Goal: Task Accomplishment & Management: Manage account settings

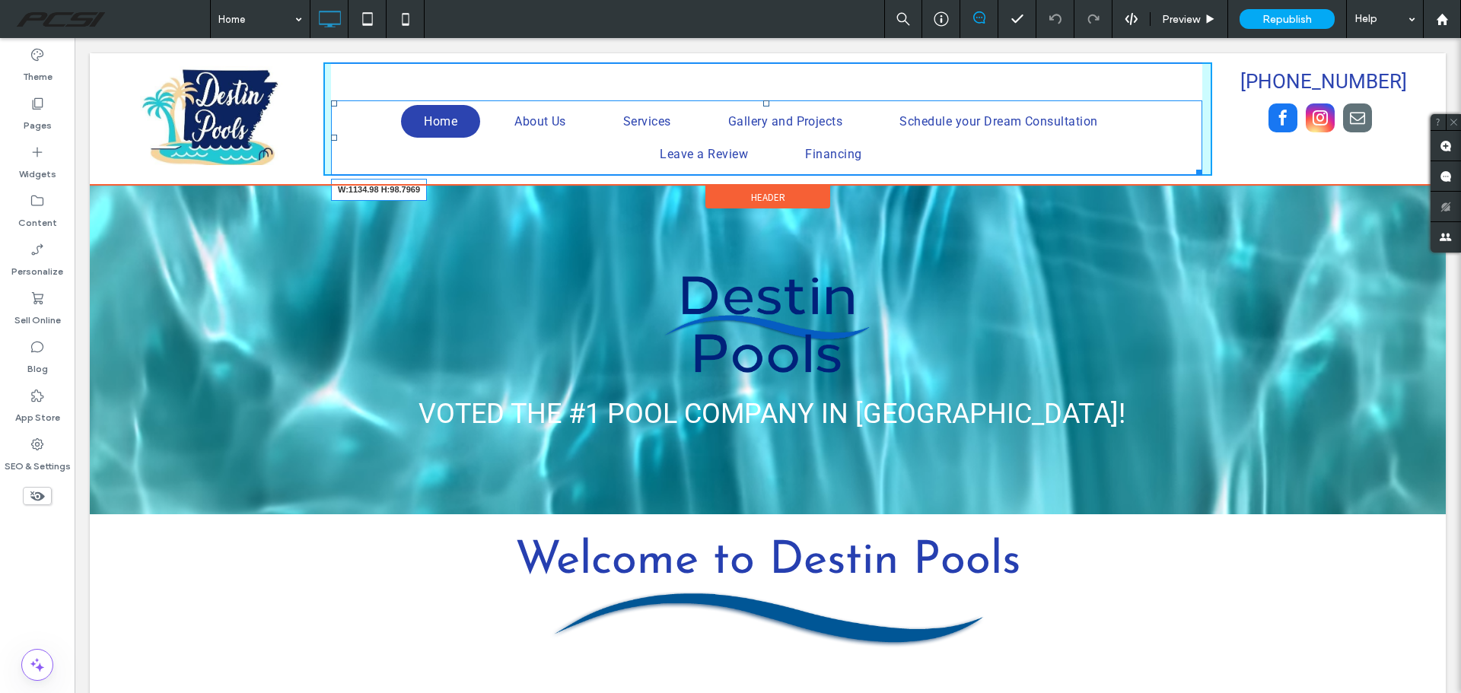
drag, startPoint x: 1185, startPoint y: 169, endPoint x: 1207, endPoint y: 166, distance: 21.5
click at [1207, 166] on div "Click To Paste Home About Us Services Gallery and Projects Schedule your Dream …" at bounding box center [767, 118] width 1333 height 113
drag, startPoint x: 762, startPoint y: 102, endPoint x: 836, endPoint y: 118, distance: 75.5
click at [763, 100] on div at bounding box center [766, 103] width 6 height 6
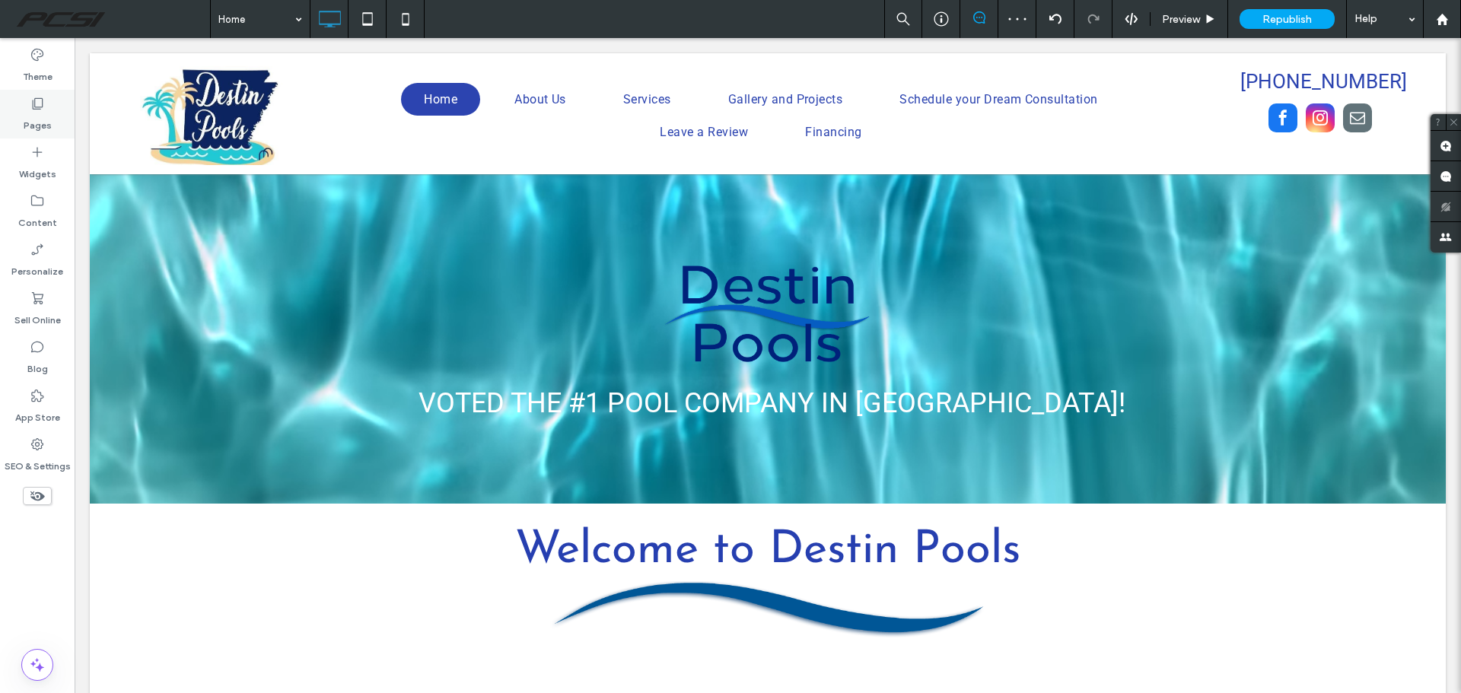
click at [55, 123] on div "Pages" at bounding box center [37, 114] width 75 height 49
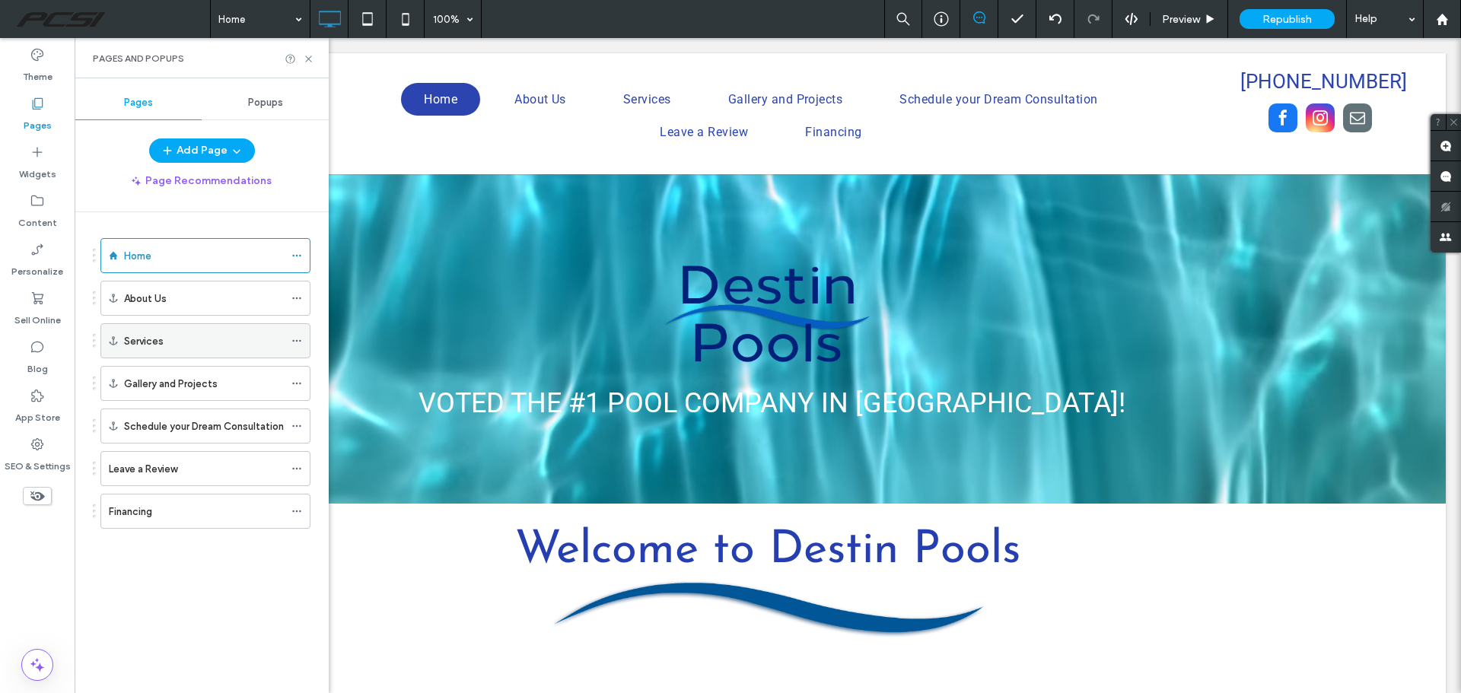
click at [172, 342] on div "Services" at bounding box center [204, 341] width 160 height 16
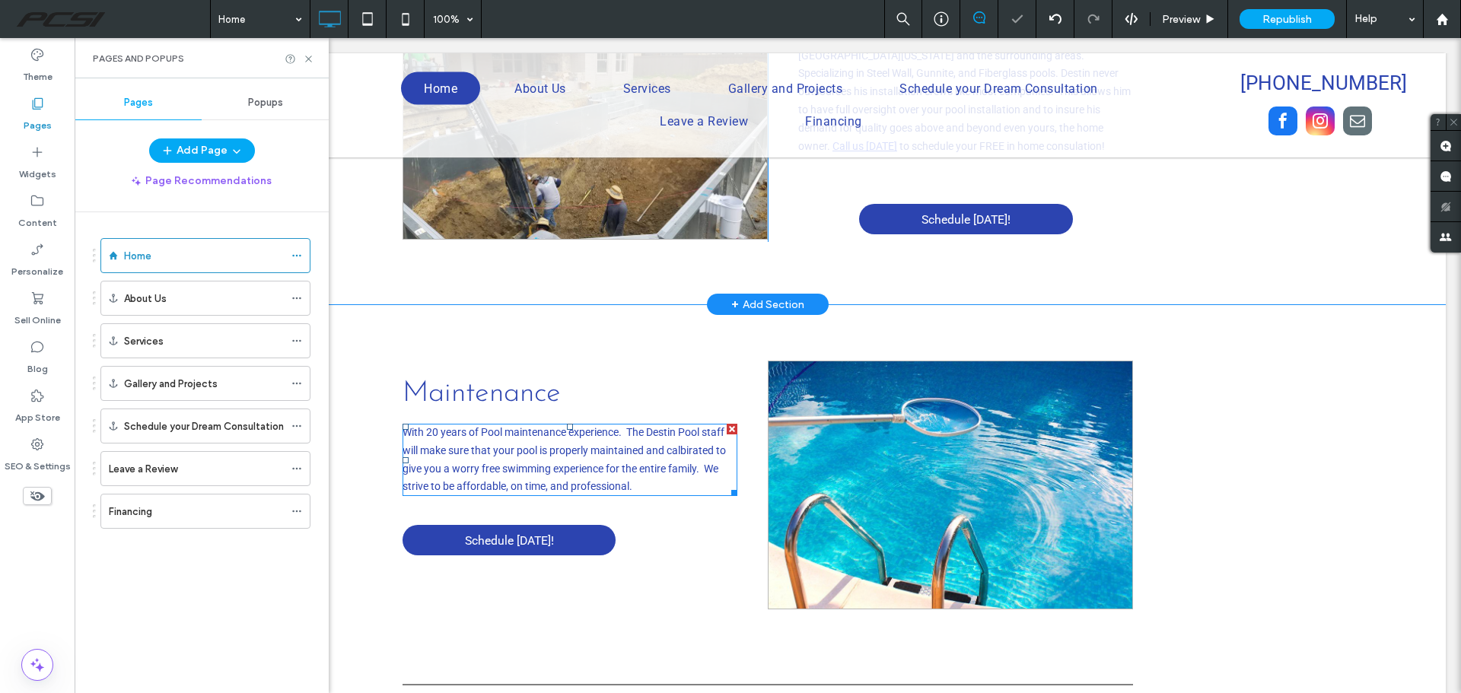
scroll to position [1823, 0]
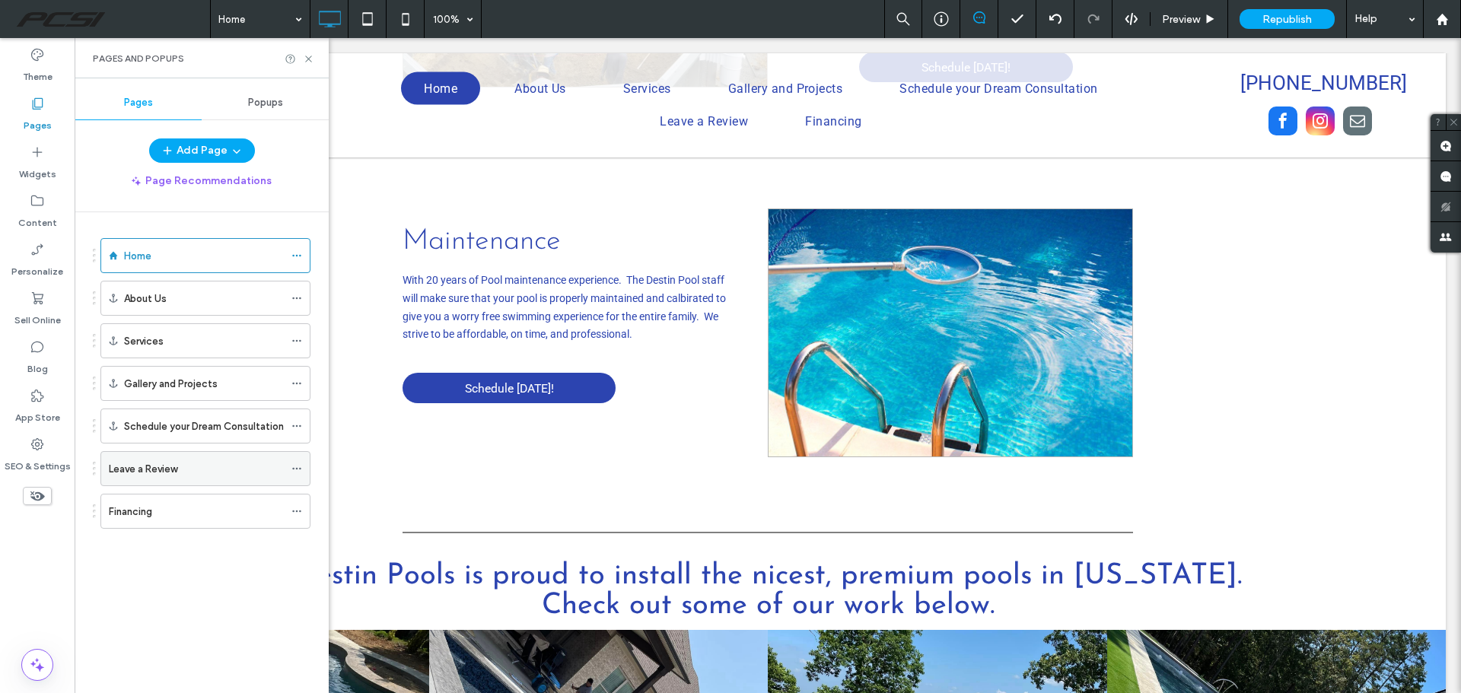
click at [253, 467] on div "Leave a Review" at bounding box center [196, 469] width 175 height 16
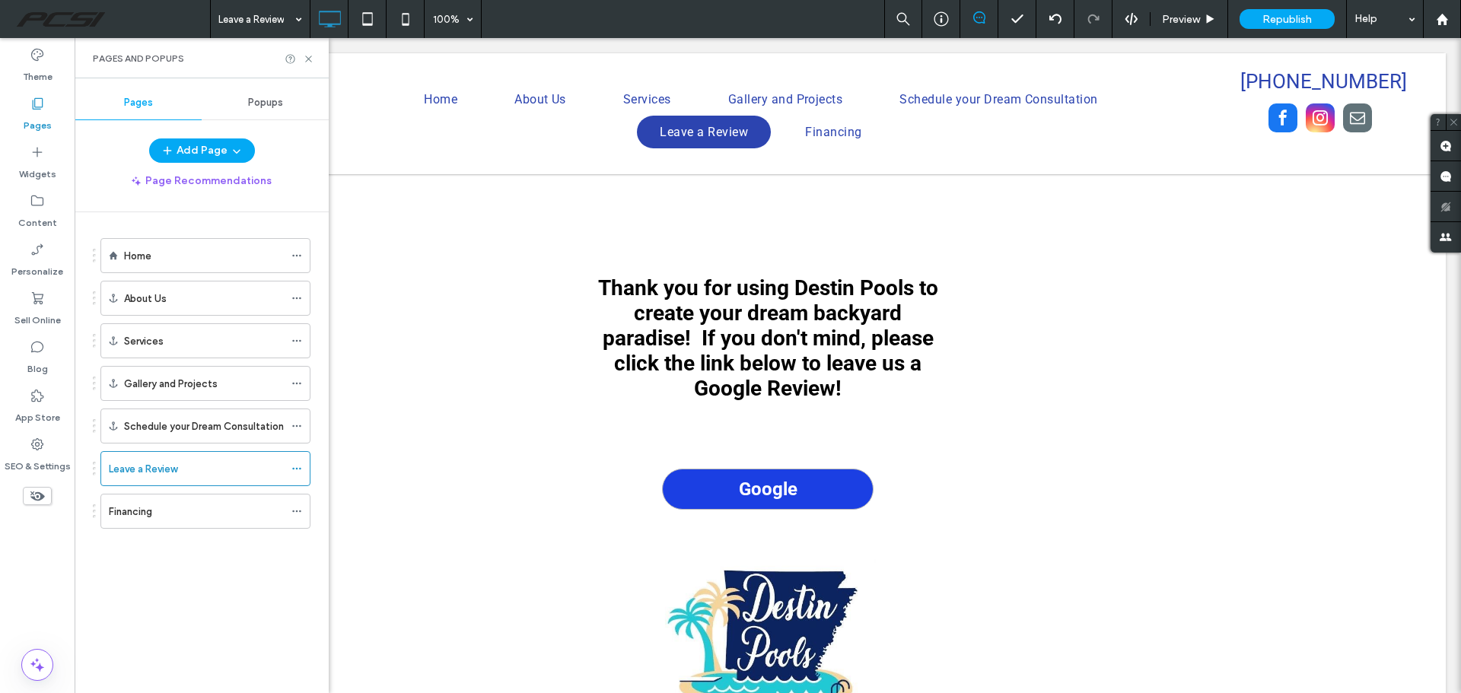
scroll to position [0, 0]
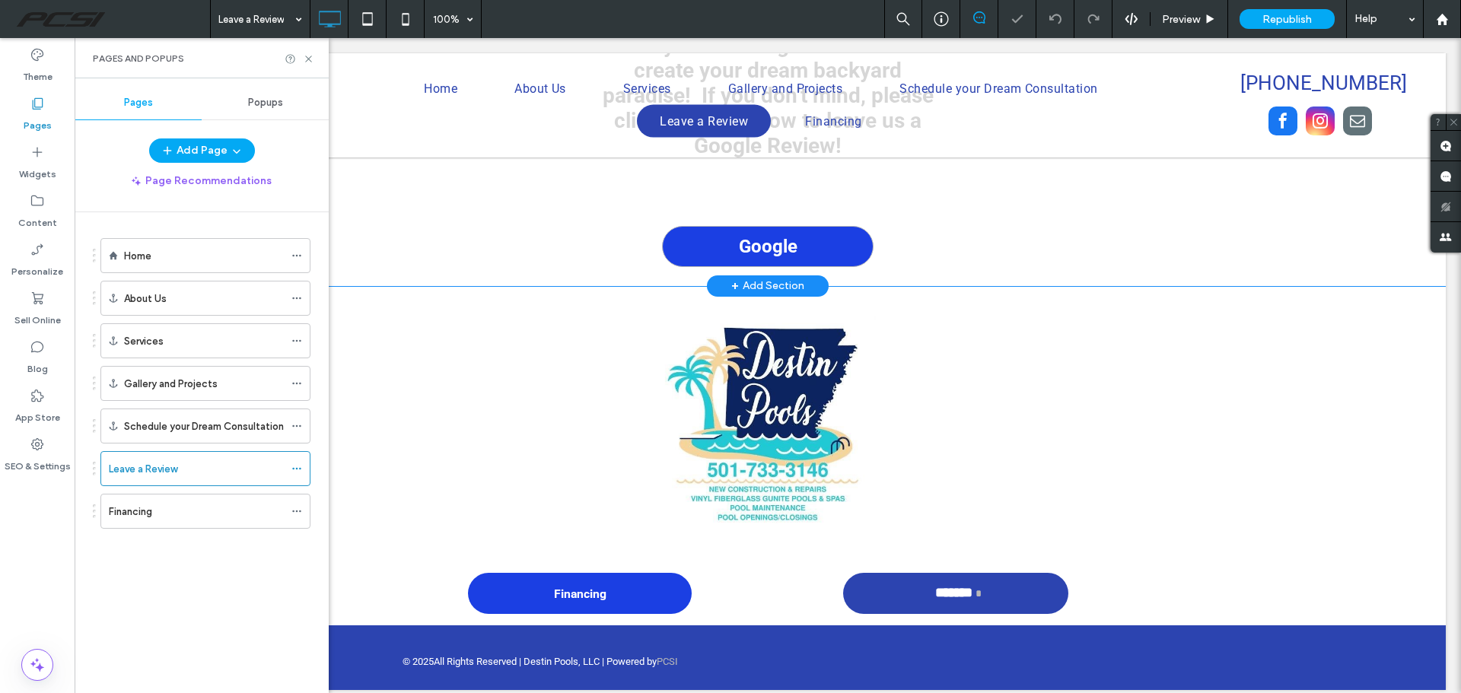
scroll to position [276, 0]
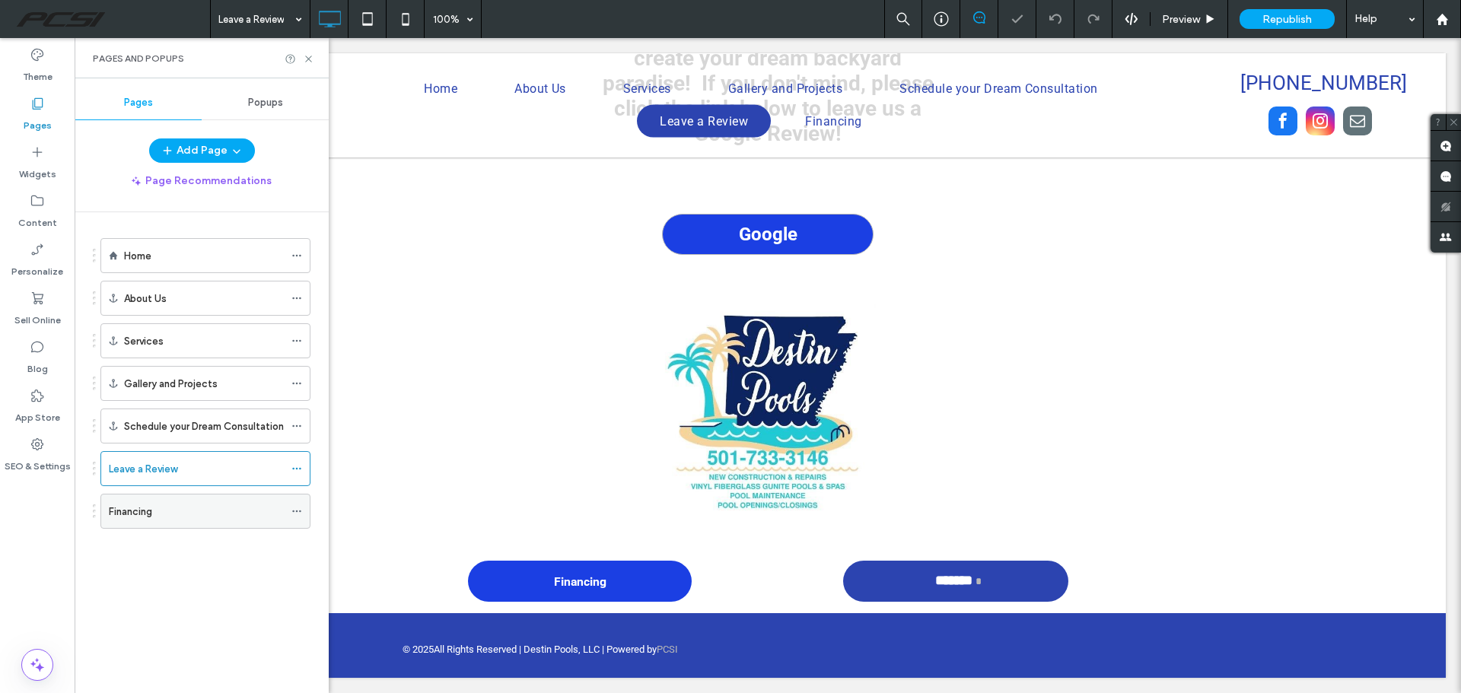
click at [227, 500] on div "Financing" at bounding box center [196, 510] width 175 height 33
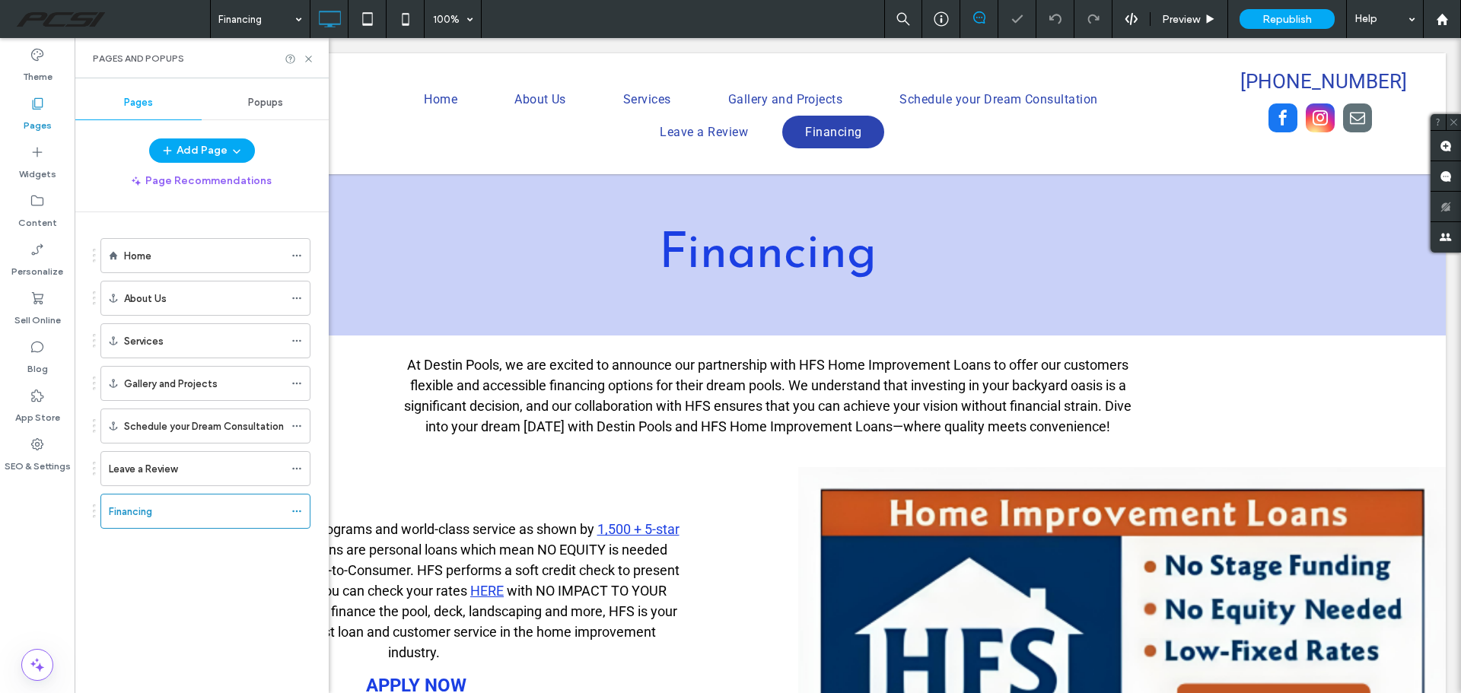
scroll to position [0, 0]
click at [307, 63] on icon at bounding box center [308, 58] width 11 height 11
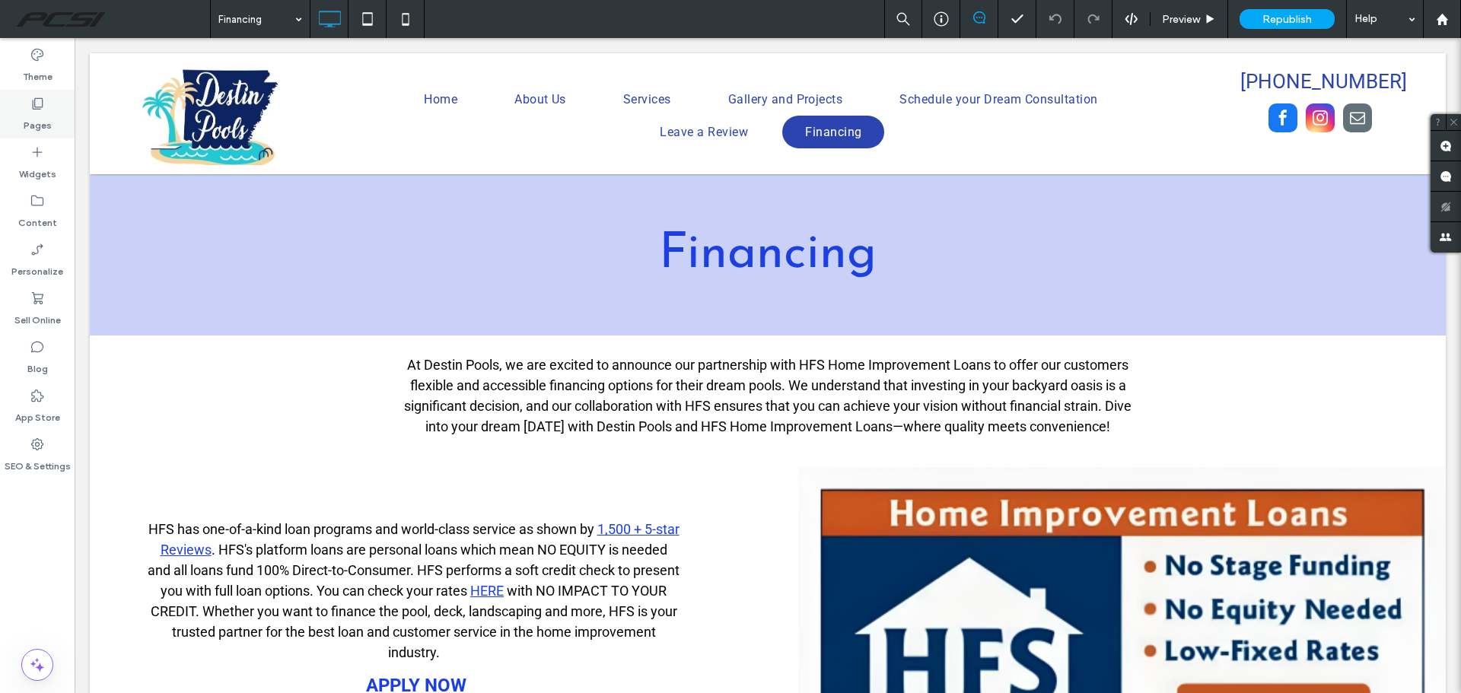
click at [52, 119] on div "Pages" at bounding box center [37, 114] width 75 height 49
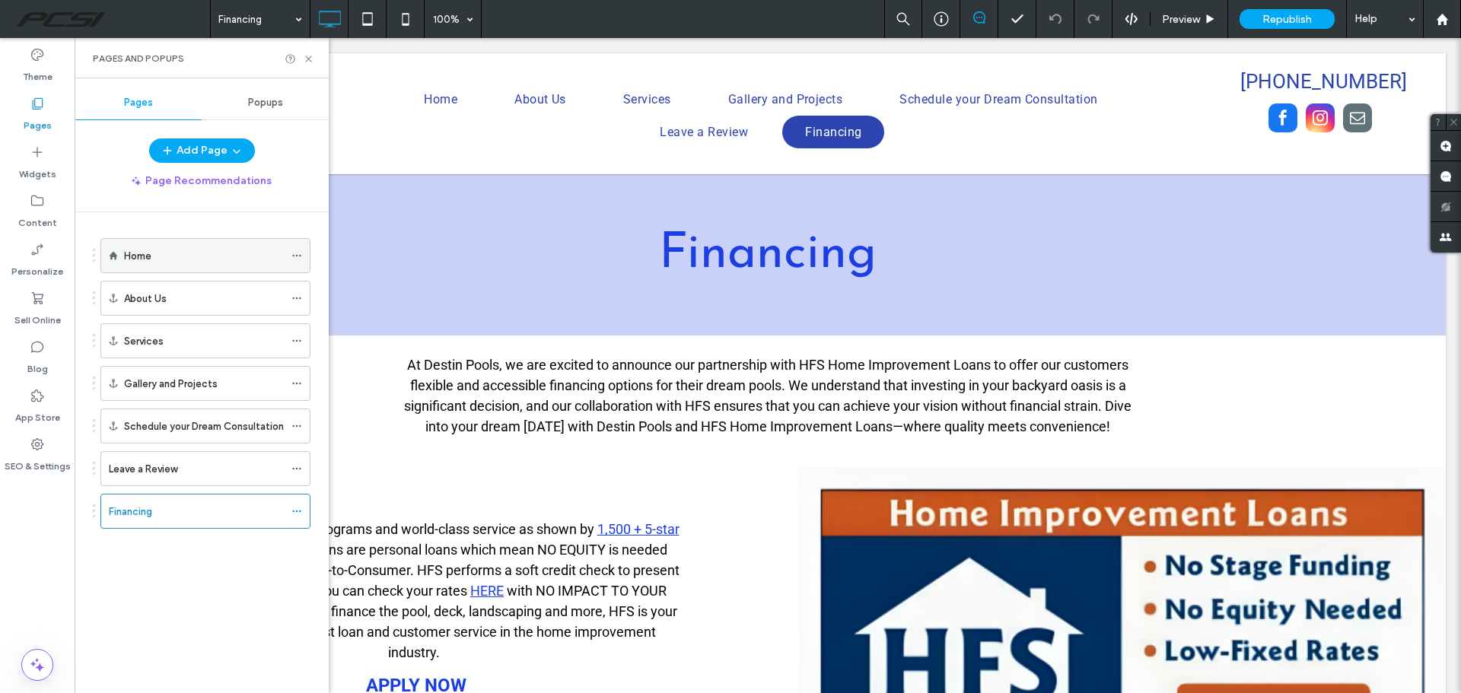
click at [189, 260] on div "Home" at bounding box center [204, 256] width 160 height 16
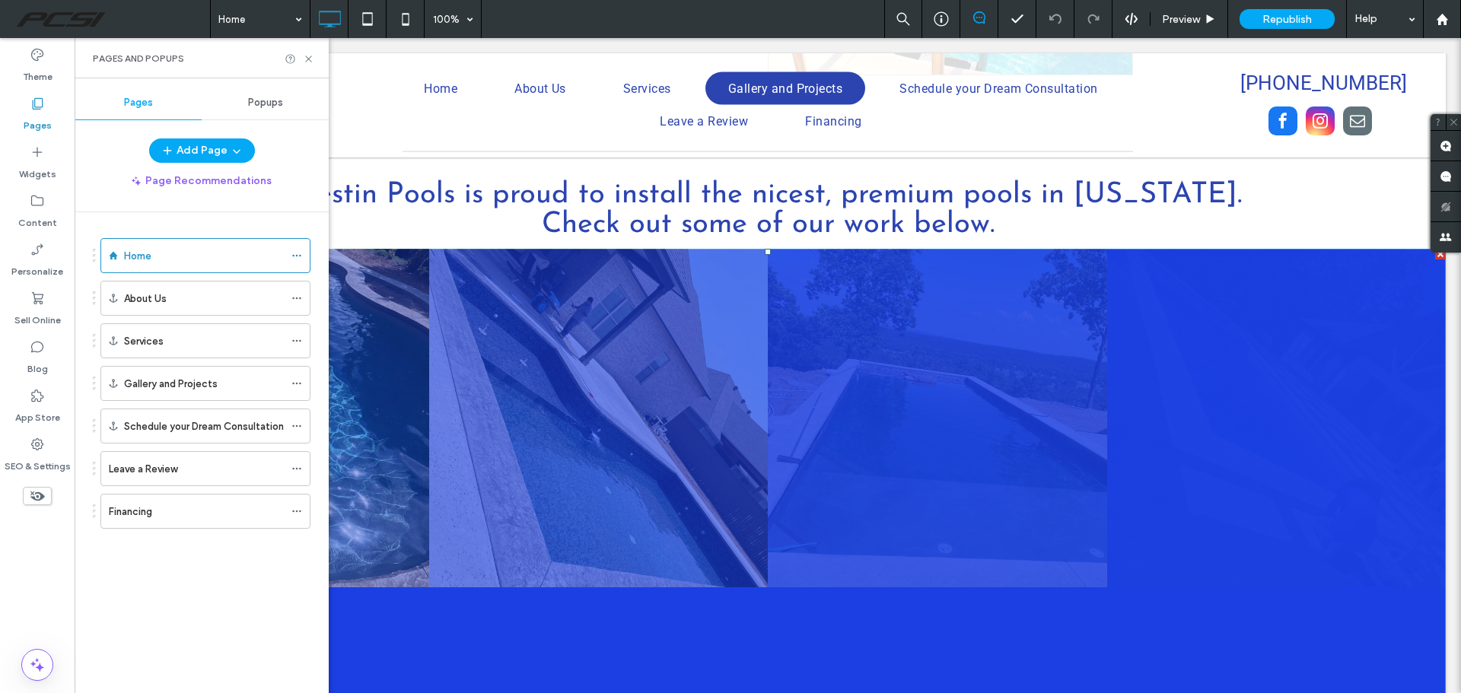
scroll to position [2206, 0]
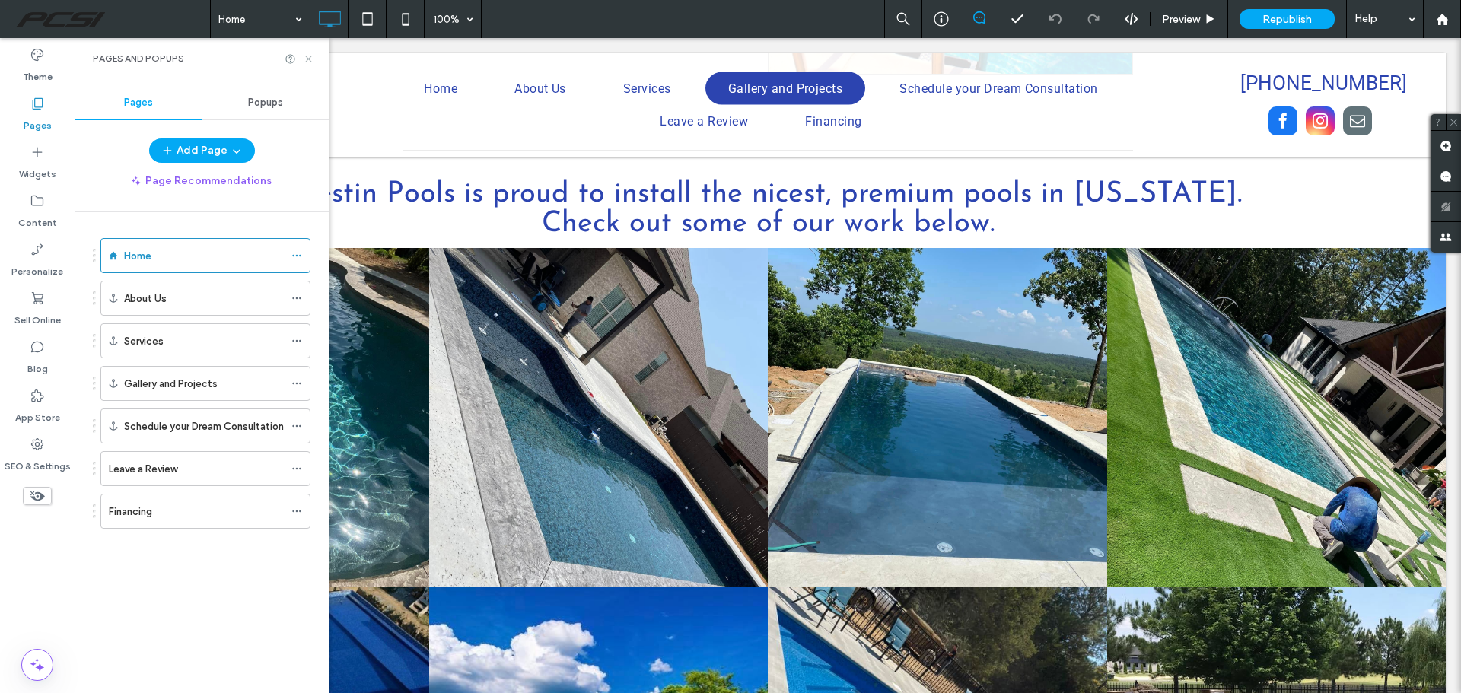
click at [309, 64] on icon at bounding box center [308, 58] width 11 height 11
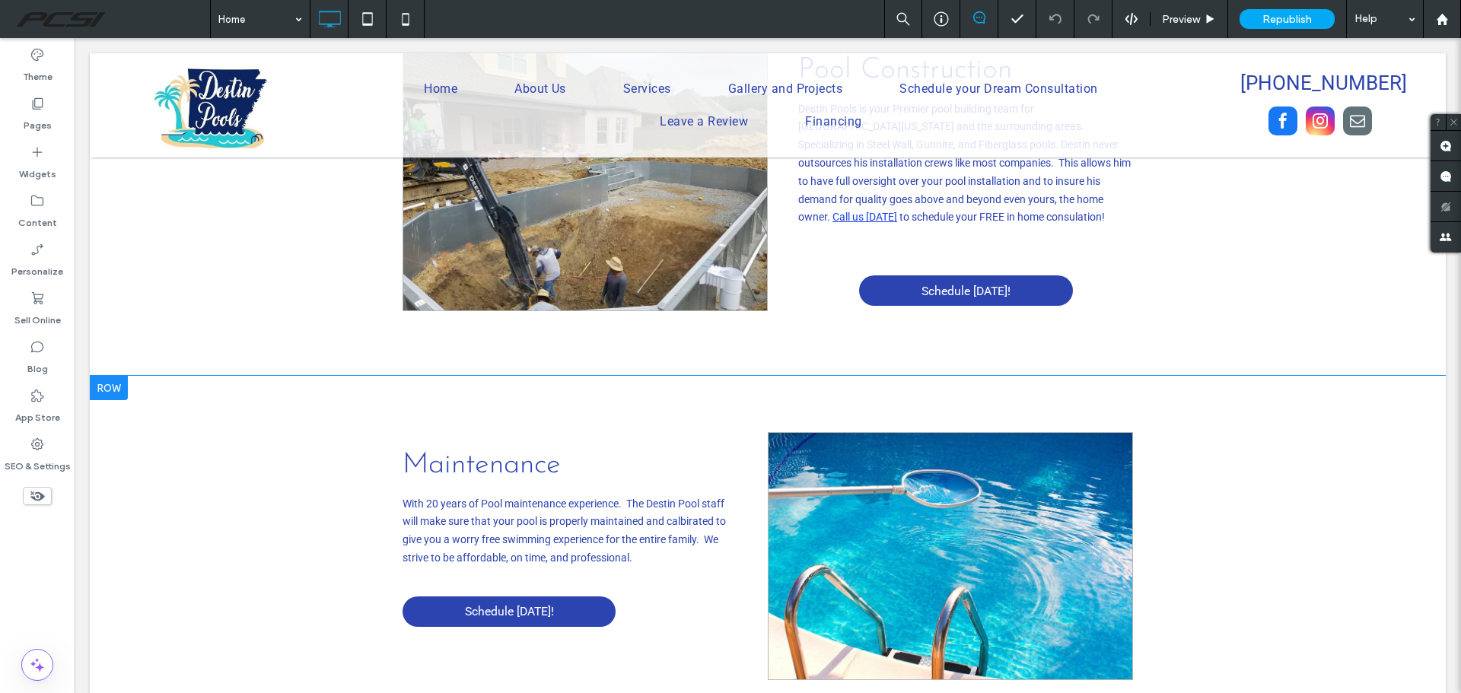
scroll to position [1598, 0]
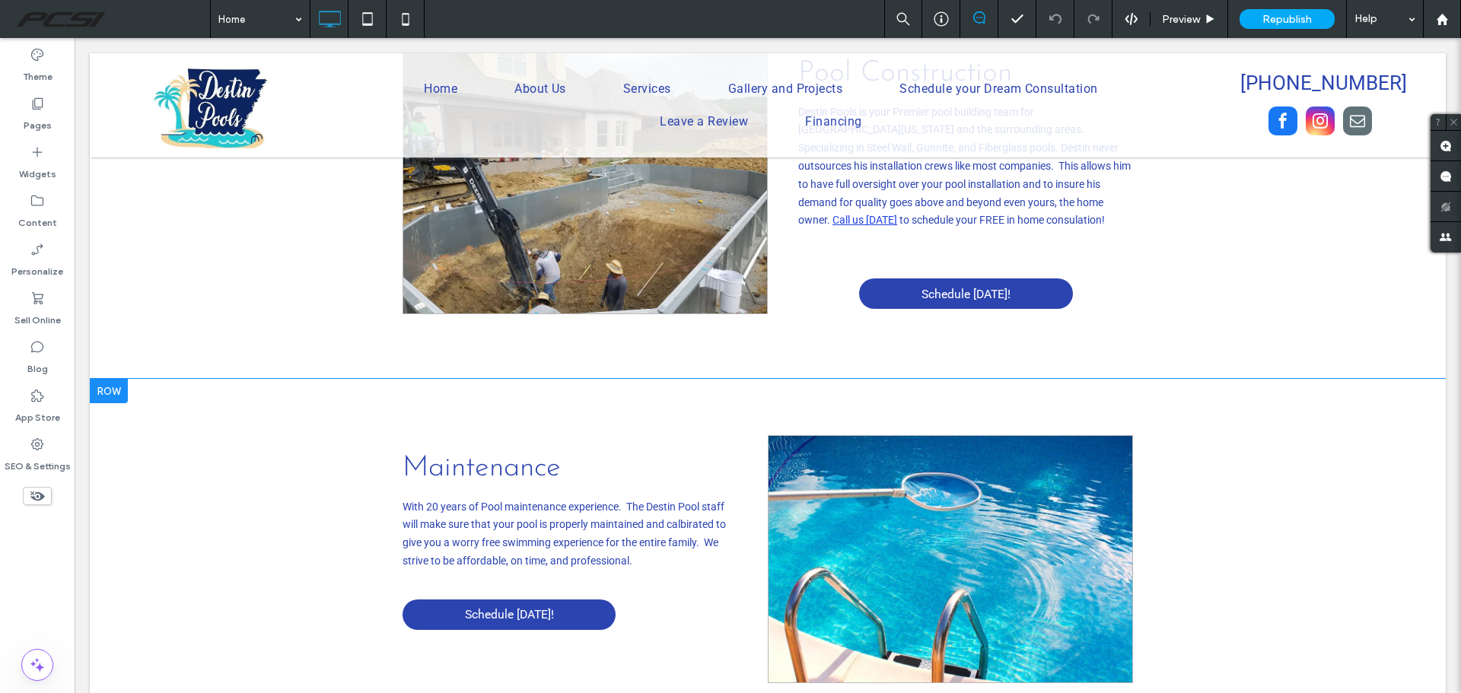
click at [118, 379] on div at bounding box center [109, 391] width 38 height 24
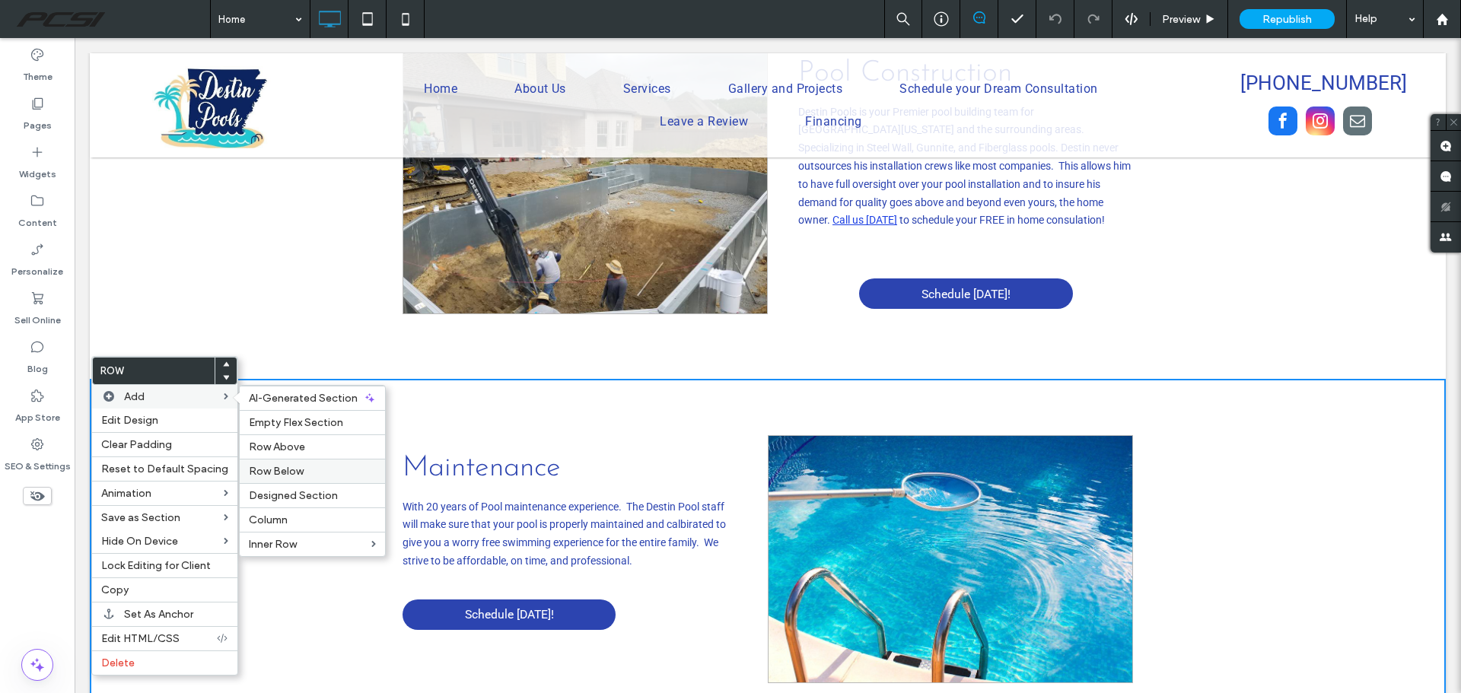
click at [281, 465] on span "Row Below" at bounding box center [276, 471] width 55 height 13
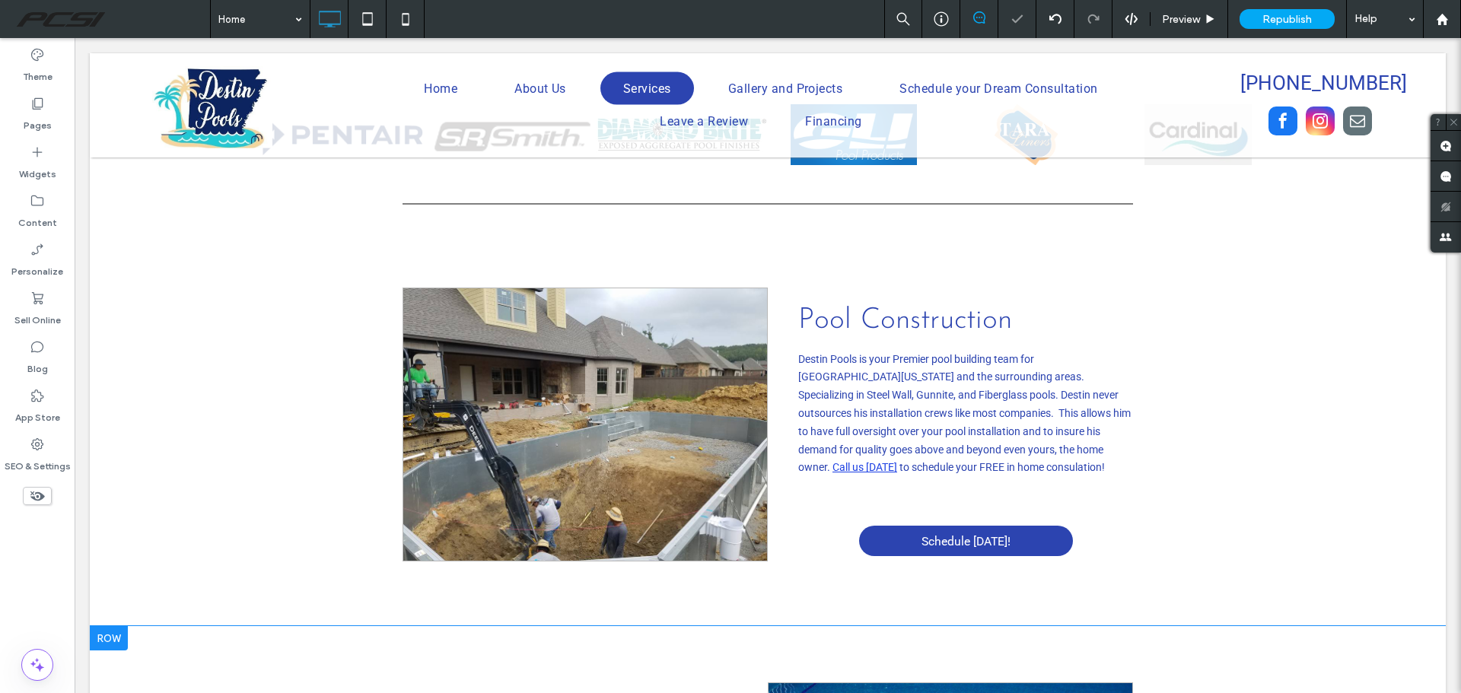
scroll to position [1293, 0]
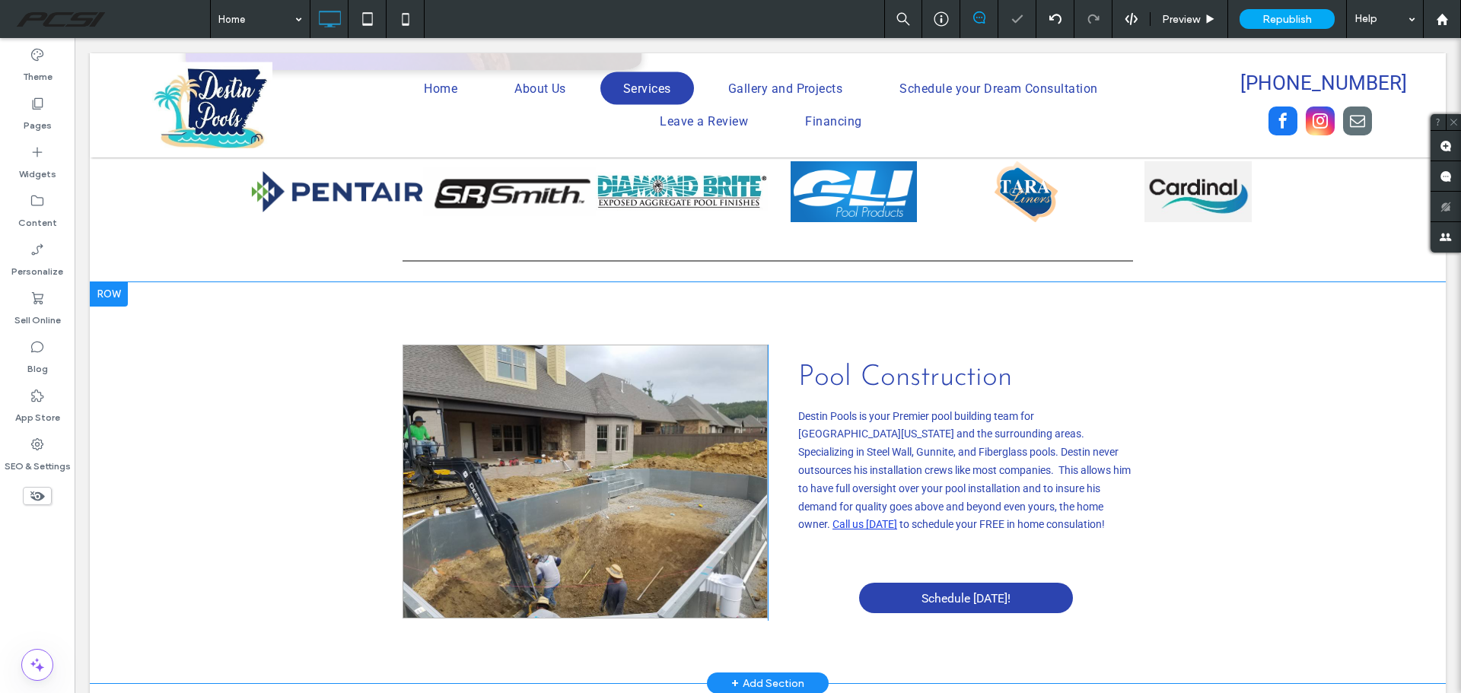
click at [102, 282] on div at bounding box center [109, 294] width 38 height 24
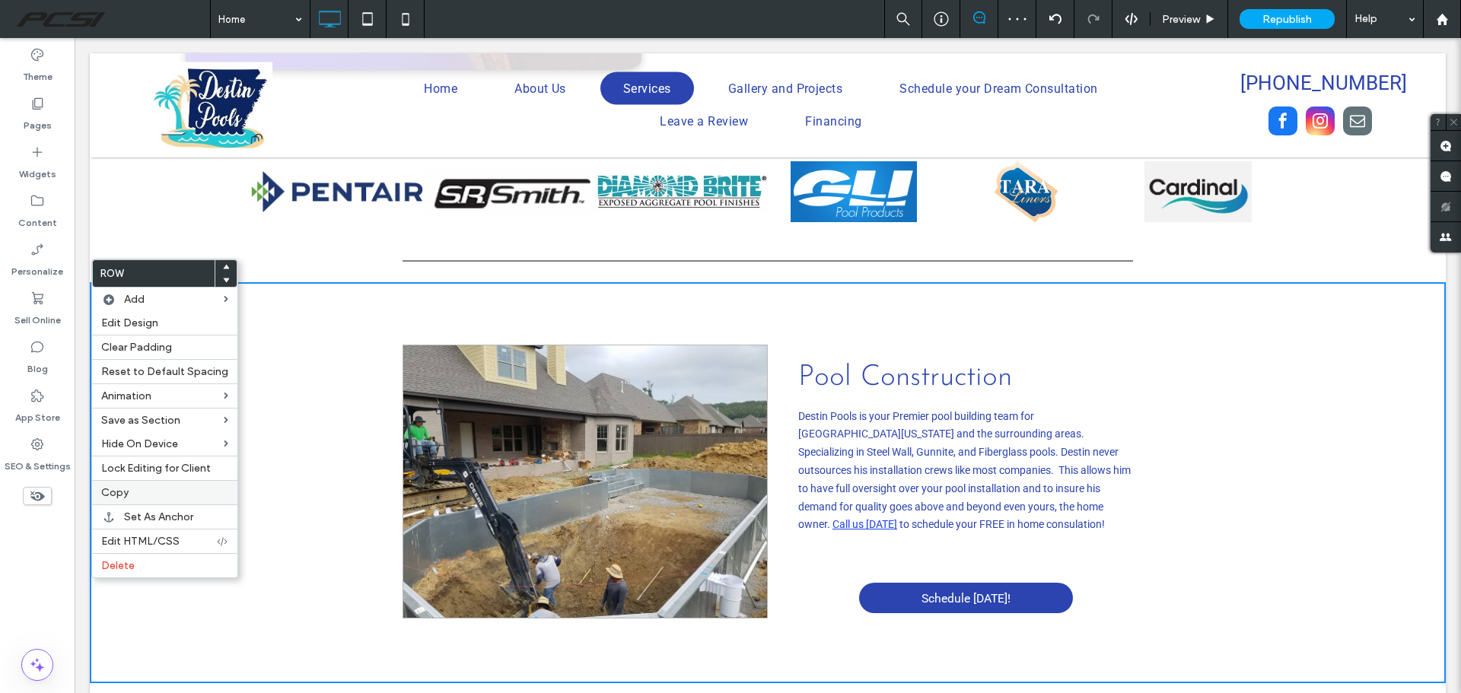
click at [167, 490] on label "Copy" at bounding box center [164, 492] width 127 height 13
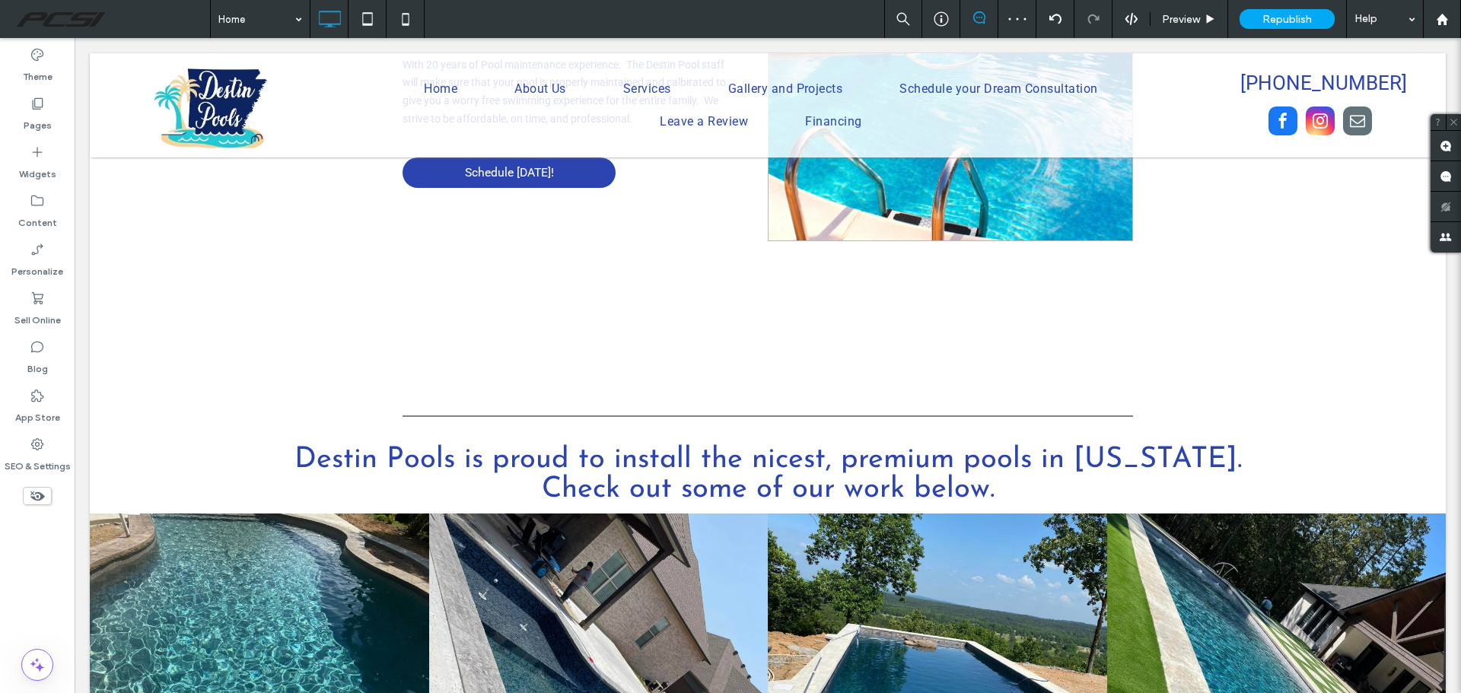
scroll to position [2054, 0]
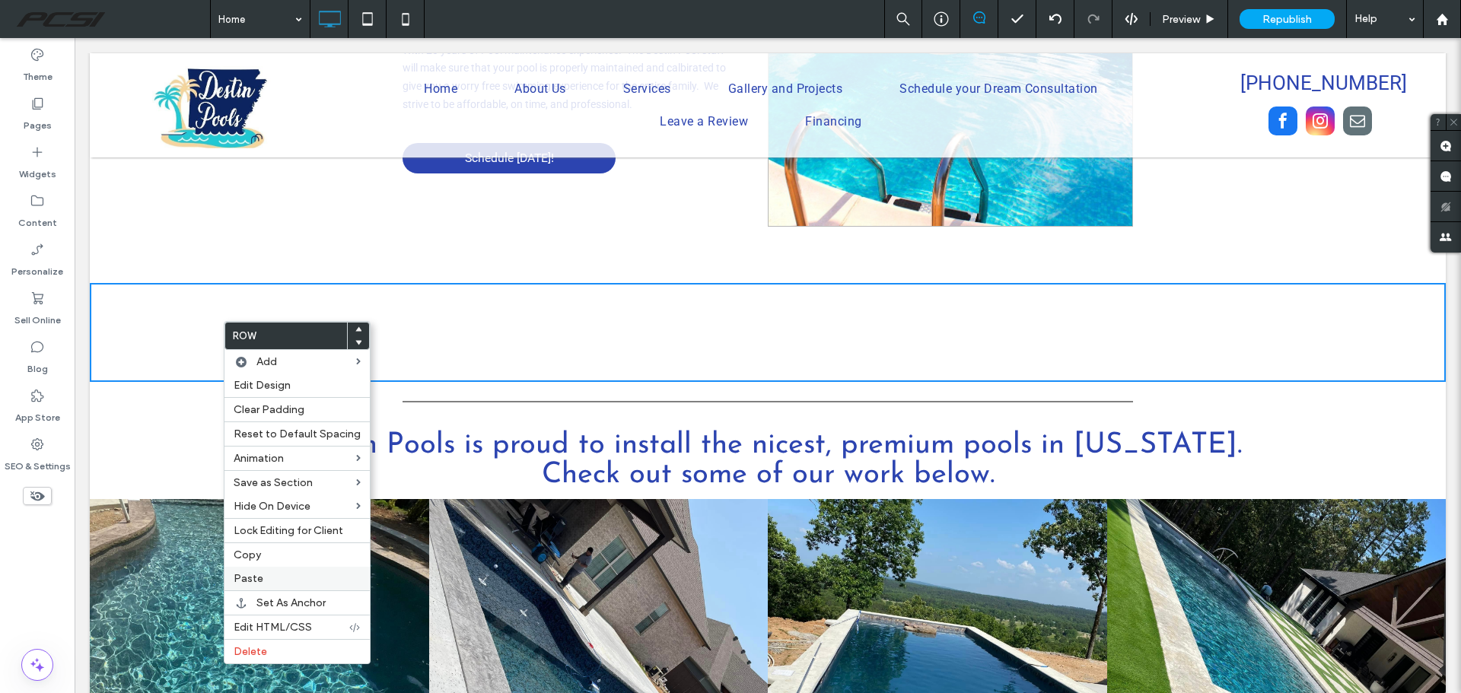
click at [275, 576] on label "Paste" at bounding box center [297, 578] width 127 height 13
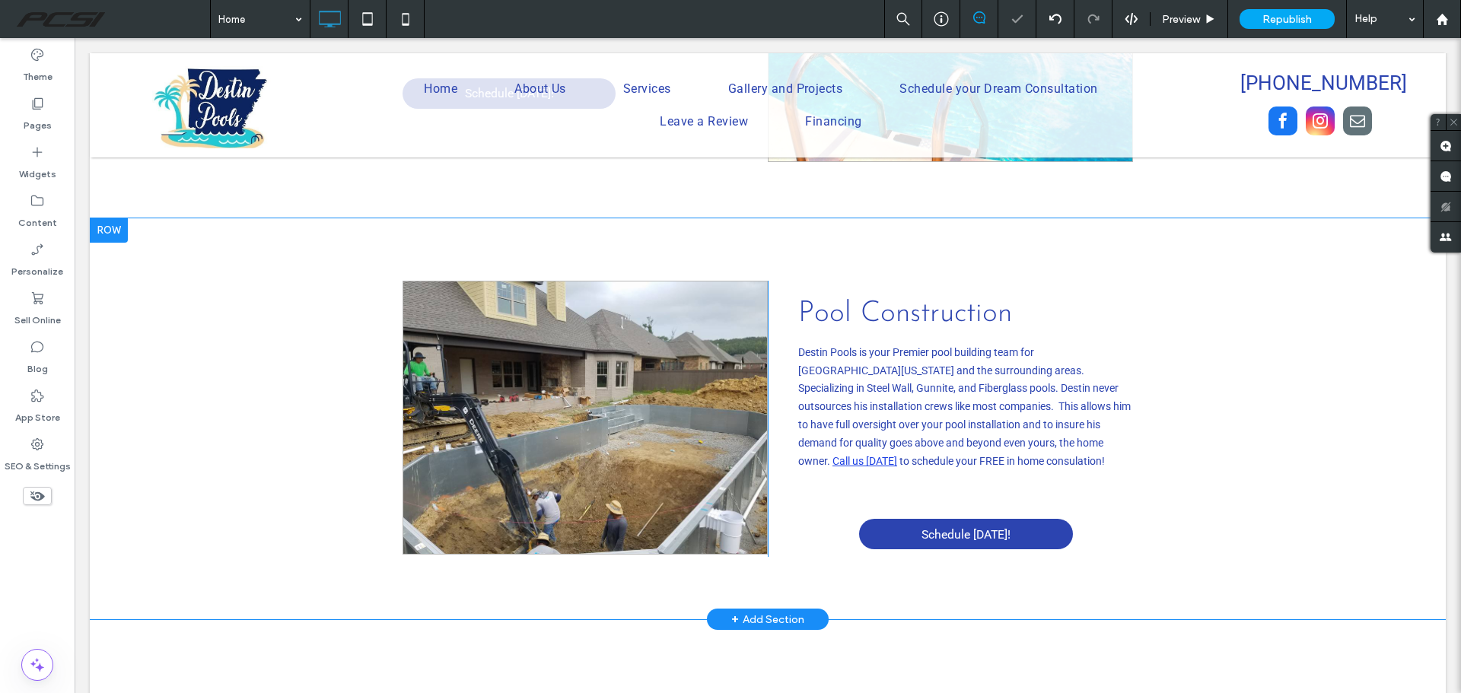
scroll to position [2282, 0]
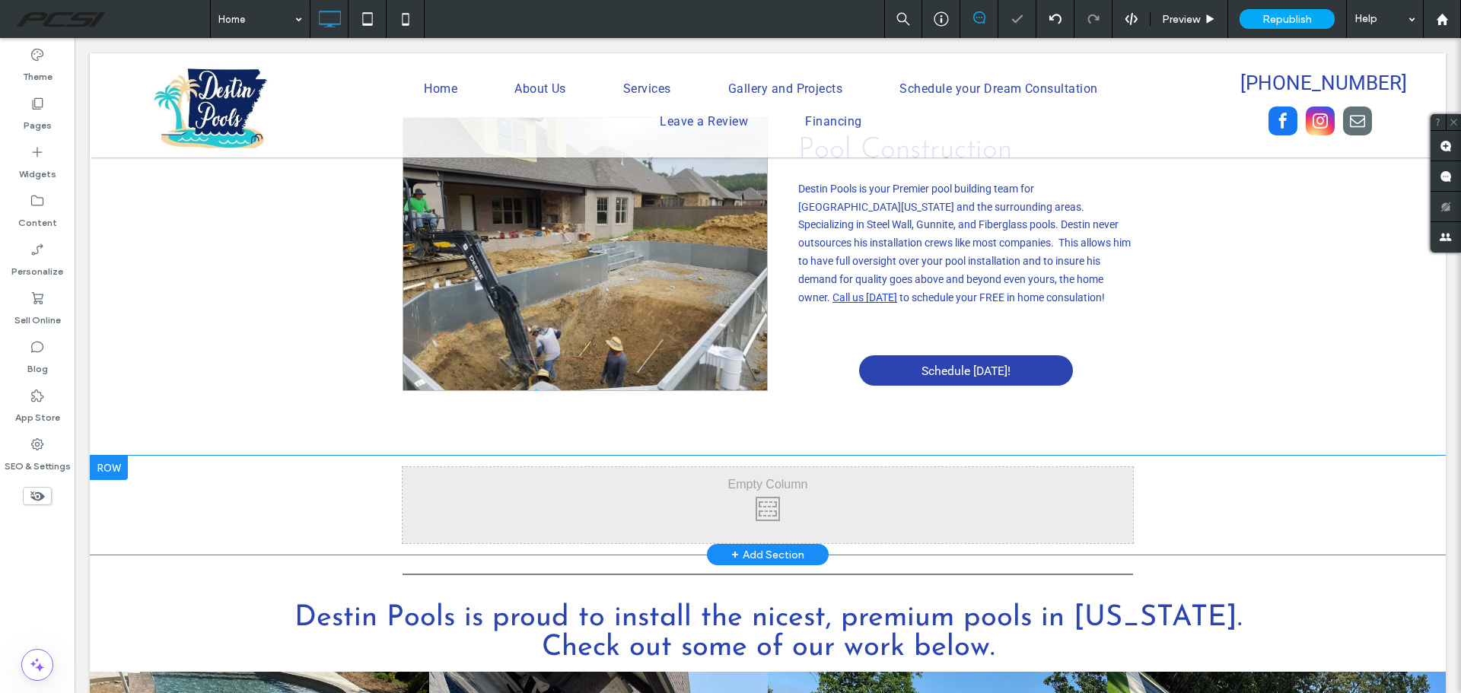
click at [121, 456] on div at bounding box center [109, 468] width 38 height 24
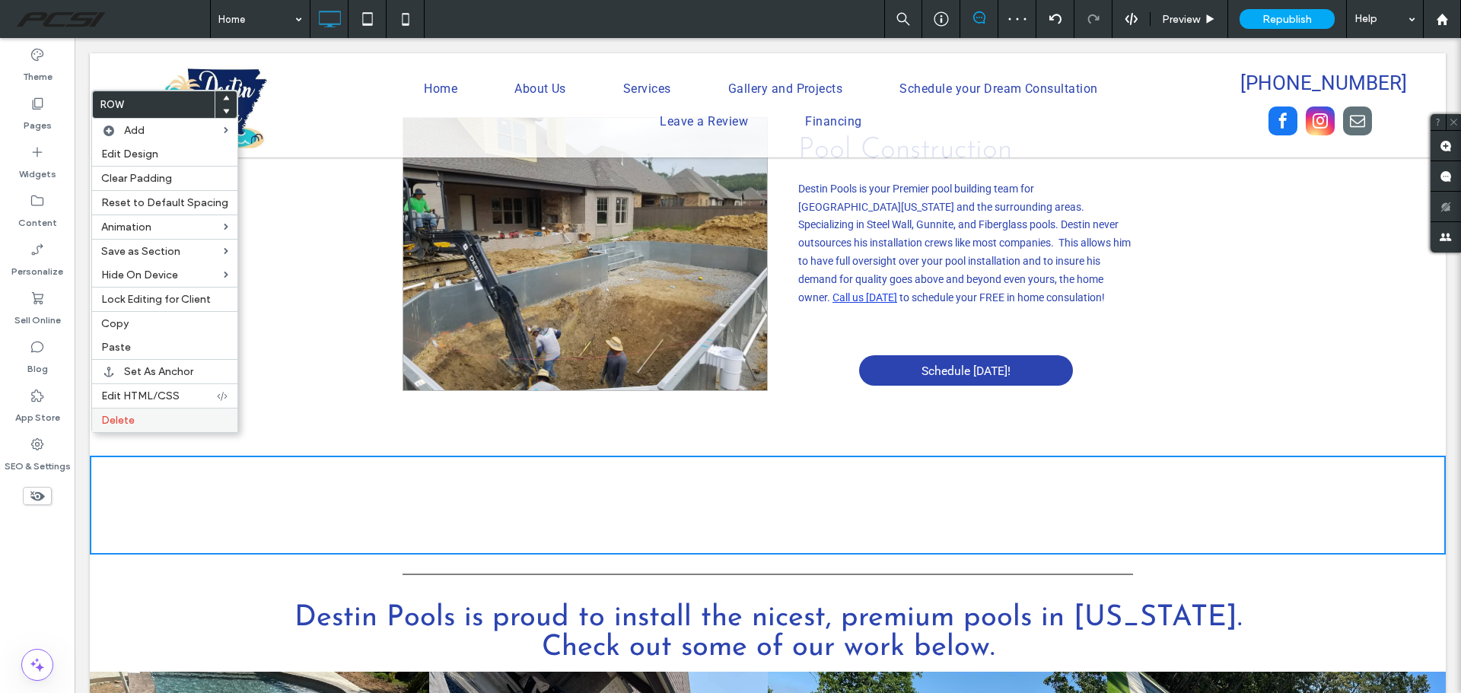
click at [135, 424] on label "Delete" at bounding box center [164, 420] width 127 height 13
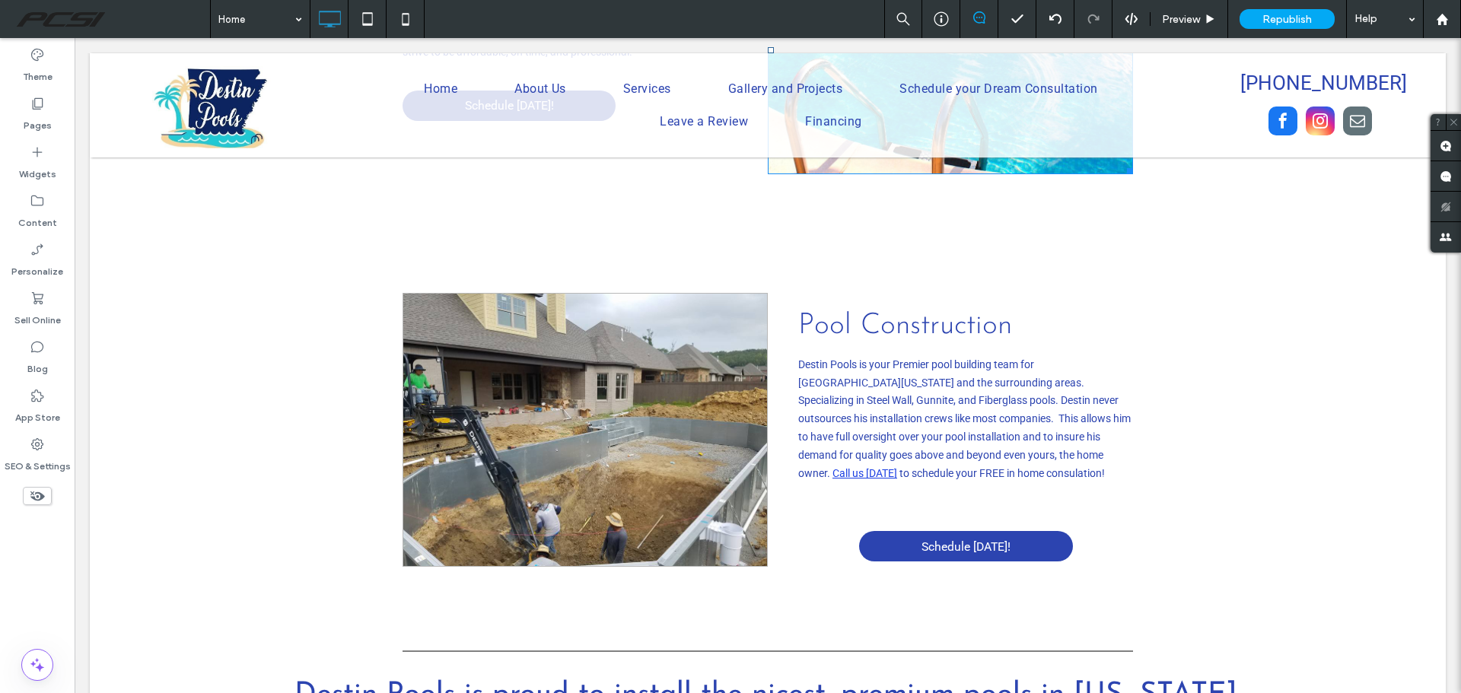
scroll to position [2130, 0]
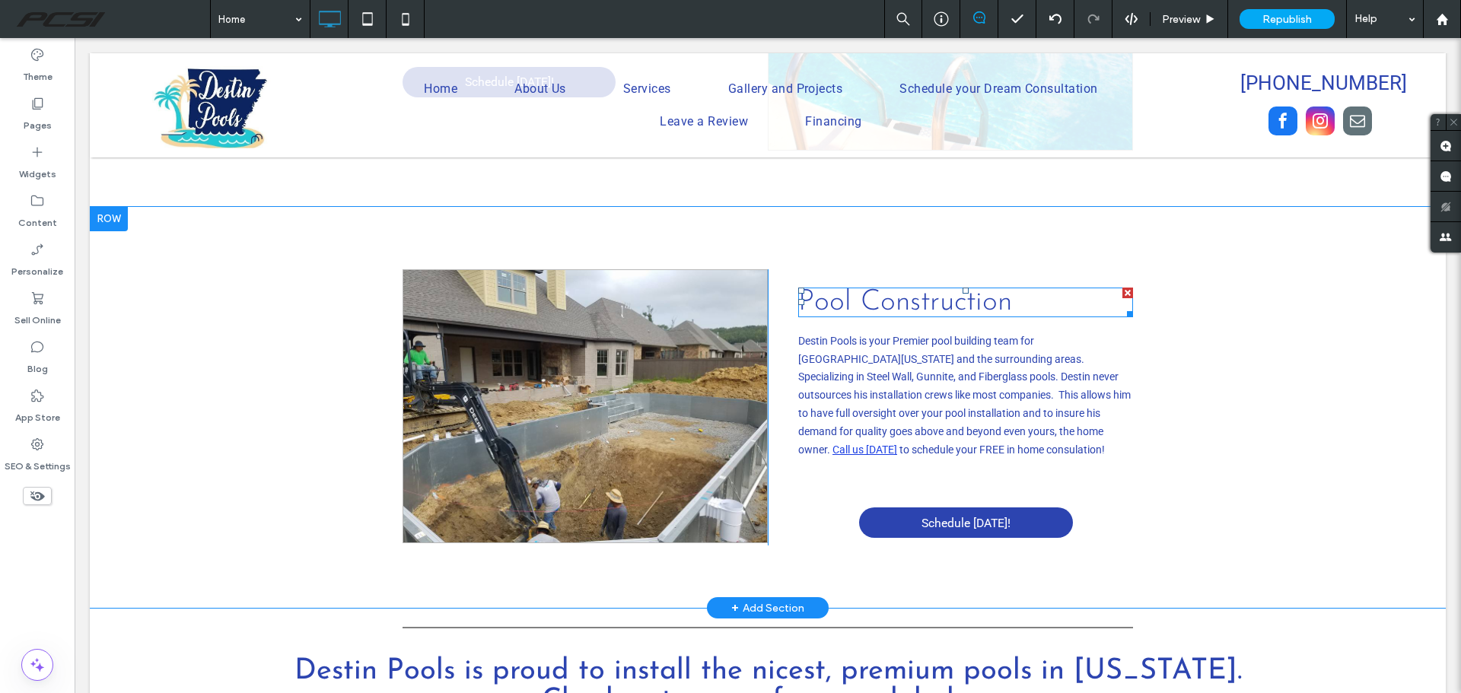
click at [915, 288] on font "Pool Construction" at bounding box center [905, 303] width 214 height 30
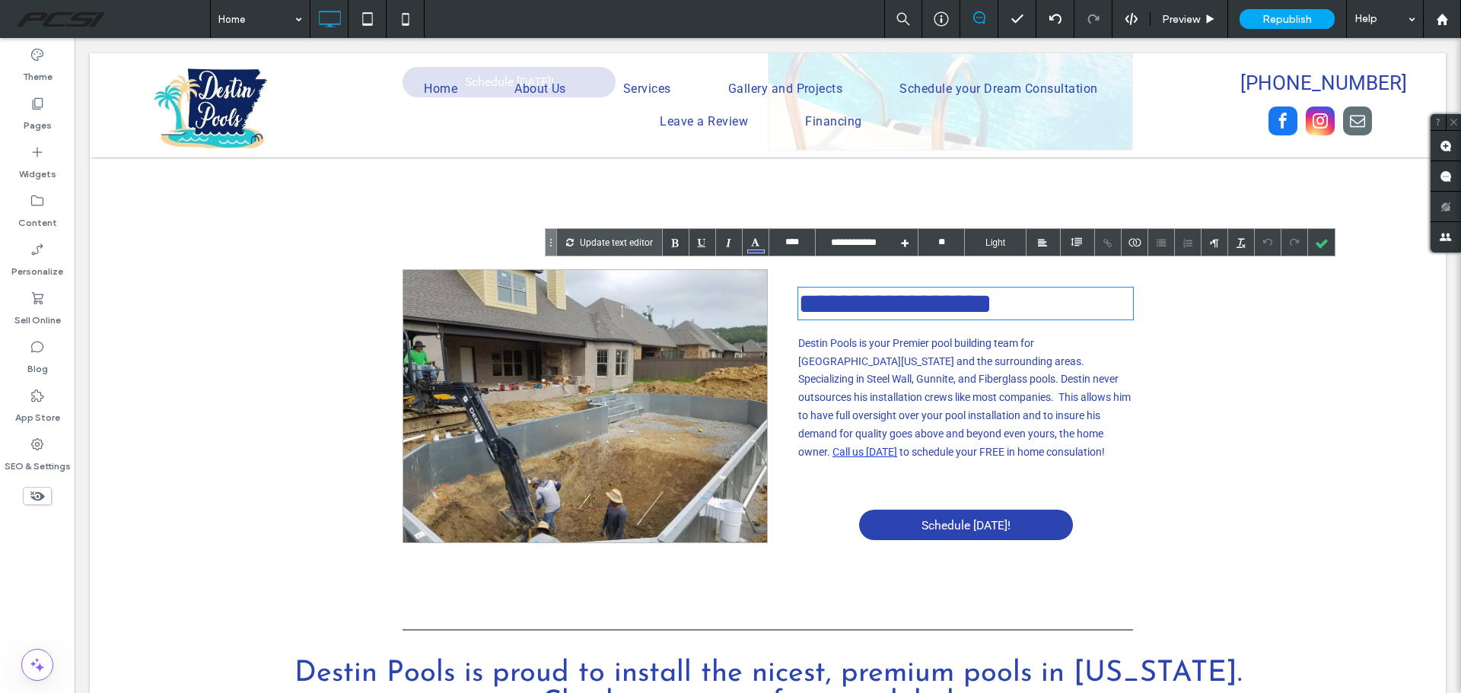
click at [915, 289] on font "**********" at bounding box center [895, 303] width 194 height 29
click at [602, 240] on p "Update text editor" at bounding box center [616, 242] width 73 height 27
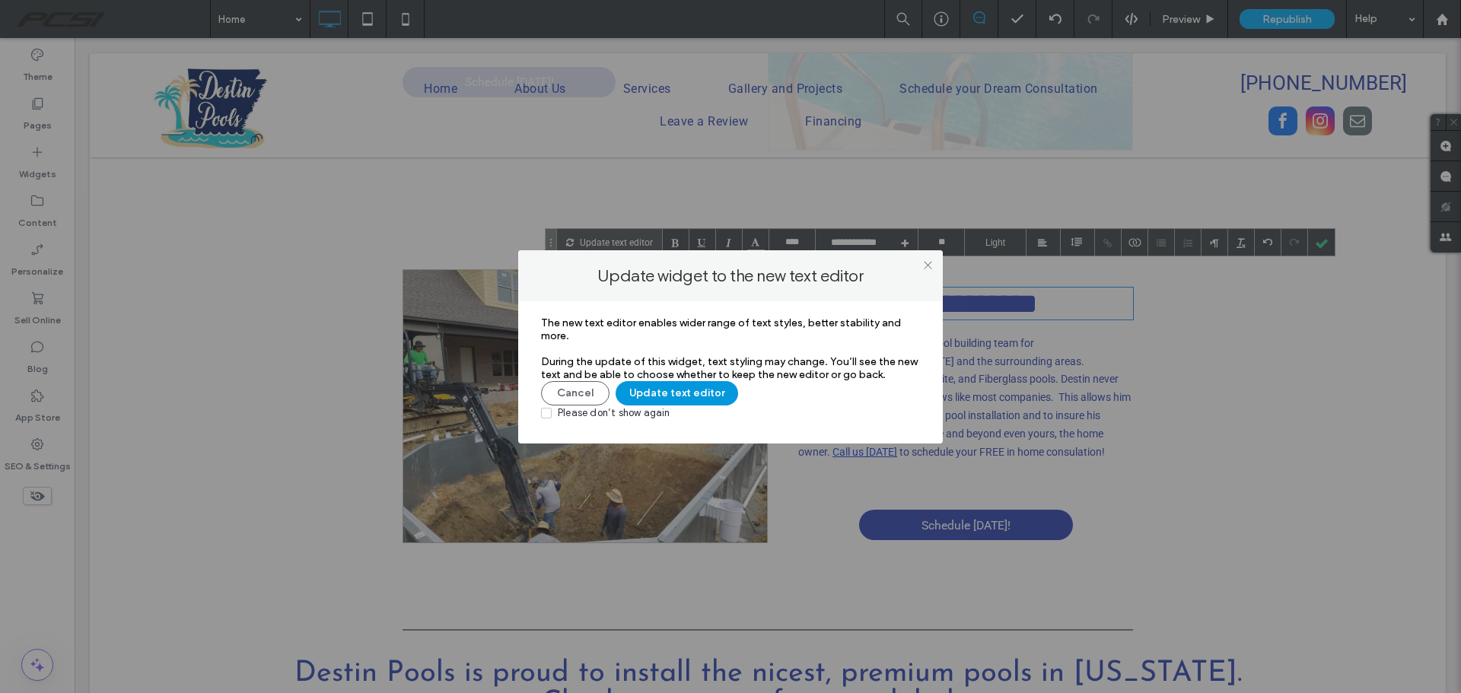
click at [663, 394] on button "Update text editor" at bounding box center [676, 393] width 122 height 24
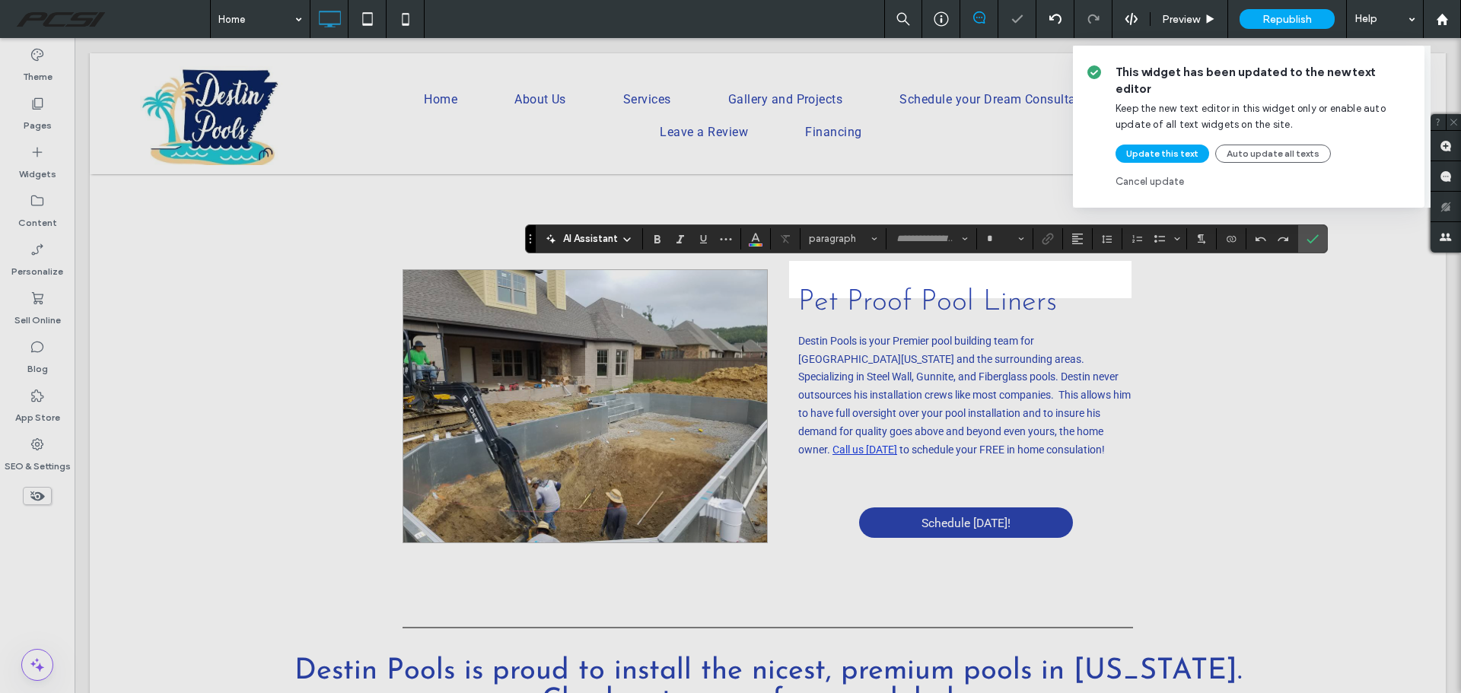
type input "**********"
type input "**"
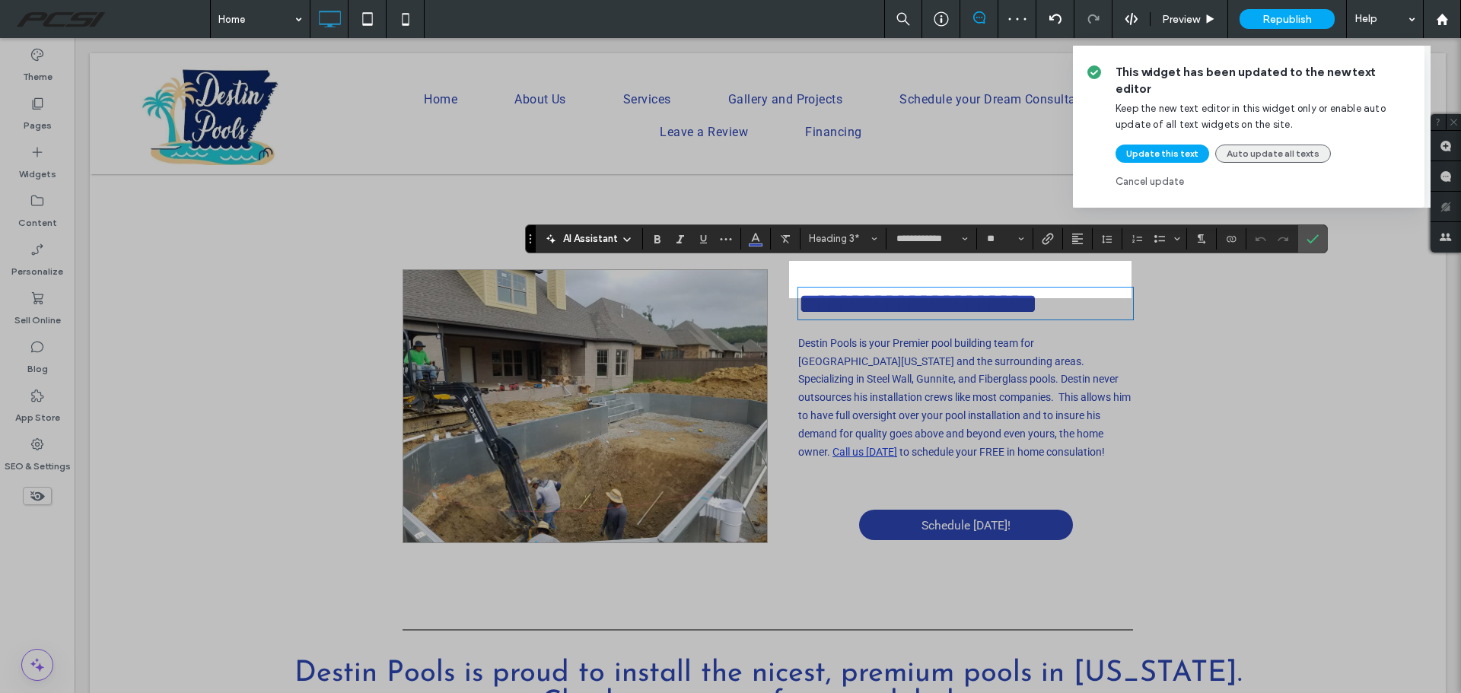
click at [1249, 145] on button "Auto update all texts" at bounding box center [1273, 154] width 116 height 18
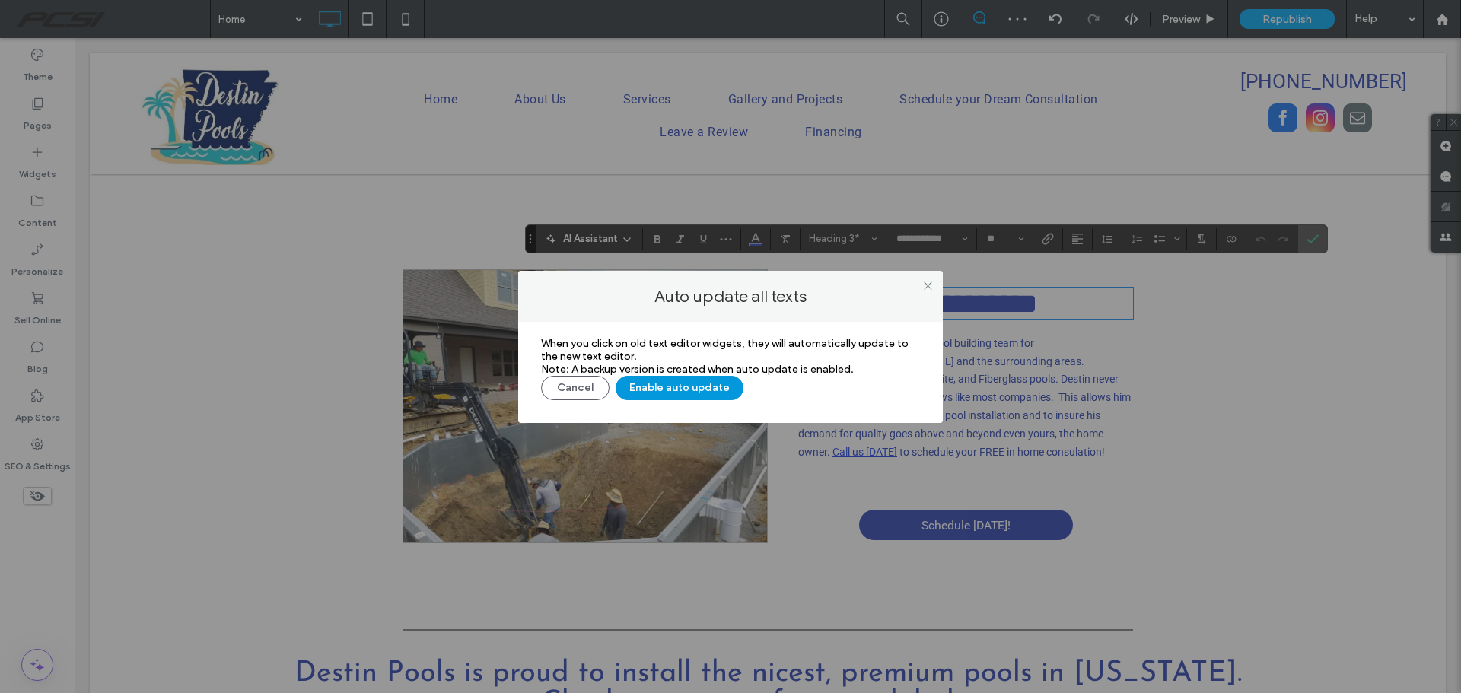
click at [688, 389] on button "Enable auto update" at bounding box center [679, 388] width 128 height 24
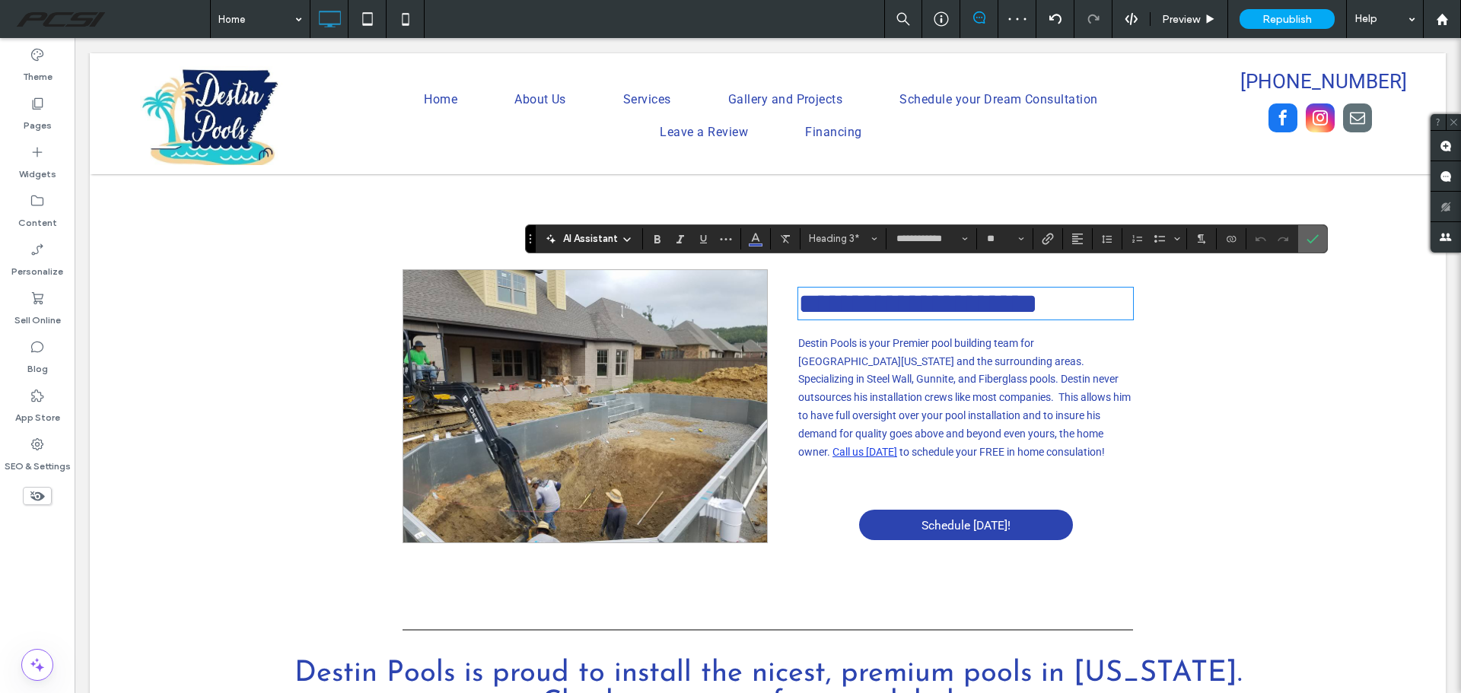
click at [1310, 236] on icon "Confirm" at bounding box center [1312, 239] width 12 height 12
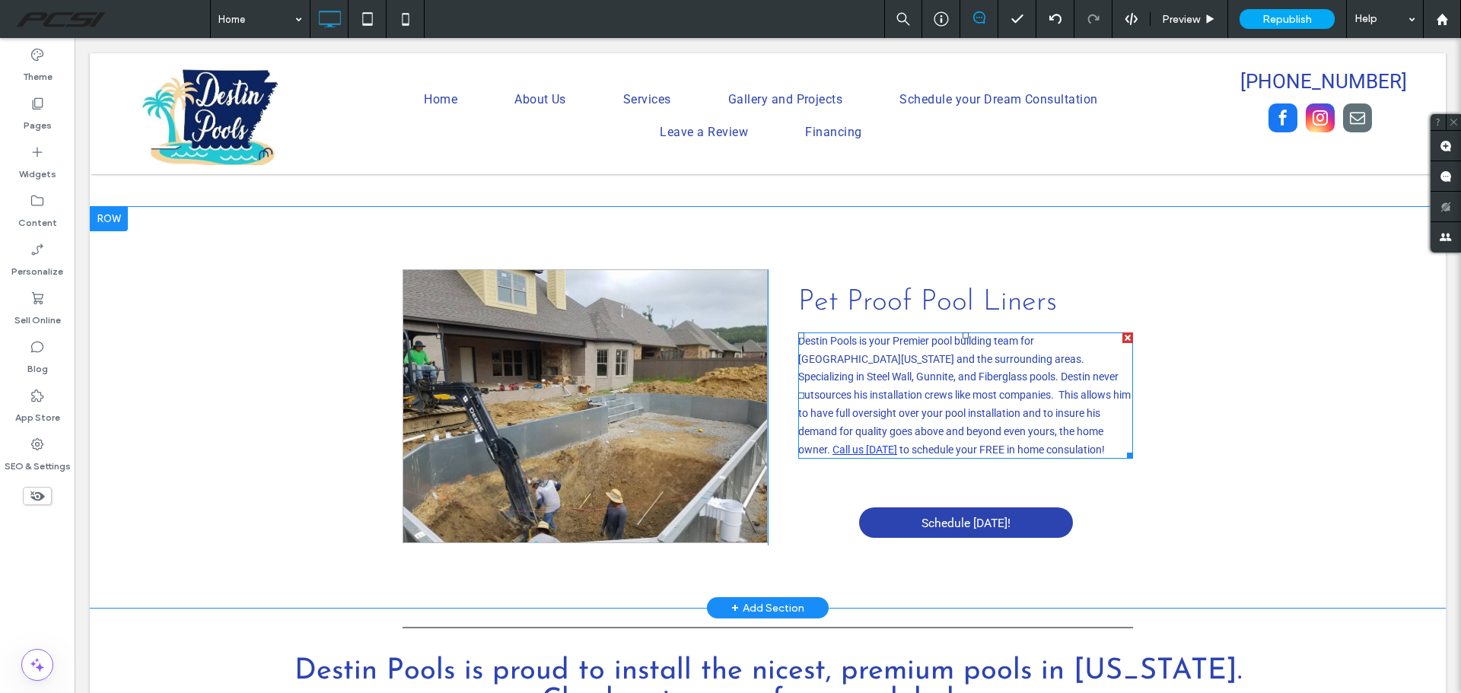
click at [969, 335] on font "Destin Pools is your Premier pool building team for Central Arkansas and the su…" at bounding box center [964, 395] width 332 height 121
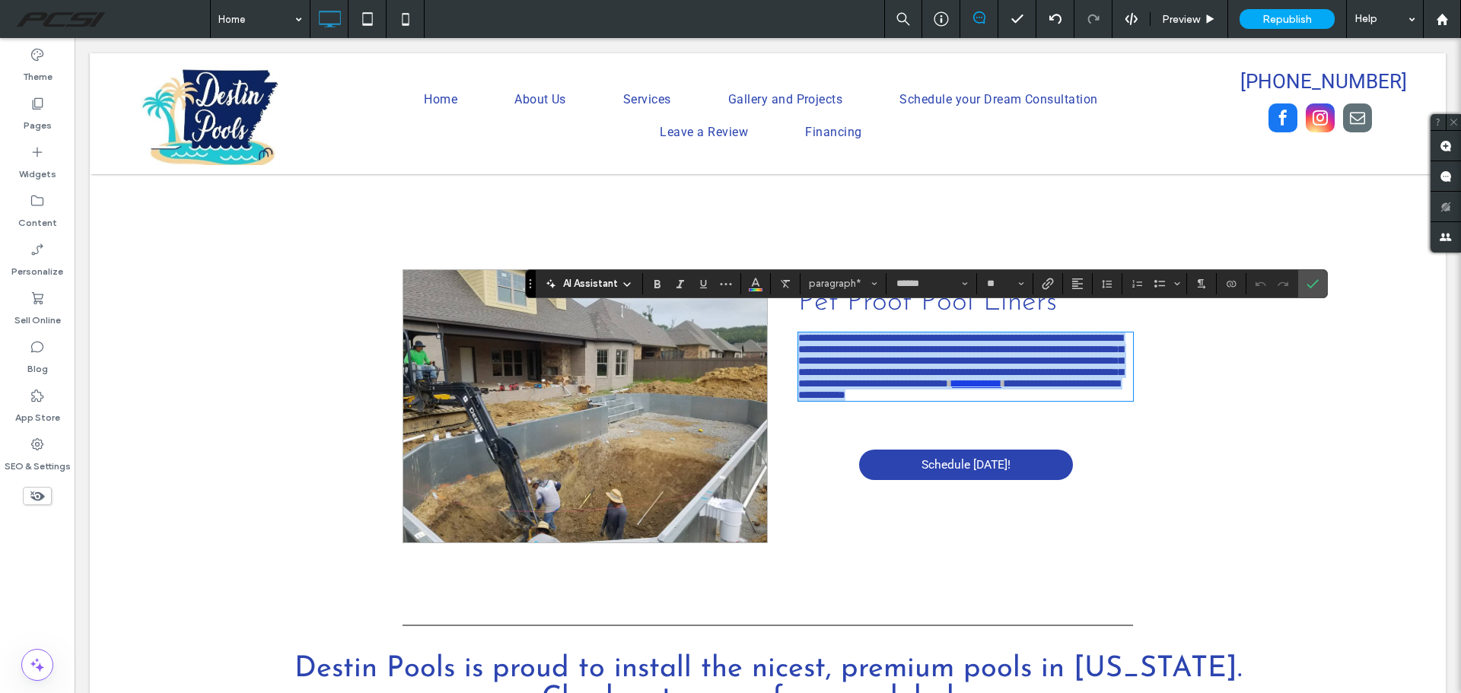
click at [1022, 358] on span "**********" at bounding box center [960, 360] width 325 height 56
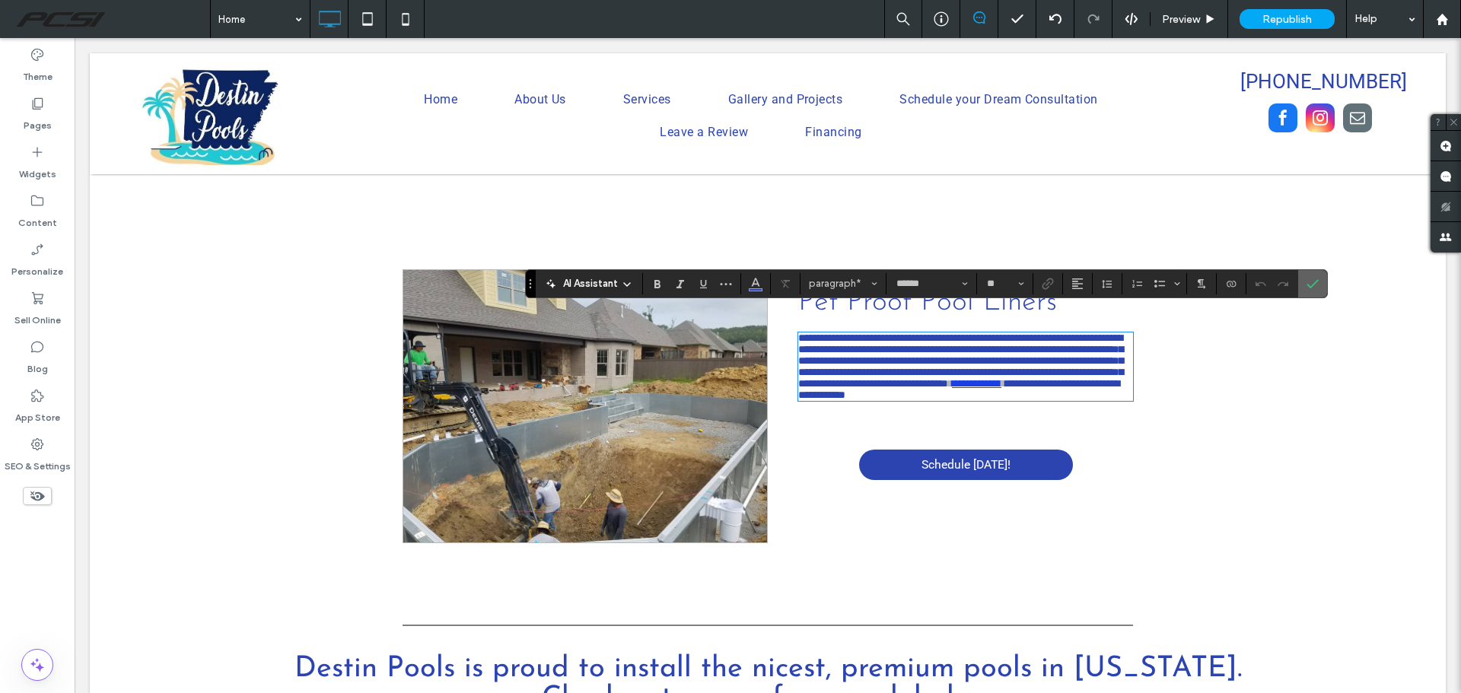
drag, startPoint x: 1305, startPoint y: 288, endPoint x: 1223, endPoint y: 251, distance: 90.6
click at [1306, 288] on icon "Confirm" at bounding box center [1312, 284] width 12 height 12
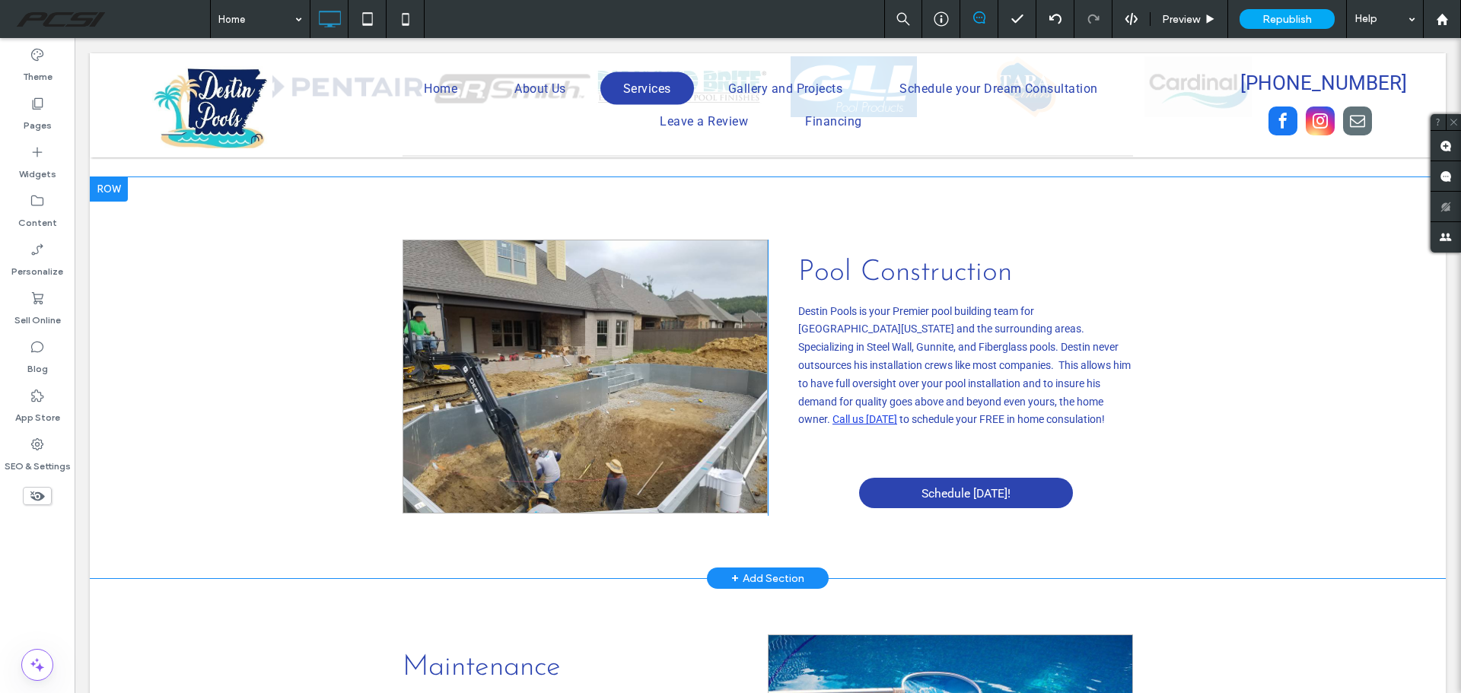
scroll to position [1369, 0]
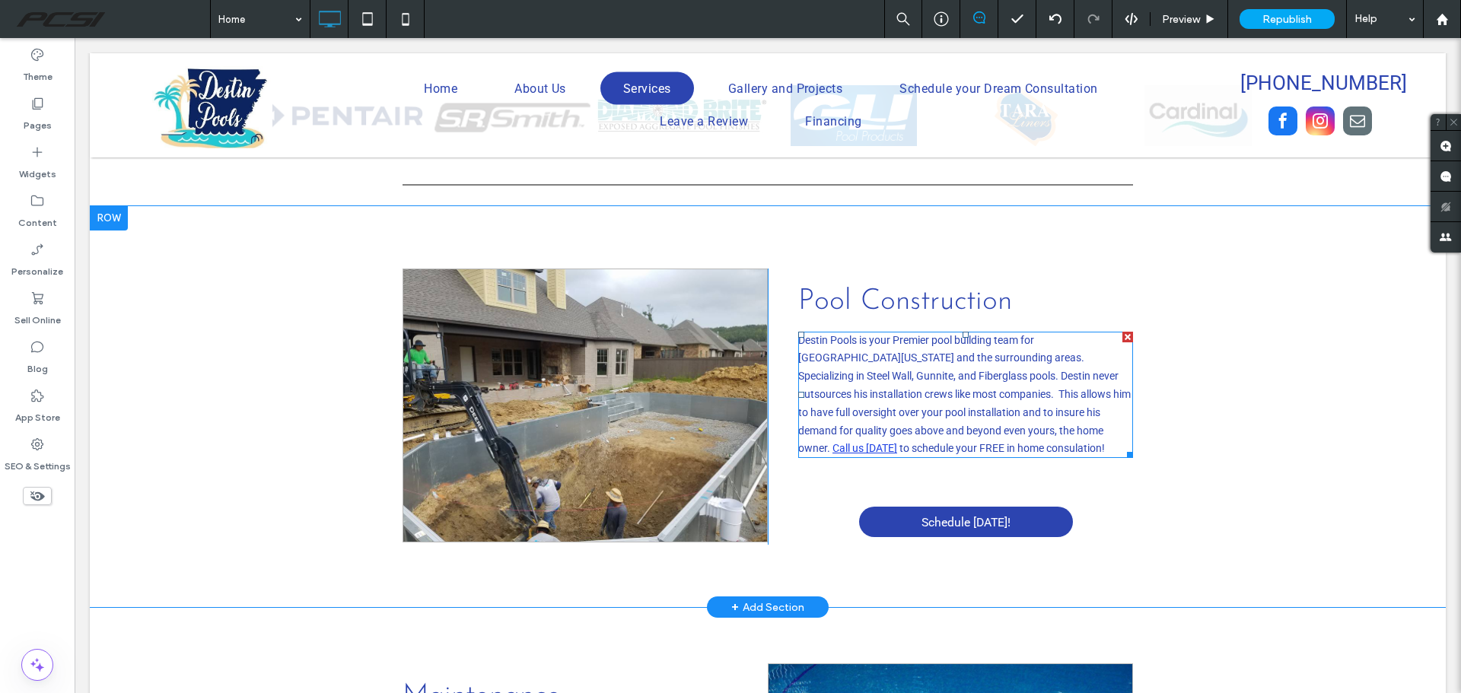
click at [936, 343] on div "Destin Pools is your Premier pool building team for Central Arkansas and the su…" at bounding box center [965, 395] width 335 height 127
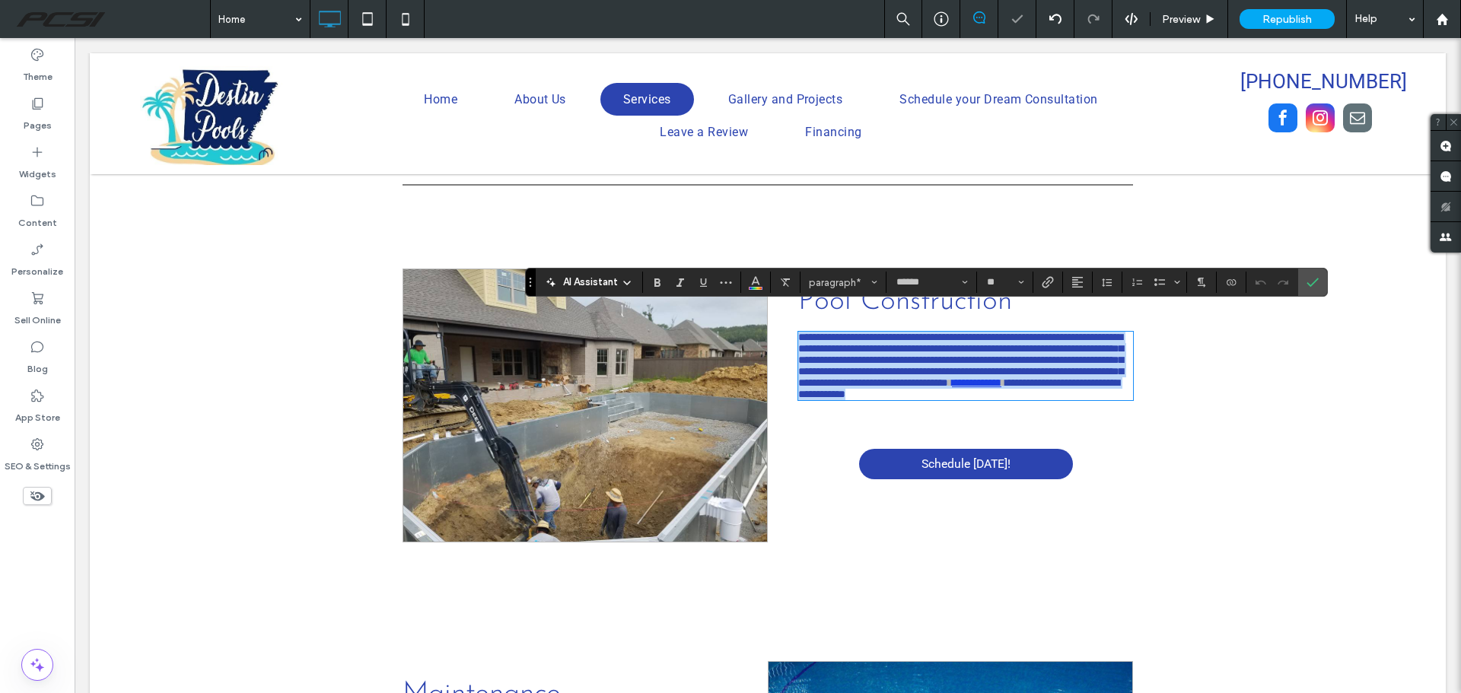
click at [1070, 332] on span "**********" at bounding box center [960, 360] width 325 height 56
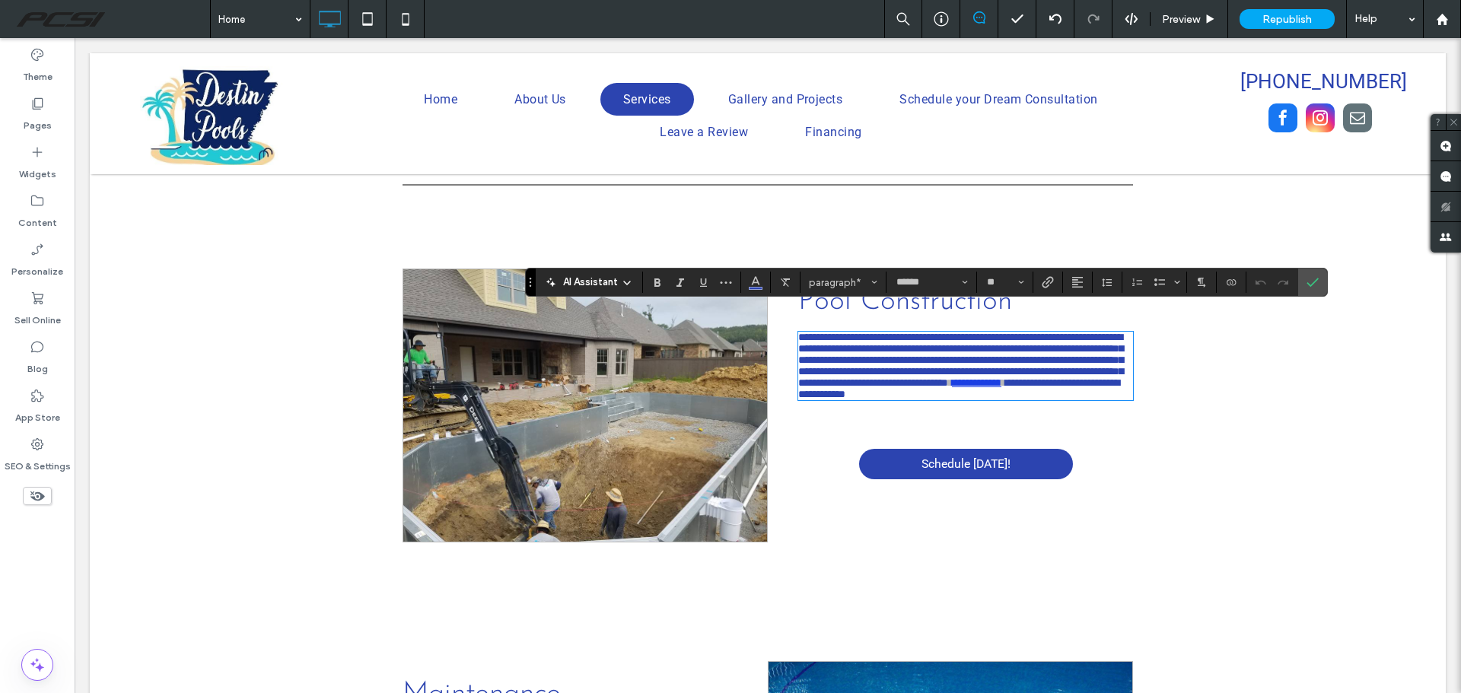
drag, startPoint x: 1070, startPoint y: 329, endPoint x: 864, endPoint y: 386, distance: 213.2
click at [856, 387] on span "**********" at bounding box center [958, 388] width 321 height 22
click at [882, 393] on span "**********" at bounding box center [958, 388] width 321 height 22
click at [1308, 280] on icon "Confirm" at bounding box center [1312, 282] width 12 height 12
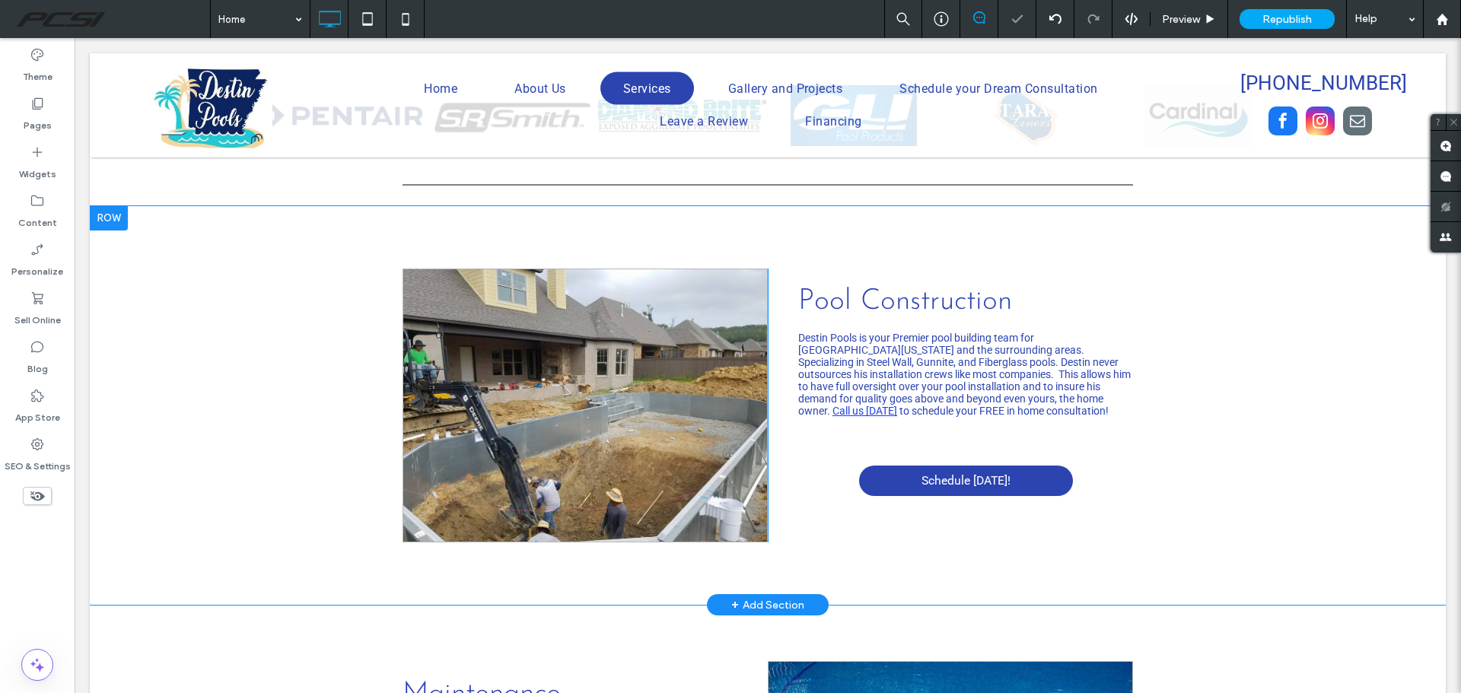
scroll to position [1674, 0]
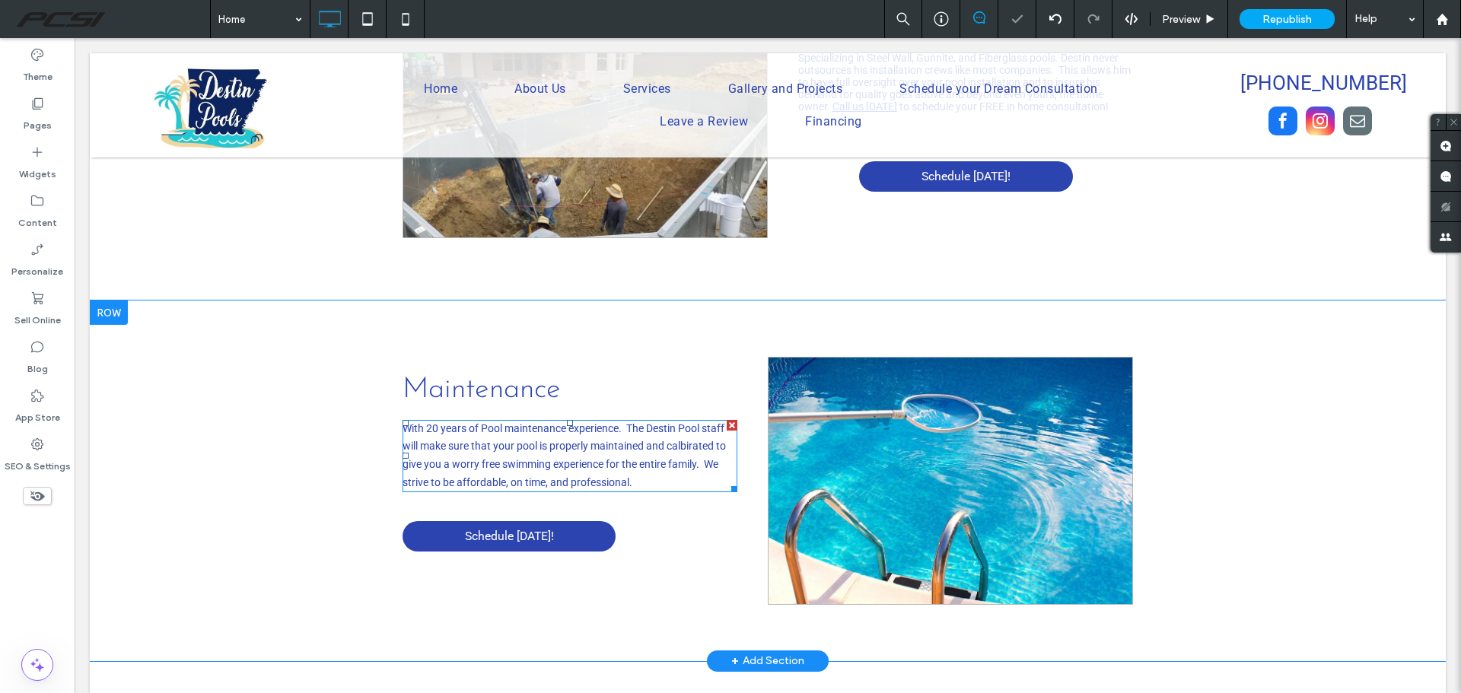
click at [630, 434] on div "With 20 years of Pool maintenance experience. The Destin Pool staff will make s…" at bounding box center [569, 456] width 335 height 72
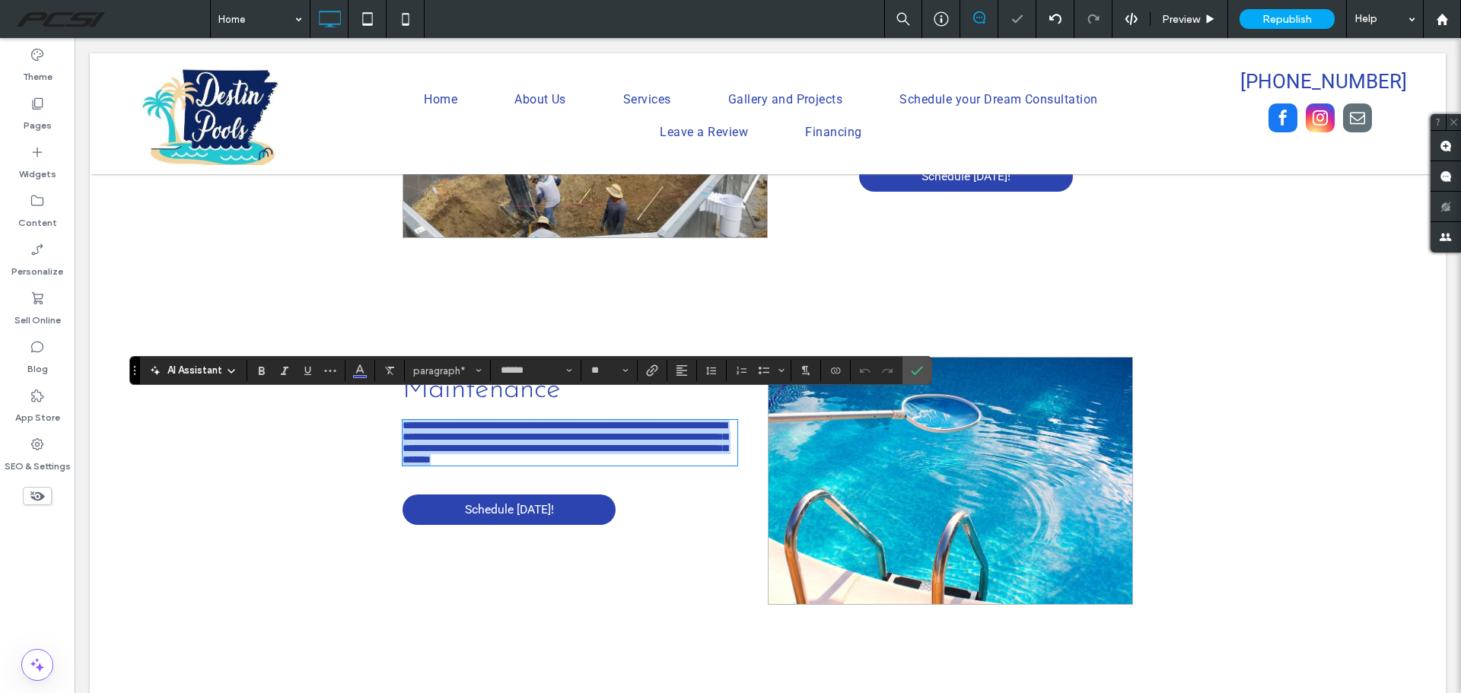
click at [677, 420] on span "**********" at bounding box center [564, 442] width 325 height 45
click at [917, 370] on icon "Confirm" at bounding box center [917, 370] width 12 height 12
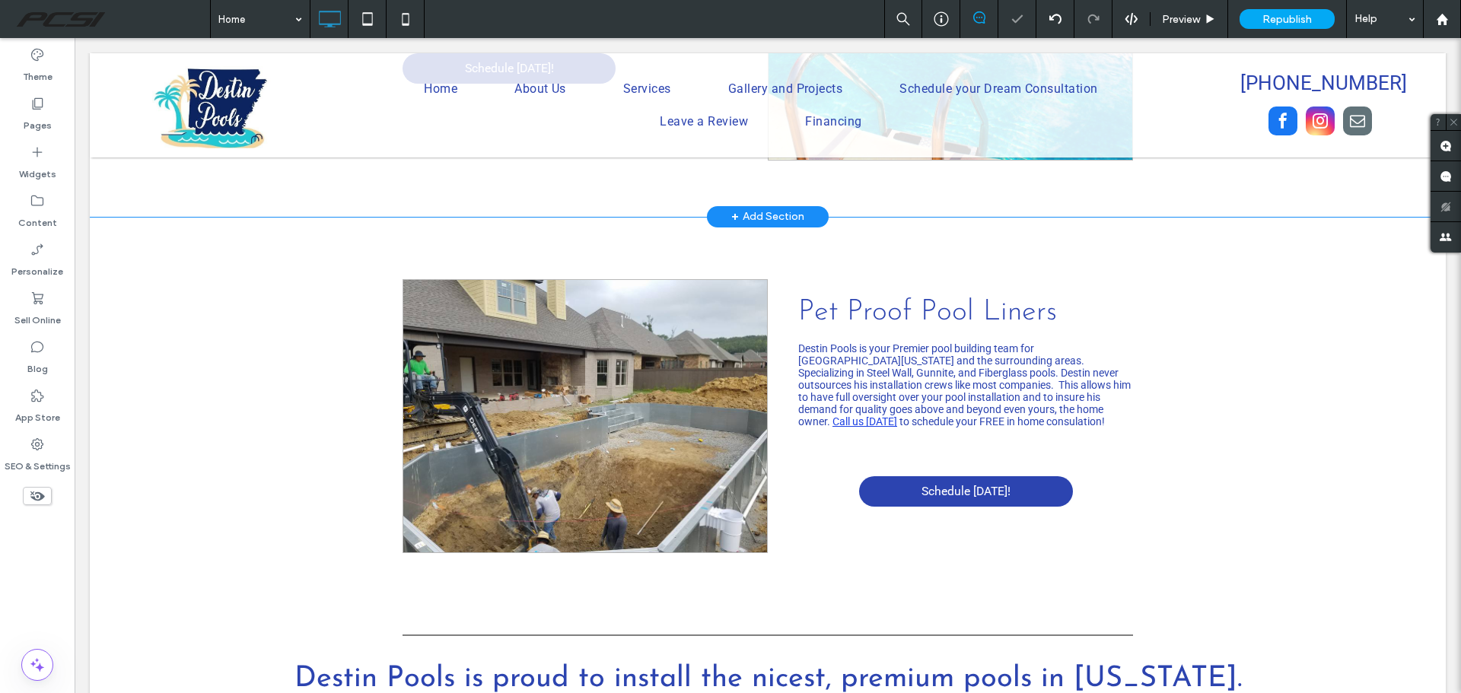
scroll to position [2130, 0]
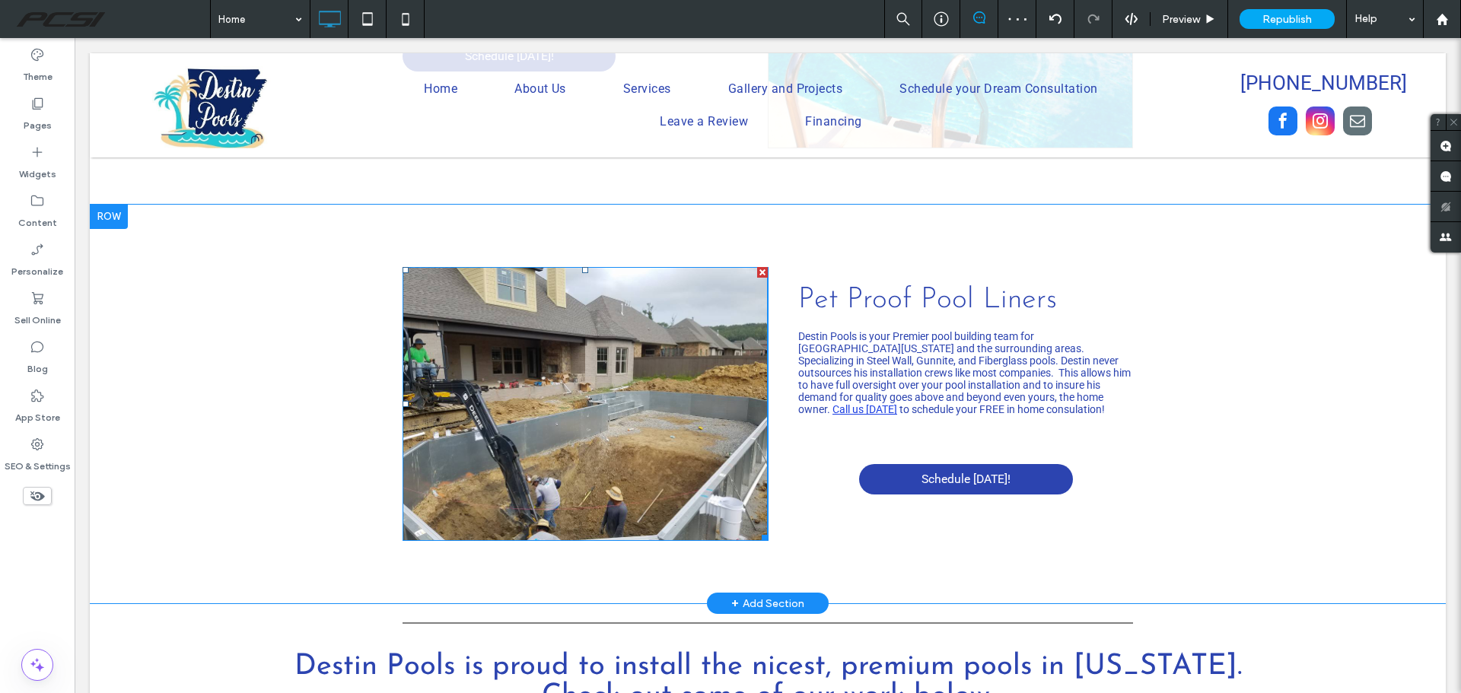
click at [757, 267] on div at bounding box center [762, 272] width 11 height 11
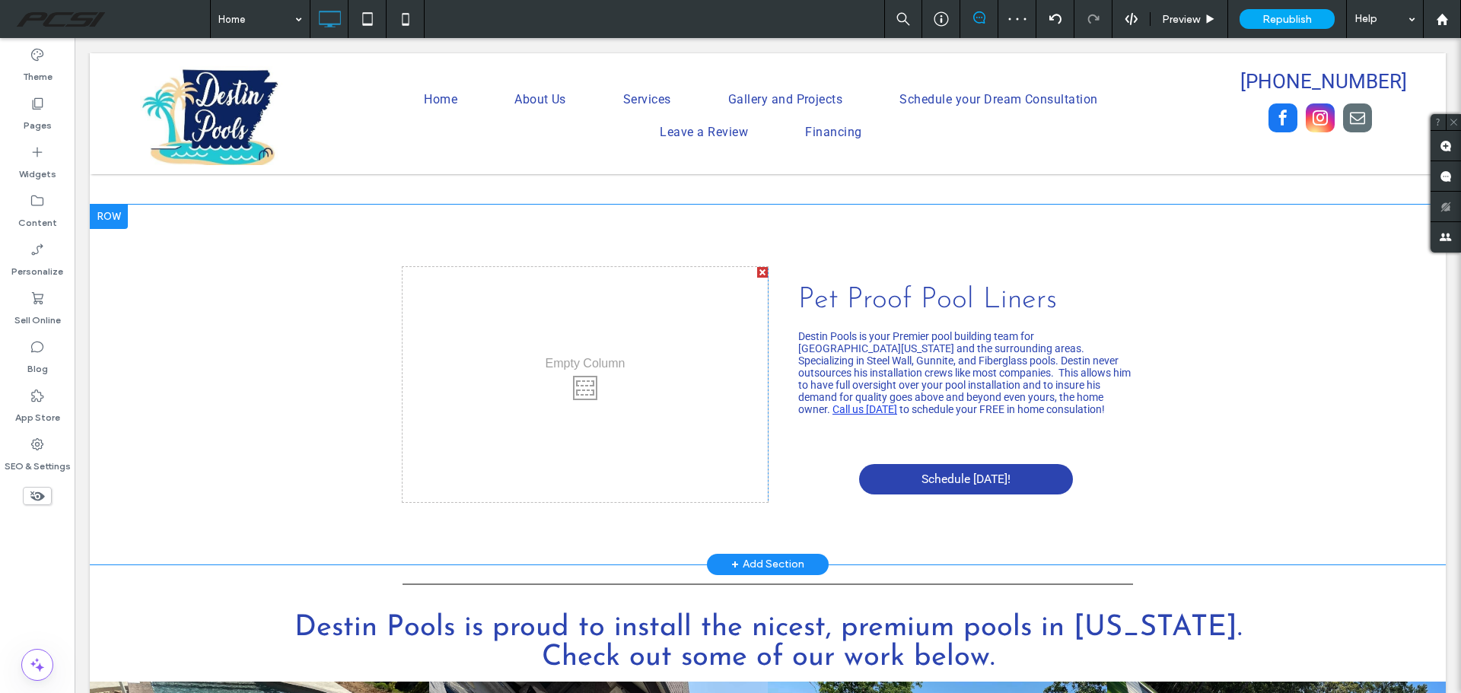
scroll to position [2146, 0]
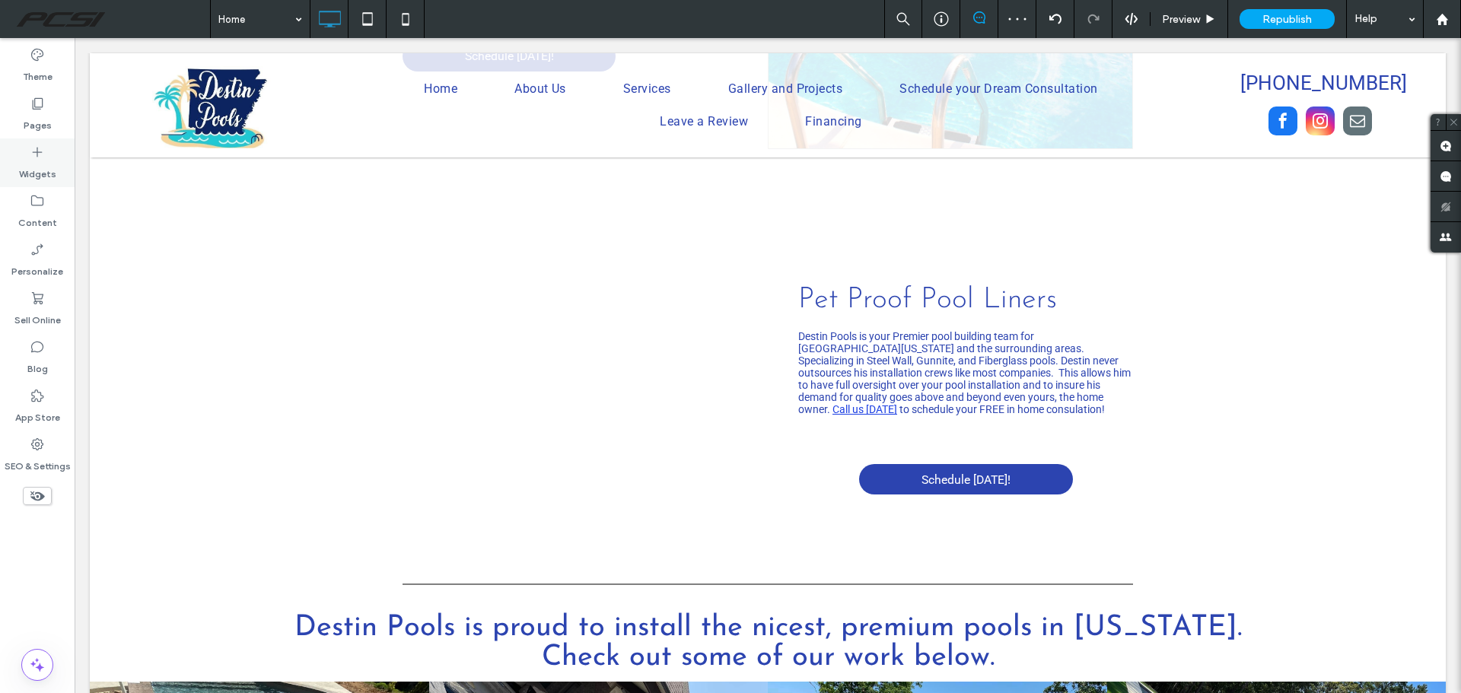
click at [32, 154] on icon at bounding box center [37, 152] width 15 height 15
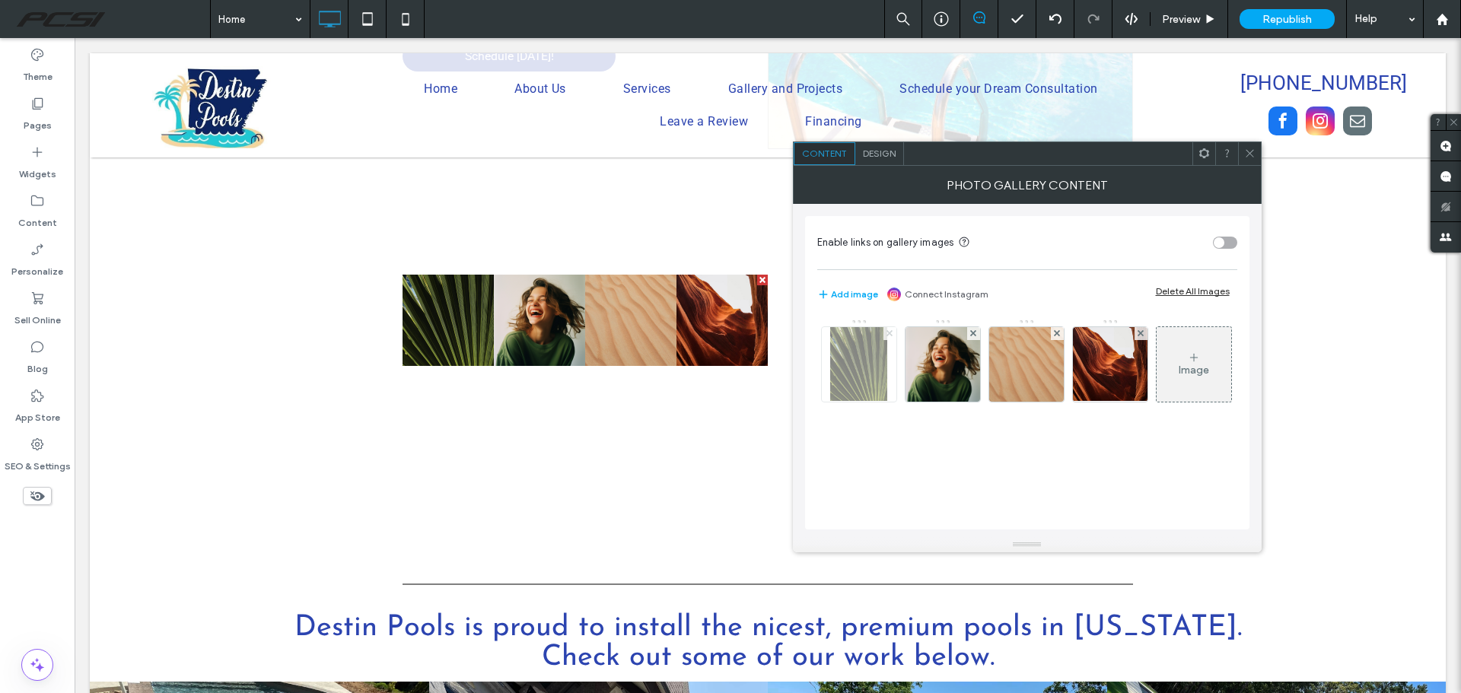
click at [886, 335] on icon at bounding box center [889, 333] width 6 height 6
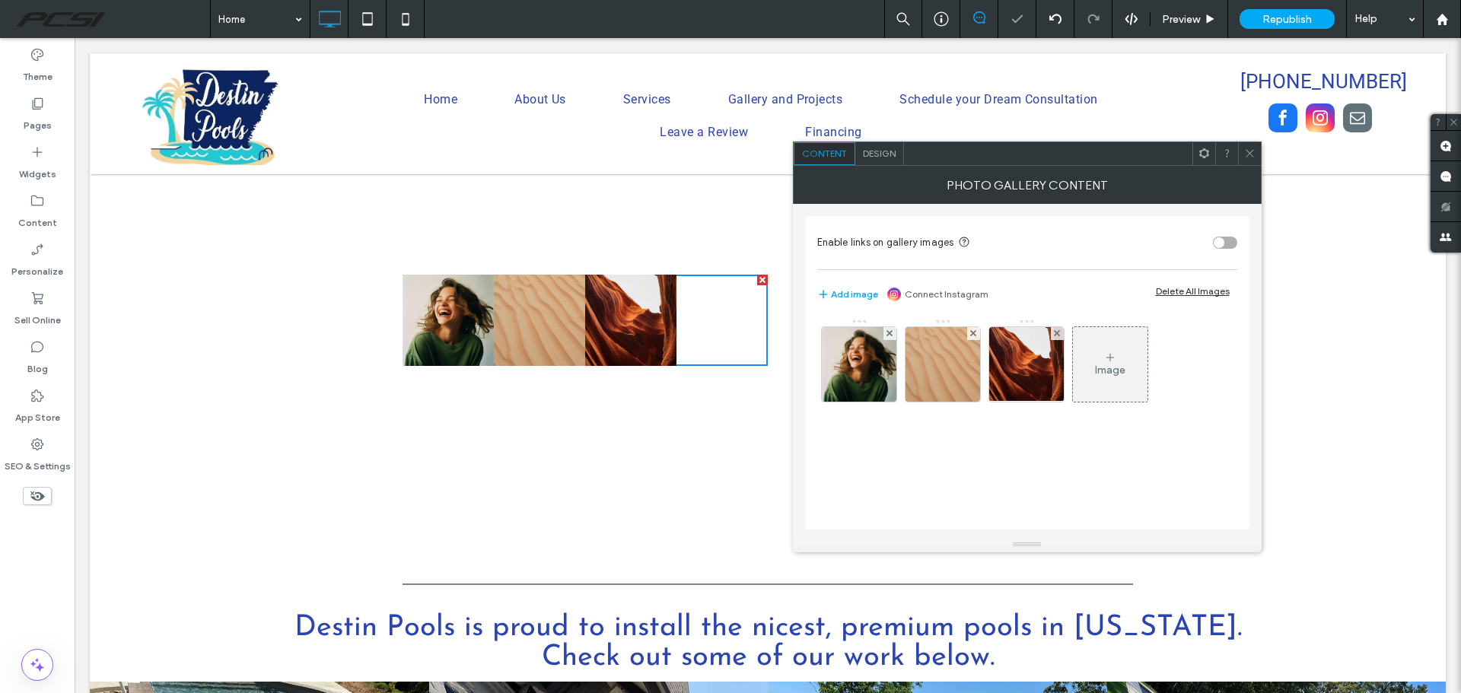
click at [886, 335] on icon at bounding box center [889, 333] width 6 height 6
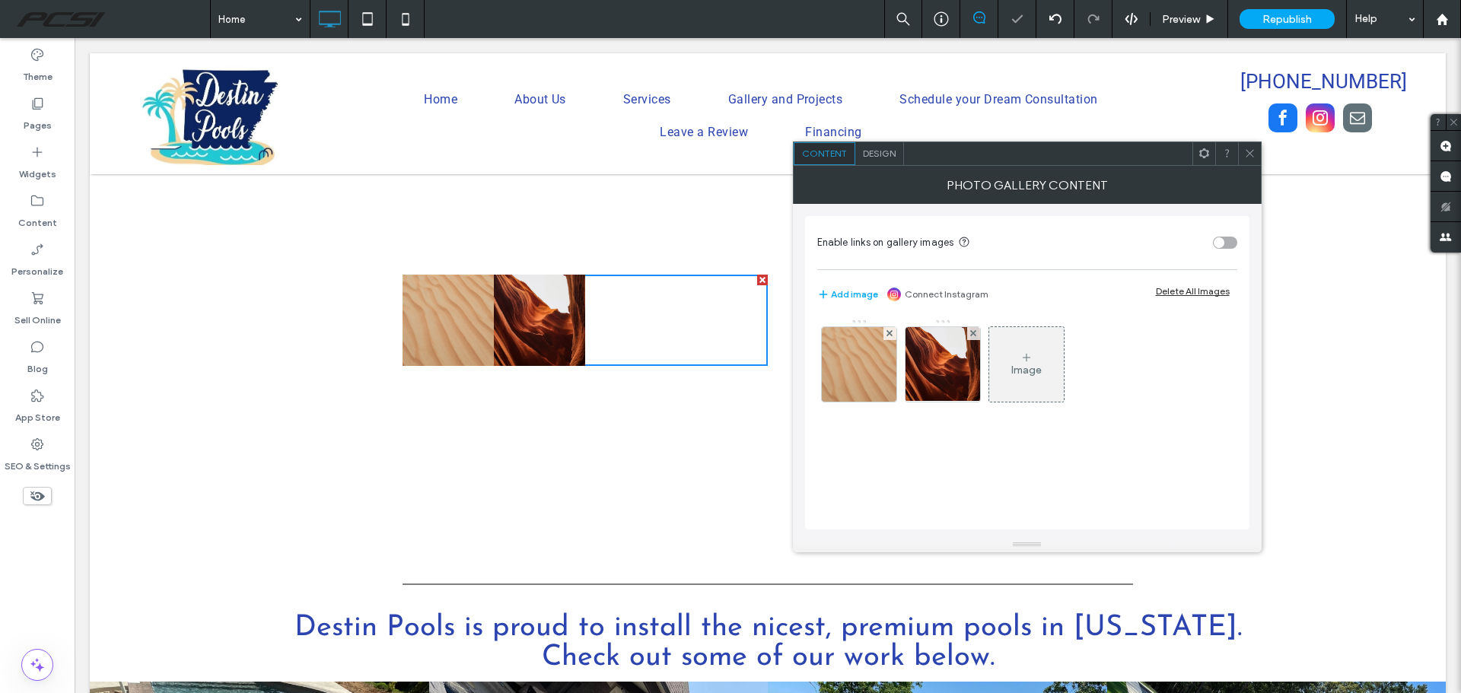
click at [886, 335] on icon at bounding box center [889, 333] width 6 height 6
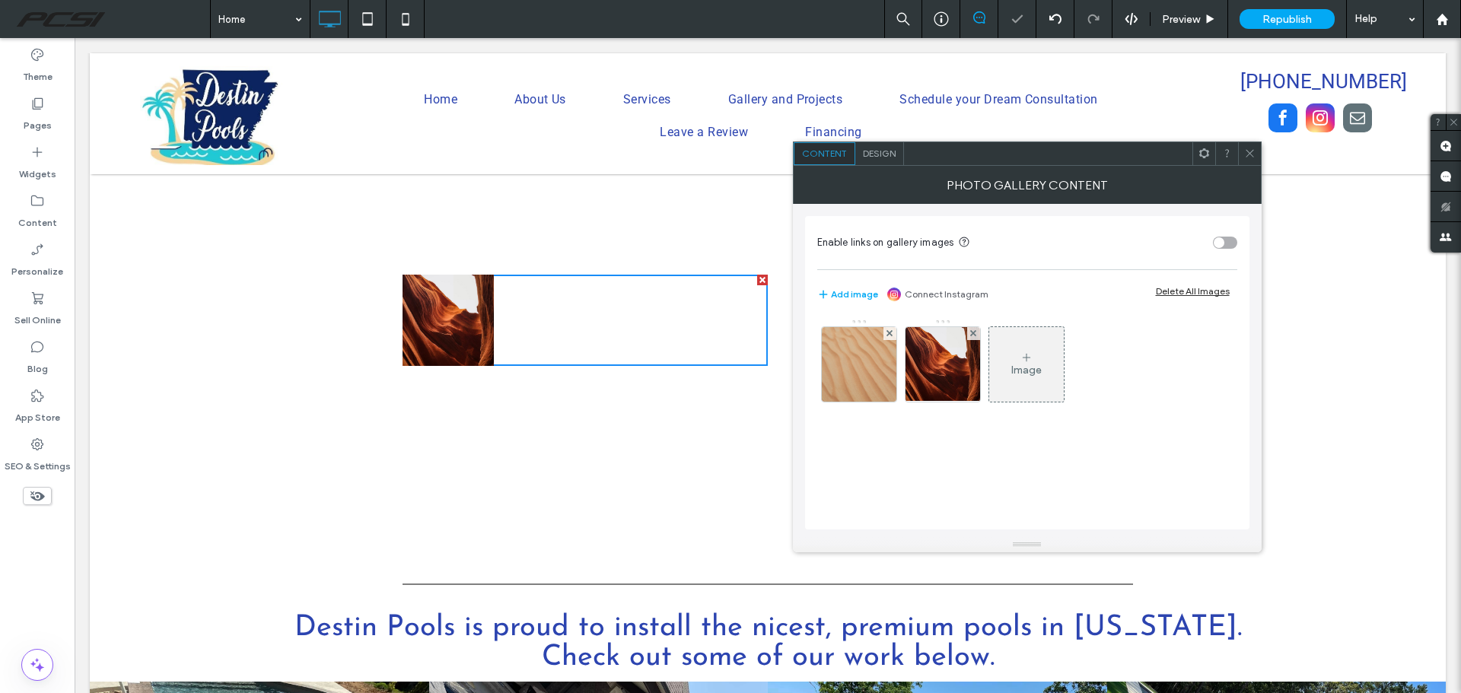
click at [970, 335] on icon at bounding box center [973, 333] width 6 height 6
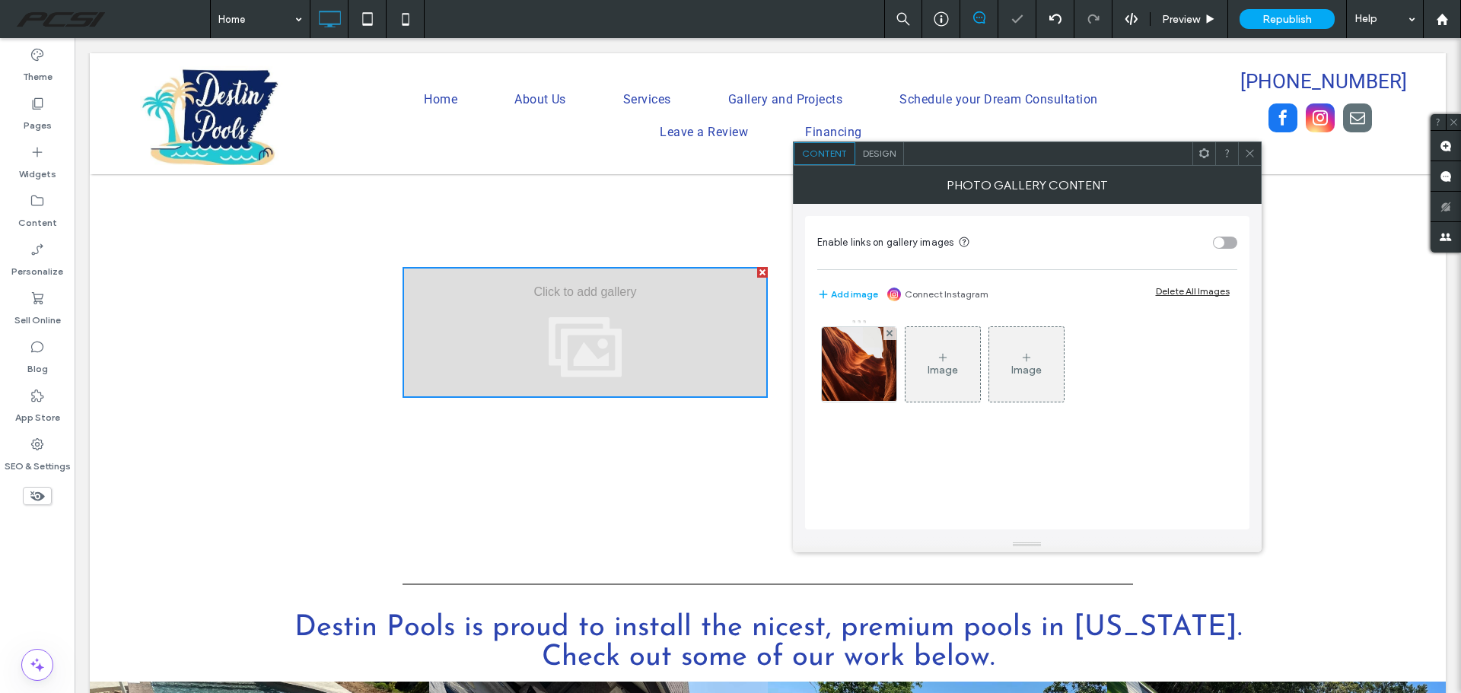
click at [905, 335] on div "Image" at bounding box center [942, 365] width 75 height 72
click at [862, 354] on icon at bounding box center [859, 357] width 12 height 12
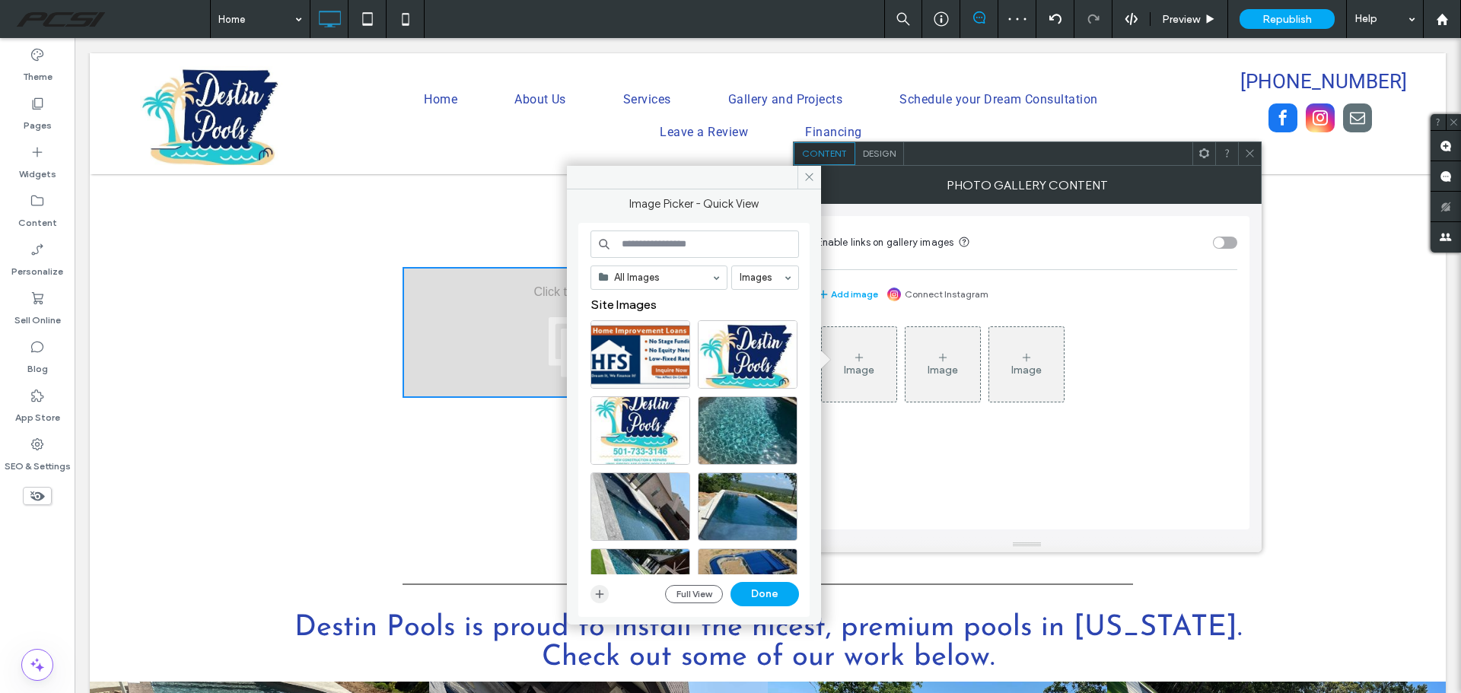
click at [593, 593] on icon "button" at bounding box center [599, 594] width 12 height 12
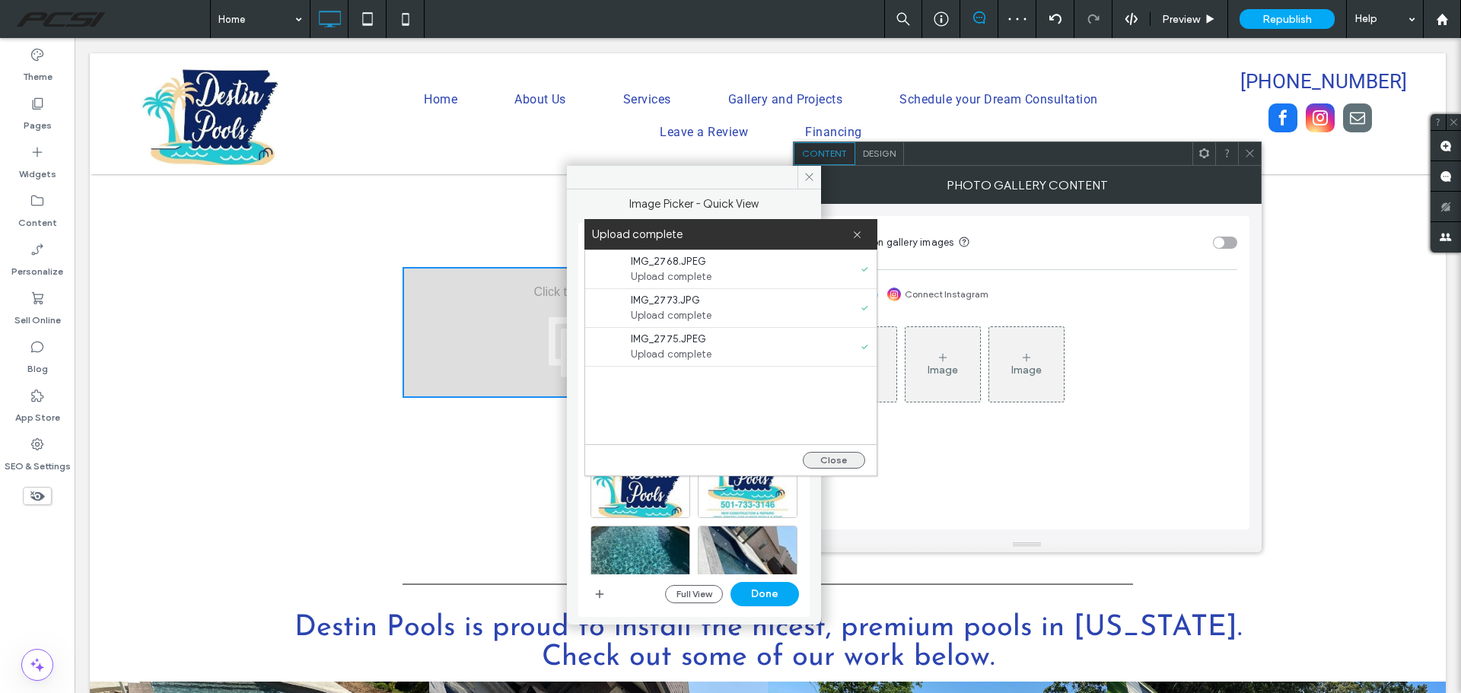
click at [841, 459] on button "Close" at bounding box center [834, 460] width 62 height 17
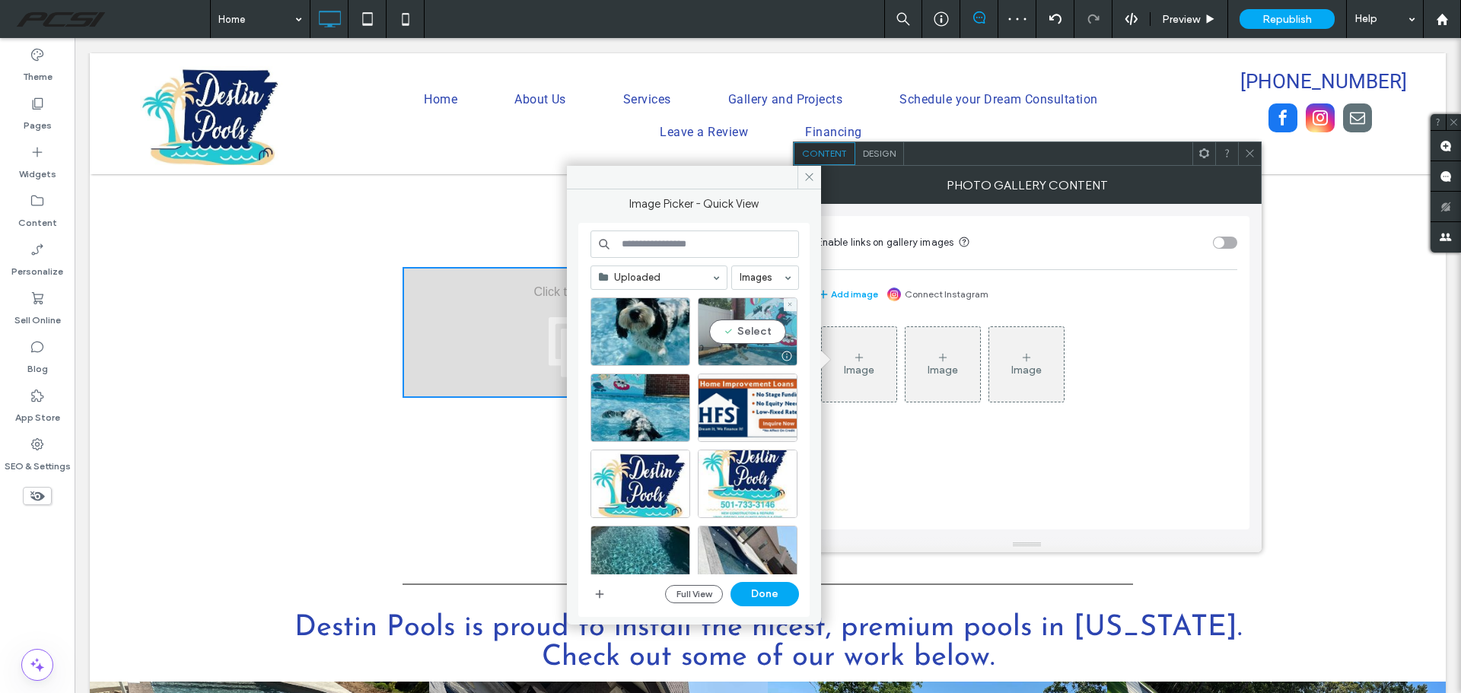
click at [772, 335] on div "Select" at bounding box center [748, 331] width 100 height 68
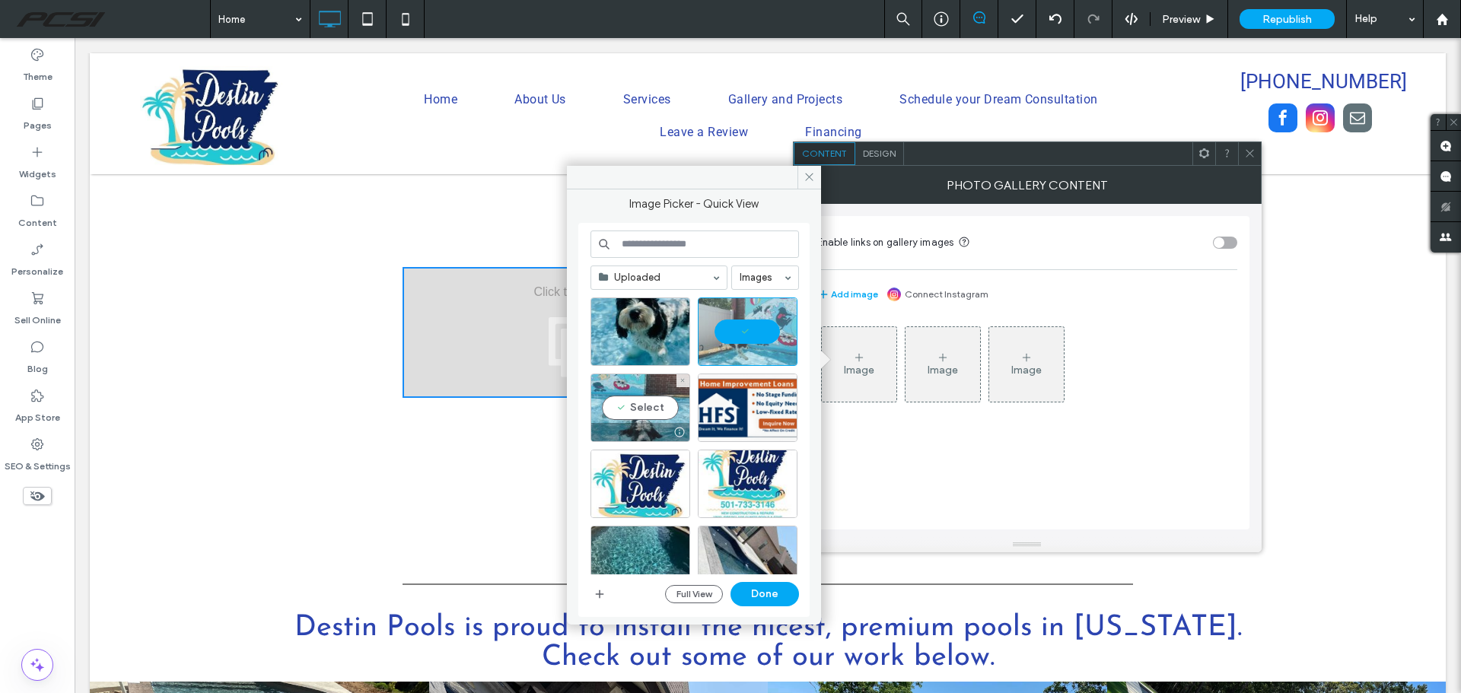
click at [655, 410] on div "Select" at bounding box center [640, 408] width 100 height 68
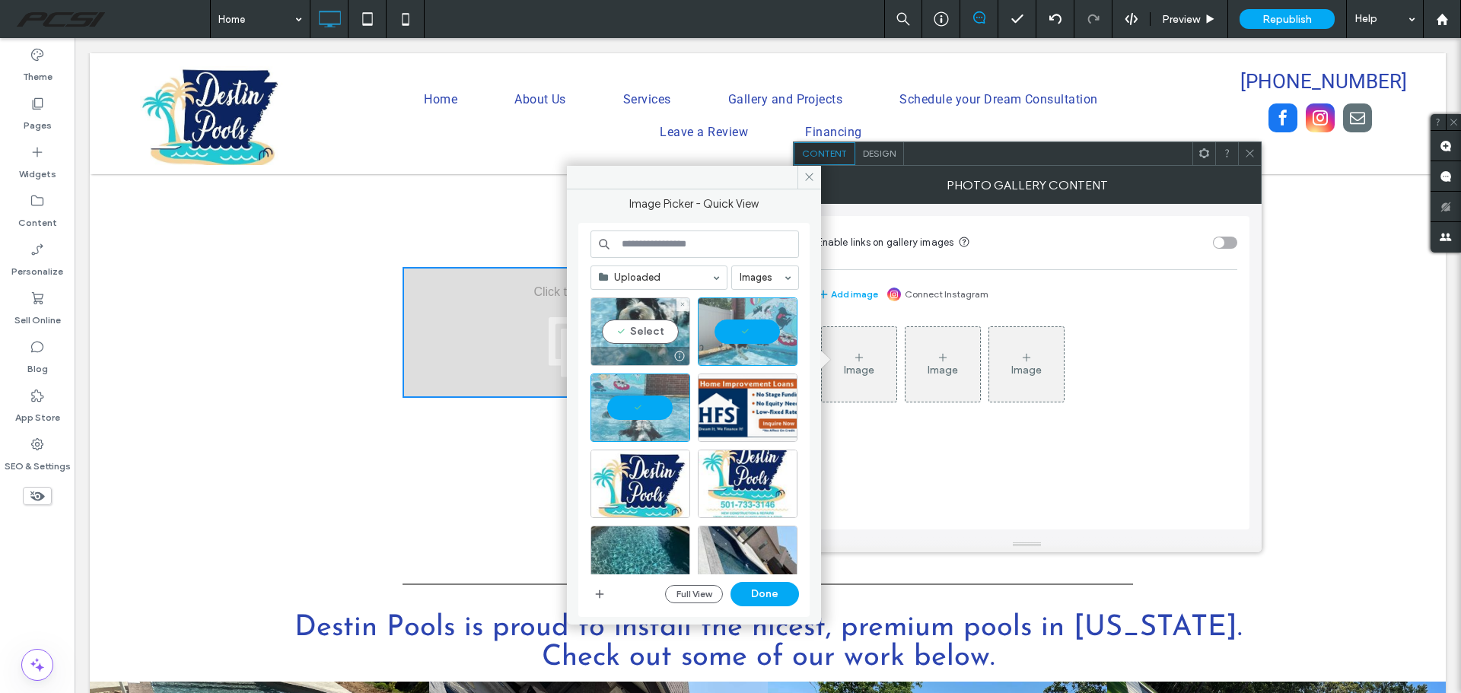
click at [641, 335] on div "Select" at bounding box center [640, 331] width 100 height 68
click at [772, 595] on button "Done" at bounding box center [764, 594] width 68 height 24
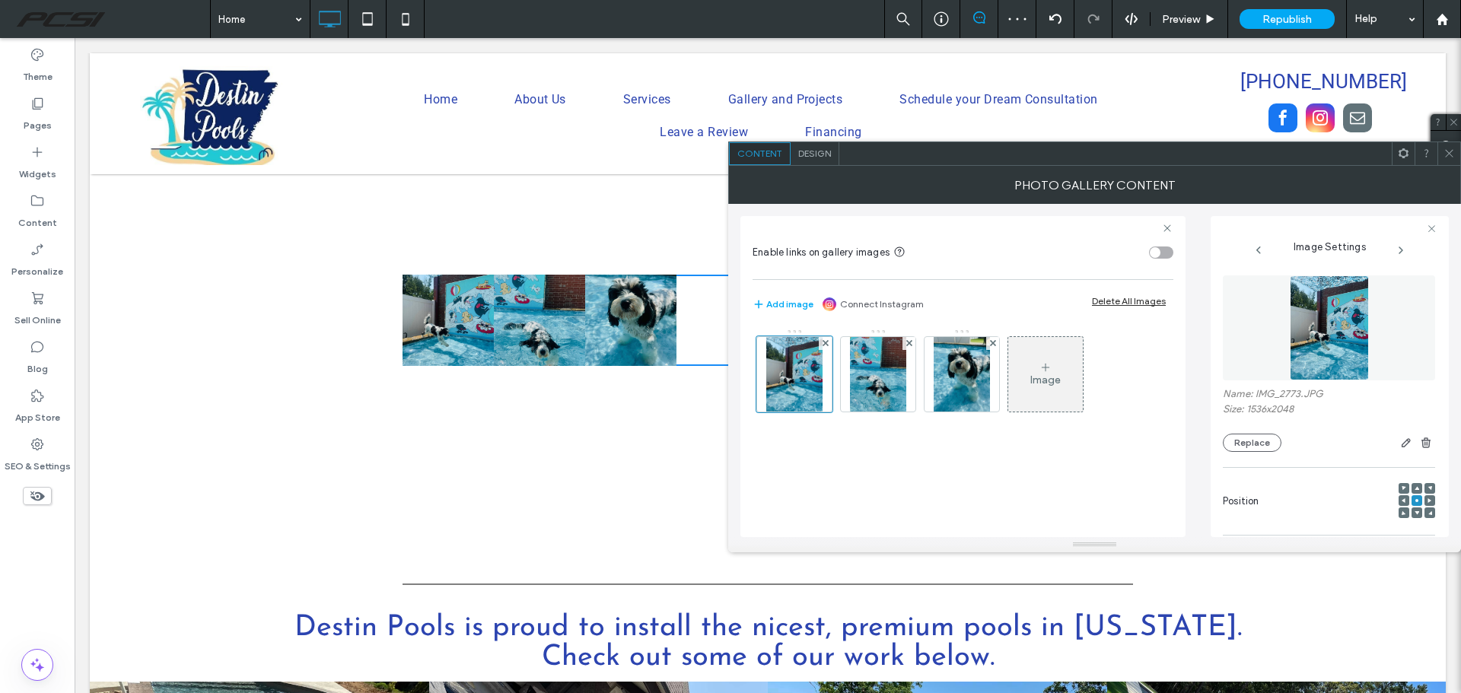
click at [814, 153] on span "Design" at bounding box center [814, 153] width 33 height 11
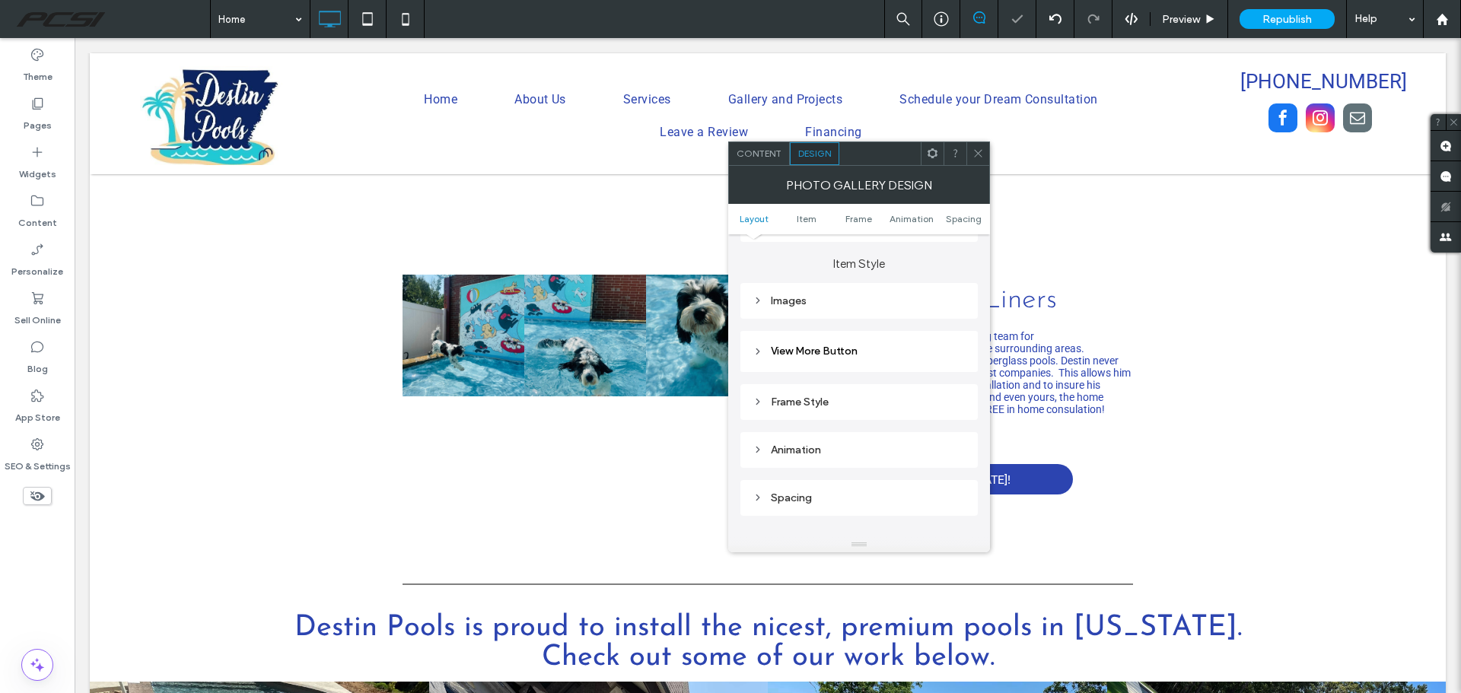
scroll to position [533, 0]
click at [795, 303] on div "Images" at bounding box center [858, 300] width 213 height 13
click at [952, 469] on div "toggle" at bounding box center [947, 470] width 11 height 11
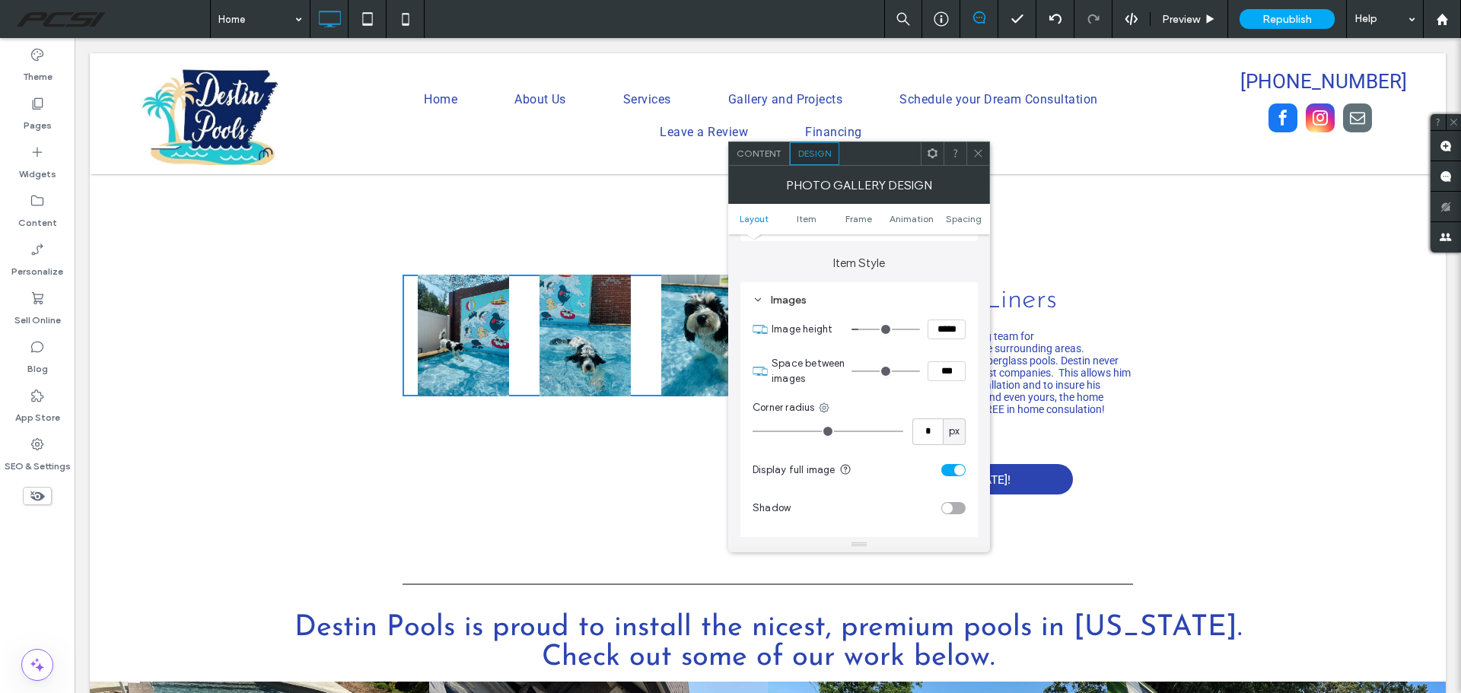
click at [760, 159] on div "Content" at bounding box center [759, 153] width 61 height 23
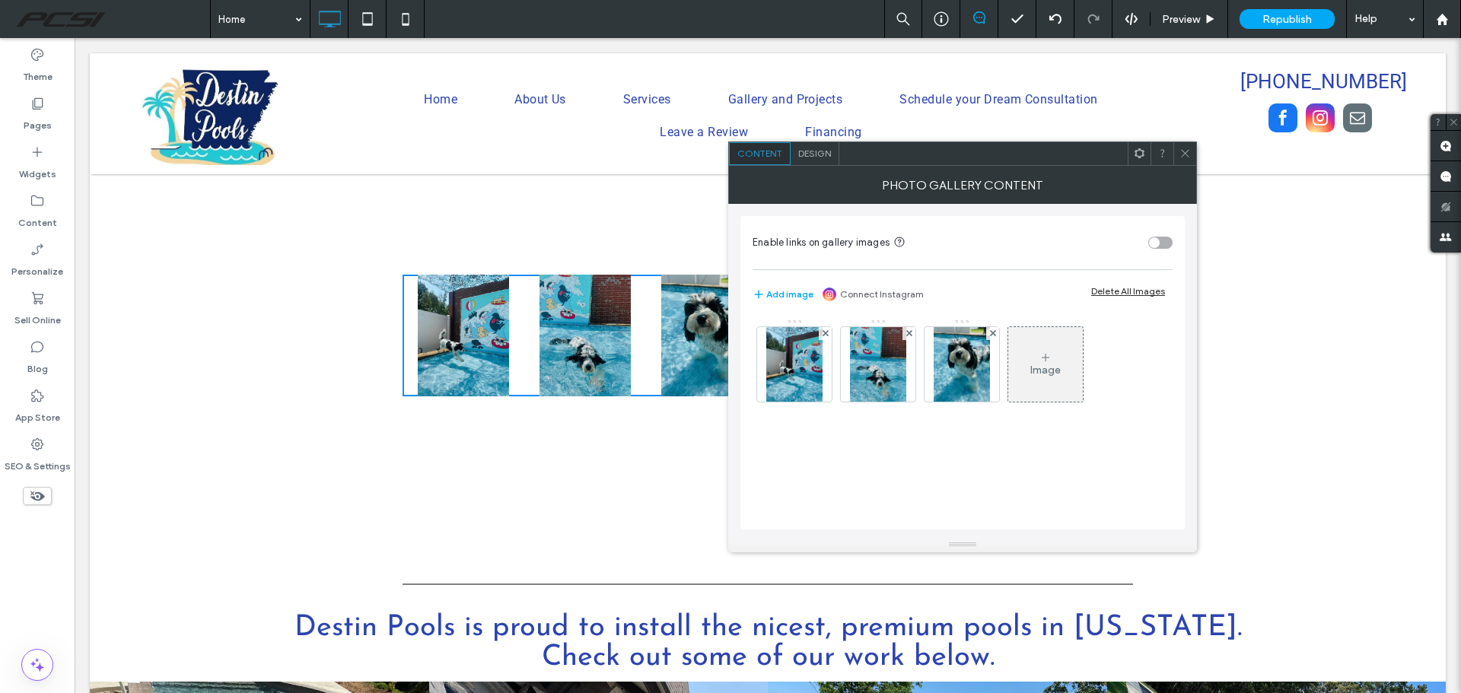
click at [1181, 156] on icon at bounding box center [1184, 153] width 11 height 11
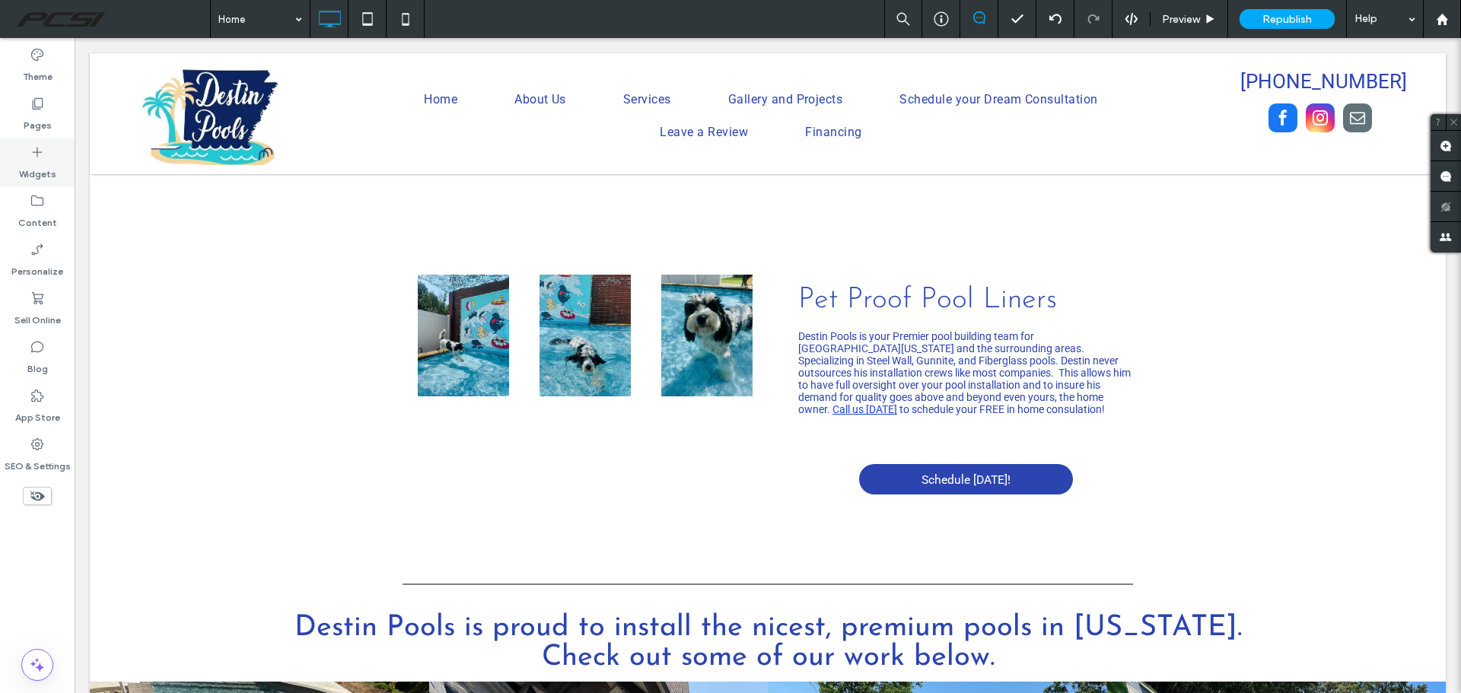
click at [47, 151] on div "Widgets" at bounding box center [37, 162] width 75 height 49
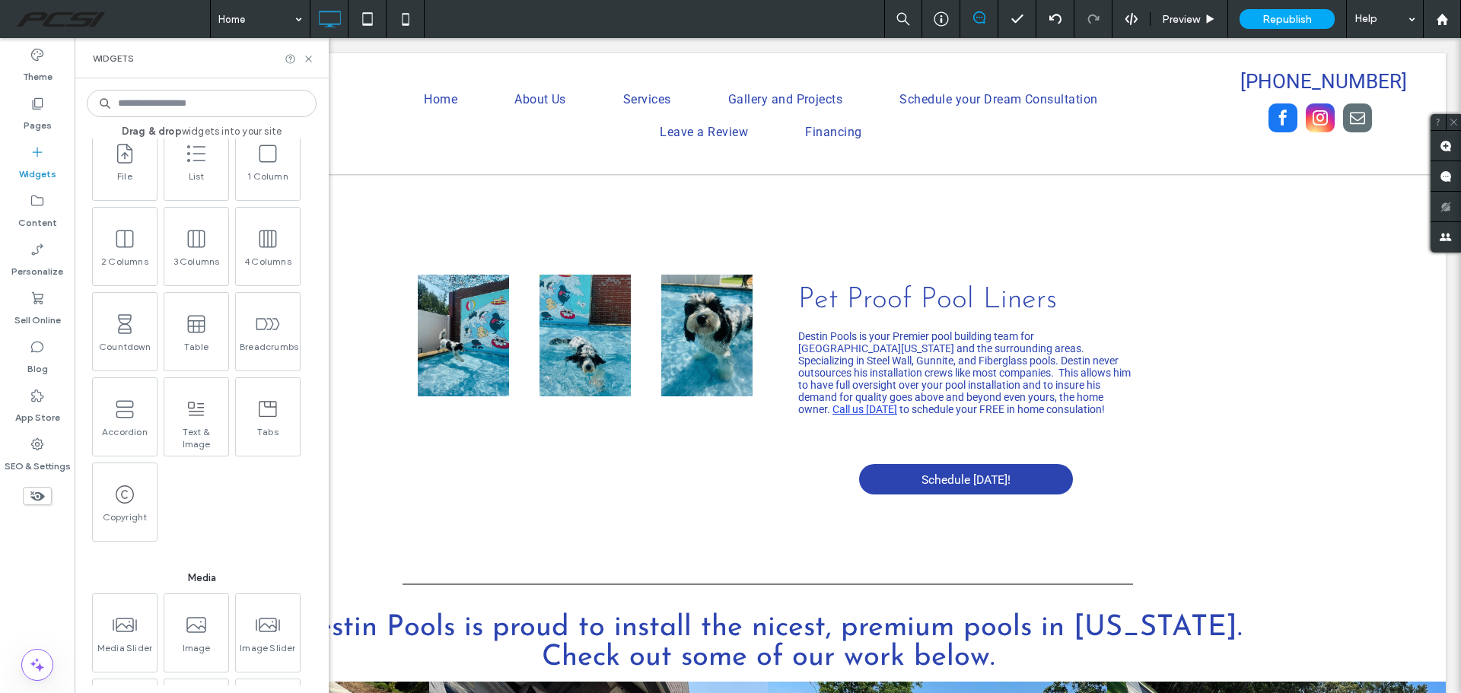
scroll to position [1141, 0]
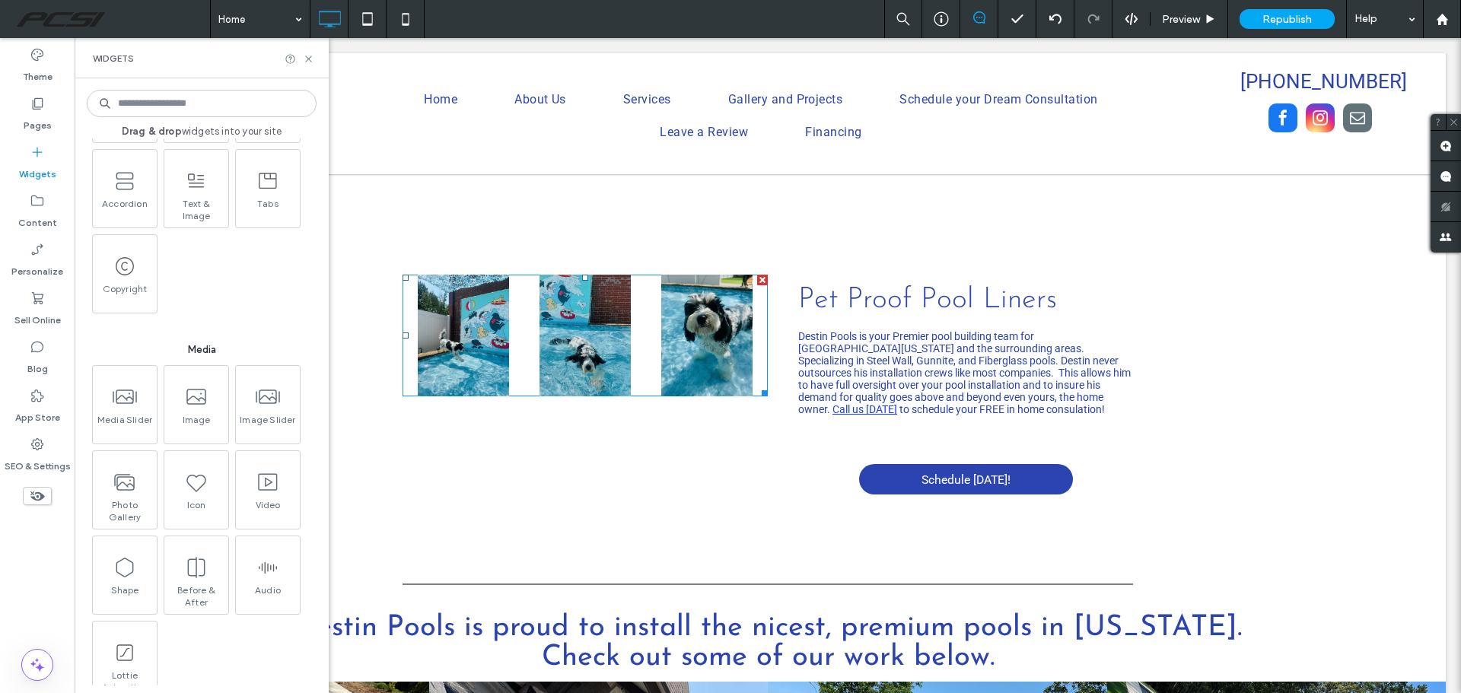
click at [757, 275] on div at bounding box center [762, 280] width 11 height 11
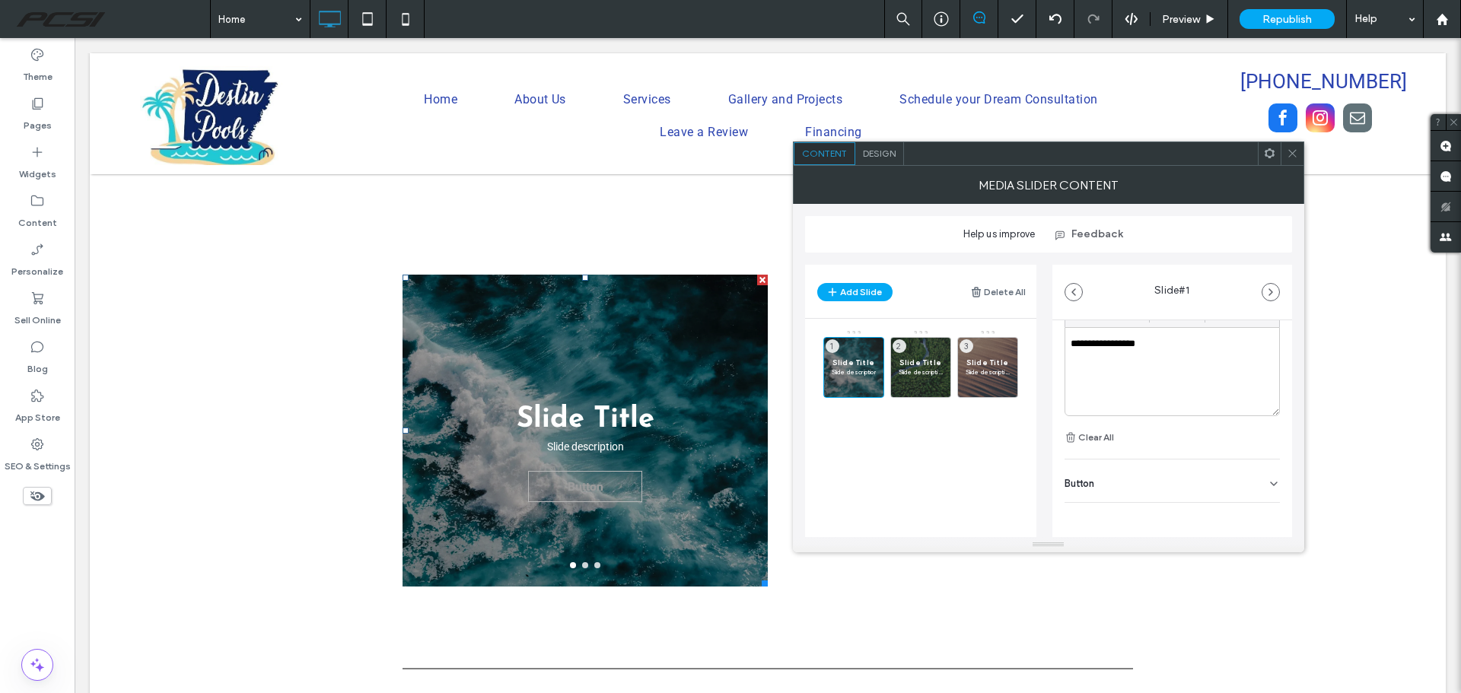
scroll to position [467, 0]
click at [1086, 435] on button "Clear All" at bounding box center [1088, 436] width 49 height 18
click at [1086, 482] on span "Button" at bounding box center [1079, 482] width 30 height 10
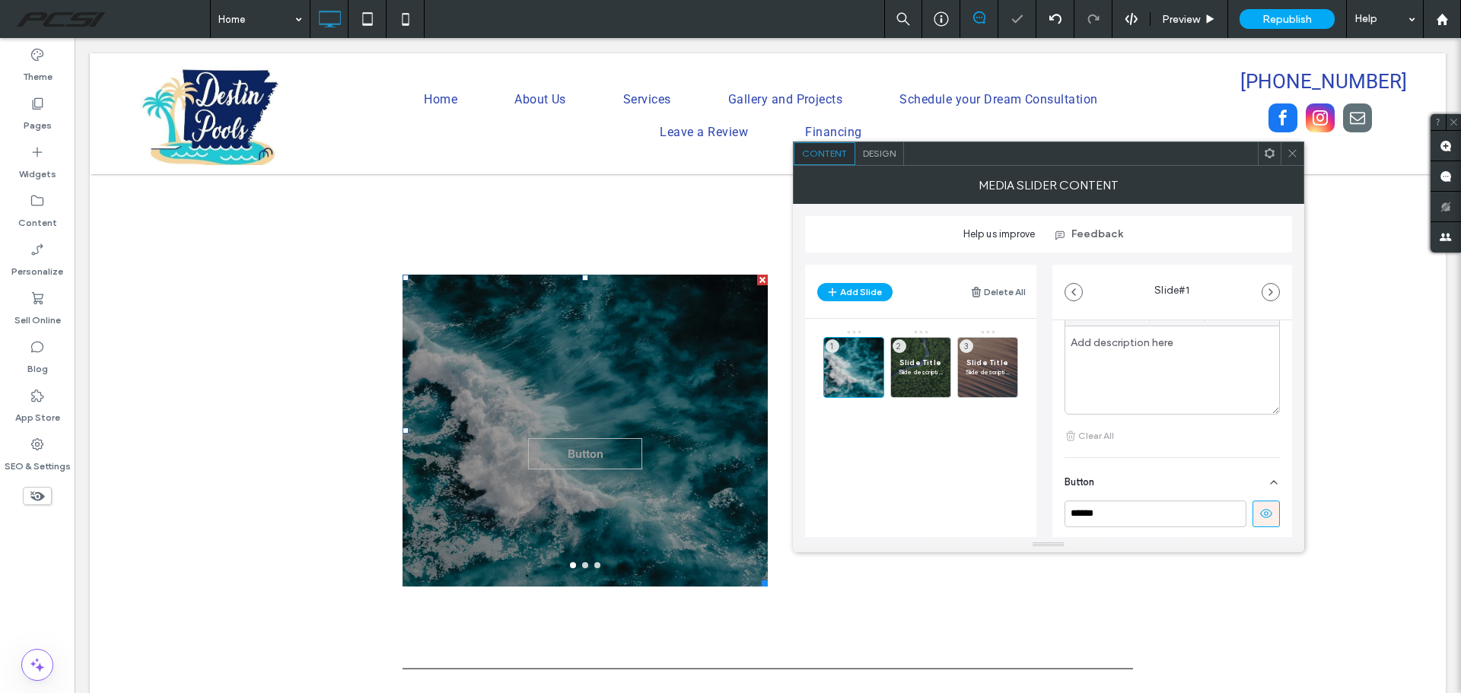
scroll to position [539, 0]
click at [1259, 446] on icon at bounding box center [1266, 441] width 14 height 14
click at [917, 368] on span "Slide description" at bounding box center [920, 371] width 44 height 9
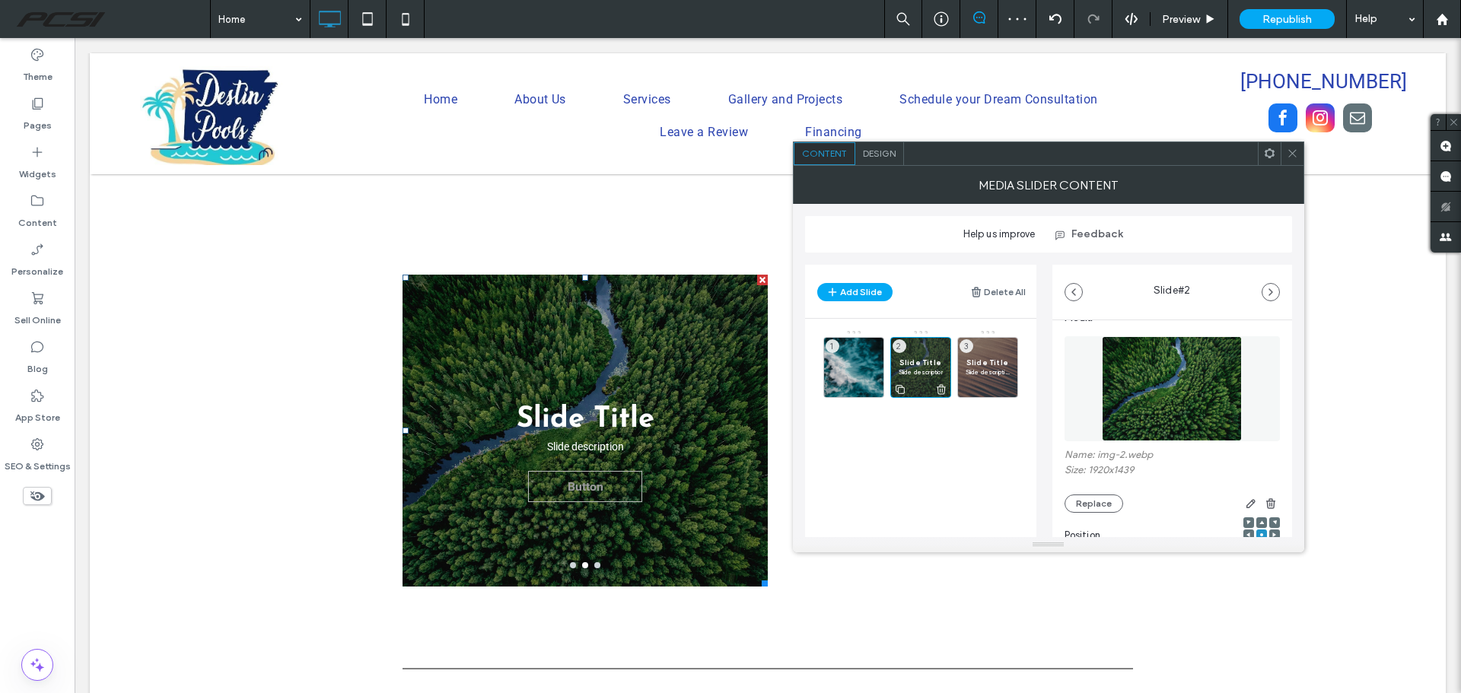
scroll to position [0, 0]
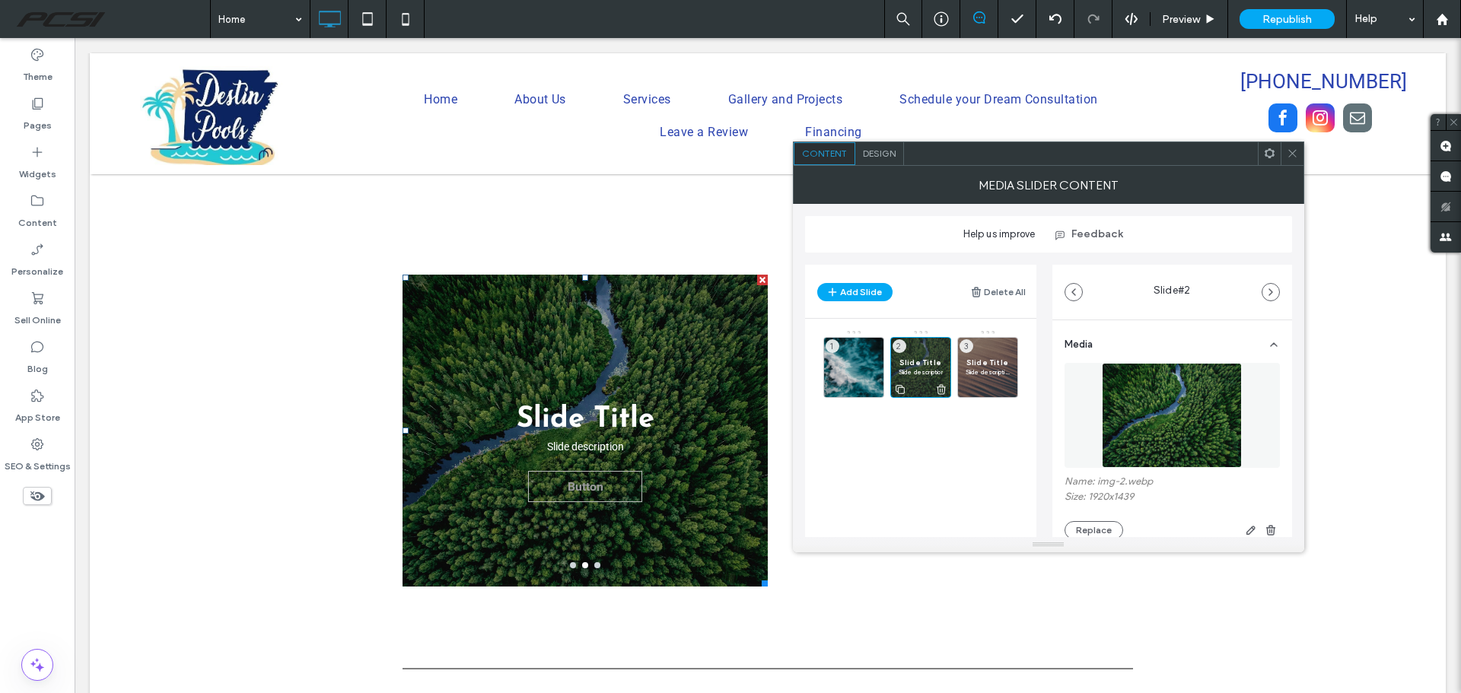
click at [941, 389] on icon at bounding box center [941, 390] width 12 height 14
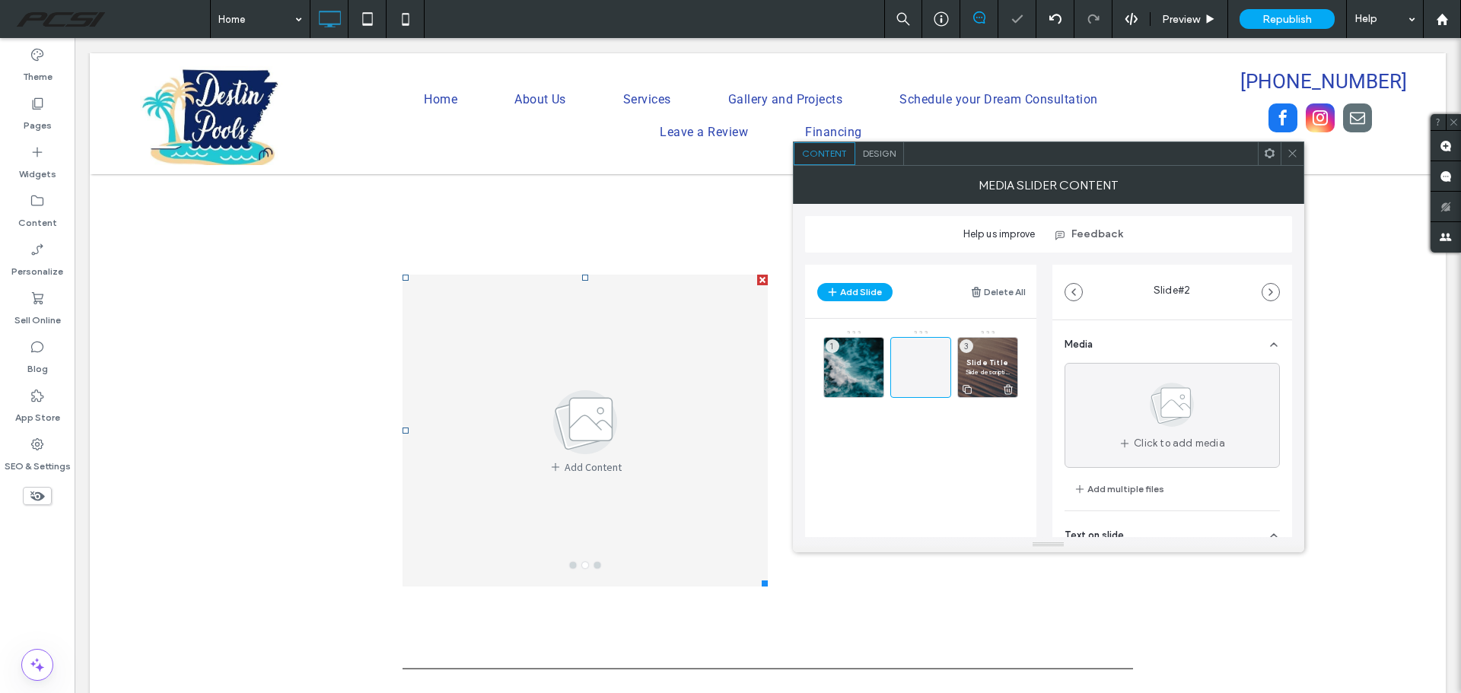
click at [1011, 389] on use at bounding box center [1007, 389] width 9 height 10
click at [858, 369] on div "1" at bounding box center [853, 367] width 61 height 61
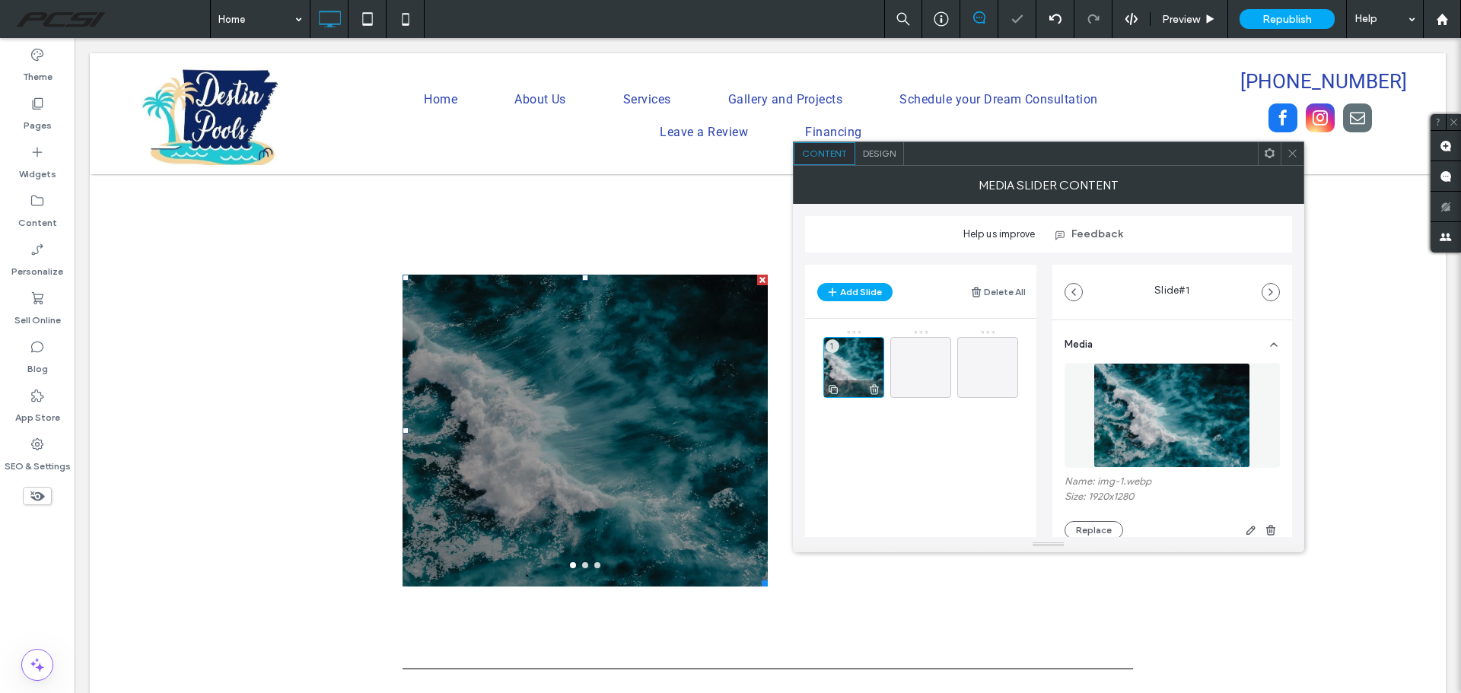
click at [871, 389] on icon at bounding box center [874, 390] width 12 height 14
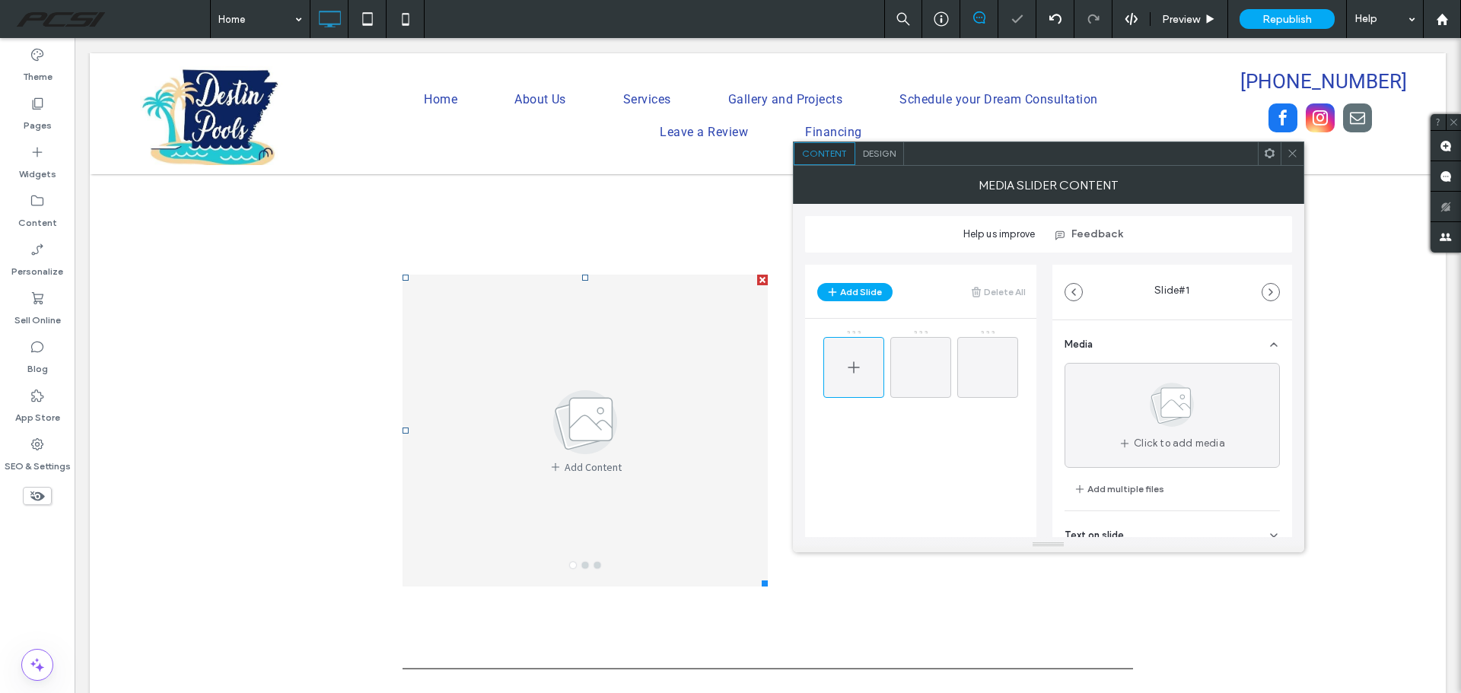
click at [851, 367] on use at bounding box center [852, 366] width 11 height 11
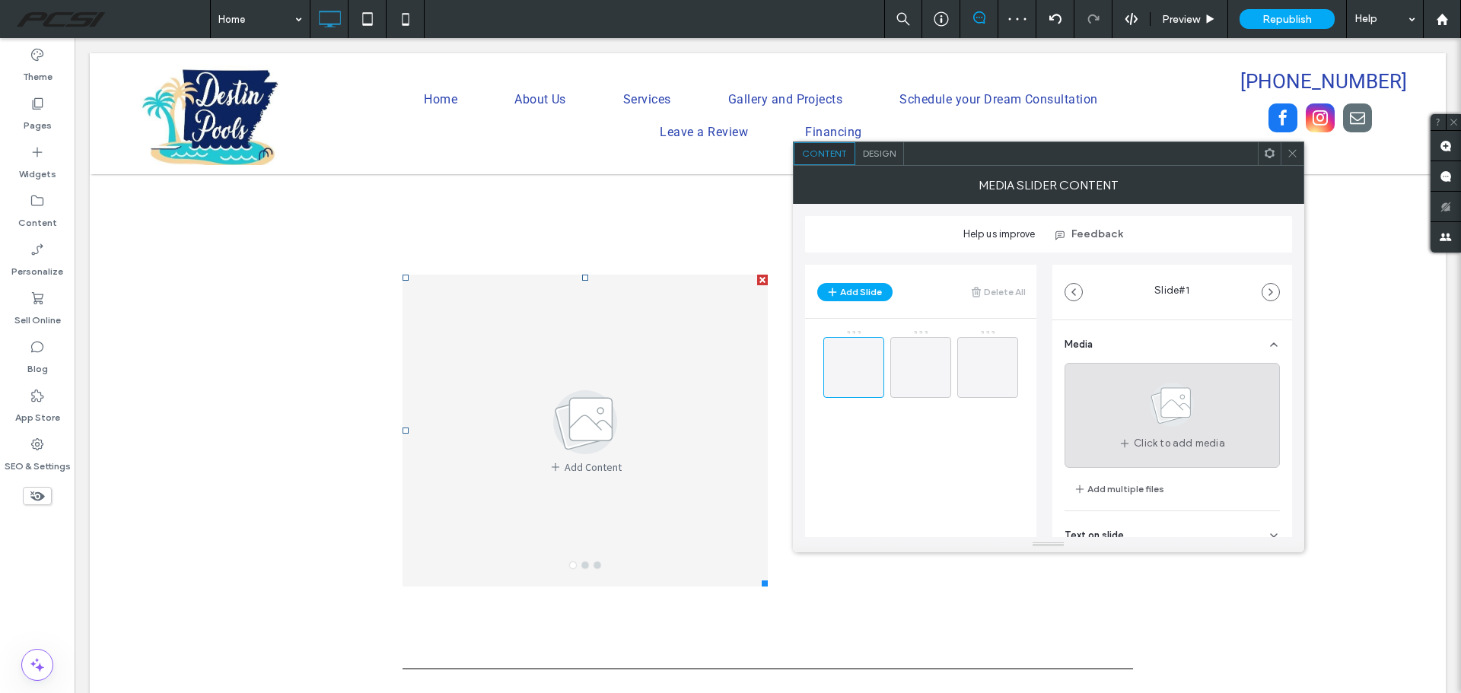
click at [1149, 410] on use at bounding box center [1171, 405] width 44 height 44
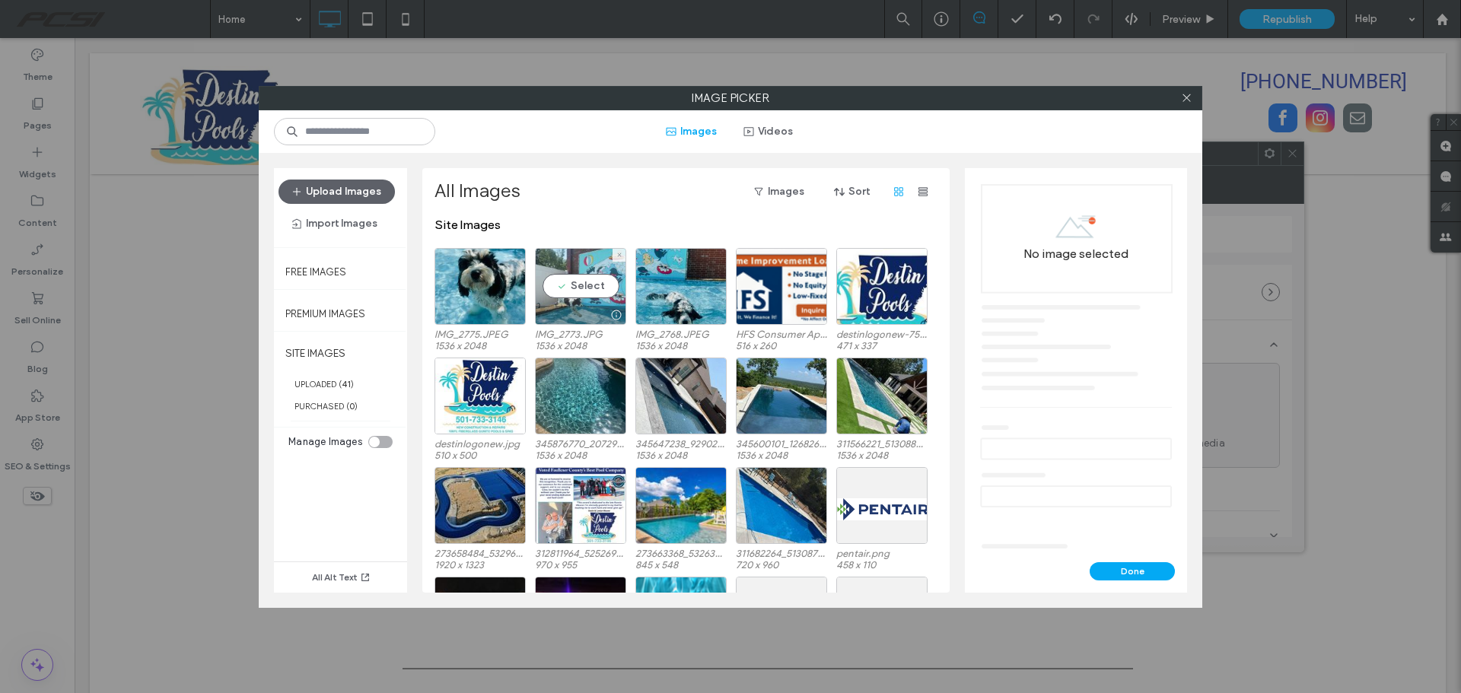
click at [603, 288] on div "Select" at bounding box center [580, 286] width 91 height 77
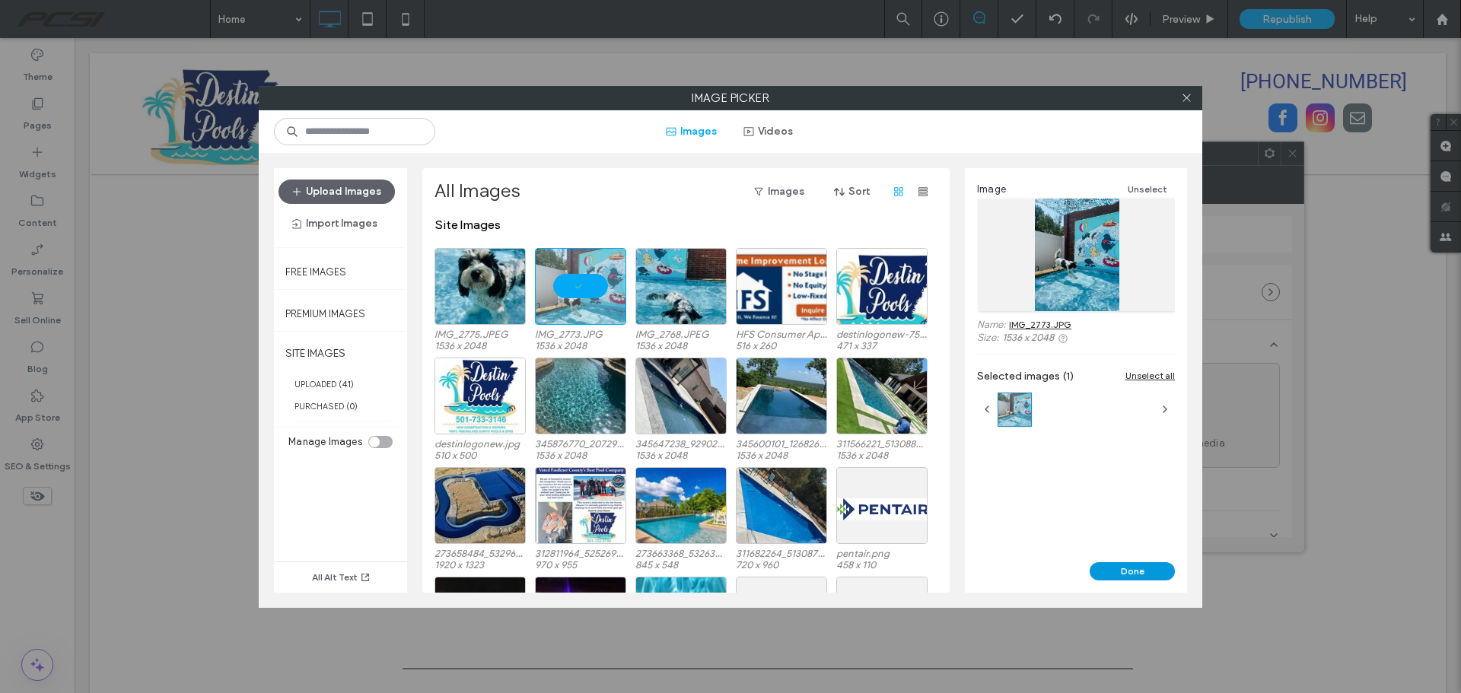
click at [1118, 569] on button "Done" at bounding box center [1131, 571] width 85 height 18
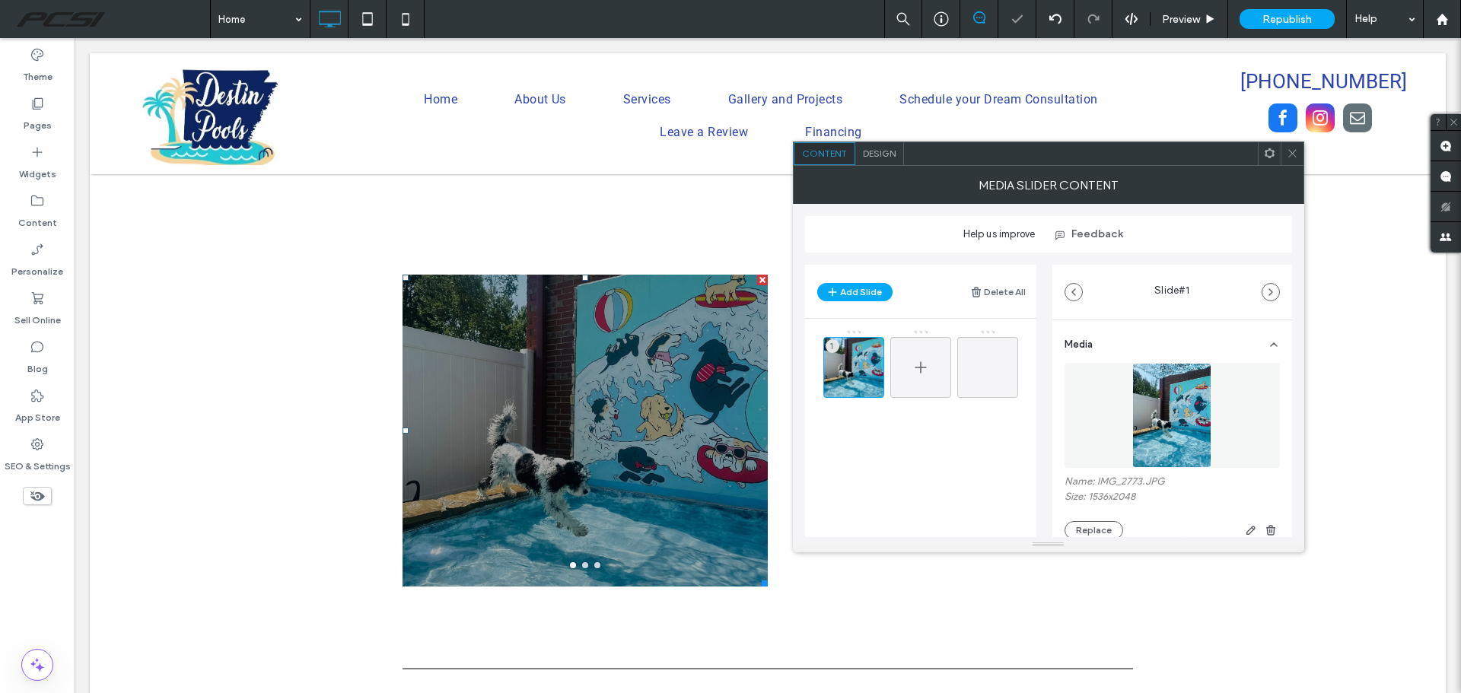
click at [919, 368] on icon at bounding box center [920, 367] width 18 height 18
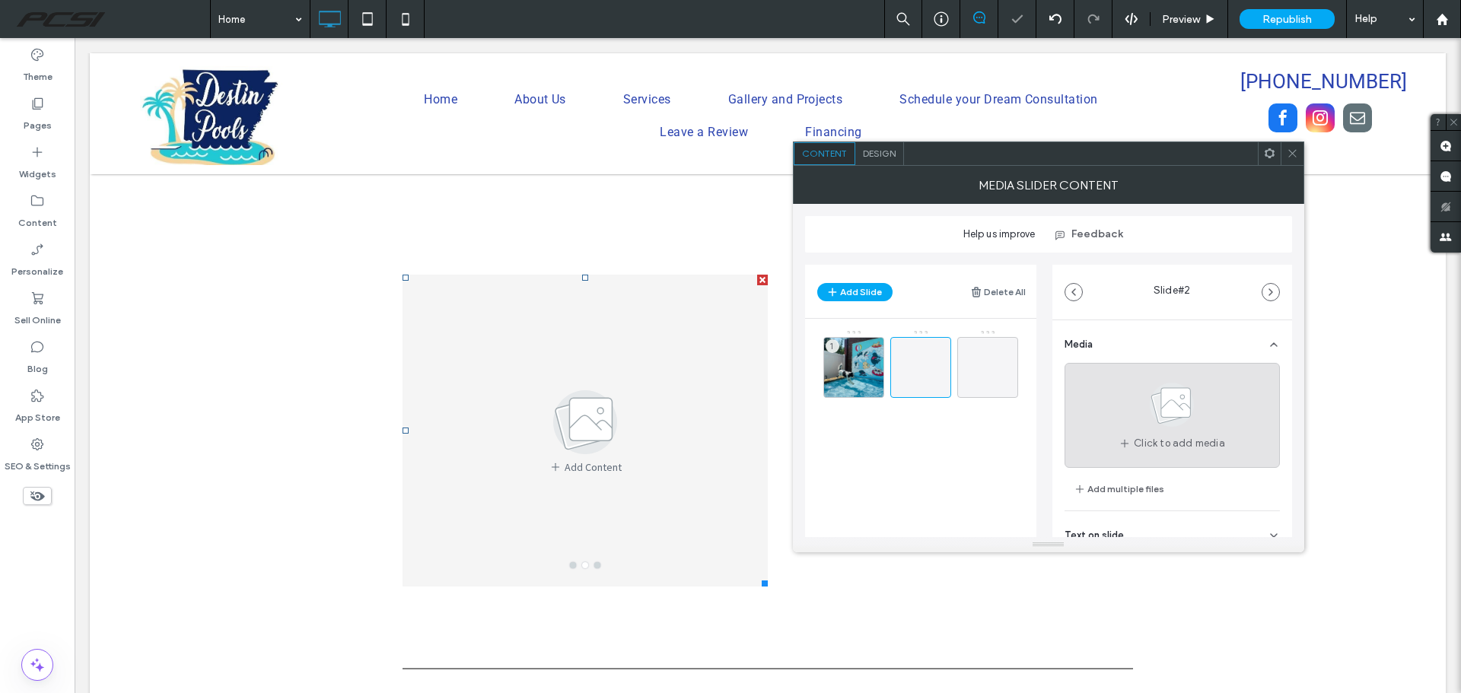
click at [1170, 408] on use at bounding box center [1171, 405] width 44 height 44
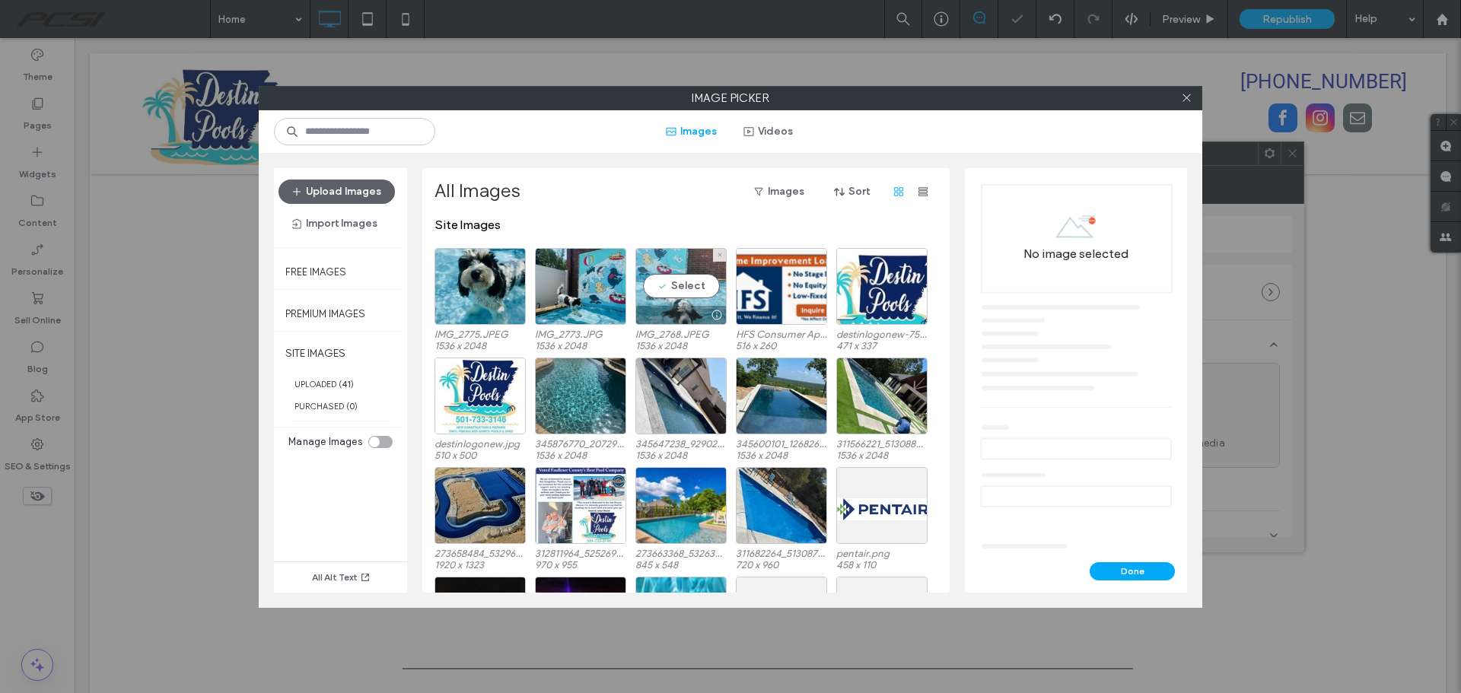
click at [683, 285] on div "Select" at bounding box center [680, 286] width 91 height 77
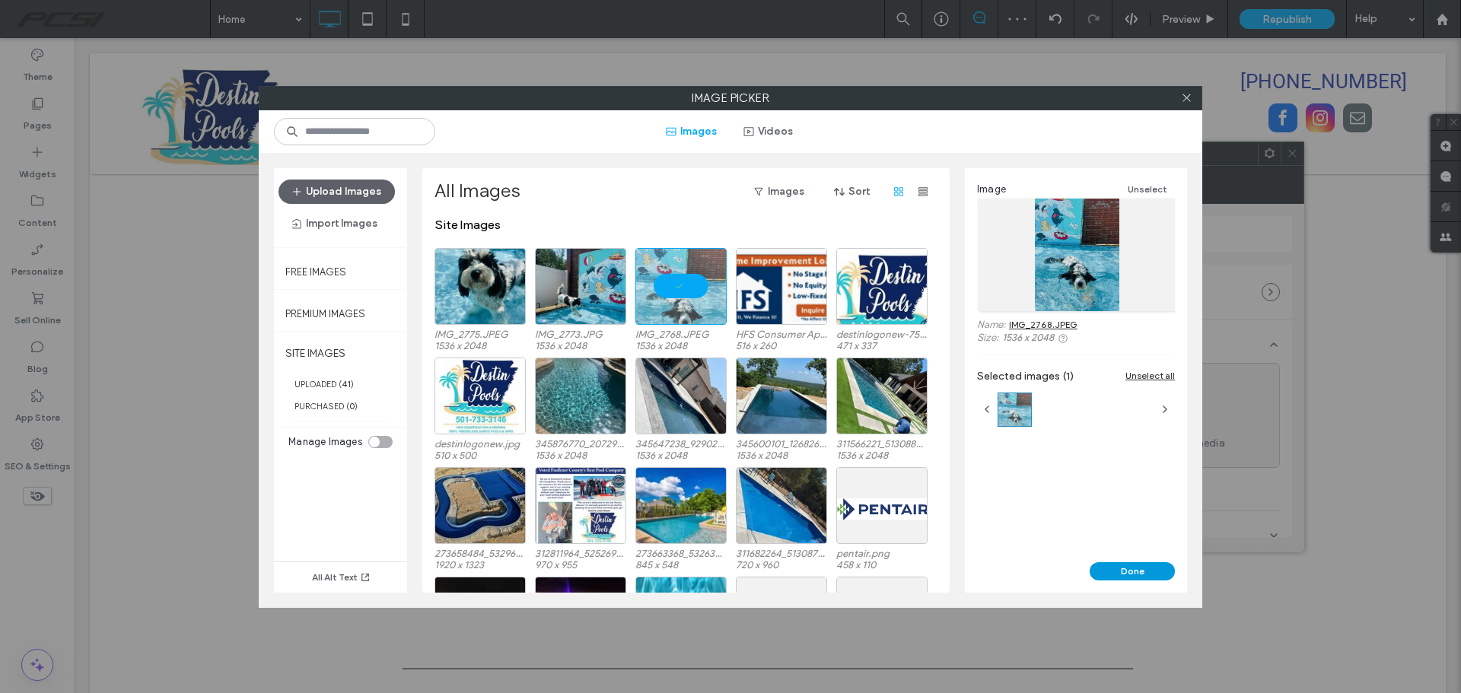
click at [1140, 564] on button "Done" at bounding box center [1131, 571] width 85 height 18
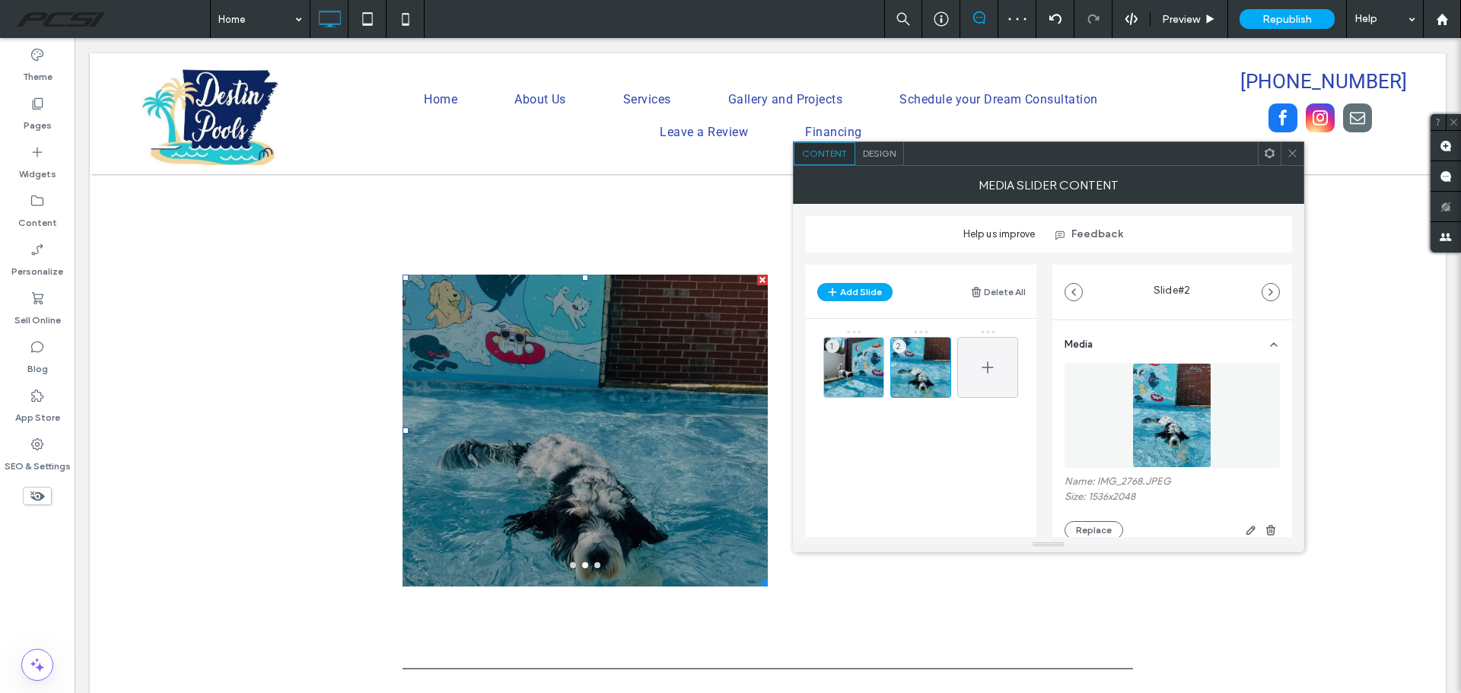
click at [987, 370] on use at bounding box center [986, 366] width 11 height 11
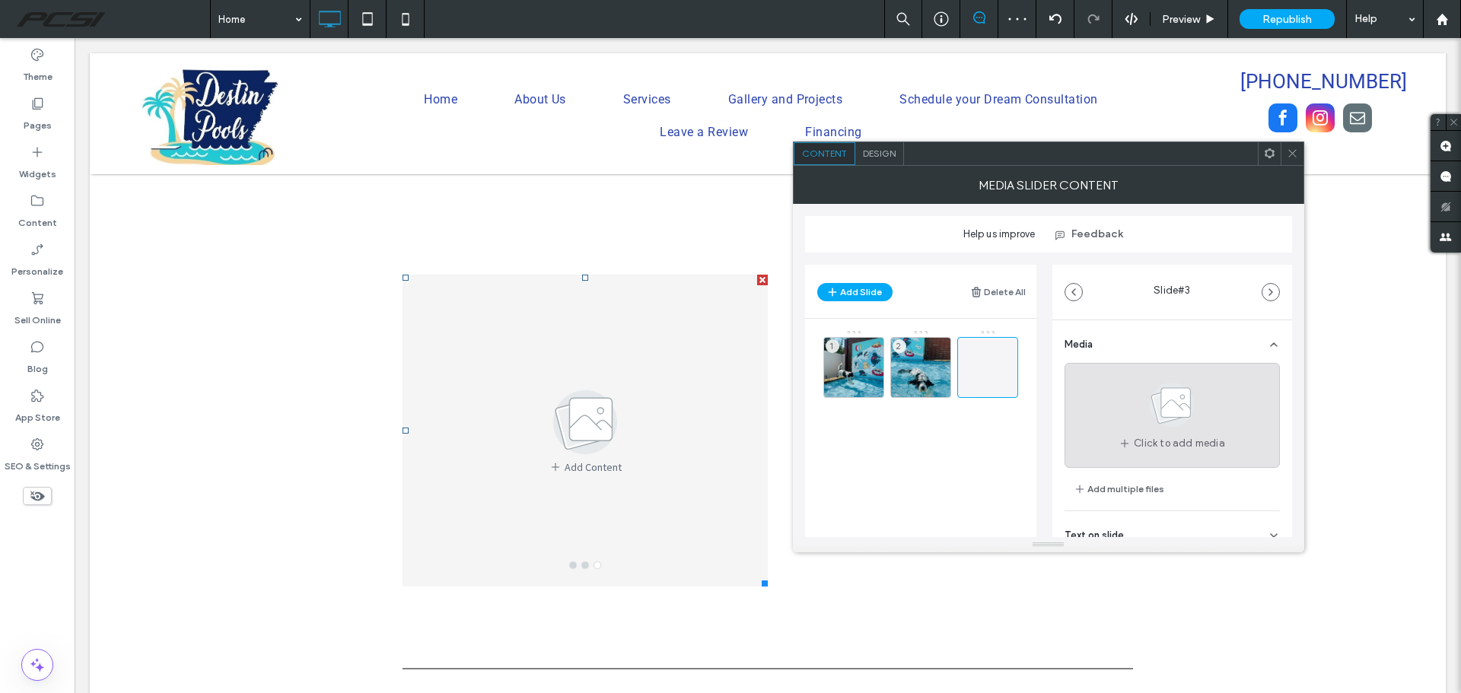
click at [1185, 441] on span "Click to add media" at bounding box center [1178, 443] width 91 height 15
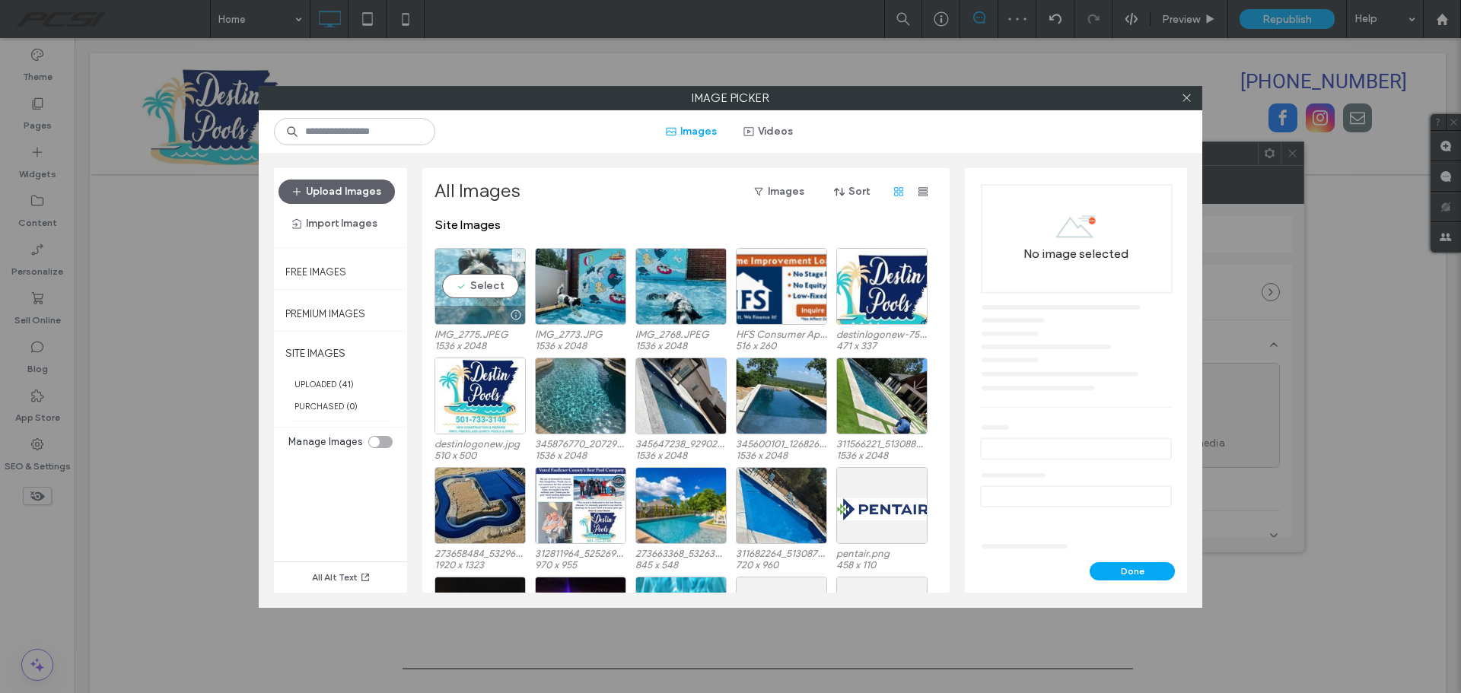
click at [476, 275] on div "Select" at bounding box center [479, 286] width 91 height 77
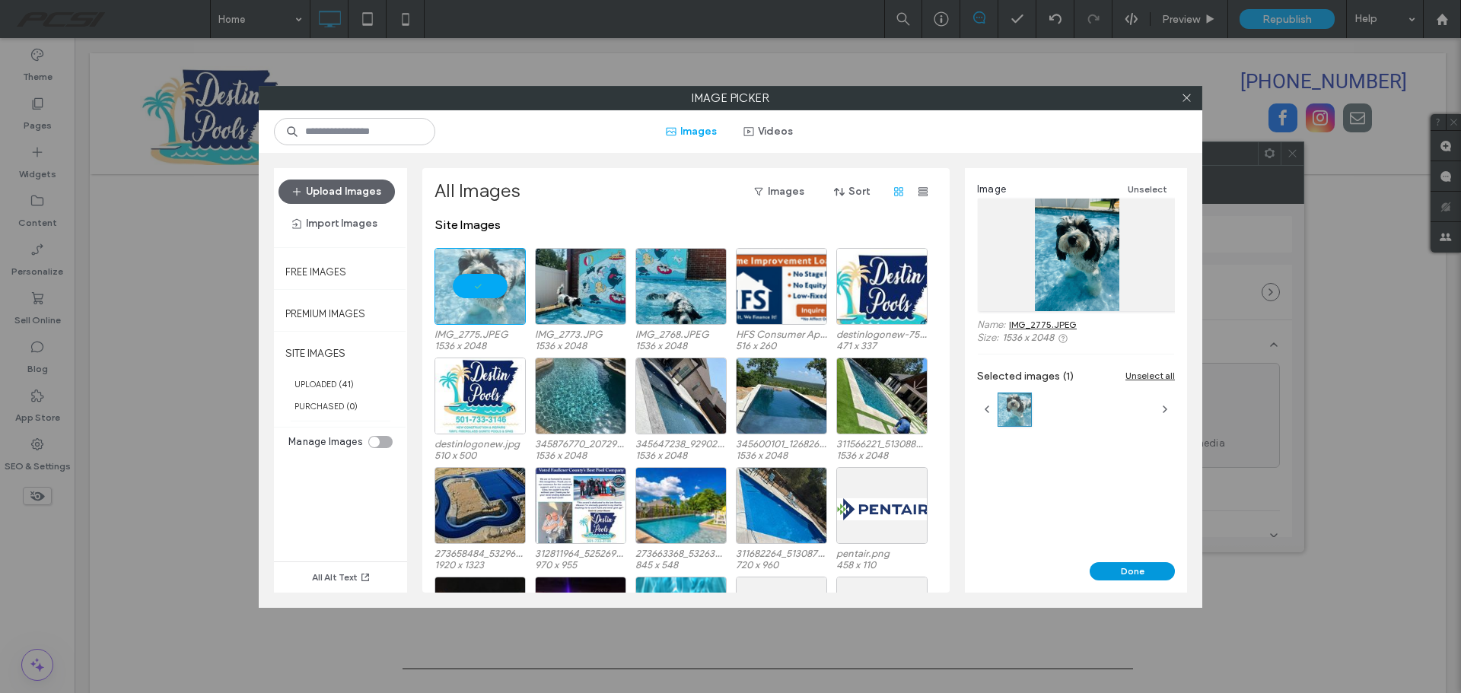
click at [1137, 570] on button "Done" at bounding box center [1131, 571] width 85 height 18
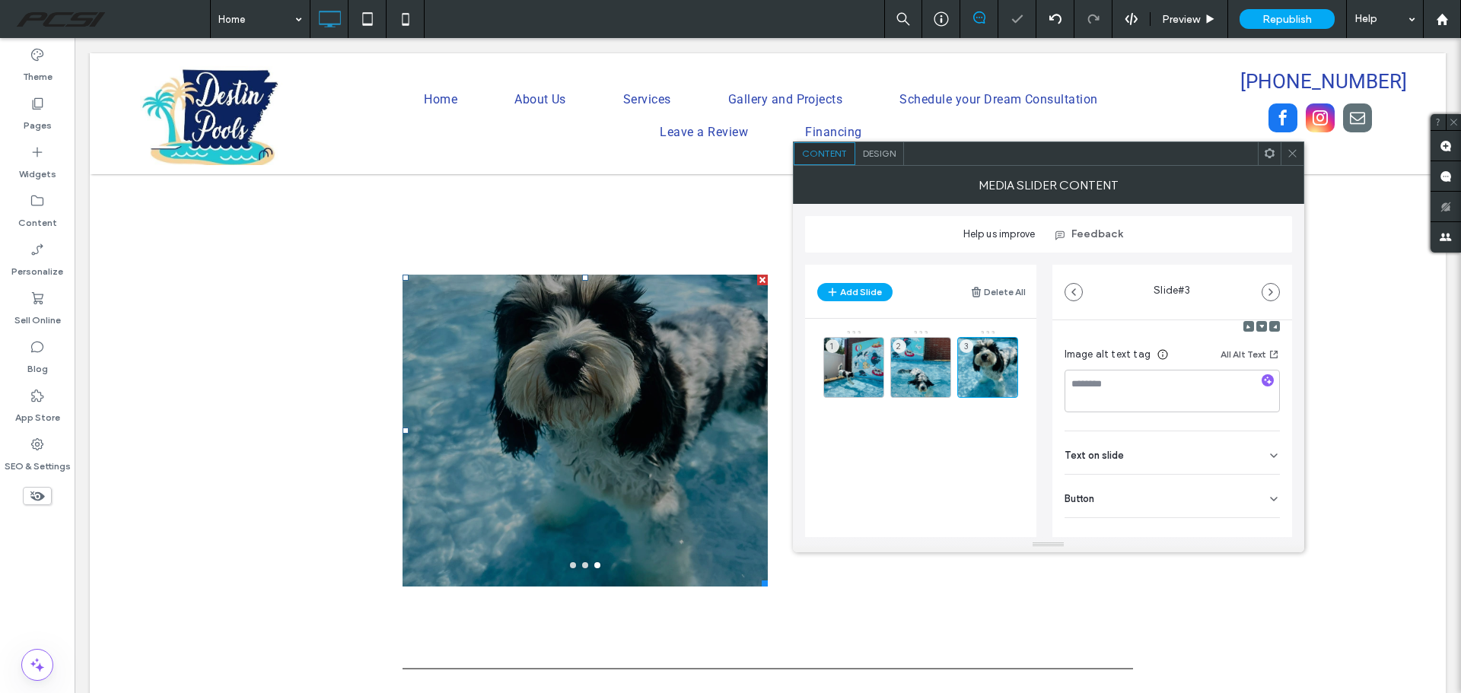
scroll to position [264, 0]
click at [1175, 440] on div "Text on slide" at bounding box center [1171, 436] width 215 height 43
click at [1105, 481] on div "Button" at bounding box center [1171, 479] width 215 height 43
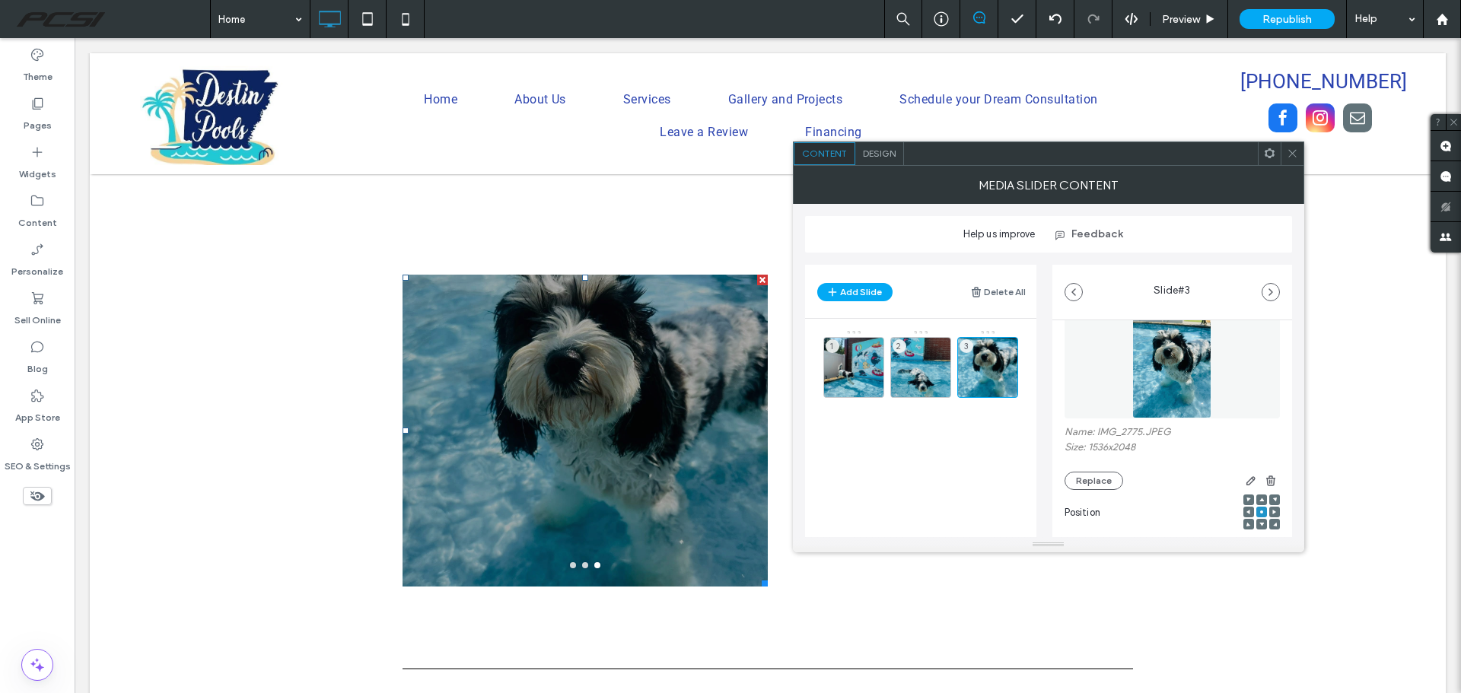
scroll to position [76, 0]
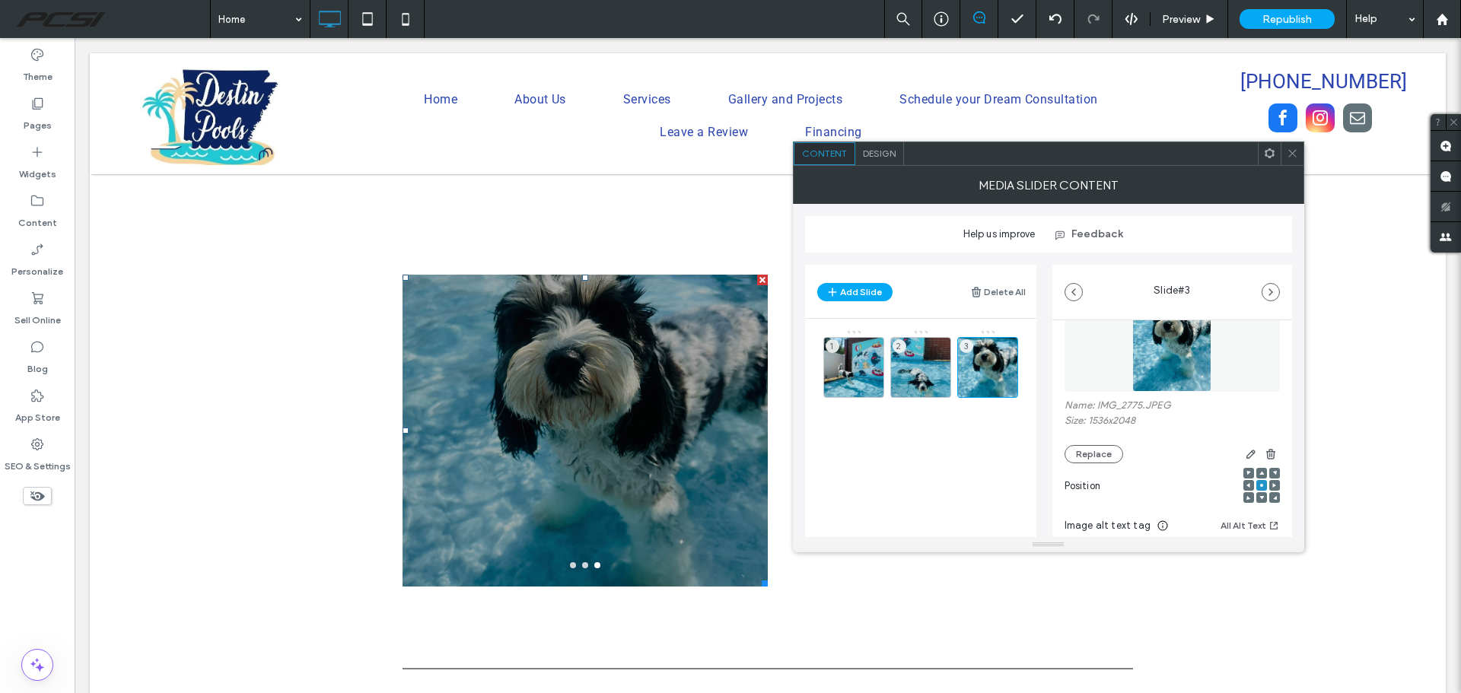
click at [881, 160] on div "Design" at bounding box center [879, 153] width 49 height 23
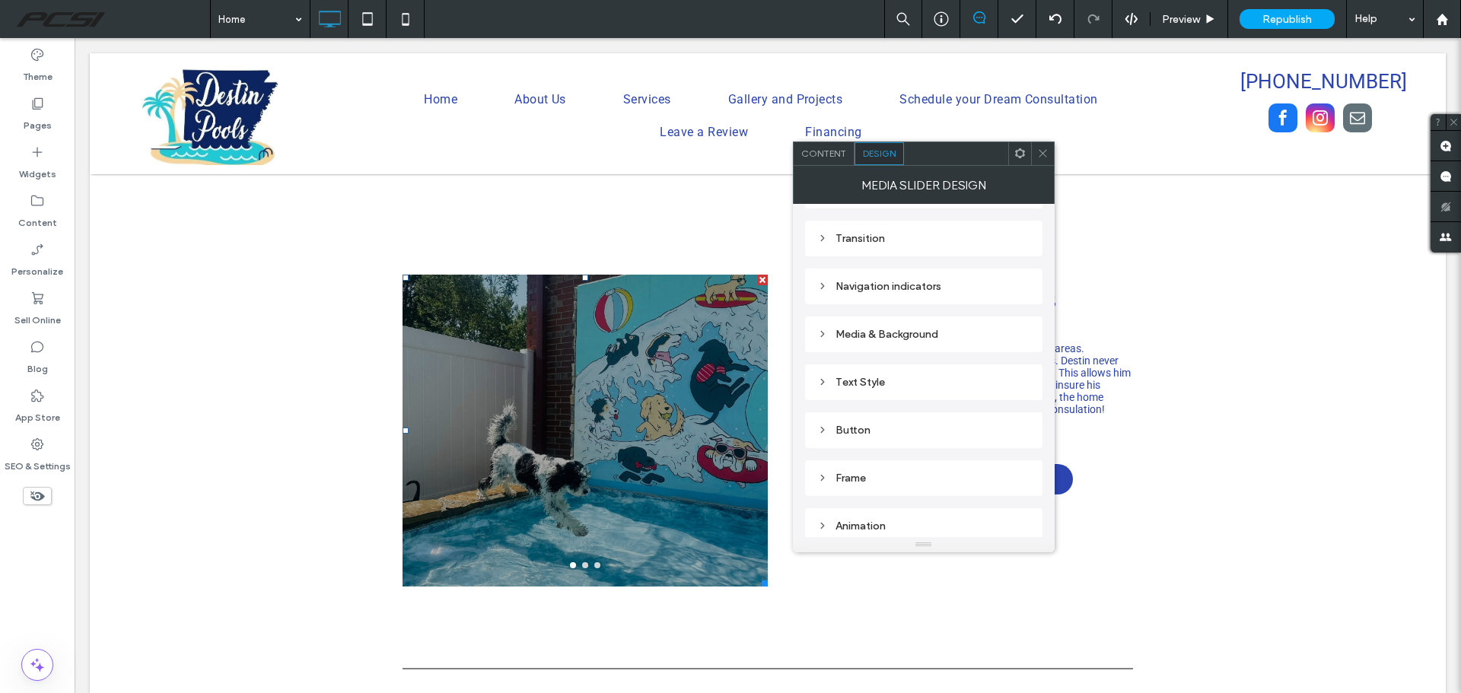
scroll to position [228, 0]
click at [879, 307] on div "Media & Background" at bounding box center [923, 309] width 213 height 13
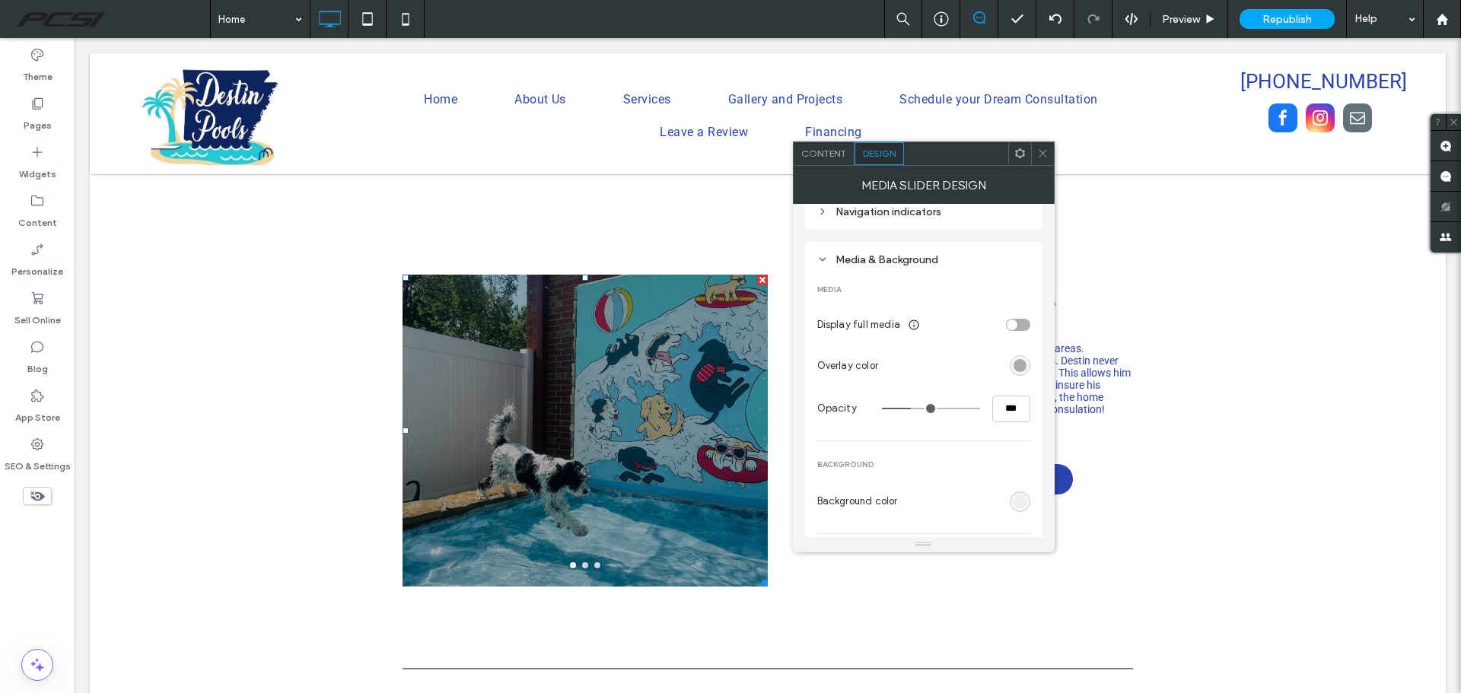
scroll to position [304, 0]
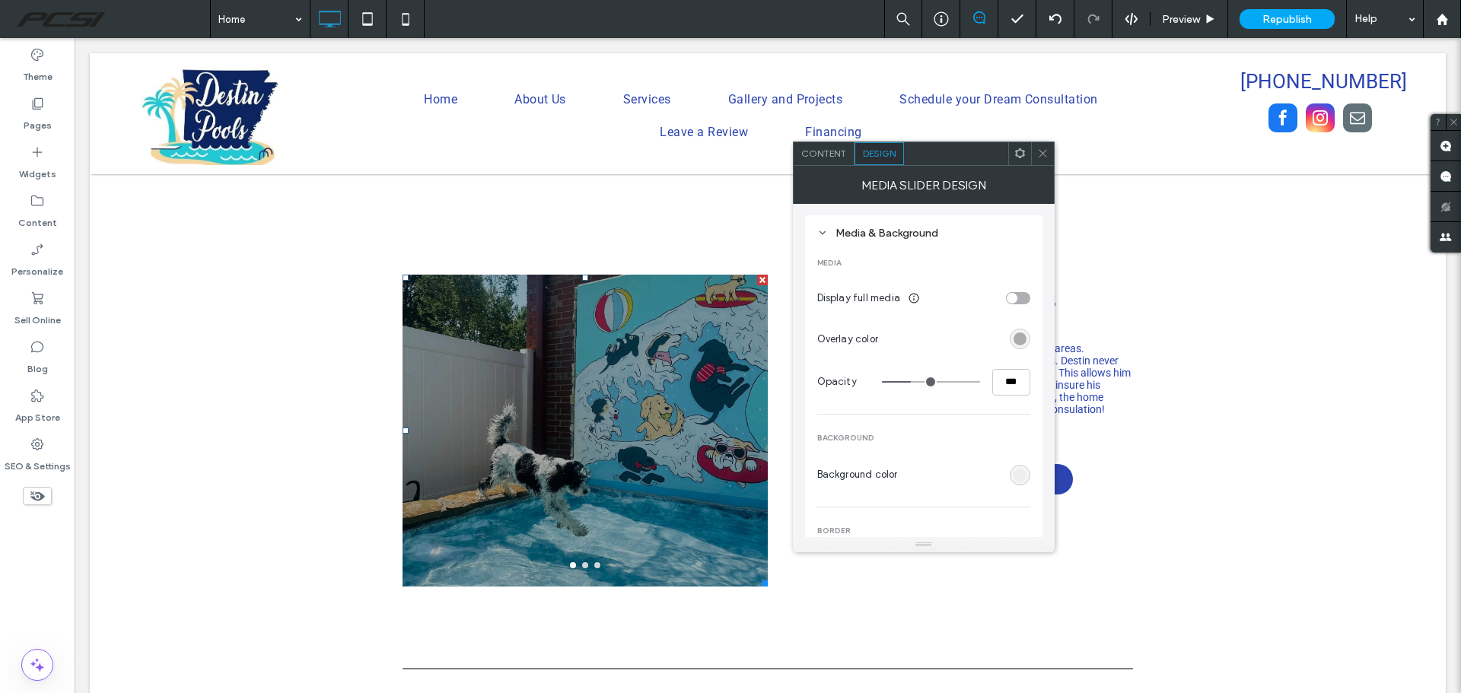
click at [1019, 297] on div "toggle" at bounding box center [1018, 298] width 24 height 12
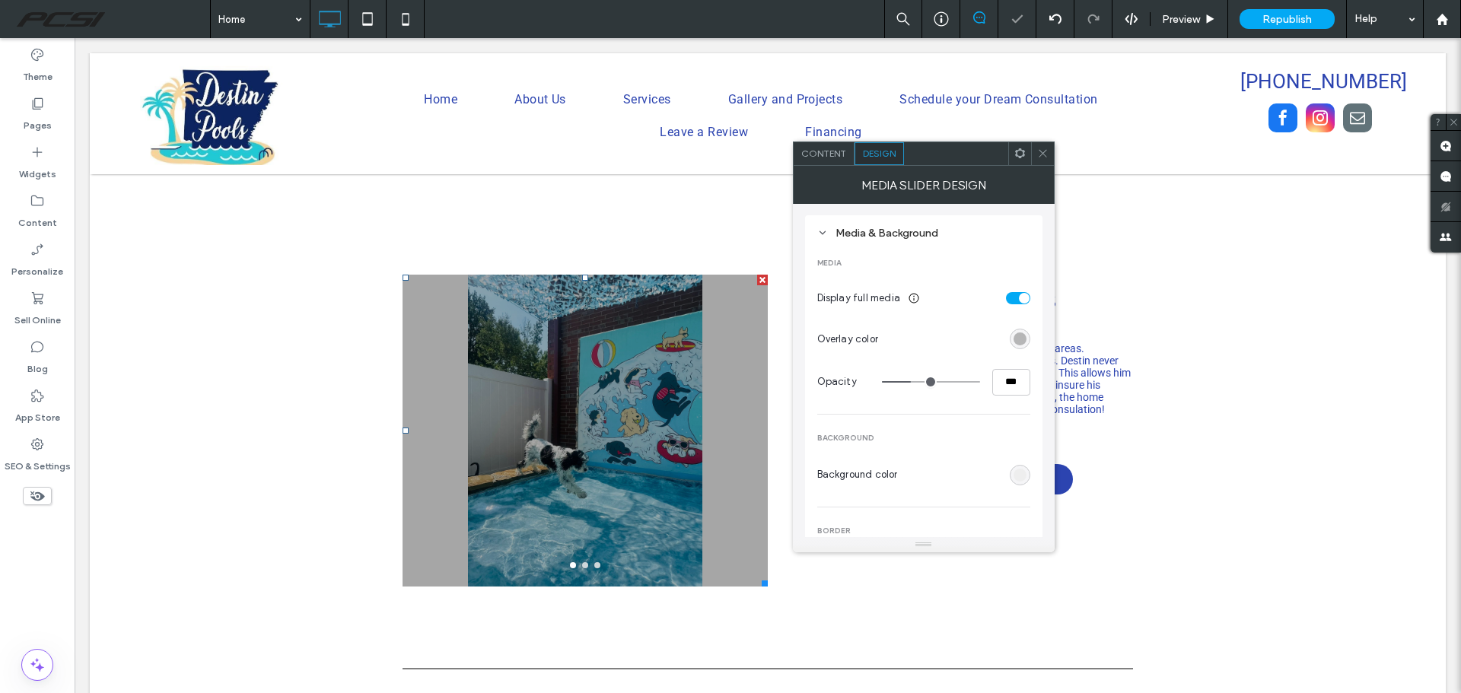
click at [1019, 335] on div "rgba(0, 0, 0, 0.3)" at bounding box center [1019, 338] width 13 height 13
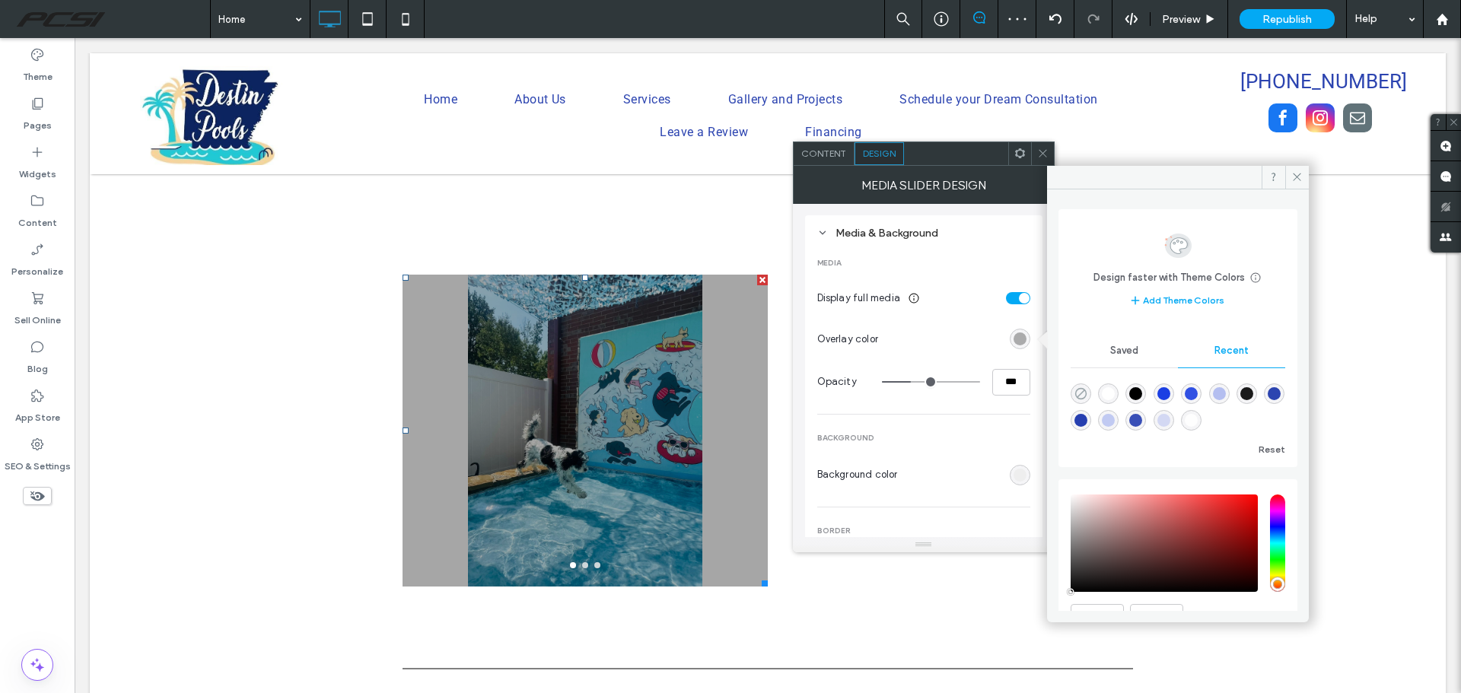
click at [1082, 393] on use "rgba(0, 0, 0, 0)" at bounding box center [1079, 393] width 11 height 11
type input "*"
type input "**"
type input "*"
type input "**"
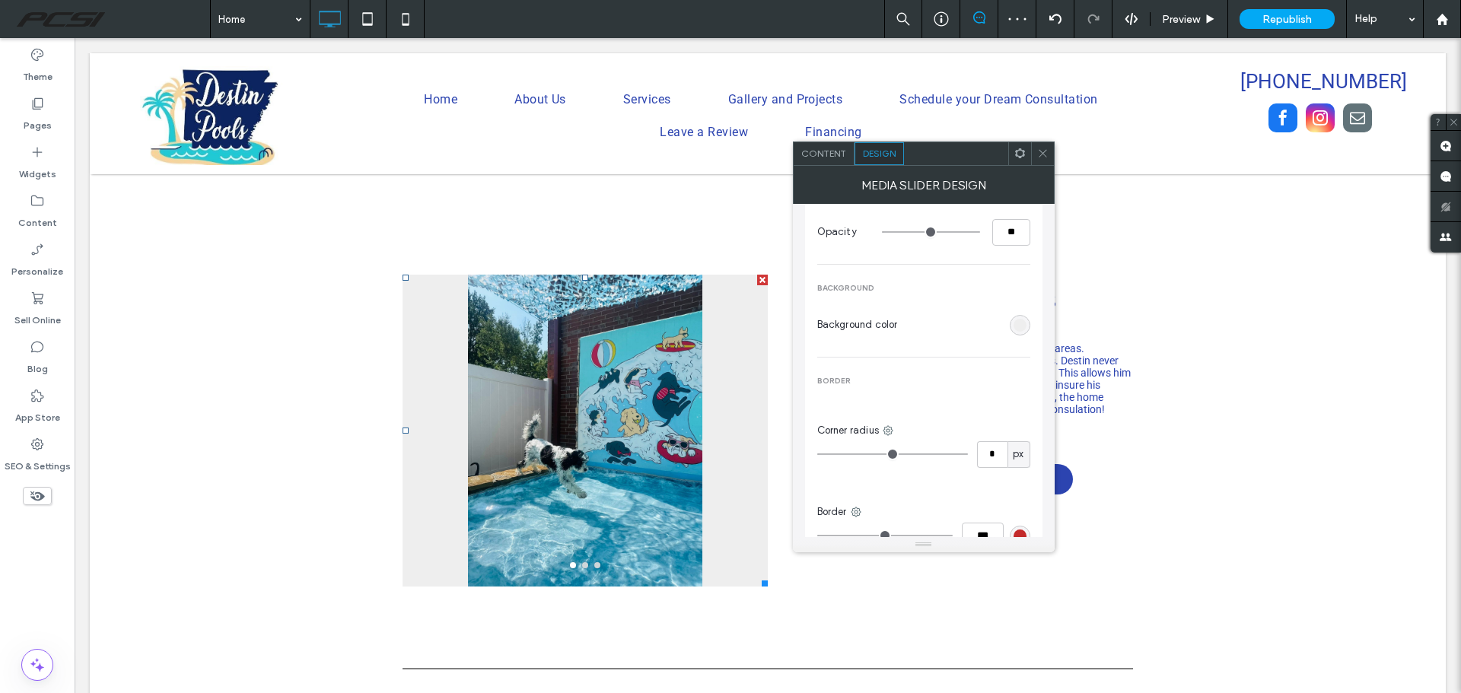
scroll to position [456, 0]
click at [1022, 324] on div "rgb(238, 238, 238)" at bounding box center [1019, 322] width 13 height 13
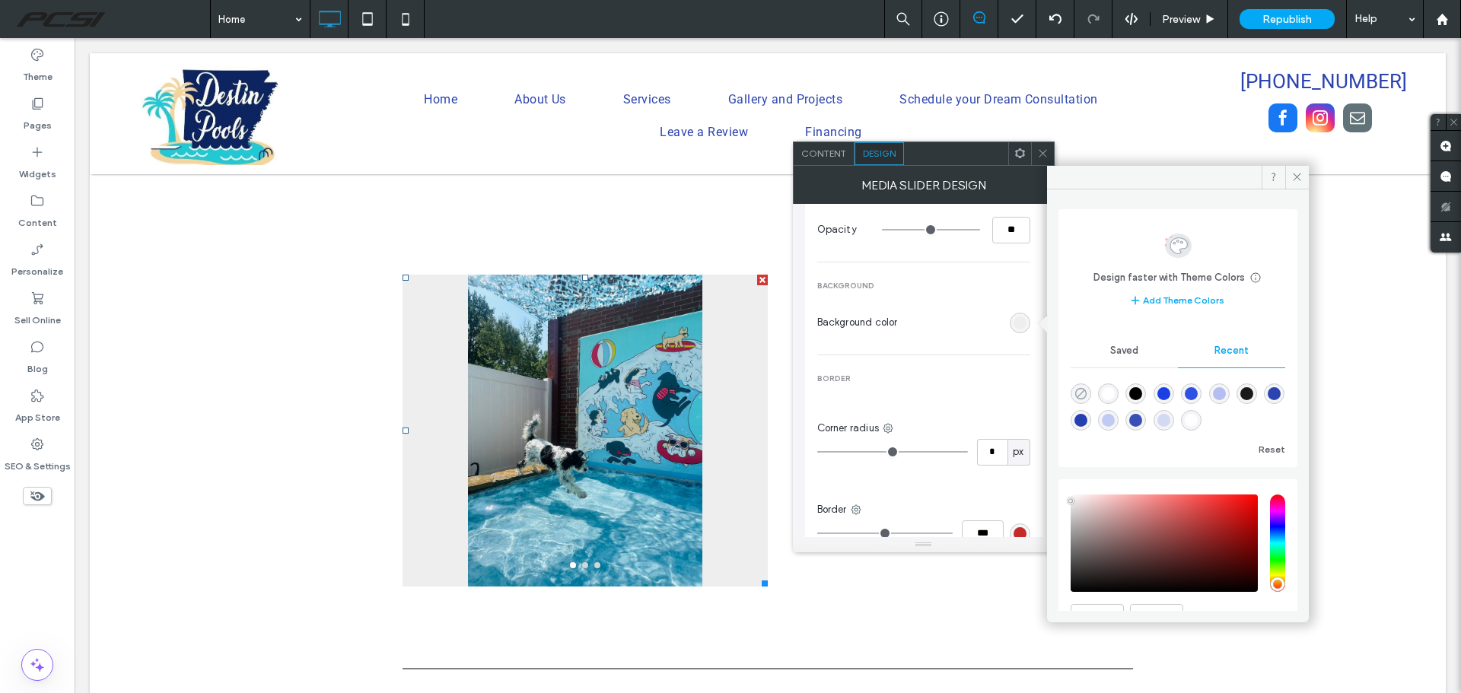
click at [1080, 389] on icon "rgba(0, 0, 0, 0)" at bounding box center [1080, 393] width 13 height 13
type input "*******"
type input "*"
type input "**"
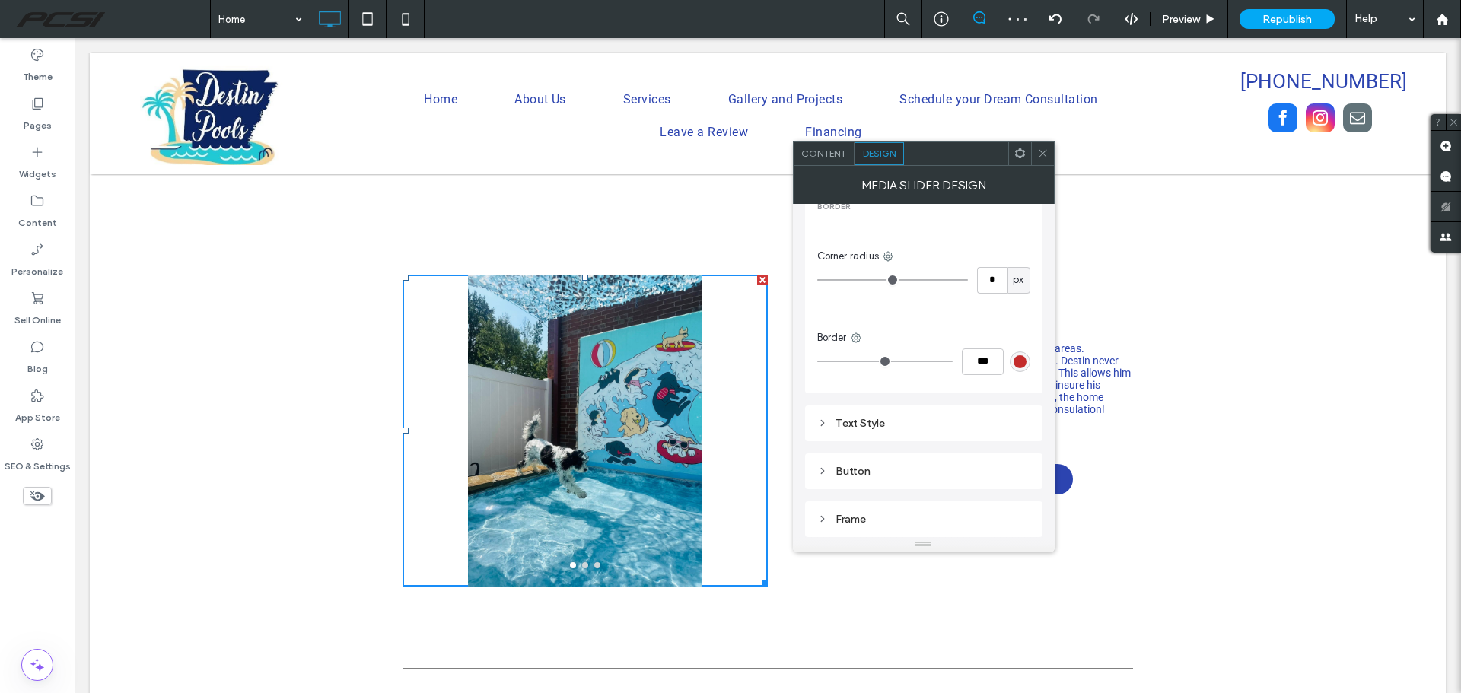
scroll to position [685, 0]
click at [1019, 305] on div "rgb(195, 43, 43)" at bounding box center [1019, 305] width 13 height 13
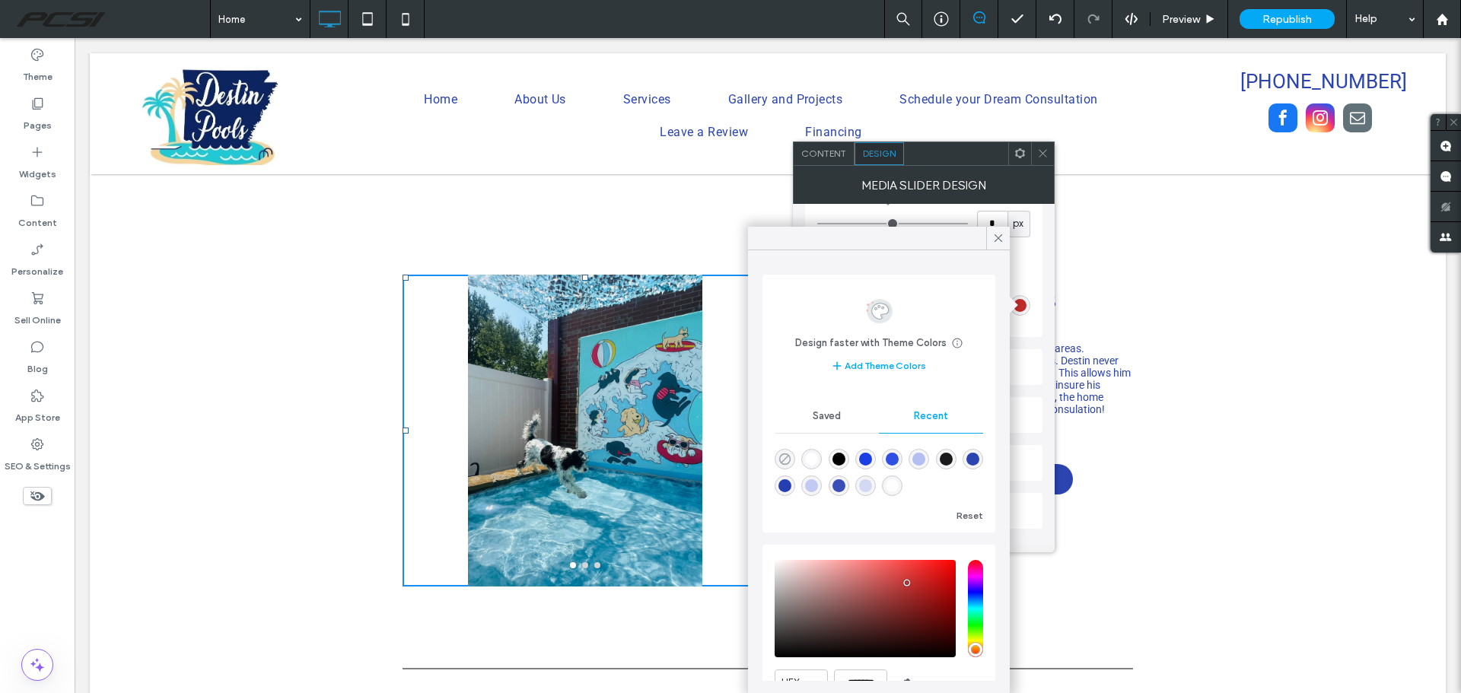
click at [784, 453] on icon "rgba(0, 0, 0, 0)" at bounding box center [784, 459] width 13 height 13
type input "*******"
type input "*"
type input "**"
click at [994, 240] on icon at bounding box center [998, 238] width 14 height 14
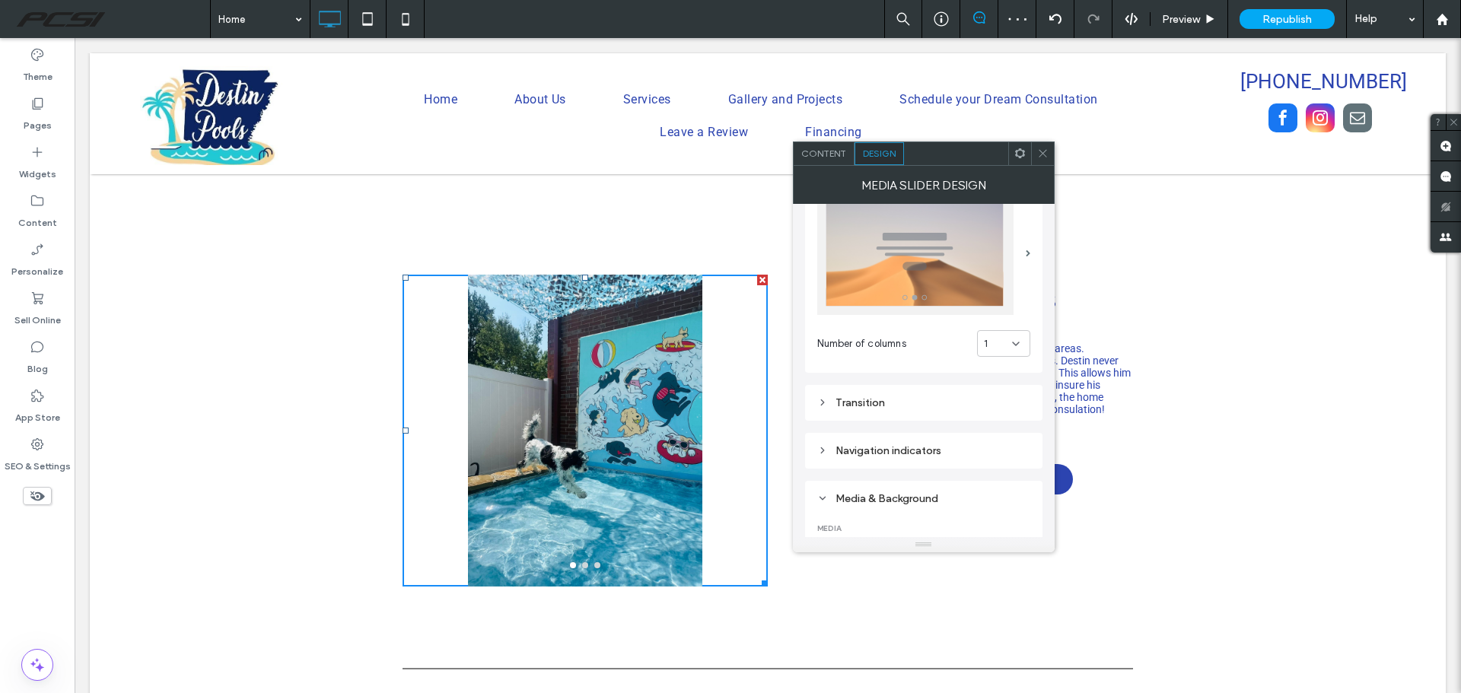
scroll to position [0, 0]
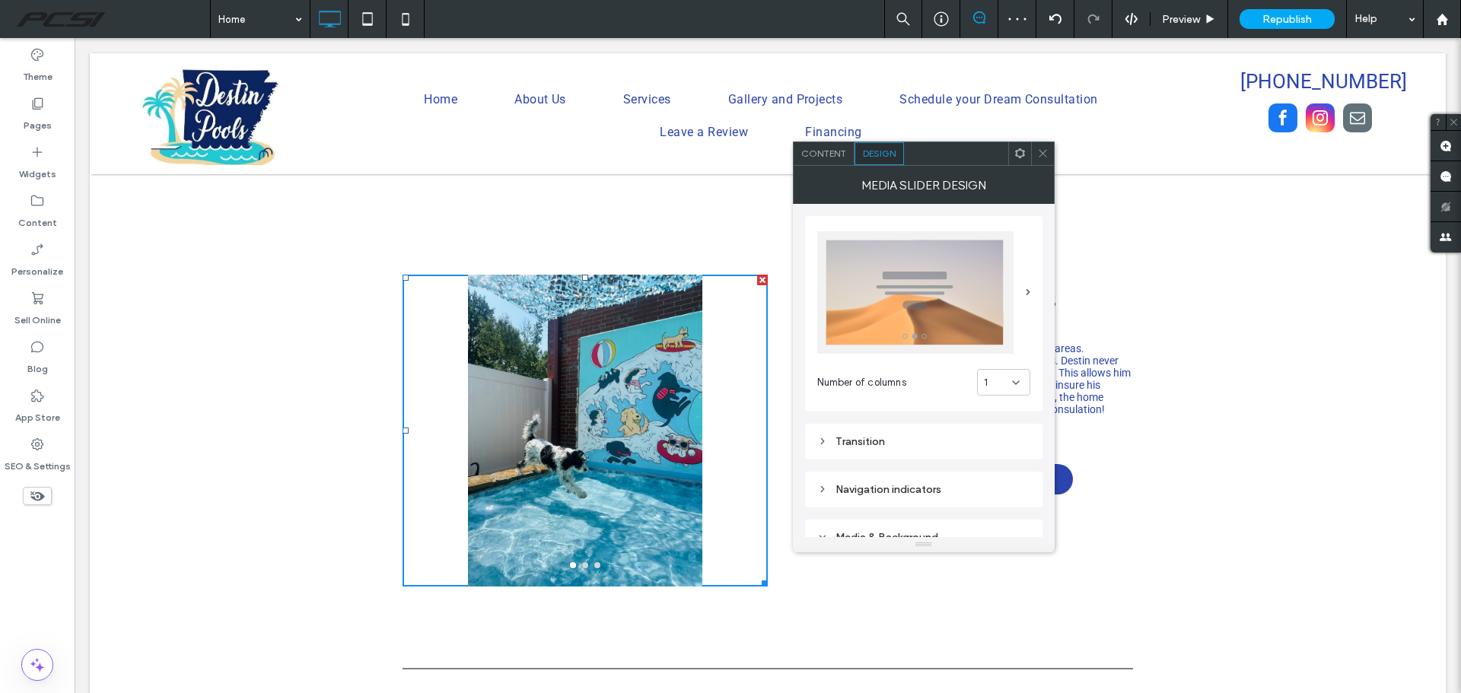
click at [885, 438] on div "Transition" at bounding box center [923, 441] width 213 height 13
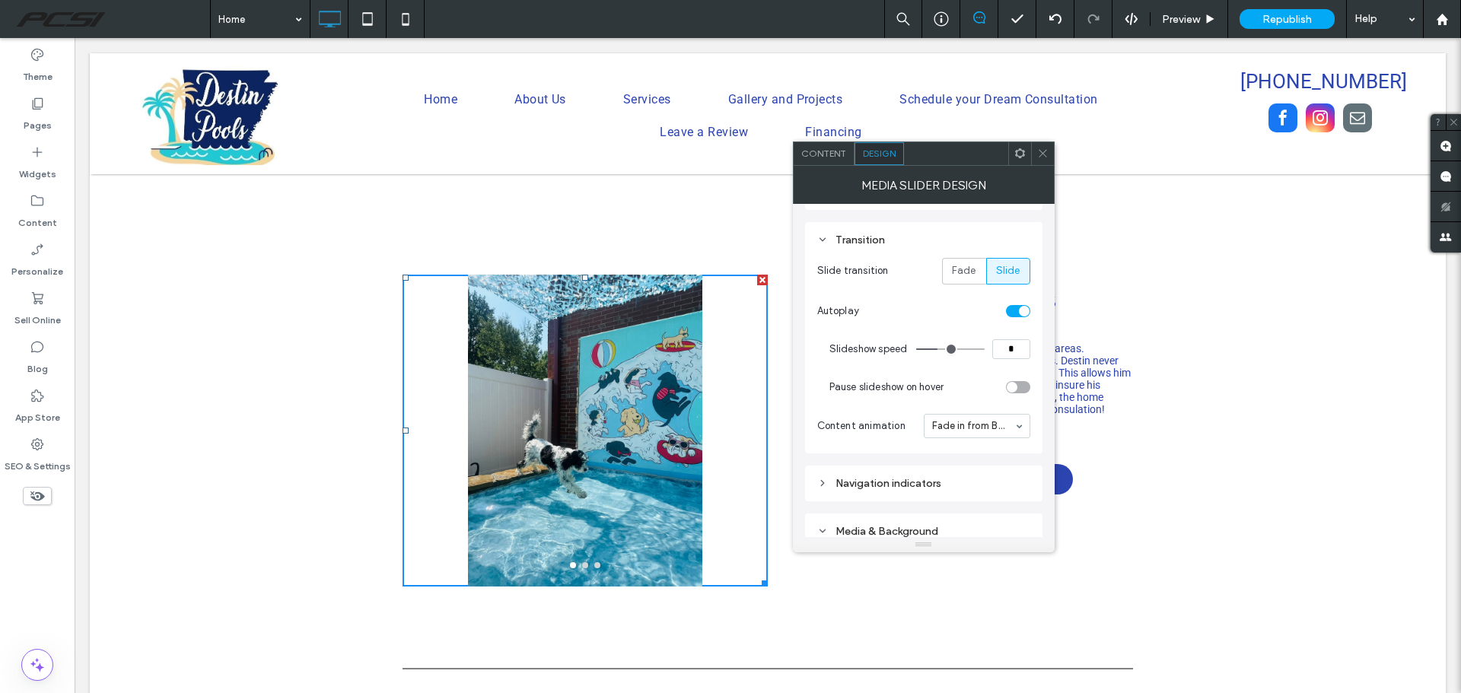
scroll to position [228, 0]
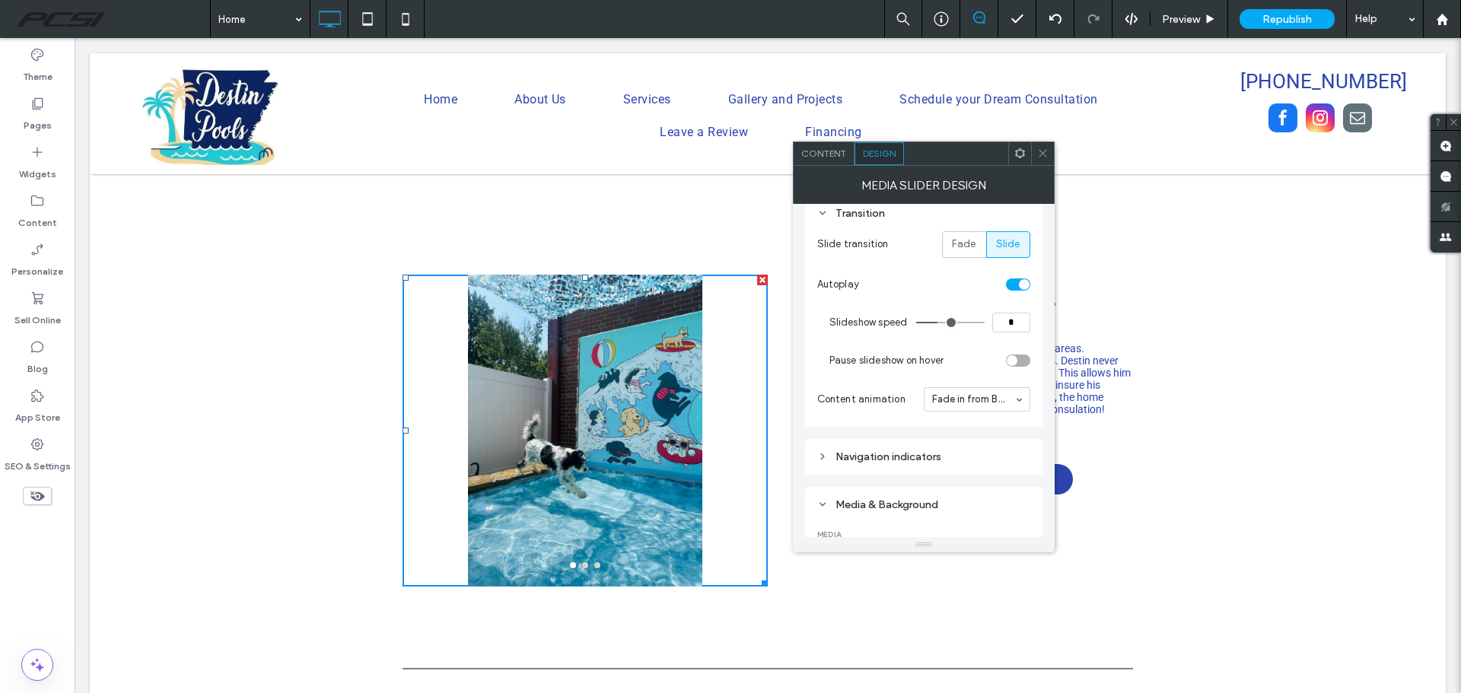
click at [893, 452] on div "Navigation indicators" at bounding box center [923, 456] width 213 height 13
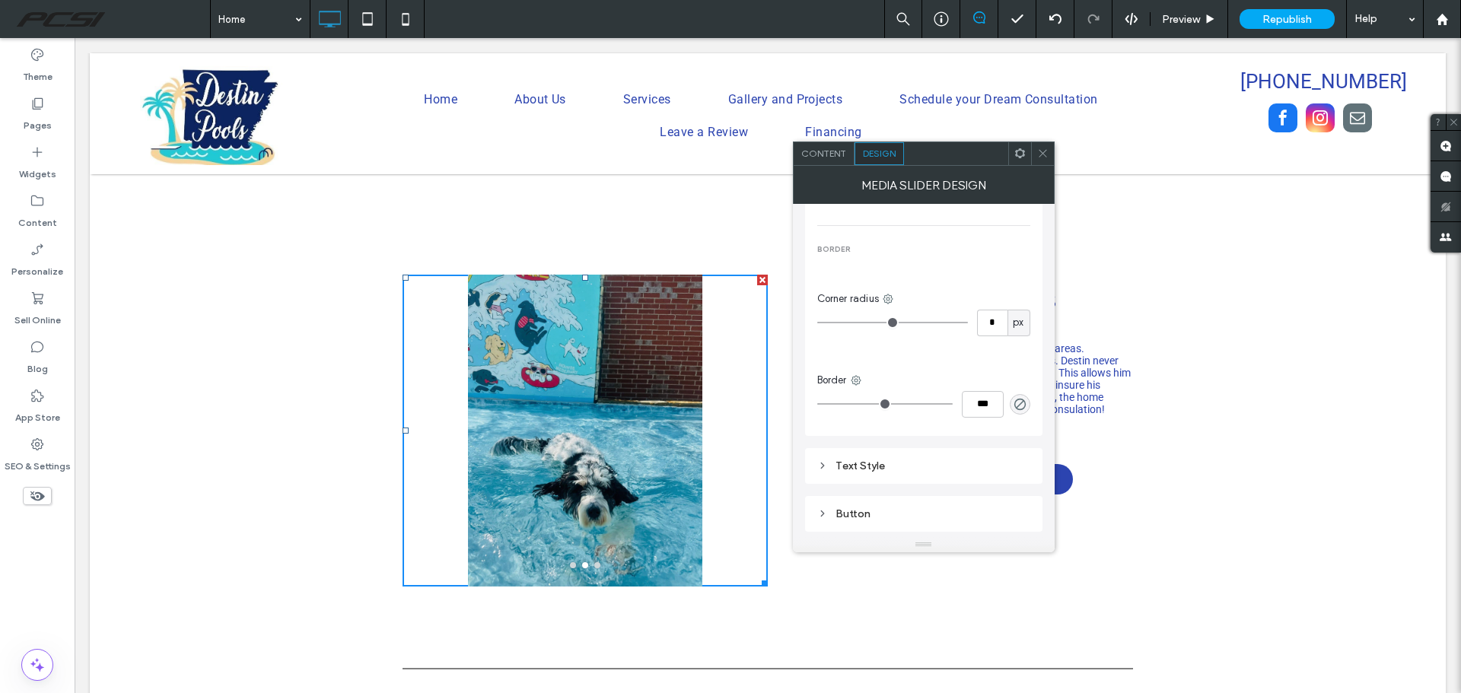
scroll to position [1131, 0]
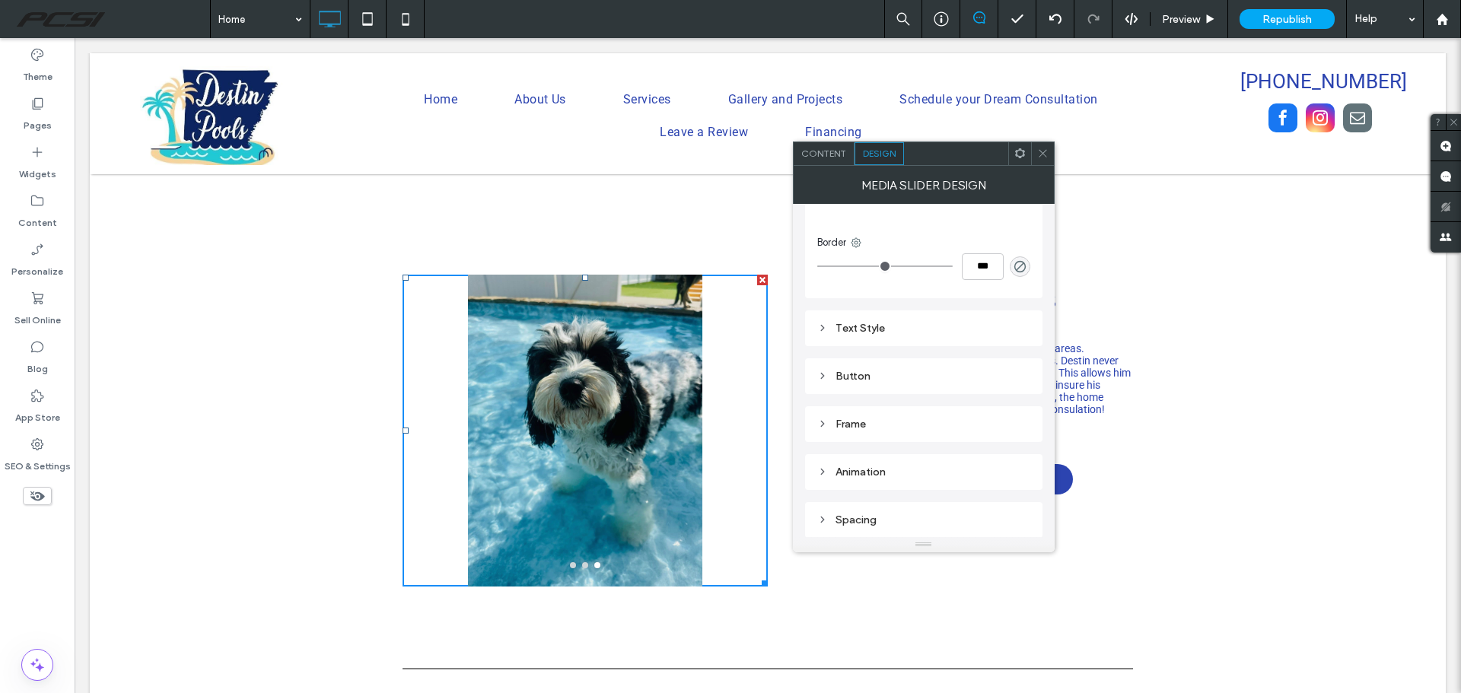
click at [859, 330] on div "Text Style" at bounding box center [923, 328] width 213 height 13
click at [852, 419] on div "Frame" at bounding box center [923, 424] width 213 height 13
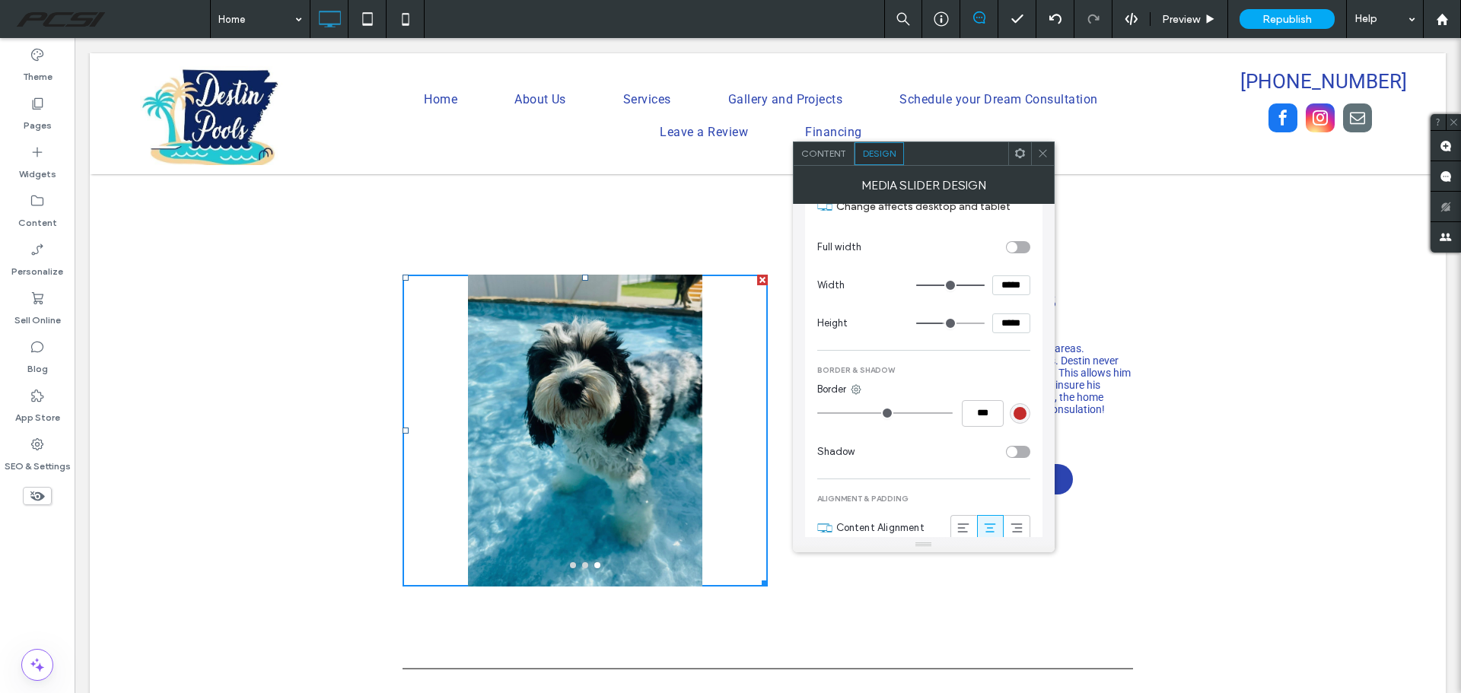
scroll to position [1512, 0]
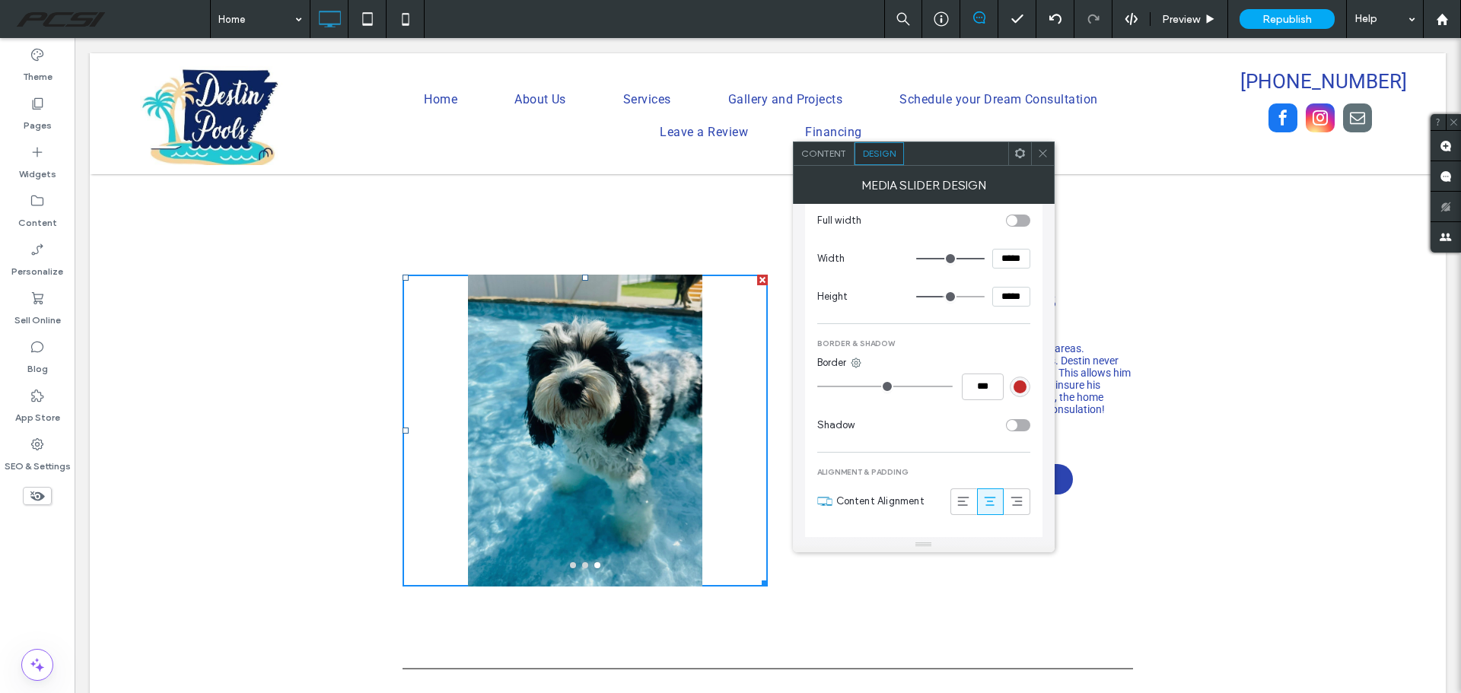
click at [1022, 391] on div "rgb(195, 43, 43)" at bounding box center [1019, 386] width 13 height 13
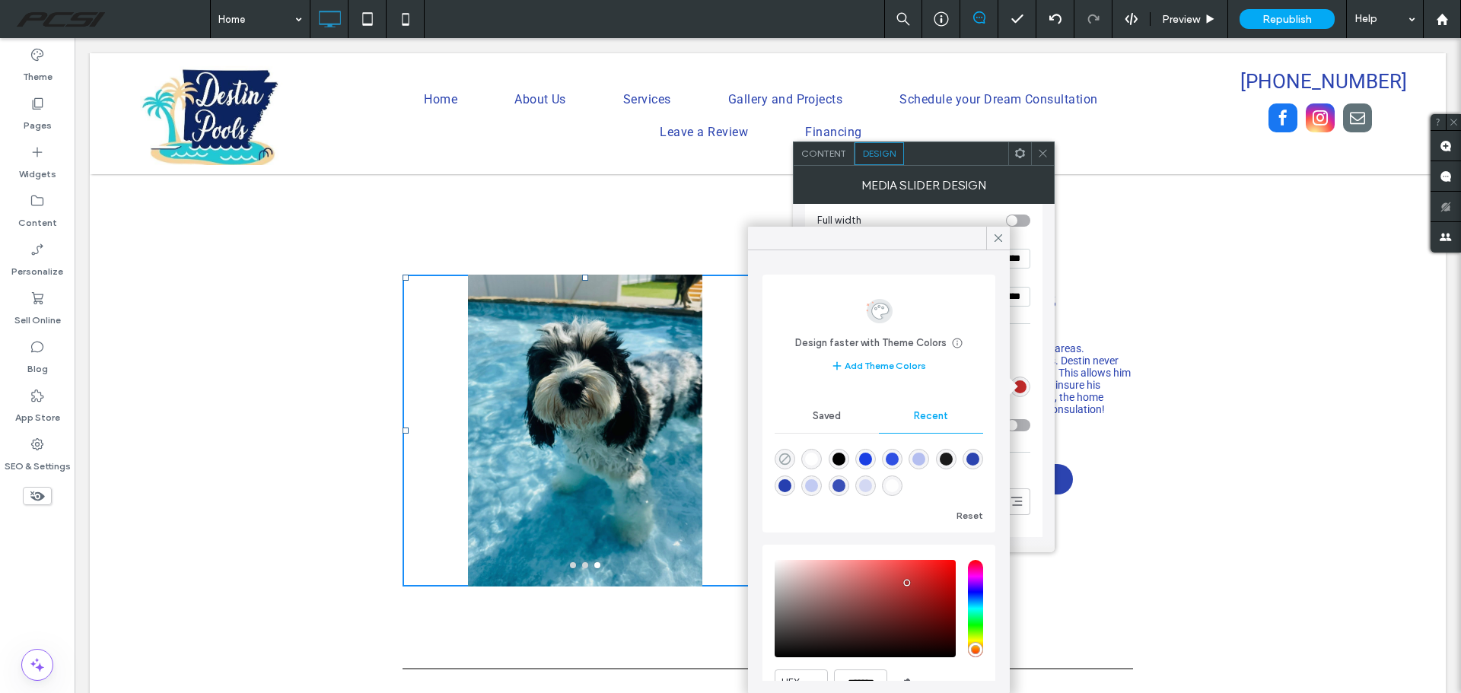
click at [790, 457] on use "rgba(0, 0, 0, 0)" at bounding box center [784, 458] width 11 height 11
type input "*"
type input "***"
type input "*******"
type input "*"
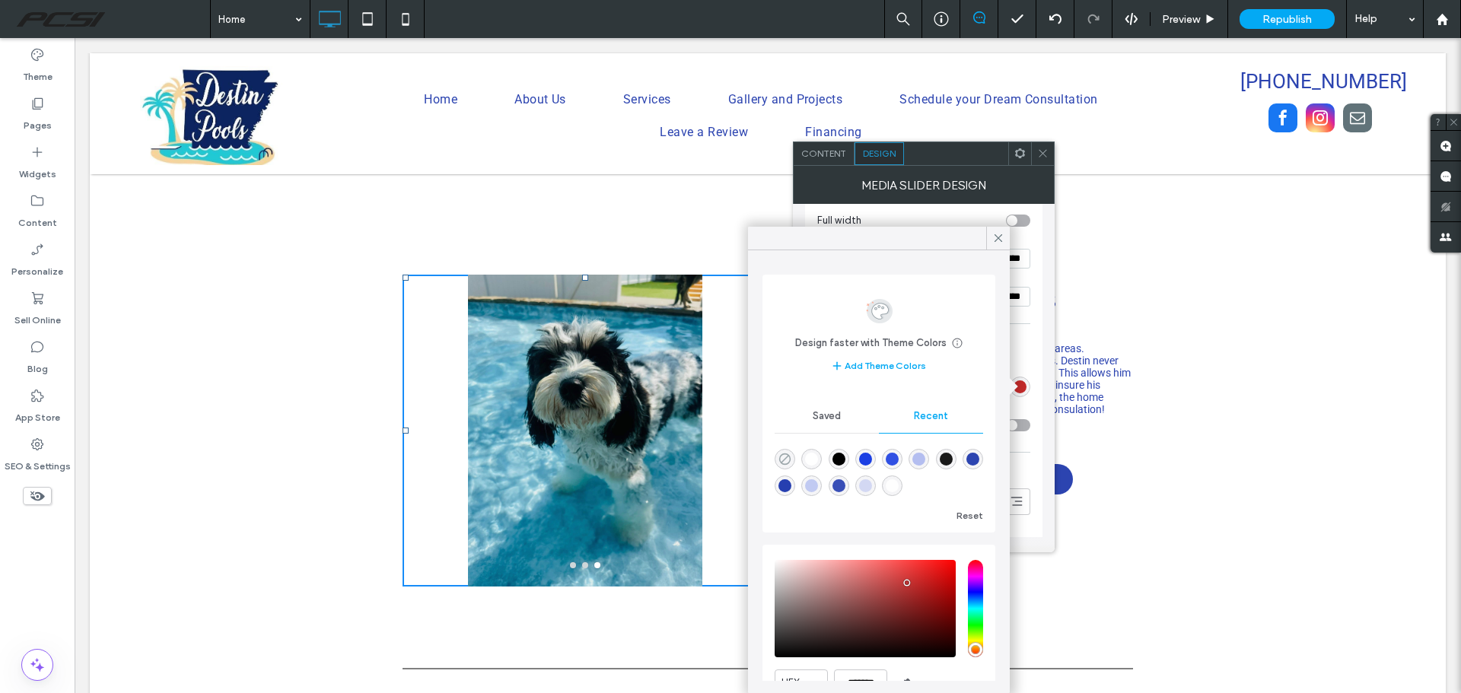
type input "**"
click at [998, 238] on use at bounding box center [998, 238] width 8 height 8
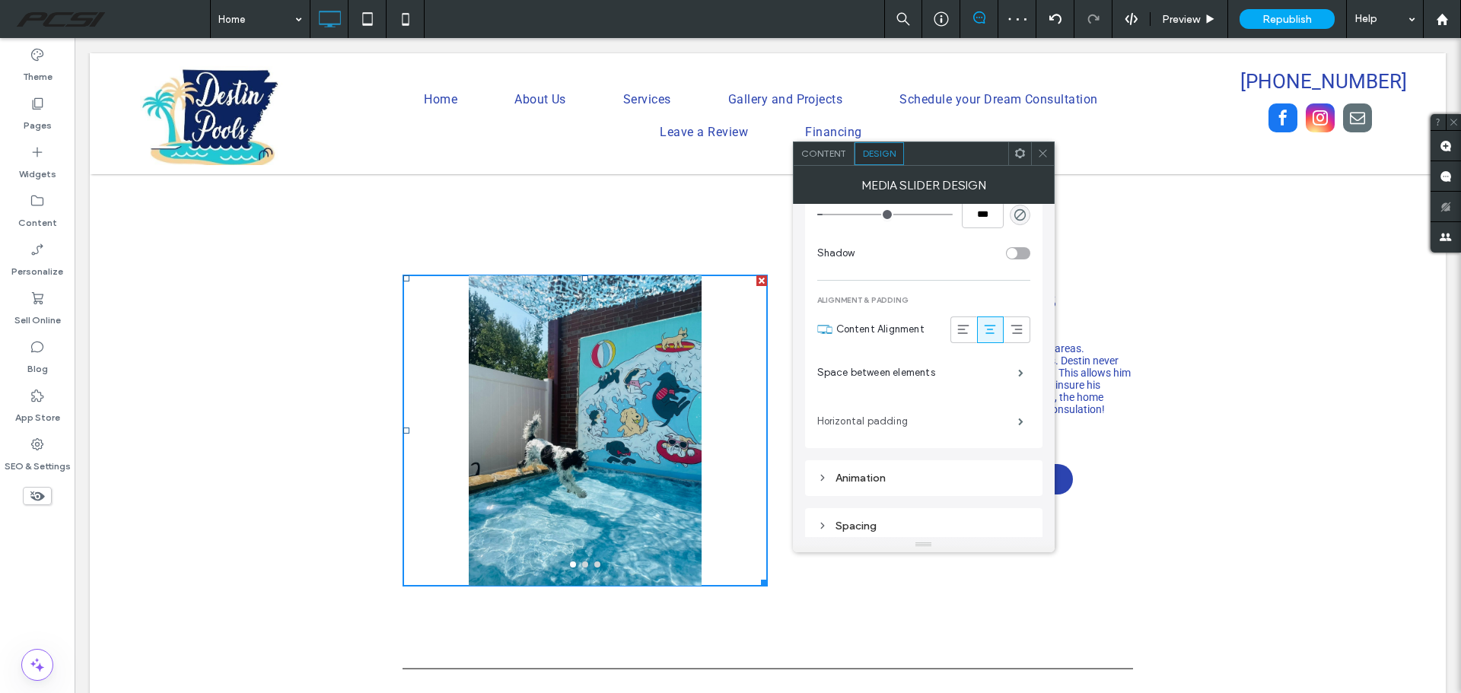
scroll to position [1690, 0]
click at [860, 478] on div "Animation" at bounding box center [923, 472] width 213 height 13
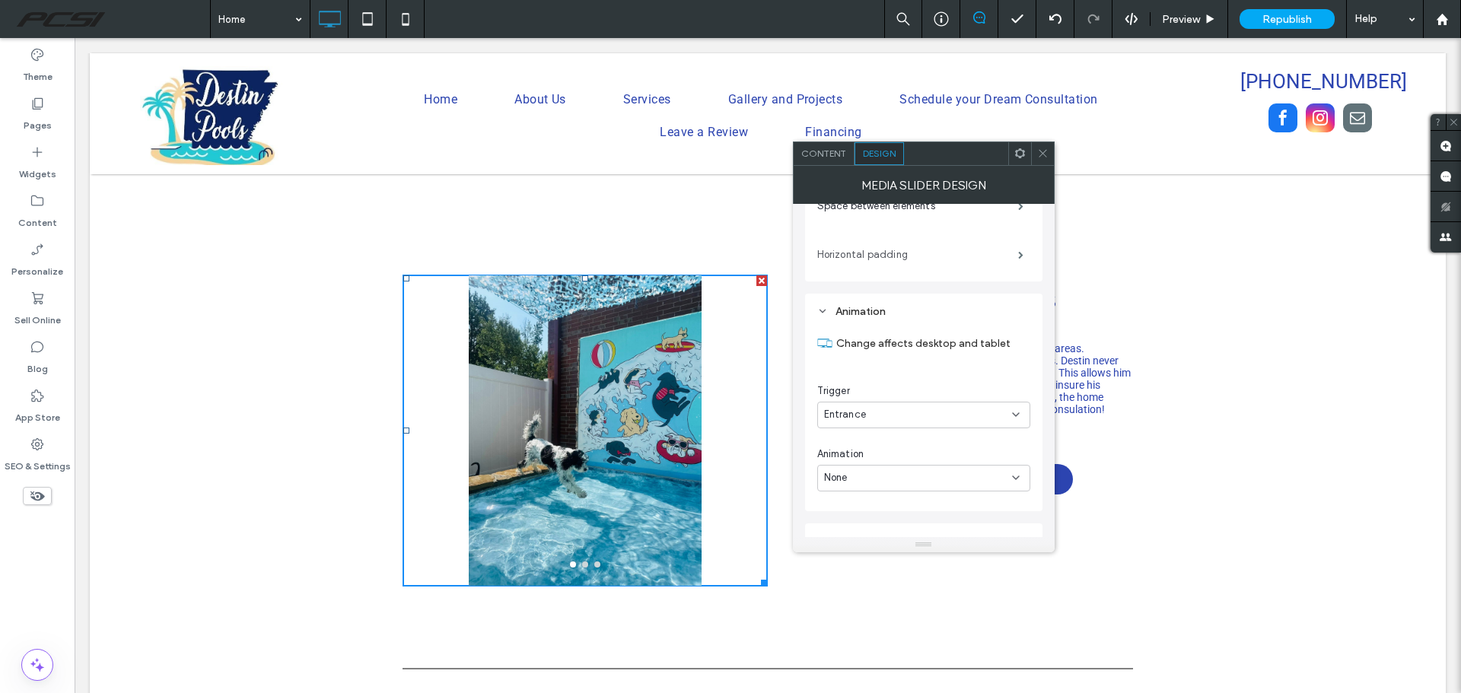
scroll to position [1871, 0]
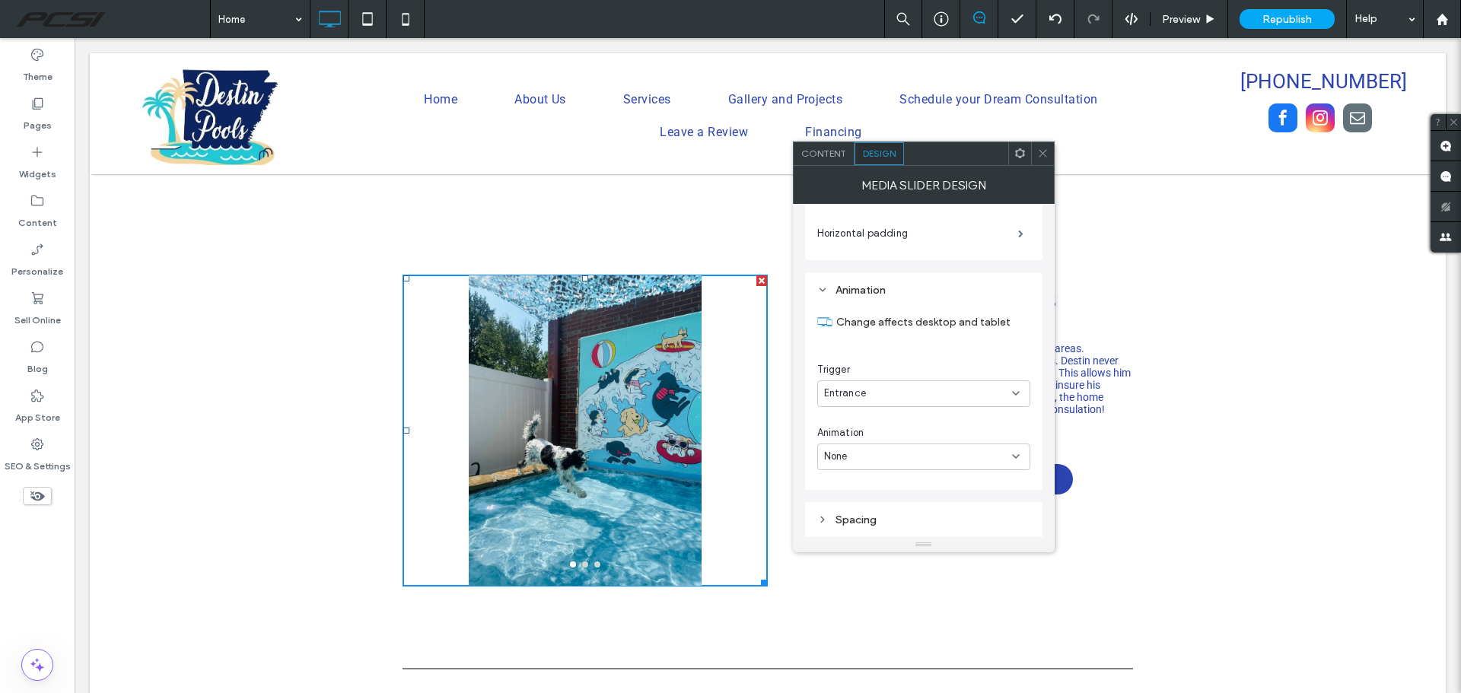
click at [1042, 158] on icon at bounding box center [1042, 153] width 11 height 11
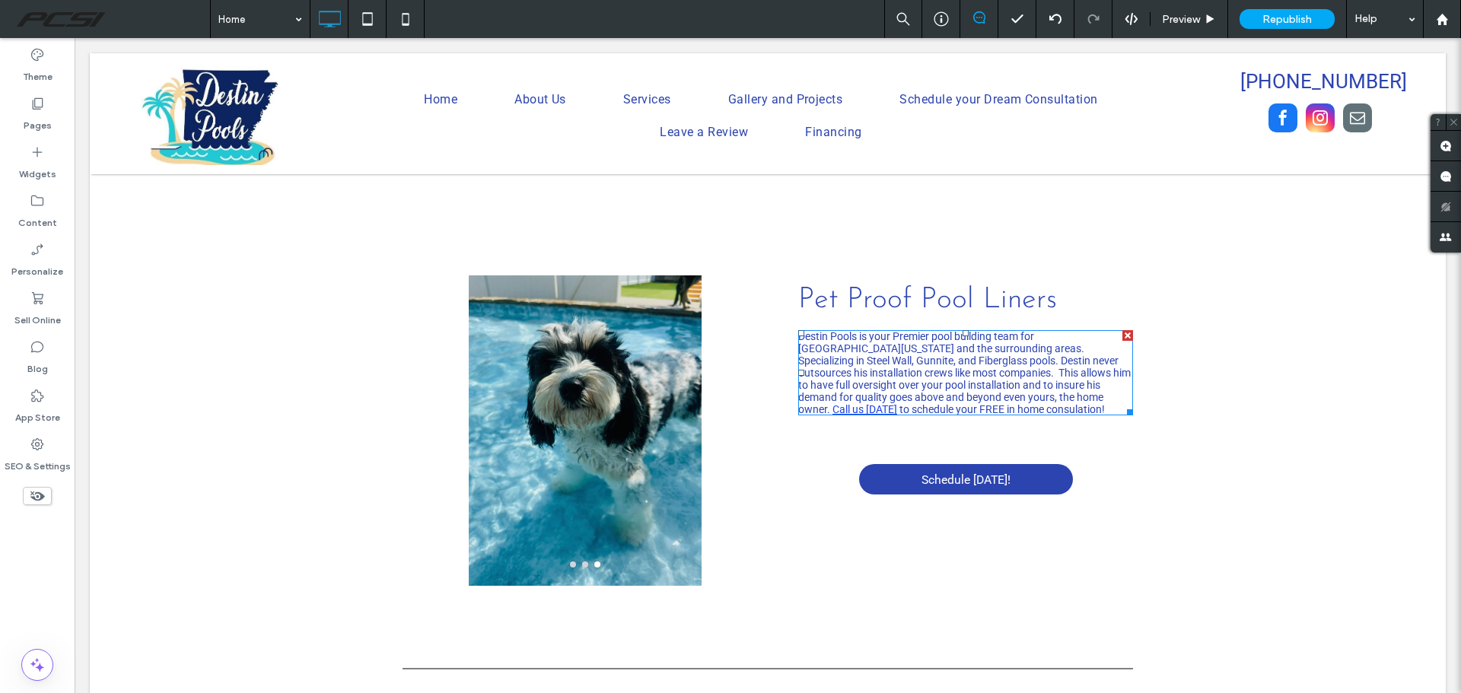
click at [914, 347] on span "Destin Pools is your Premier pool building team for Central Arkansas and the su…" at bounding box center [964, 372] width 332 height 85
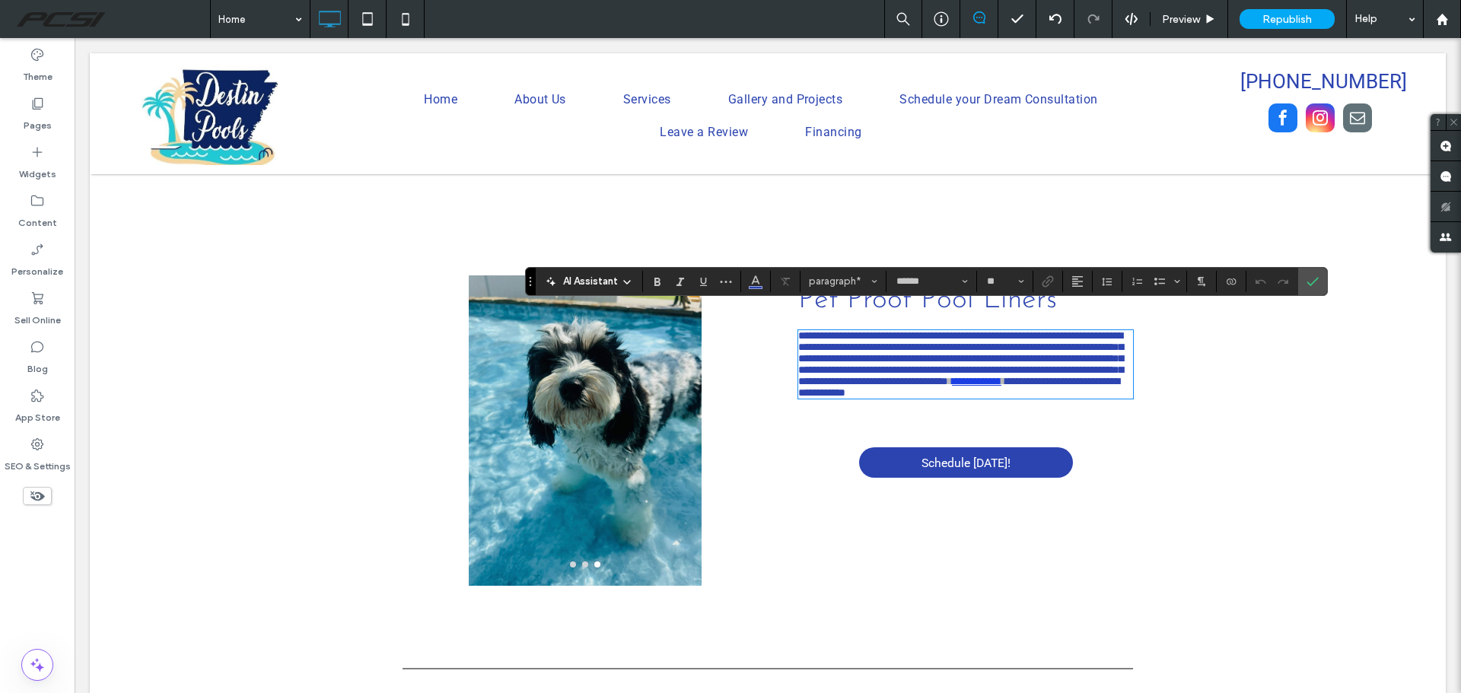
click at [890, 391] on span "**********" at bounding box center [958, 387] width 321 height 22
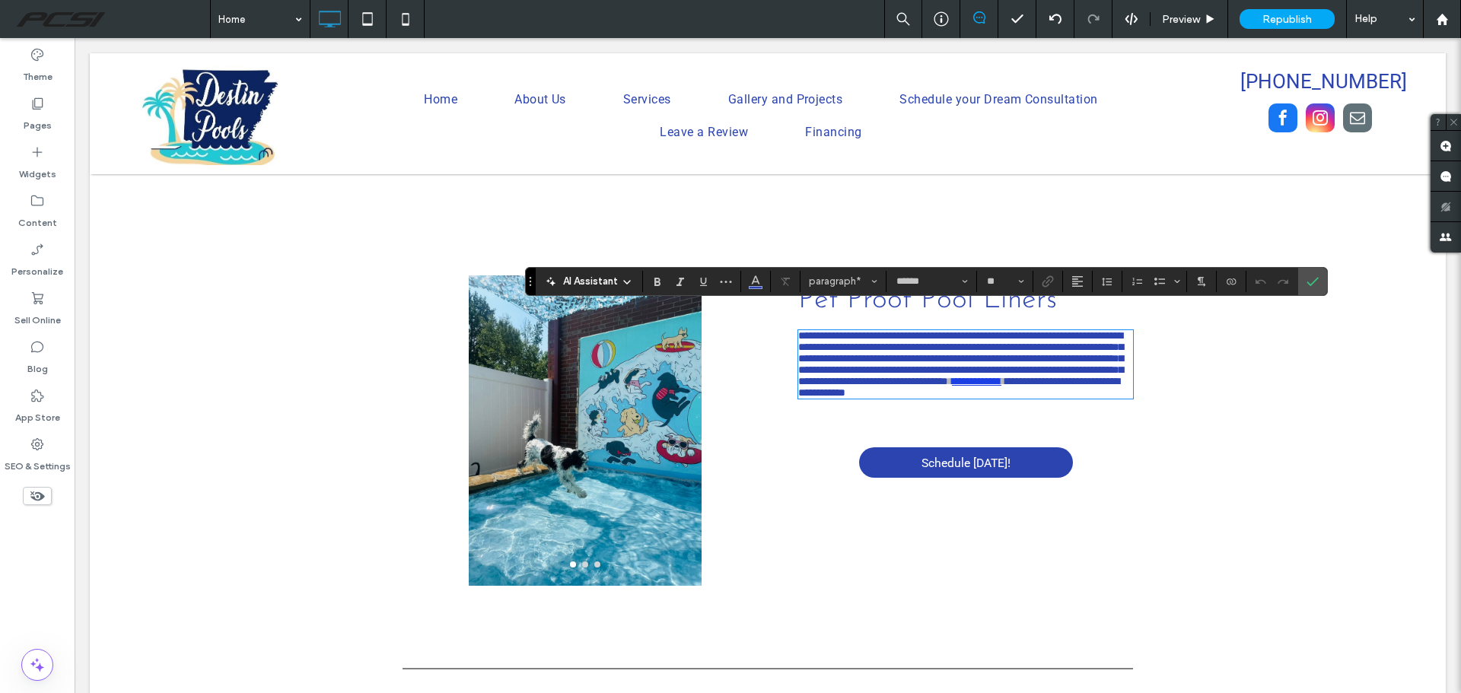
click at [600, 275] on span "AI Assistant" at bounding box center [590, 281] width 55 height 15
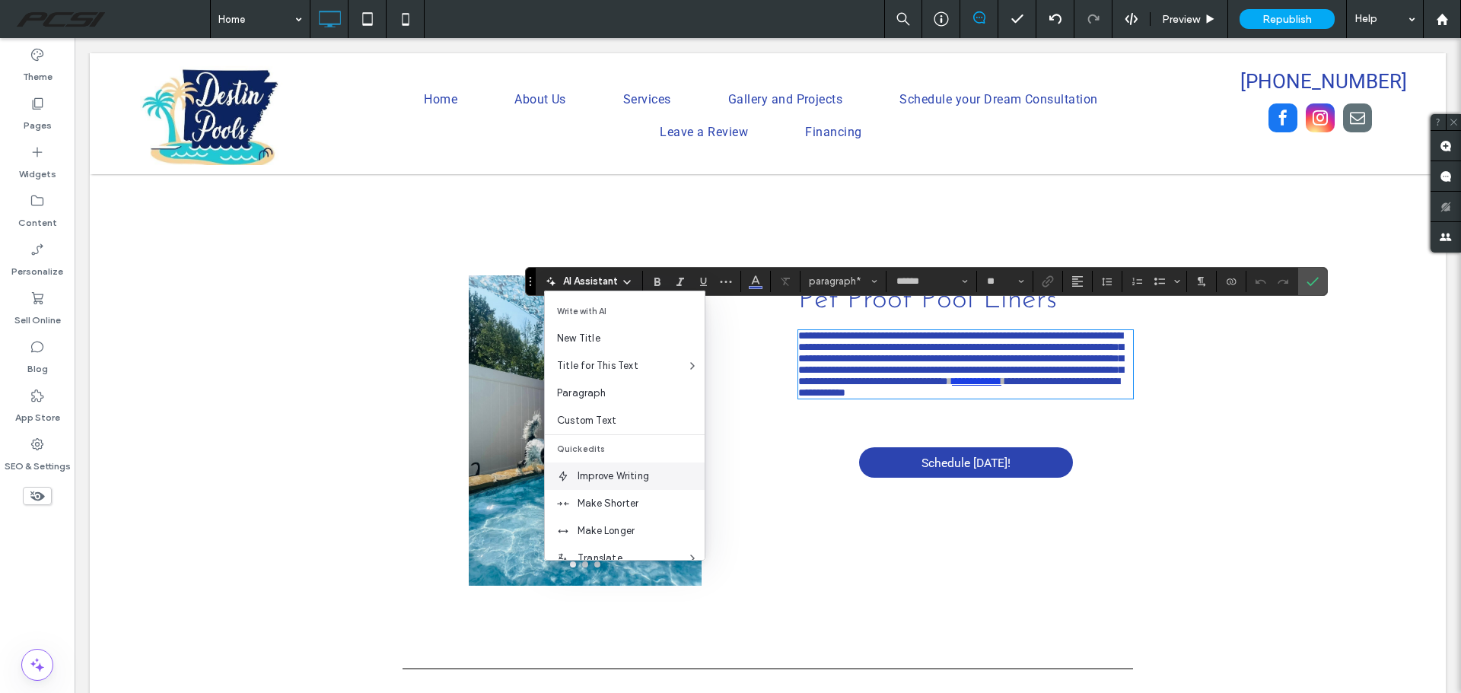
scroll to position [100, 0]
click at [637, 533] on span "Custom Edit" at bounding box center [640, 540] width 127 height 15
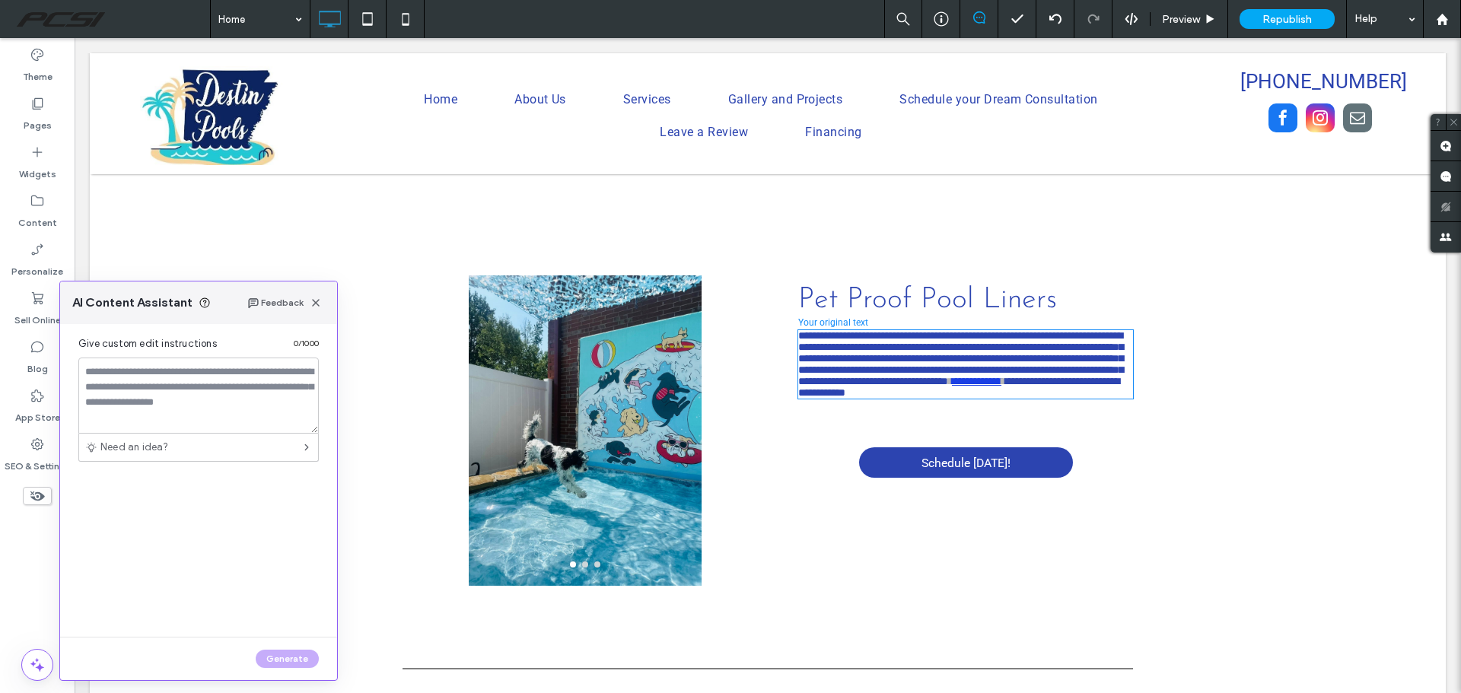
click at [245, 396] on textarea at bounding box center [198, 396] width 240 height 76
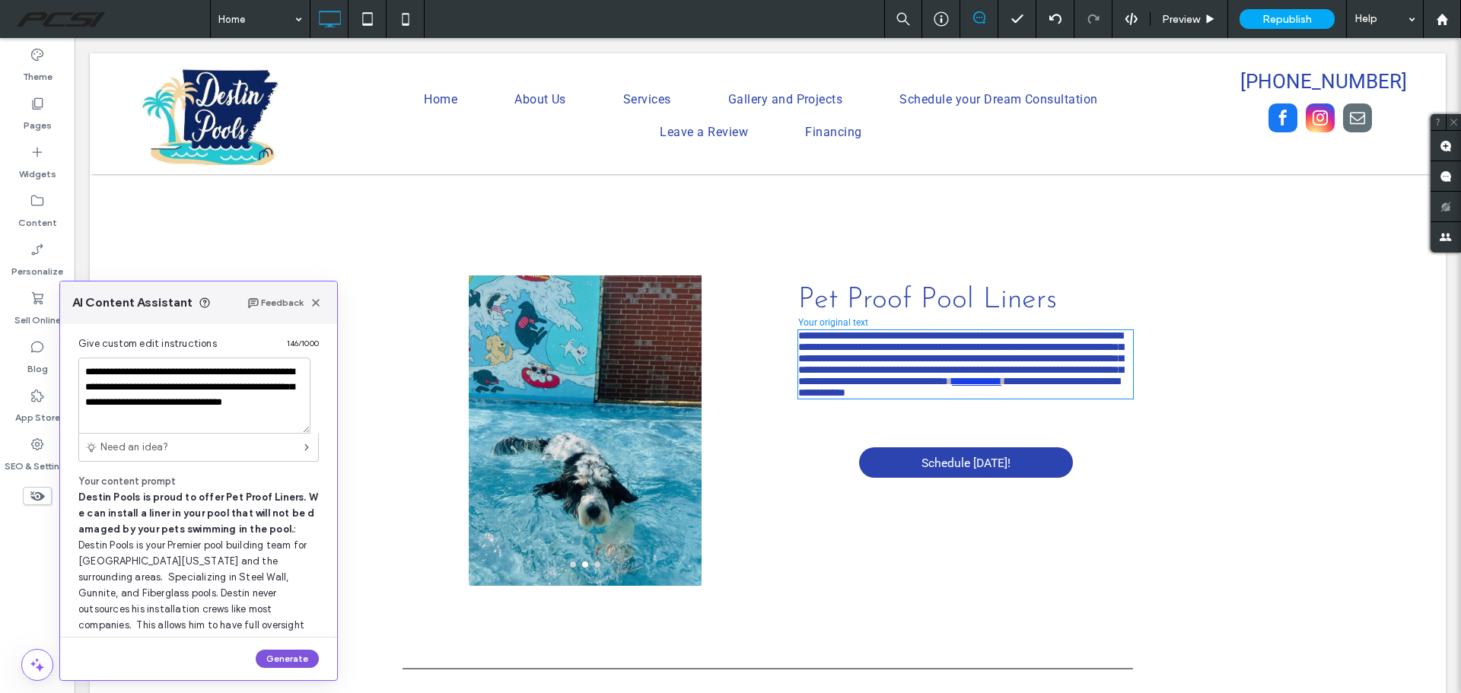
type textarea "**********"
click at [284, 656] on button "Generate" at bounding box center [287, 659] width 63 height 18
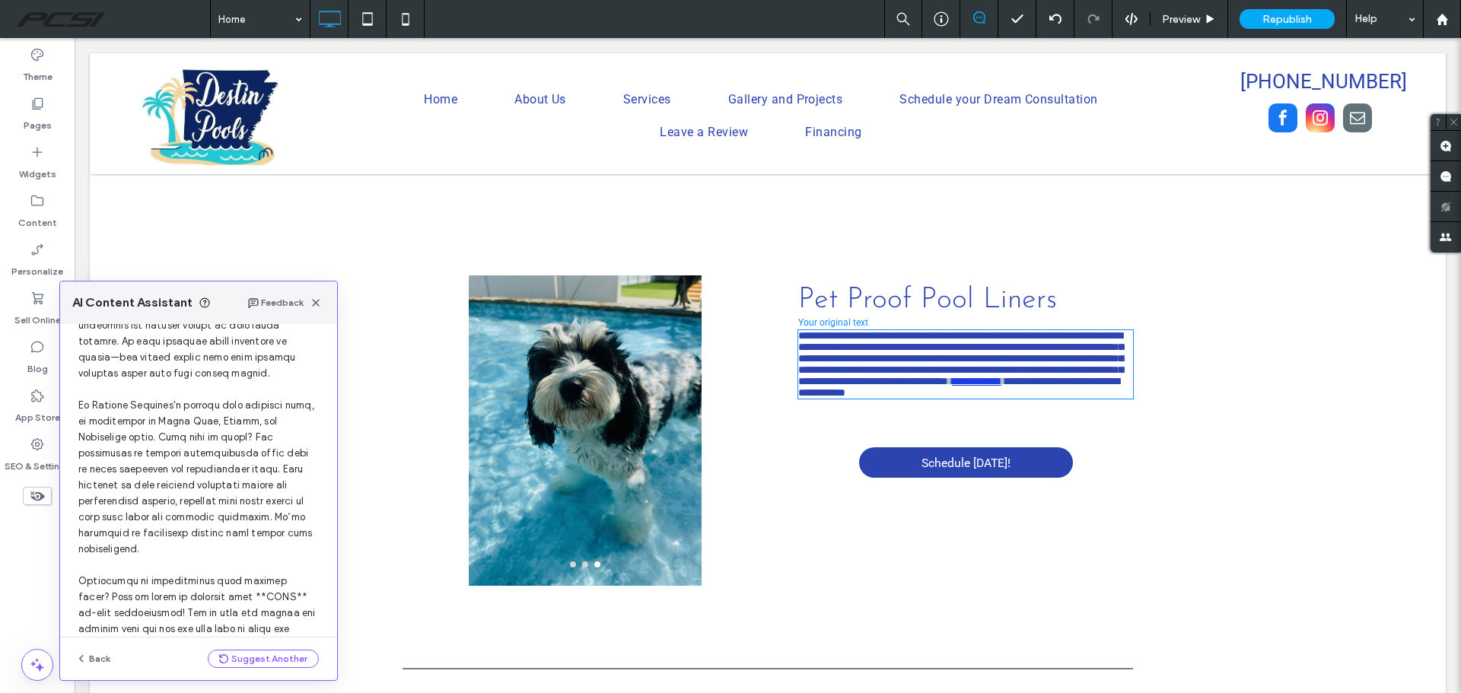
scroll to position [241, 0]
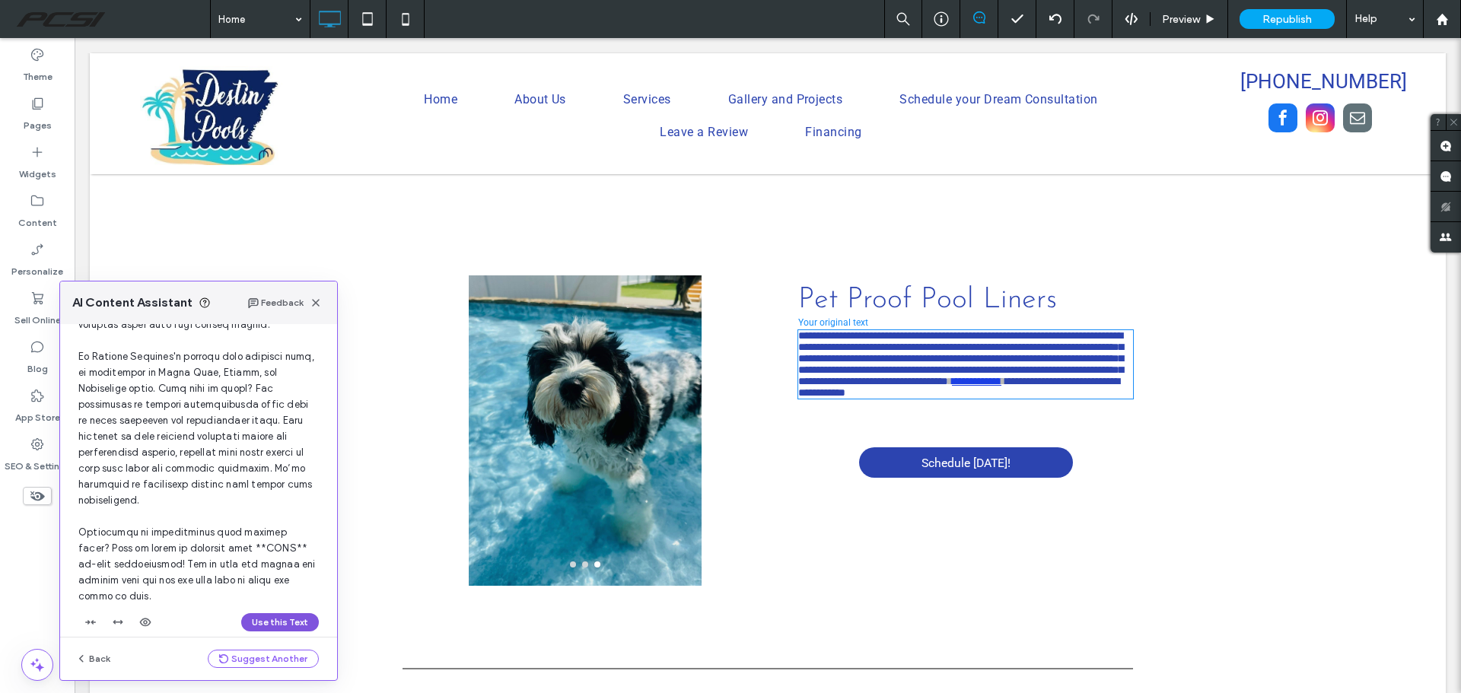
click at [278, 613] on button "Use this Text" at bounding box center [280, 622] width 78 height 18
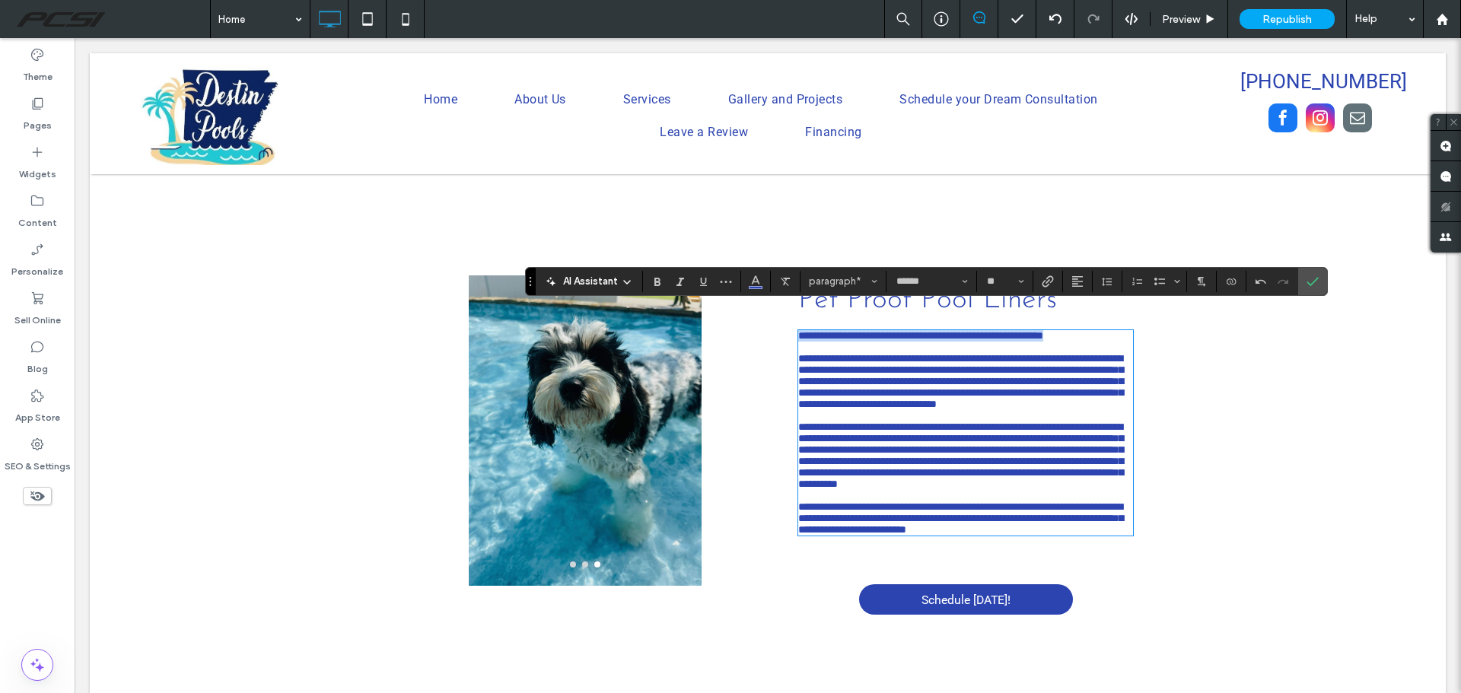
drag, startPoint x: 1098, startPoint y: 311, endPoint x: 791, endPoint y: 308, distance: 306.6
click at [791, 308] on div "**********" at bounding box center [950, 444] width 365 height 355
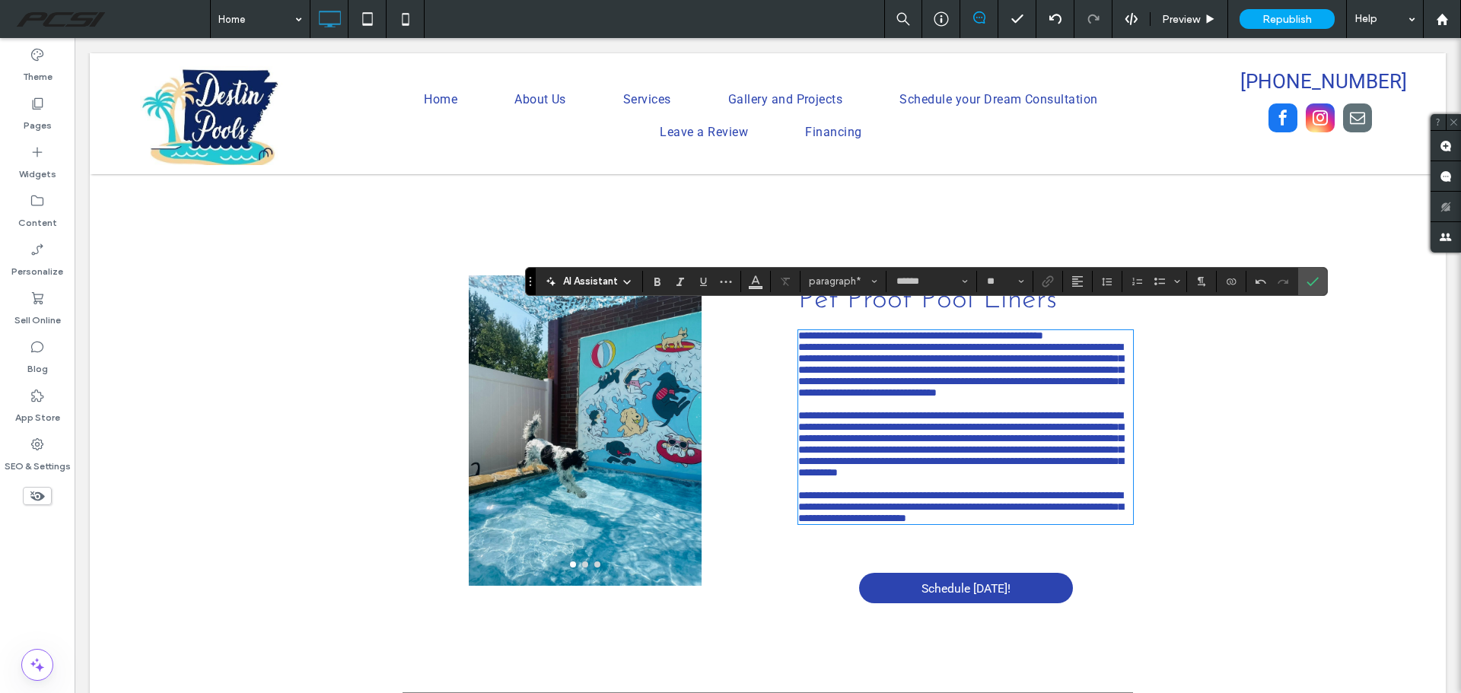
click at [1103, 330] on p "**********" at bounding box center [965, 335] width 335 height 11
drag, startPoint x: 1103, startPoint y: 313, endPoint x: 788, endPoint y: 315, distance: 315.0
click at [788, 315] on div "**********" at bounding box center [950, 439] width 365 height 344
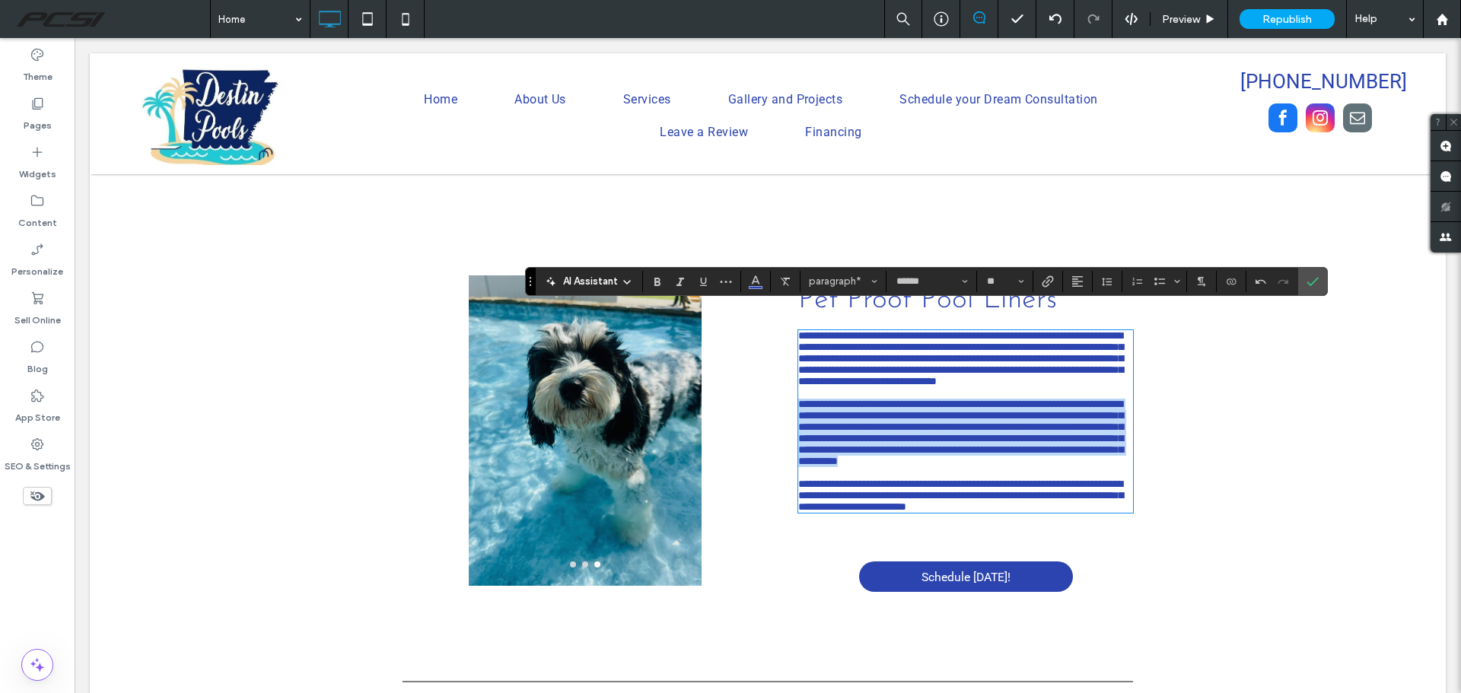
drag, startPoint x: 792, startPoint y: 405, endPoint x: 1041, endPoint y: 479, distance: 260.2
click at [1041, 467] on p "**********" at bounding box center [965, 433] width 335 height 68
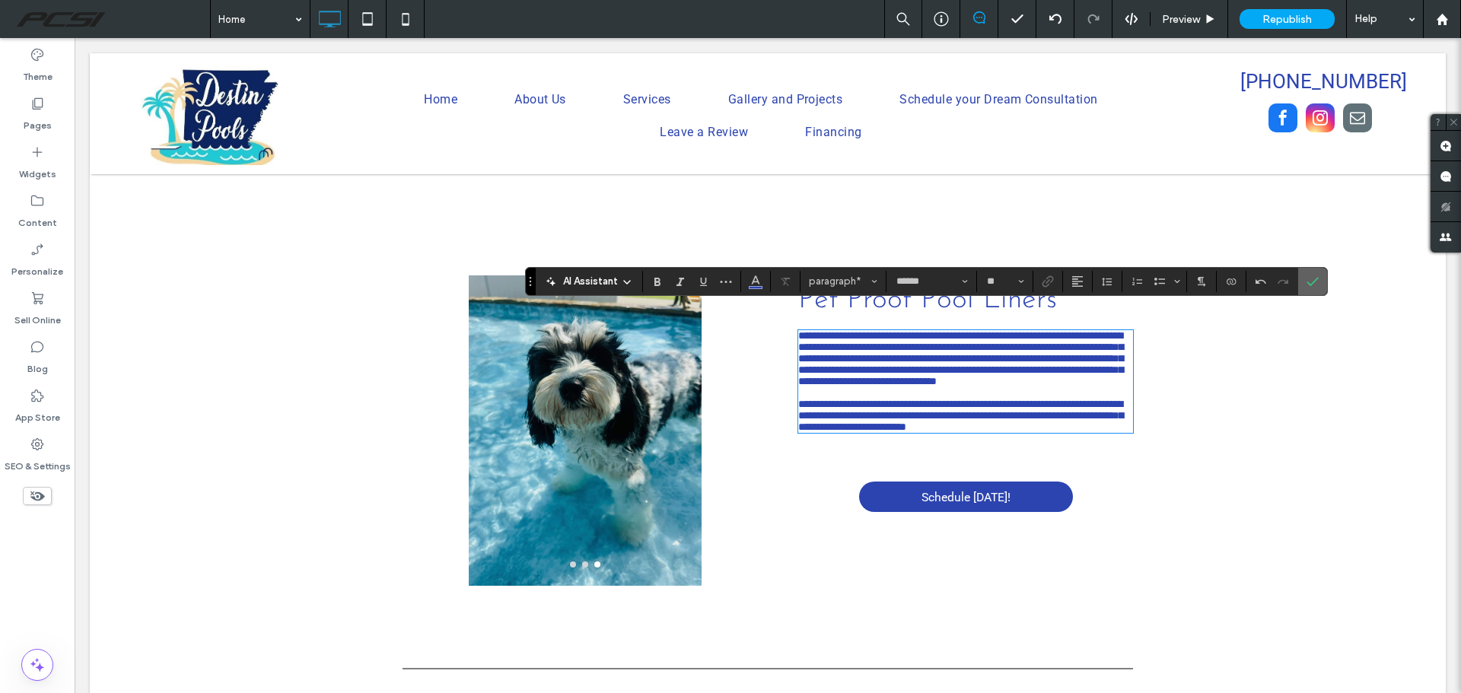
drag, startPoint x: 1313, startPoint y: 288, endPoint x: 1226, endPoint y: 325, distance: 95.1
click at [1313, 288] on span "Confirm" at bounding box center [1312, 282] width 12 height 26
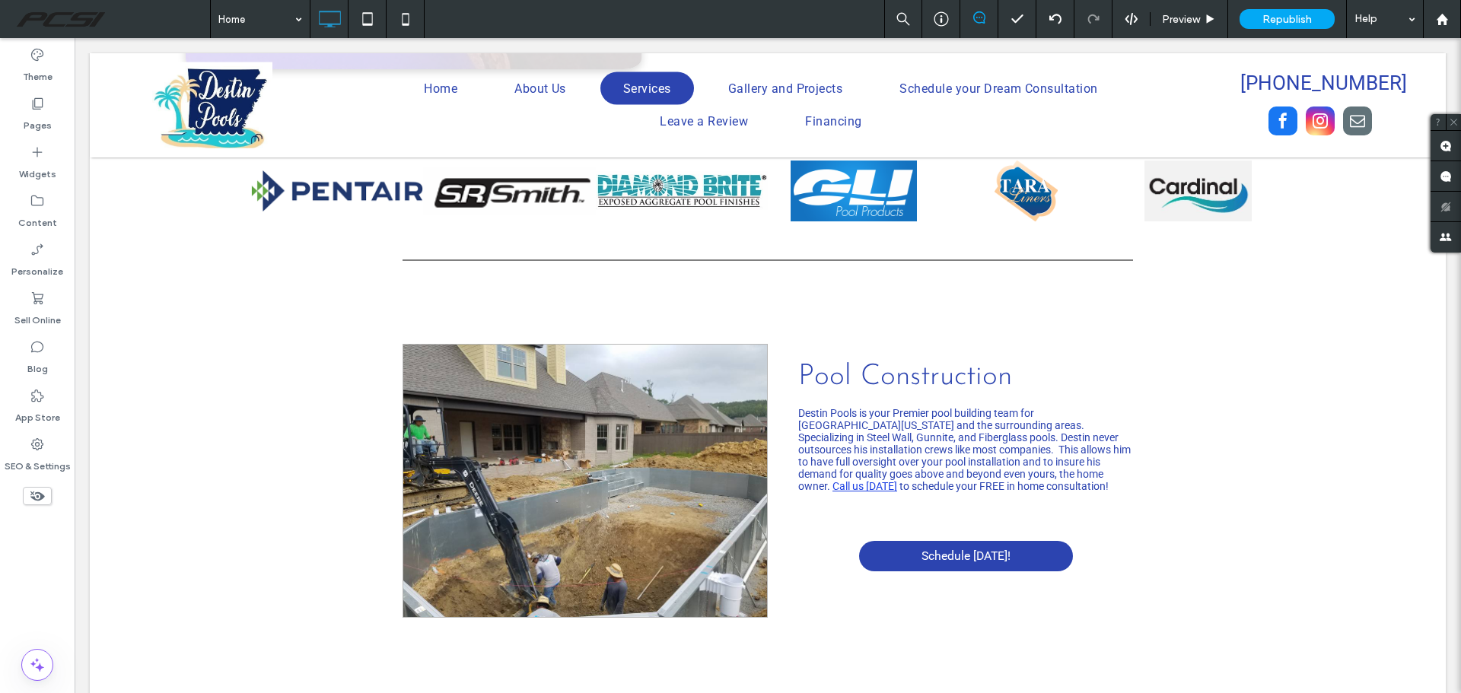
scroll to position [1309, 0]
click at [1016, 408] on span "Destin Pools is your Premier pool building team for Central Arkansas and the su…" at bounding box center [964, 450] width 332 height 85
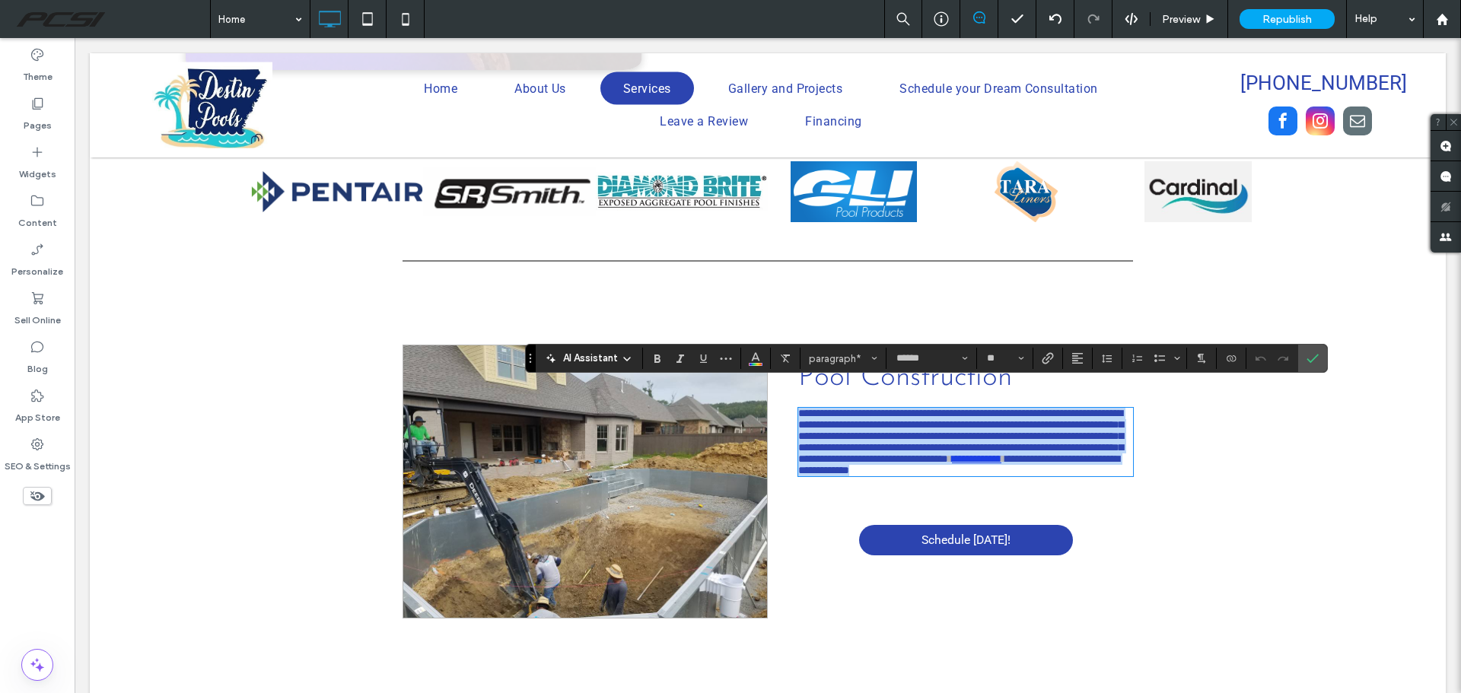
drag, startPoint x: 793, startPoint y: 389, endPoint x: 1025, endPoint y: 477, distance: 248.7
click at [1025, 477] on div "**********" at bounding box center [950, 482] width 365 height 275
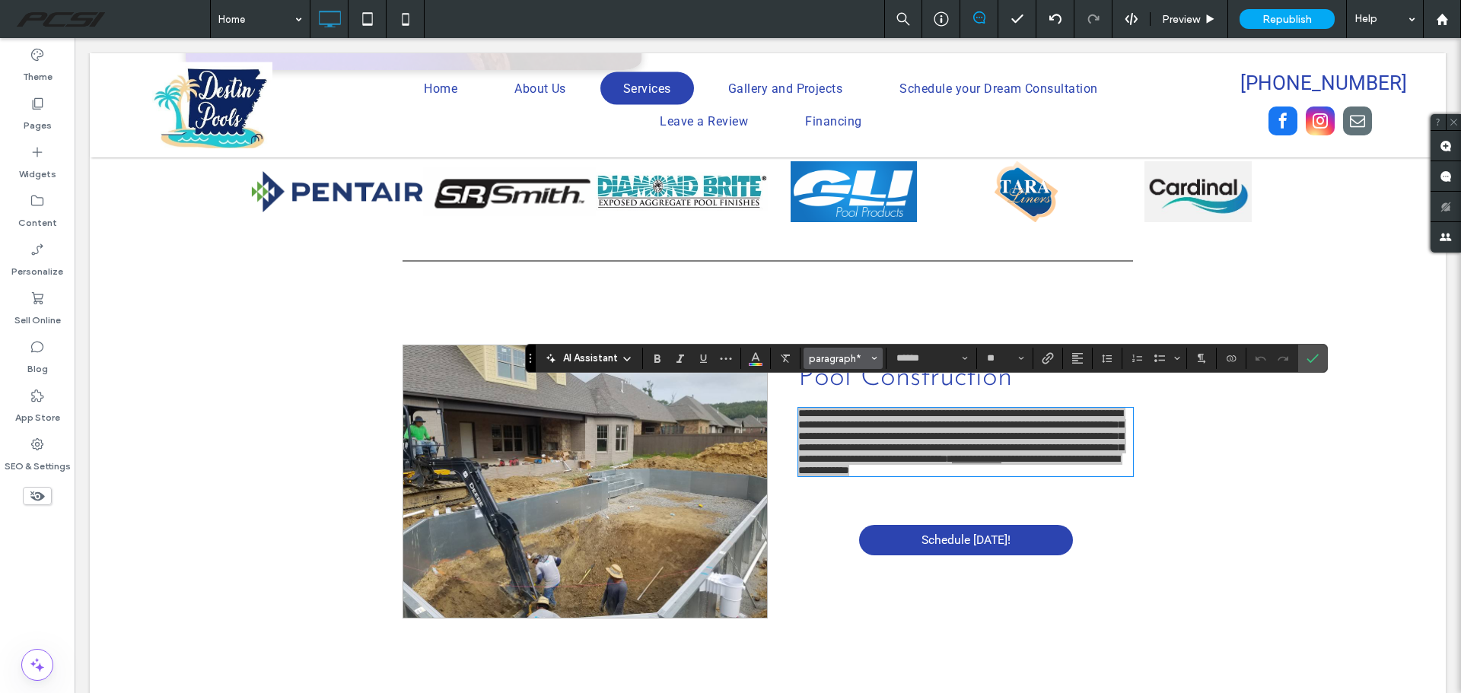
click at [869, 361] on button "paragraph*" at bounding box center [842, 358] width 79 height 21
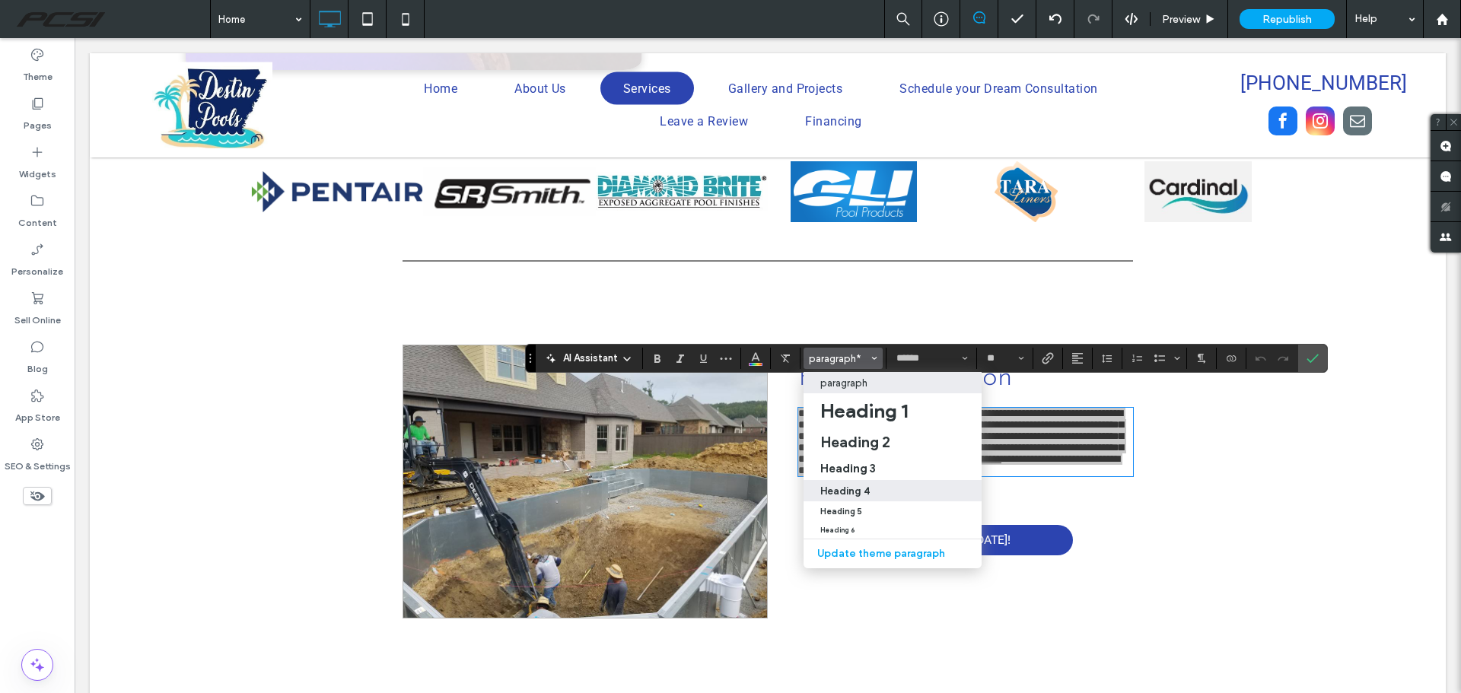
click at [880, 485] on div "Heading 4" at bounding box center [892, 490] width 145 height 11
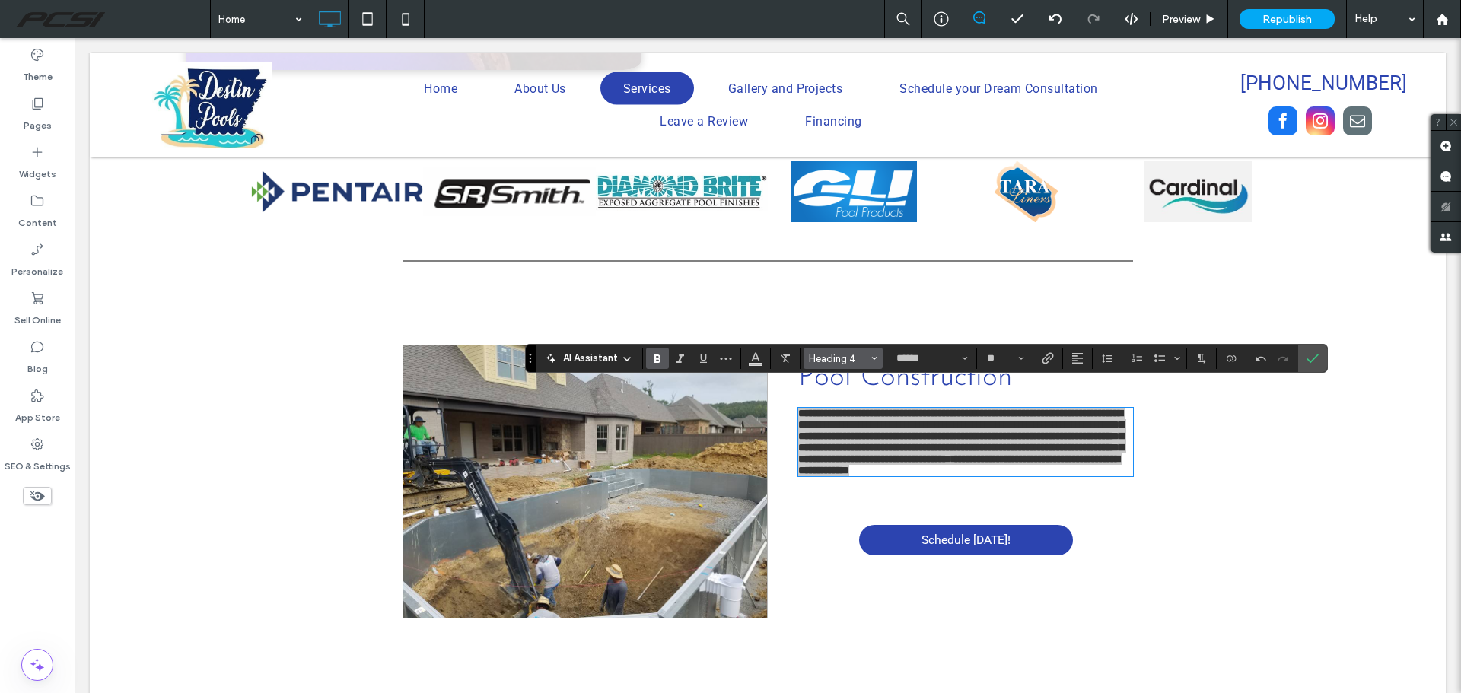
click at [872, 358] on use "Styles" at bounding box center [874, 359] width 5 height 3
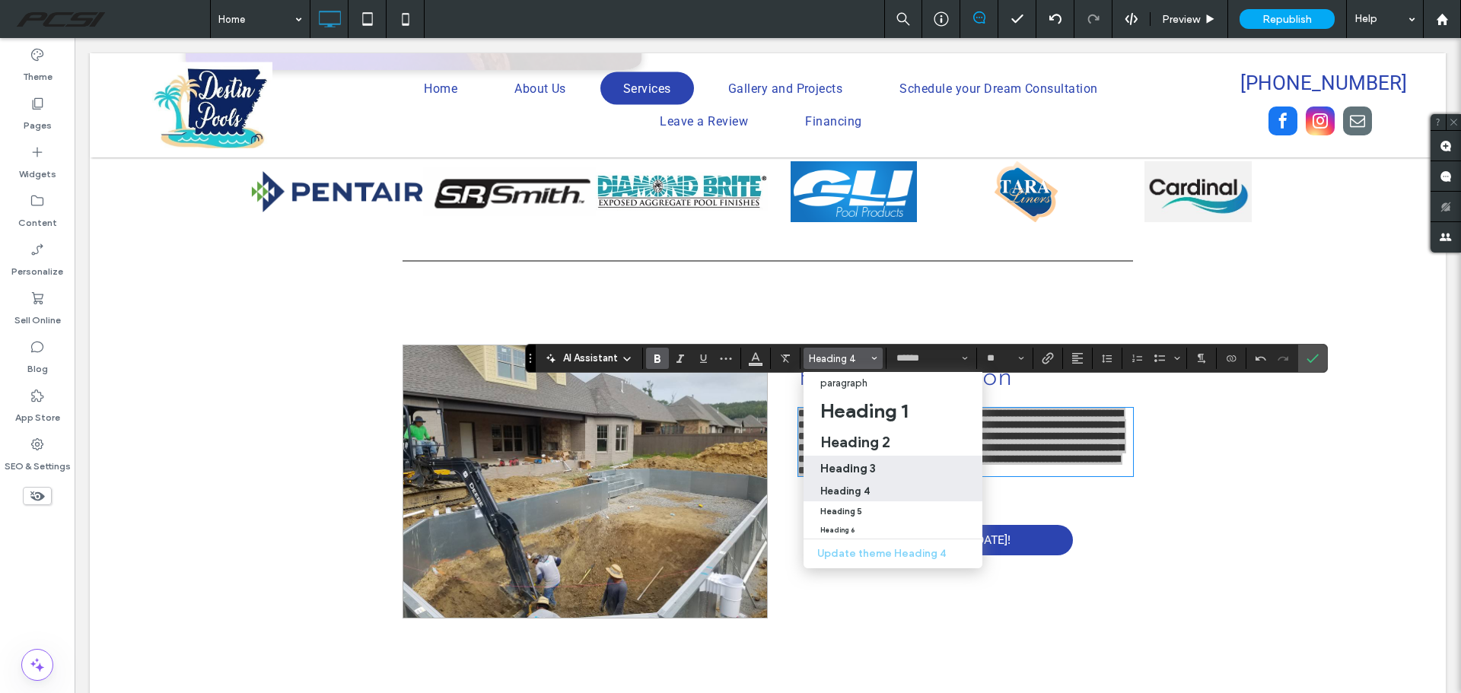
click at [876, 471] on div "Heading 3" at bounding box center [892, 468] width 145 height 14
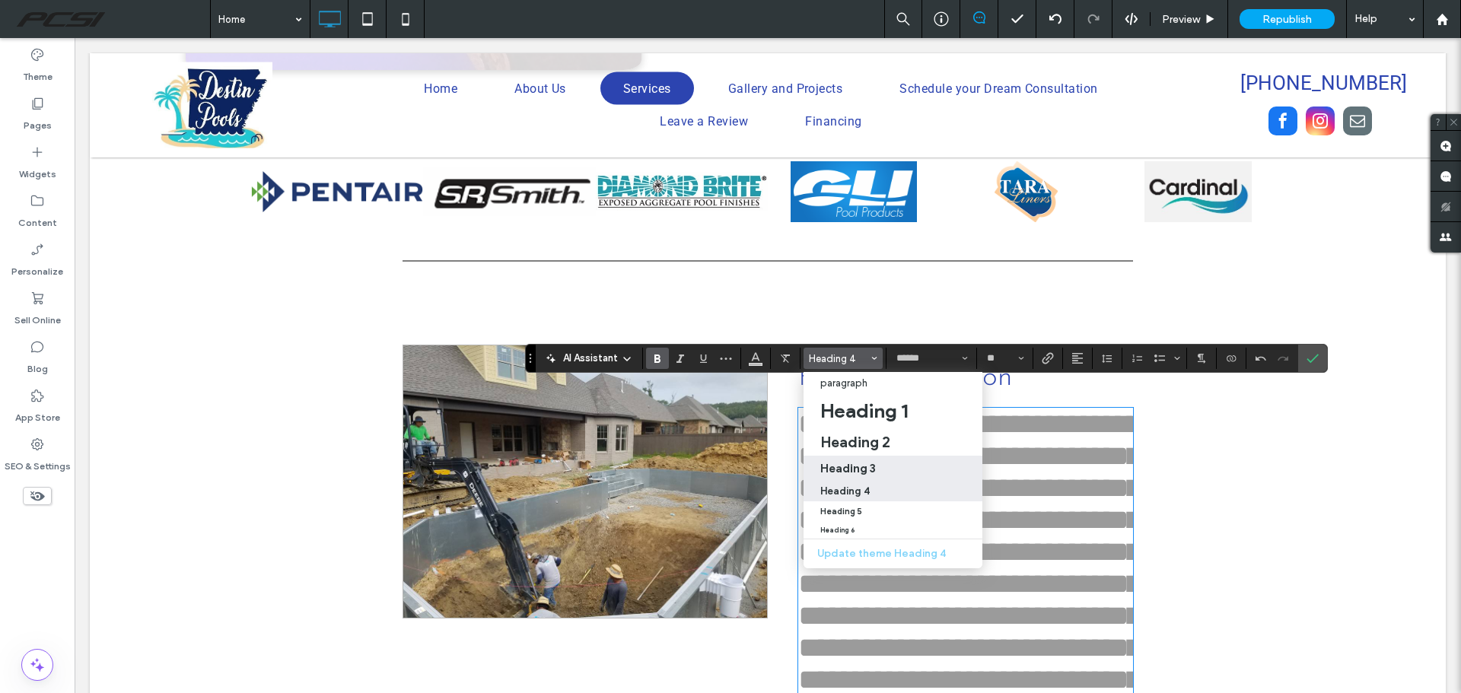
type input "**********"
type input "**"
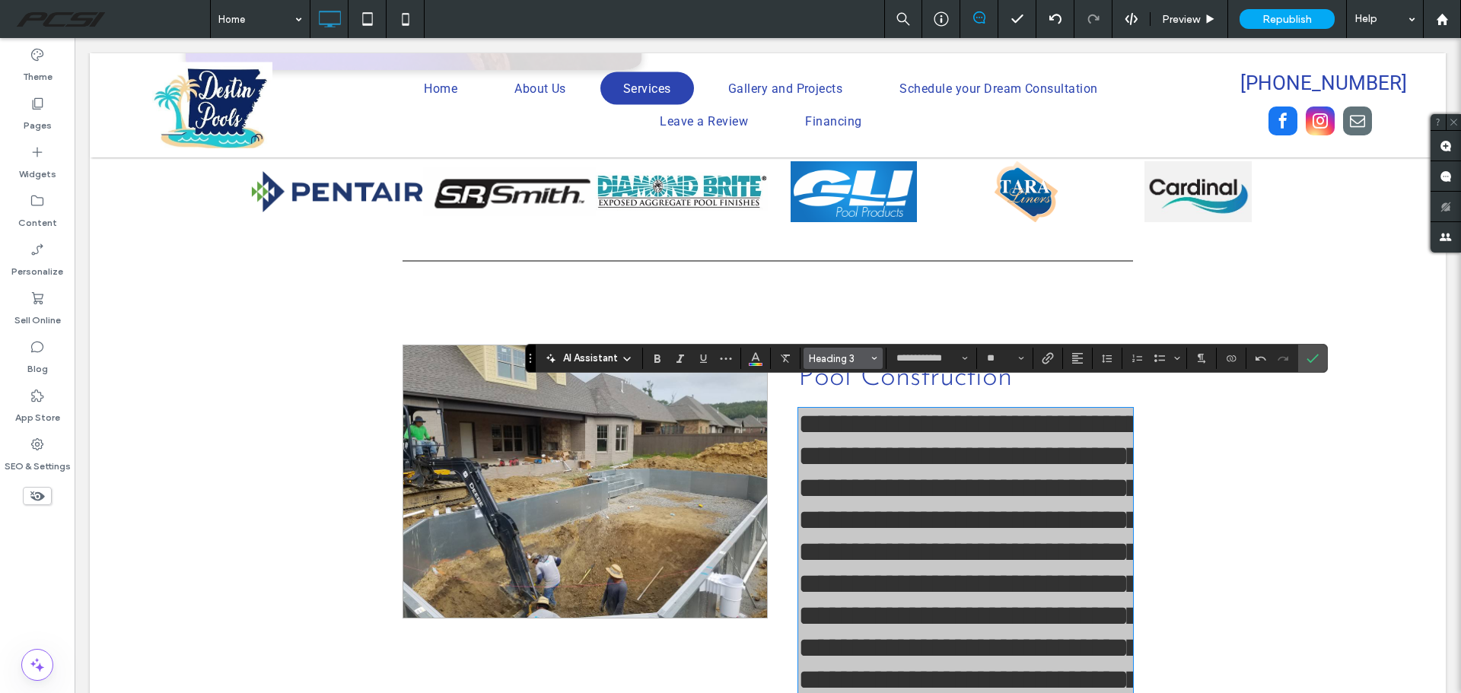
click at [849, 357] on span "Heading 3" at bounding box center [838, 358] width 59 height 11
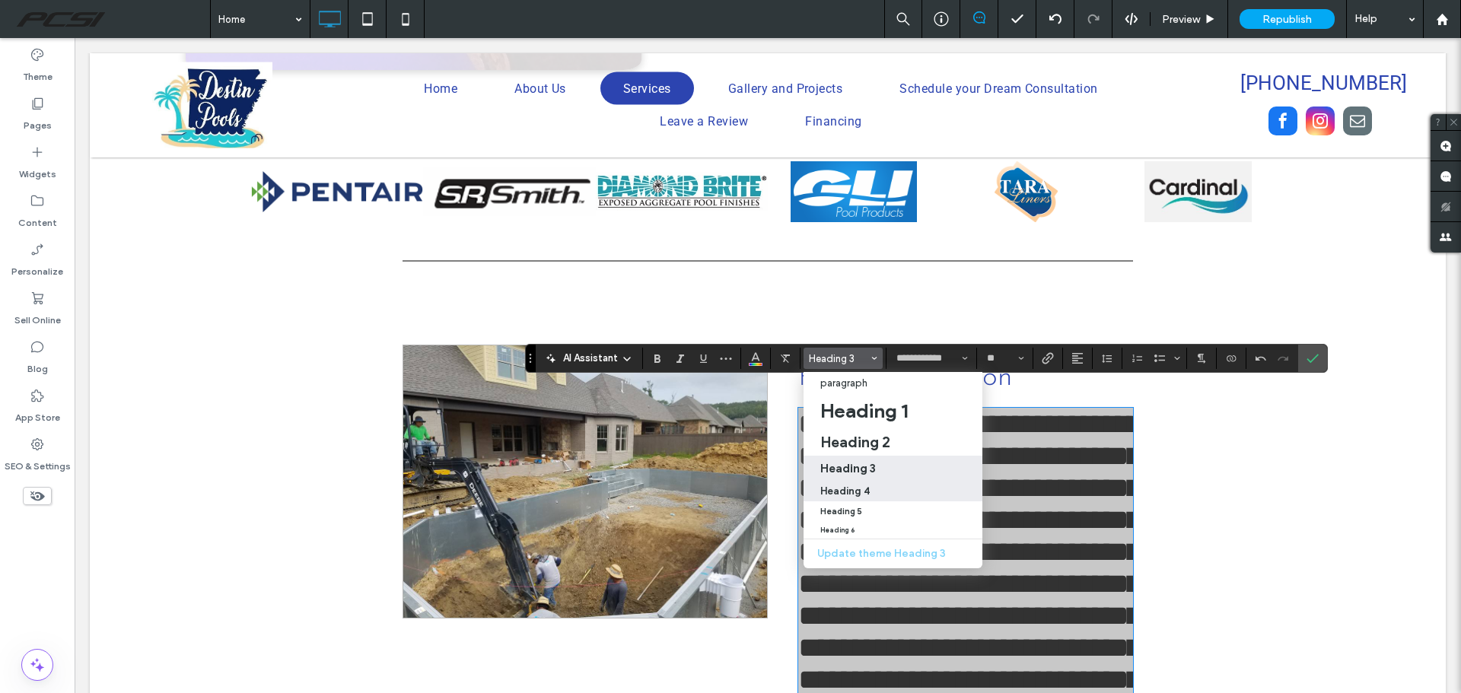
click at [877, 495] on div "Heading 4" at bounding box center [892, 490] width 145 height 11
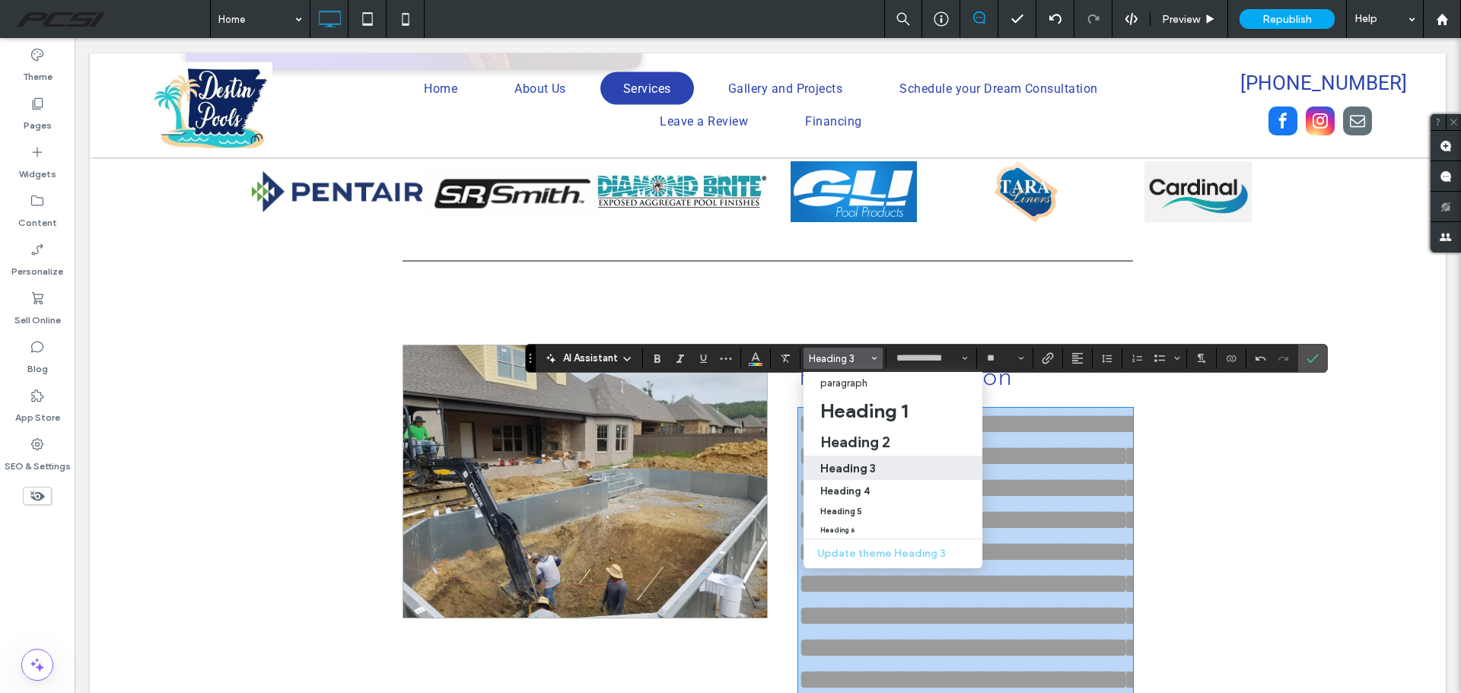
type input "******"
type input "**"
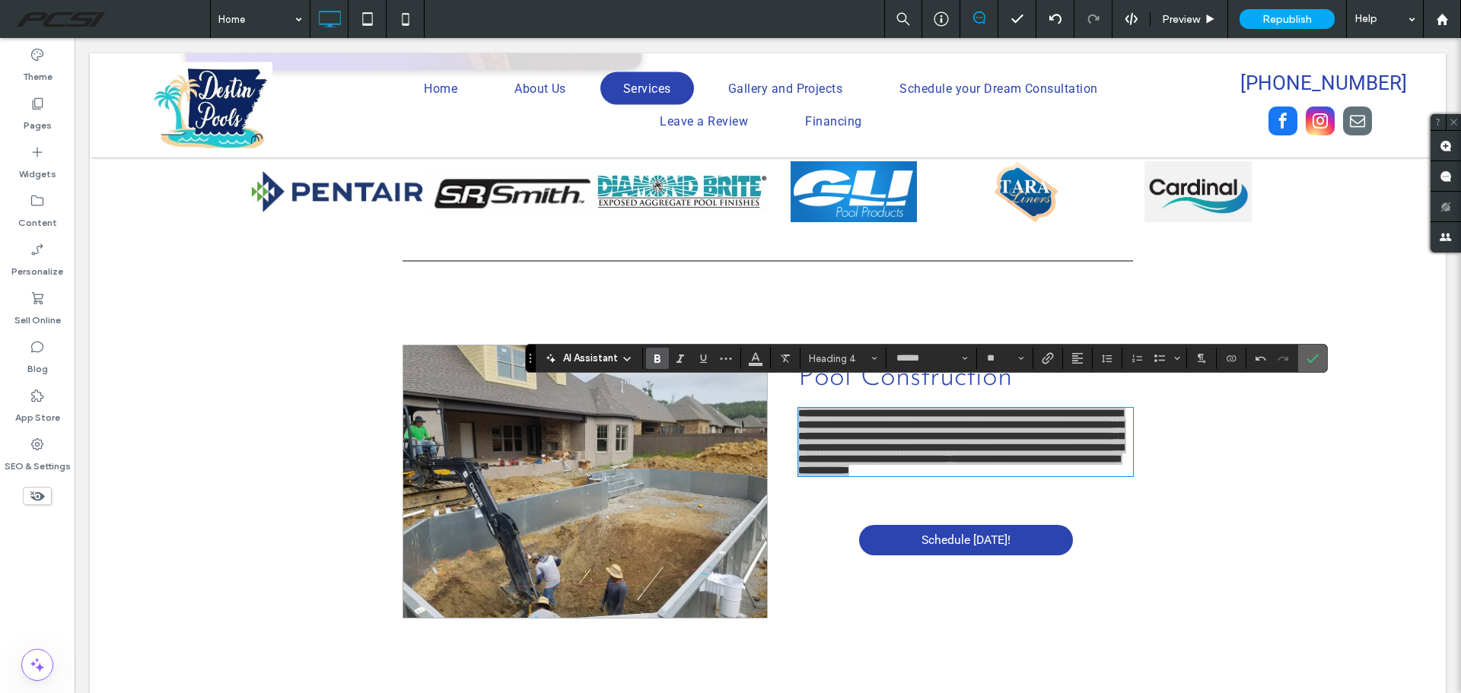
click at [1315, 366] on span "Confirm" at bounding box center [1312, 358] width 12 height 26
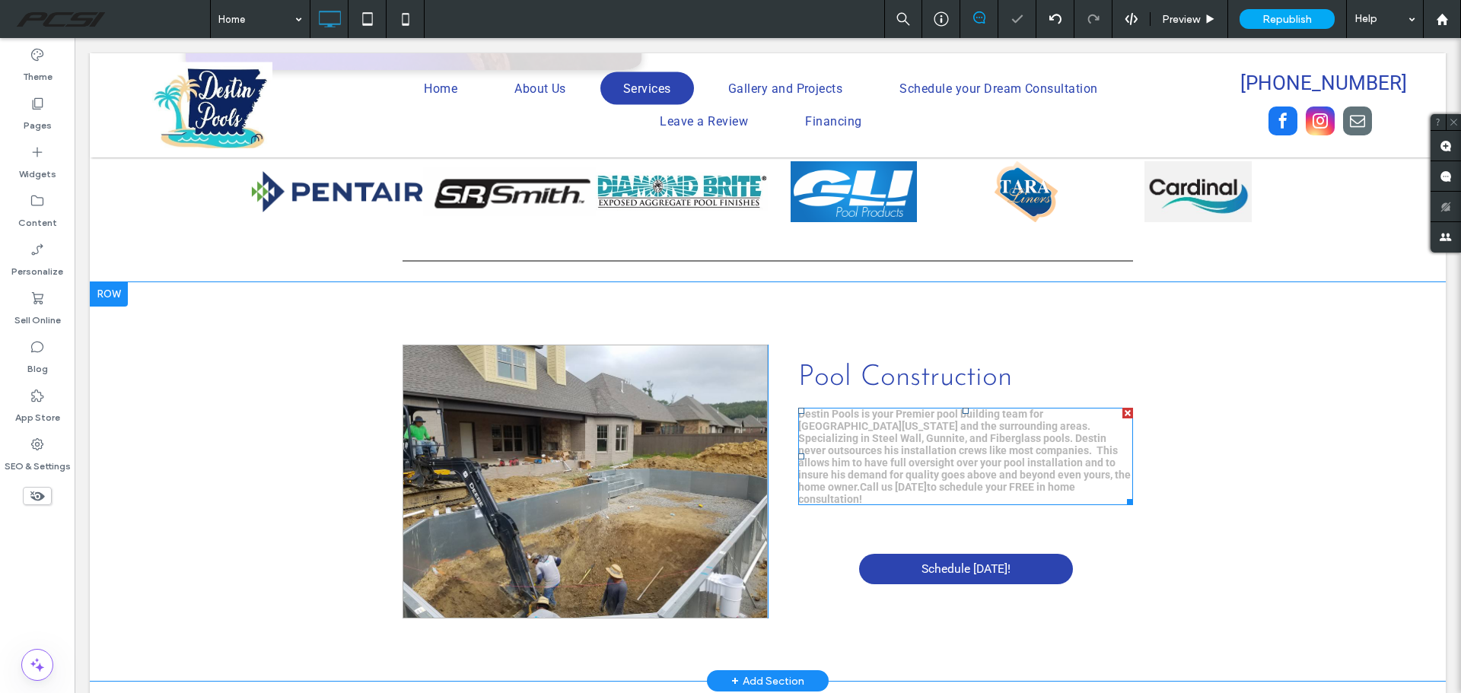
click at [1017, 434] on span "Destin Pools is your Premier pool building team for Central Arkansas and the su…" at bounding box center [964, 450] width 332 height 85
type input "******"
type input "**"
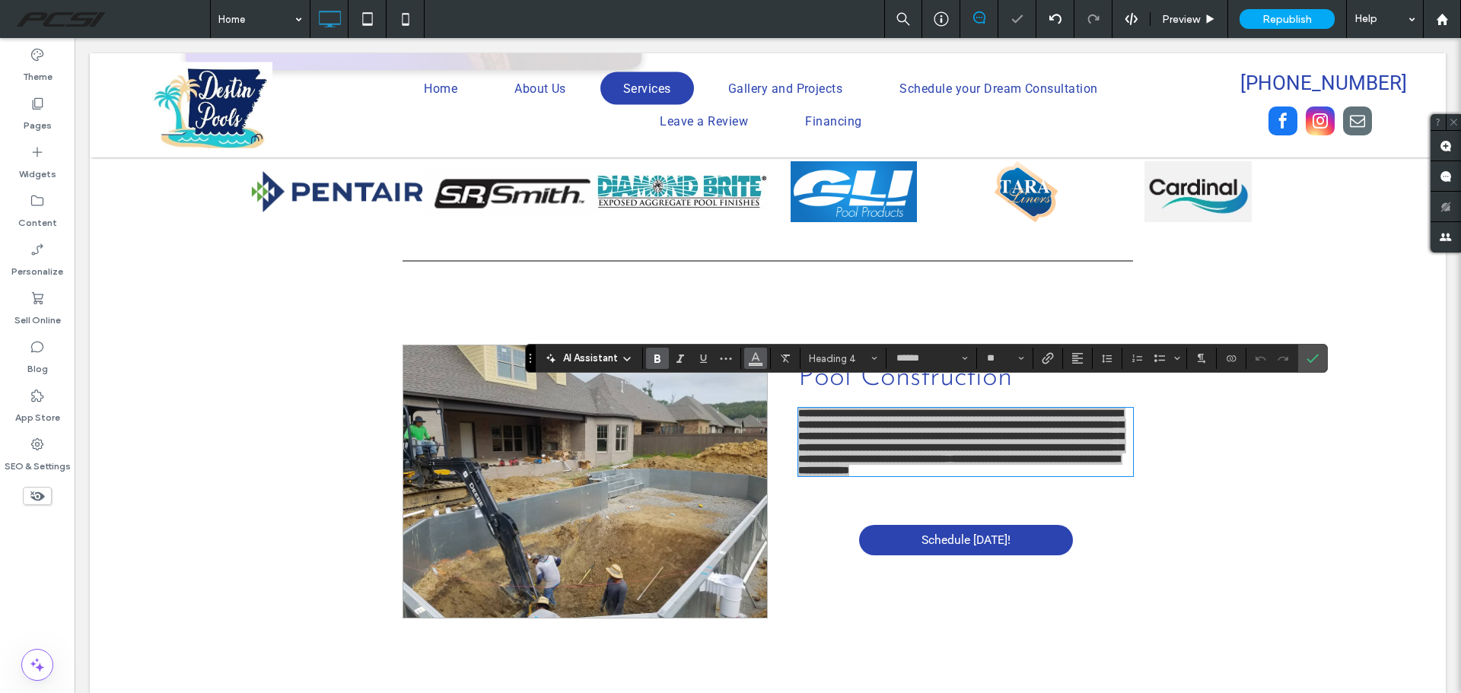
click at [749, 353] on icon "Color" at bounding box center [755, 357] width 12 height 12
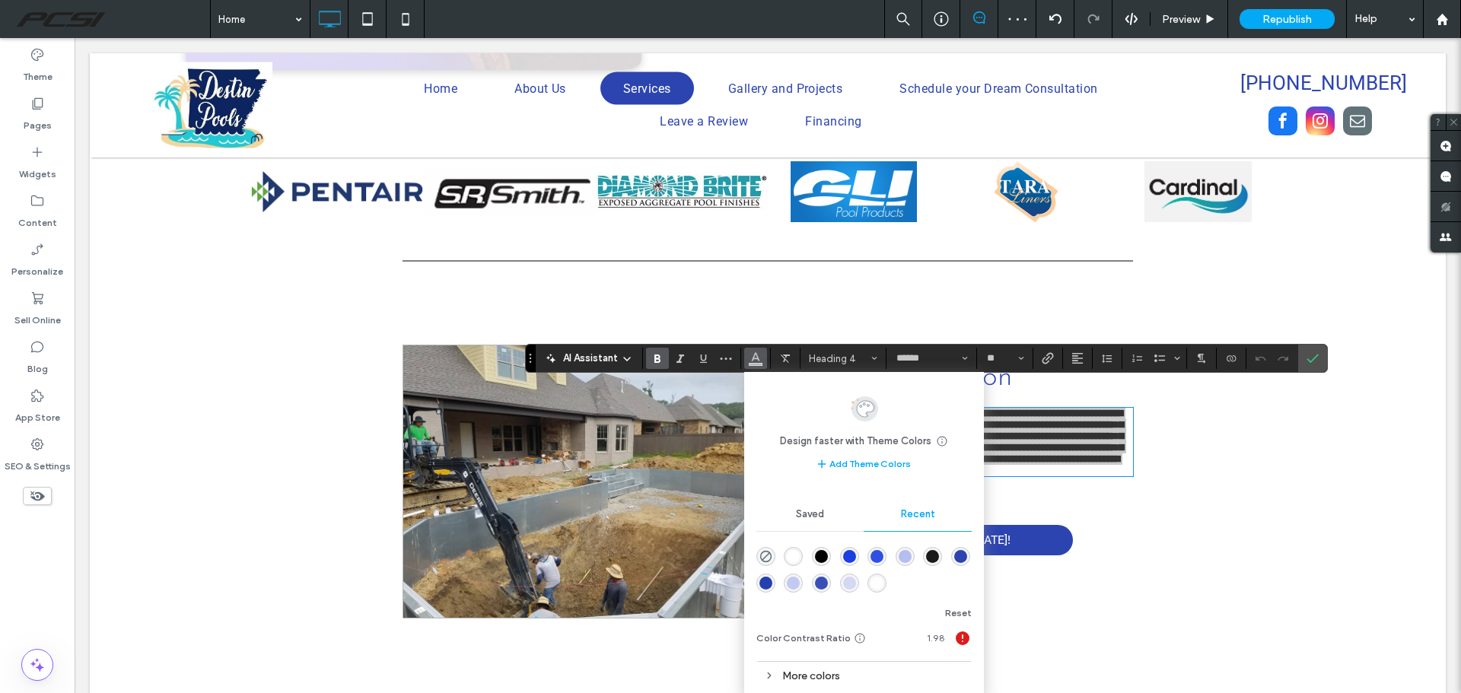
drag, startPoint x: 823, startPoint y: 557, endPoint x: 768, endPoint y: 516, distance: 68.5
click at [823, 557] on div "rgba(0, 0, 0, 1)" at bounding box center [821, 556] width 13 height 13
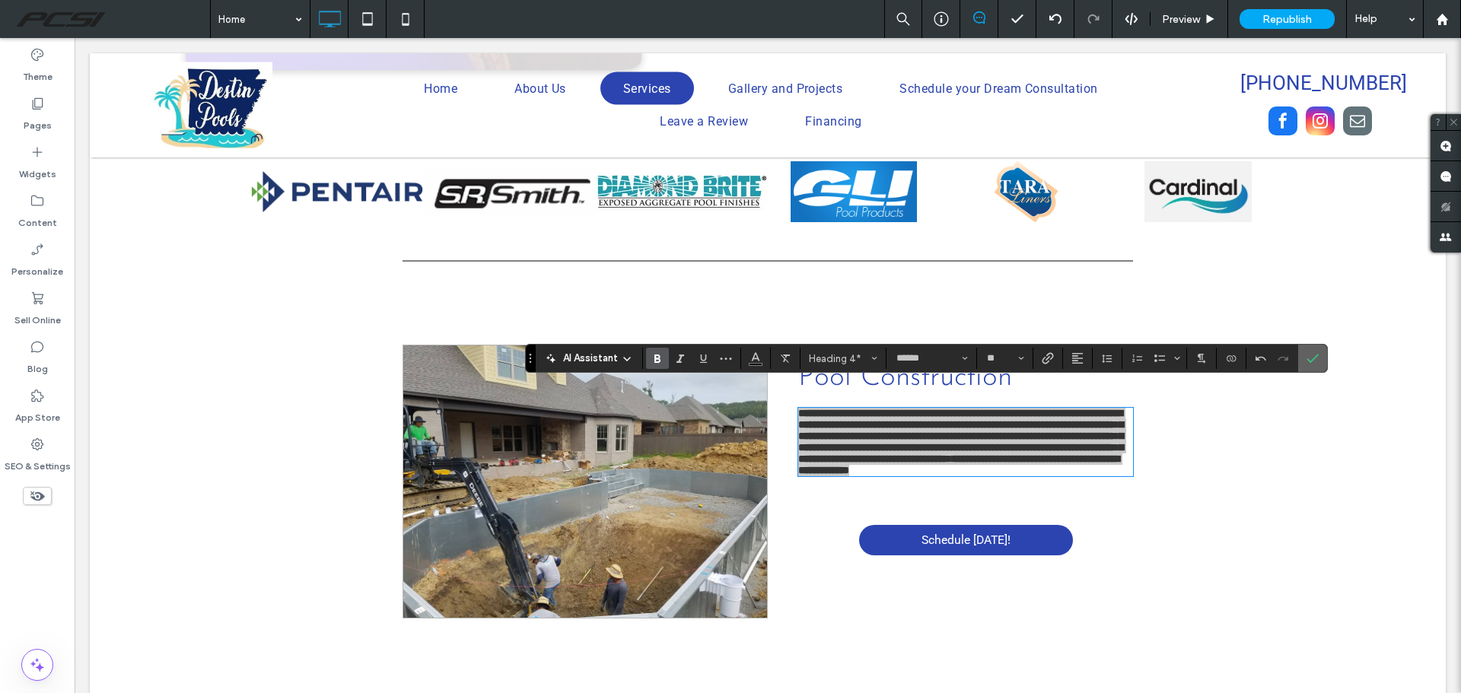
click at [1317, 363] on icon "Confirm" at bounding box center [1312, 358] width 12 height 12
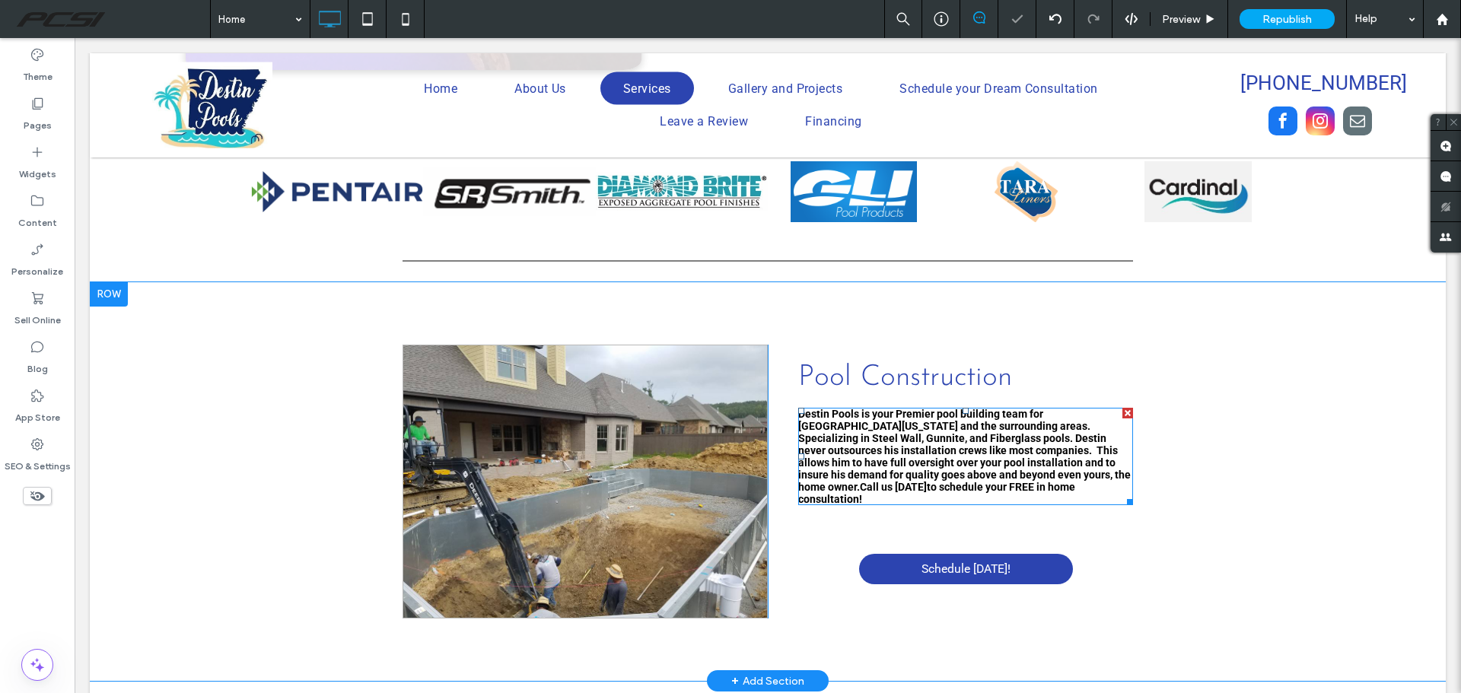
click at [955, 433] on span "Destin Pools is your Premier pool building team for Central Arkansas and the su…" at bounding box center [964, 450] width 332 height 85
type input "******"
type input "**"
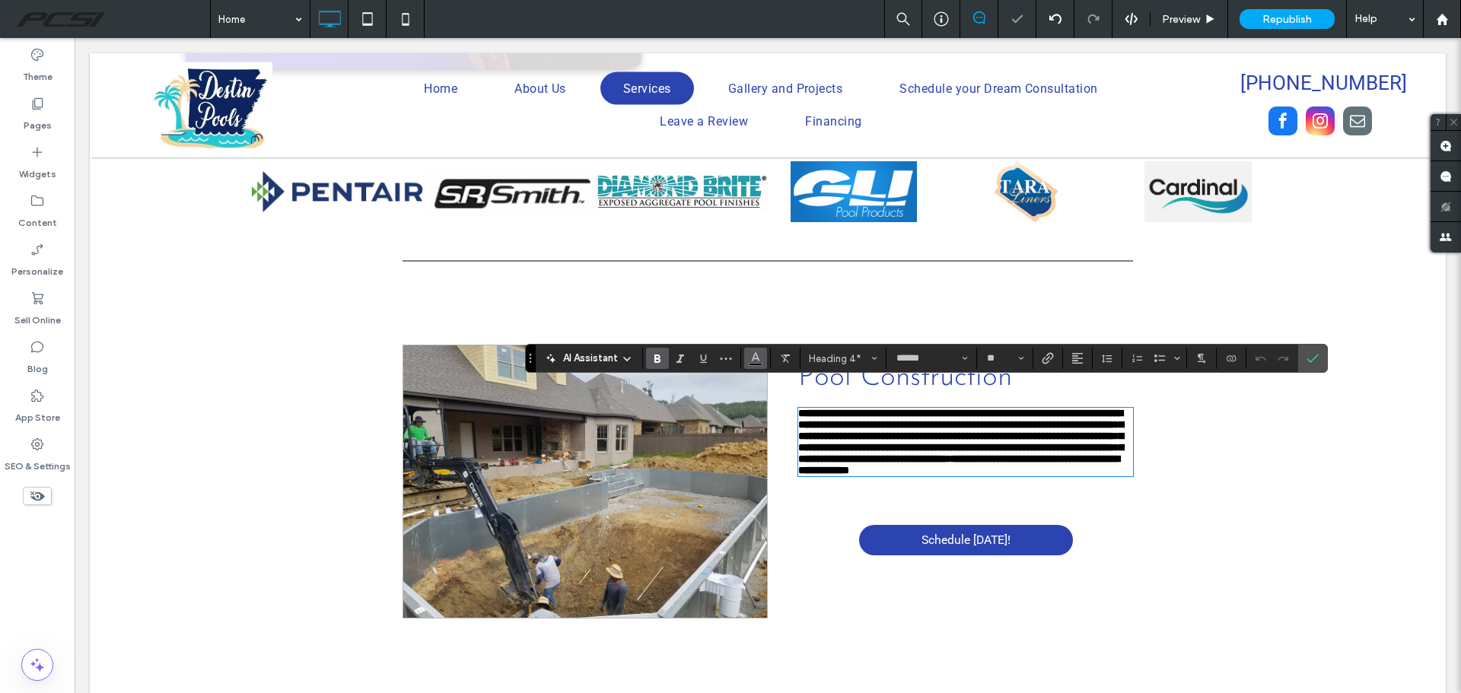
click at [749, 361] on icon "Color" at bounding box center [755, 357] width 12 height 12
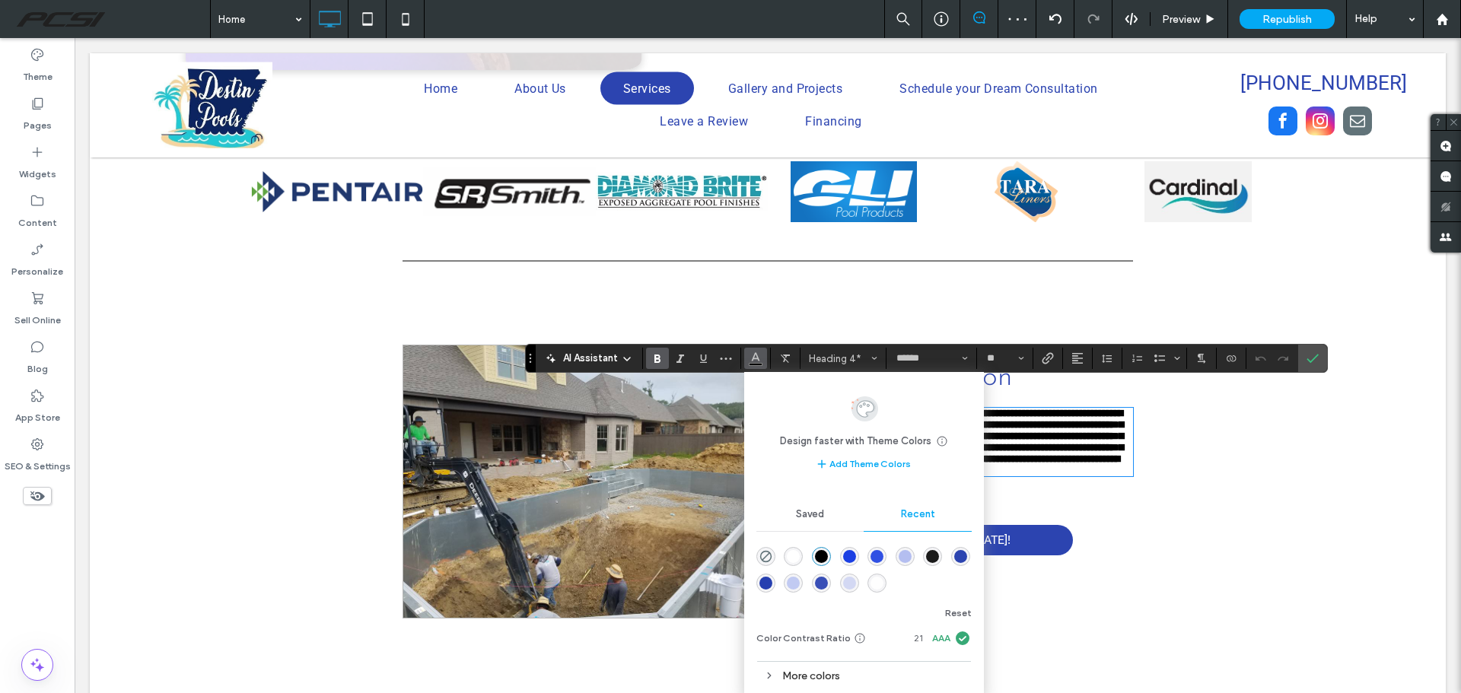
click at [850, 557] on div "rgba(27, 63, 227, 1)" at bounding box center [849, 556] width 13 height 13
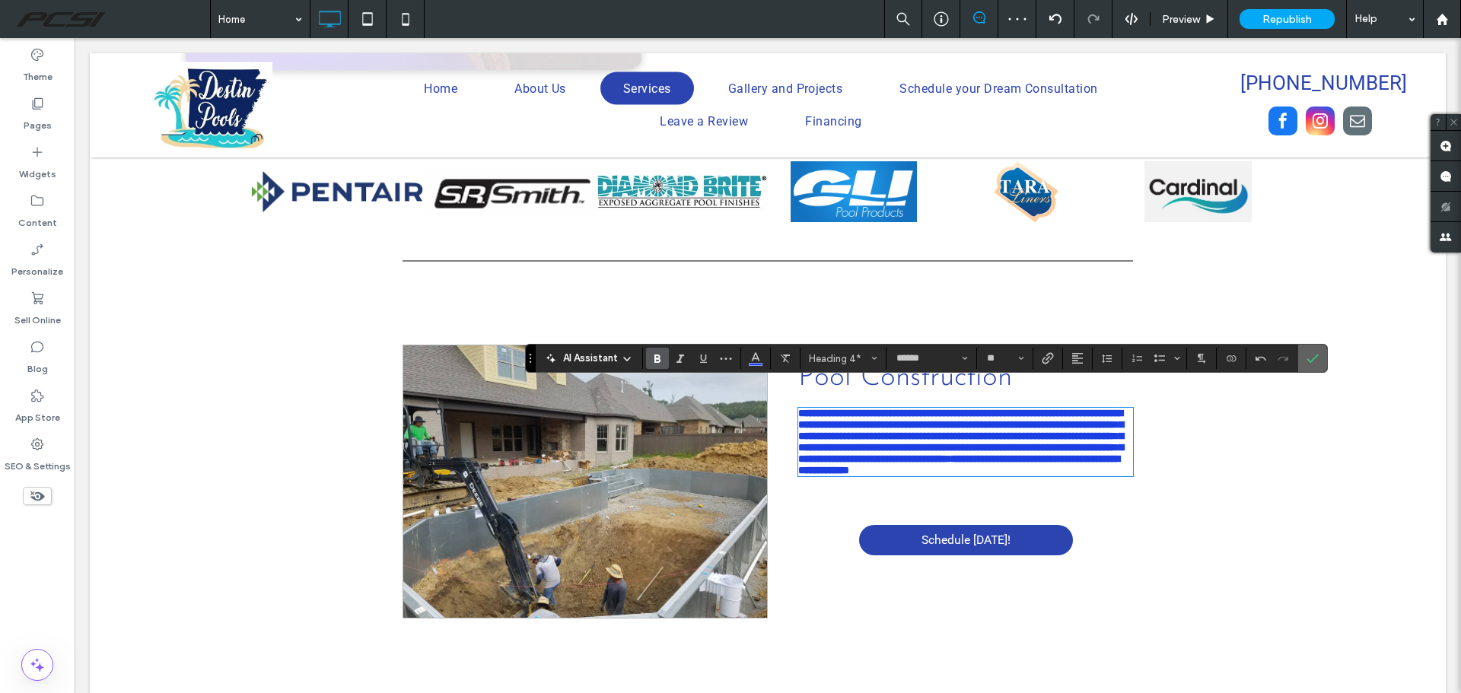
drag, startPoint x: 1308, startPoint y: 353, endPoint x: 1235, endPoint y: 321, distance: 79.7
click at [1308, 353] on icon "Confirm" at bounding box center [1312, 358] width 12 height 12
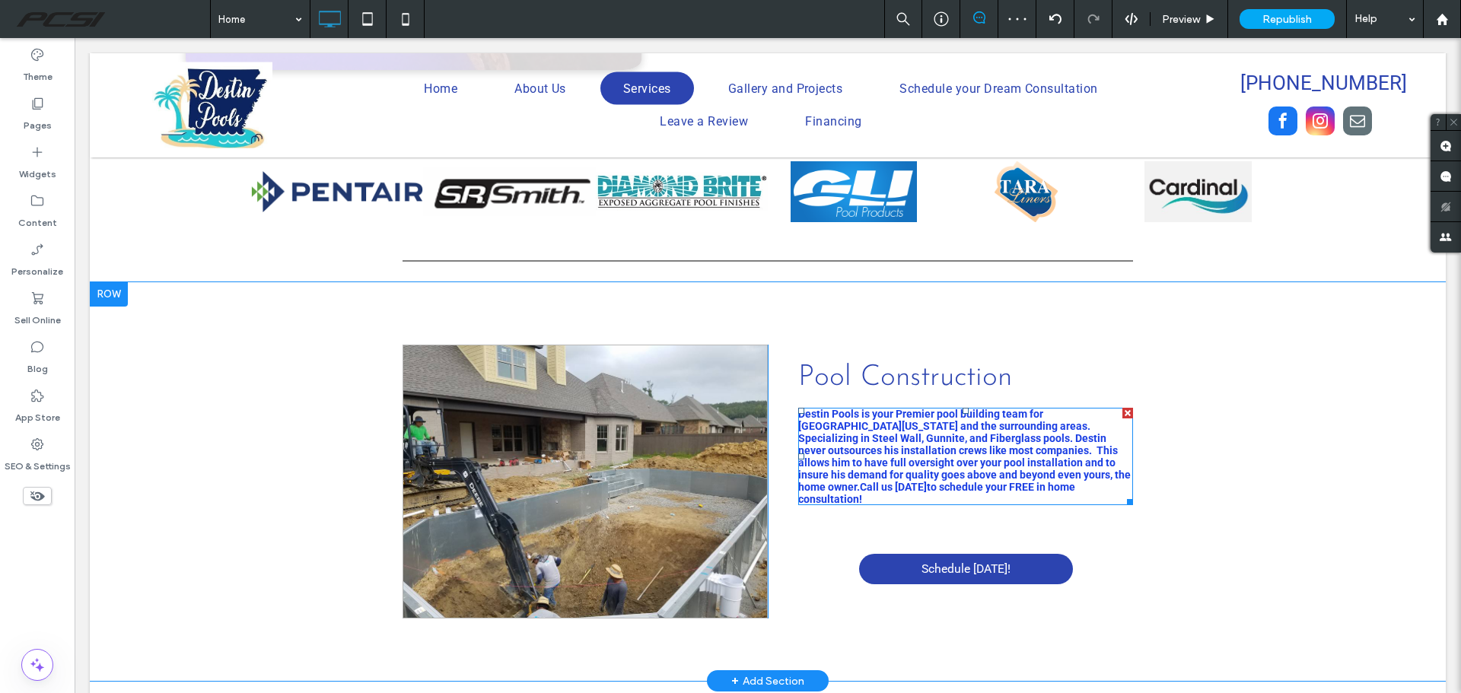
click at [941, 408] on span "Destin Pools is your Premier pool building team for Central Arkansas and the su…" at bounding box center [964, 450] width 332 height 85
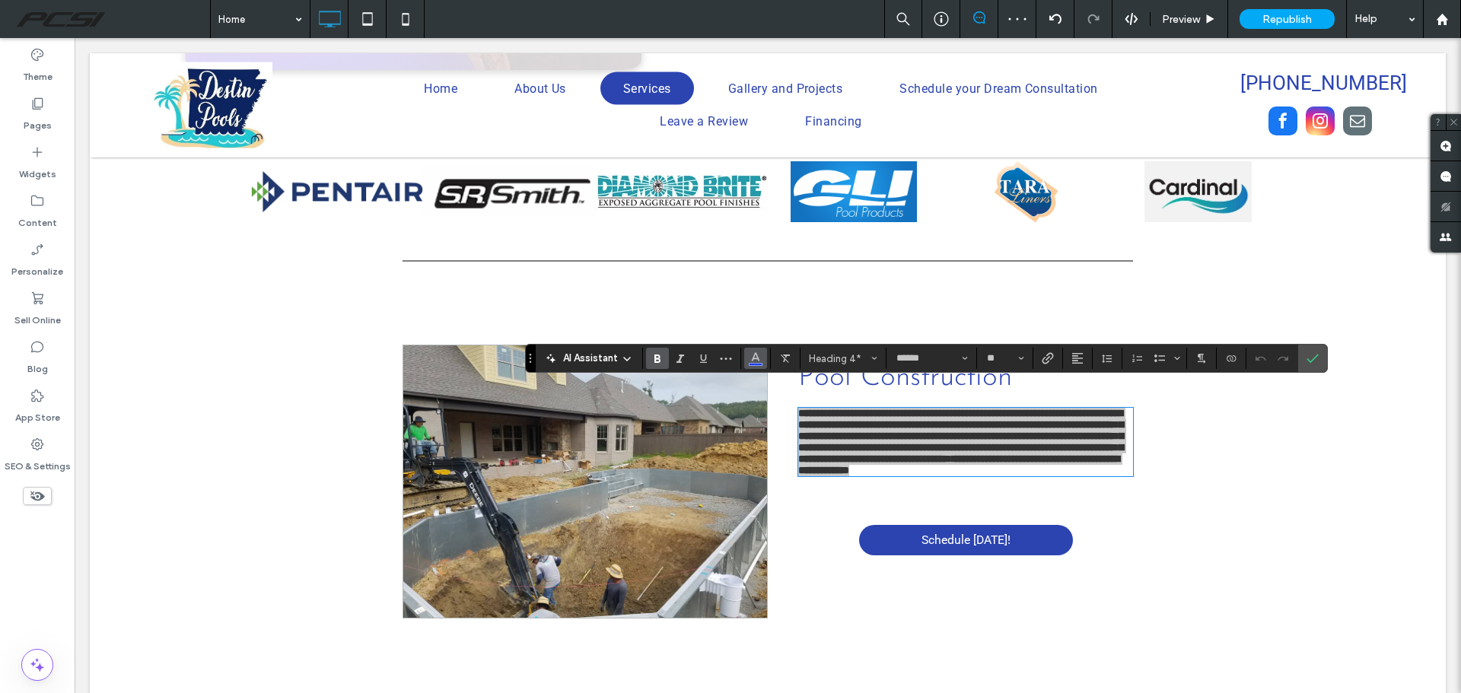
click at [761, 361] on icon "Color" at bounding box center [755, 357] width 12 height 12
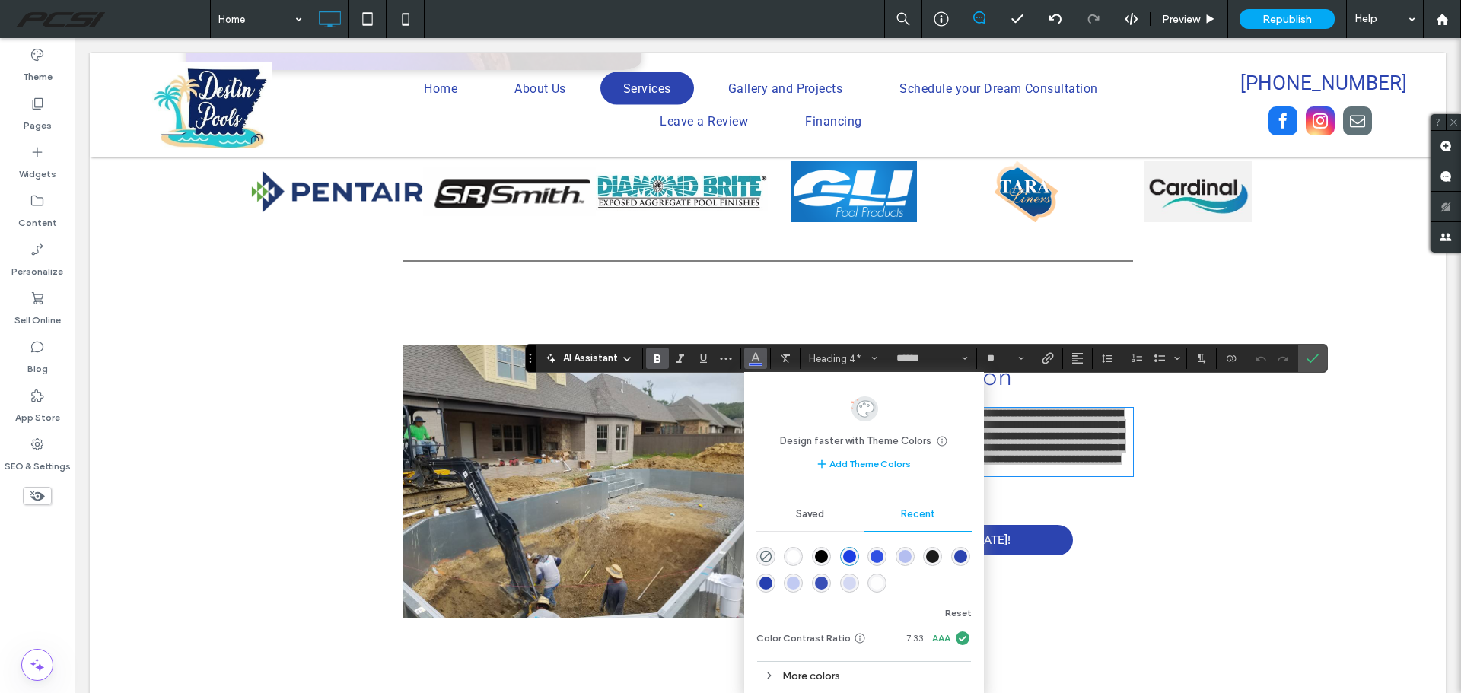
click at [763, 584] on div "rgba(38, 63, 176, 1)" at bounding box center [765, 583] width 13 height 13
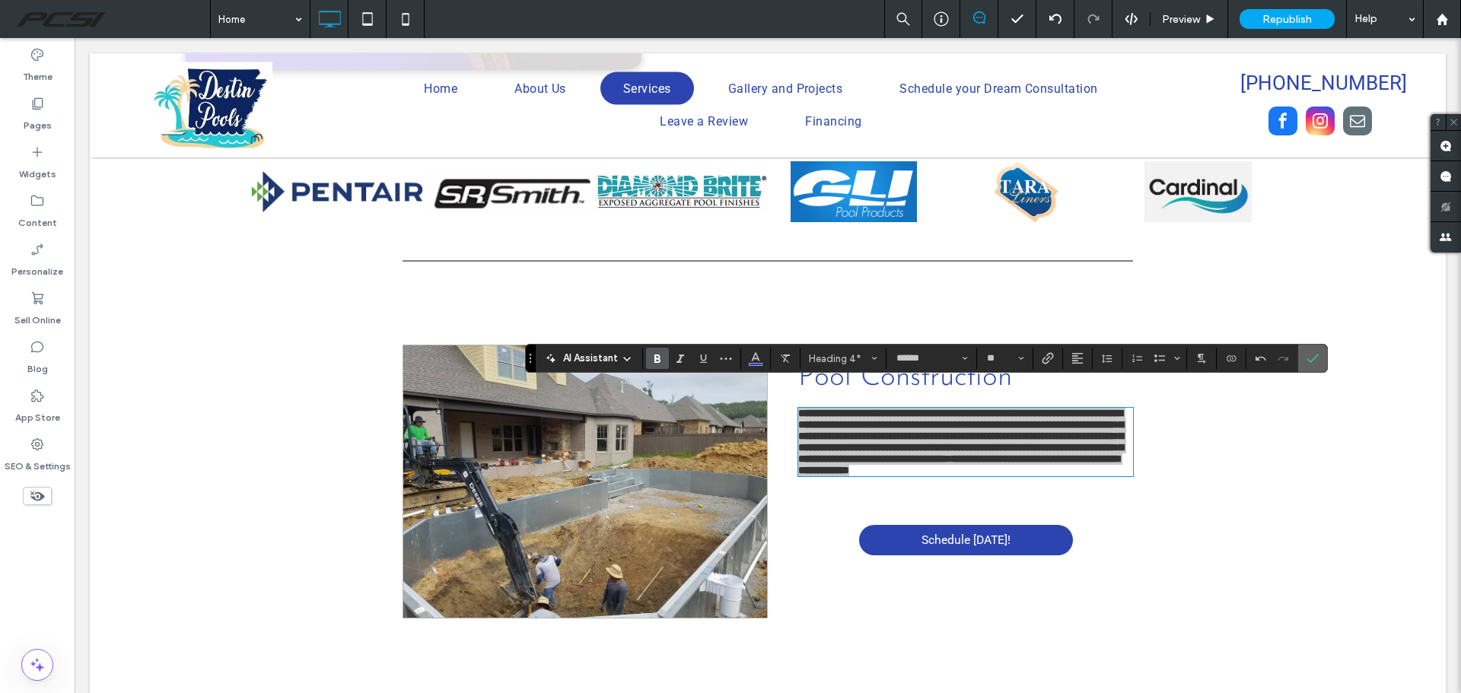
drag, startPoint x: 1318, startPoint y: 359, endPoint x: 1238, endPoint y: 457, distance: 126.1
click at [1318, 359] on icon "Confirm" at bounding box center [1312, 358] width 12 height 12
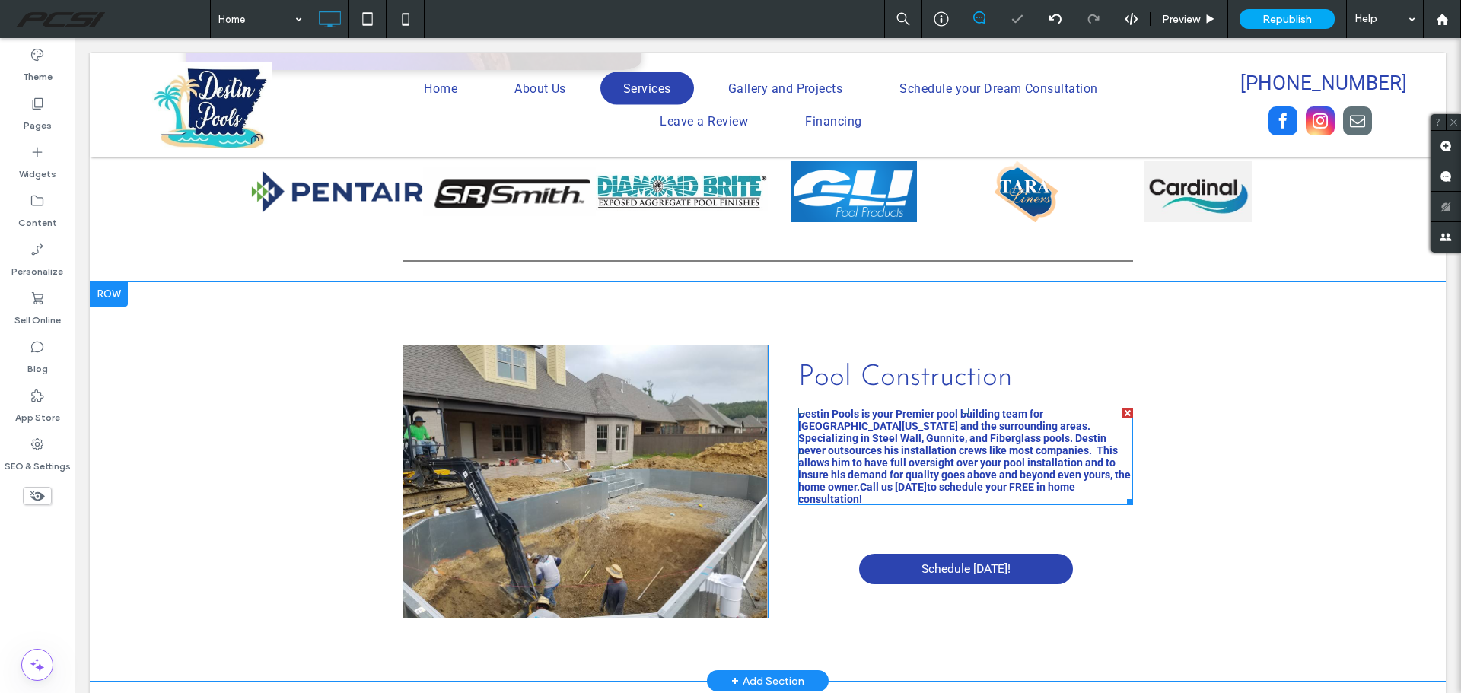
click at [947, 409] on span "Destin Pools is your Premier pool building team for Central Arkansas and the su…" at bounding box center [964, 450] width 332 height 85
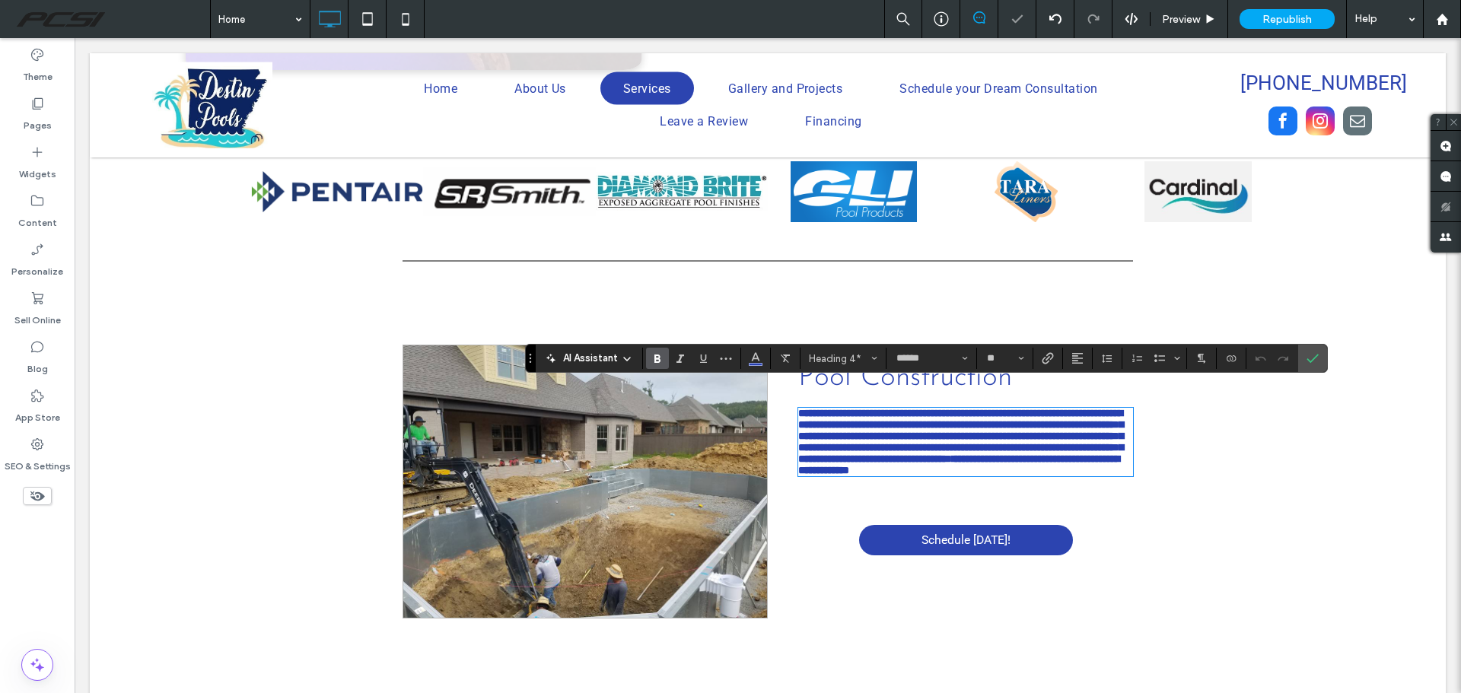
click at [665, 360] on label "Bold" at bounding box center [657, 358] width 23 height 21
click at [1024, 360] on button "**" at bounding box center [1004, 358] width 49 height 21
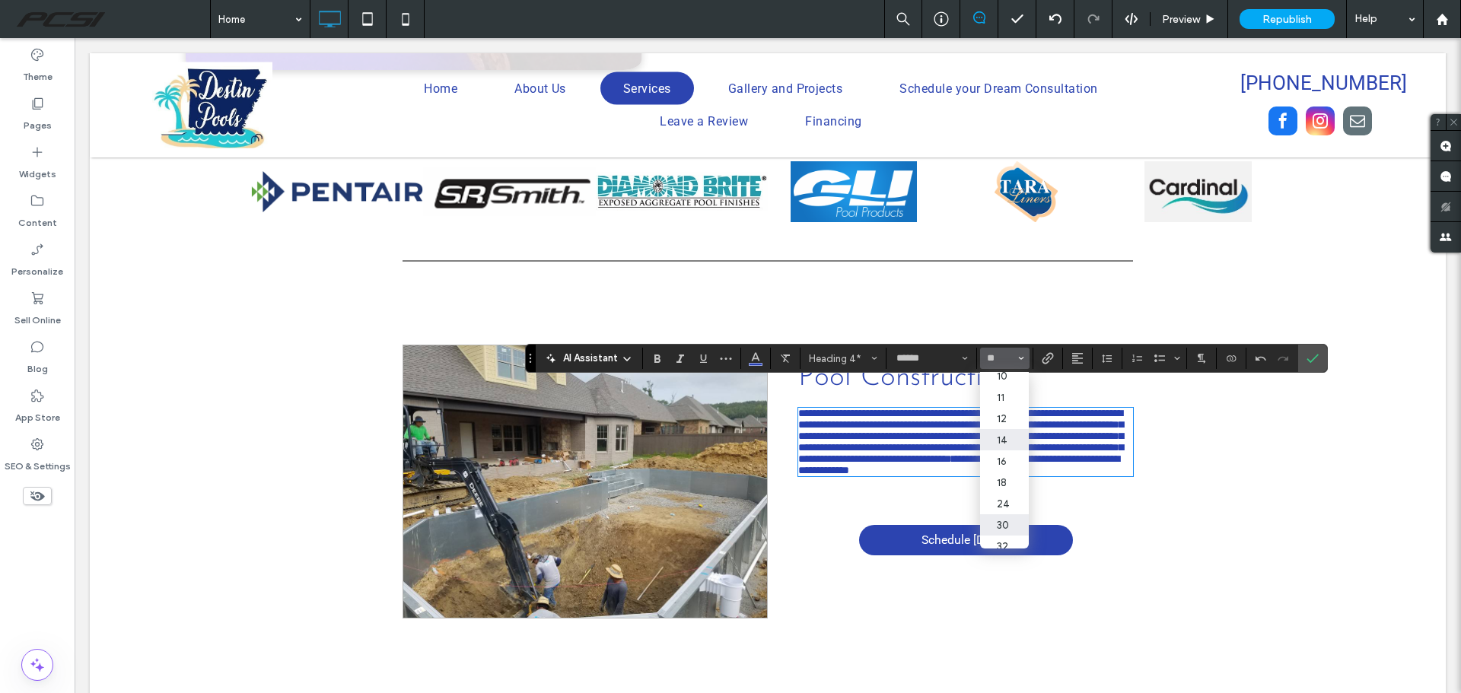
scroll to position [76, 0]
click at [1007, 438] on label "16" at bounding box center [1004, 434] width 49 height 21
type input "**"
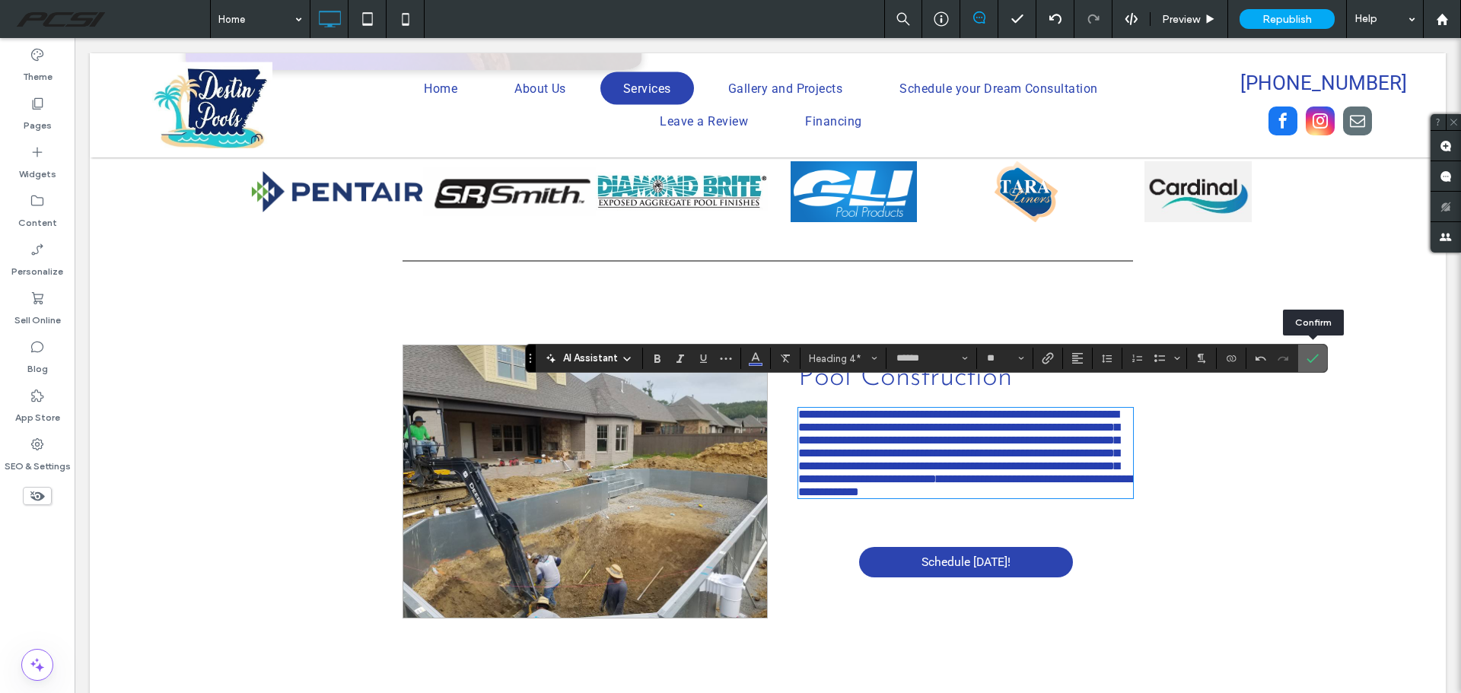
click at [1308, 357] on icon "Confirm" at bounding box center [1312, 358] width 12 height 12
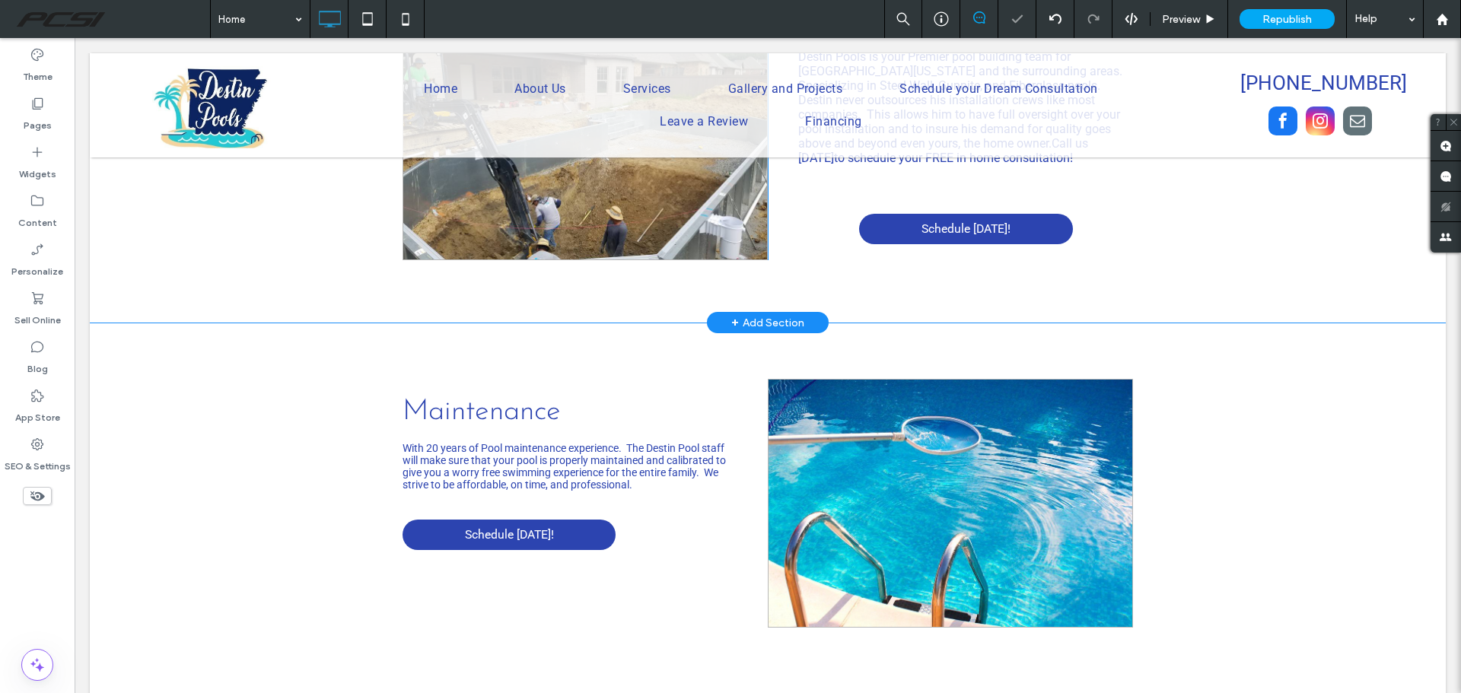
scroll to position [1690, 0]
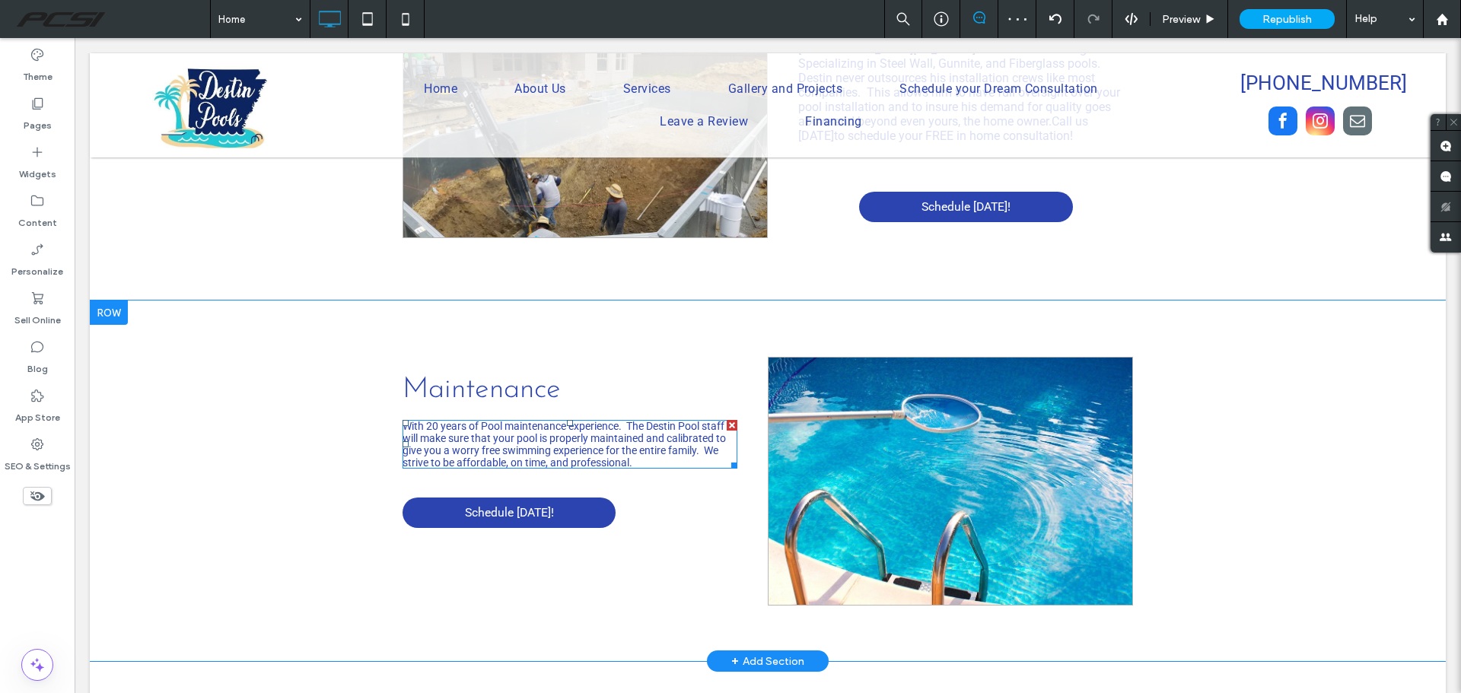
click at [653, 433] on span "With 20 years of Pool maintenance experience. The Destin Pool staff will make s…" at bounding box center [563, 444] width 323 height 49
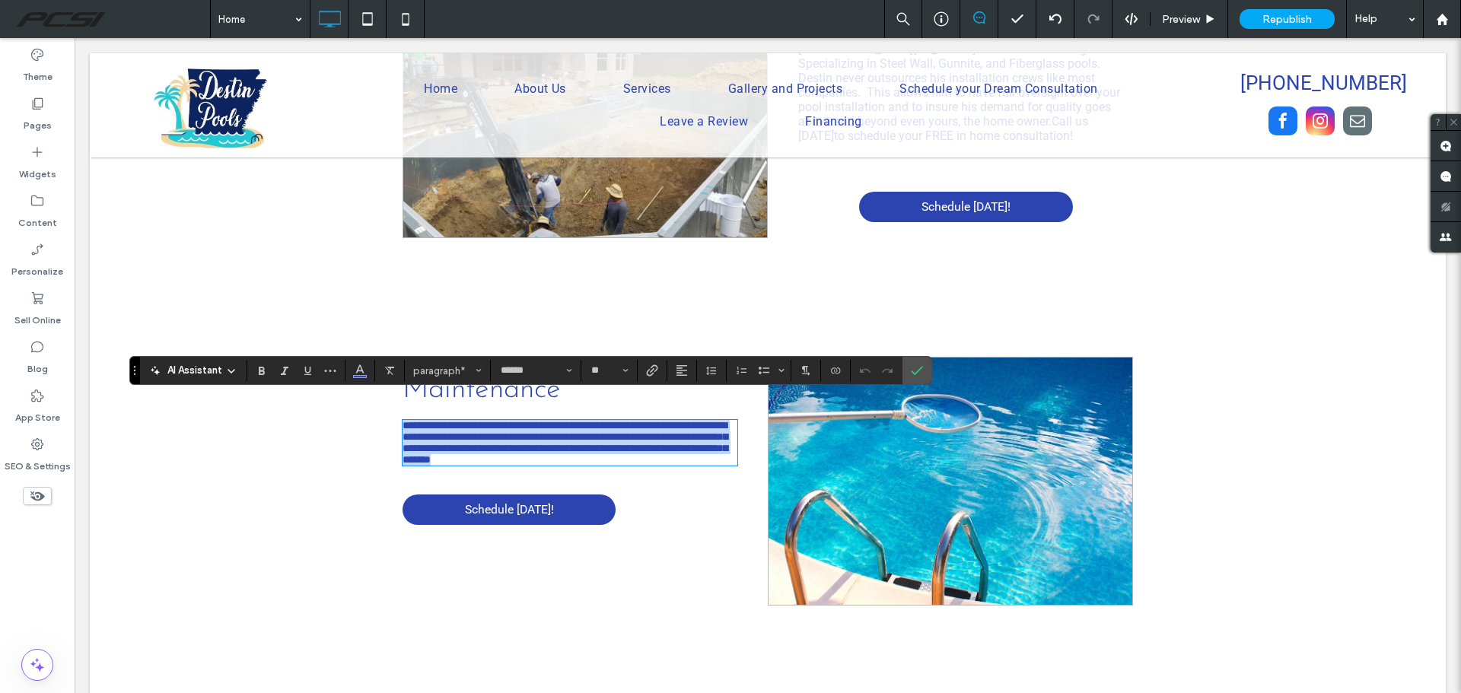
drag, startPoint x: 398, startPoint y: 402, endPoint x: 706, endPoint y: 449, distance: 311.7
click at [706, 449] on div "**********" at bounding box center [584, 481] width 365 height 249
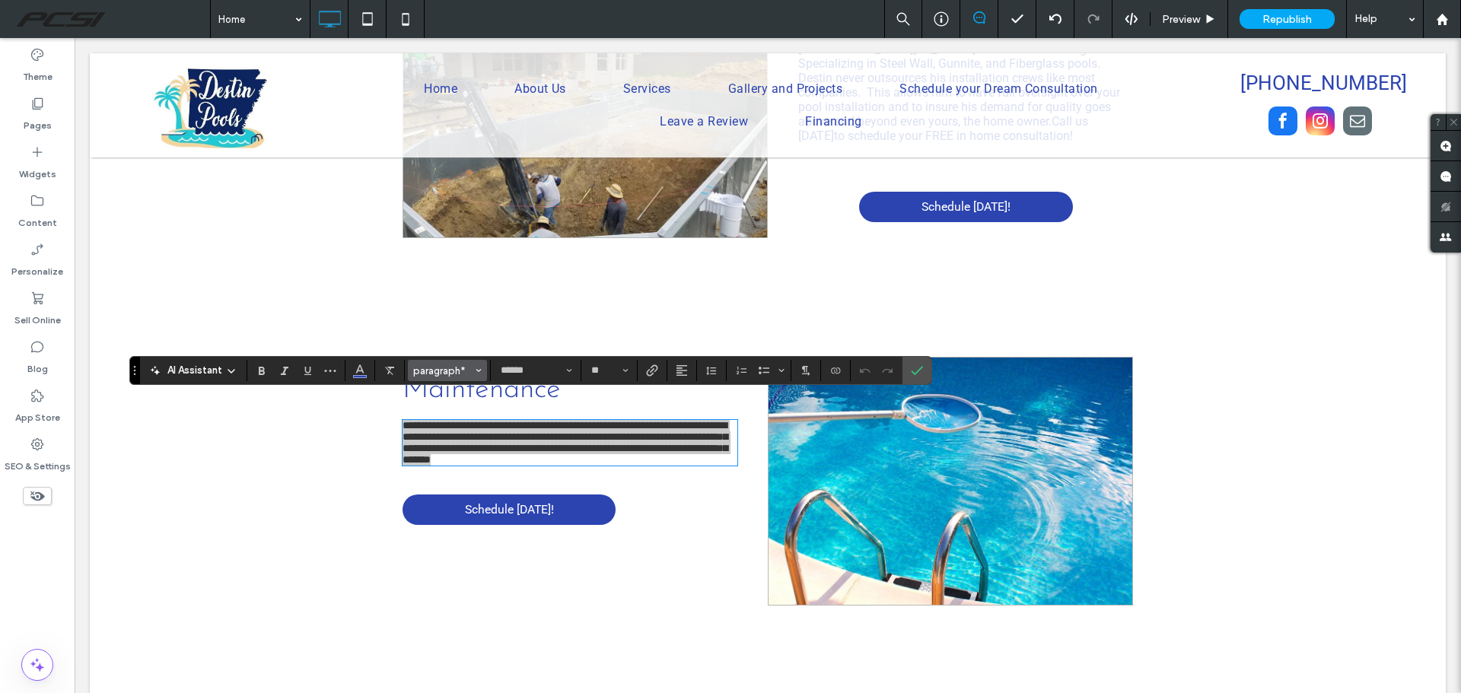
click at [452, 374] on span "paragraph*" at bounding box center [442, 370] width 59 height 11
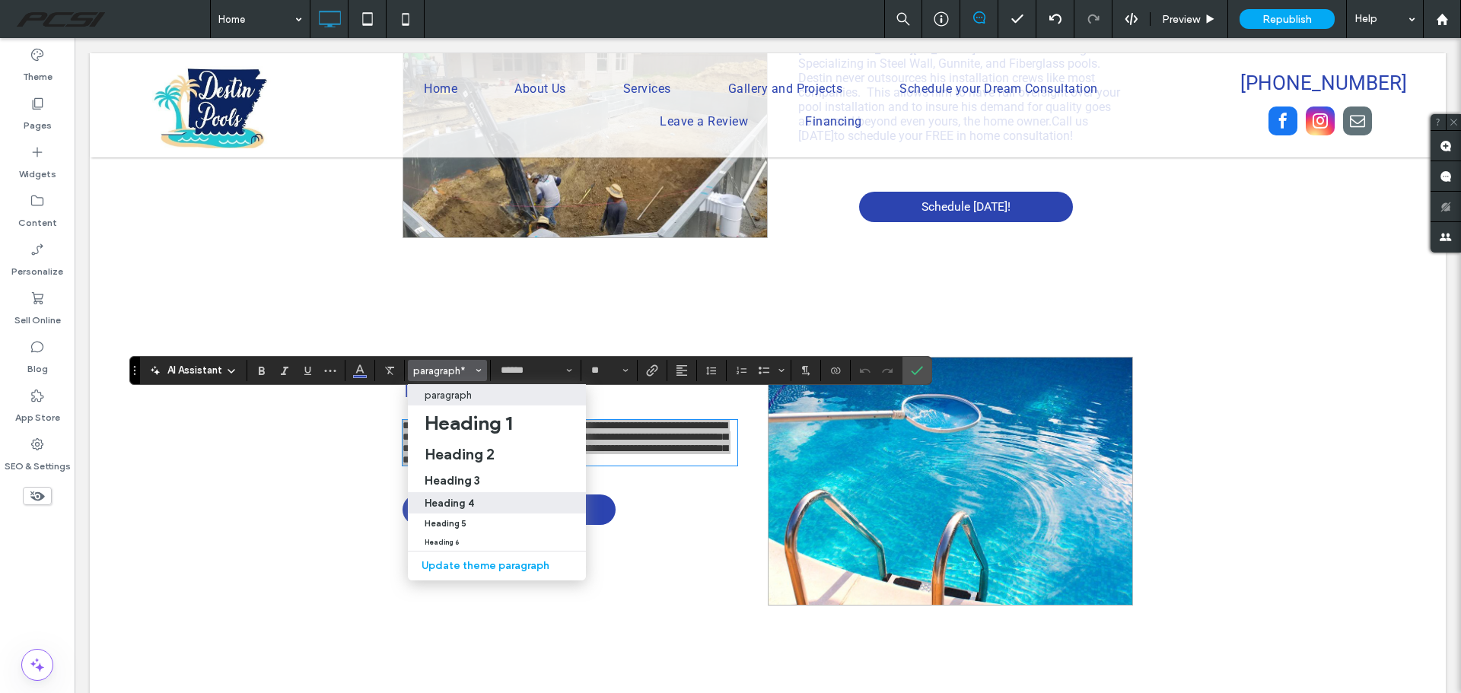
click at [479, 500] on div "Heading 4" at bounding box center [496, 503] width 145 height 11
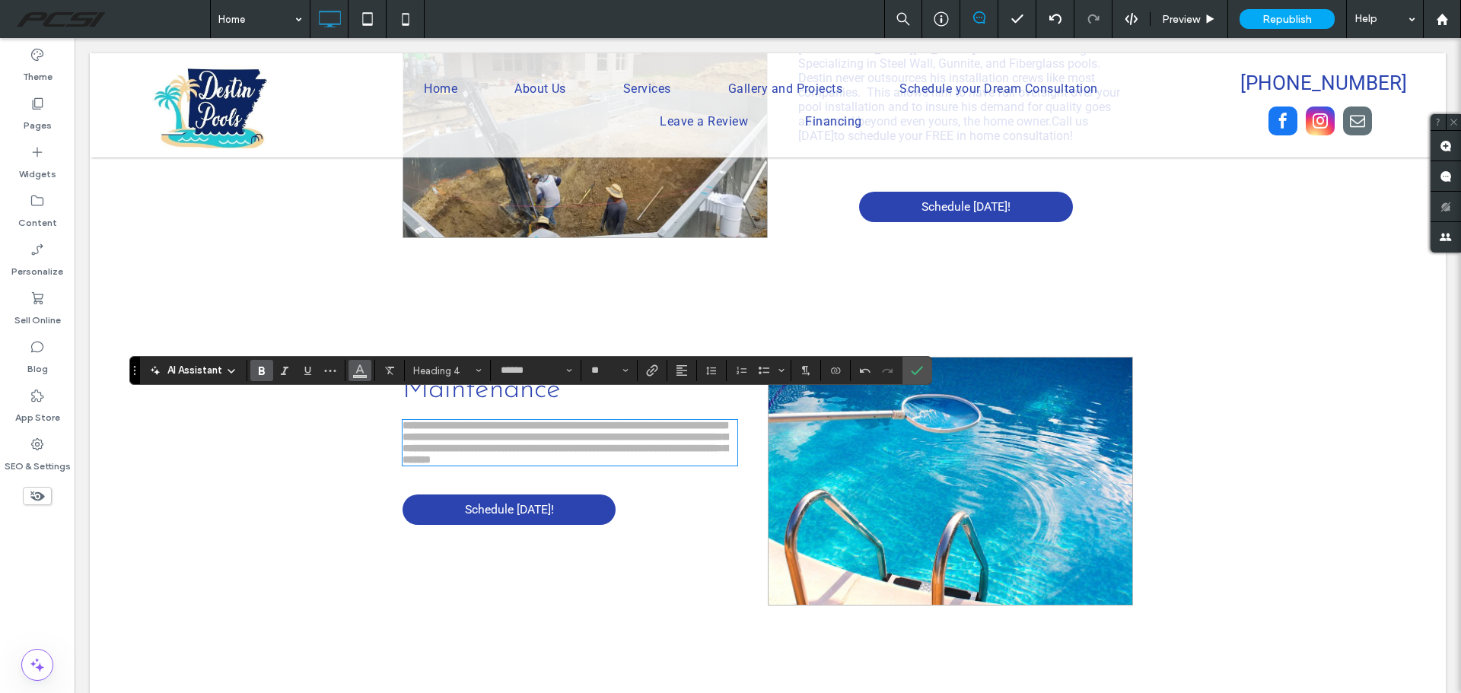
click at [358, 374] on icon "Color" at bounding box center [360, 369] width 12 height 12
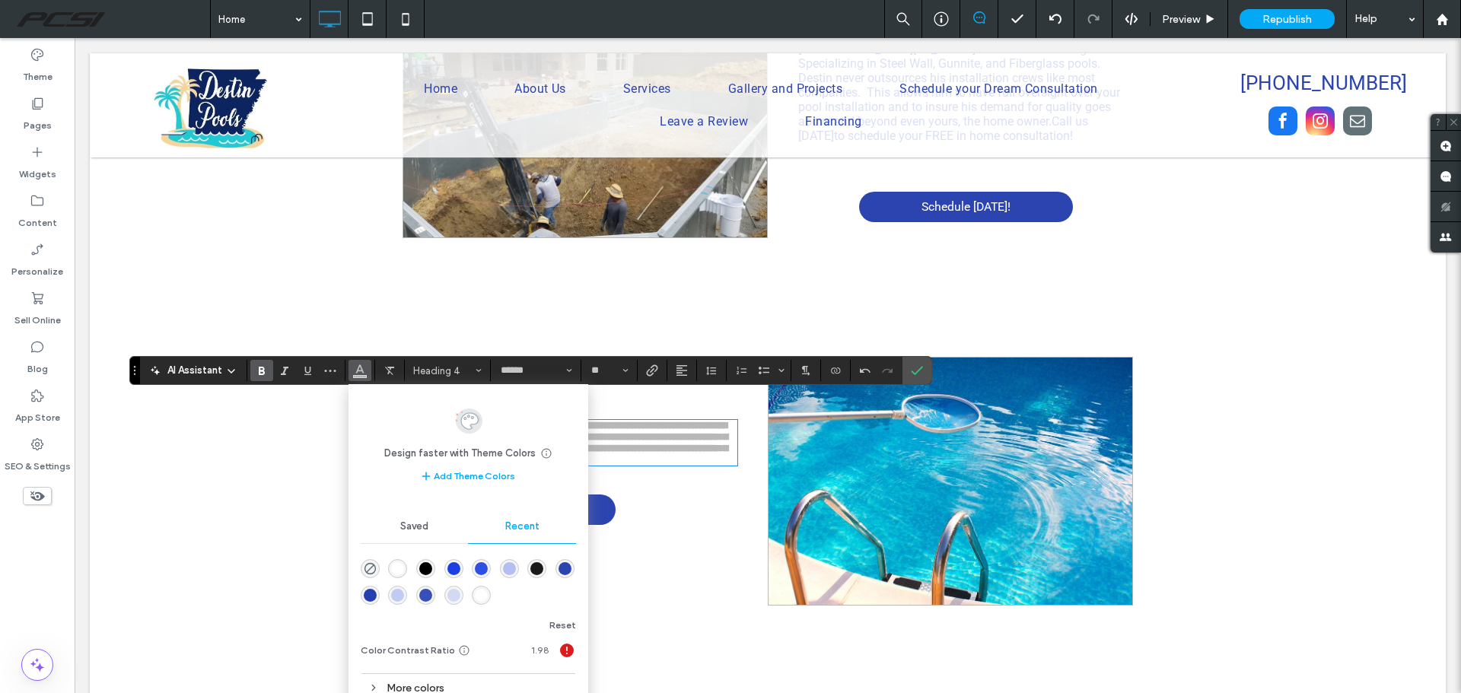
click at [369, 592] on div "rgba(38, 63, 176, 1)" at bounding box center [370, 595] width 13 height 13
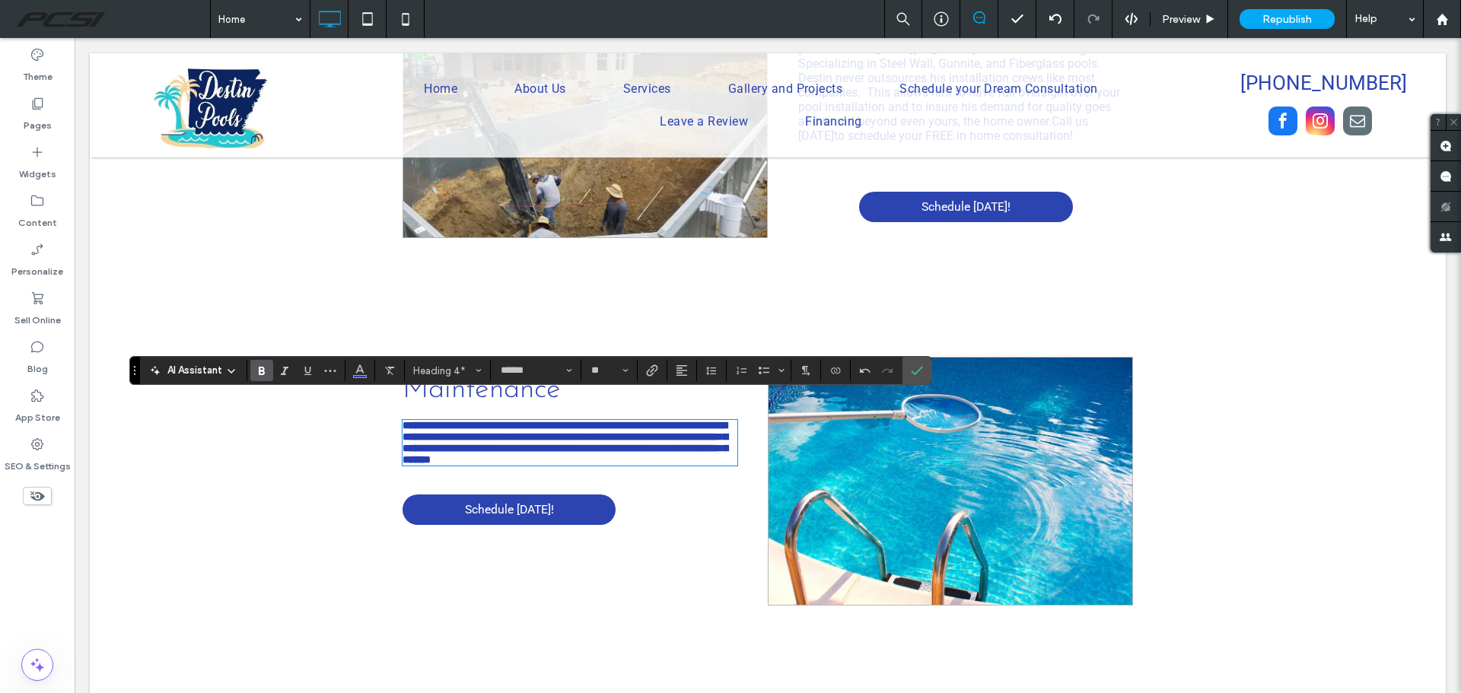
click at [260, 375] on use "Bold" at bounding box center [262, 371] width 6 height 8
click at [631, 371] on button "**" at bounding box center [608, 370] width 49 height 21
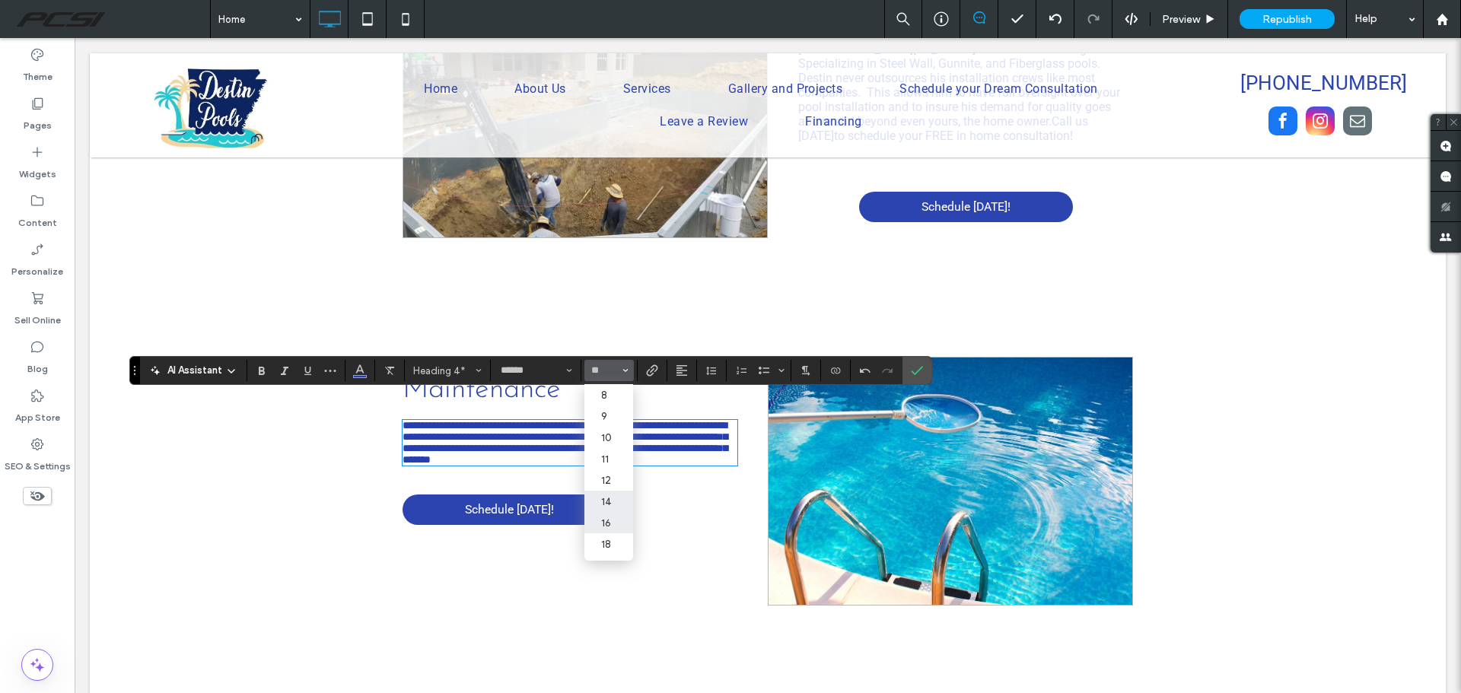
click at [612, 521] on label "16" at bounding box center [608, 522] width 49 height 21
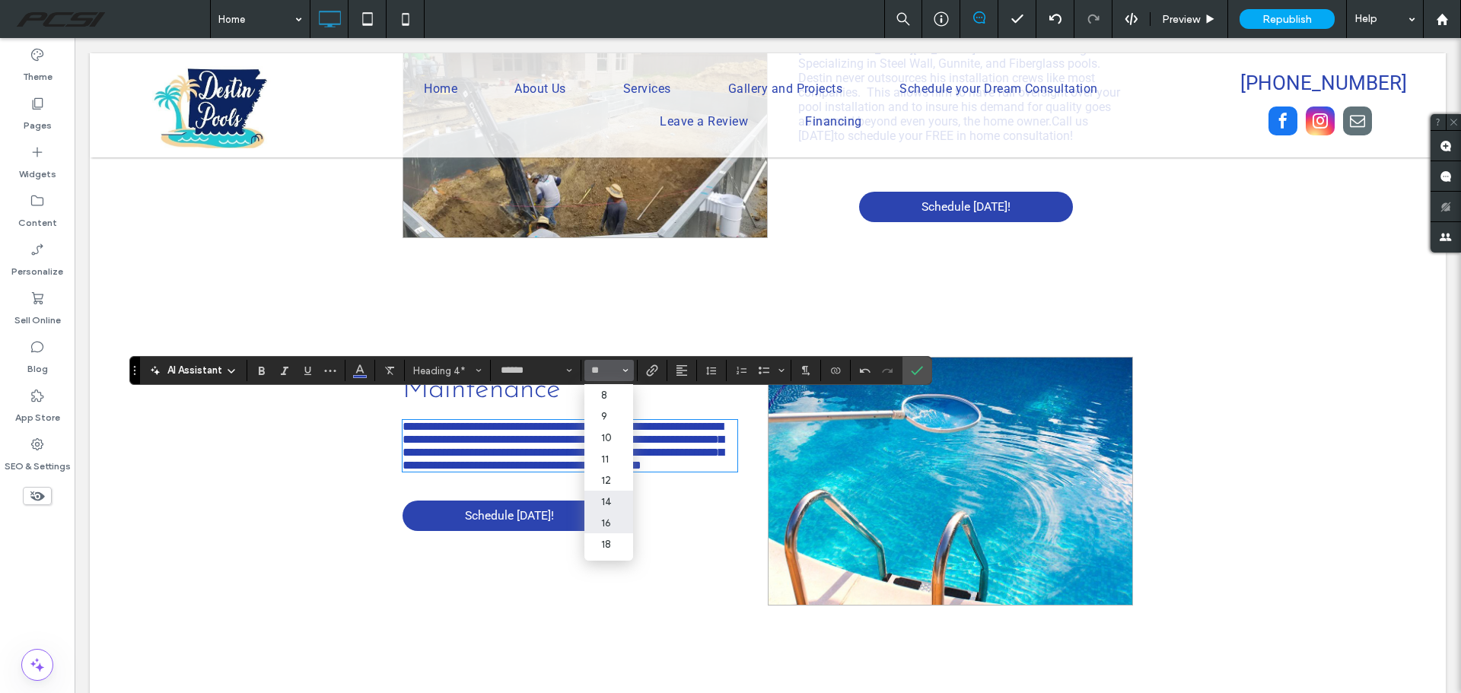
type input "**"
click at [908, 368] on label "Confirm" at bounding box center [916, 370] width 23 height 27
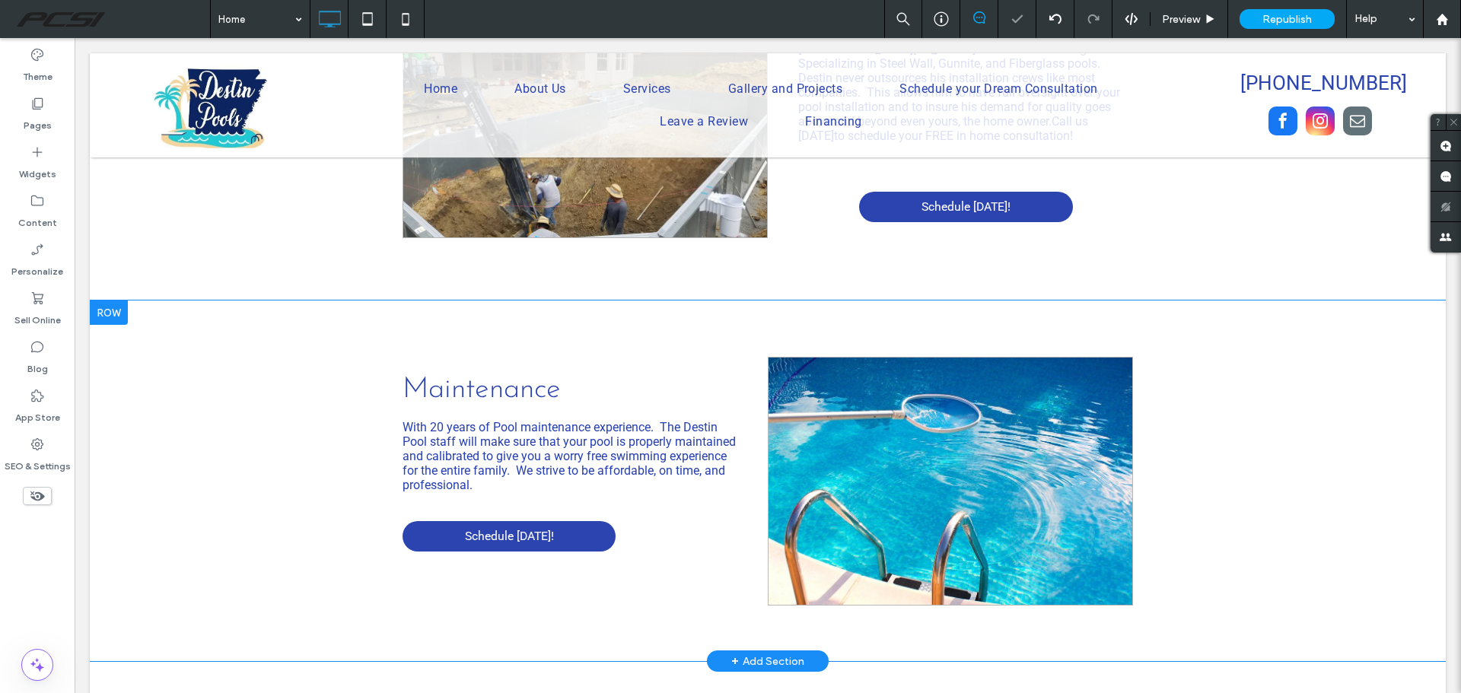
scroll to position [1537, 0]
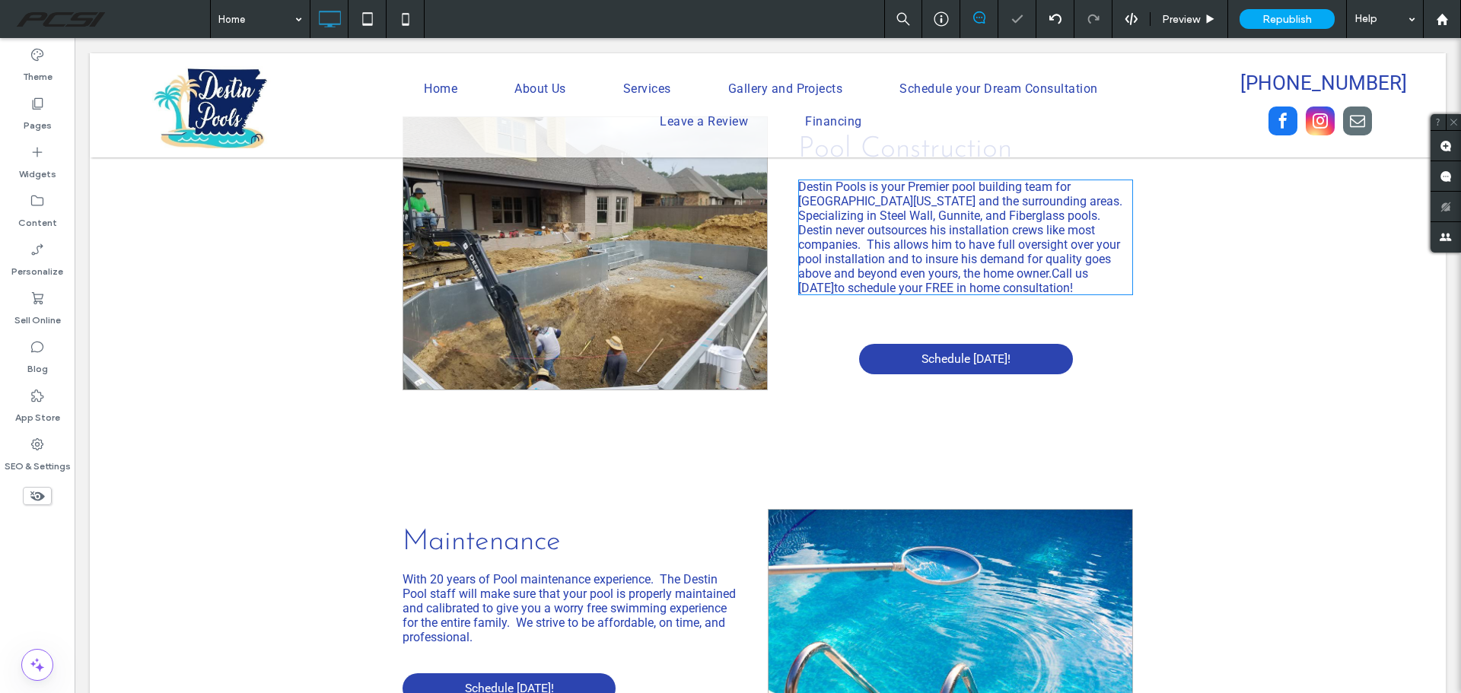
click at [1003, 281] on span "to schedule your FREE in home consultation!" at bounding box center [953, 288] width 239 height 14
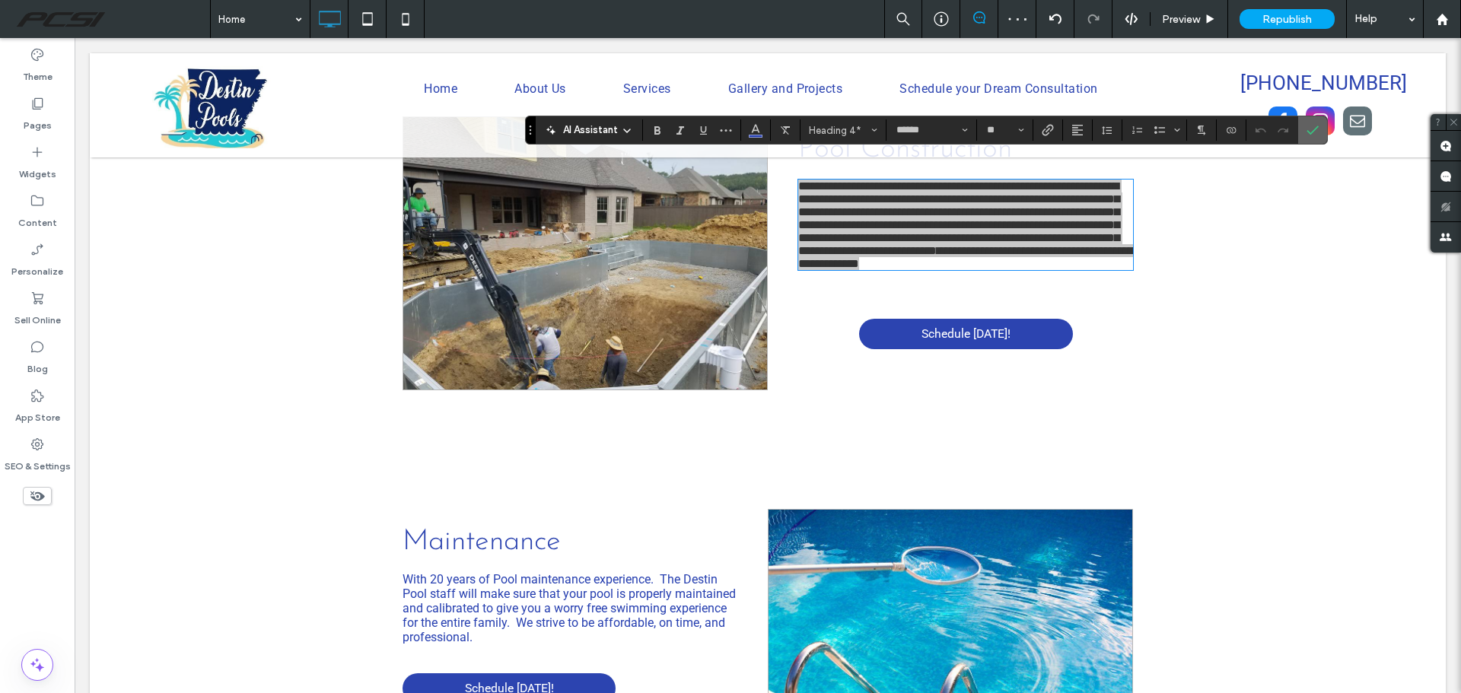
click at [1303, 136] on label "Confirm" at bounding box center [1312, 129] width 23 height 27
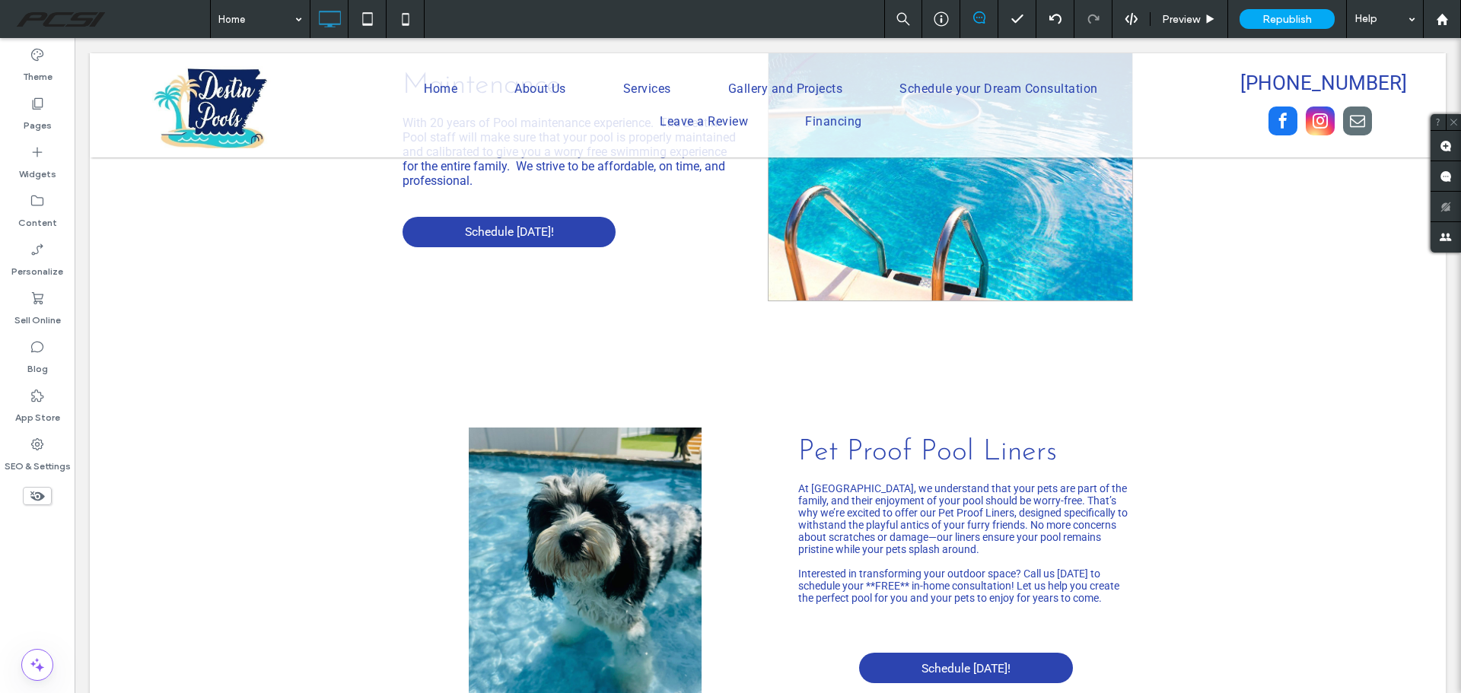
scroll to position [2146, 0]
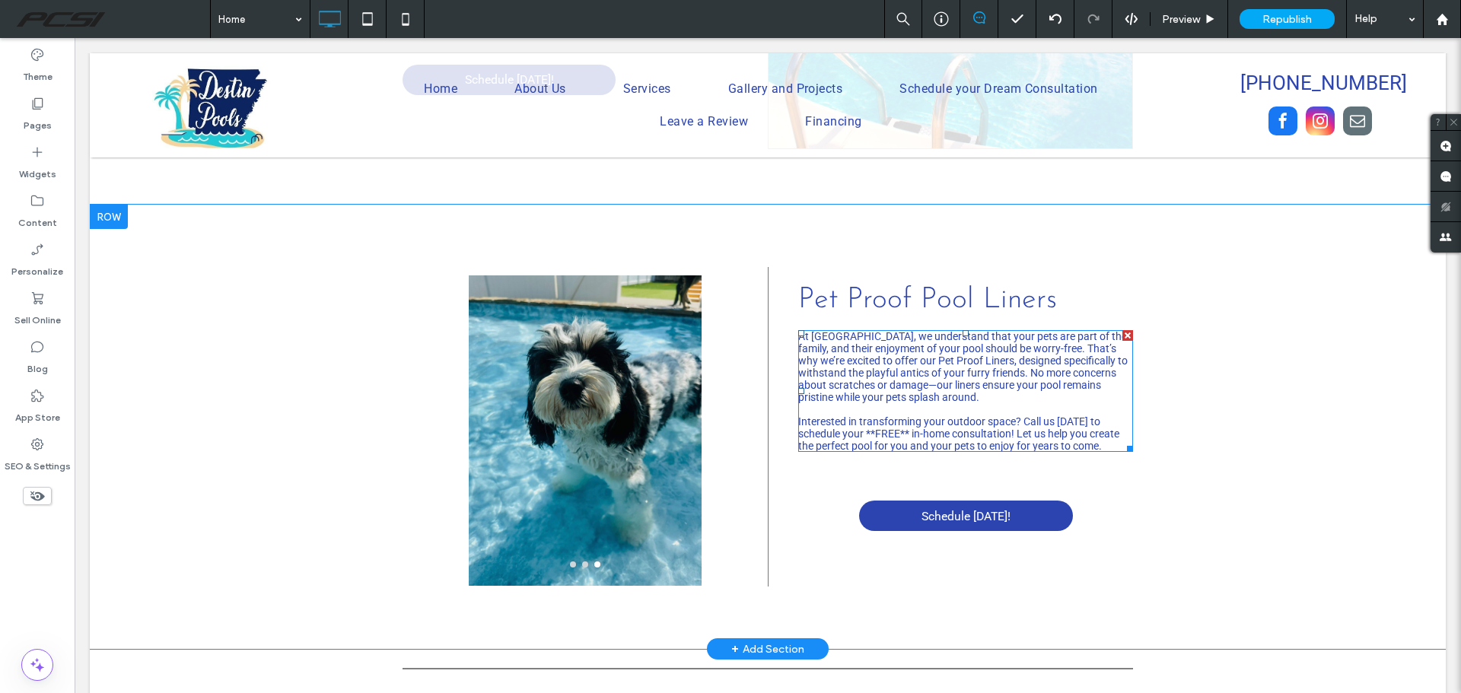
click at [1005, 403] on p at bounding box center [965, 409] width 335 height 12
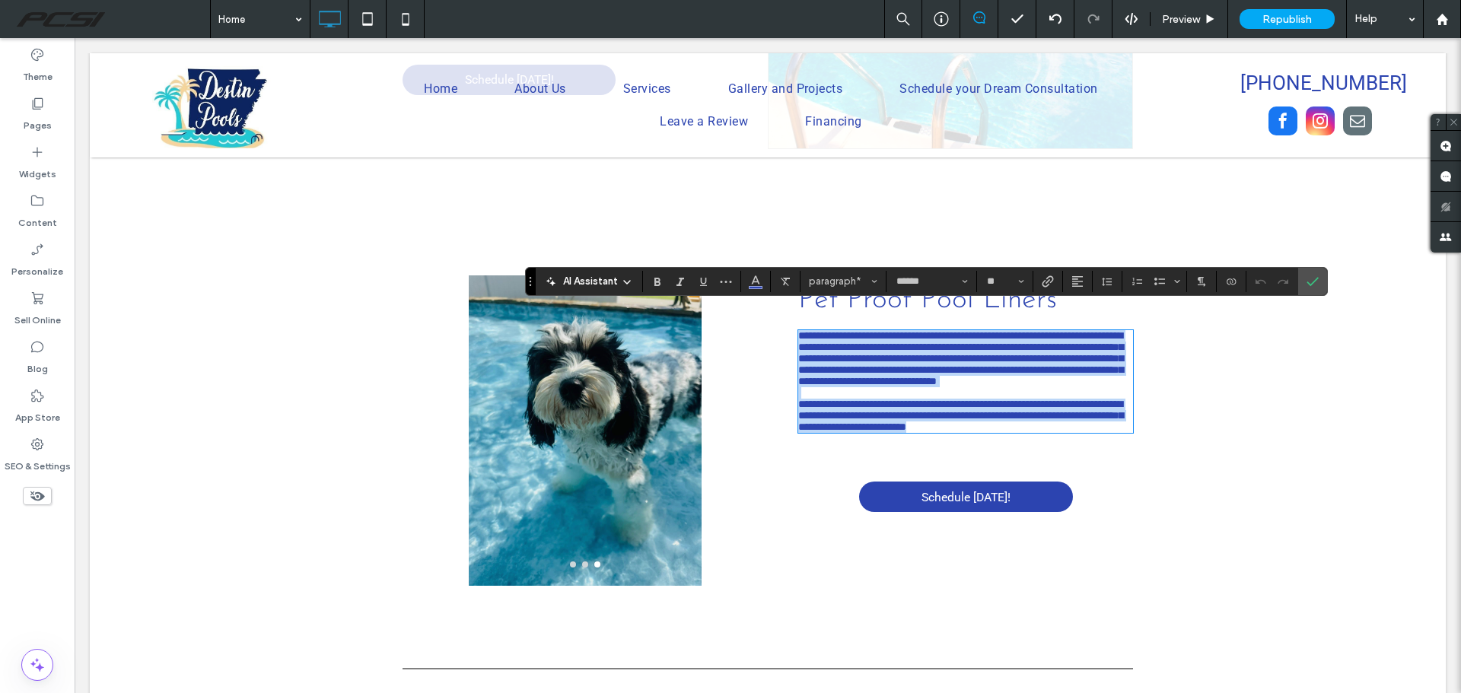
drag, startPoint x: 793, startPoint y: 313, endPoint x: 1158, endPoint y: 447, distance: 388.2
click at [1158, 447] on div "**********" at bounding box center [768, 427] width 1356 height 444
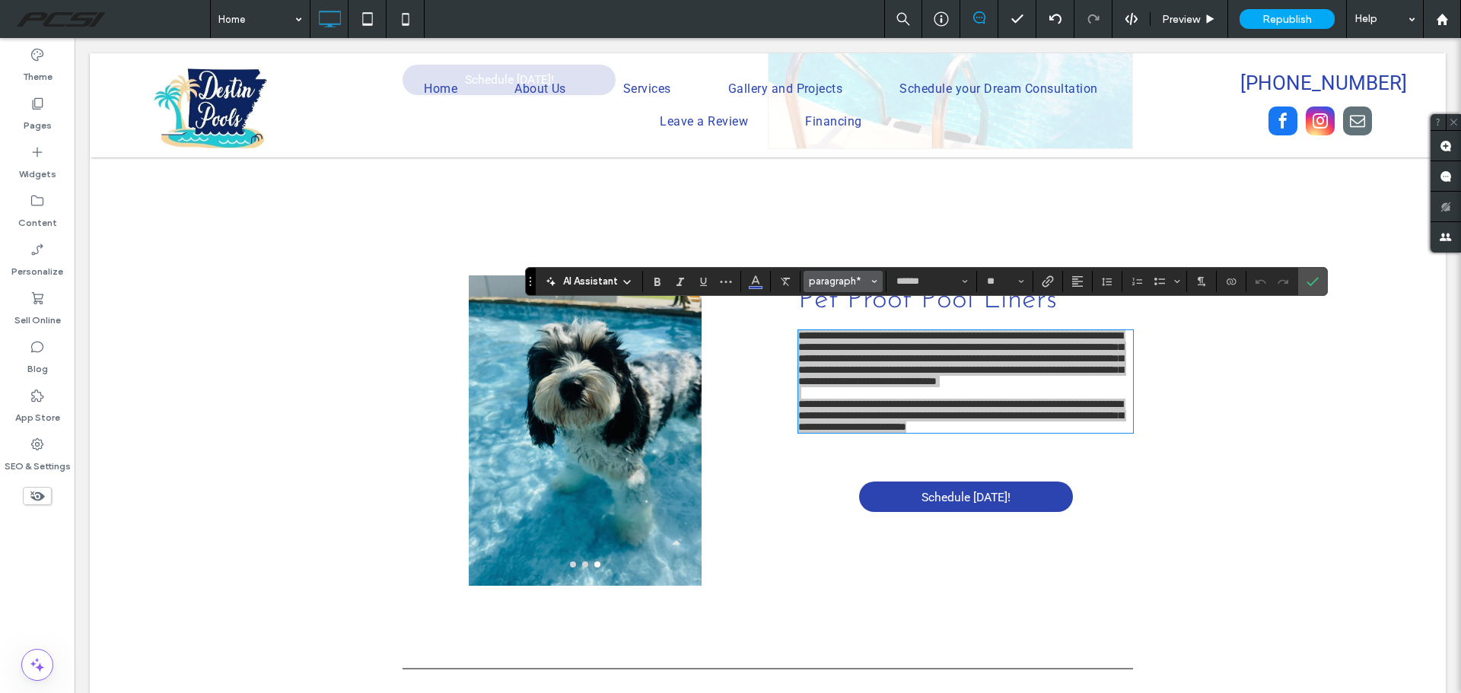
click at [876, 285] on span "Styles" at bounding box center [874, 282] width 6 height 20
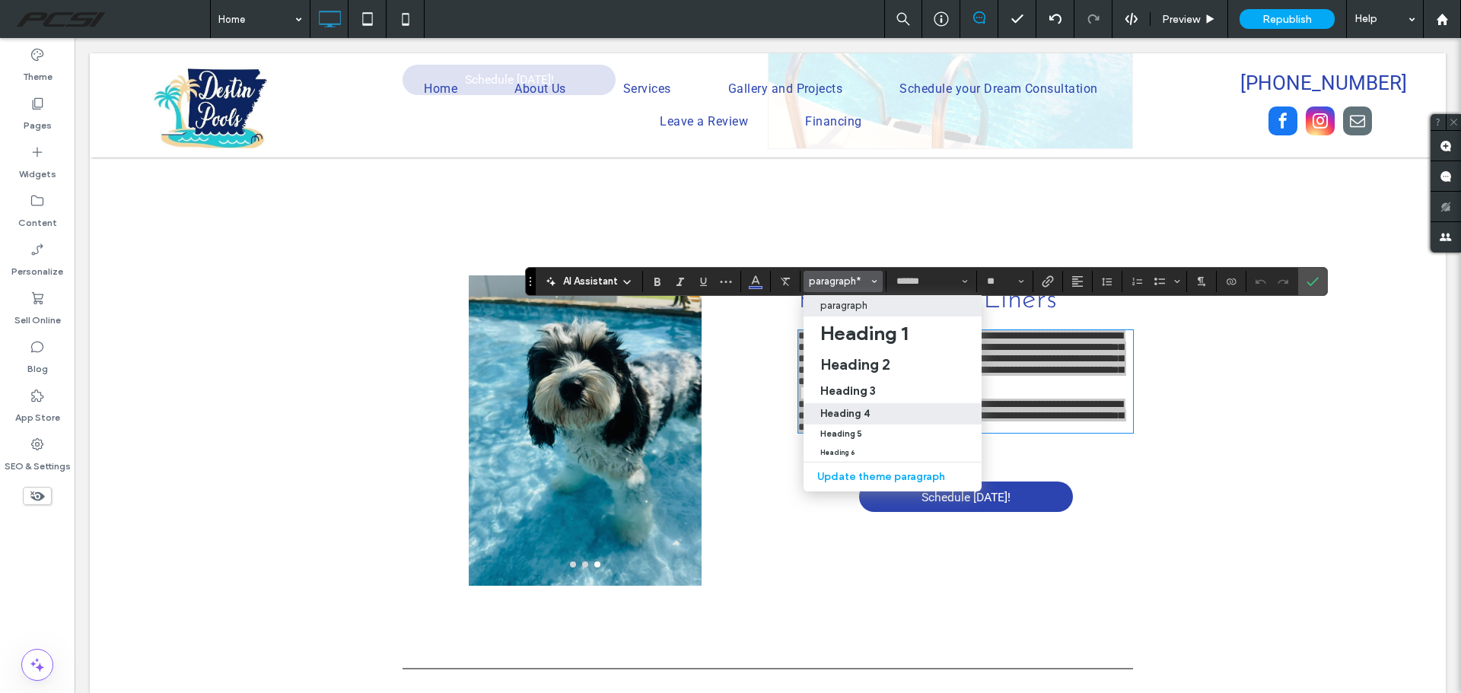
drag, startPoint x: 880, startPoint y: 418, endPoint x: 682, endPoint y: 287, distance: 237.6
click at [880, 418] on div "Heading 4" at bounding box center [892, 413] width 145 height 11
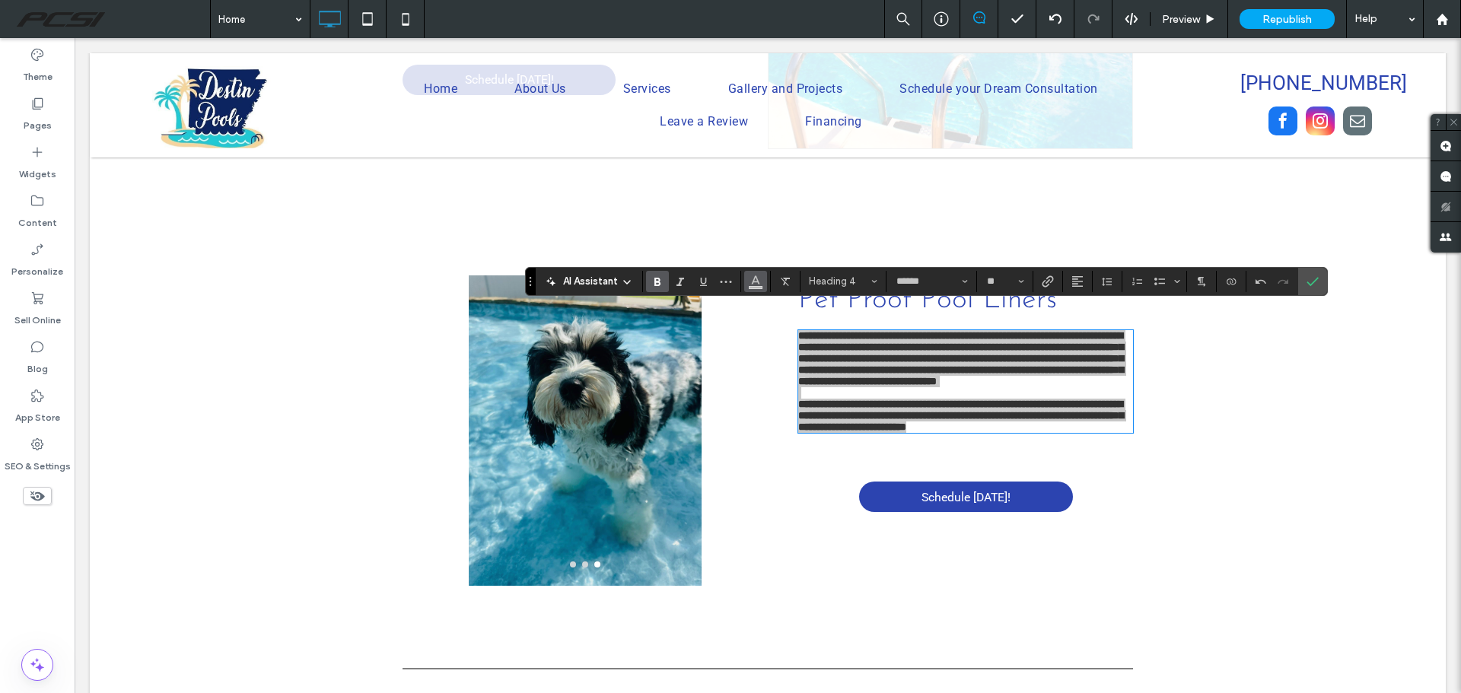
click at [754, 283] on icon "Color" at bounding box center [755, 280] width 12 height 12
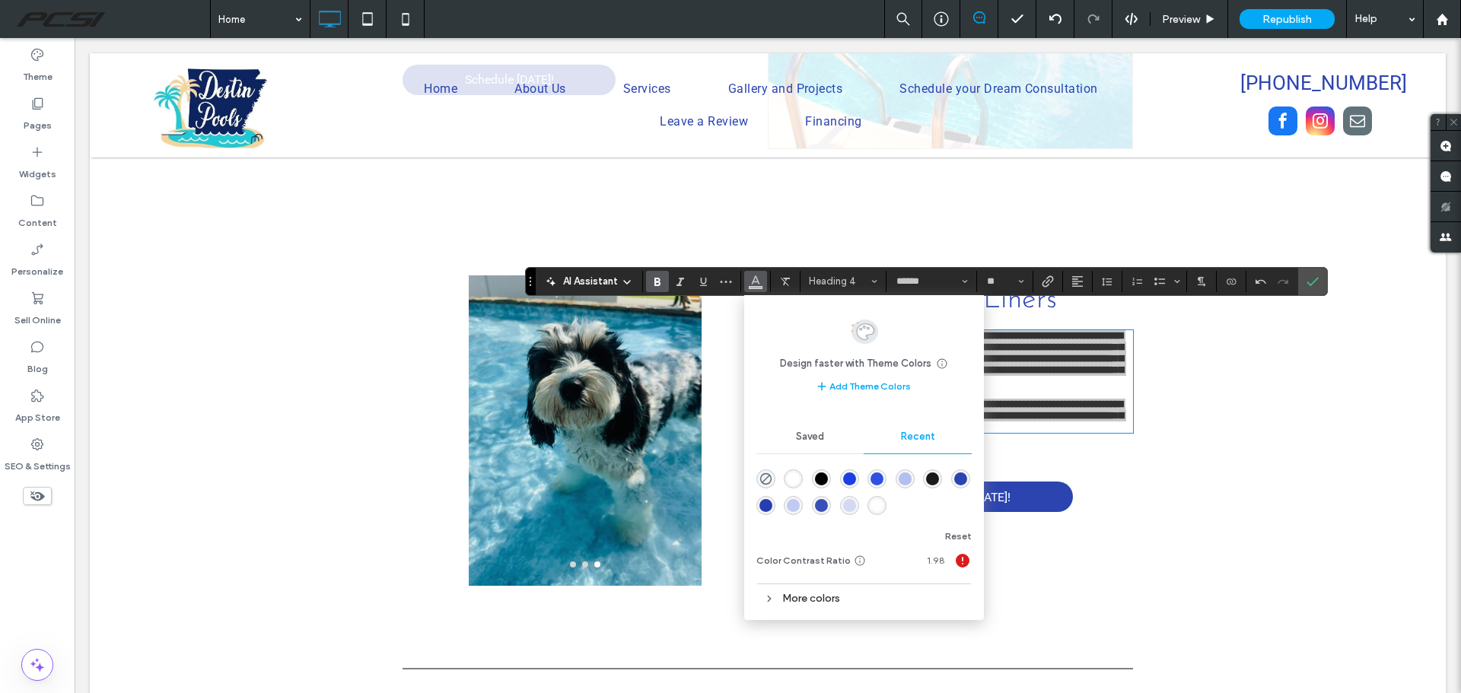
click at [768, 509] on div "rgba(38, 63, 176, 1)" at bounding box center [765, 505] width 13 height 13
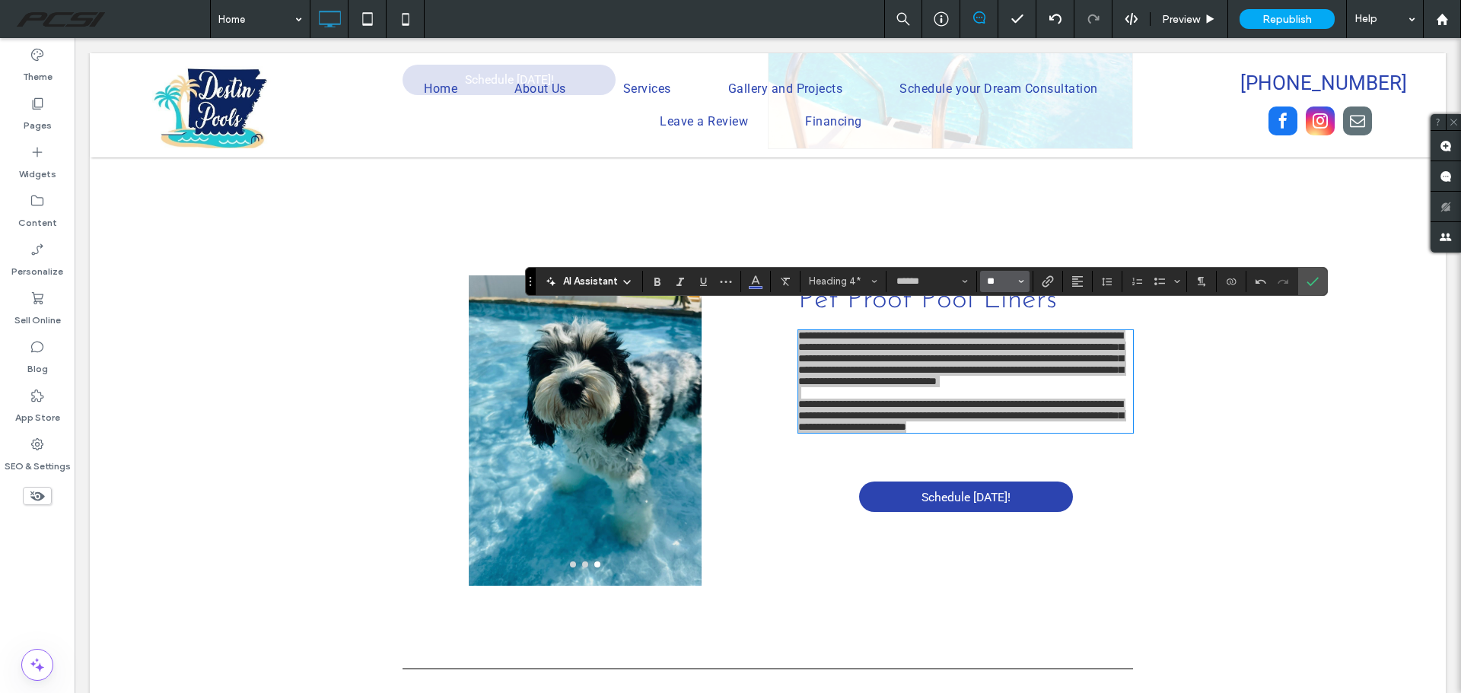
click at [1012, 284] on input "**" at bounding box center [1000, 281] width 30 height 12
click at [1008, 431] on label "16" at bounding box center [1004, 433] width 49 height 21
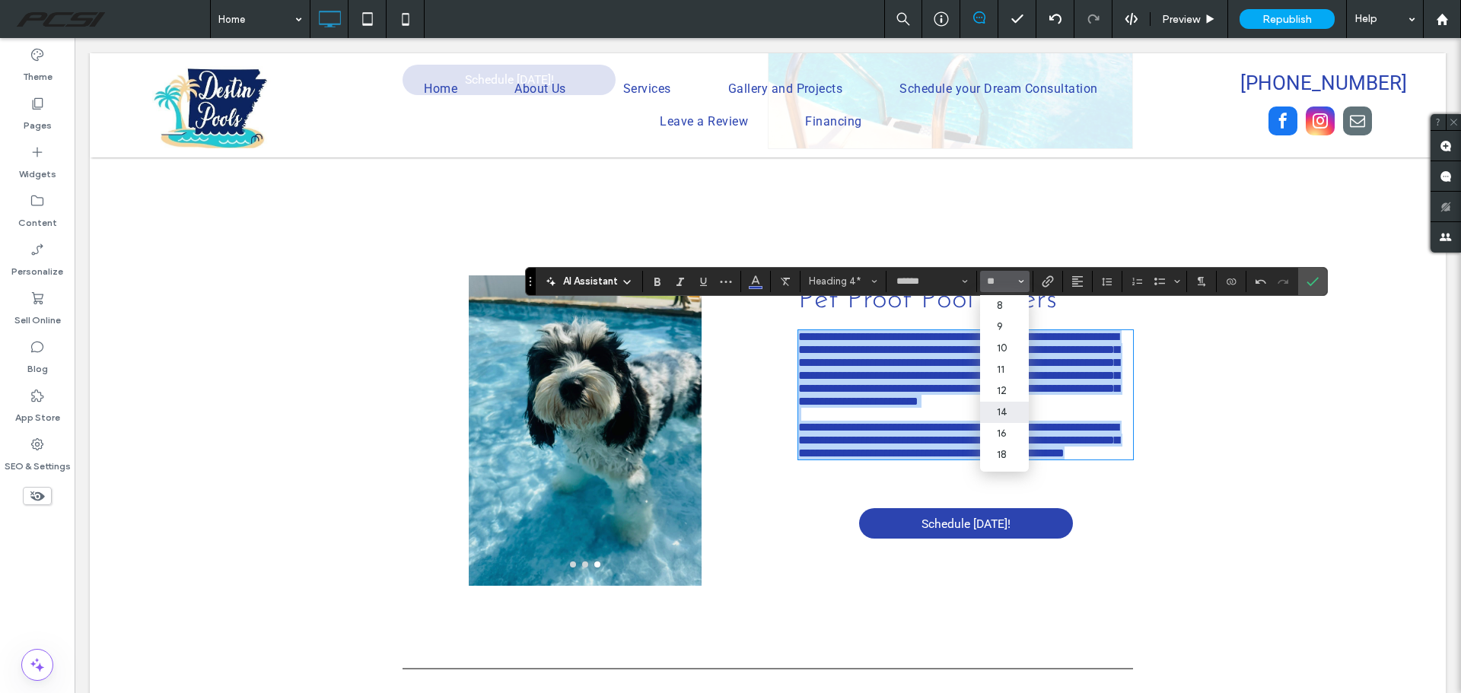
type input "**"
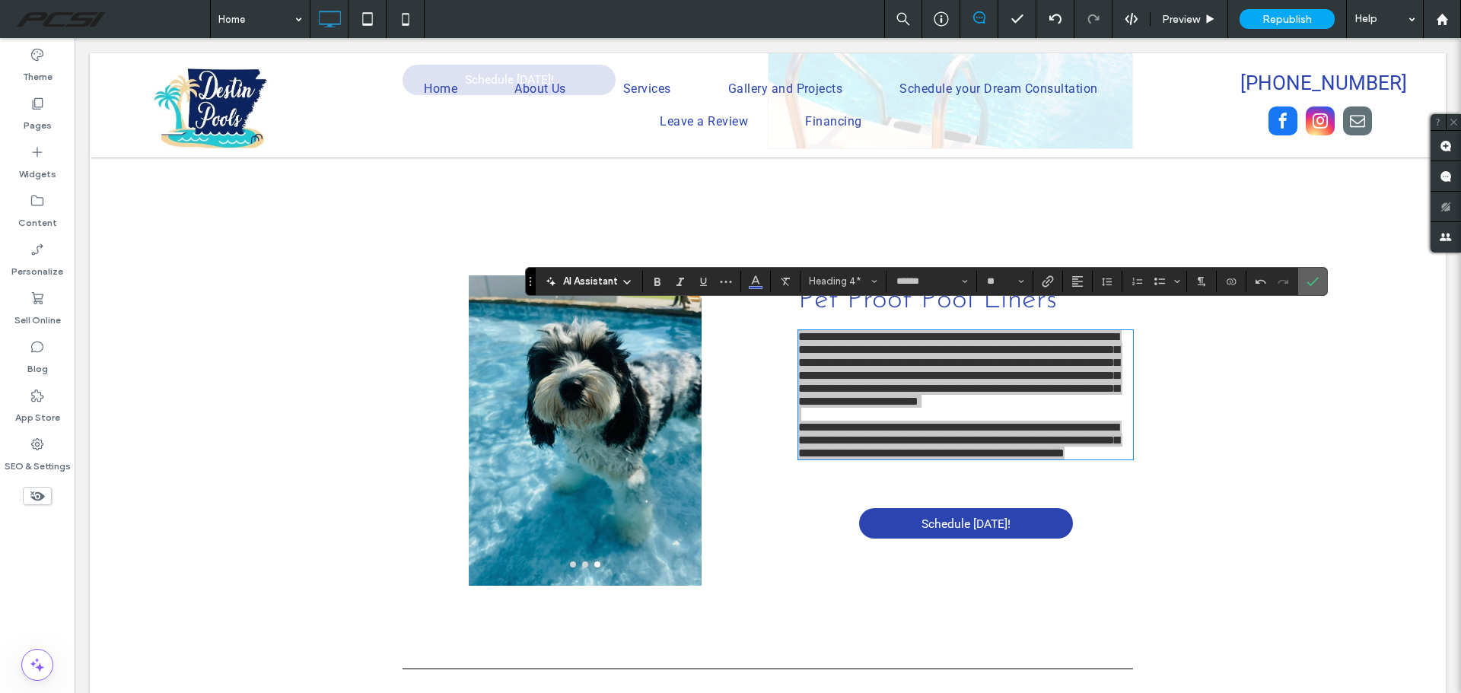
click at [1308, 284] on icon "Confirm" at bounding box center [1312, 281] width 12 height 12
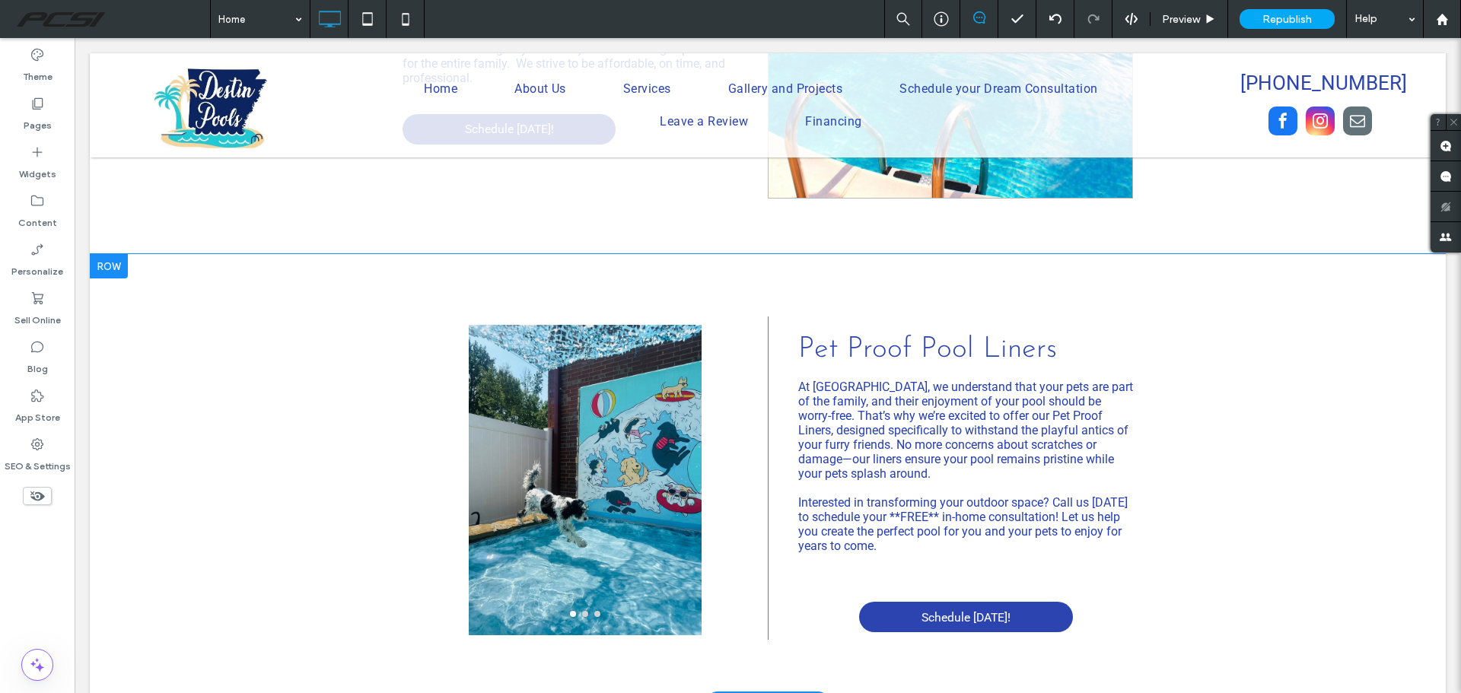
scroll to position [2070, 0]
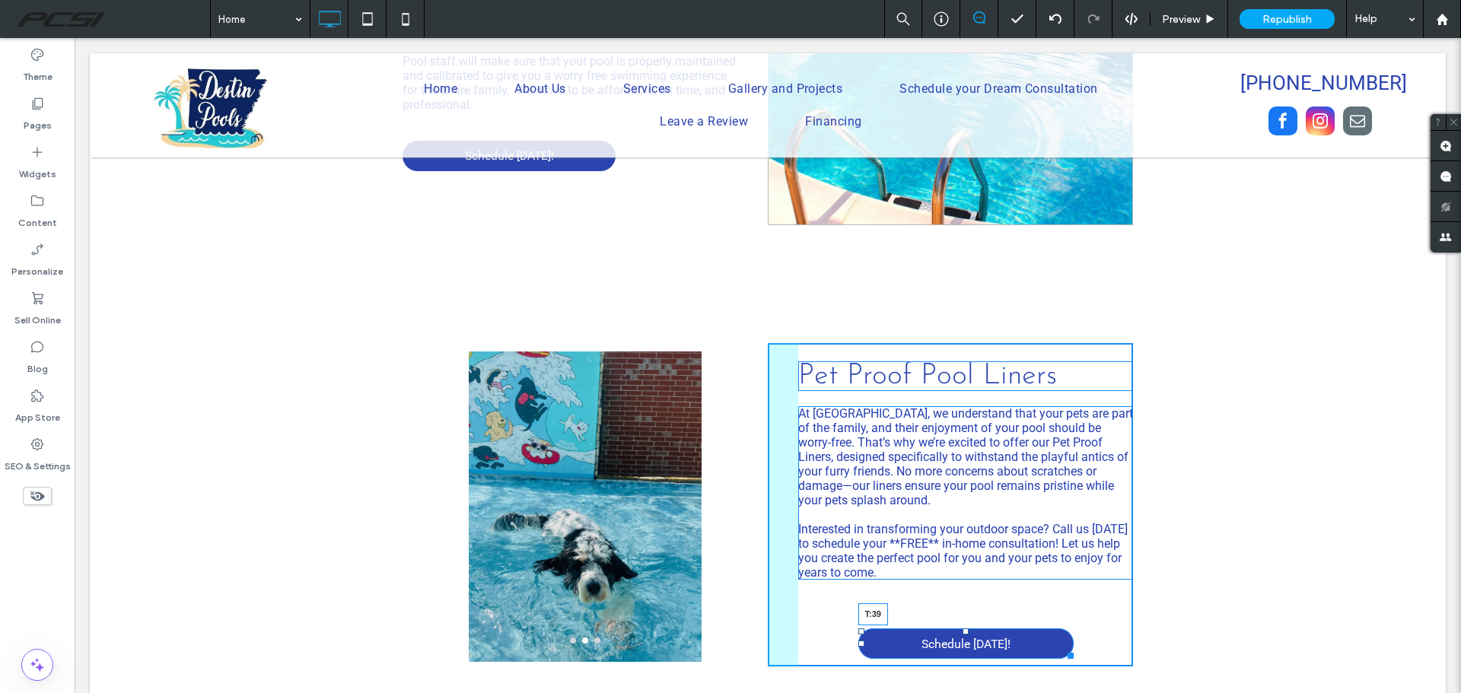
drag, startPoint x: 958, startPoint y: 606, endPoint x: 1034, endPoint y: 608, distance: 76.1
click at [962, 628] on div at bounding box center [965, 631] width 6 height 6
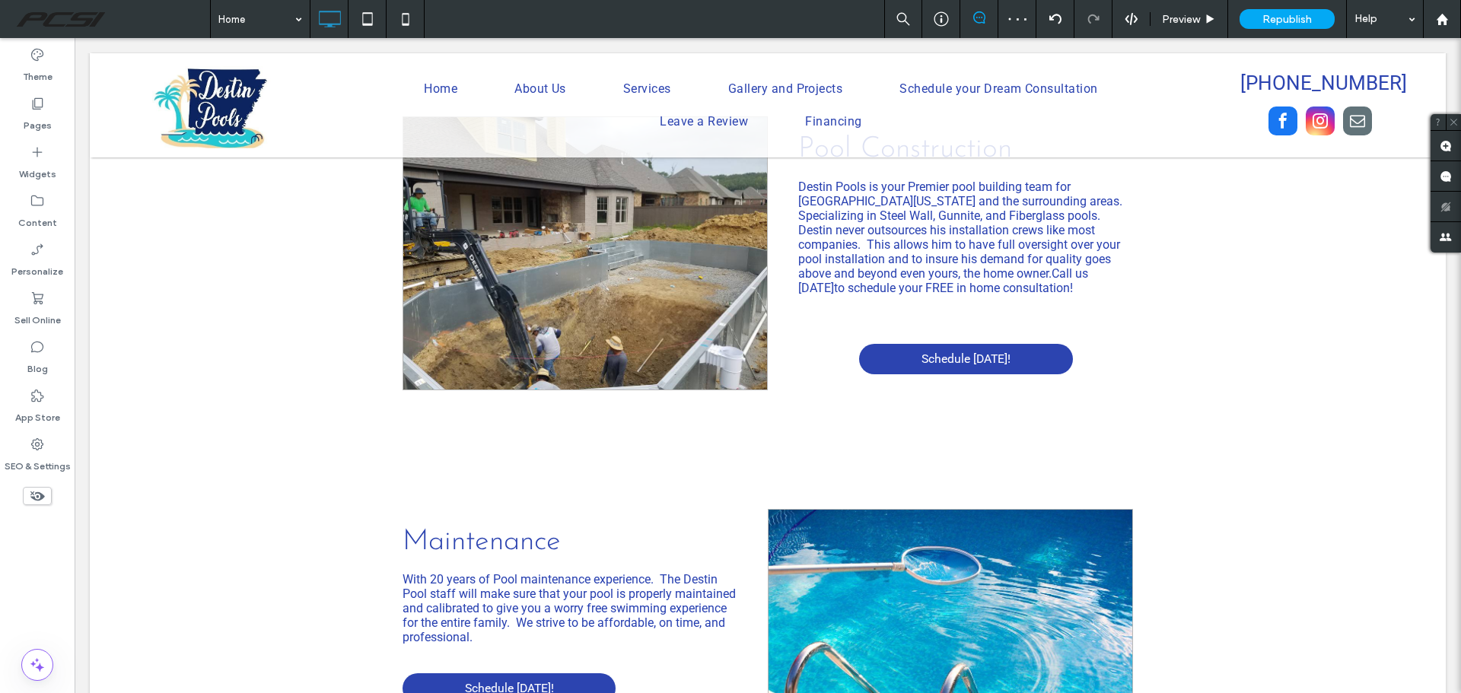
scroll to position [1766, 0]
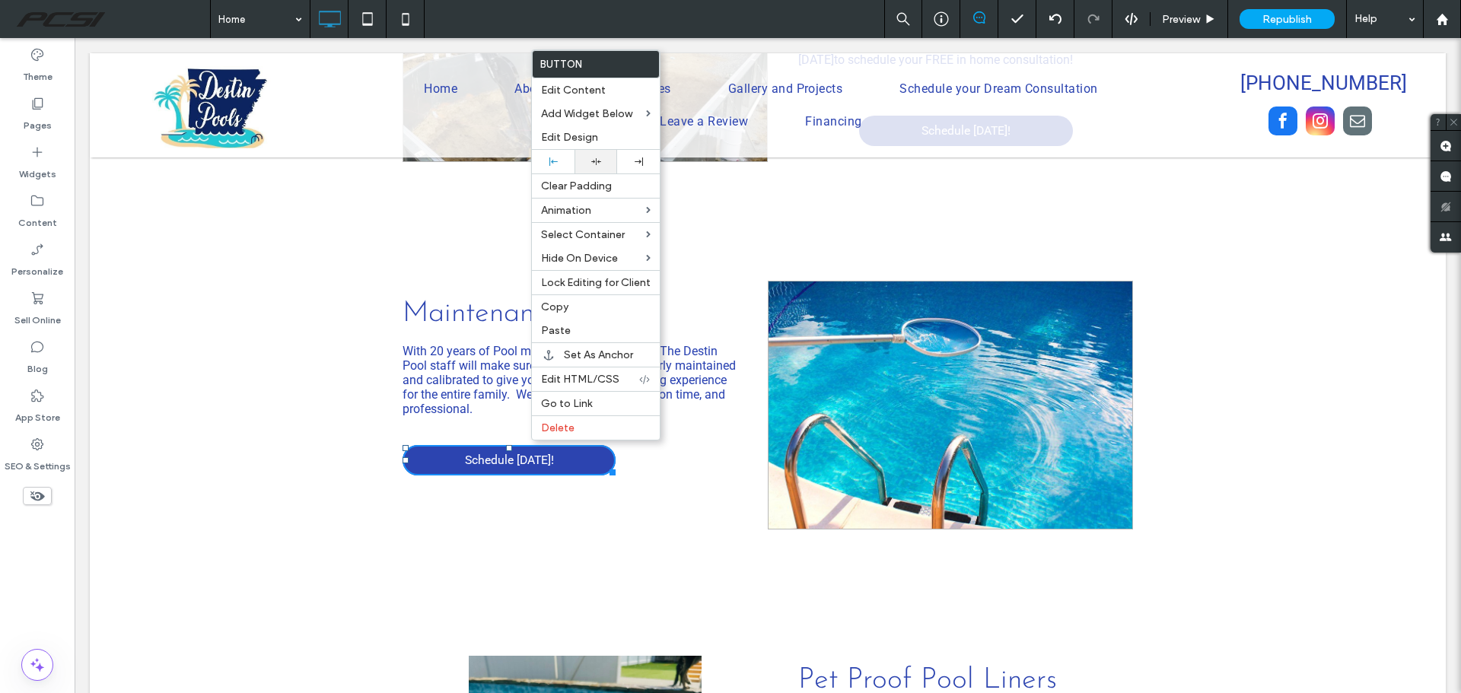
click at [597, 159] on icon at bounding box center [596, 162] width 10 height 10
click at [1294, 428] on section "Maintenance With 20 years of Pool maintenance experience. The Destin Pool staff…" at bounding box center [768, 404] width 1356 height 361
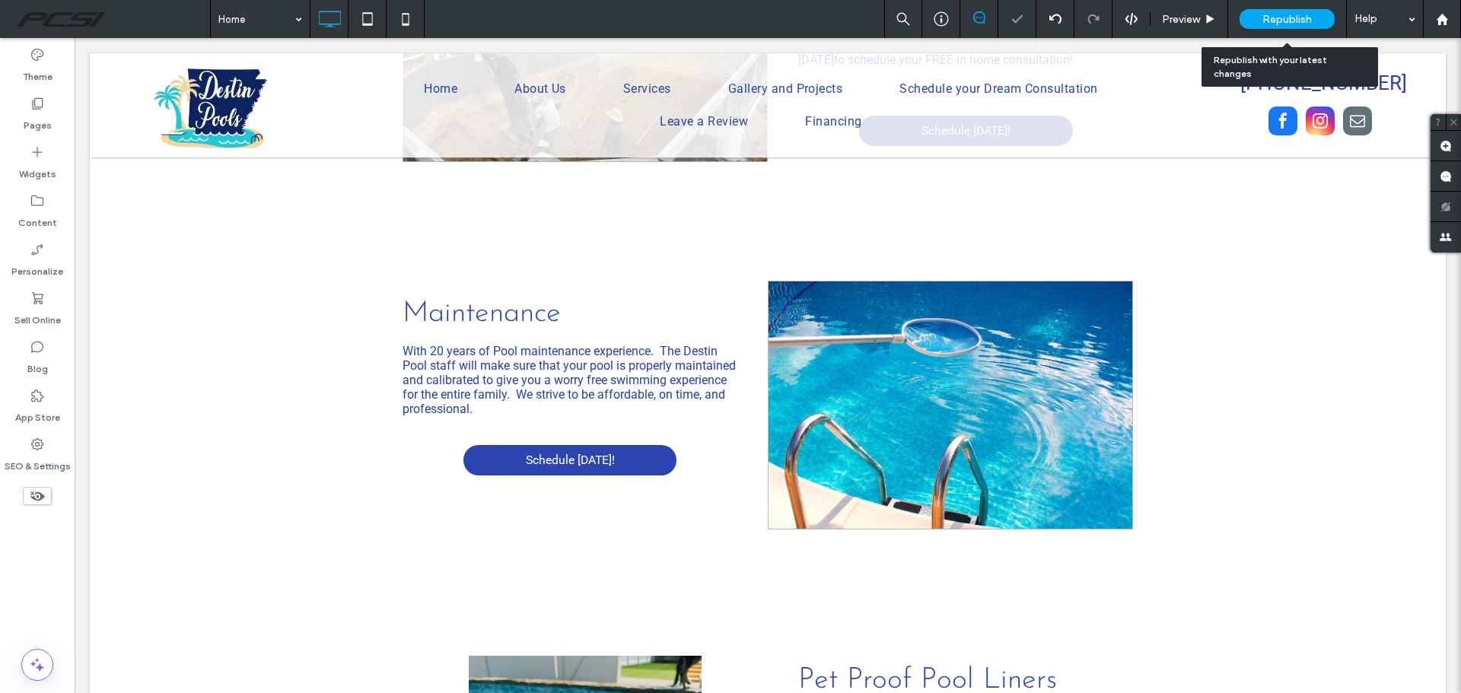
click at [1252, 22] on div "Republish" at bounding box center [1286, 19] width 95 height 20
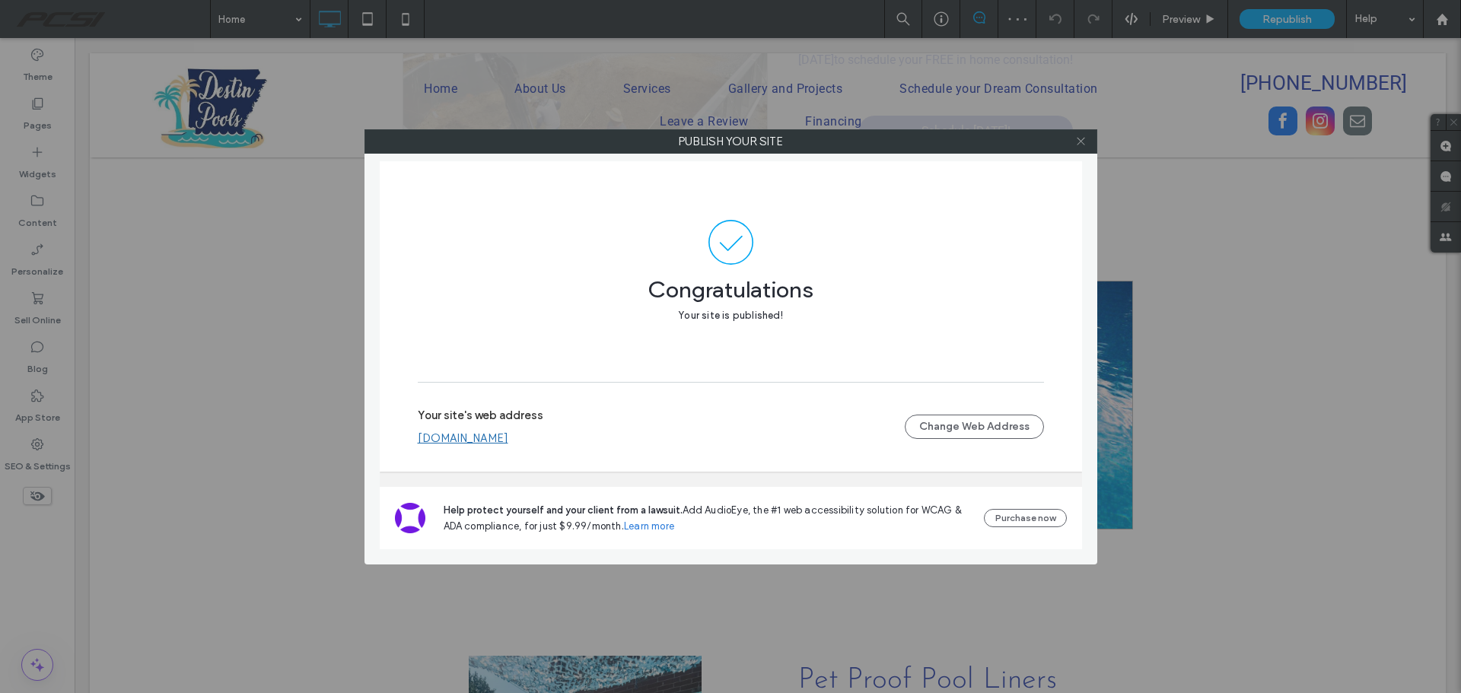
click at [1083, 139] on use at bounding box center [1080, 142] width 8 height 8
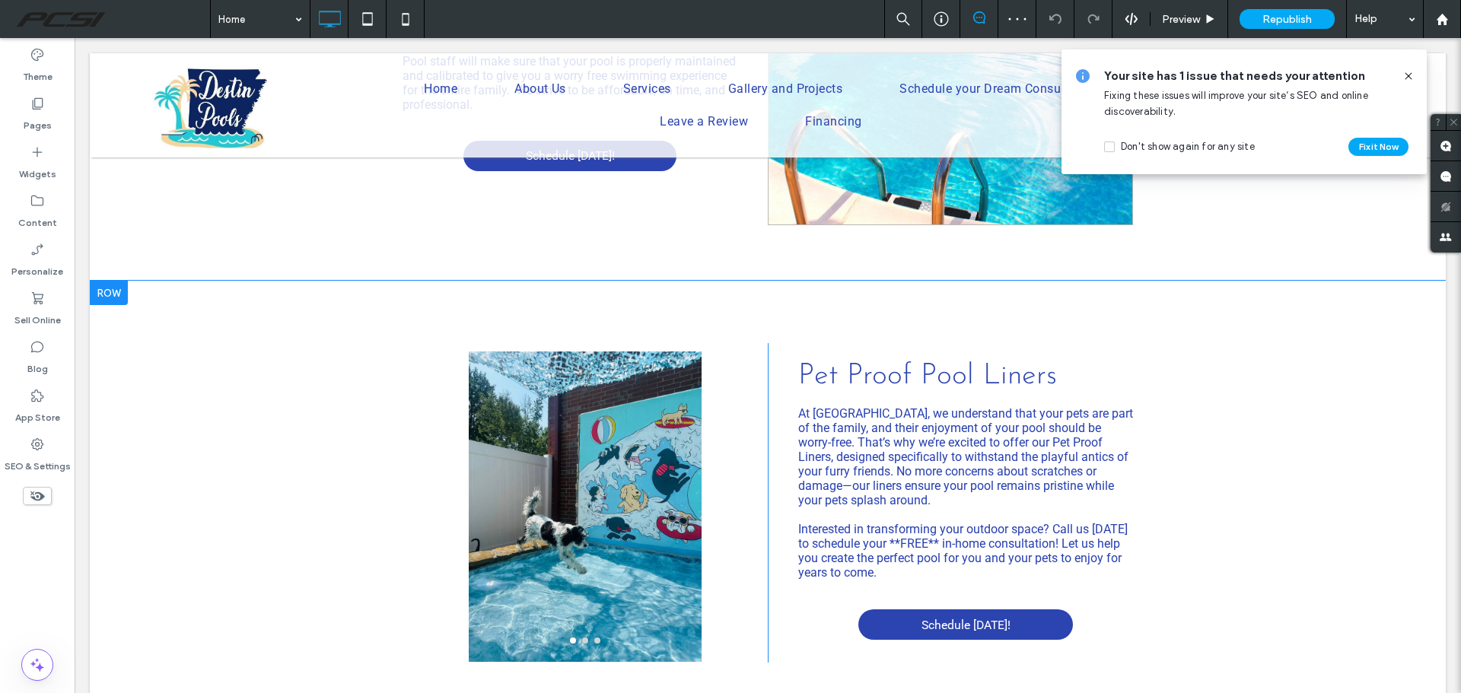
scroll to position [2146, 0]
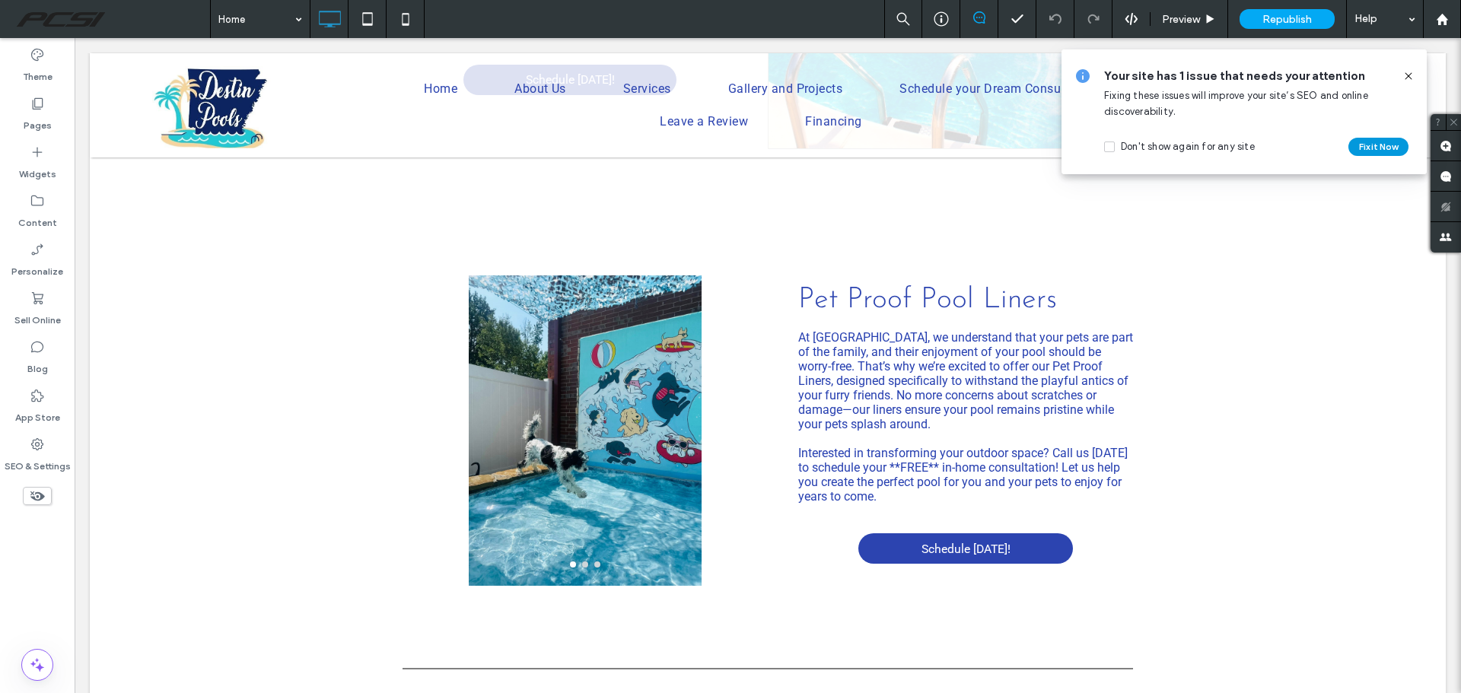
click at [1369, 144] on button "Fix it Now" at bounding box center [1378, 147] width 60 height 18
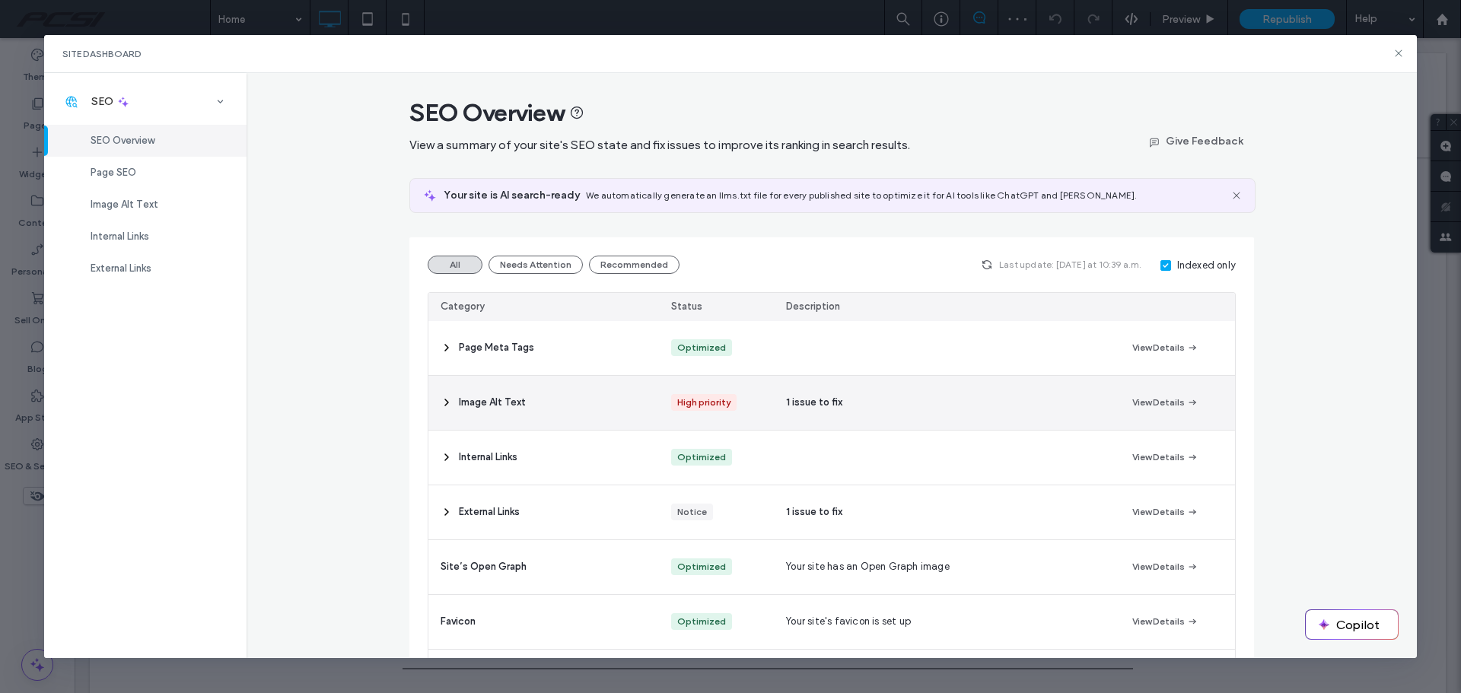
click at [471, 403] on span "Image Alt Text" at bounding box center [492, 402] width 67 height 15
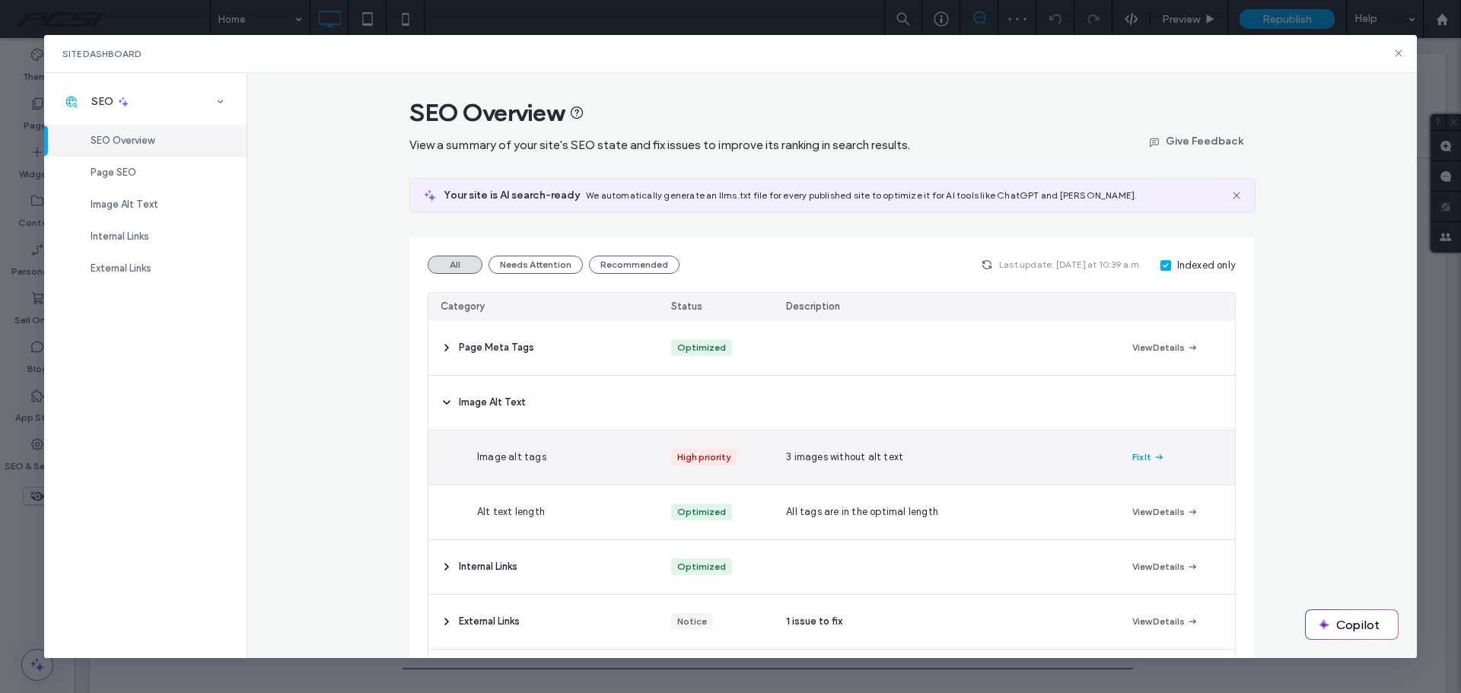
click at [1133, 452] on button "Fix It" at bounding box center [1148, 457] width 33 height 18
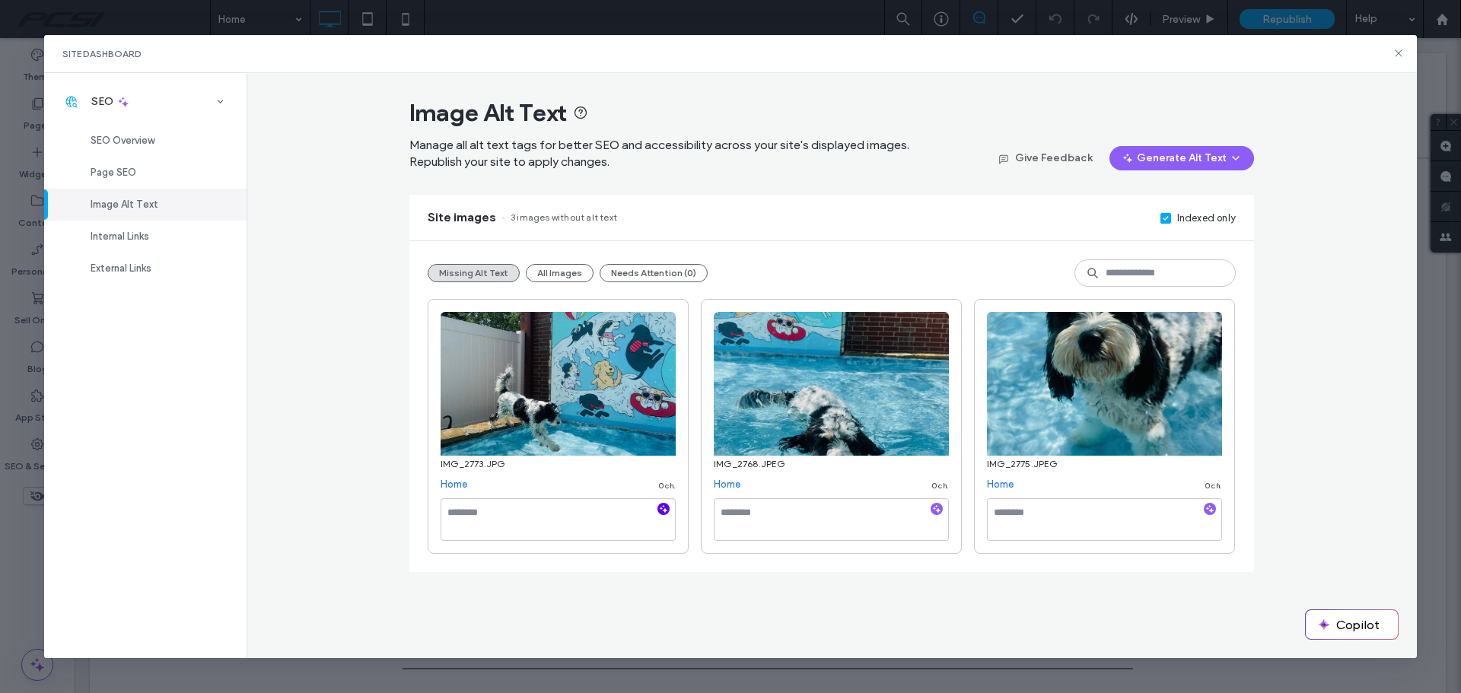
click at [665, 511] on use "button" at bounding box center [664, 508] width 8 height 8
click at [934, 511] on icon "button" at bounding box center [936, 509] width 11 height 11
type textarea "**********"
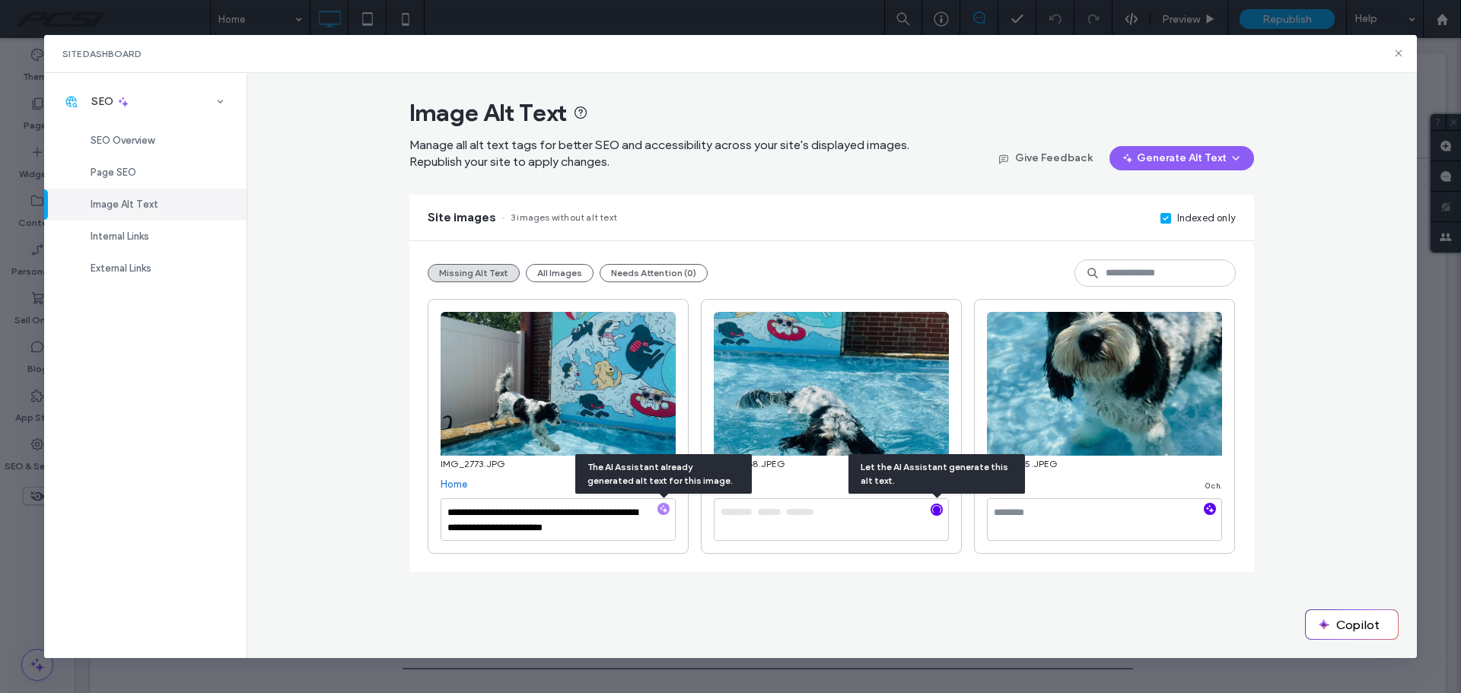
click at [1212, 513] on icon "button" at bounding box center [1209, 509] width 11 height 11
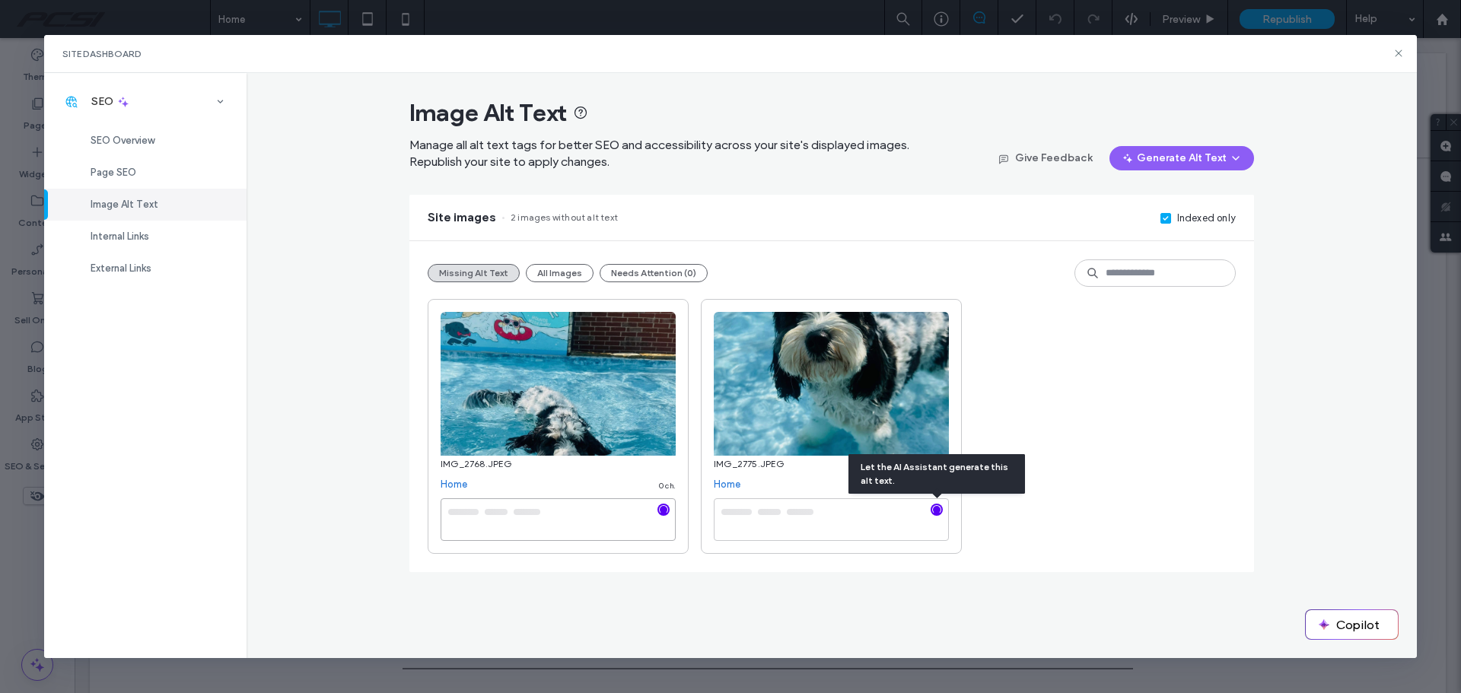
type textarea "**********"
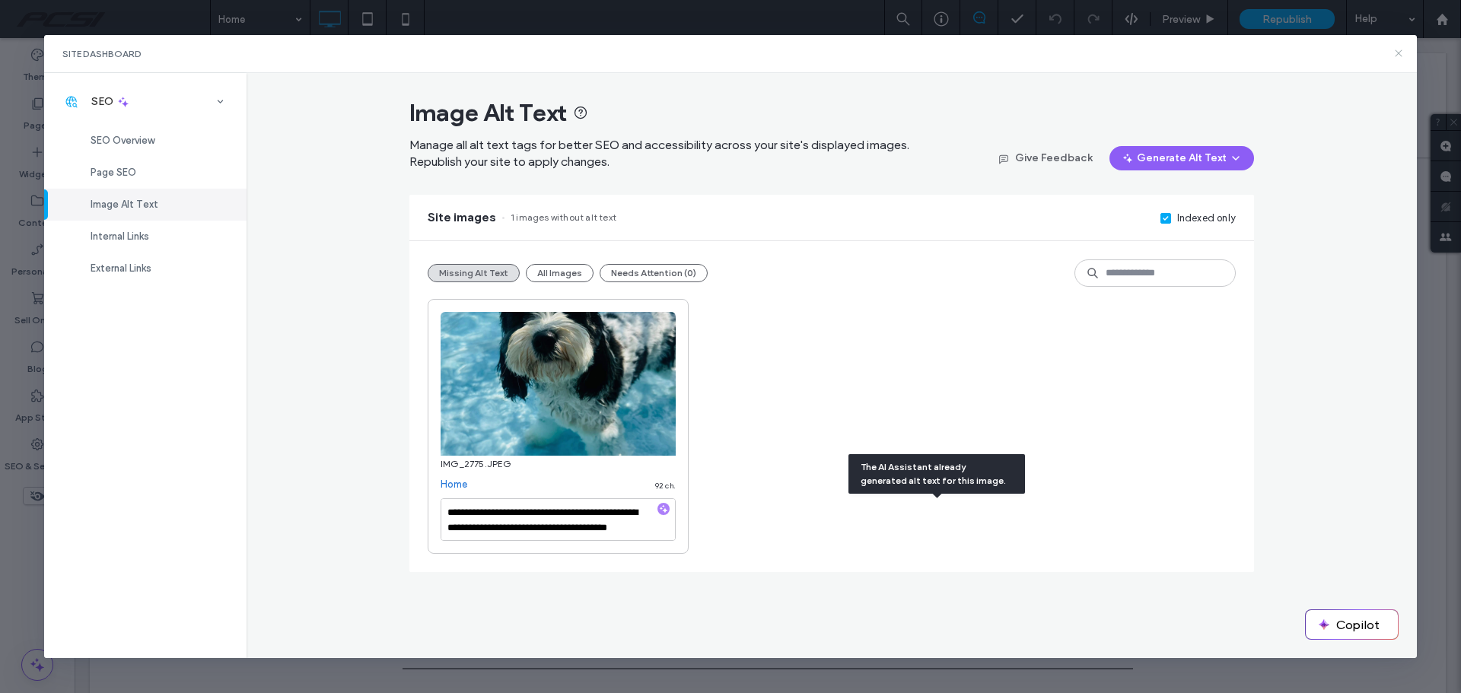
click at [1396, 57] on icon at bounding box center [1398, 53] width 12 height 12
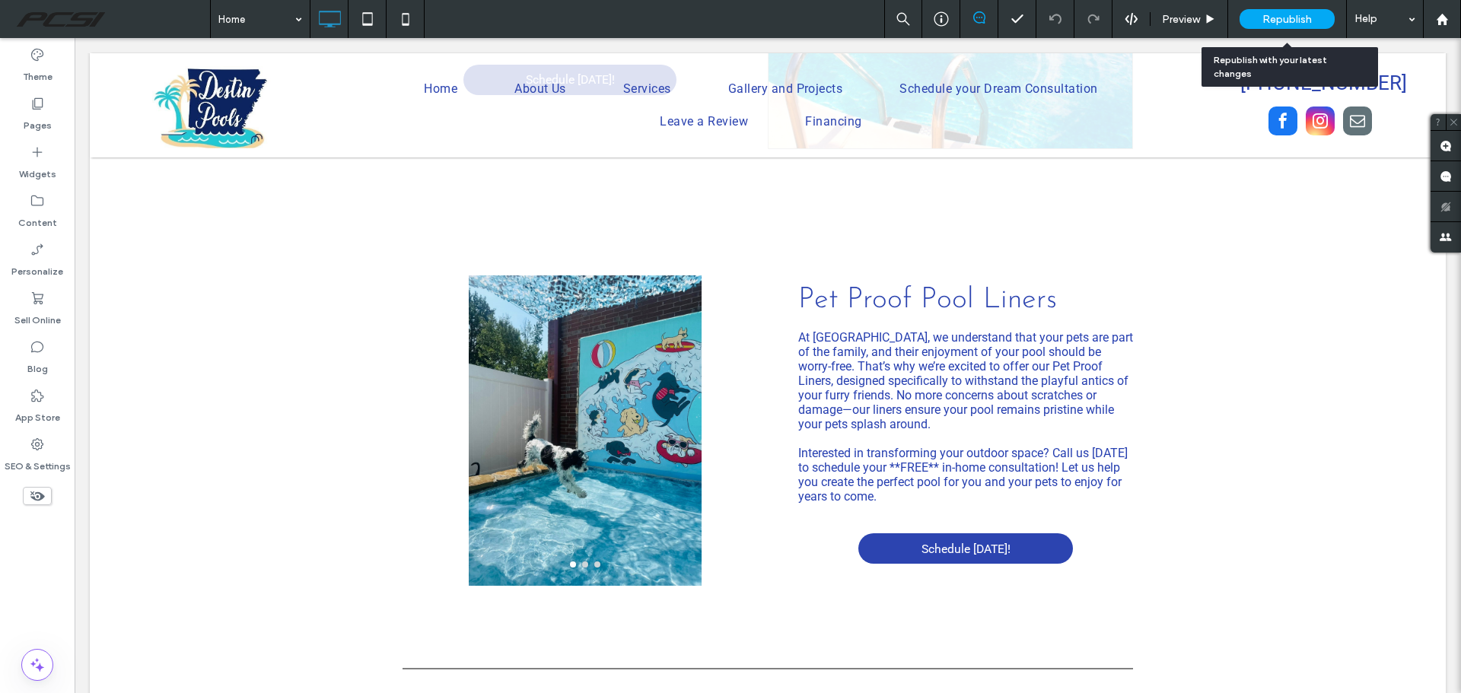
click at [1302, 16] on span "Republish" at bounding box center [1286, 19] width 49 height 13
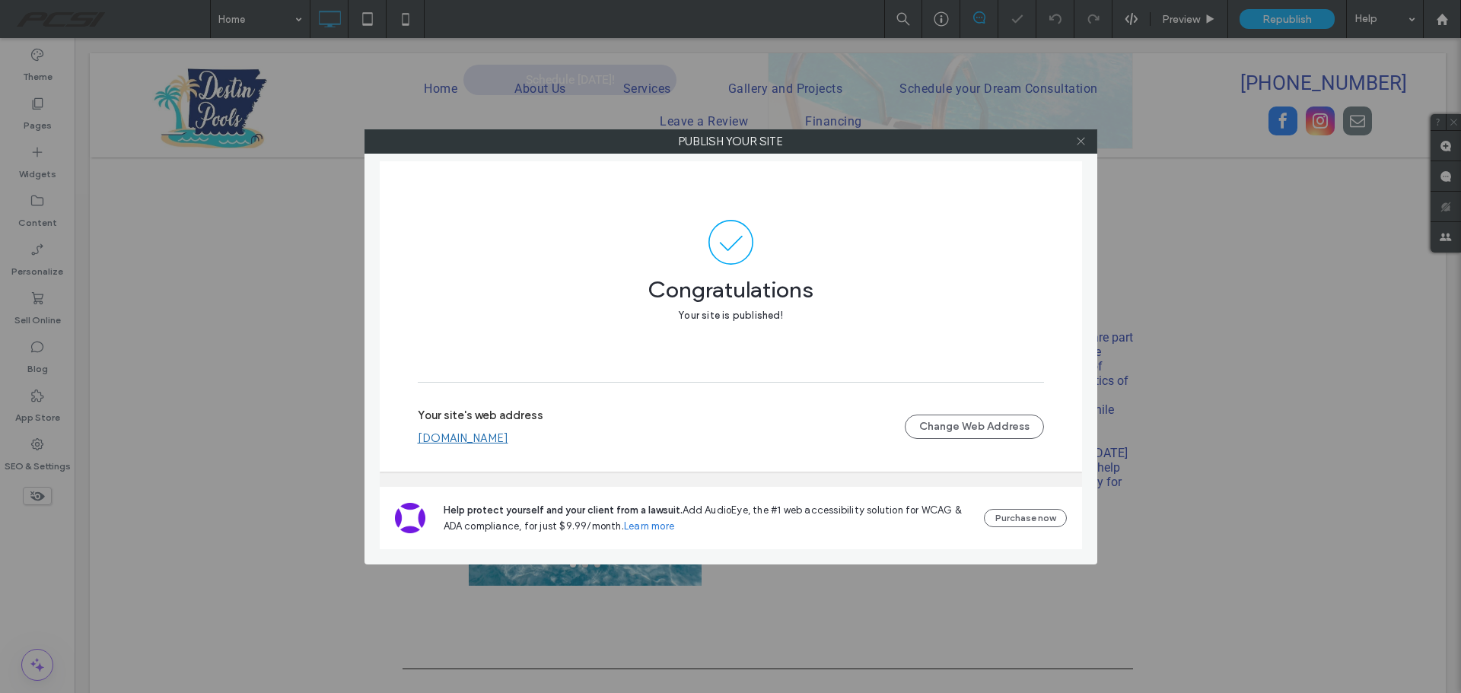
click at [1084, 142] on icon at bounding box center [1080, 140] width 11 height 11
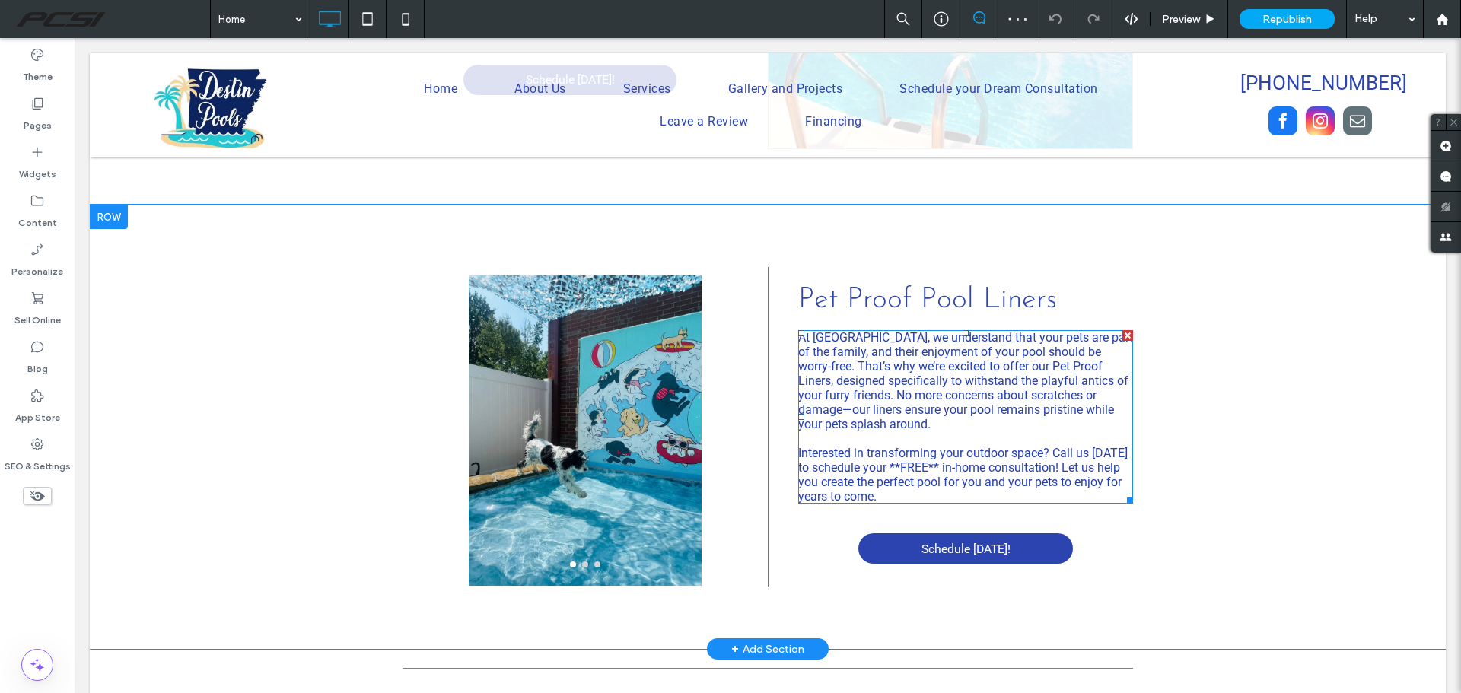
click at [939, 367] on span "At Destin Pools, we understand that your pets are part of the family, and their…" at bounding box center [965, 380] width 335 height 101
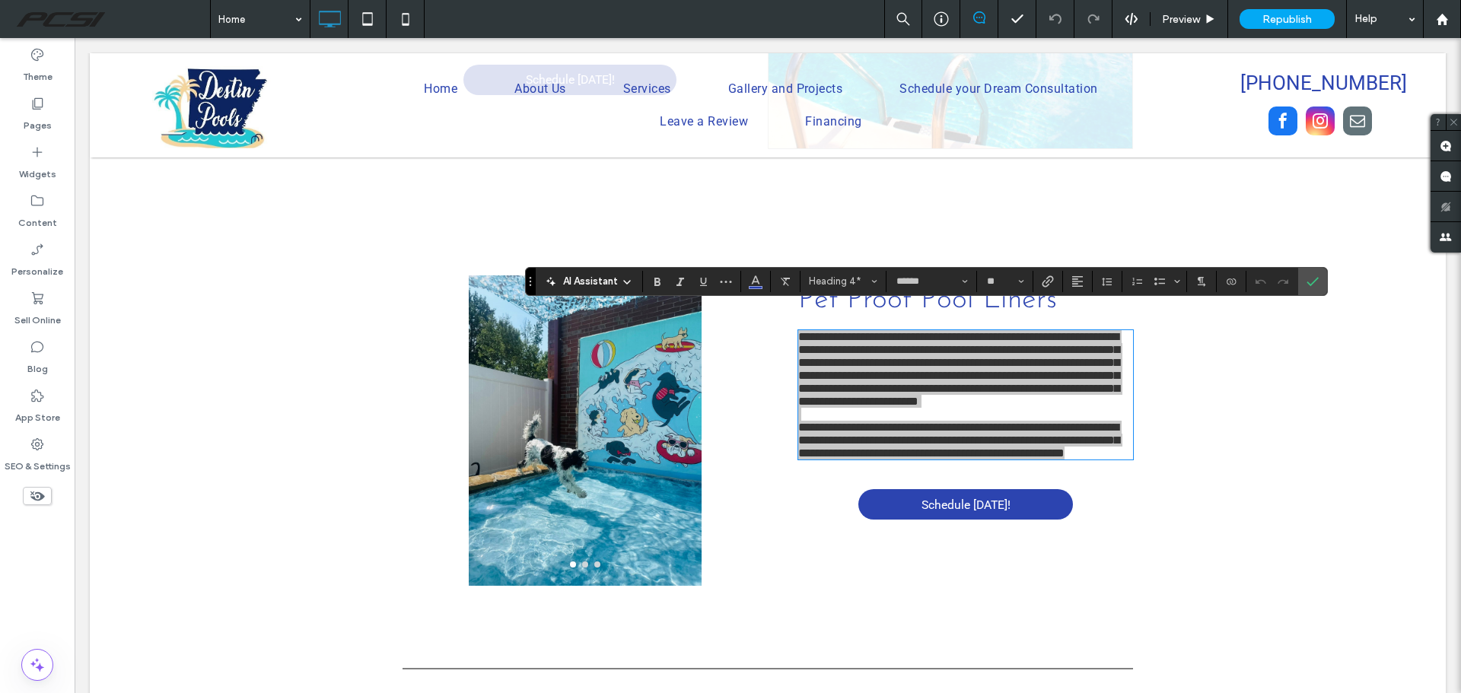
click at [574, 281] on span "AI Assistant" at bounding box center [590, 281] width 55 height 15
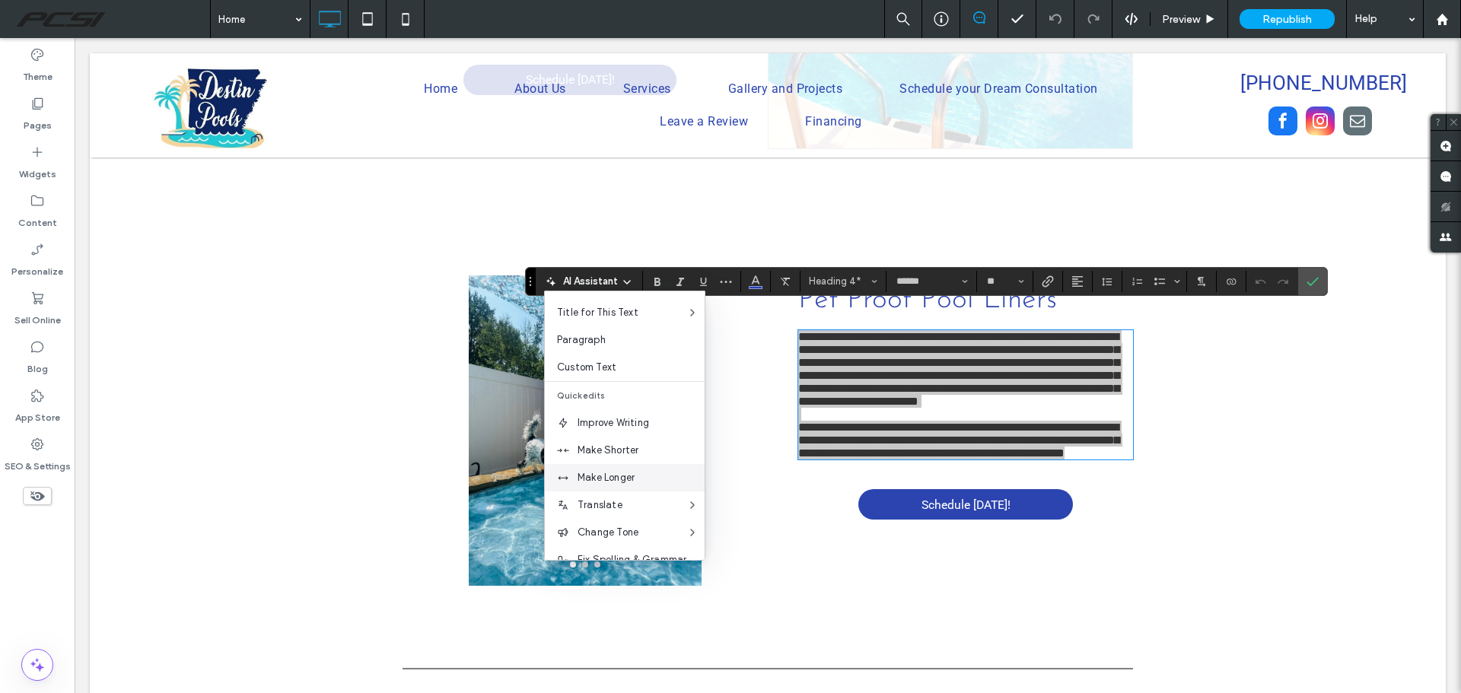
scroll to position [100, 0]
drag, startPoint x: 607, startPoint y: 541, endPoint x: 903, endPoint y: 469, distance: 304.4
click at [607, 541] on span "Custom Edit" at bounding box center [640, 540] width 127 height 15
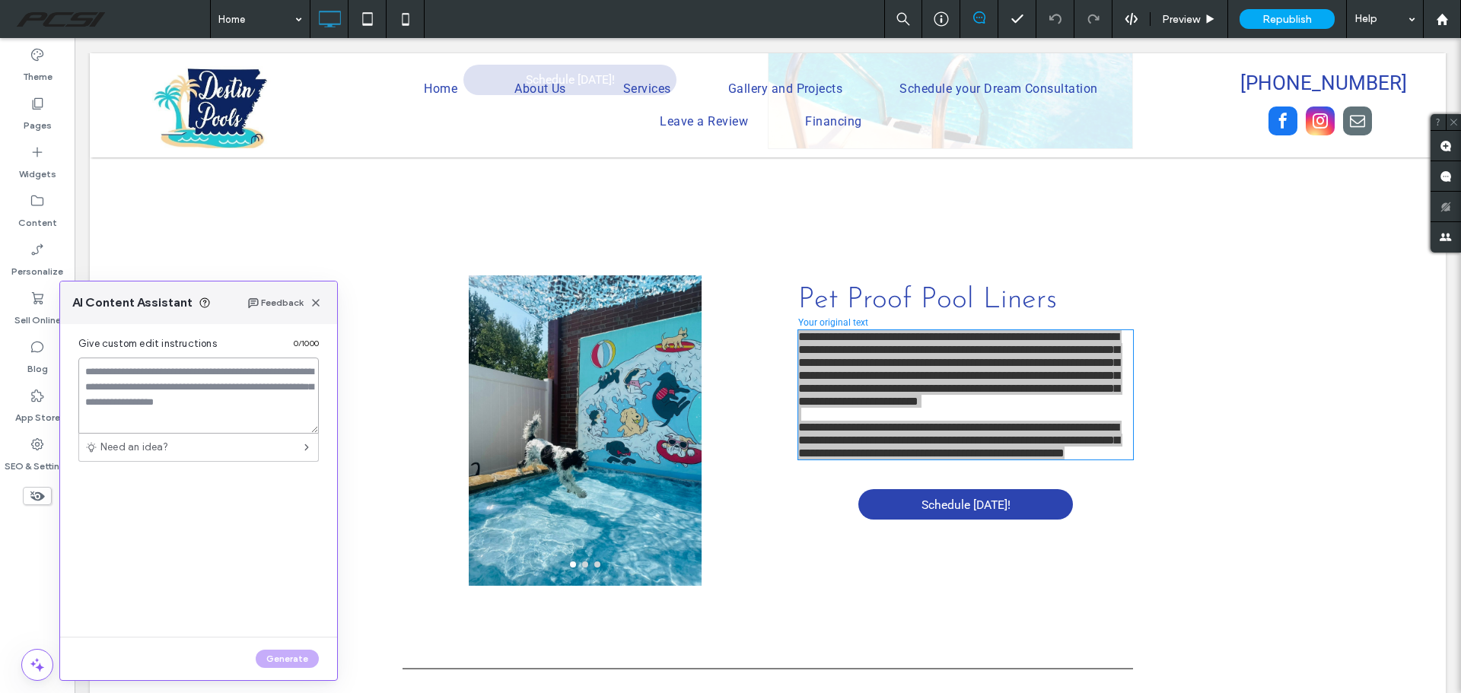
click at [208, 400] on textarea at bounding box center [198, 396] width 240 height 76
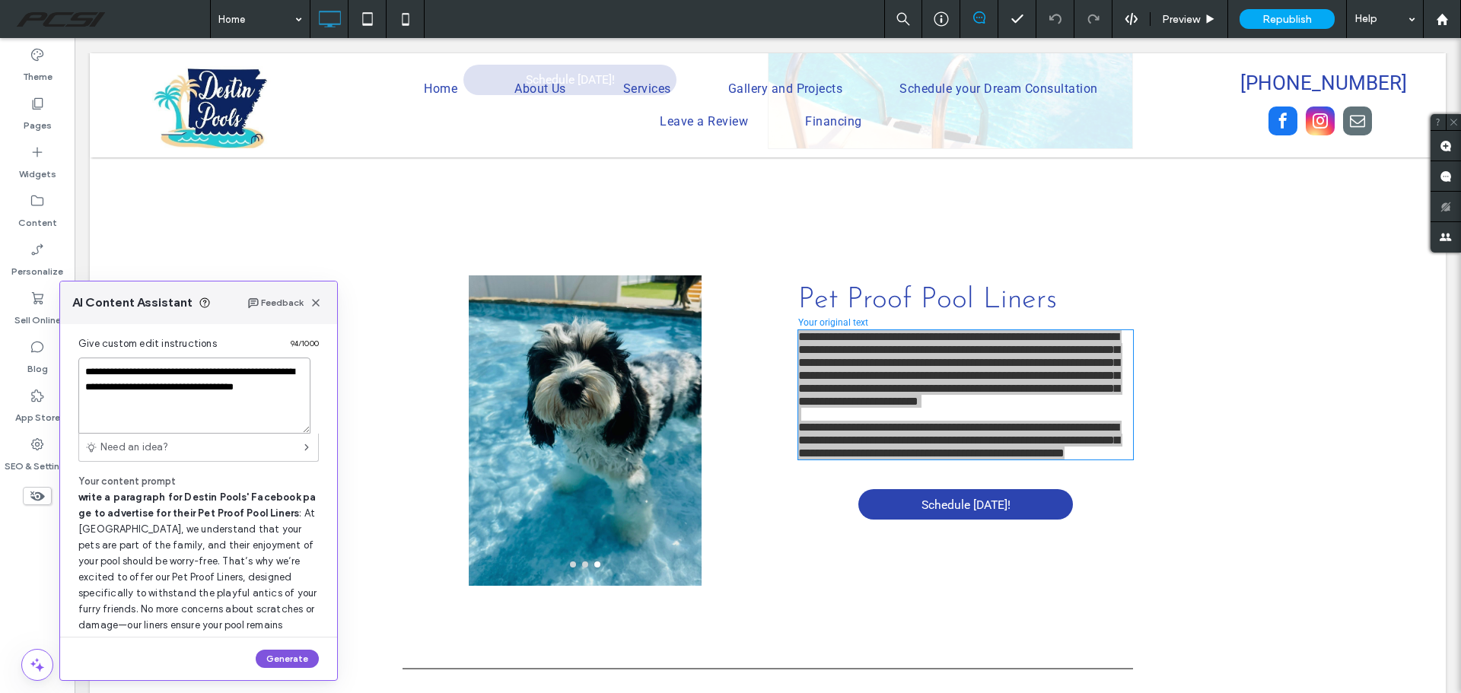
type textarea "**********"
click at [287, 653] on button "Generate" at bounding box center [287, 659] width 63 height 18
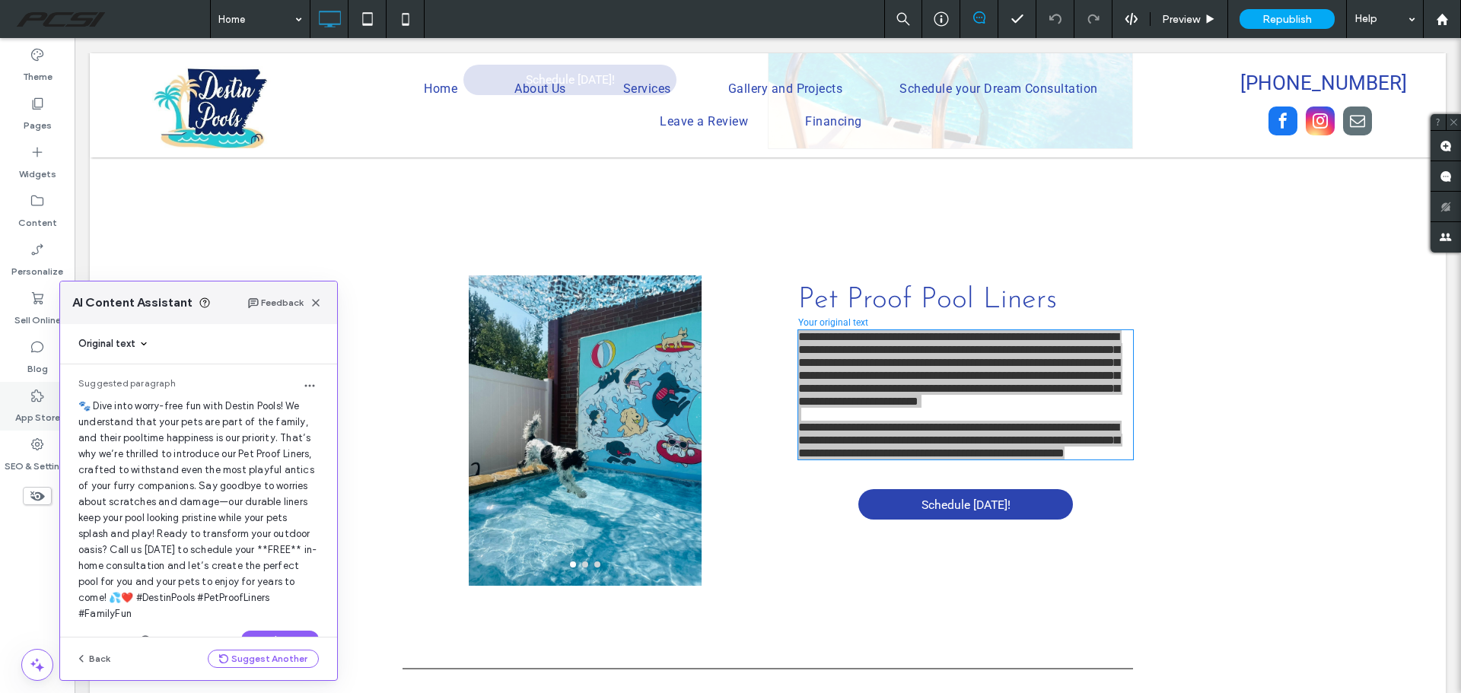
scroll to position [33, 0]
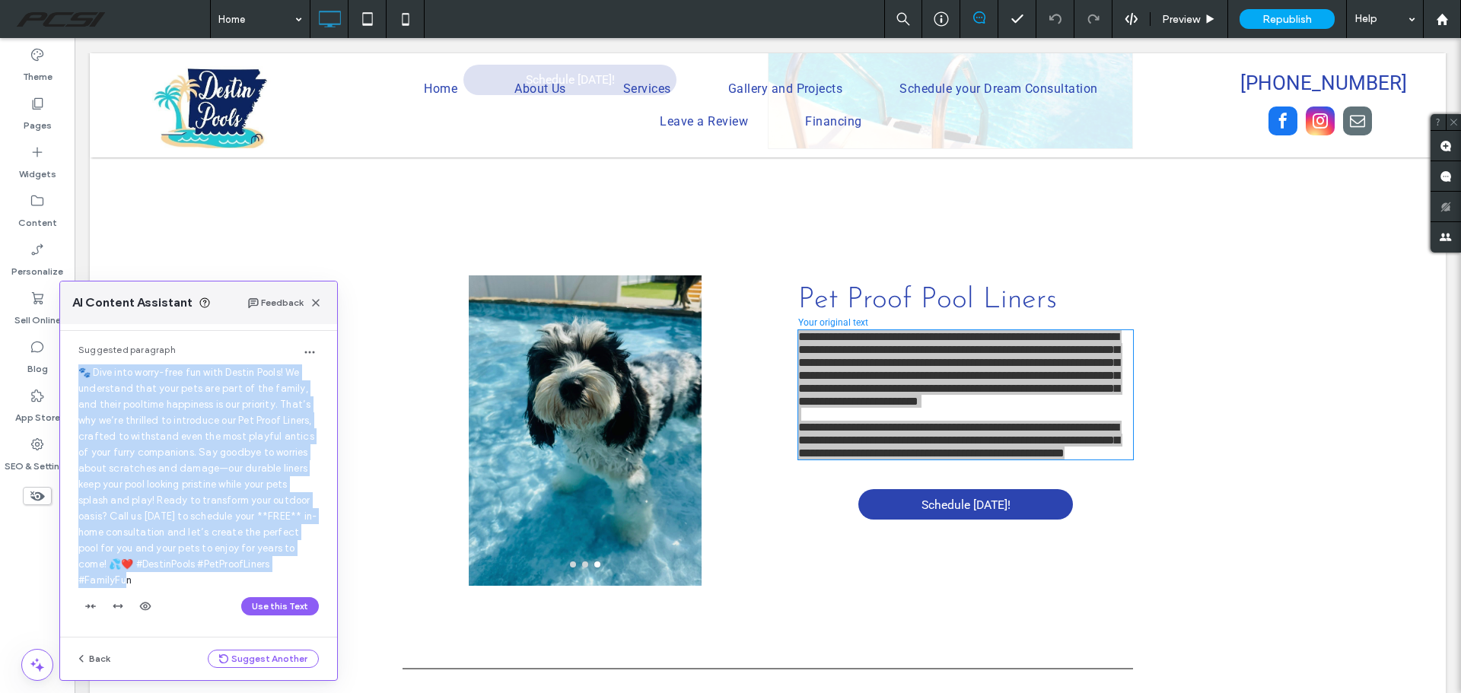
drag, startPoint x: 76, startPoint y: 372, endPoint x: 234, endPoint y: 586, distance: 266.0
click at [234, 586] on div "Suggested paragraph 🐾 Dive into worry-free fun with Destin Pools! We understand…" at bounding box center [198, 484] width 277 height 306
copy span "🐾 Dive into worry-free fun with Destin Pools! We understand that your pets are …"
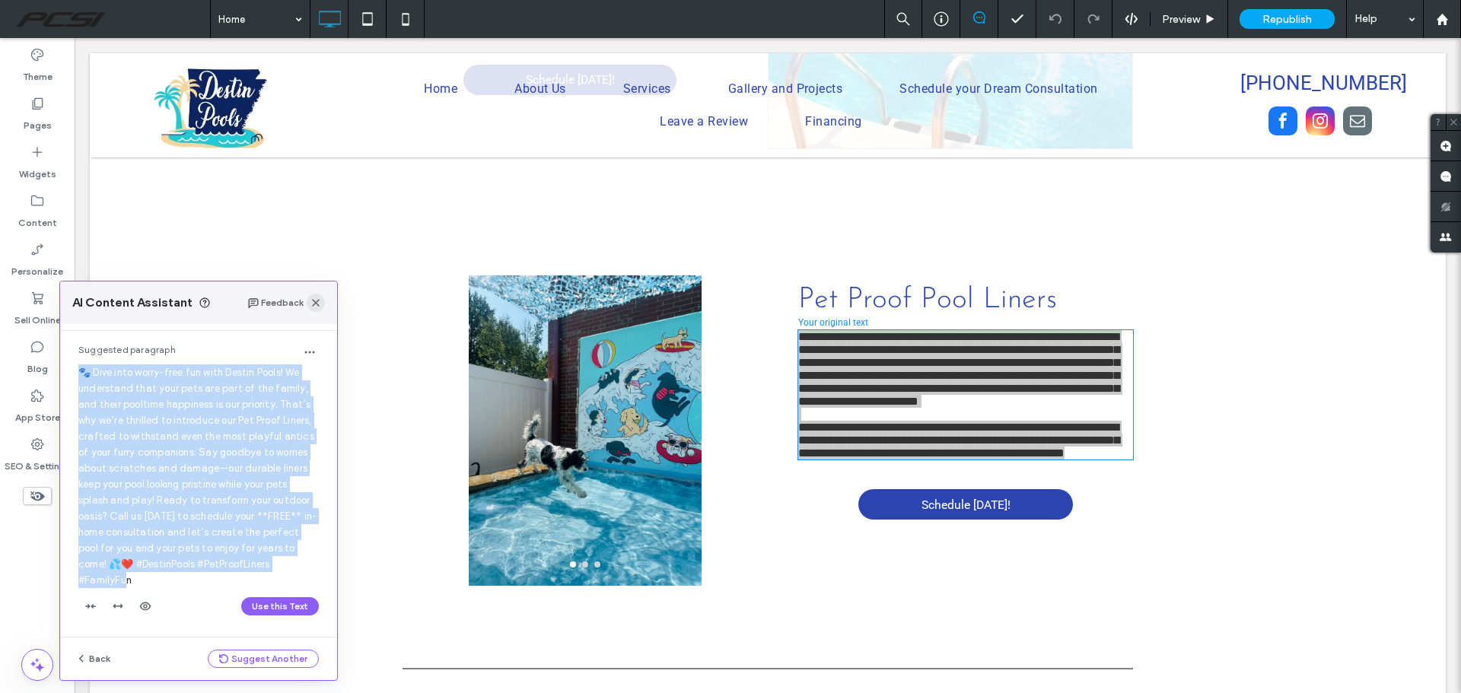
click at [318, 302] on div "Feedback" at bounding box center [286, 303] width 78 height 18
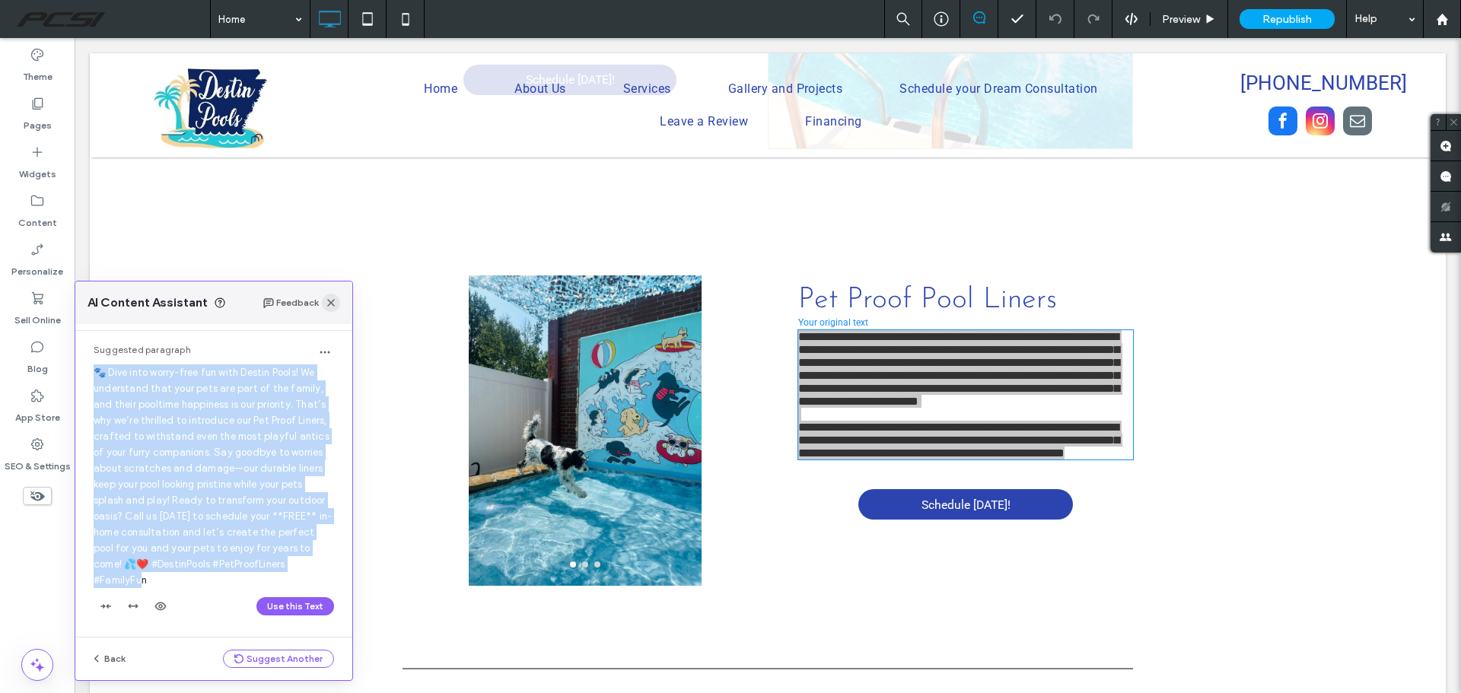
click at [331, 303] on use "button" at bounding box center [331, 303] width 8 height 8
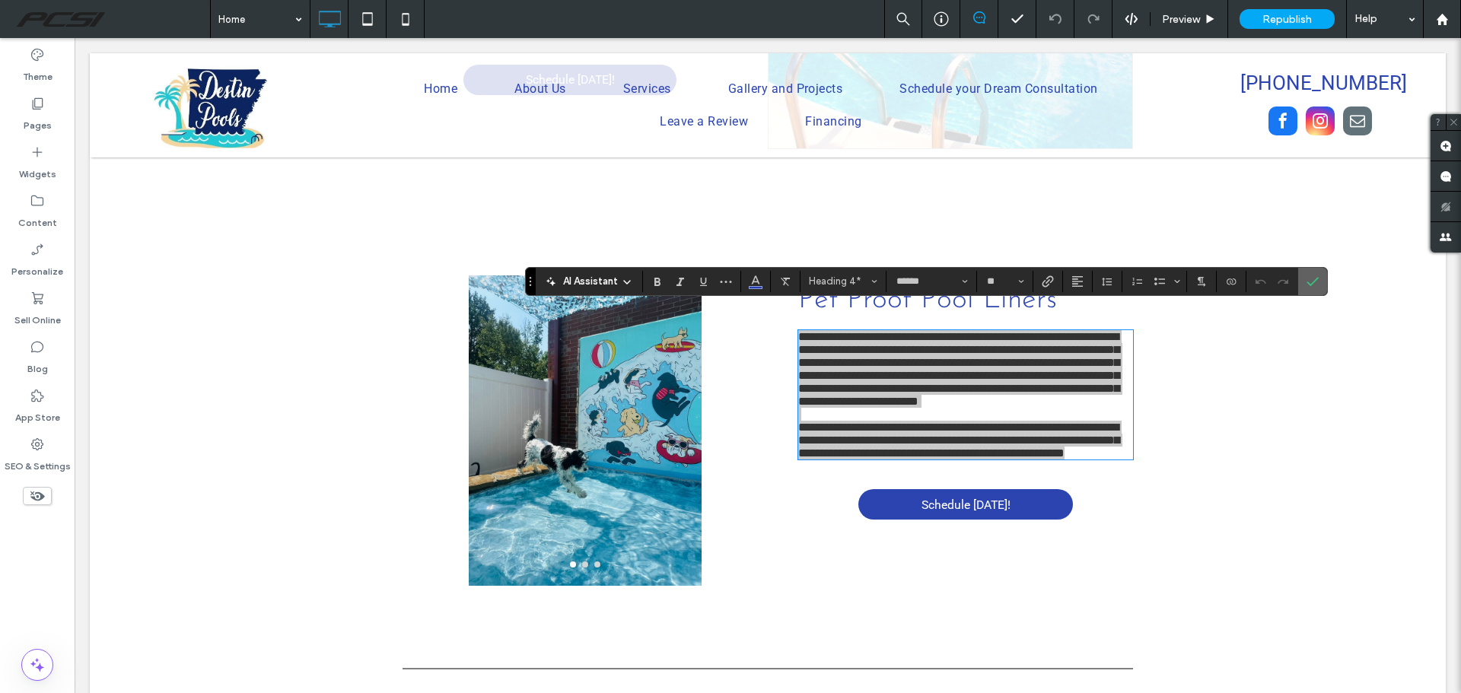
click at [1306, 288] on span "Confirm" at bounding box center [1309, 281] width 7 height 27
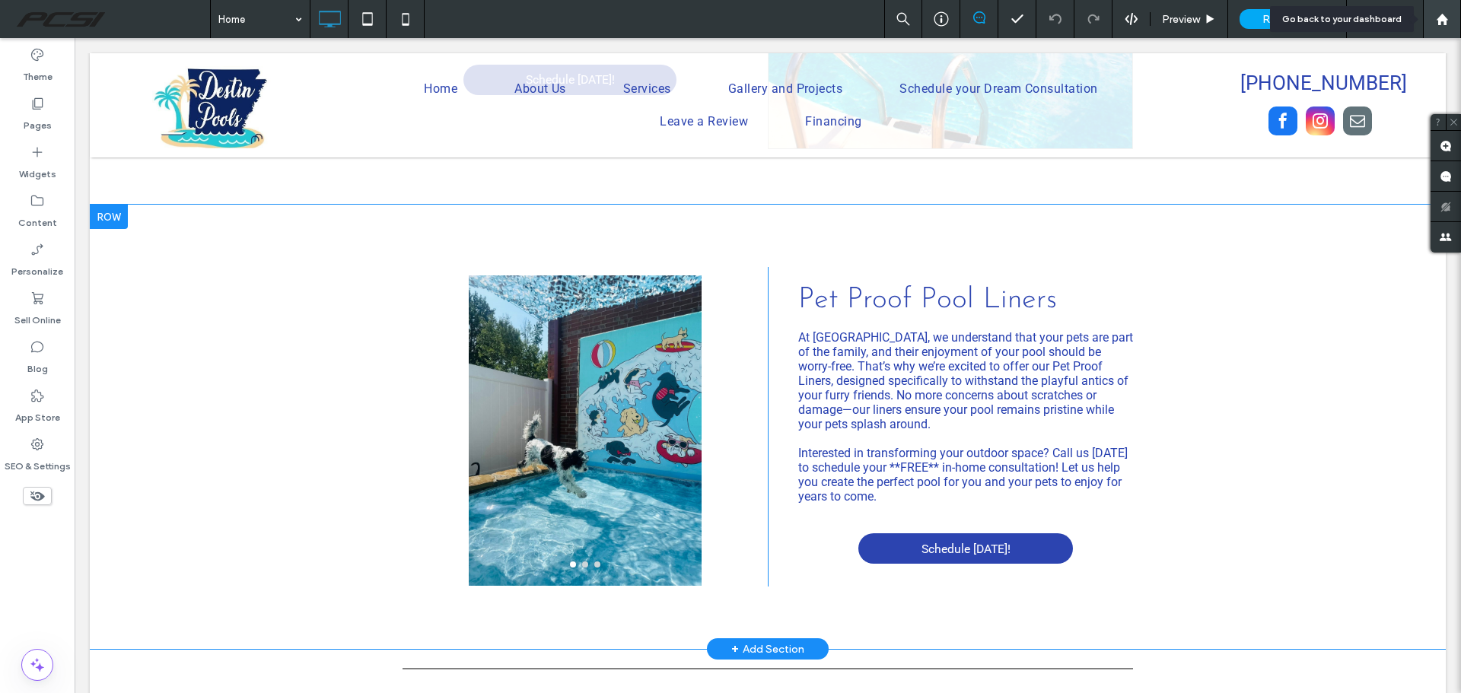
click at [1451, 14] on div at bounding box center [1441, 19] width 37 height 13
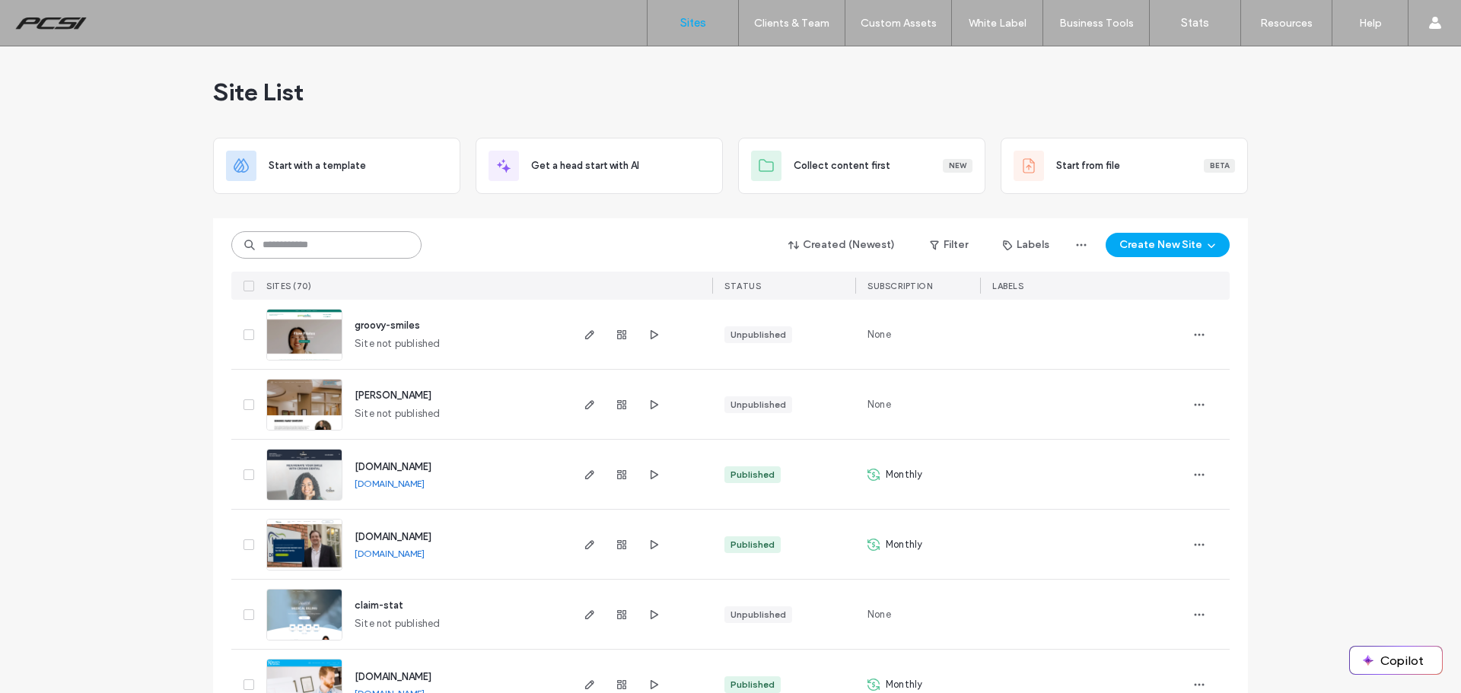
click at [350, 248] on input at bounding box center [326, 244] width 190 height 27
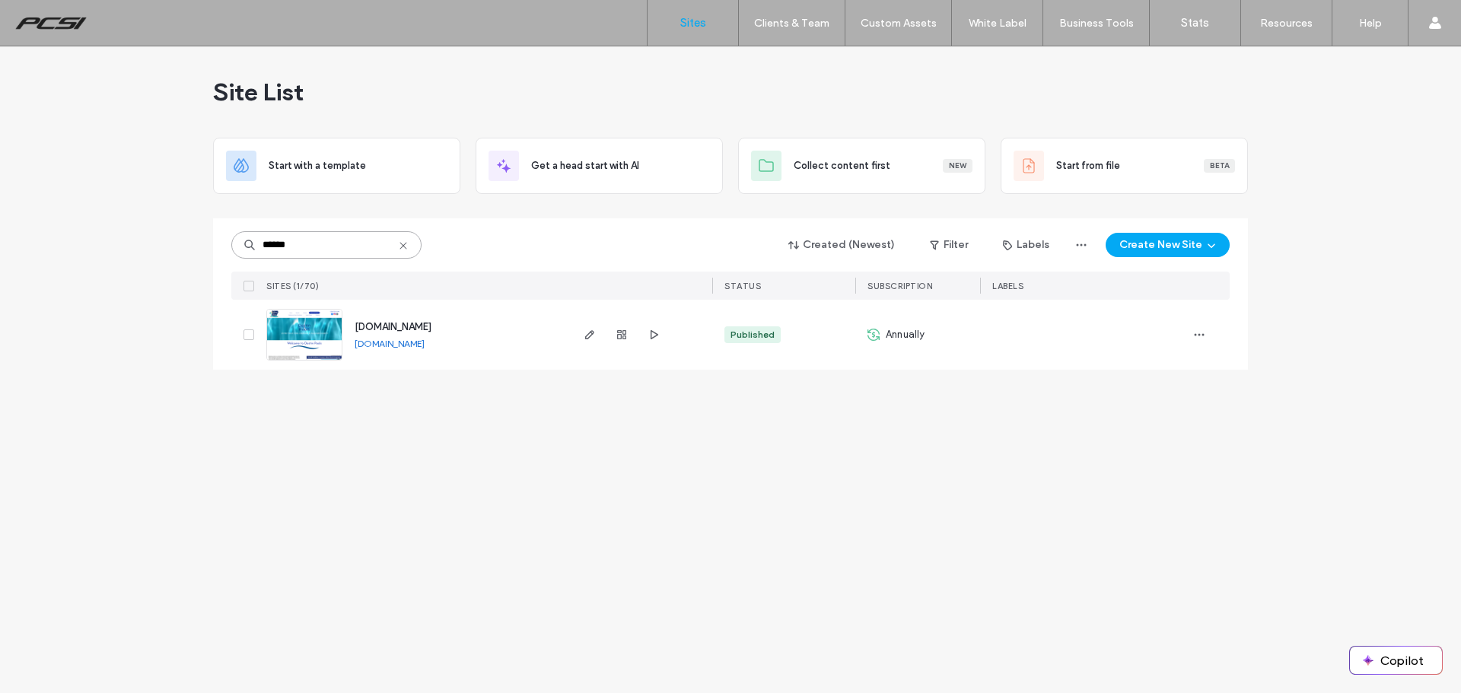
type input "******"
click at [305, 326] on img at bounding box center [304, 361] width 75 height 103
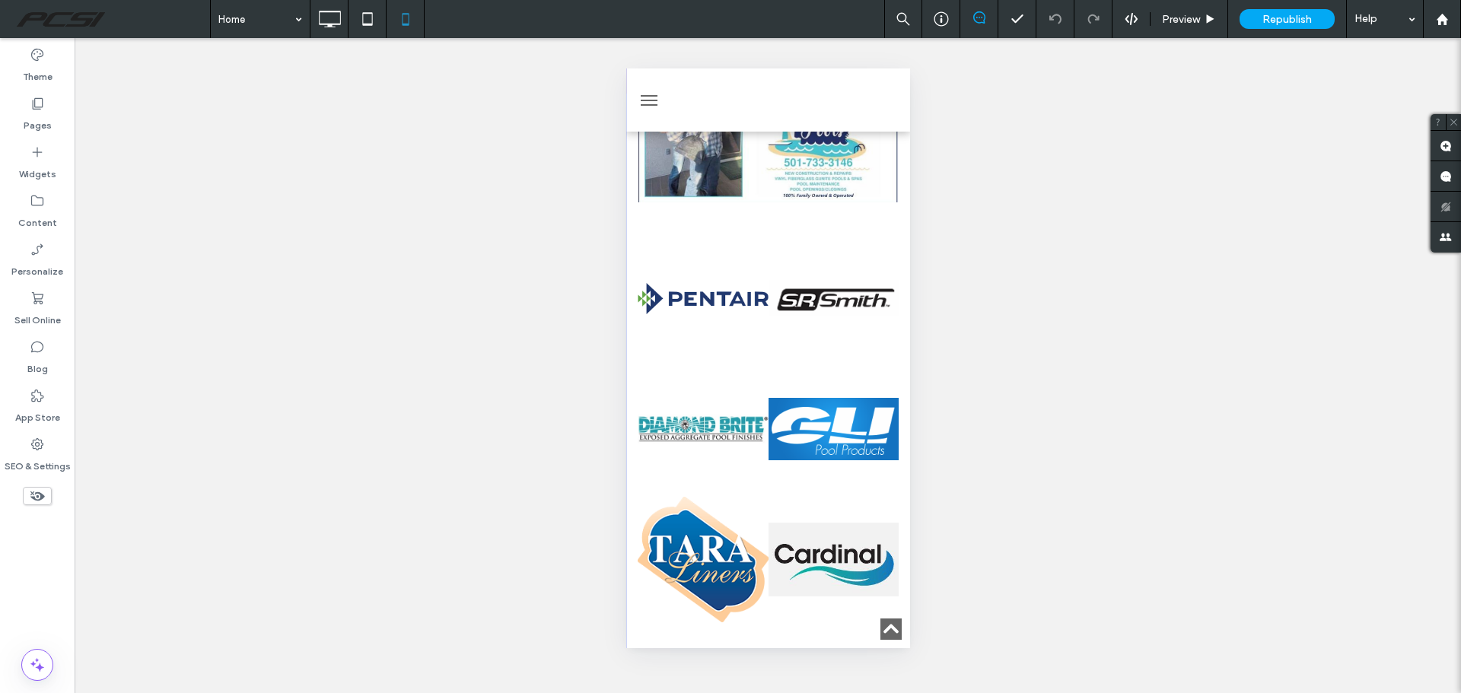
scroll to position [1674, 0]
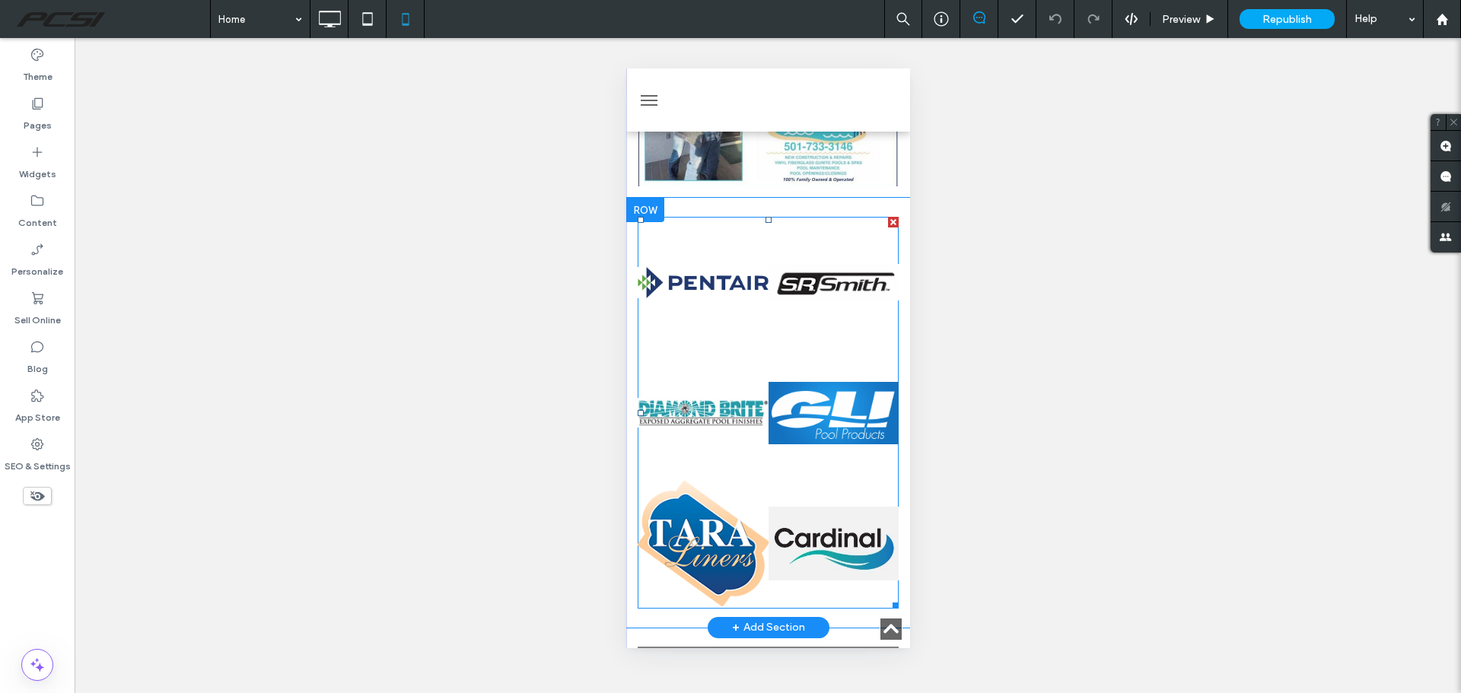
click at [746, 348] on link at bounding box center [702, 413] width 131 height 131
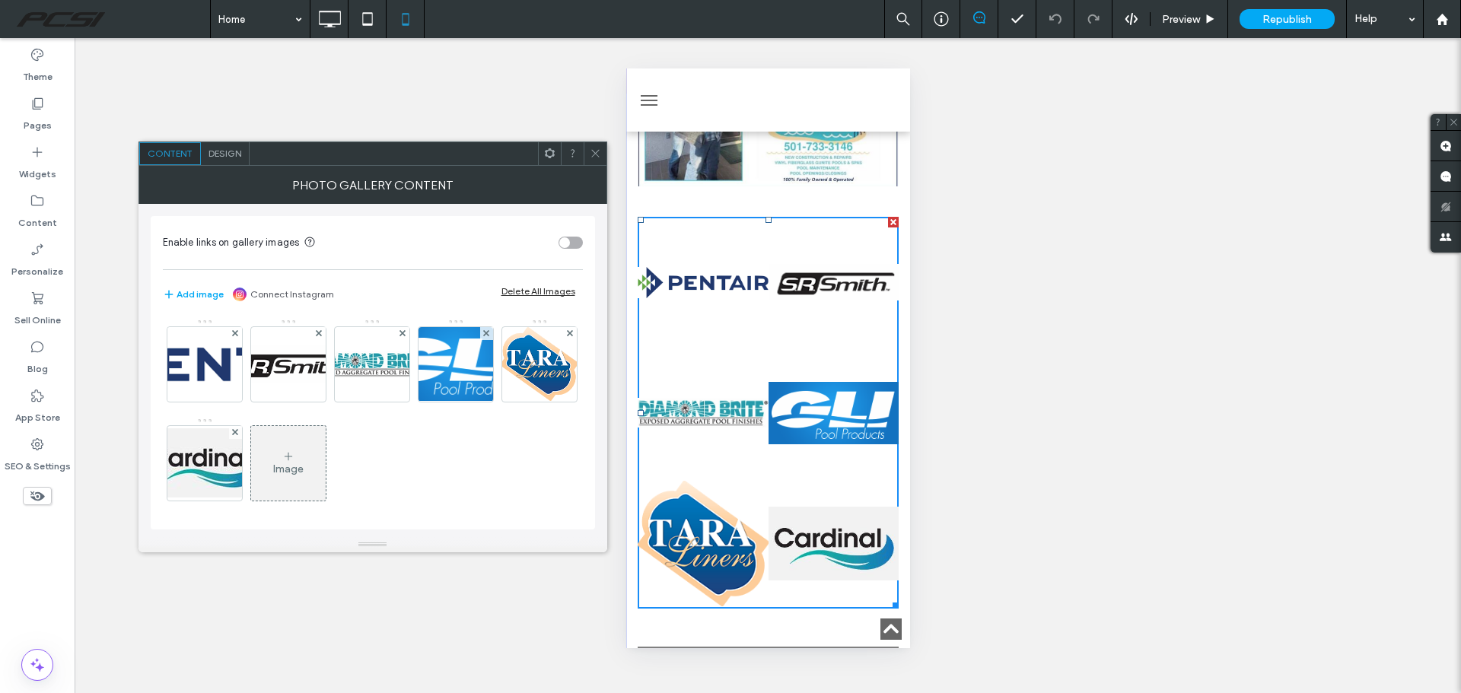
click at [220, 153] on span "Design" at bounding box center [224, 153] width 33 height 11
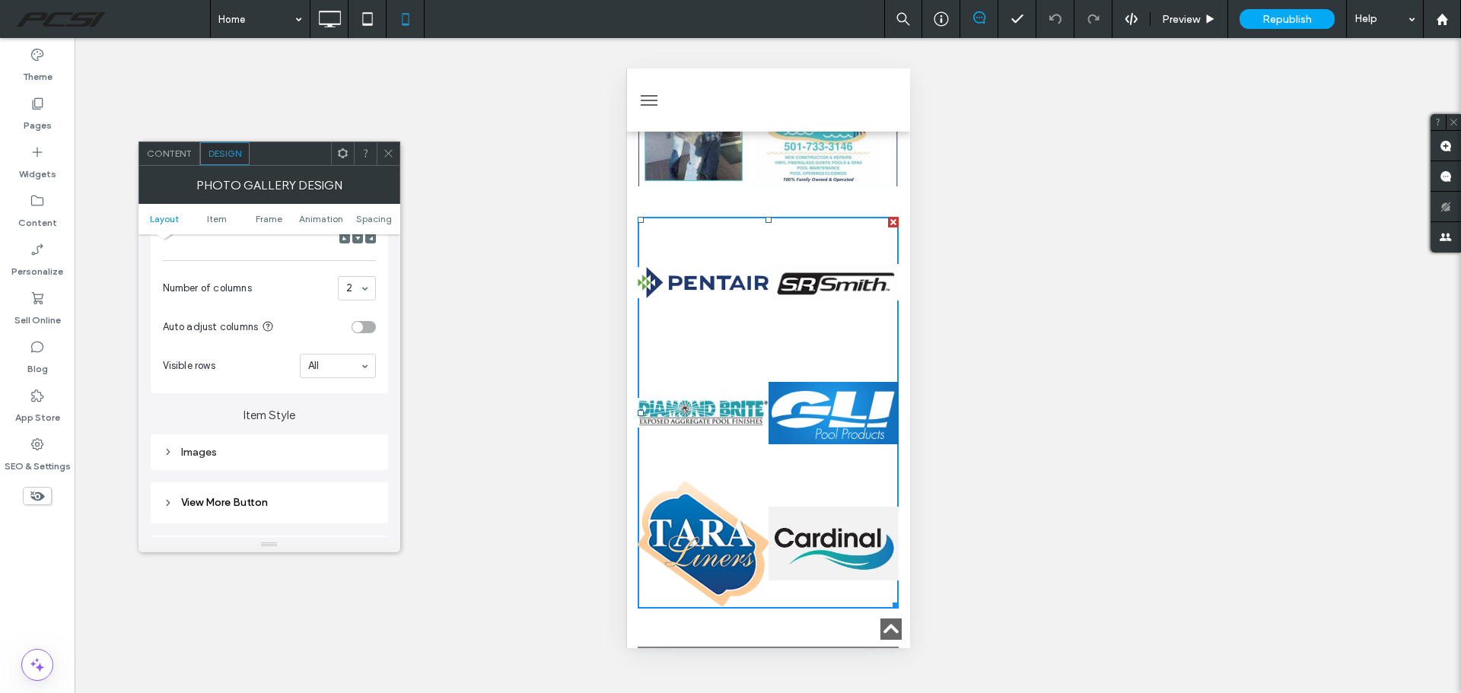
scroll to position [533, 0]
click at [389, 152] on icon at bounding box center [388, 153] width 11 height 11
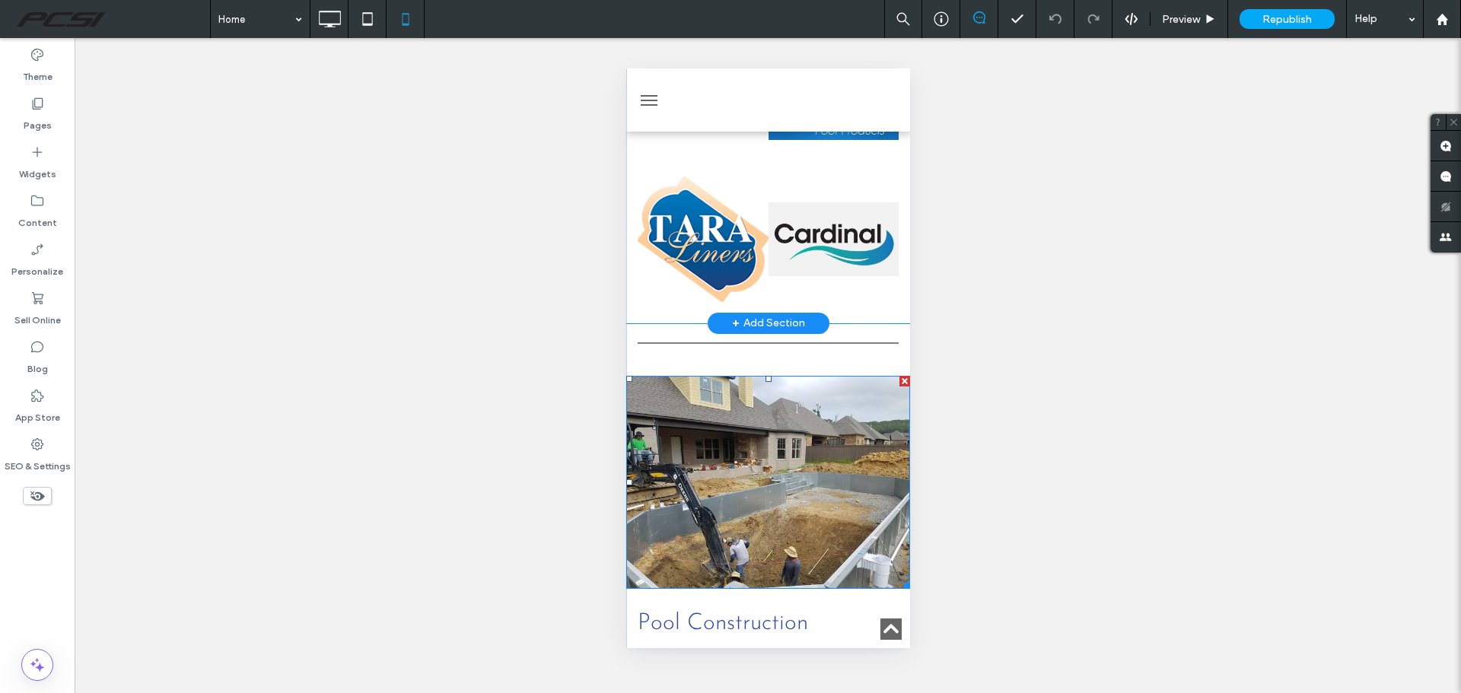
scroll to position [2054, 0]
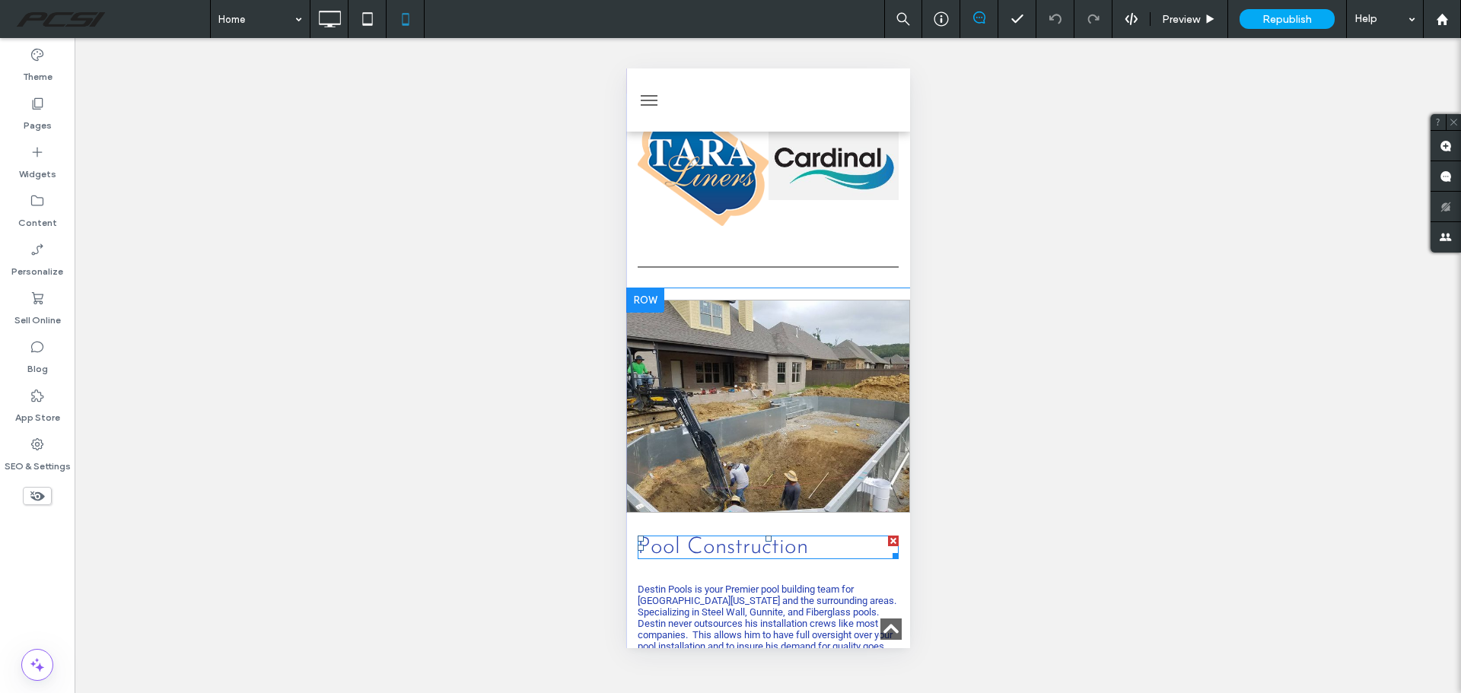
click at [717, 536] on font "Pool Construction" at bounding box center [722, 548] width 170 height 24
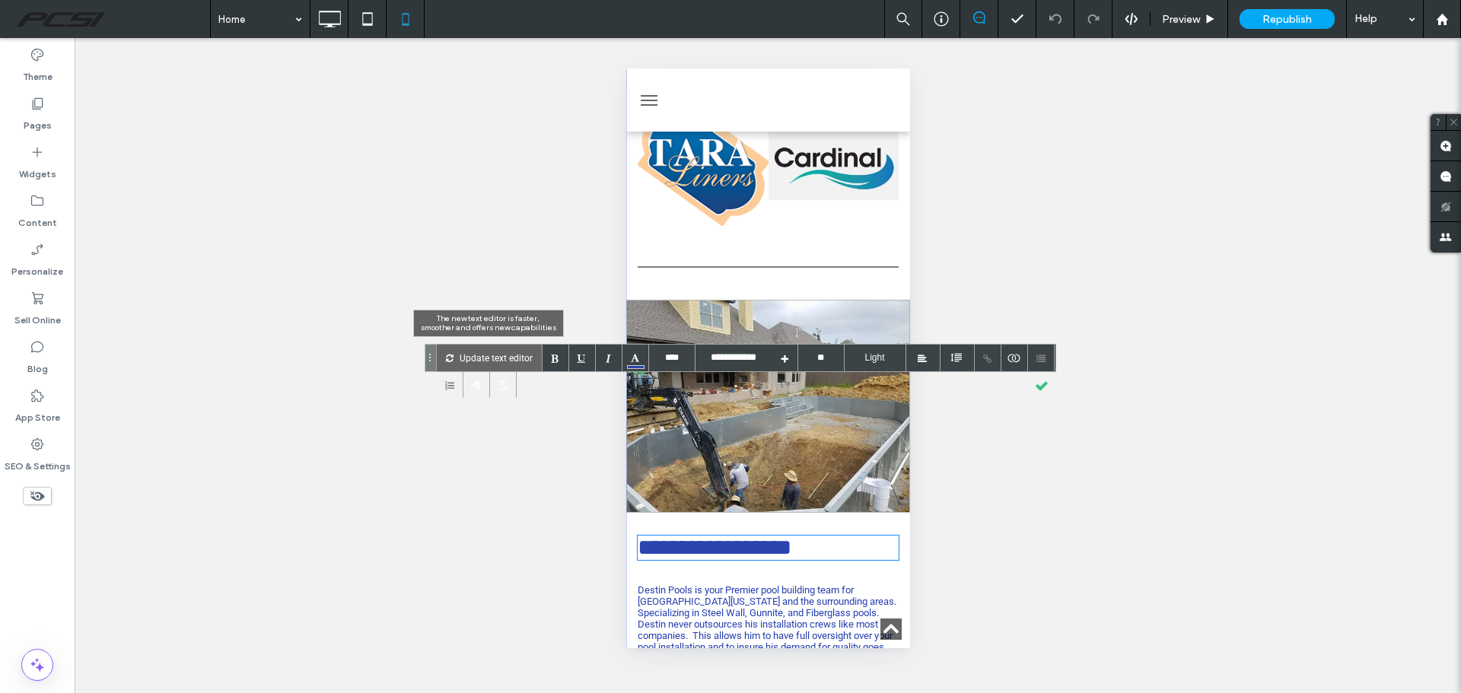
click at [475, 361] on p "Update text editor" at bounding box center [495, 358] width 73 height 27
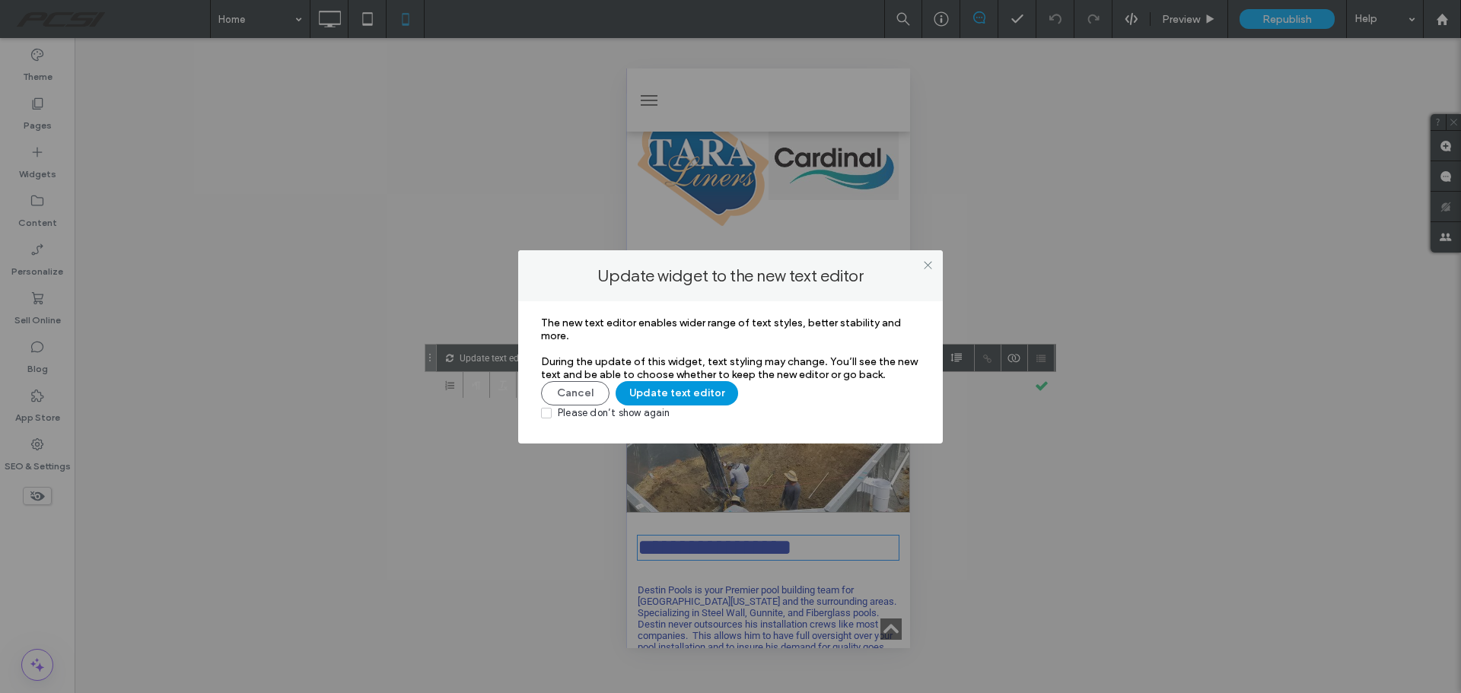
click at [669, 393] on button "Update text editor" at bounding box center [676, 393] width 122 height 24
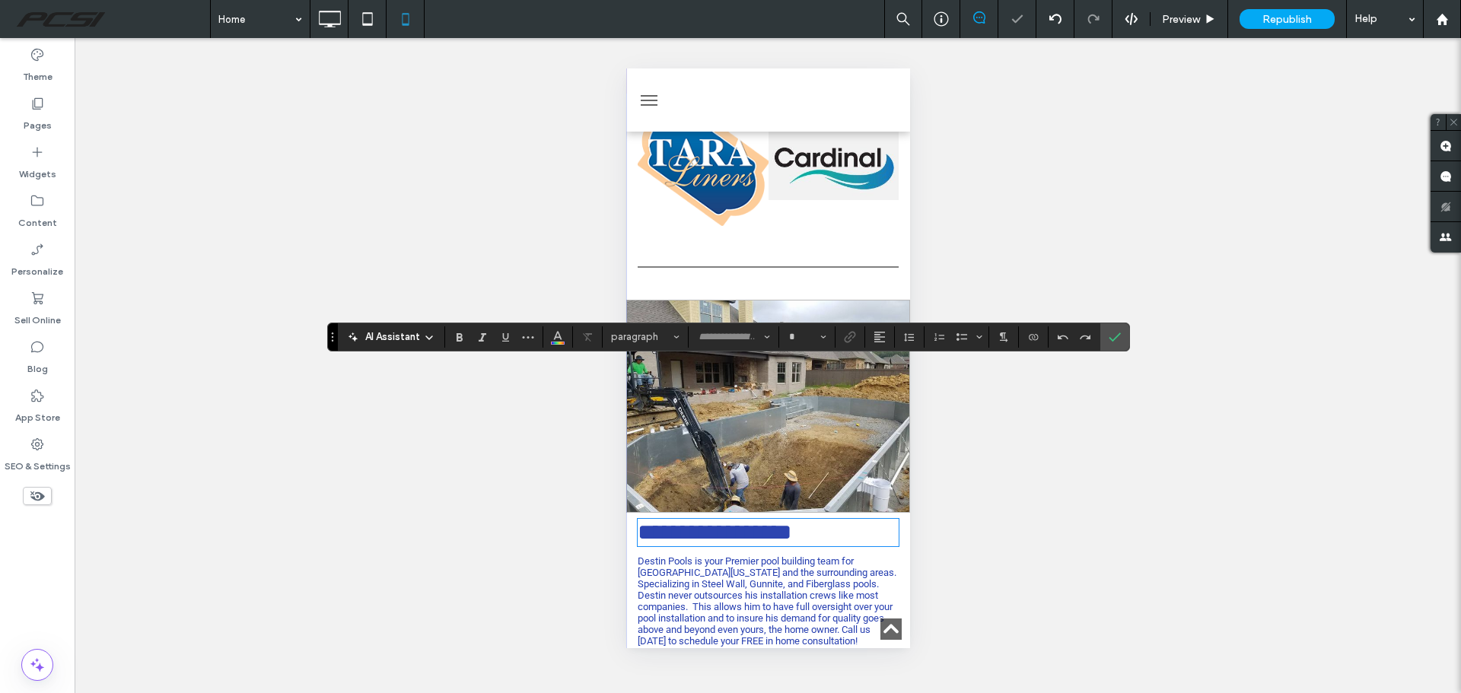
type input "**********"
type input "**"
click at [774, 555] on span "Destin Pools is your Premier pool building team for Central Arkansas and the su…" at bounding box center [767, 595] width 261 height 80
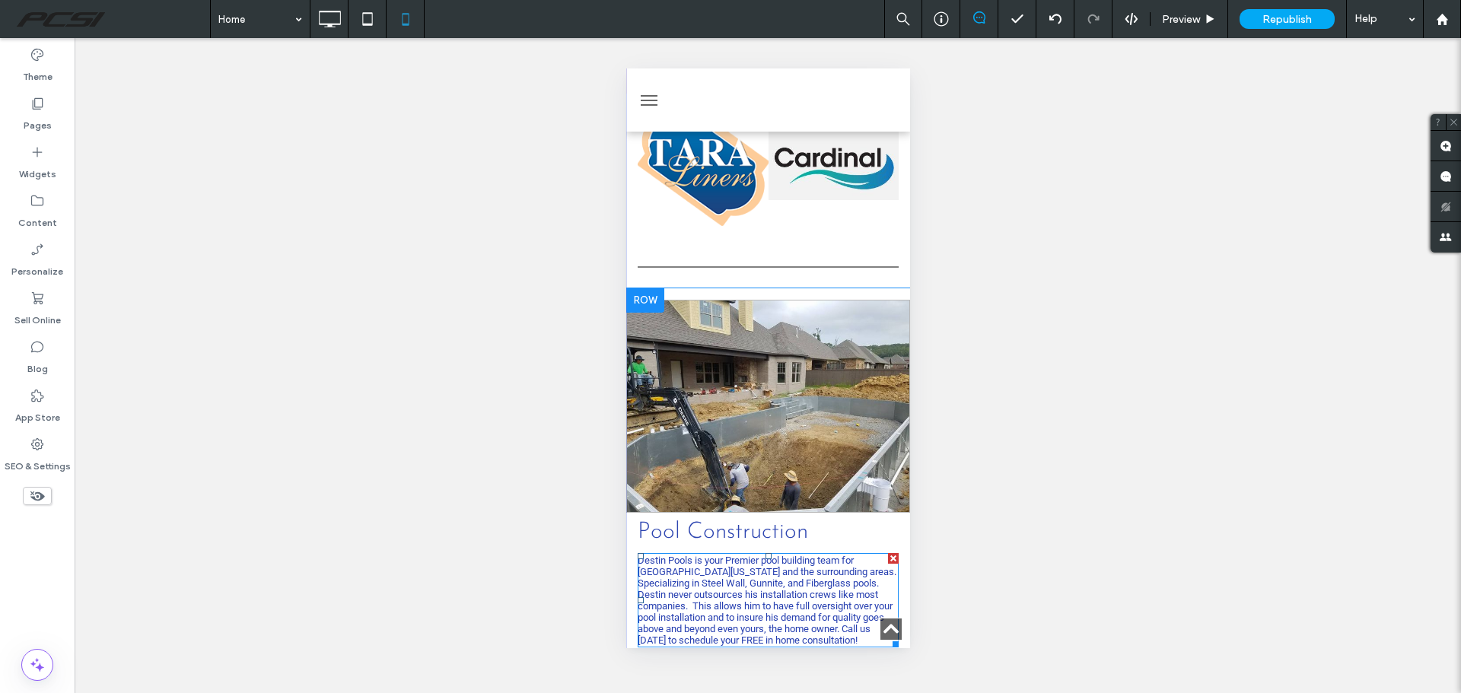
click at [774, 555] on span "Destin Pools is your Premier pool building team for Central Arkansas and the su…" at bounding box center [767, 595] width 261 height 80
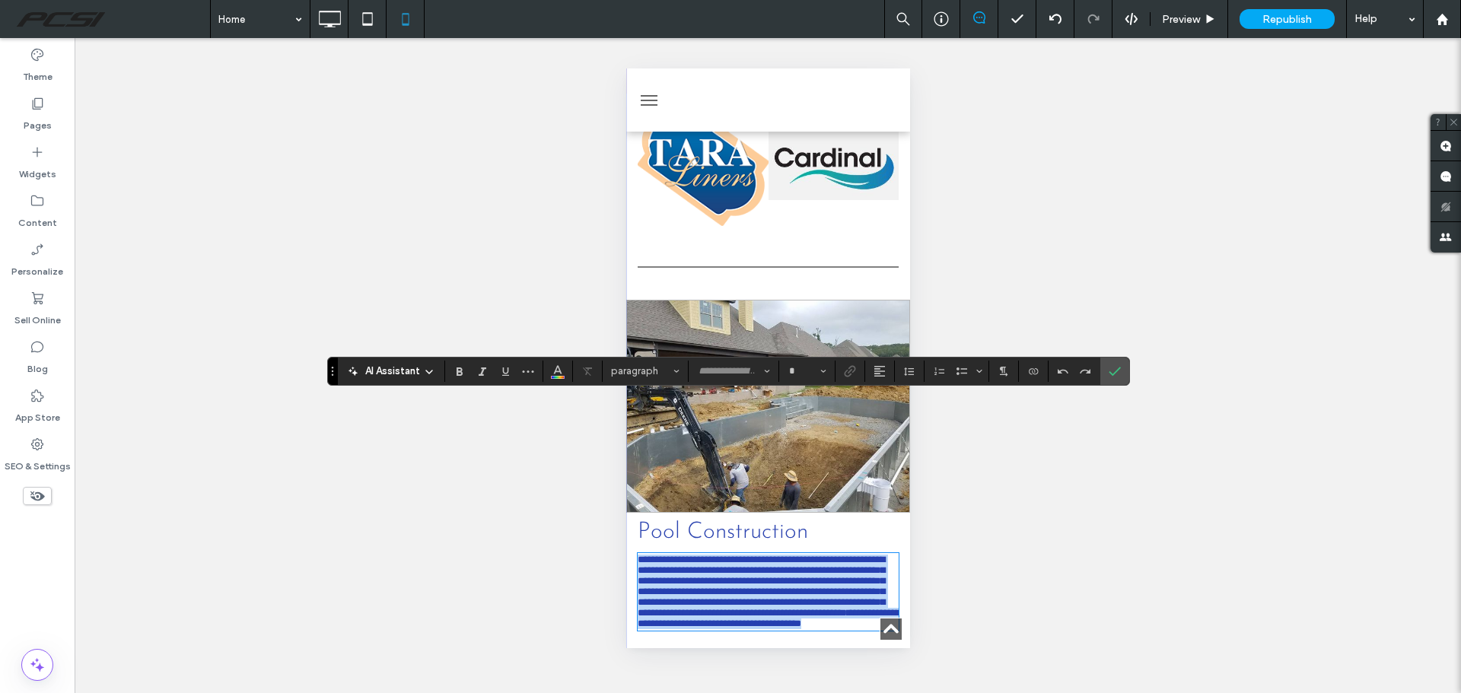
type input "******"
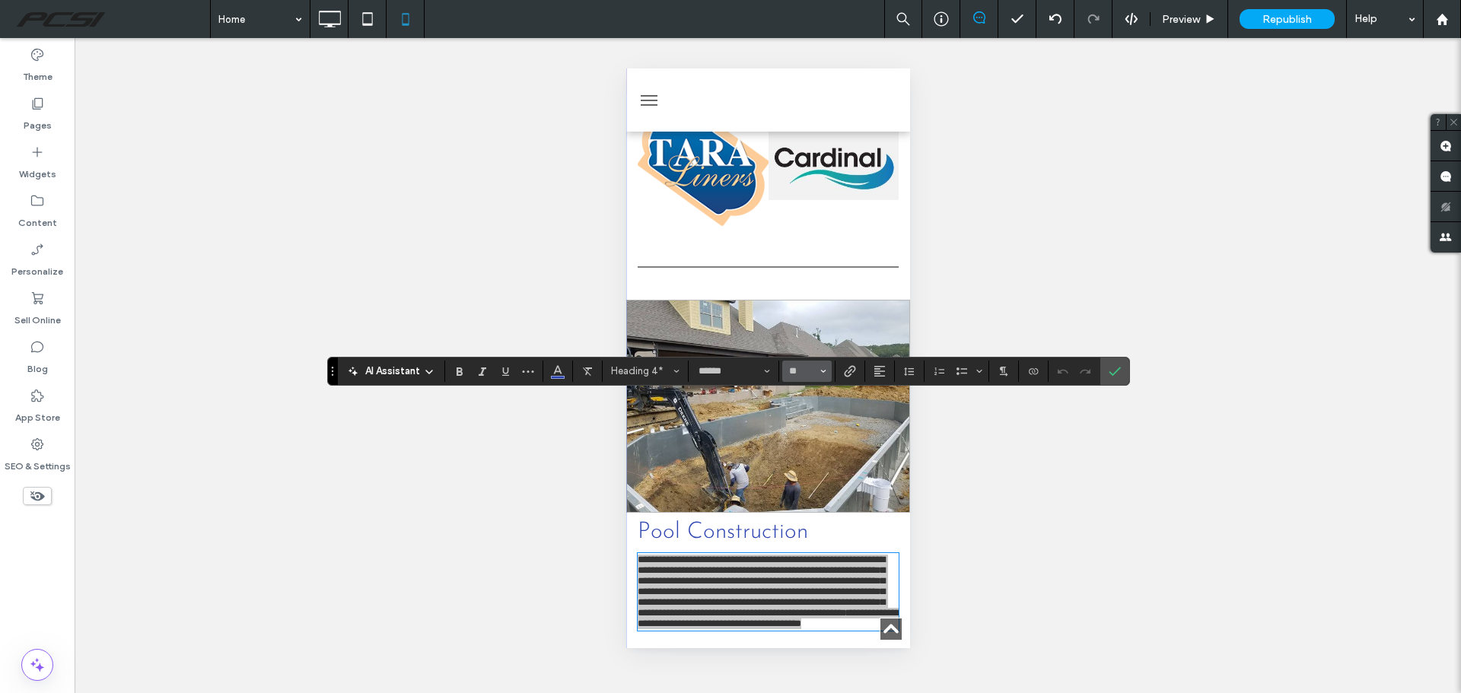
click at [818, 375] on button "**" at bounding box center [806, 371] width 49 height 21
click at [812, 498] on label "14" at bounding box center [806, 501] width 49 height 21
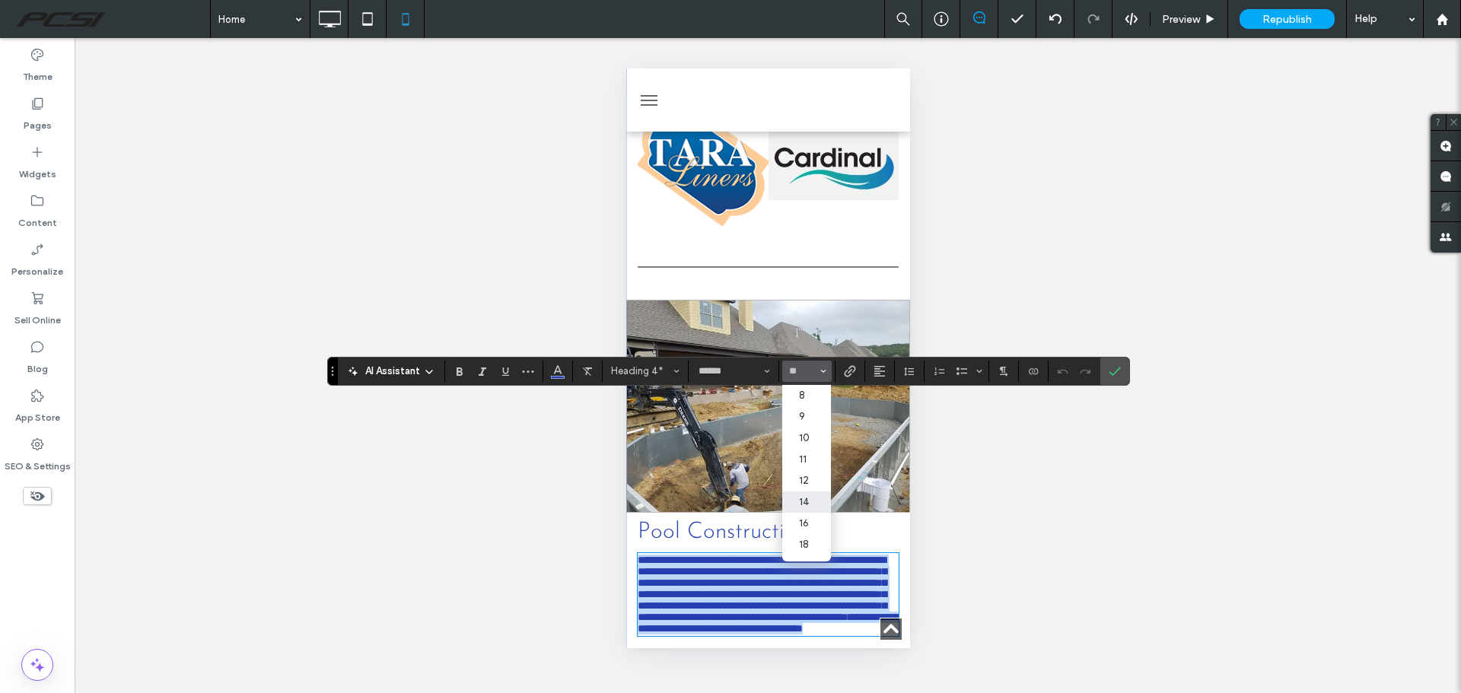
type input "**"
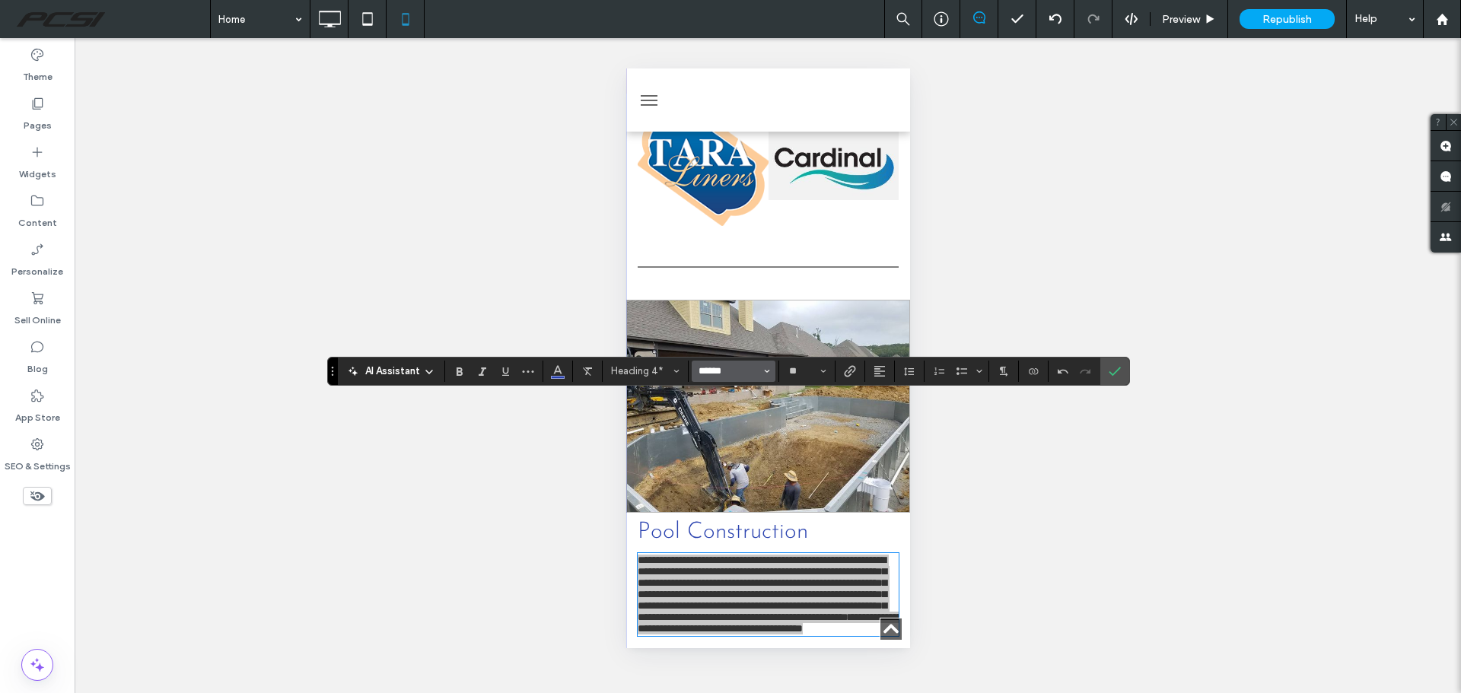
click at [752, 365] on input "******" at bounding box center [729, 371] width 65 height 12
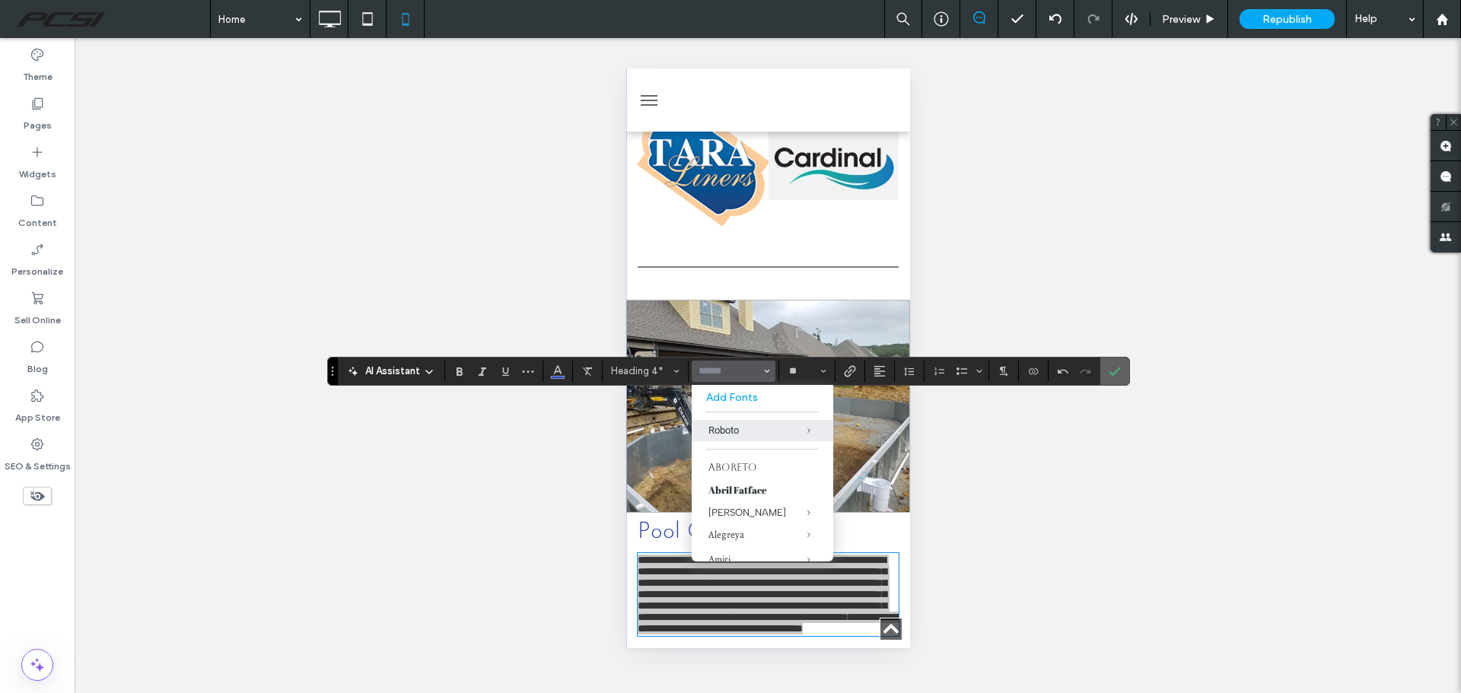
click at [1111, 373] on icon "Confirm" at bounding box center [1114, 371] width 12 height 12
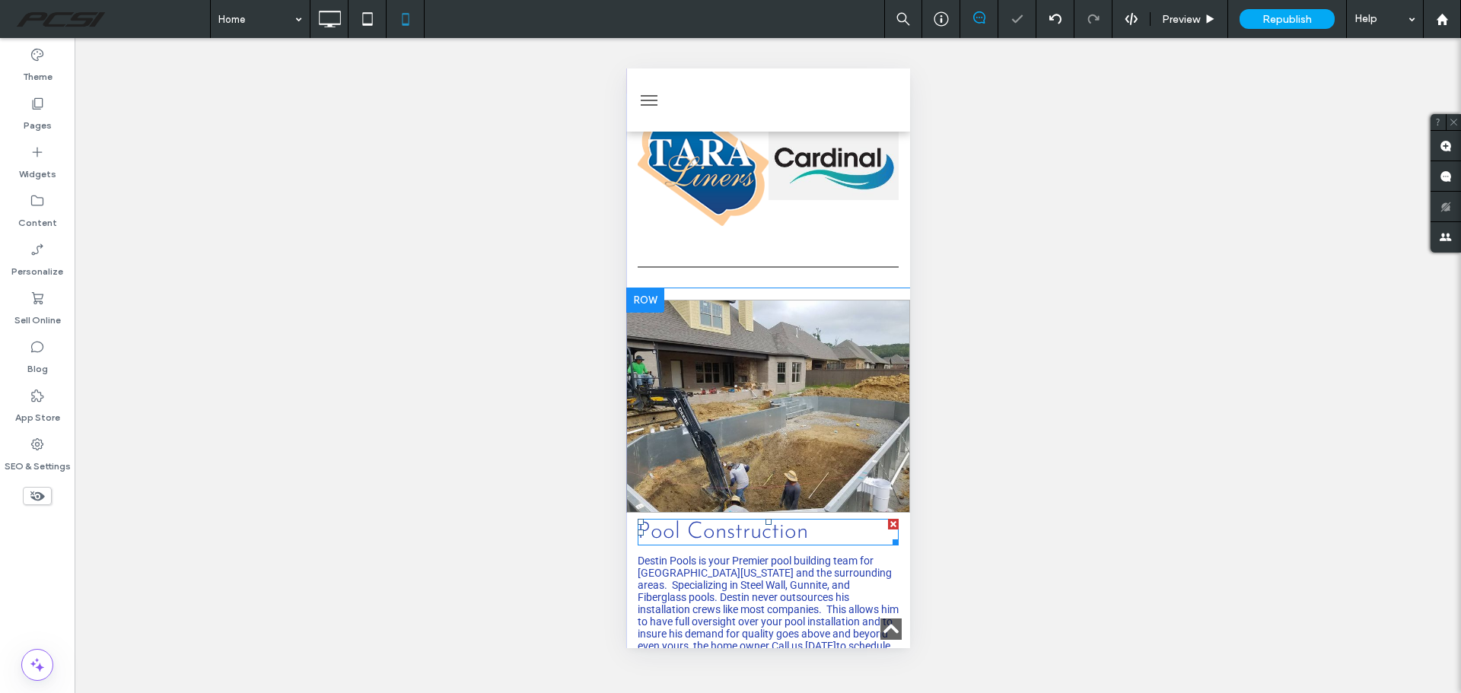
click at [765, 520] on span "Pool Construction" at bounding box center [722, 532] width 170 height 24
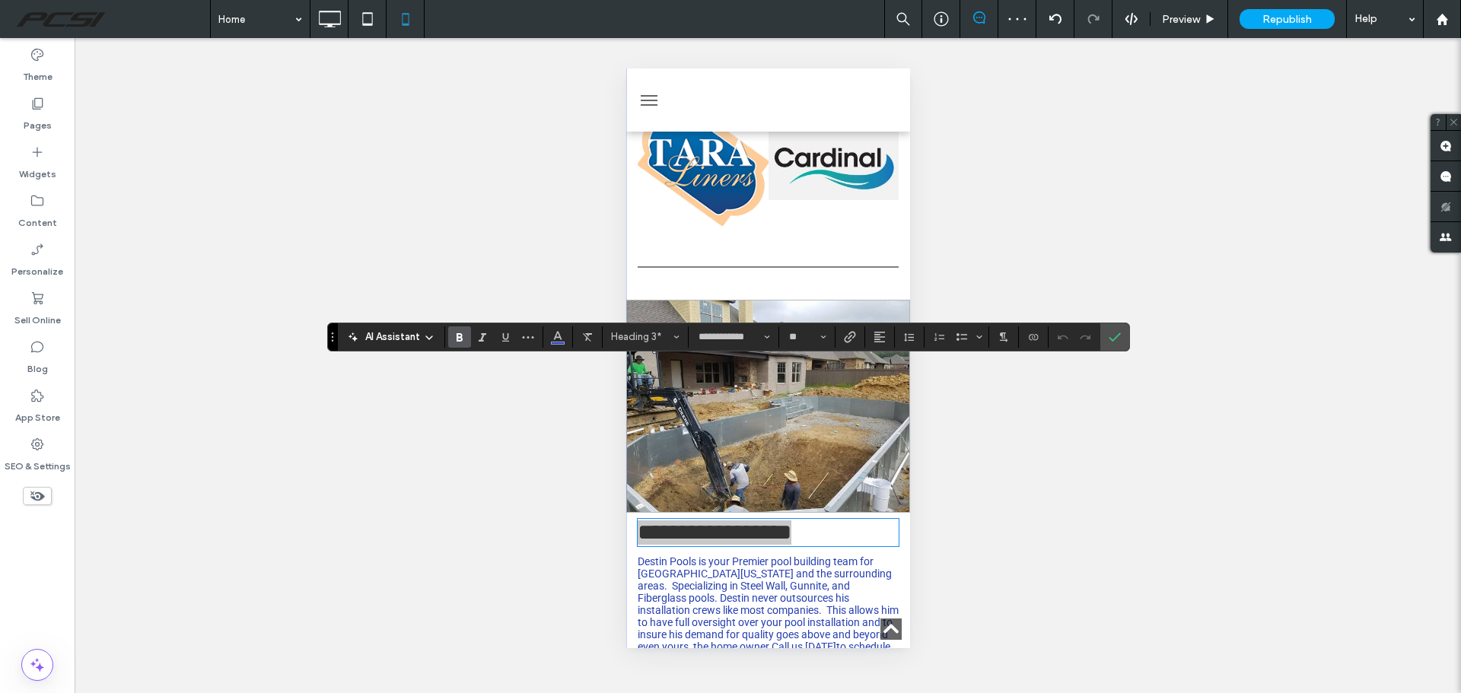
click at [458, 336] on use "Bold" at bounding box center [459, 337] width 6 height 8
click at [1122, 333] on label "Confirm" at bounding box center [1114, 336] width 23 height 27
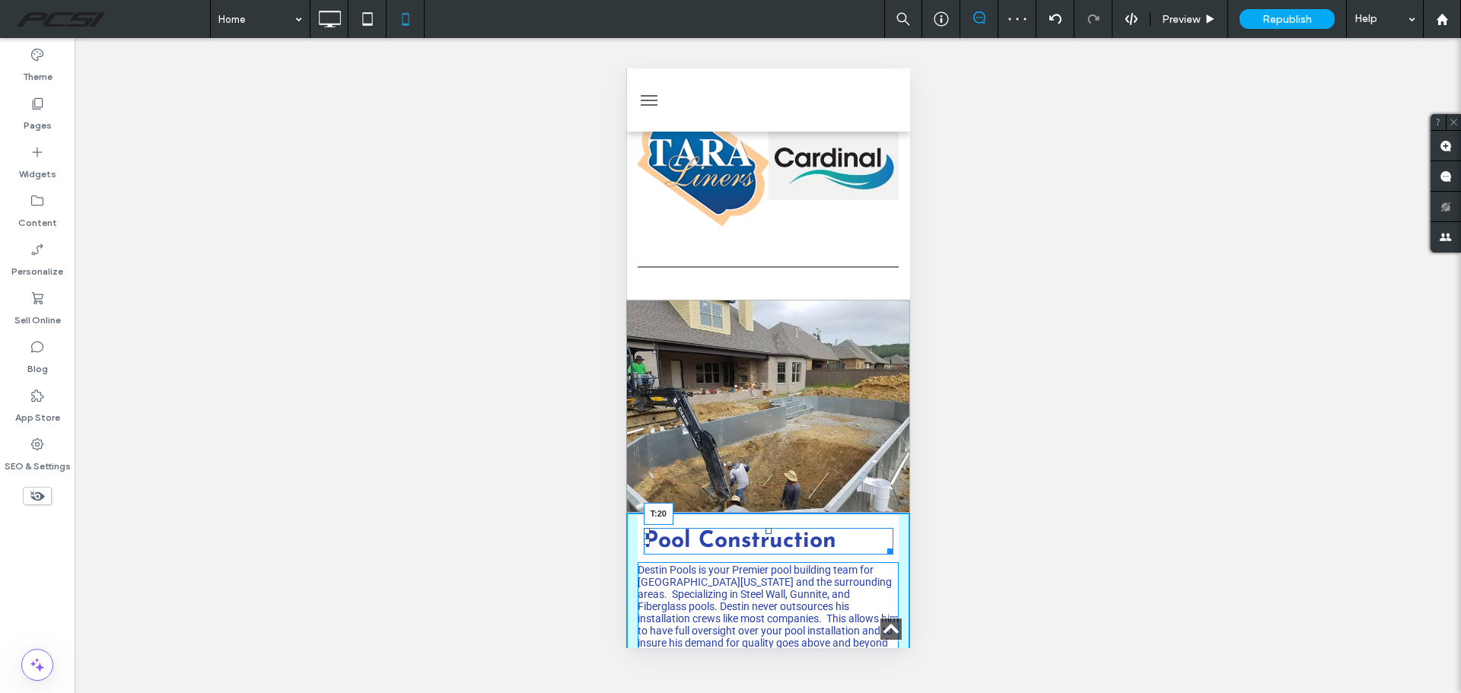
drag, startPoint x: 761, startPoint y: 364, endPoint x: 1396, endPoint y: 443, distance: 639.4
click at [765, 528] on div at bounding box center [768, 531] width 6 height 6
drag, startPoint x: 759, startPoint y: 407, endPoint x: 1401, endPoint y: 526, distance: 652.2
click at [759, 513] on div "Pool Construction Destin Pools is your Premier pool building team for Central A…" at bounding box center [767, 628] width 284 height 231
drag, startPoint x: 759, startPoint y: 554, endPoint x: 760, endPoint y: 537, distance: 16.8
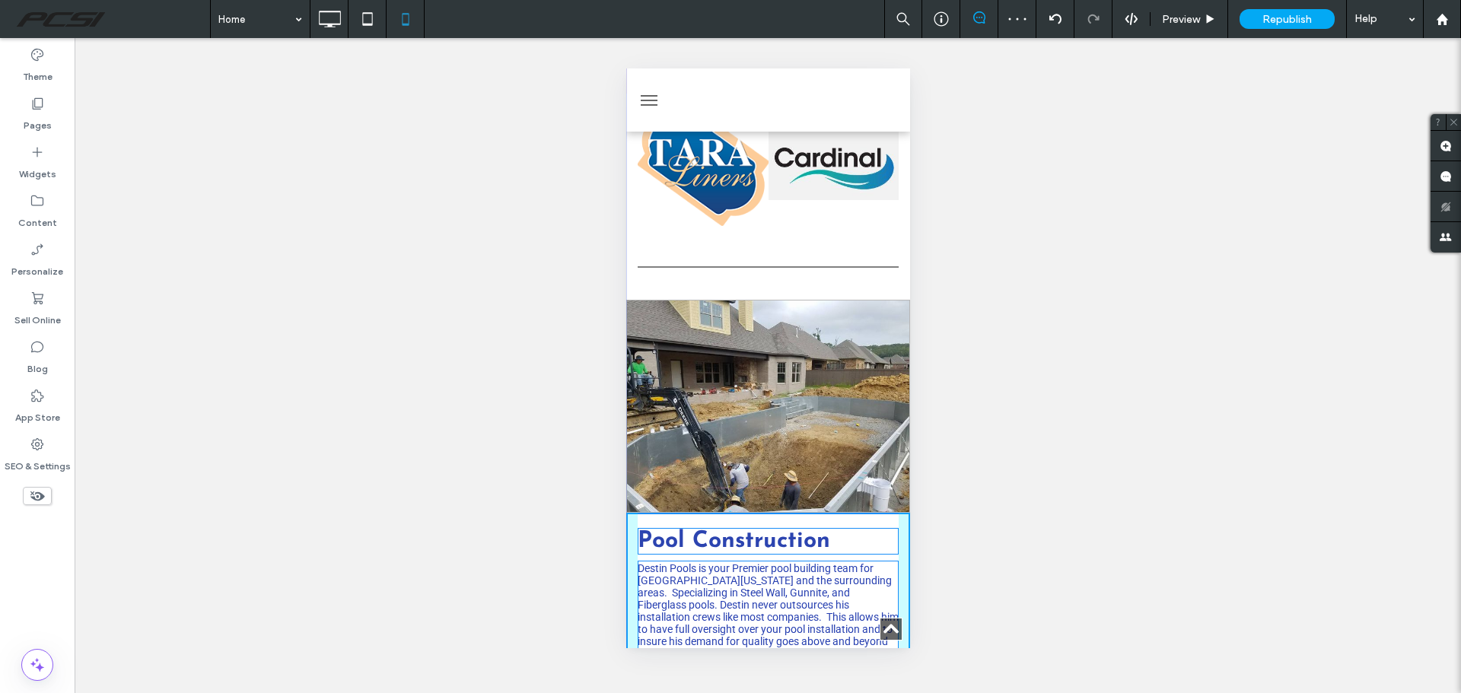
click at [765, 683] on div at bounding box center [768, 686] width 6 height 6
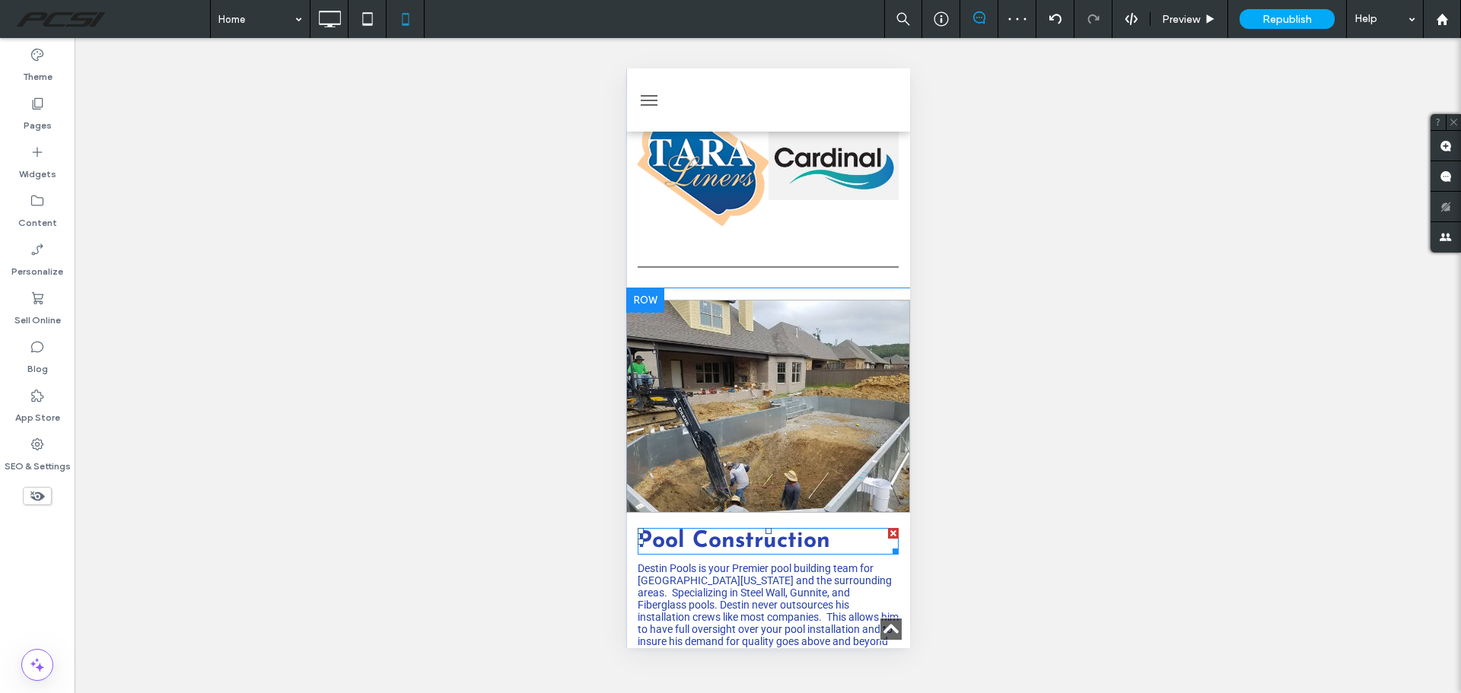
click at [759, 529] on strong "Pool Construction" at bounding box center [733, 541] width 192 height 24
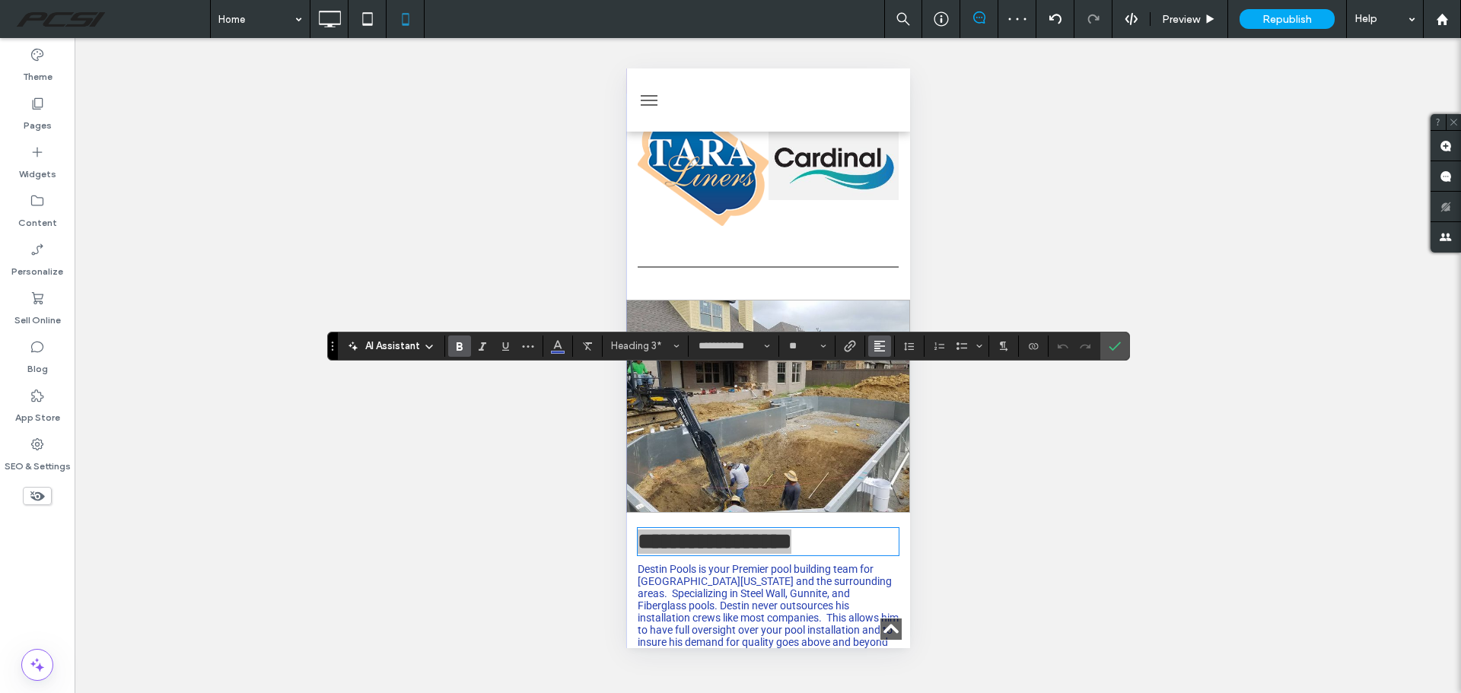
click at [876, 349] on icon "Alignment" at bounding box center [879, 346] width 12 height 12
click at [898, 397] on div "ui.textEditor.alignment.center" at bounding box center [895, 392] width 20 height 12
click at [796, 563] on span "Destin Pools is your Premier pool building team for Central Arkansas and the su…" at bounding box center [767, 611] width 261 height 97
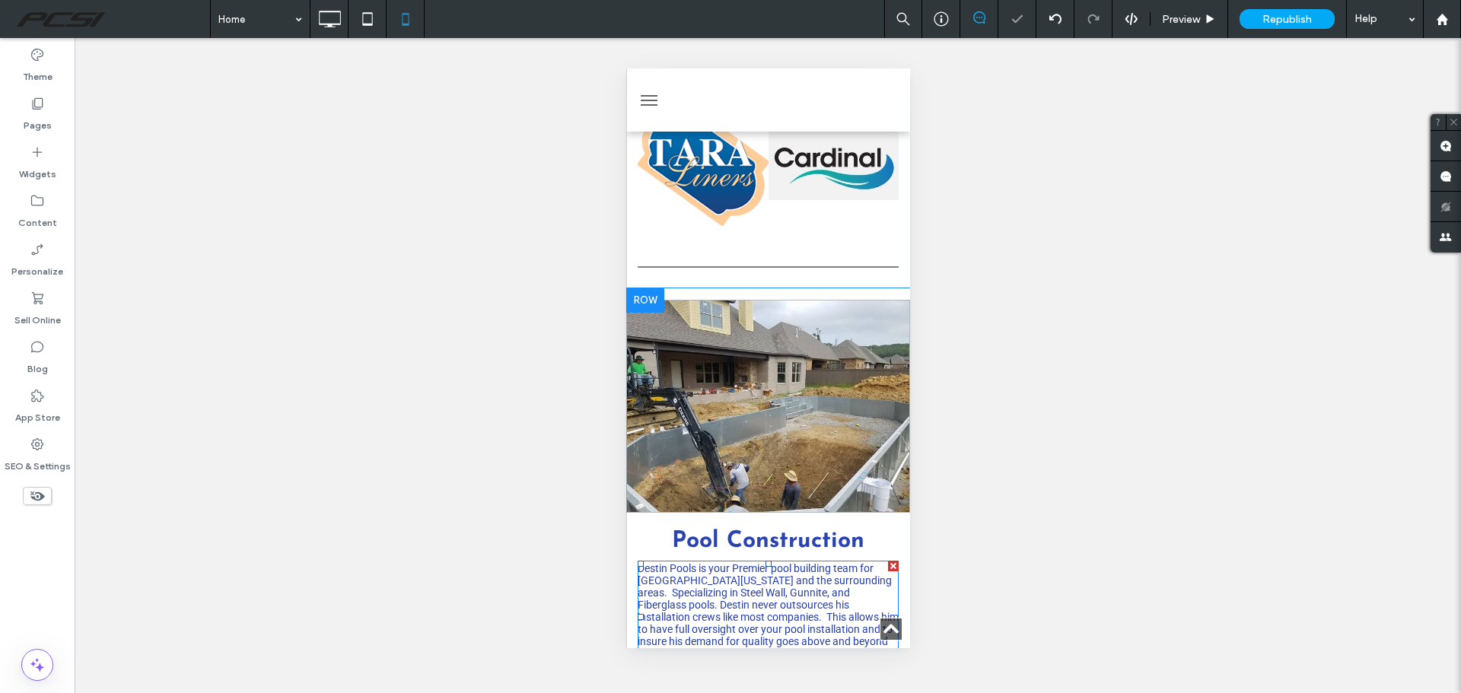
click at [796, 562] on span "Destin Pools is your Premier pool building team for Central Arkansas and the su…" at bounding box center [767, 610] width 261 height 97
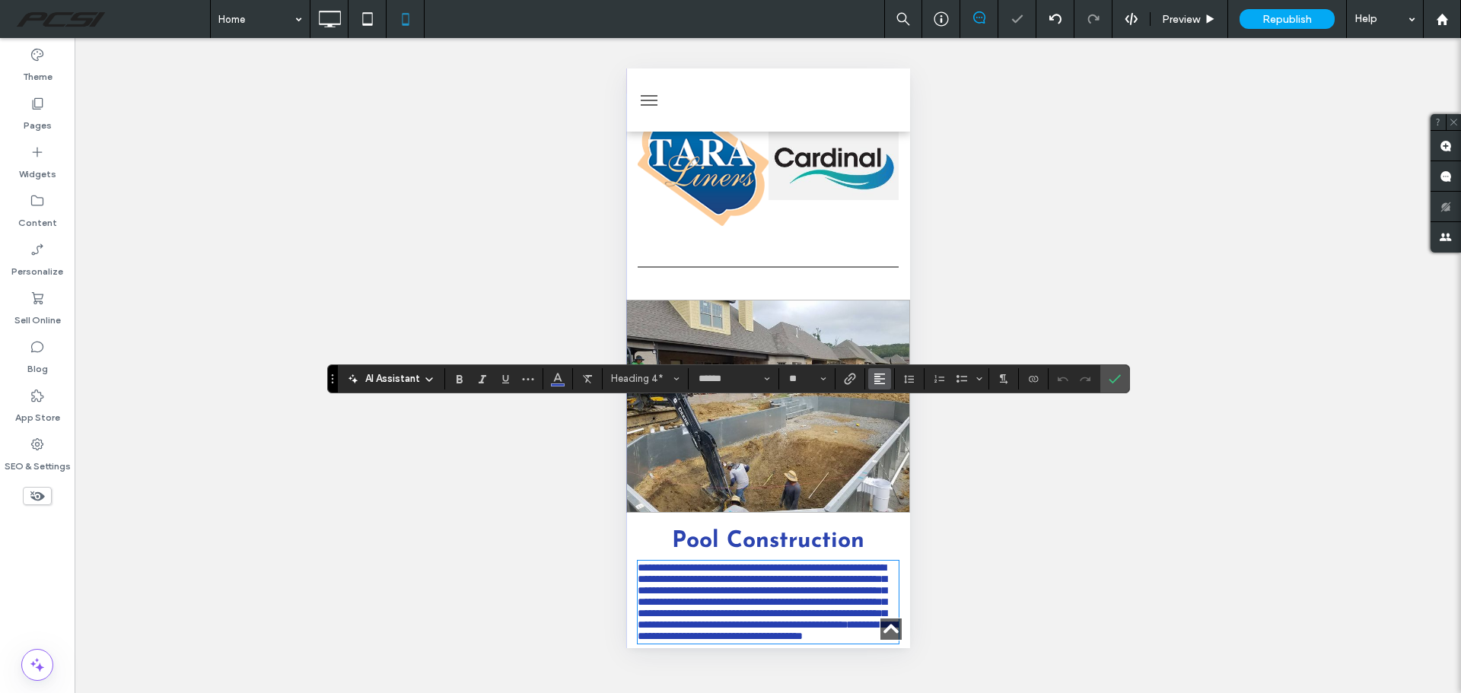
click at [883, 385] on span "Alignment" at bounding box center [879, 379] width 12 height 20
click at [890, 425] on use "ui.textEditor.alignment.center" at bounding box center [890, 425] width 11 height 11
click at [1108, 379] on icon "Confirm" at bounding box center [1114, 379] width 12 height 12
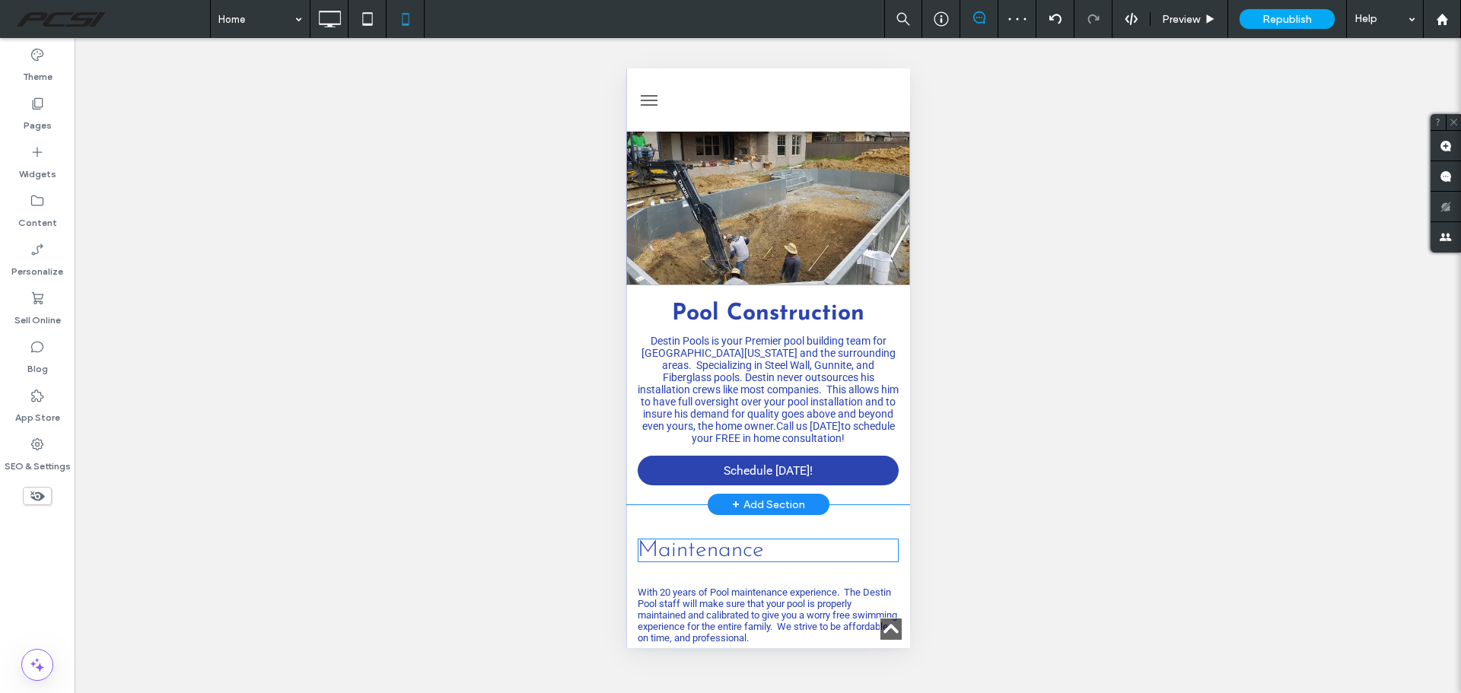
scroll to position [2282, 0]
click at [730, 538] on font "Maintenance" at bounding box center [700, 550] width 126 height 24
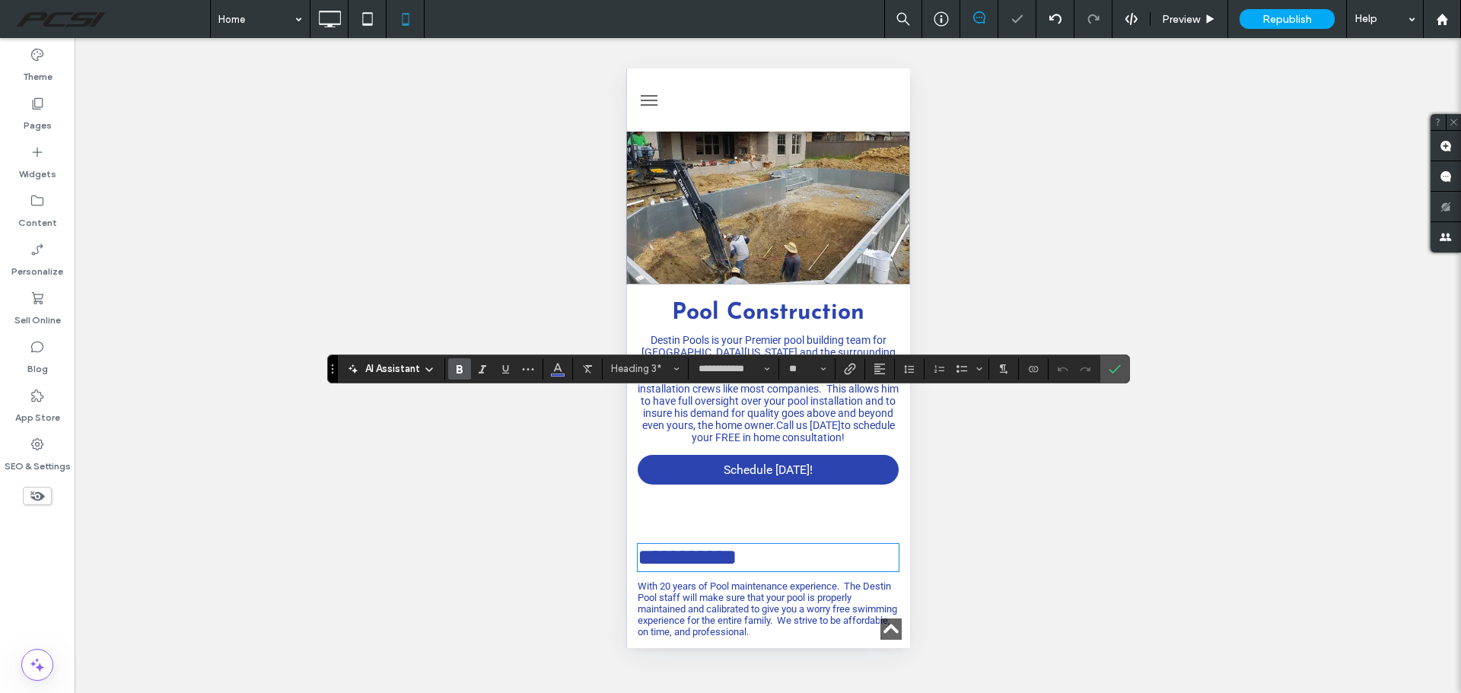
click at [464, 369] on icon "Bold" at bounding box center [459, 369] width 12 height 12
click at [883, 373] on icon "Alignment" at bounding box center [879, 369] width 12 height 12
drag, startPoint x: 889, startPoint y: 418, endPoint x: 280, endPoint y: 348, distance: 613.4
click at [889, 418] on use "ui.textEditor.alignment.center" at bounding box center [890, 415] width 11 height 11
click at [1114, 375] on span "Confirm" at bounding box center [1111, 368] width 7 height 27
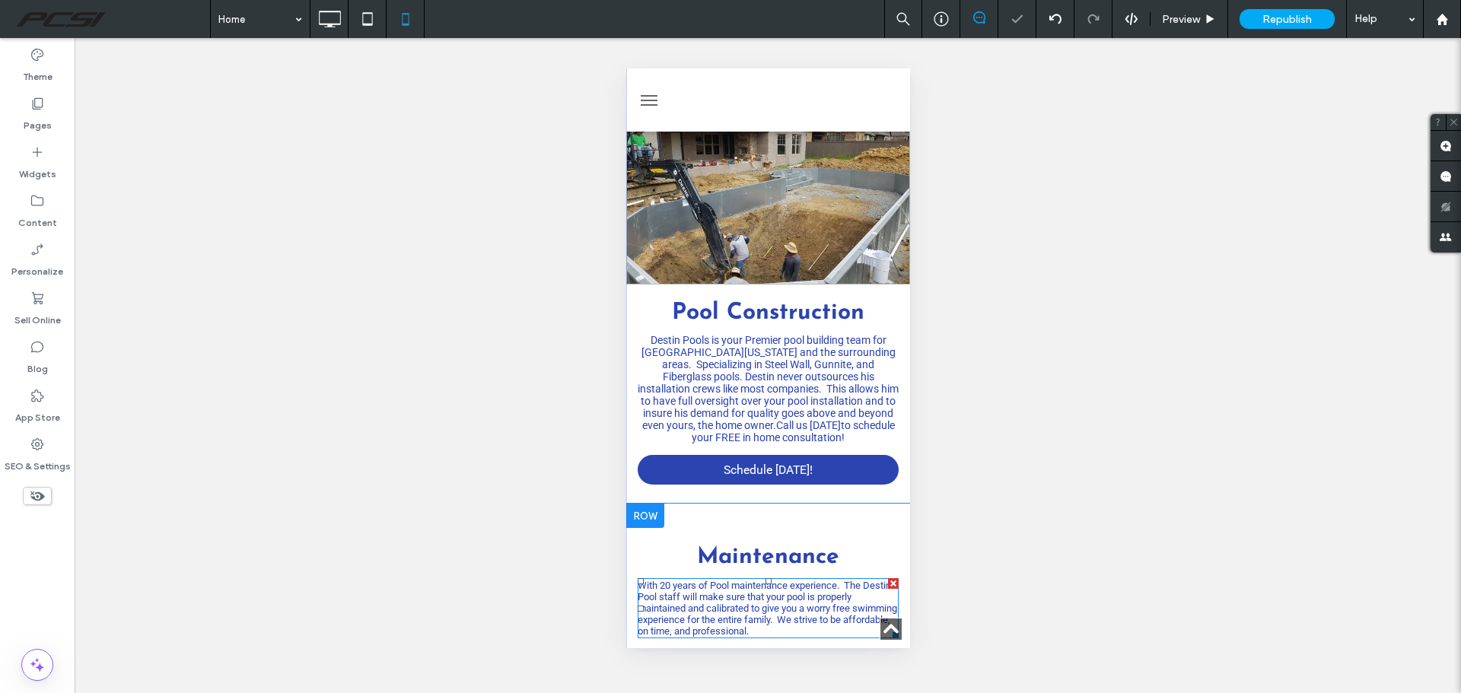
click at [764, 580] on span "With 20 years of Pool maintenance experience. The Destin Pool staff will make s…" at bounding box center [766, 608] width 259 height 57
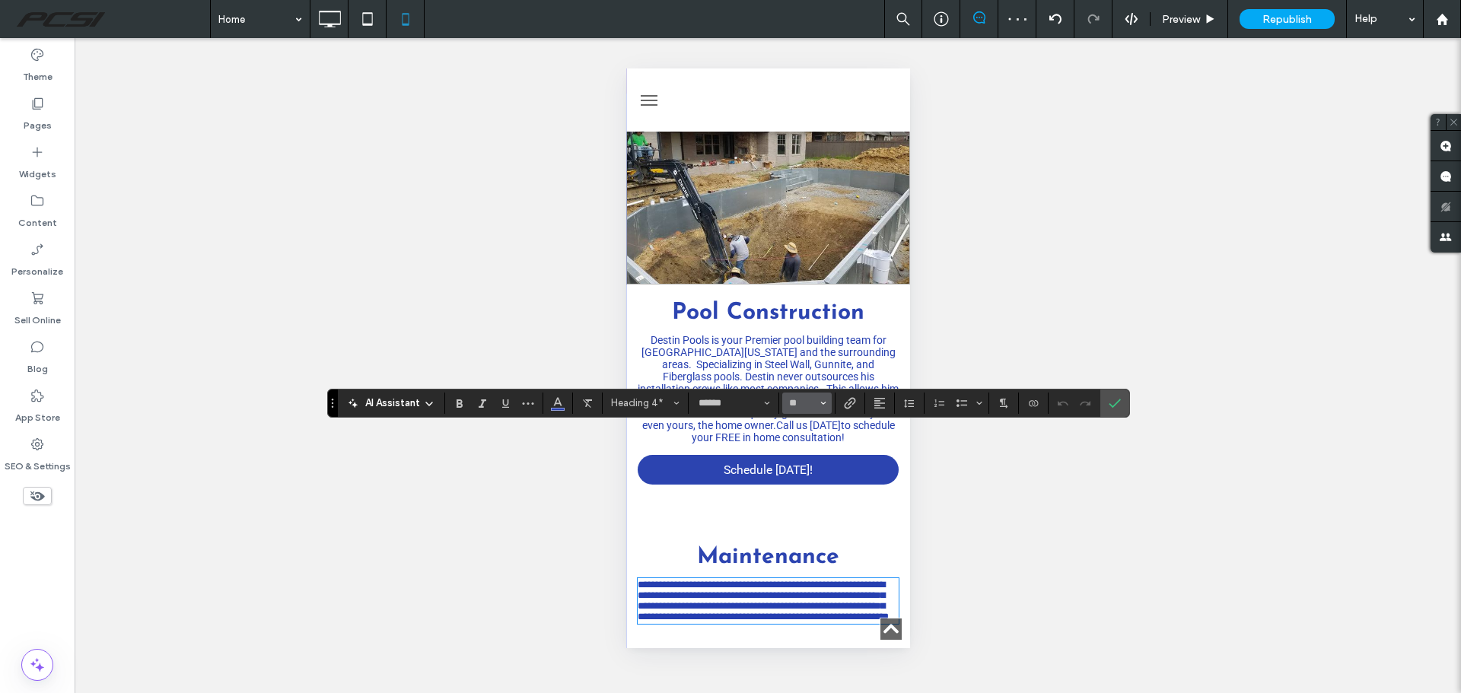
click at [821, 403] on icon "Size" at bounding box center [823, 403] width 6 height 6
drag, startPoint x: 812, startPoint y: 533, endPoint x: 186, endPoint y: 449, distance: 631.8
click at [812, 533] on label "14" at bounding box center [806, 533] width 49 height 21
type input "**"
click at [883, 410] on span "Alignment" at bounding box center [879, 403] width 12 height 20
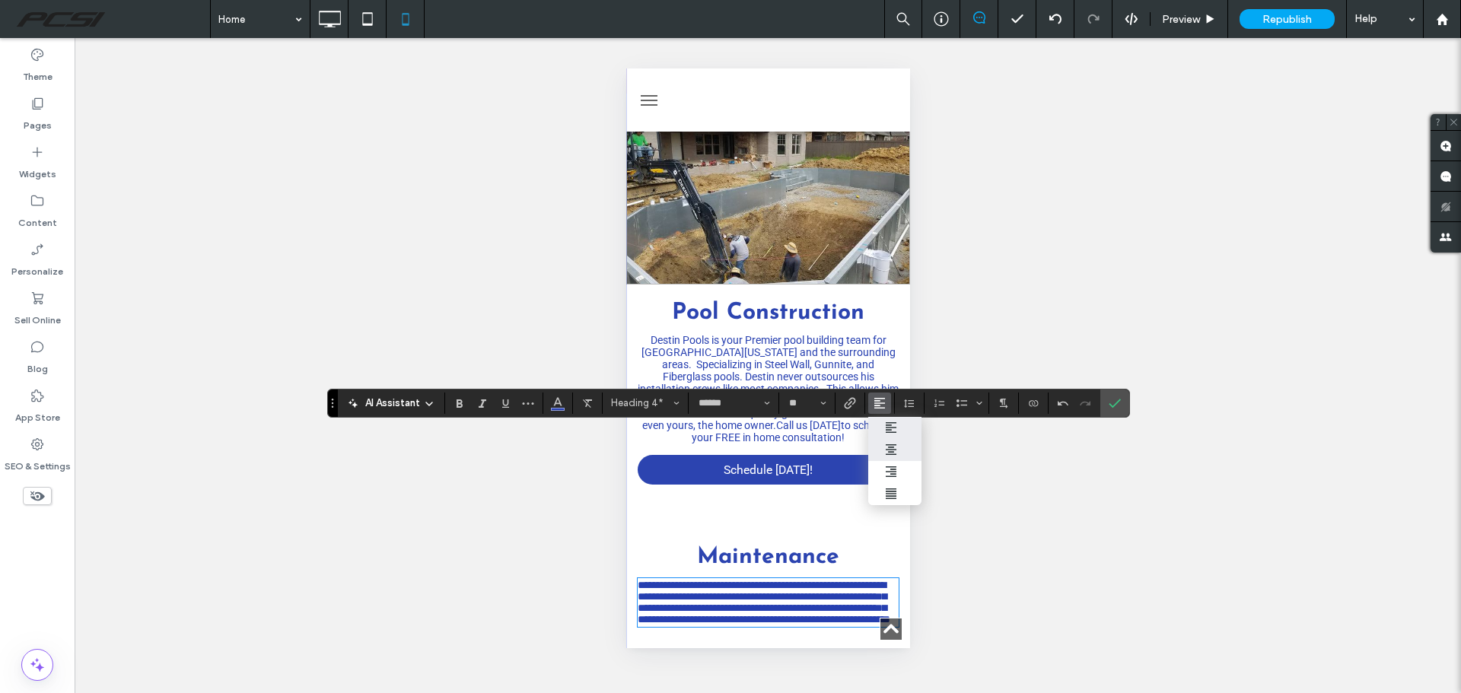
click at [889, 453] on use "ui.textEditor.alignment.center" at bounding box center [890, 449] width 11 height 11
click at [1114, 404] on icon "Confirm" at bounding box center [1114, 403] width 12 height 12
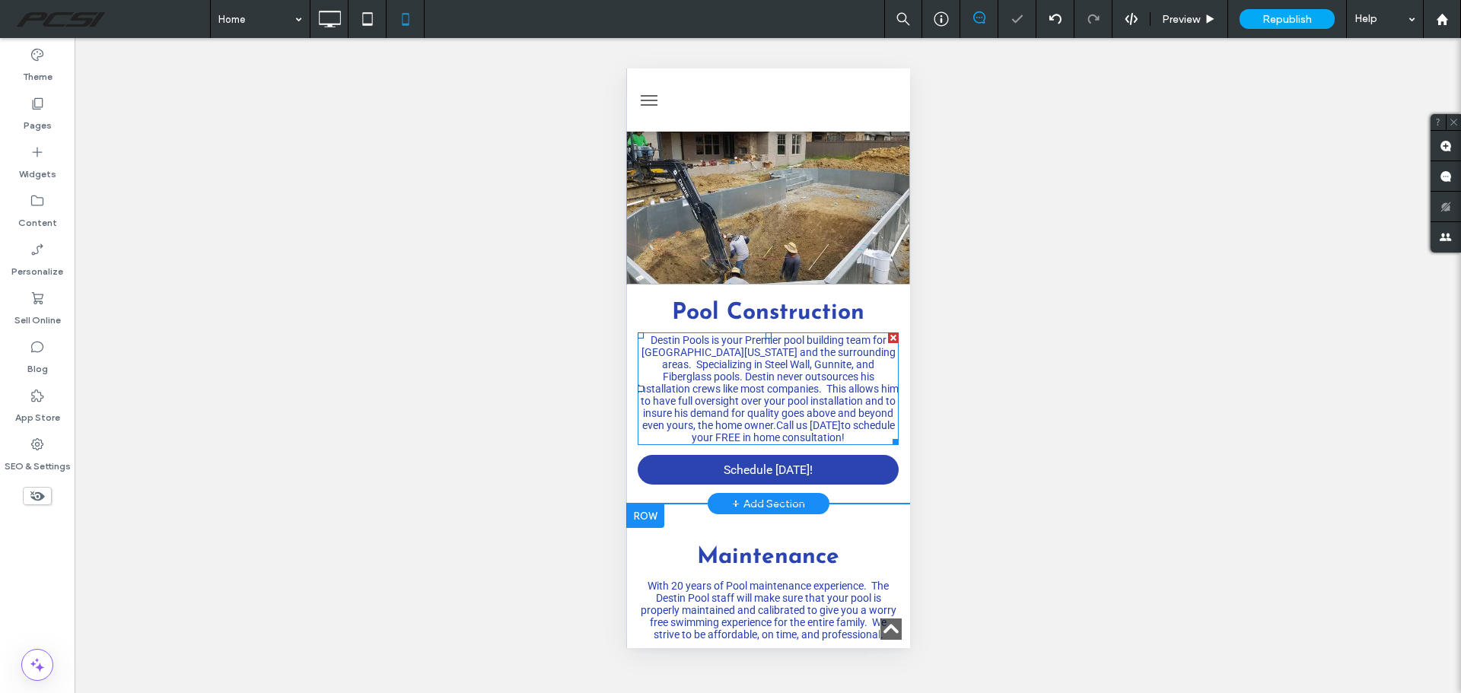
click at [793, 334] on span "Destin Pools is your Premier pool building team for Central Arkansas and the su…" at bounding box center [767, 382] width 261 height 97
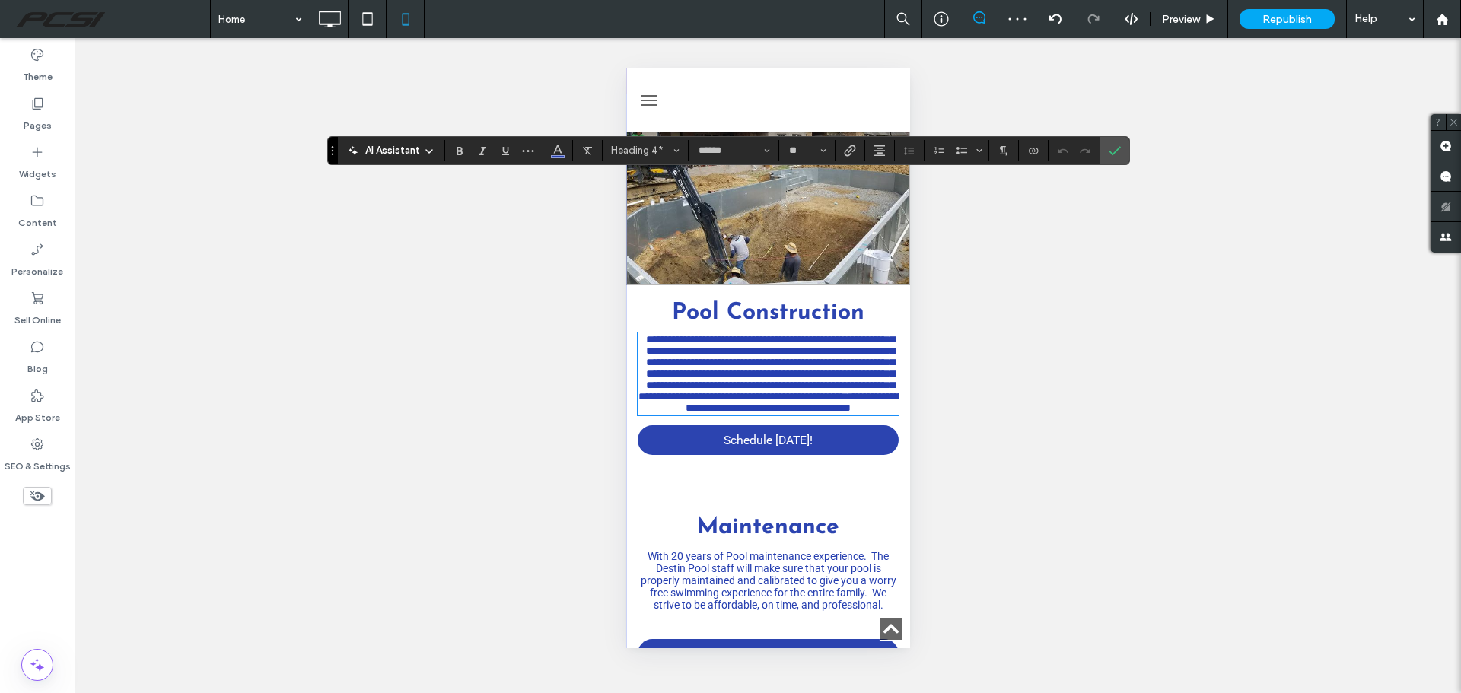
click at [793, 550] on span "With 20 years of Pool maintenance experience. The Destin Pool staff will make s…" at bounding box center [768, 580] width 256 height 61
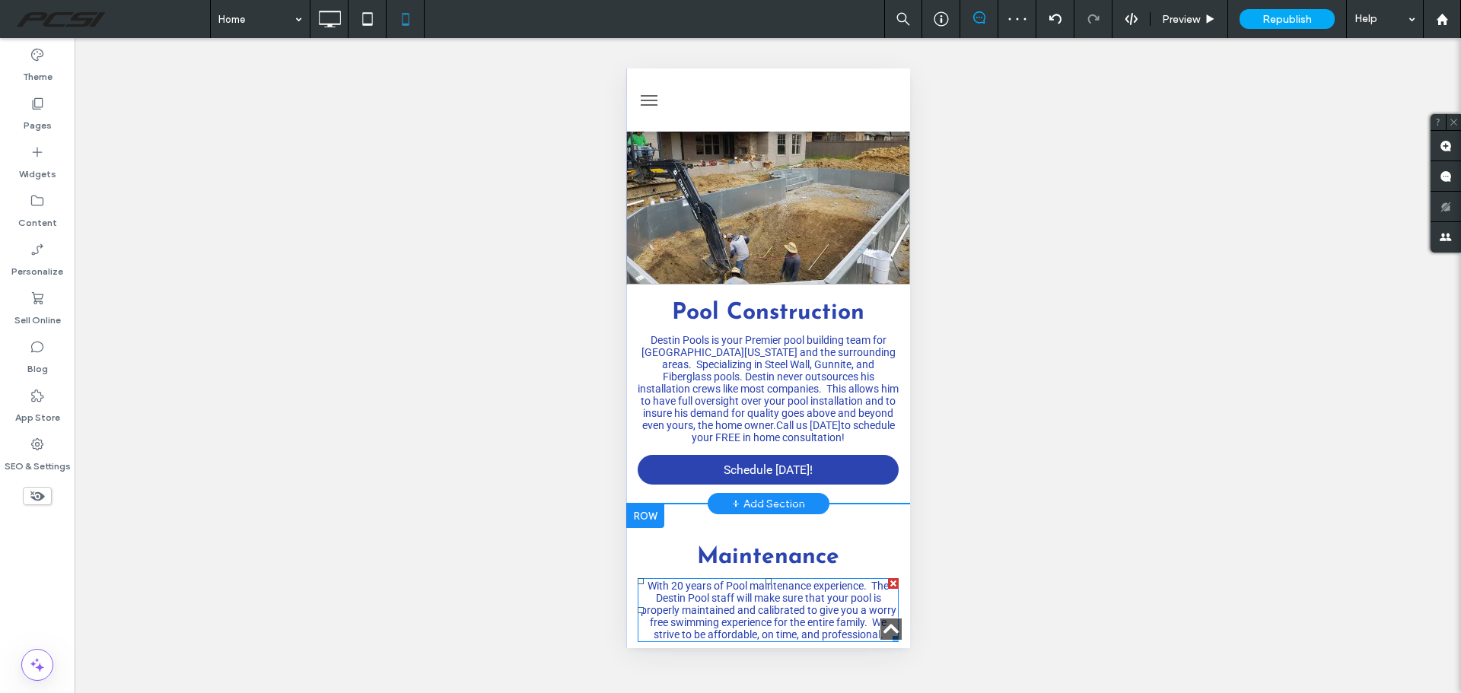
click at [784, 580] on span "With 20 years of Pool maintenance experience. The Destin Pool staff will make s…" at bounding box center [768, 610] width 256 height 61
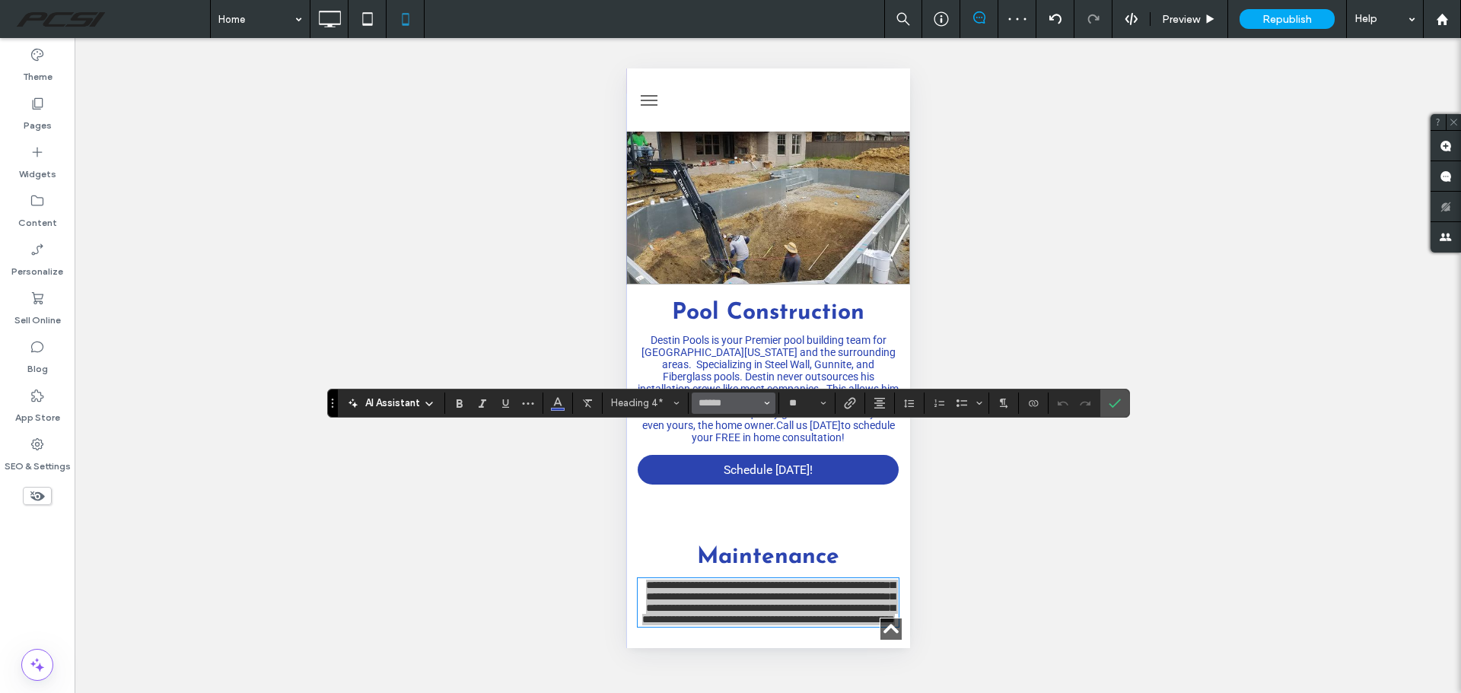
click at [767, 403] on use "Font & Font weight" at bounding box center [767, 403] width 5 height 3
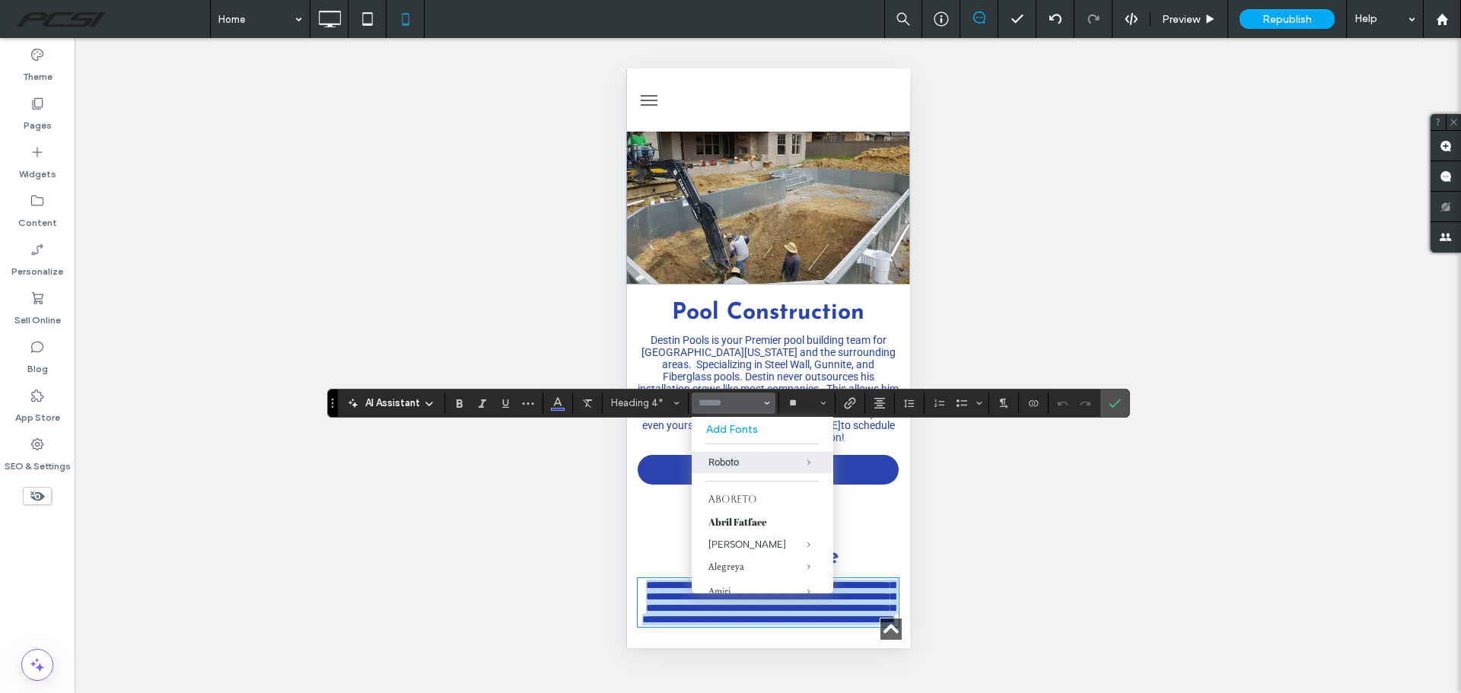
click at [666, 580] on span "**********" at bounding box center [767, 602] width 253 height 45
type input "******"
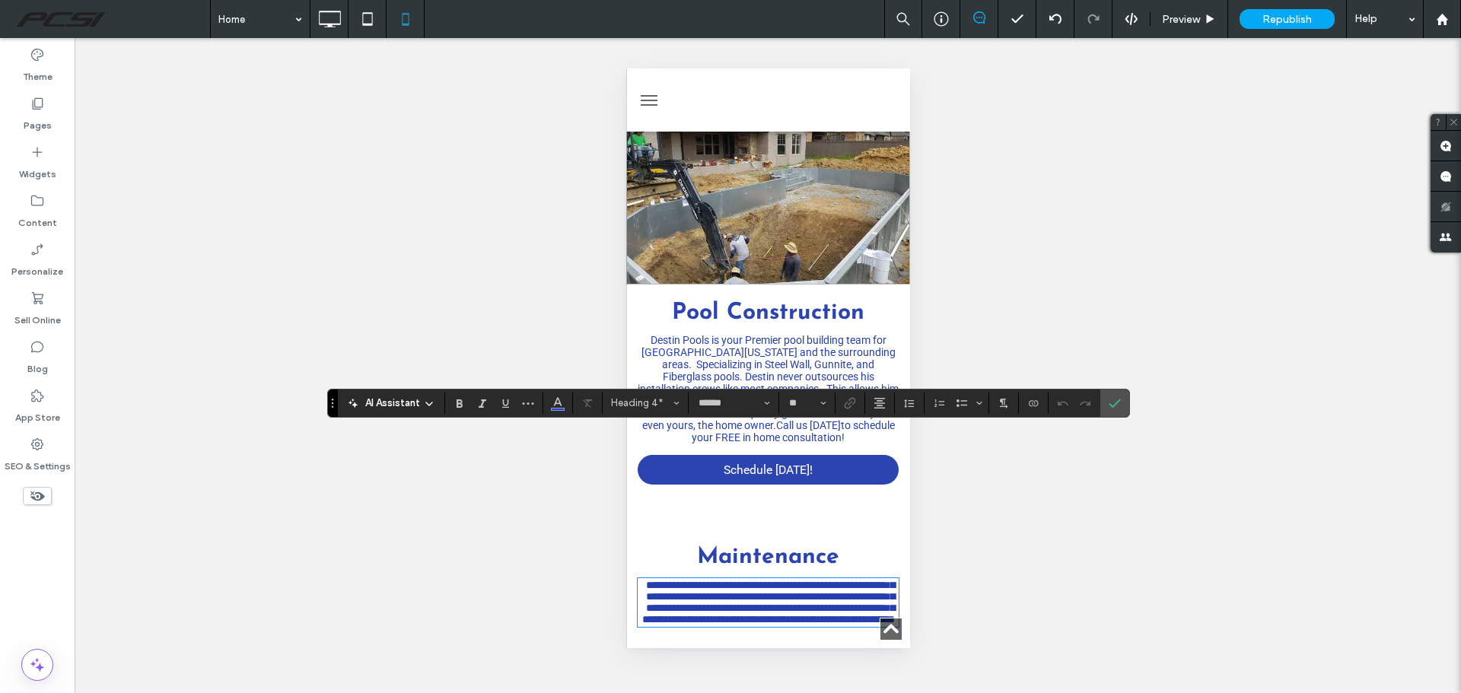
click at [717, 580] on span "**********" at bounding box center [767, 602] width 253 height 45
click at [863, 580] on span "**********" at bounding box center [767, 602] width 253 height 45
click at [1121, 406] on label "Confirm" at bounding box center [1114, 402] width 23 height 27
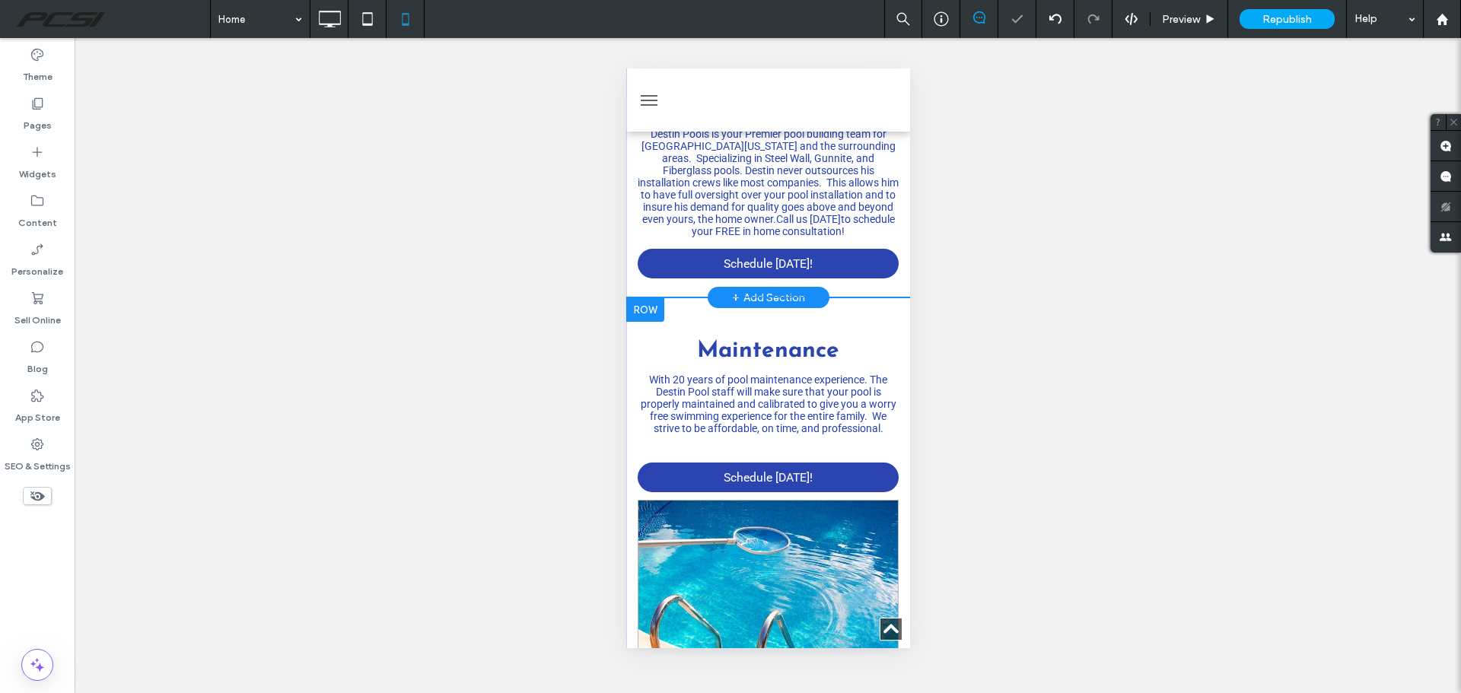
scroll to position [2510, 0]
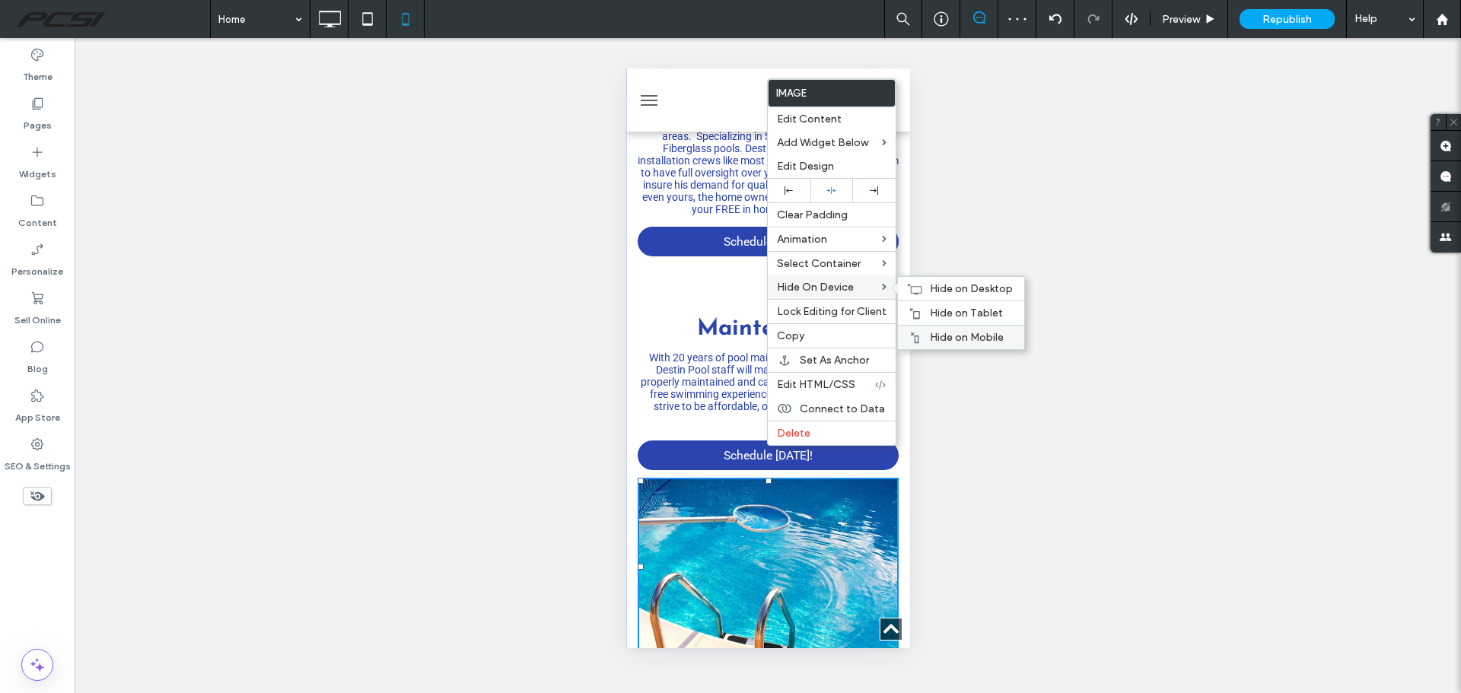
click at [963, 334] on span "Hide on Mobile" at bounding box center [967, 337] width 74 height 13
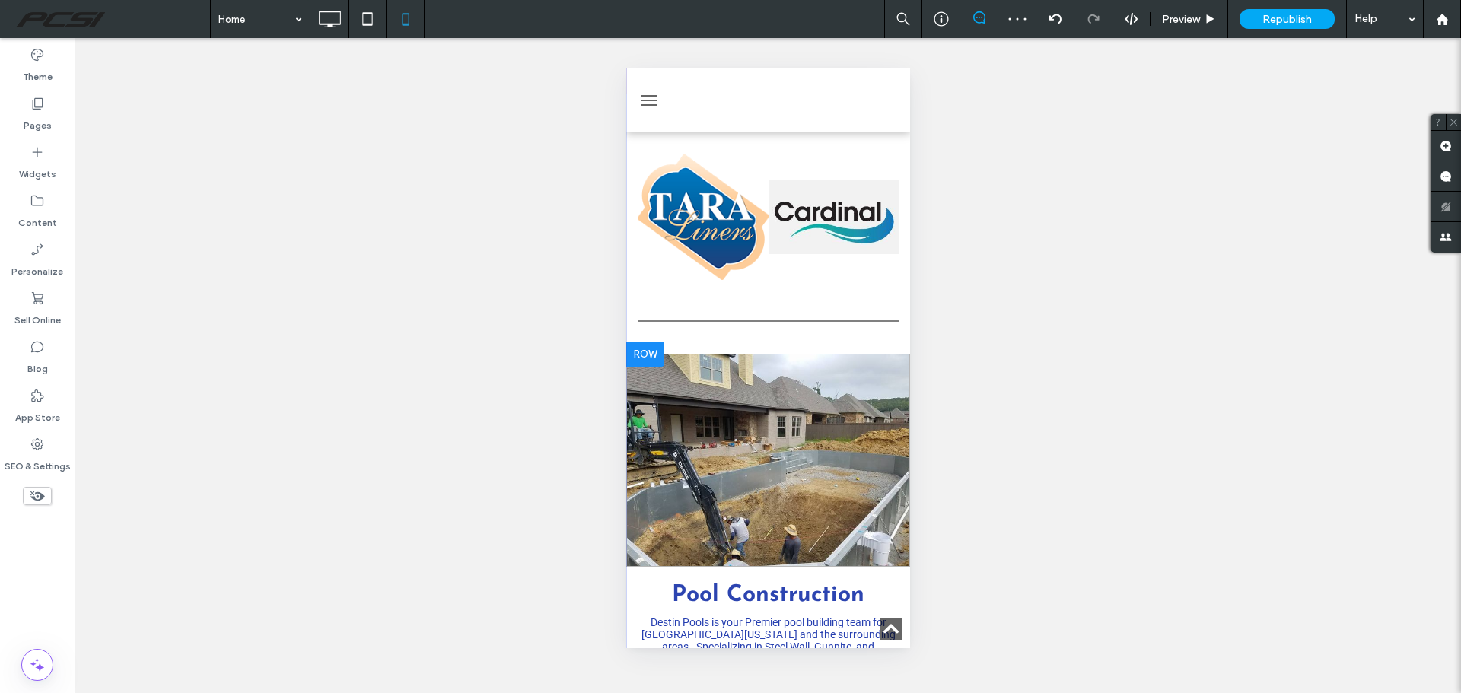
scroll to position [1978, 0]
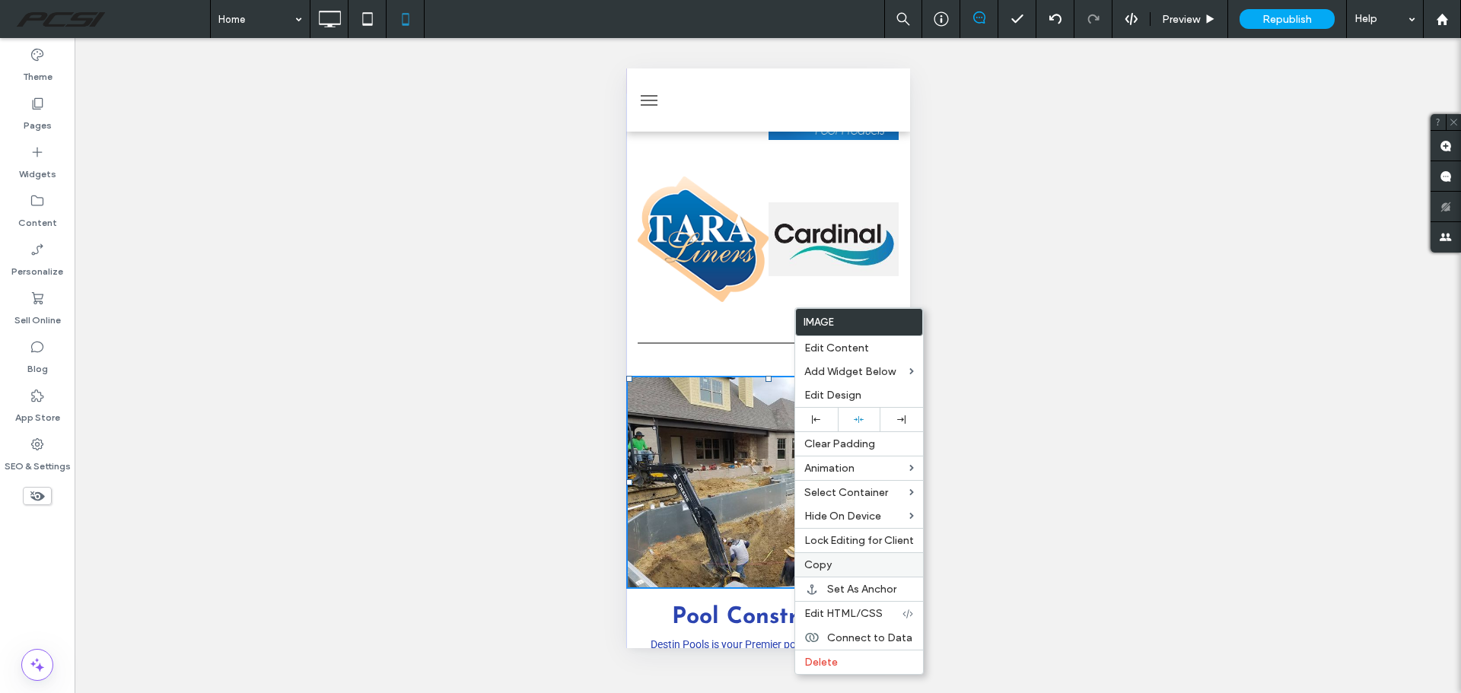
click at [842, 557] on div "Copy" at bounding box center [859, 564] width 128 height 24
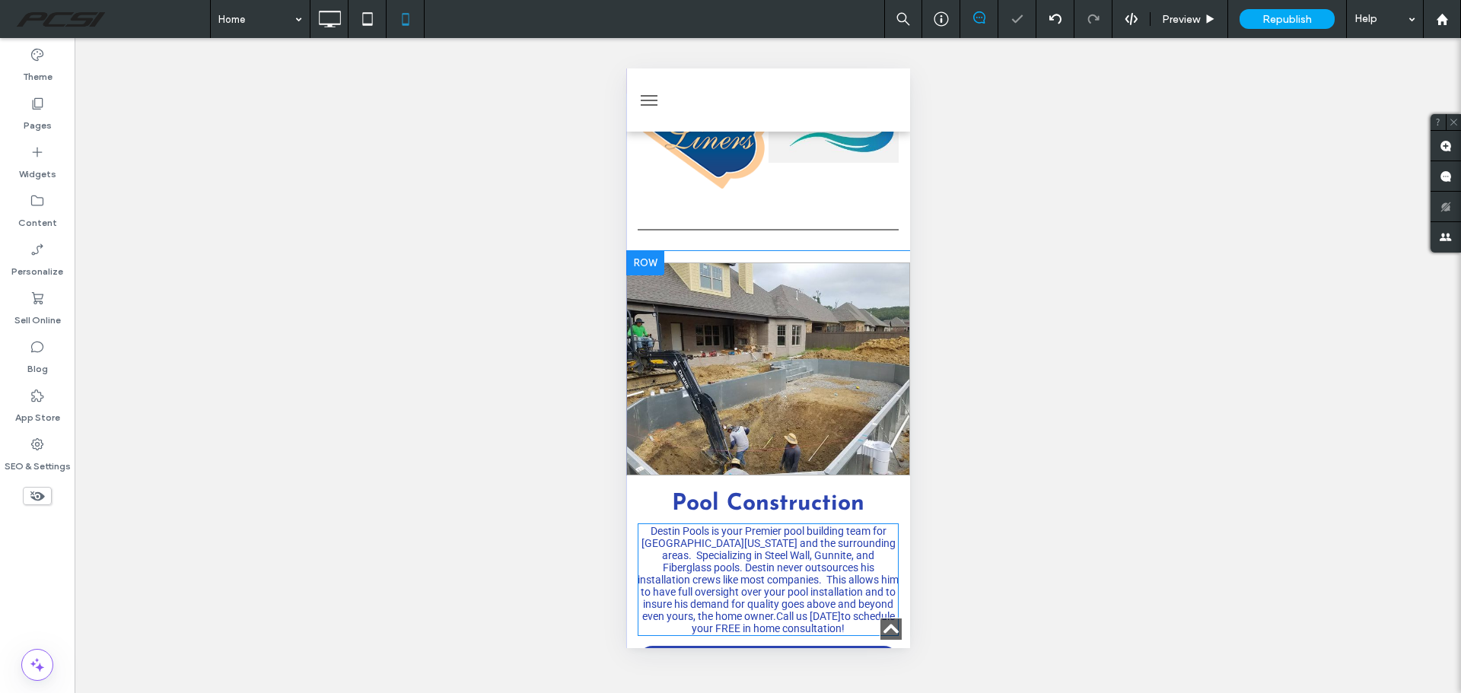
scroll to position [2282, 0]
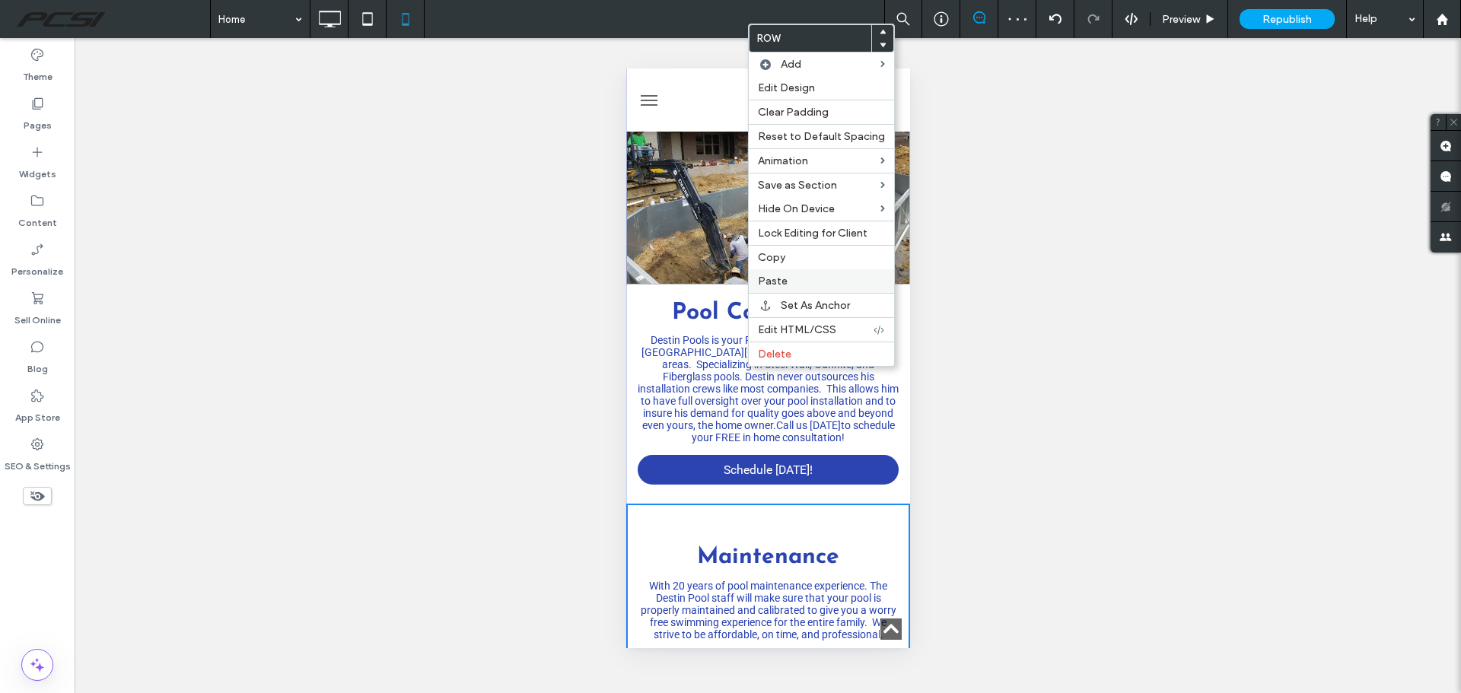
click at [785, 285] on label "Paste" at bounding box center [821, 281] width 127 height 13
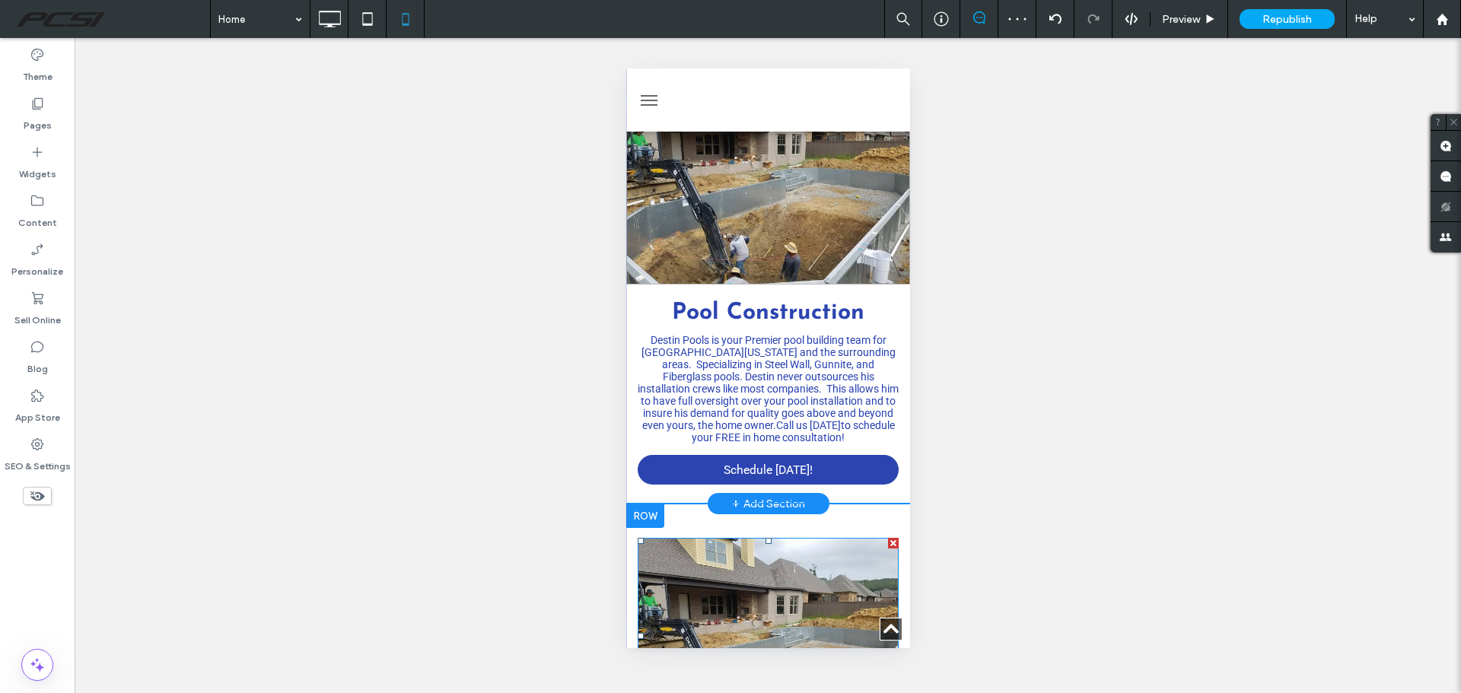
click at [757, 538] on img at bounding box center [767, 636] width 261 height 196
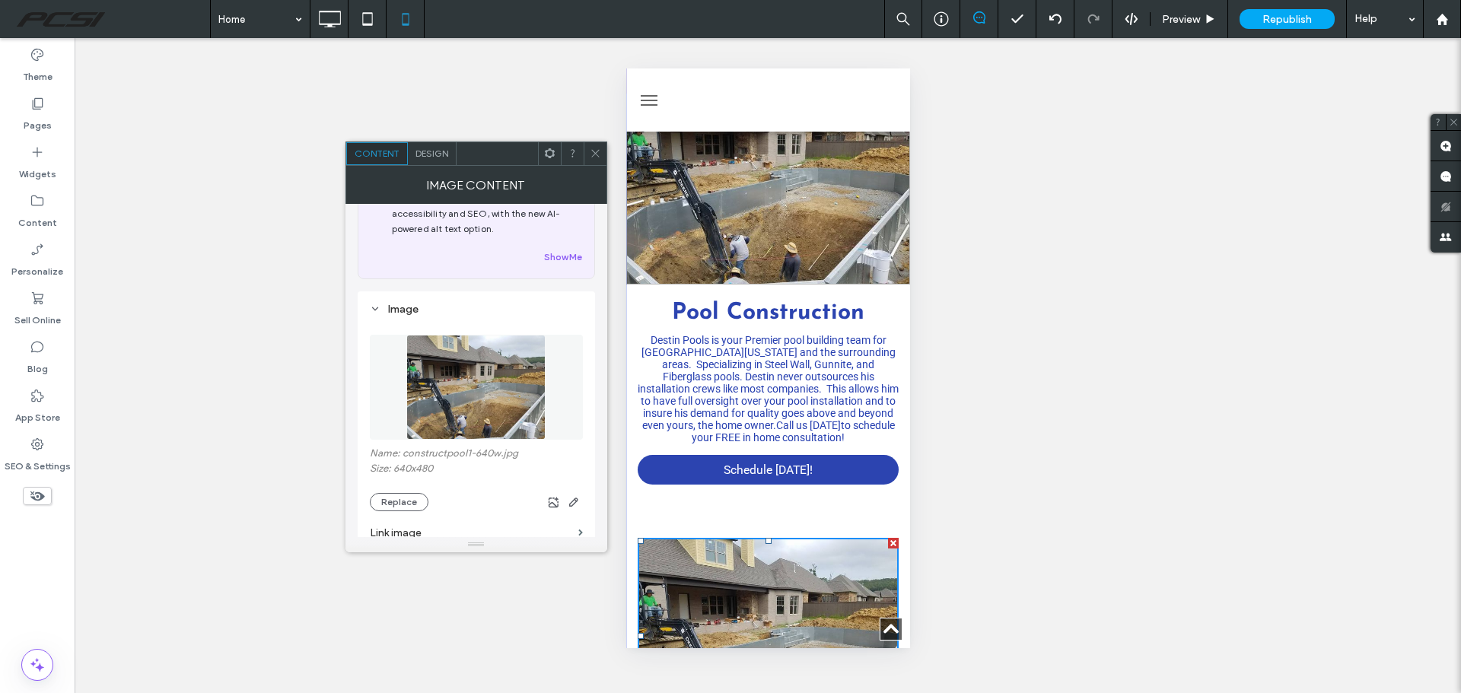
scroll to position [152, 0]
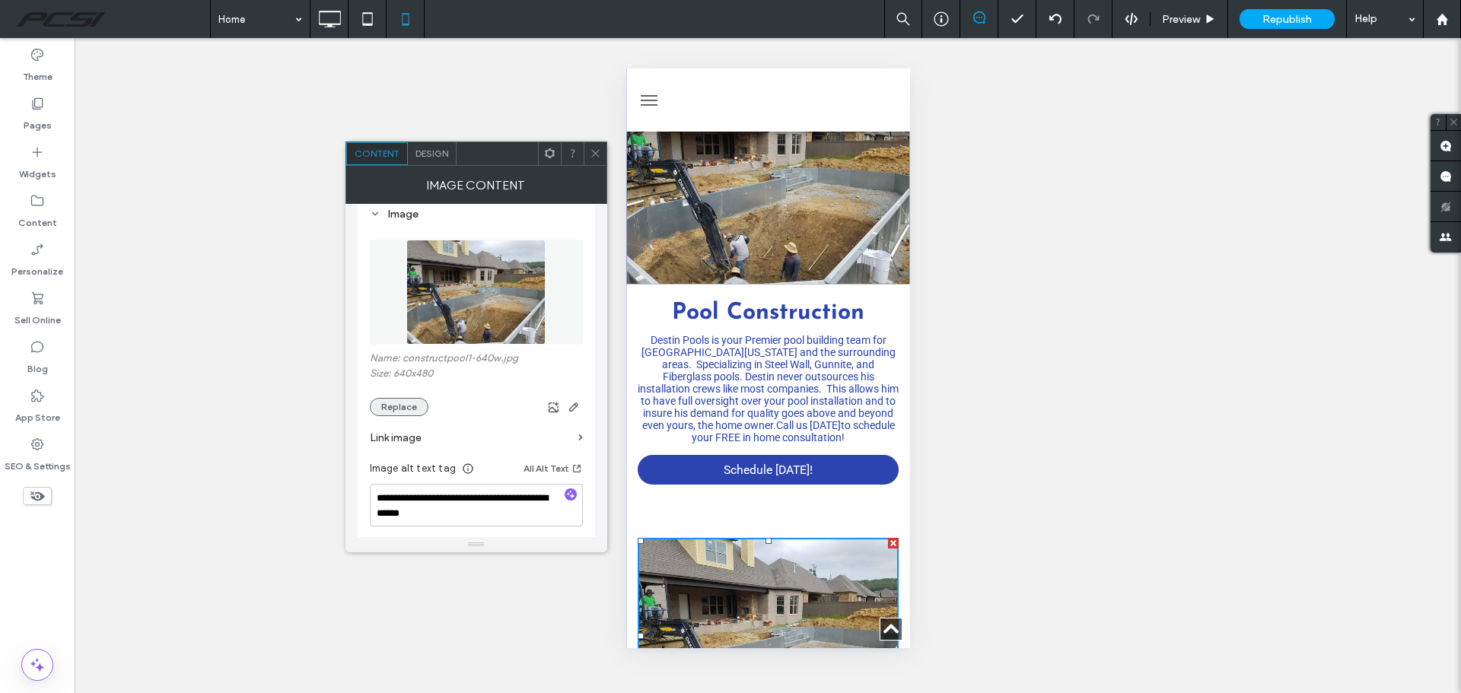
click at [404, 412] on button "Replace" at bounding box center [399, 407] width 59 height 18
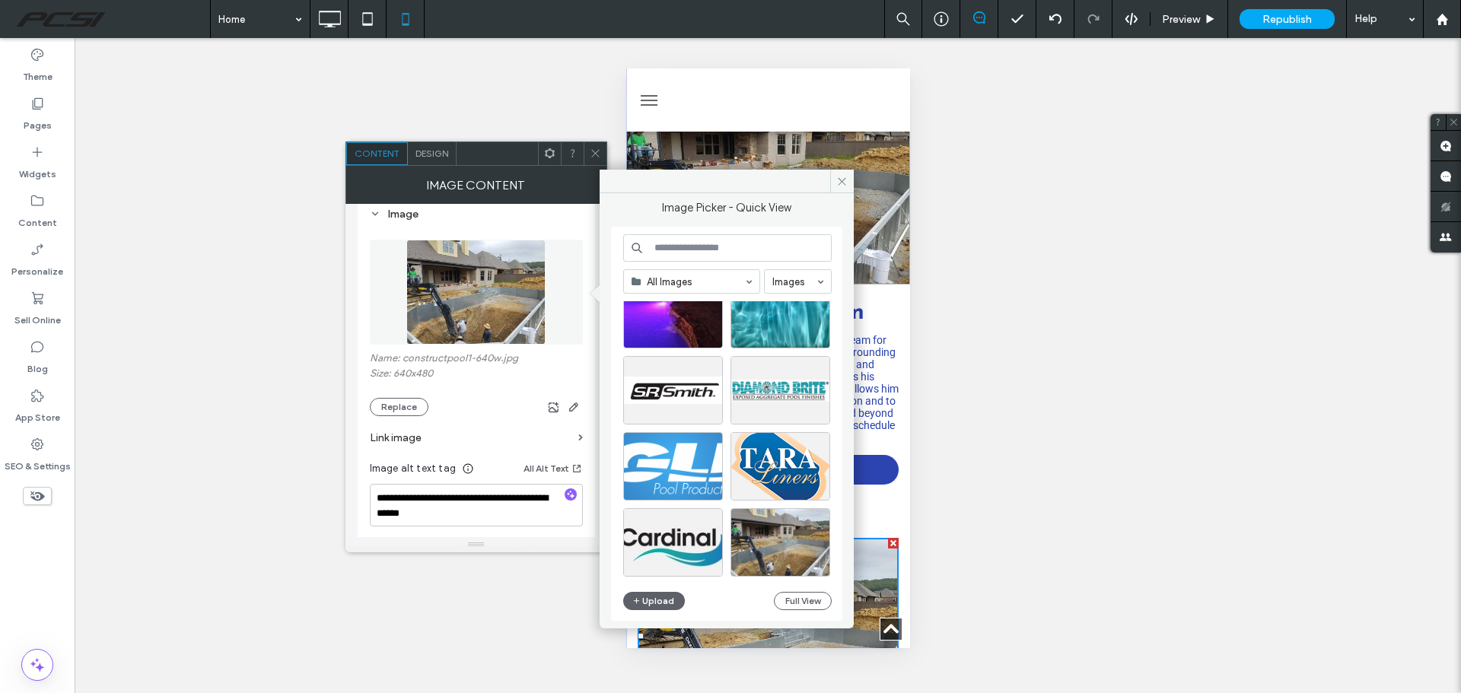
scroll to position [881, 0]
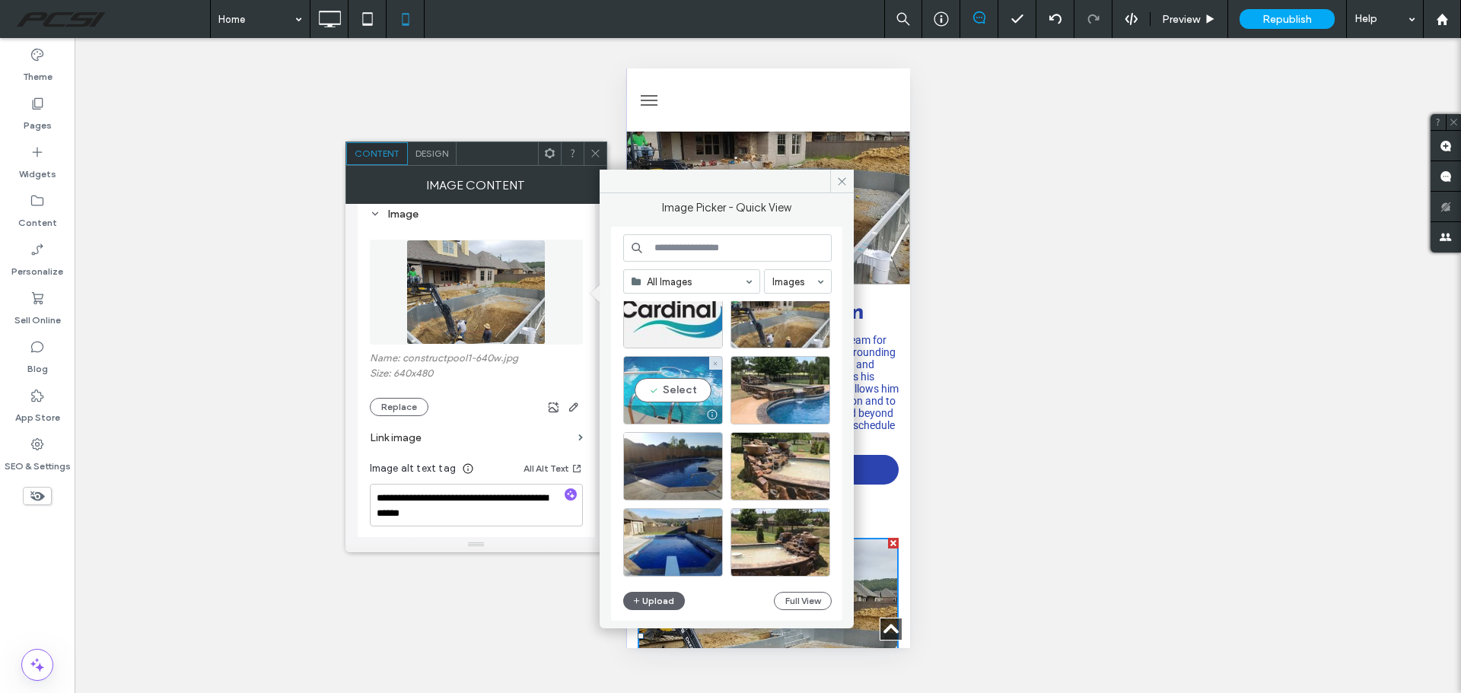
drag, startPoint x: 685, startPoint y: 386, endPoint x: 58, endPoint y: 317, distance: 630.6
click at [685, 386] on div "Select" at bounding box center [673, 390] width 100 height 68
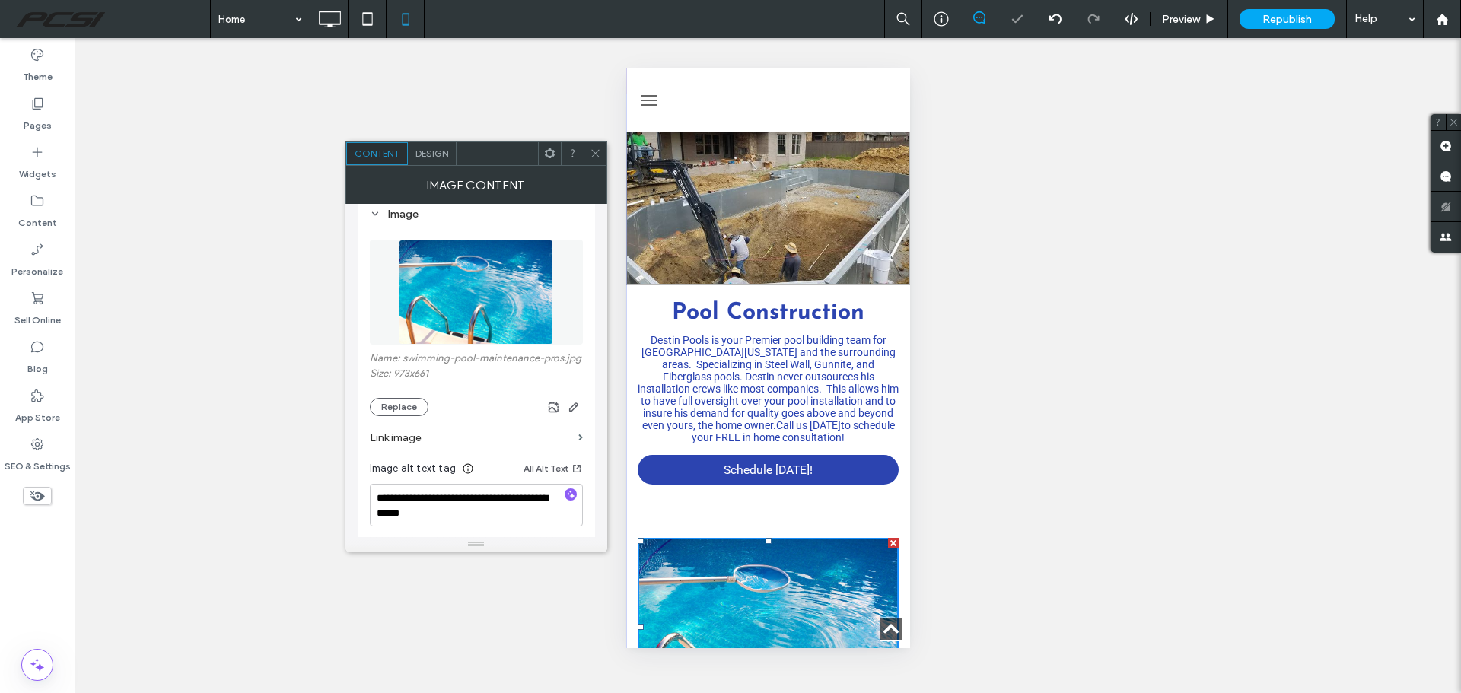
click at [593, 157] on icon at bounding box center [595, 153] width 11 height 11
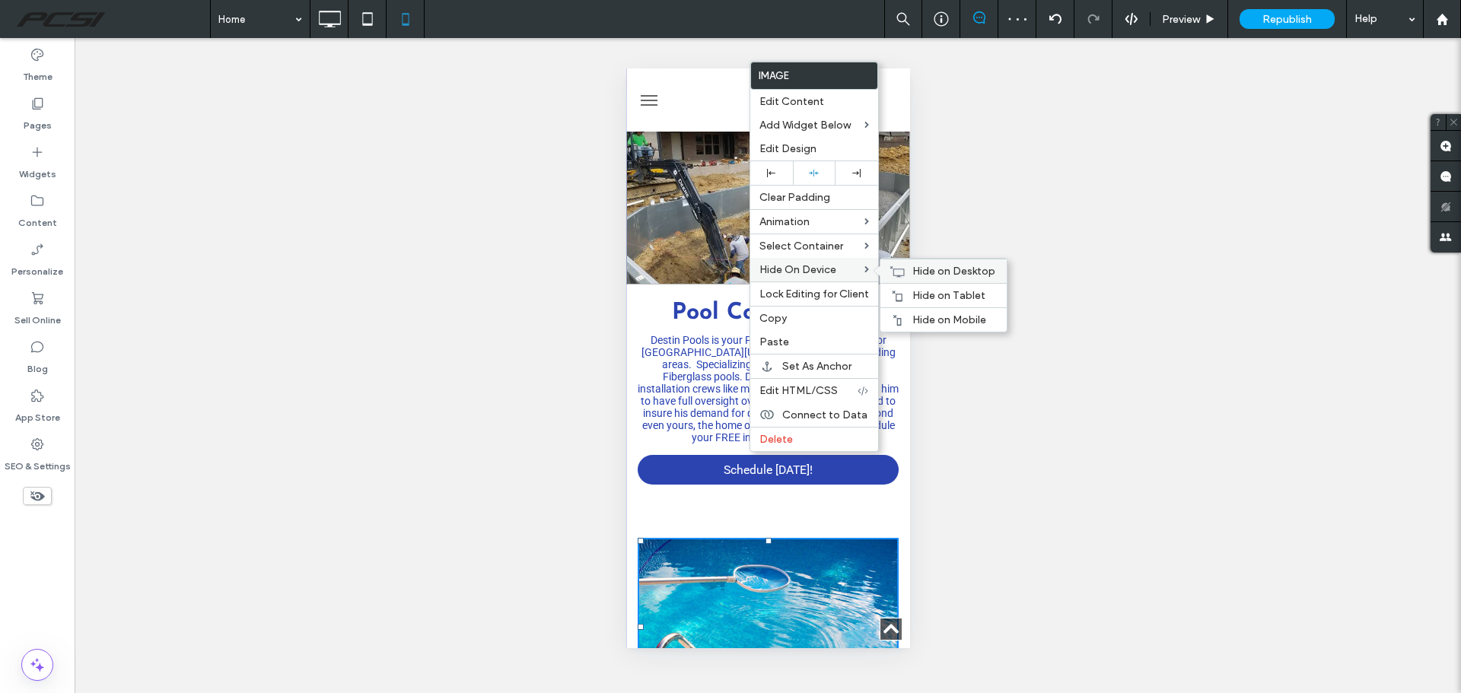
click at [966, 272] on span "Hide on Desktop" at bounding box center [953, 271] width 83 height 13
click at [967, 299] on span "Hide on Tablet" at bounding box center [948, 295] width 73 height 13
click at [687, 538] on img at bounding box center [767, 627] width 261 height 178
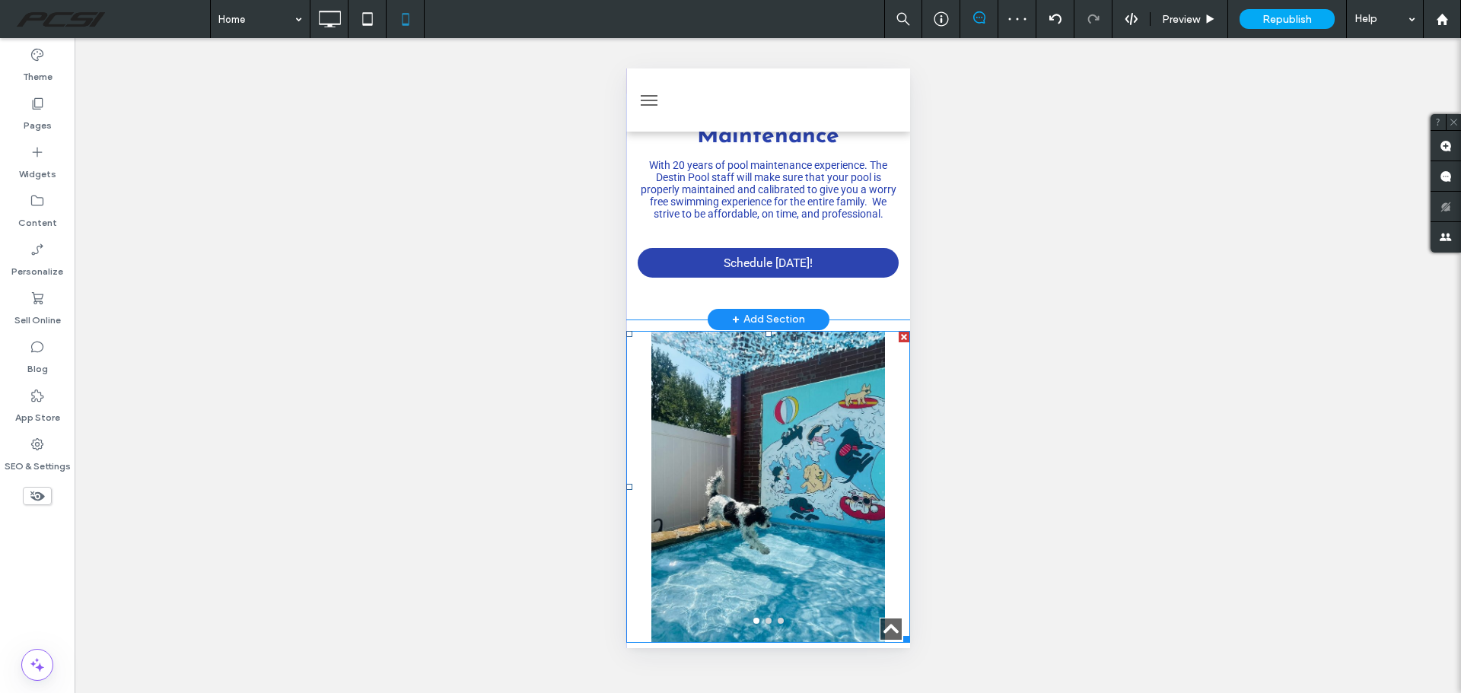
scroll to position [2967, 0]
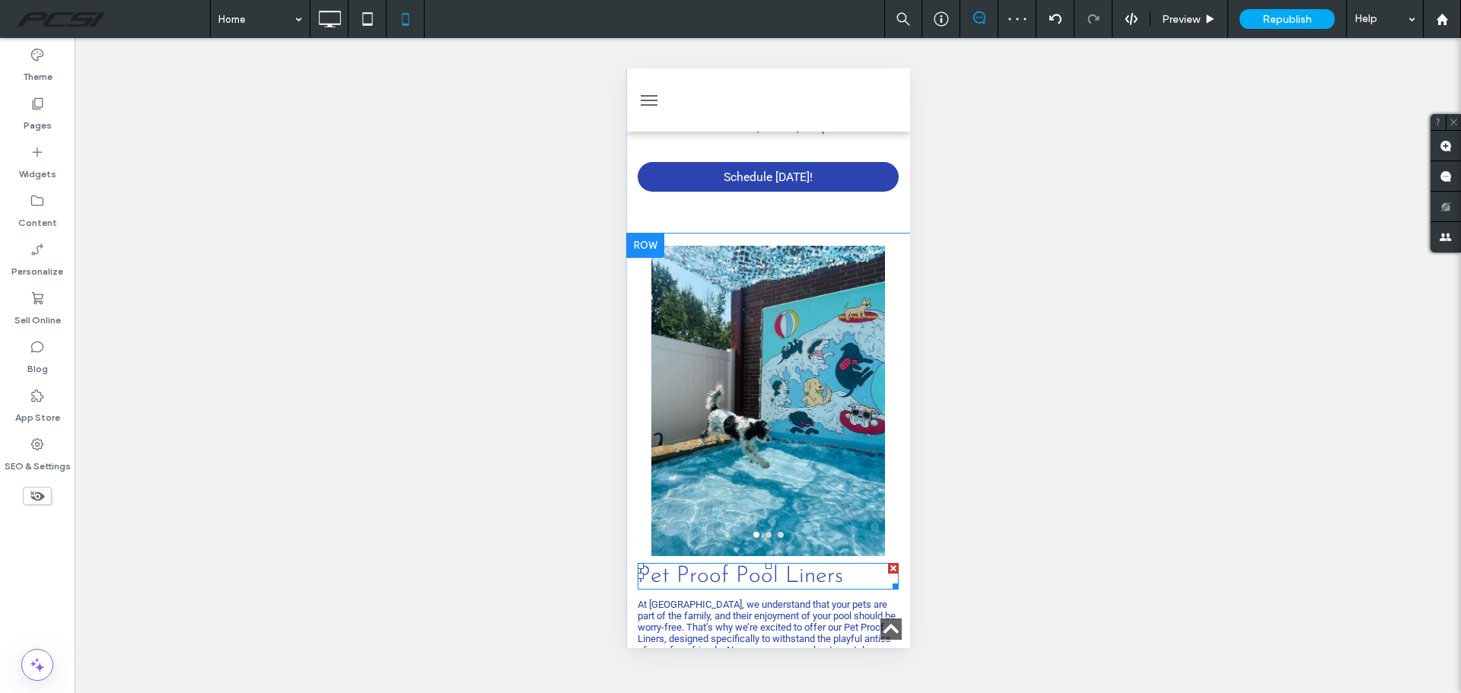
click at [723, 564] on span "Pet Proof Pool Liners" at bounding box center [739, 576] width 205 height 24
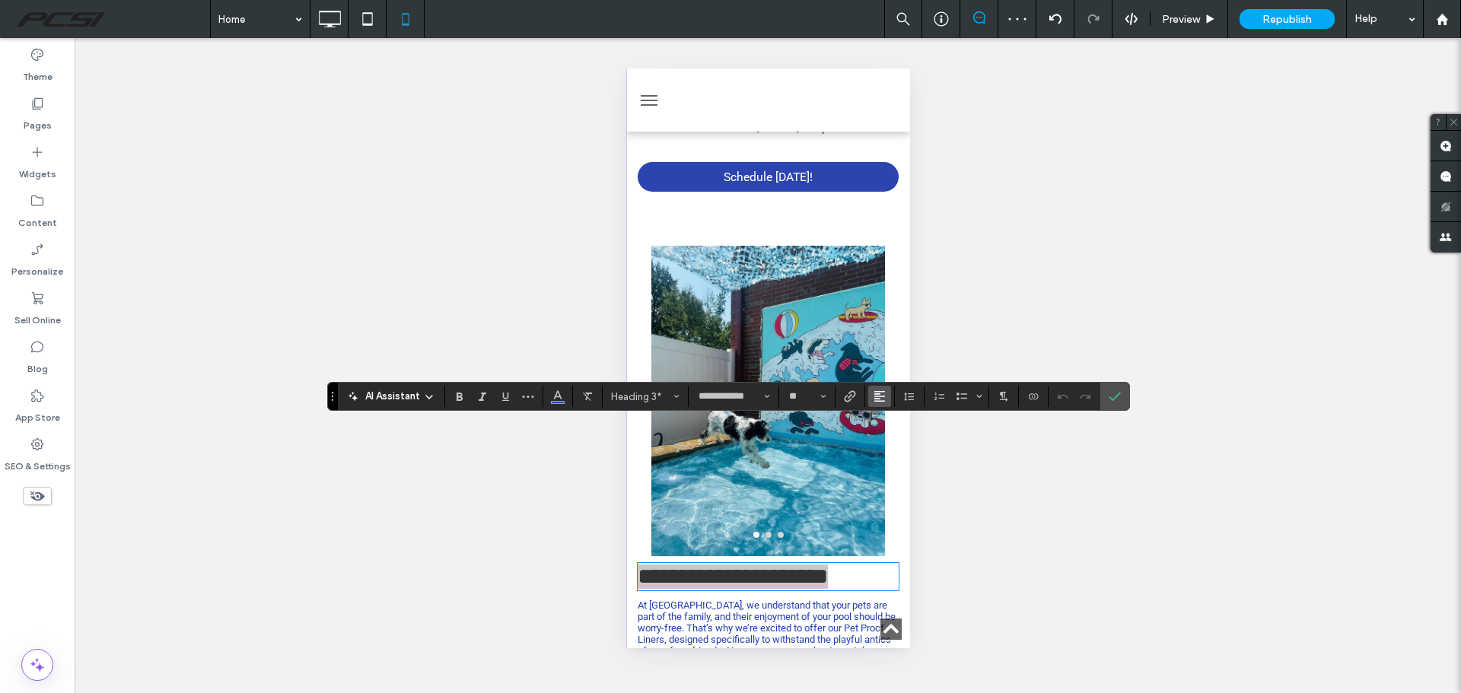
click at [876, 398] on icon "Alignment" at bounding box center [879, 396] width 12 height 12
click at [891, 445] on use "ui.textEditor.alignment.center" at bounding box center [890, 443] width 11 height 11
click at [461, 399] on use "Bold" at bounding box center [459, 397] width 6 height 8
click at [1114, 398] on icon "Confirm" at bounding box center [1114, 396] width 12 height 12
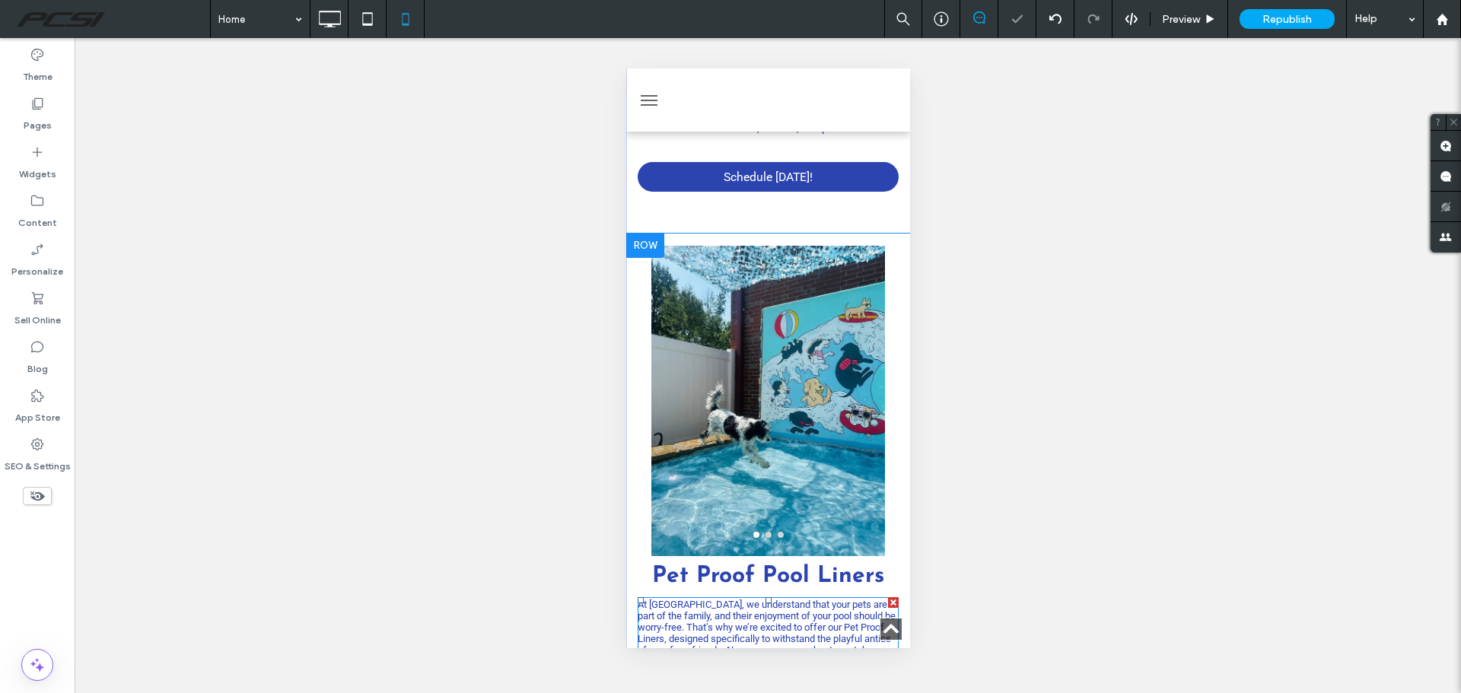
click at [782, 599] on span "At Destin Pools, we understand that your pets are part of the family, and their…" at bounding box center [766, 639] width 258 height 80
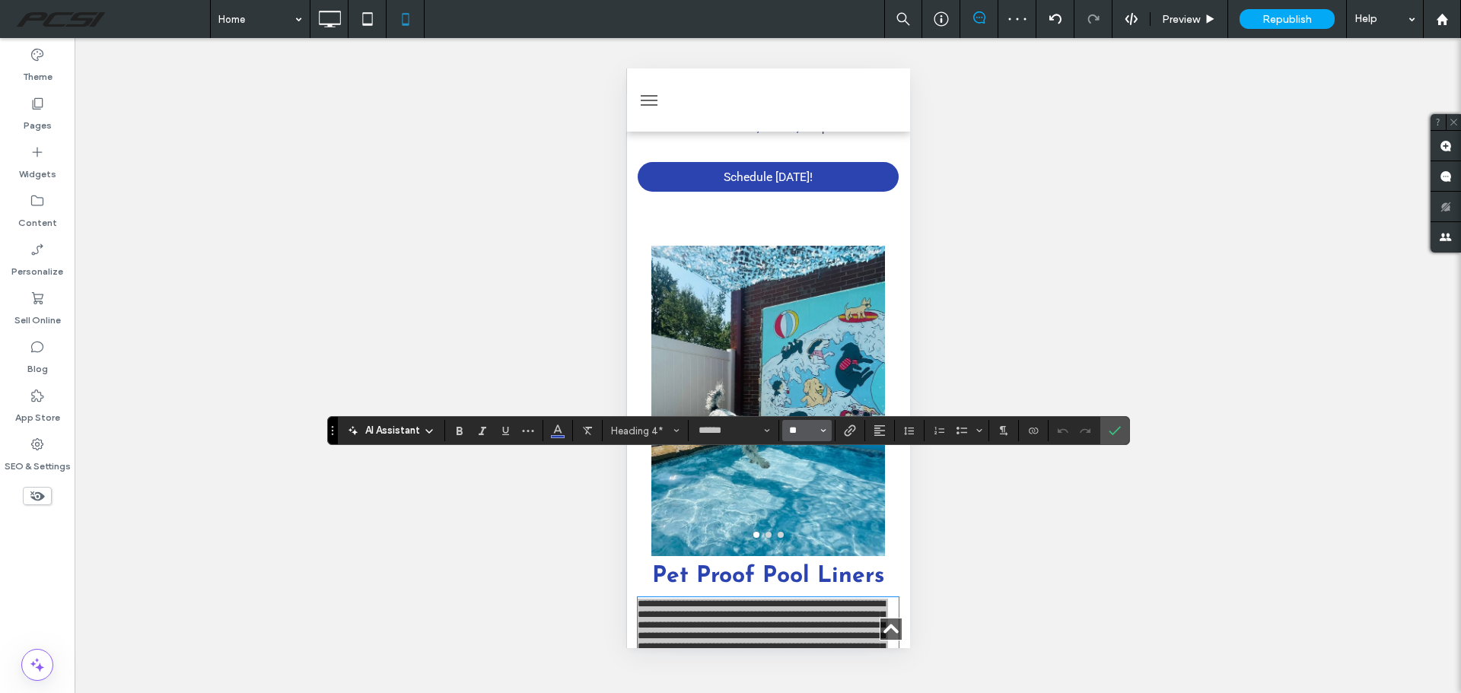
click at [794, 429] on input "**" at bounding box center [802, 430] width 30 height 12
click at [814, 357] on label "14" at bounding box center [806, 357] width 49 height 21
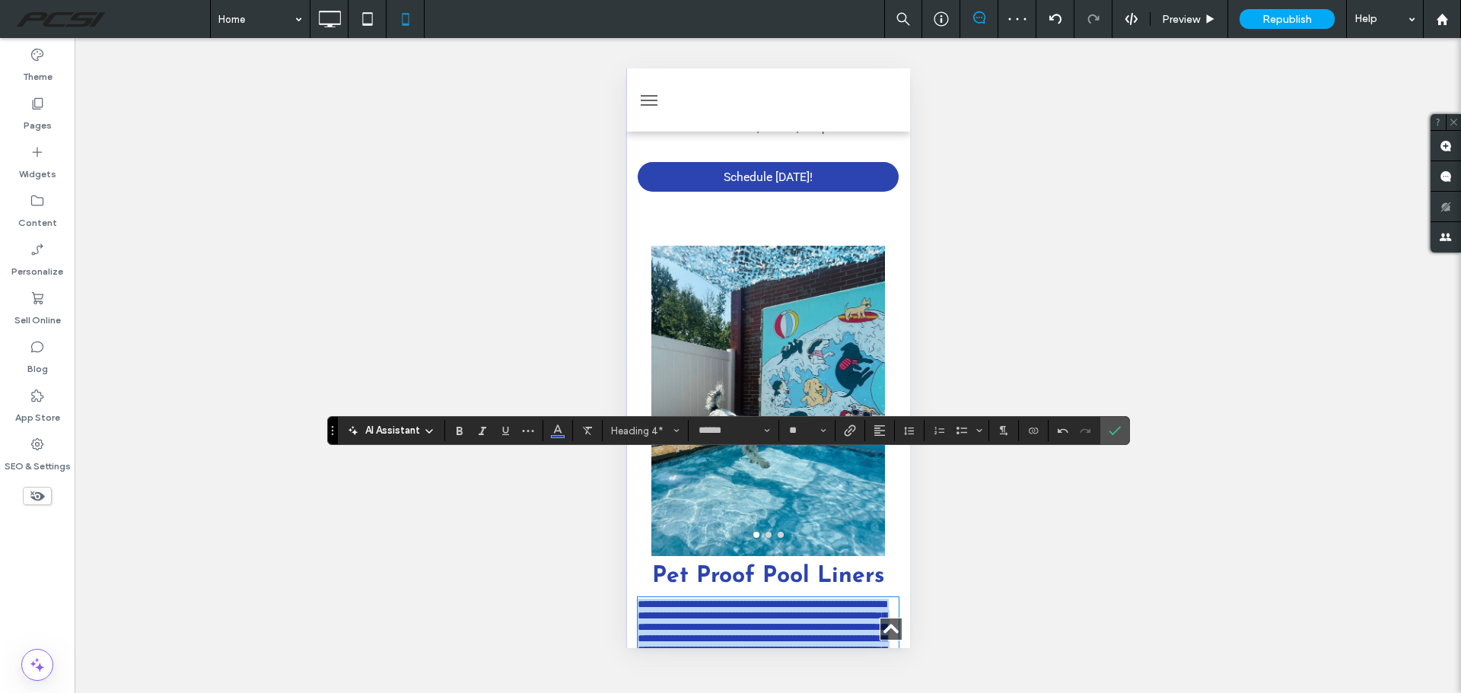
type input "**"
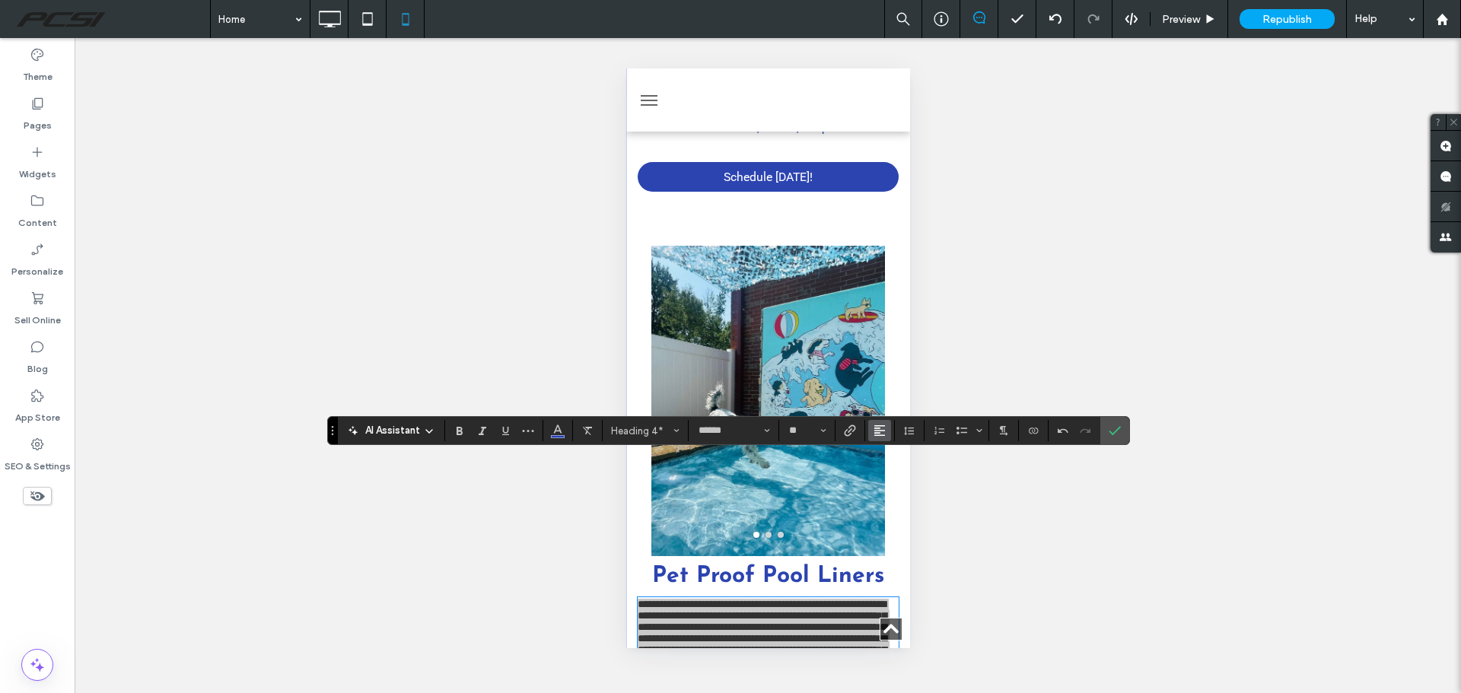
click at [882, 434] on icon "Alignment" at bounding box center [879, 430] width 12 height 12
click at [892, 356] on icon "ui.textEditor.alignment.center" at bounding box center [891, 362] width 12 height 12
click at [1111, 430] on icon "Confirm" at bounding box center [1114, 430] width 12 height 12
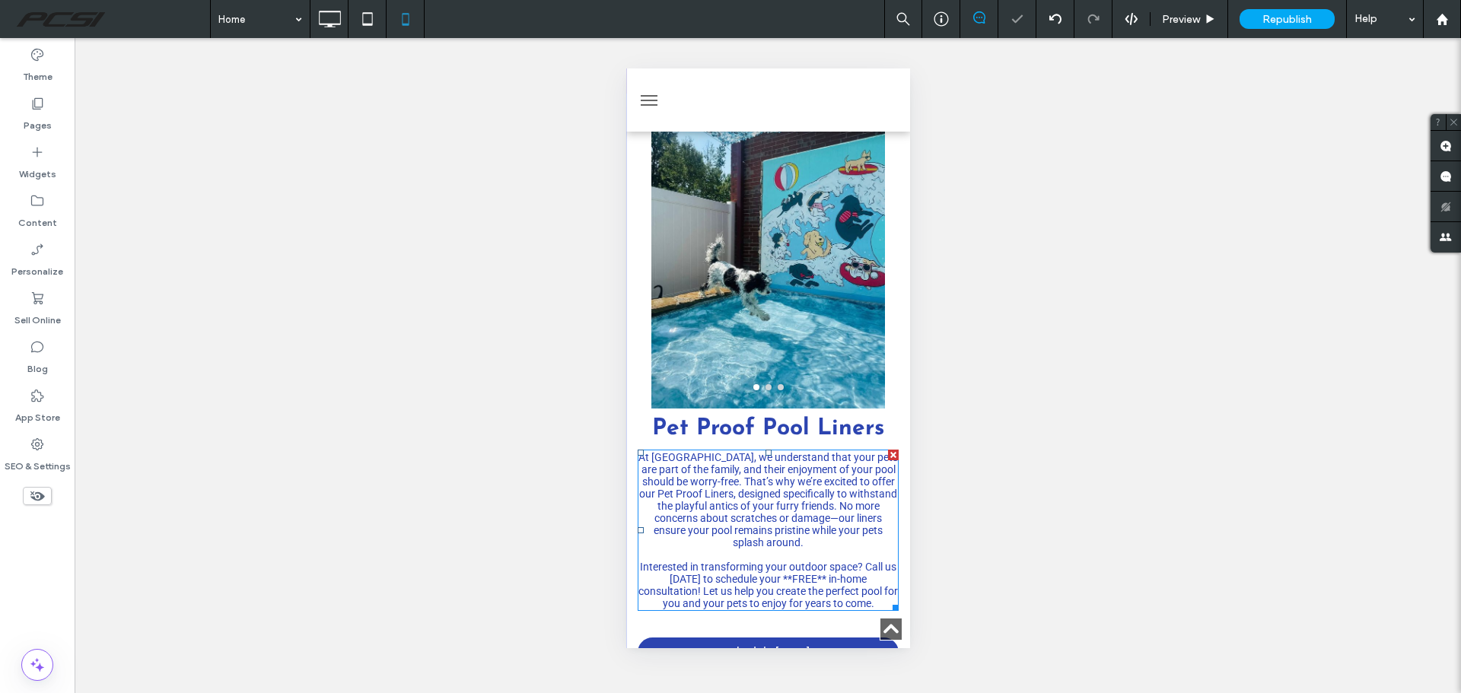
scroll to position [3119, 0]
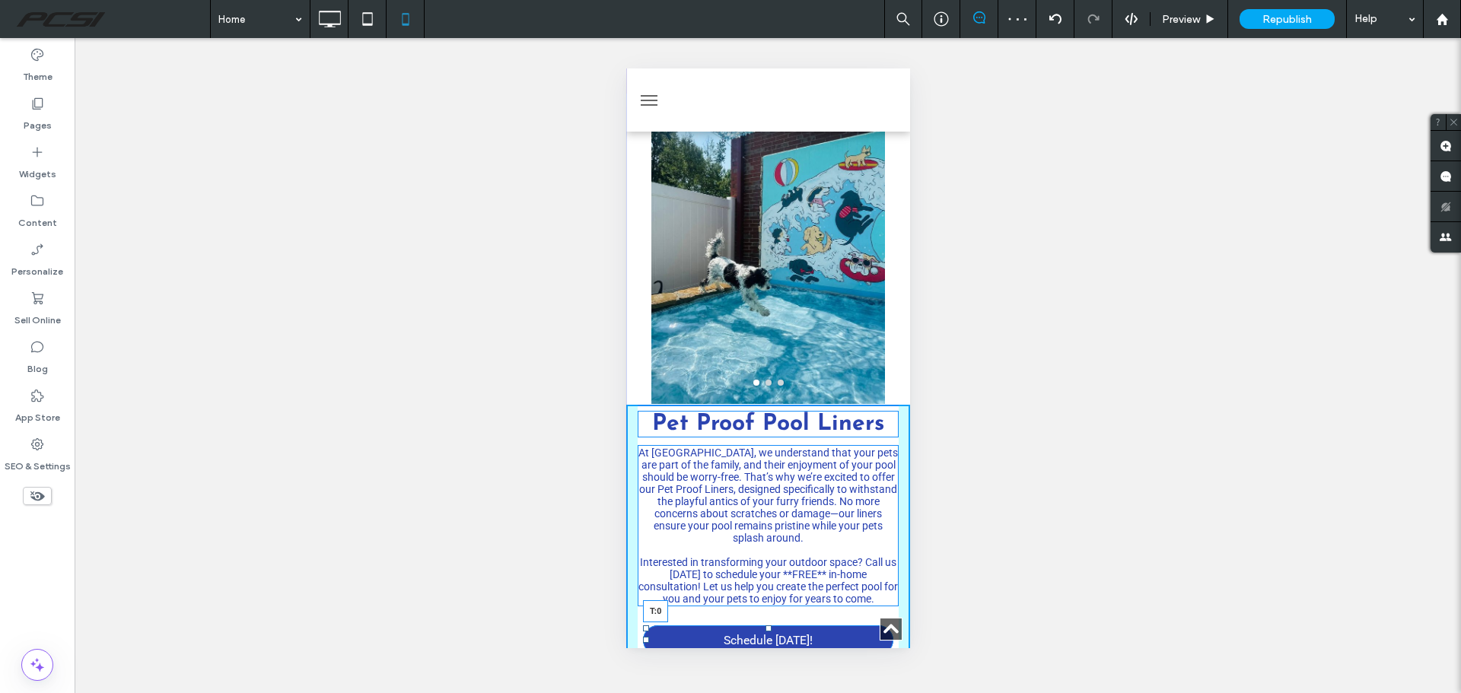
drag, startPoint x: 761, startPoint y: 503, endPoint x: 1397, endPoint y: 569, distance: 639.4
click at [765, 625] on div at bounding box center [768, 628] width 6 height 6
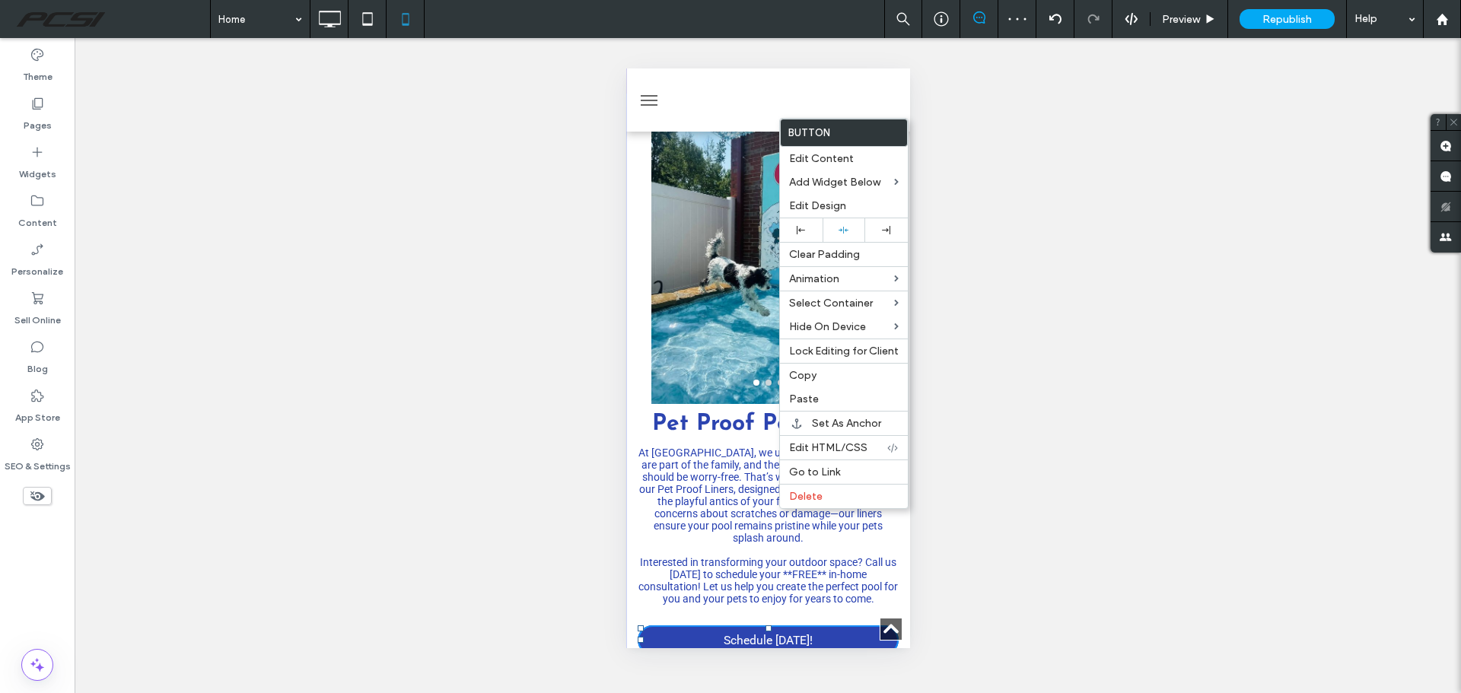
click at [733, 544] on h4 at bounding box center [767, 550] width 261 height 12
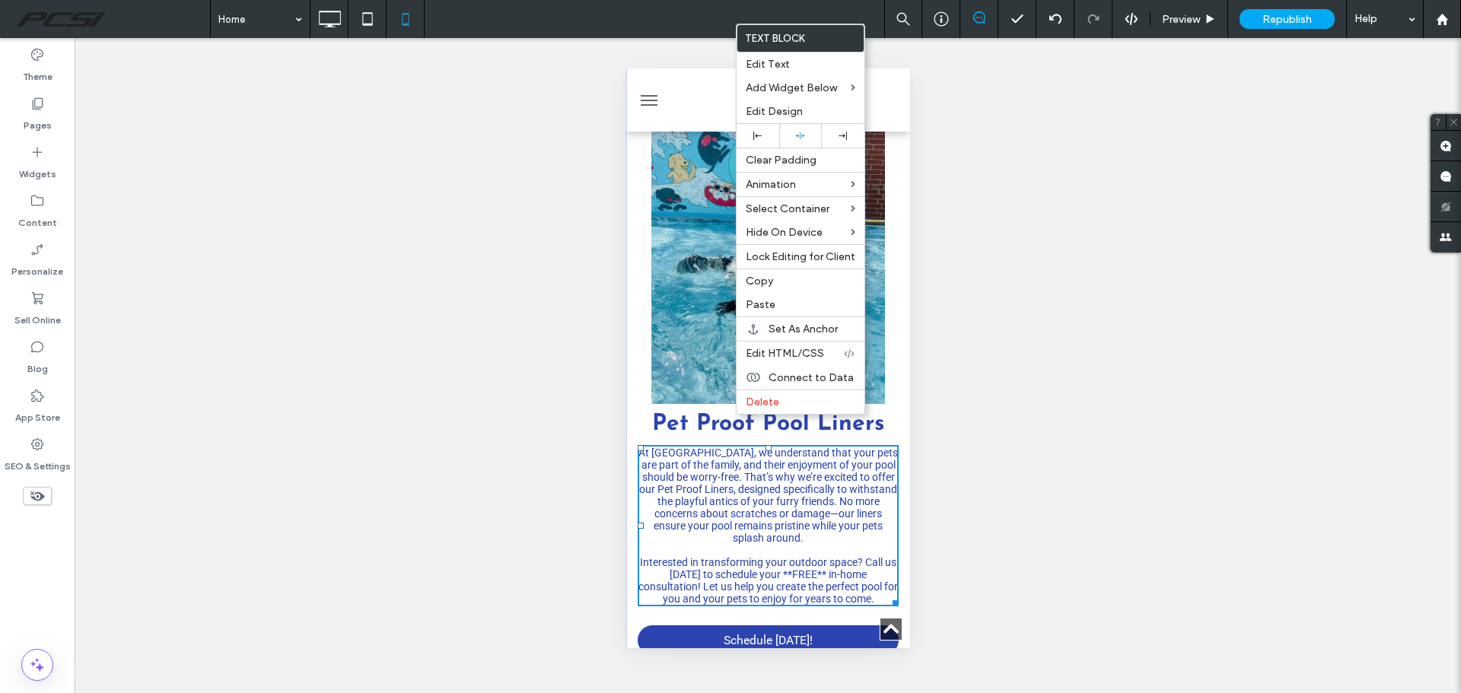
click at [684, 412] on strong "Pet Proof Pool Liners" at bounding box center [767, 424] width 232 height 24
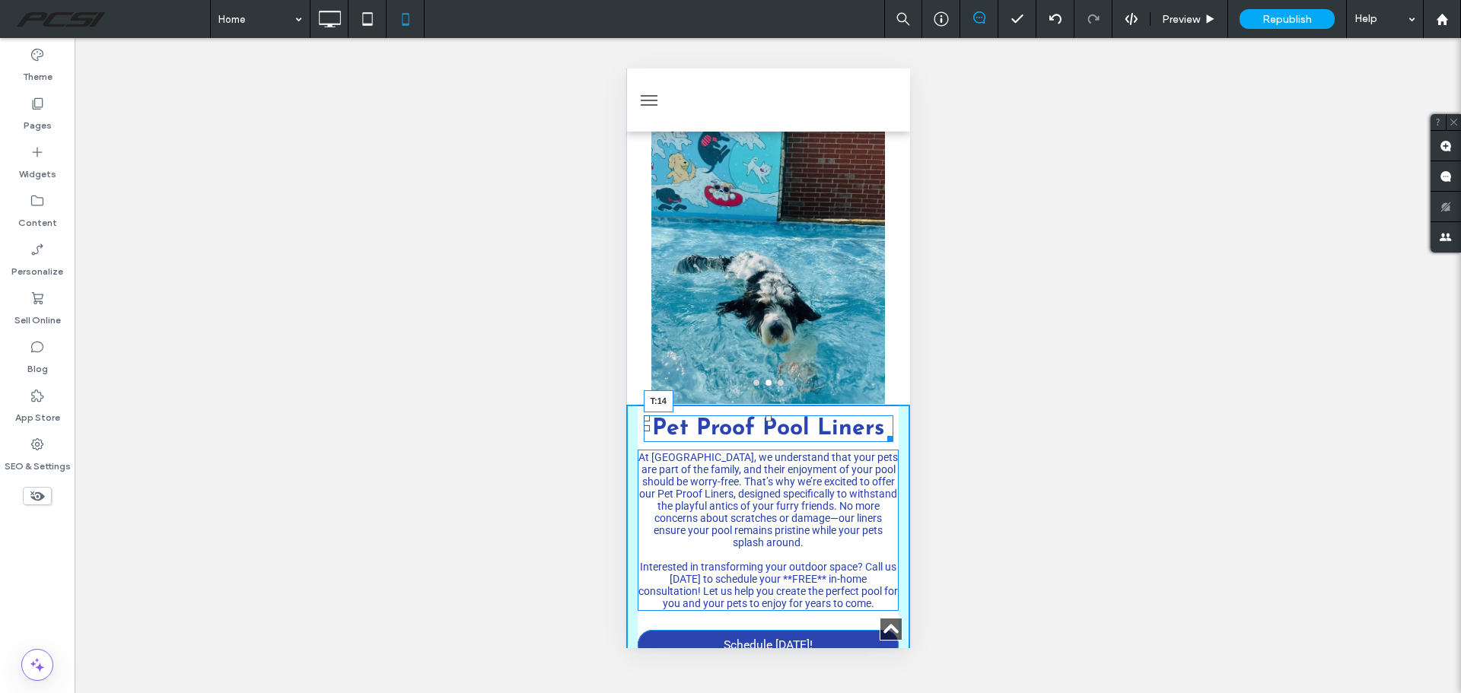
click at [765, 415] on div at bounding box center [768, 418] width 6 height 6
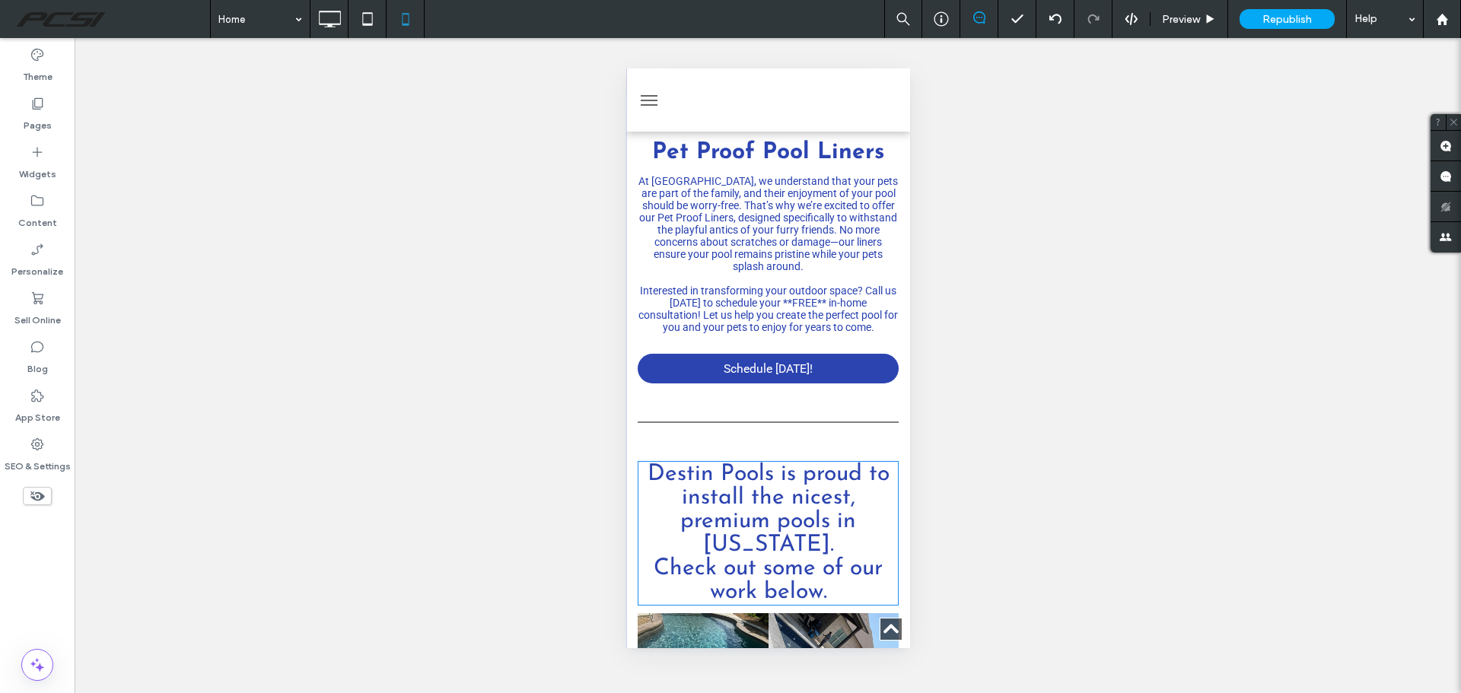
scroll to position [3499, 0]
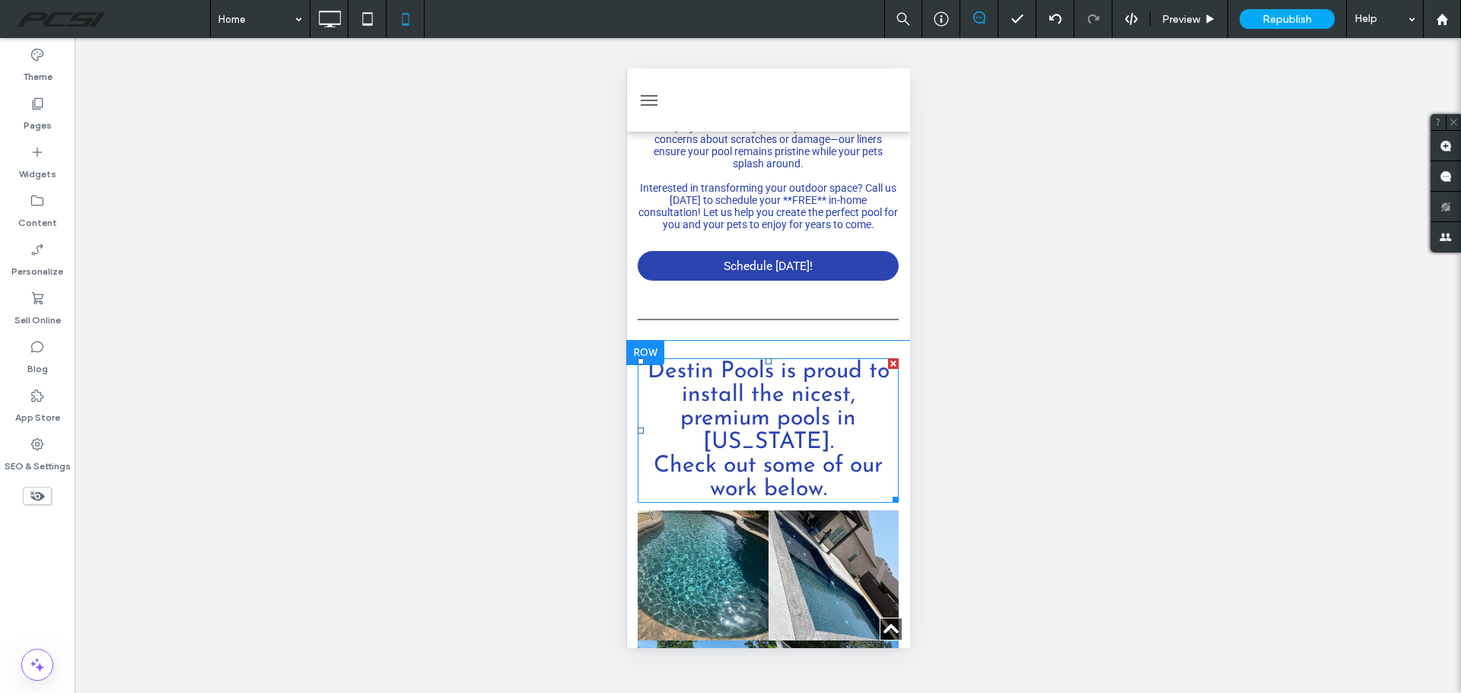
click at [758, 360] on font "Destin Pools is proud to install the nicest, premium pools in Arkansas." at bounding box center [768, 407] width 242 height 94
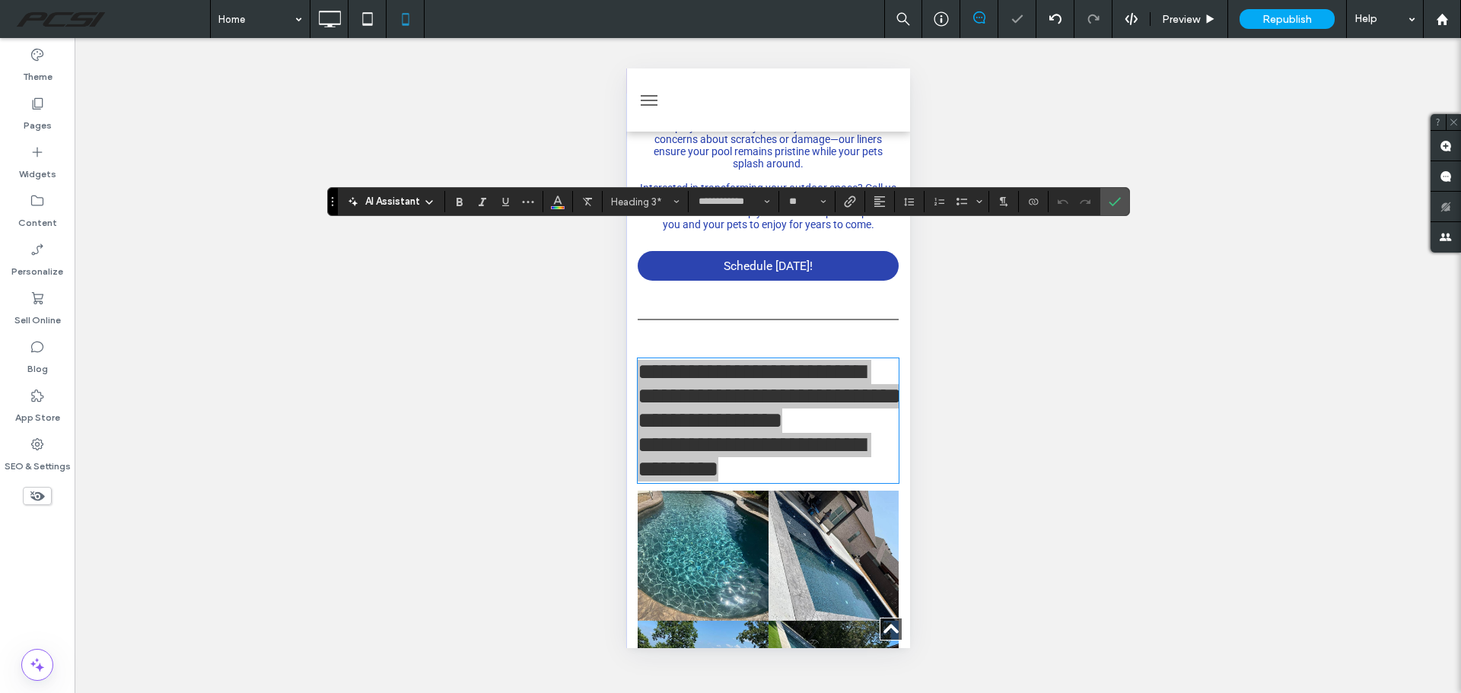
click at [409, 206] on span "AI Assistant" at bounding box center [392, 201] width 55 height 15
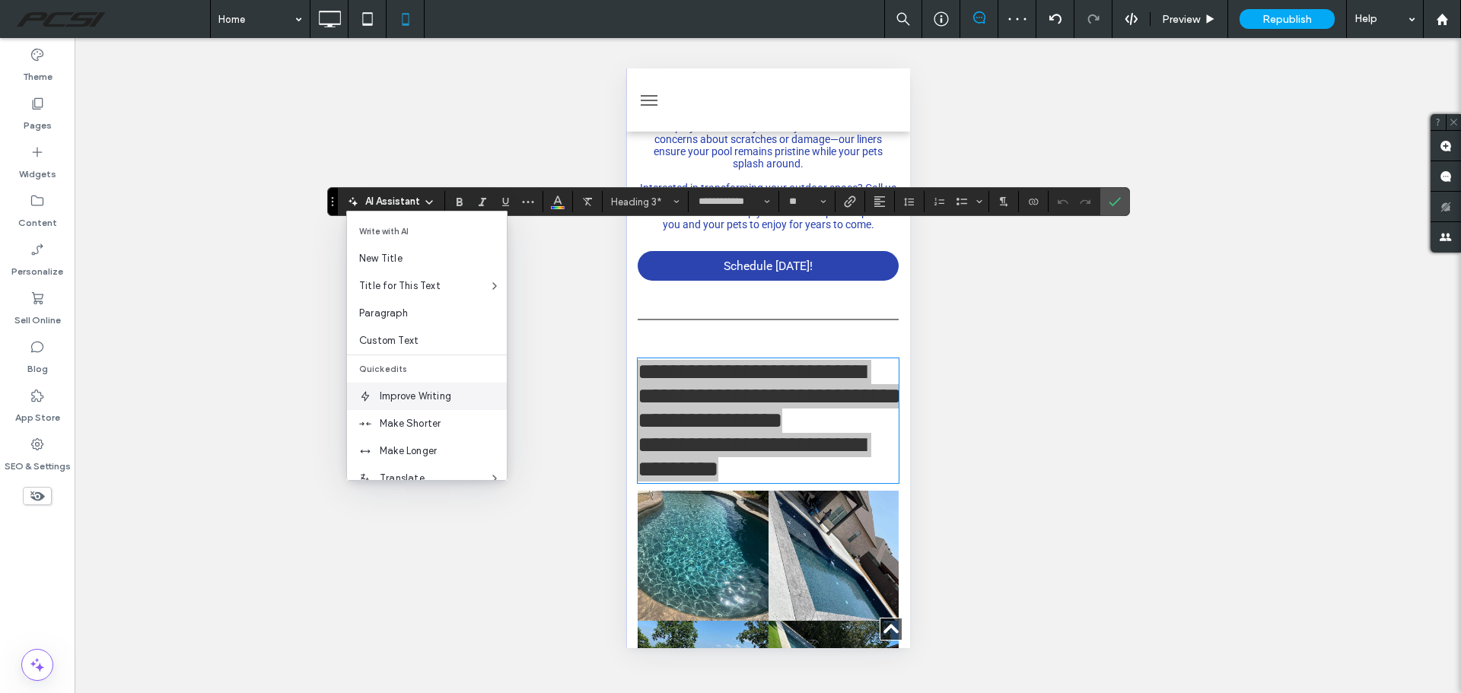
click at [426, 396] on span "Improve Writing" at bounding box center [443, 396] width 127 height 15
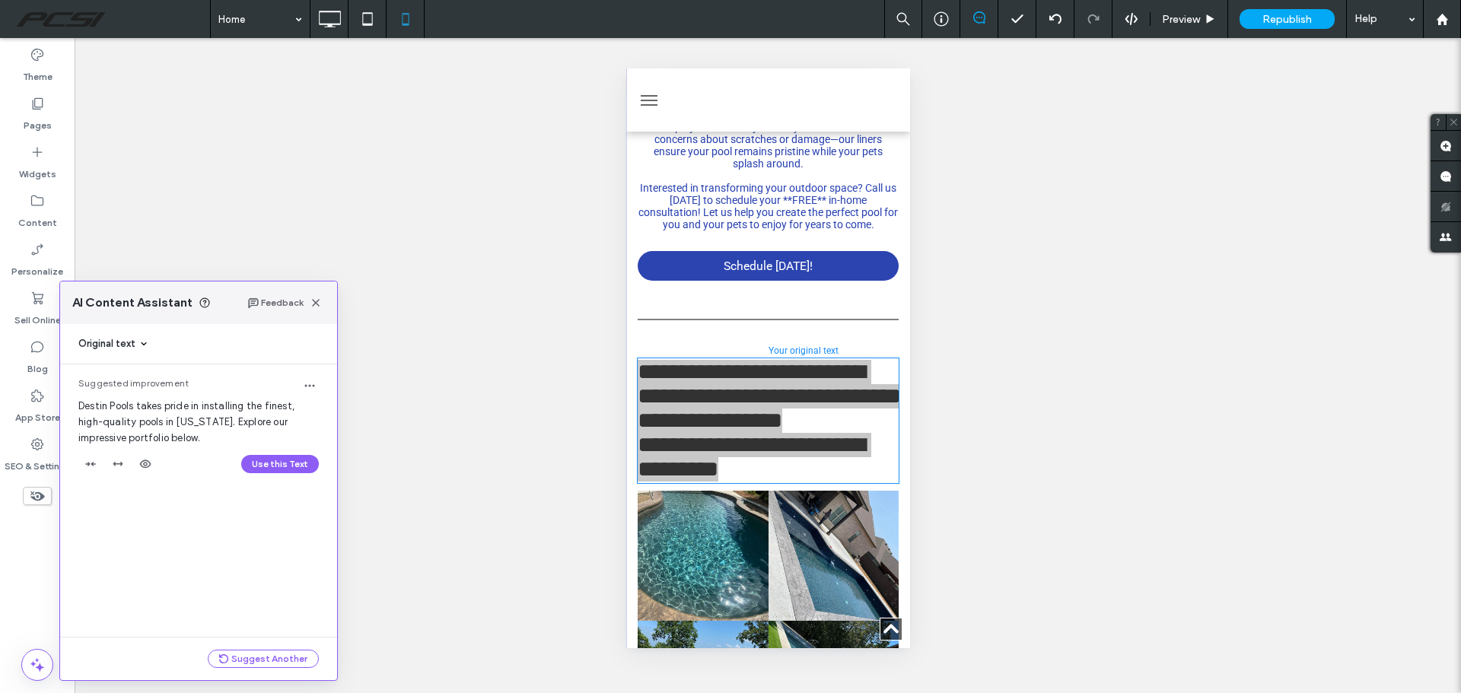
click at [225, 426] on span "Destin Pools takes pride in installing the finest, high-quality pools in Arkans…" at bounding box center [186, 421] width 216 height 43
click at [272, 459] on button "Use this Text" at bounding box center [280, 464] width 78 height 18
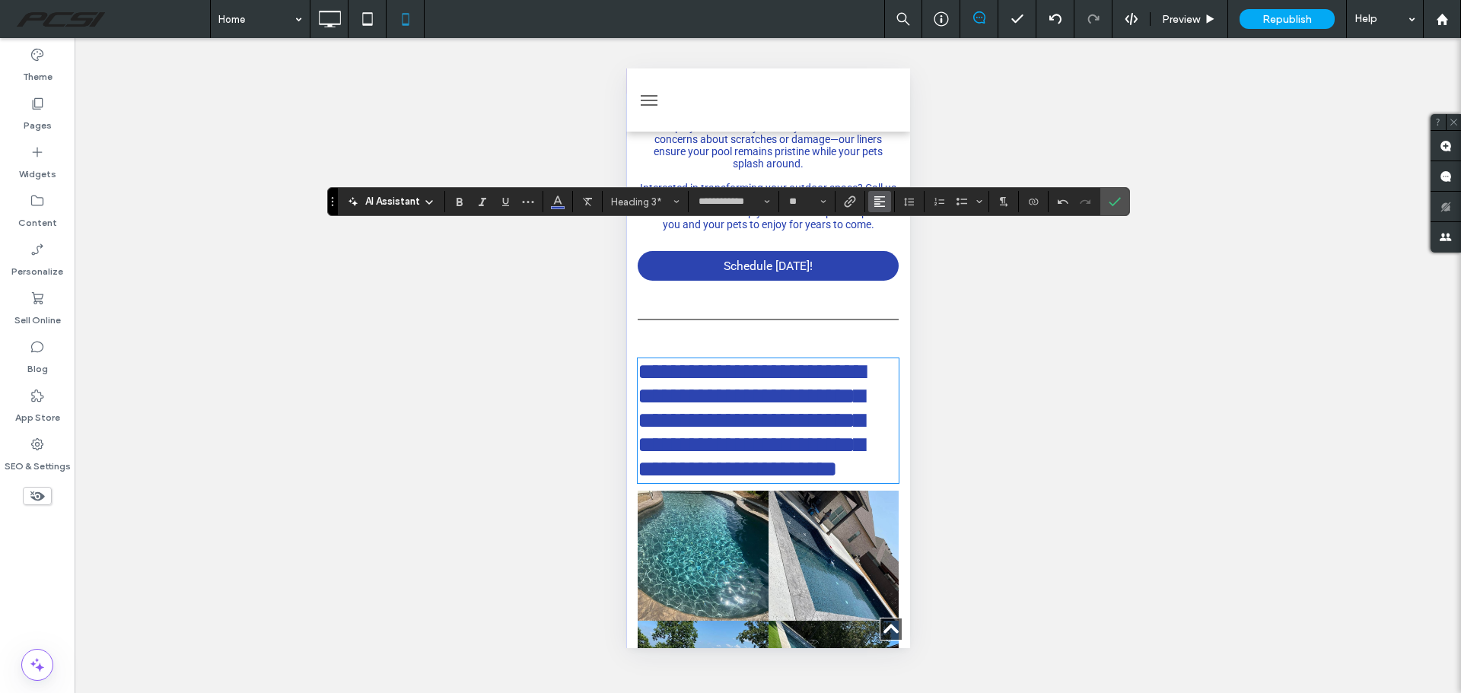
click at [875, 201] on icon "Alignment" at bounding box center [879, 202] width 12 height 12
click at [896, 256] on label "ui.textEditor.alignment.center" at bounding box center [894, 248] width 53 height 22
click at [800, 361] on span "**********" at bounding box center [772, 420] width 227 height 119
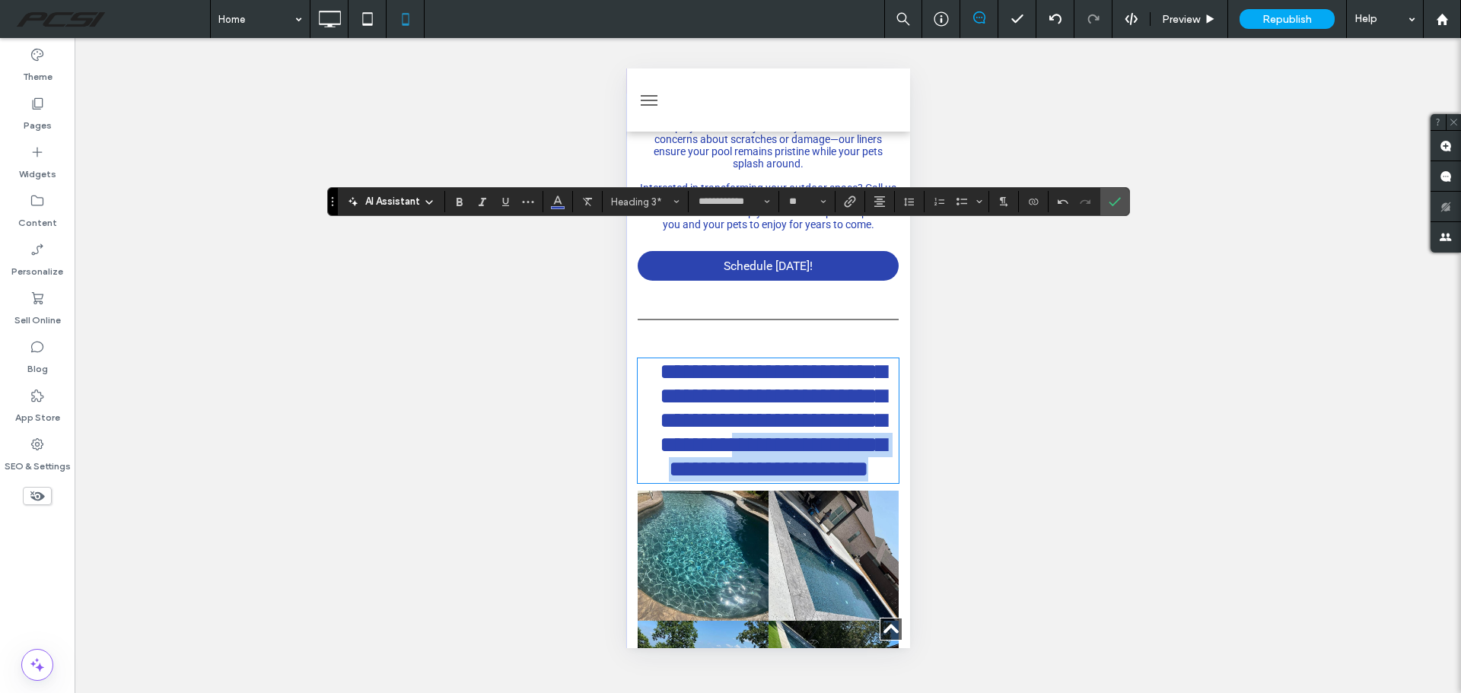
drag, startPoint x: 753, startPoint y: 310, endPoint x: 819, endPoint y: 359, distance: 82.0
click at [819, 360] on h3 "**********" at bounding box center [767, 421] width 261 height 122
click at [1108, 205] on icon "Confirm" at bounding box center [1114, 202] width 12 height 12
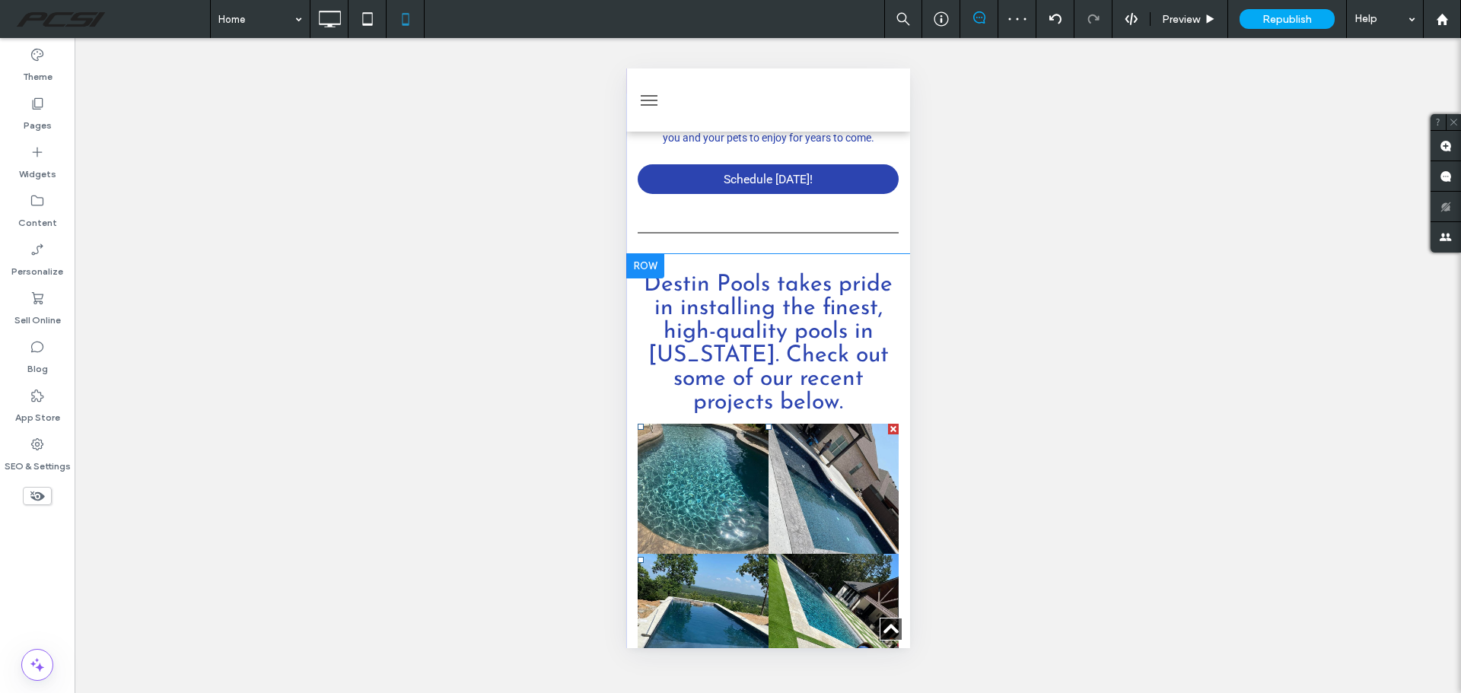
scroll to position [3804, 0]
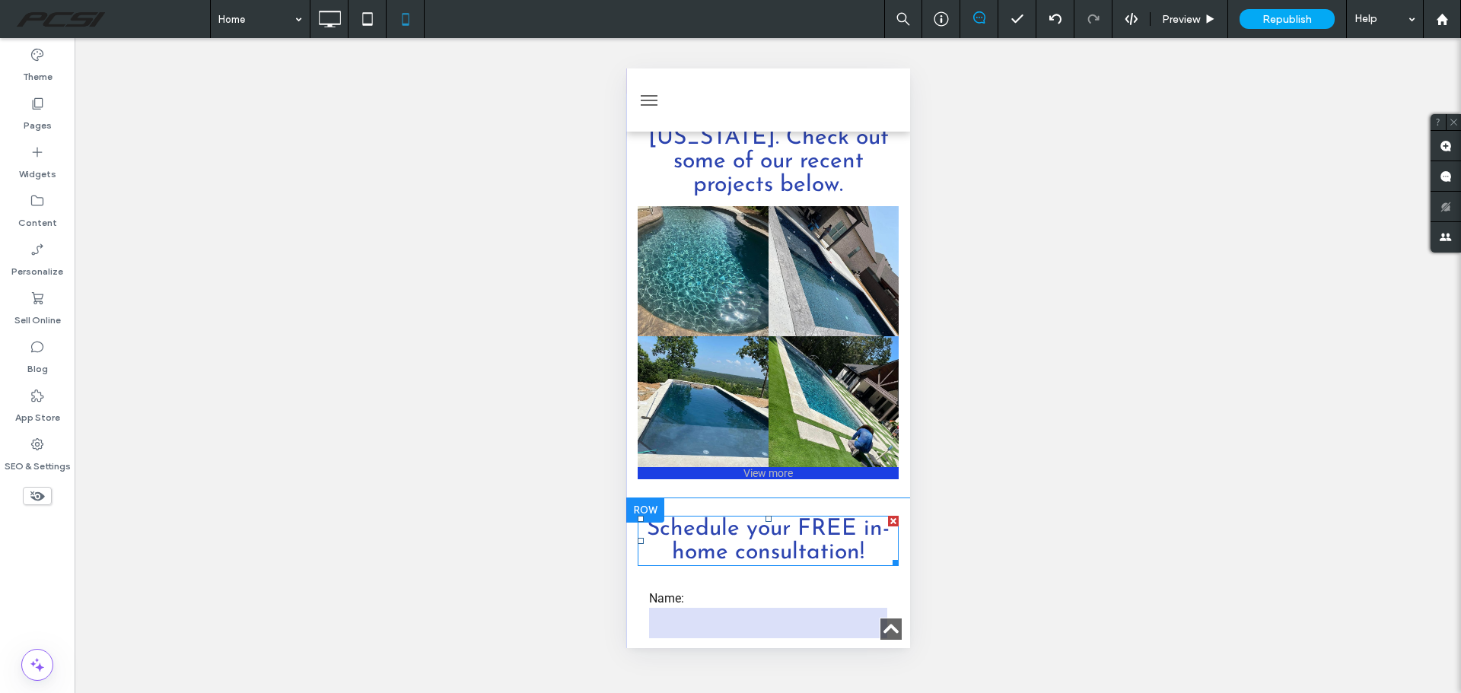
click at [784, 517] on font "Schedule your FREE in-home consultation!" at bounding box center [767, 540] width 243 height 47
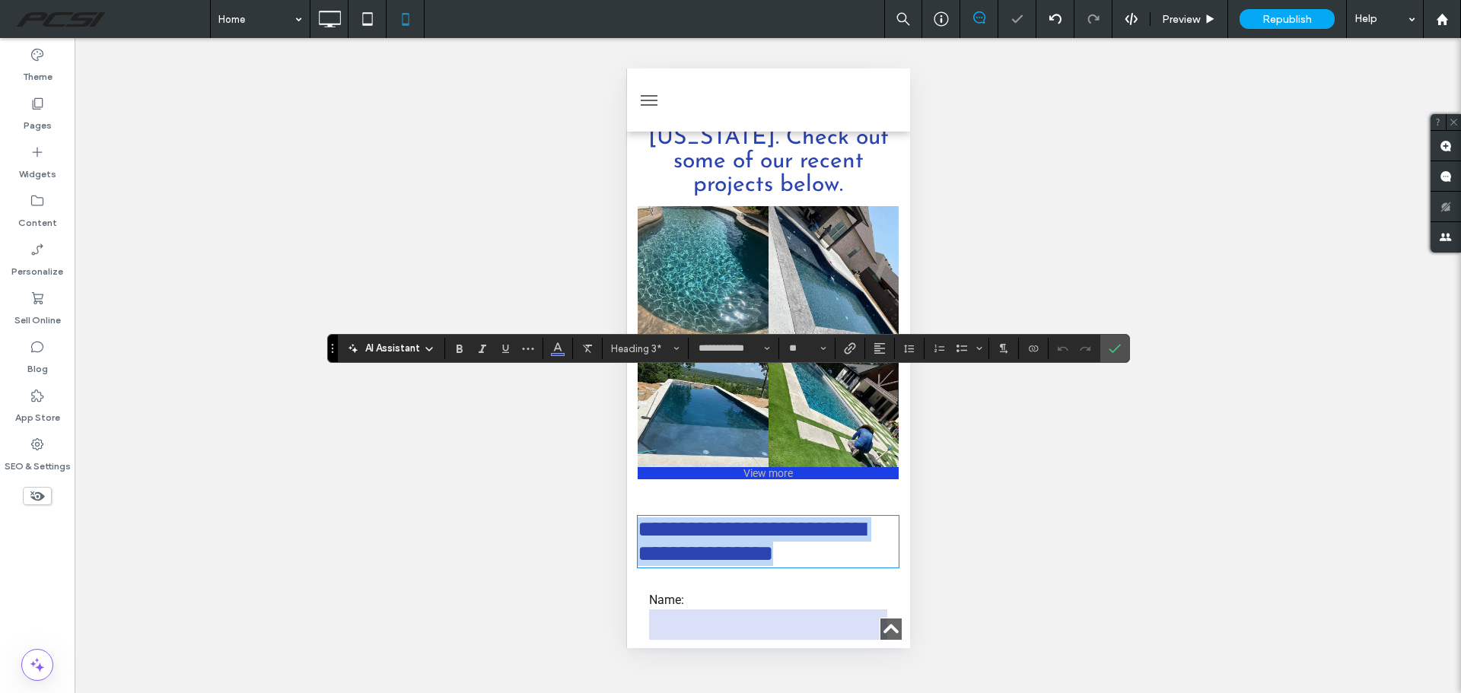
click at [852, 518] on span "**********" at bounding box center [750, 541] width 227 height 46
drag, startPoint x: 1119, startPoint y: 352, endPoint x: 269, endPoint y: 317, distance: 851.2
click at [1119, 352] on icon "Confirm" at bounding box center [1114, 348] width 12 height 12
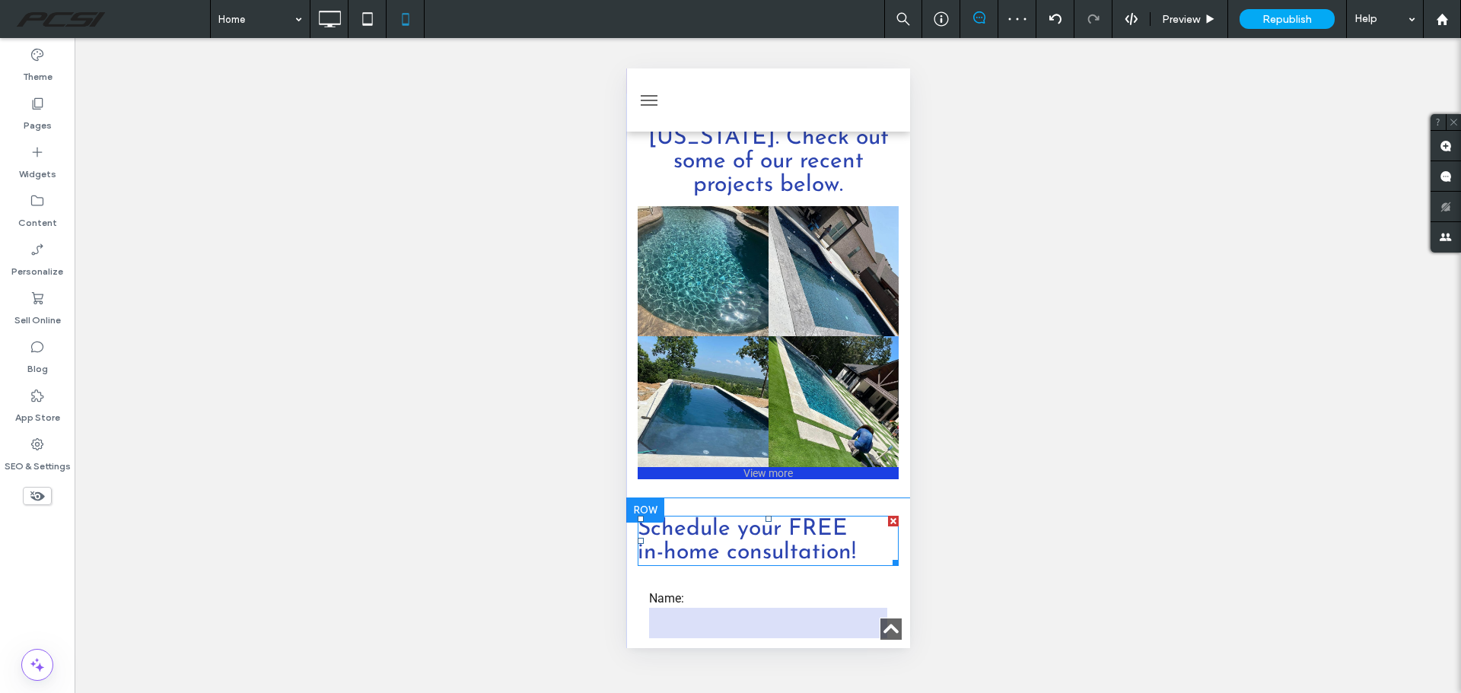
click at [768, 517] on span "Schedule your FREE" at bounding box center [742, 529] width 210 height 24
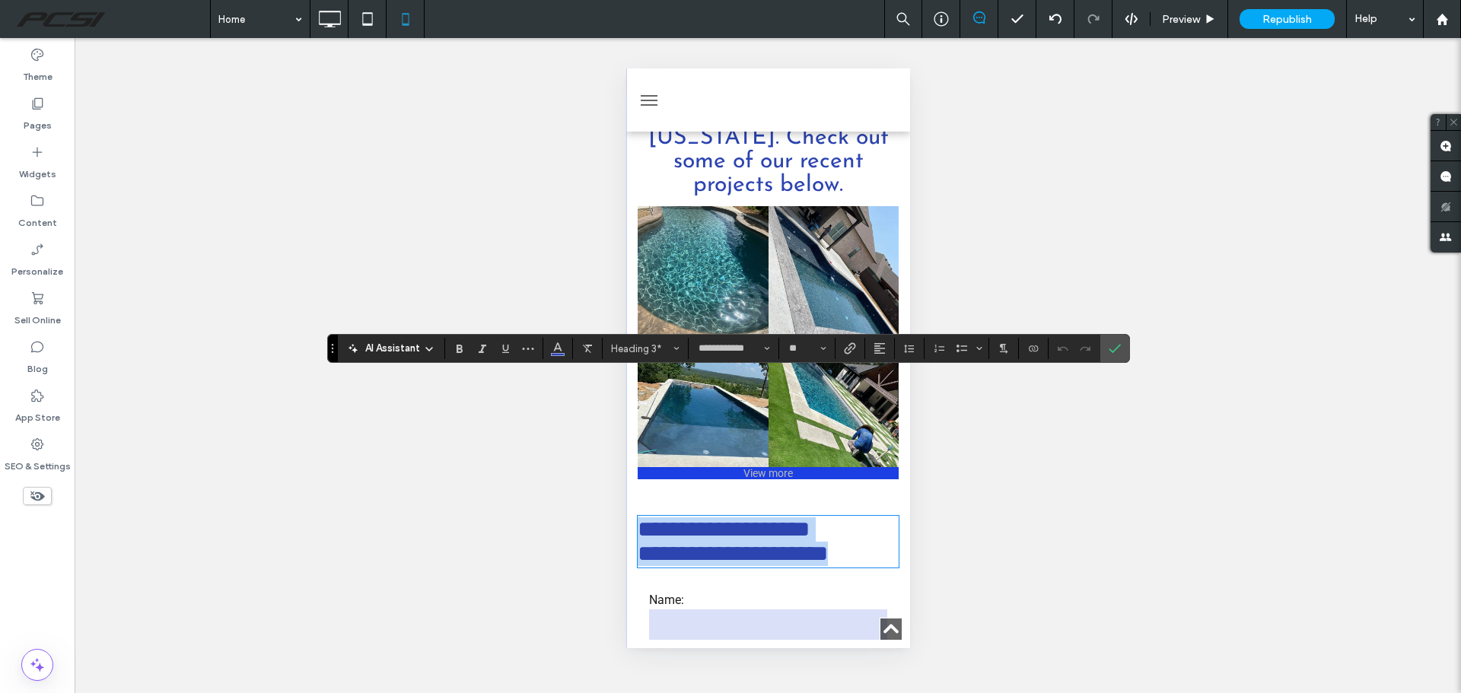
drag, startPoint x: 641, startPoint y: 387, endPoint x: 889, endPoint y: 416, distance: 249.7
click at [885, 354] on button "Alignment" at bounding box center [879, 348] width 23 height 21
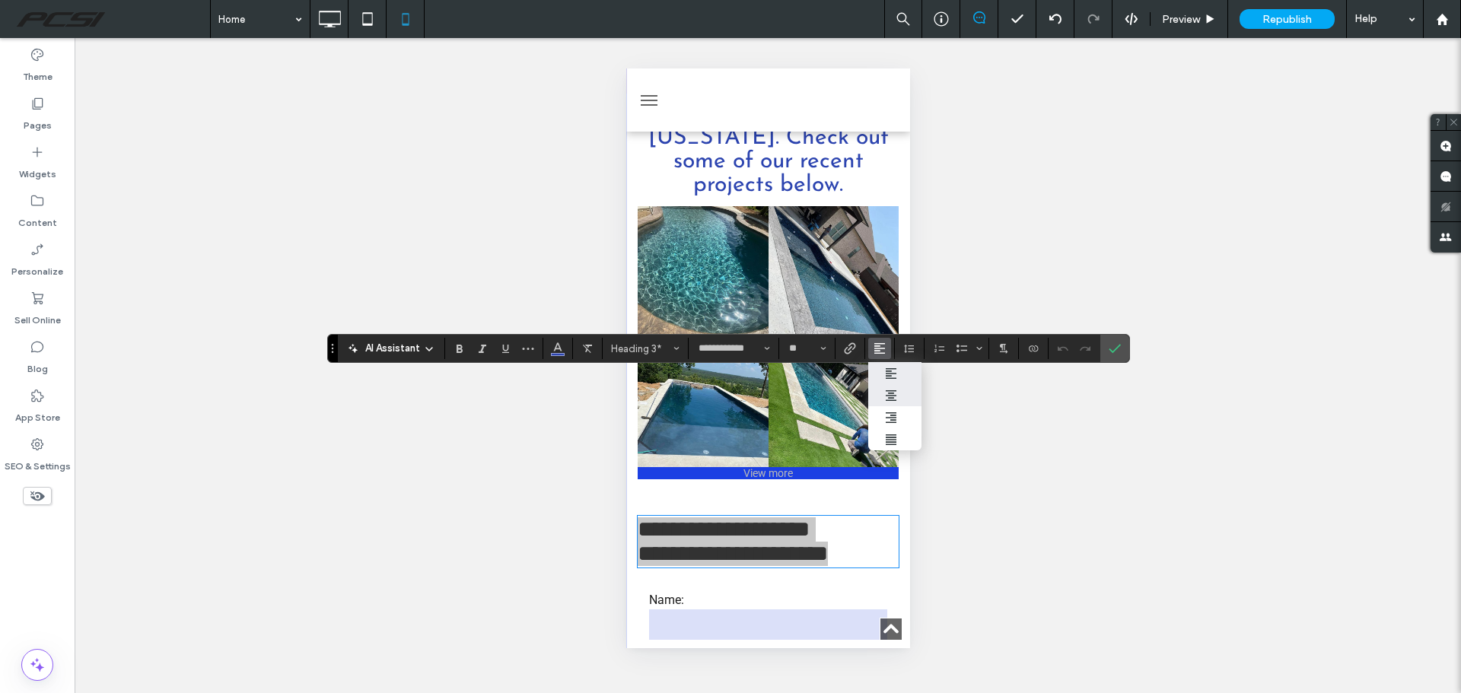
drag, startPoint x: 882, startPoint y: 392, endPoint x: 273, endPoint y: 323, distance: 613.2
click at [882, 392] on label "ui.textEditor.alignment.center" at bounding box center [894, 395] width 53 height 22
click at [1110, 352] on icon "Confirm" at bounding box center [1114, 348] width 12 height 12
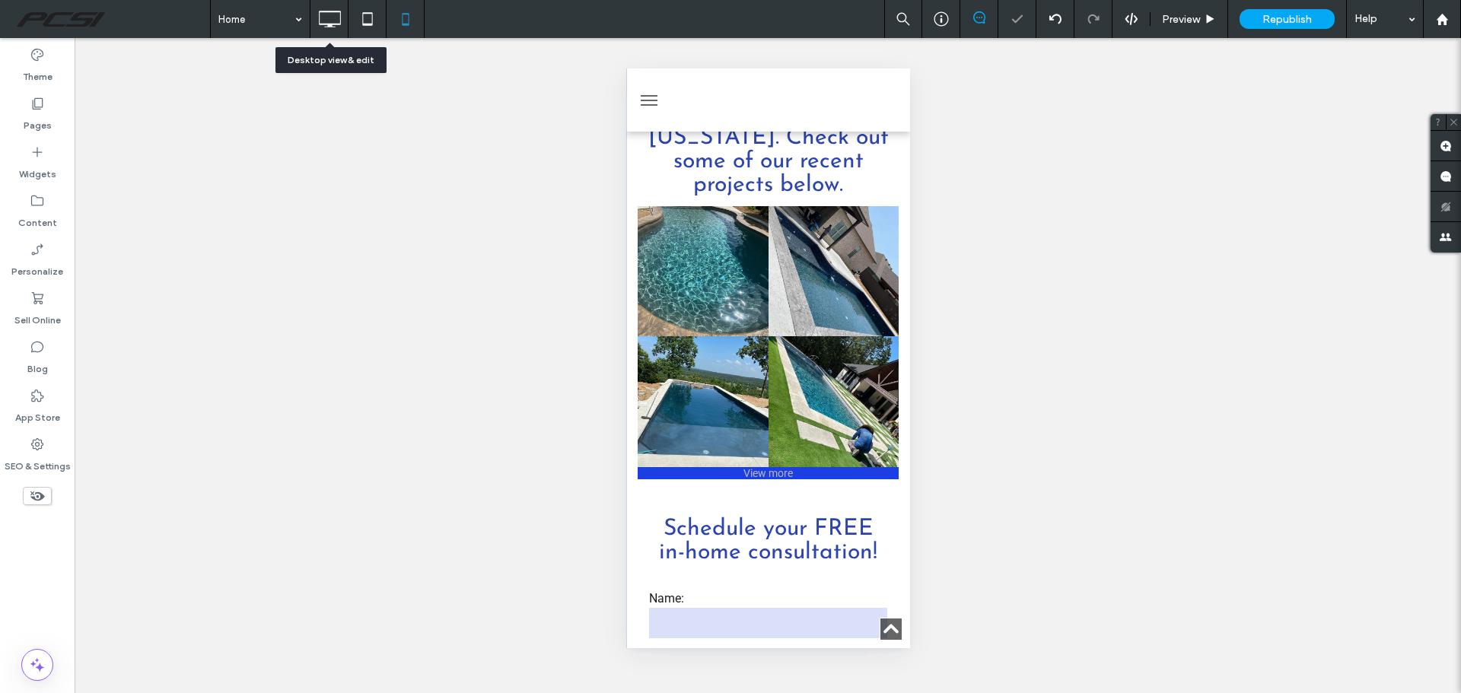
click at [324, 28] on icon at bounding box center [329, 19] width 30 height 30
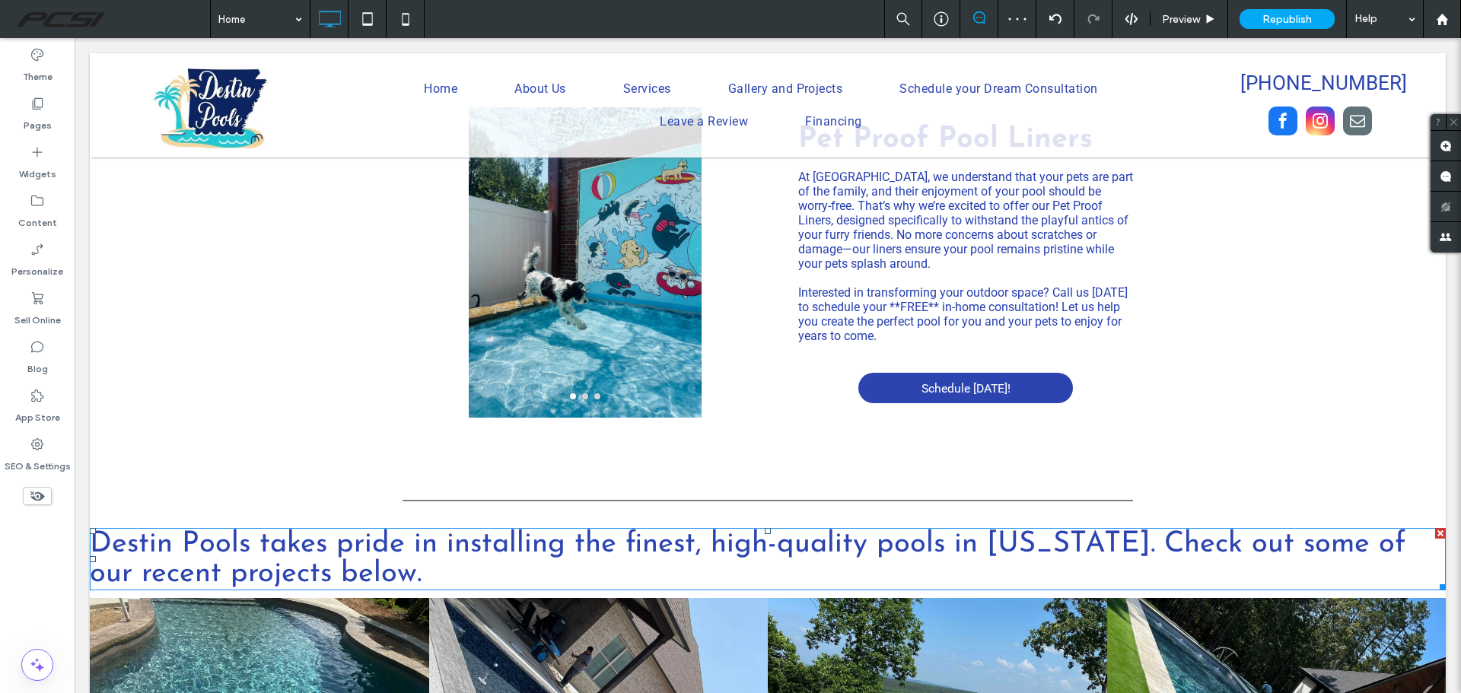
scroll to position [2418, 0]
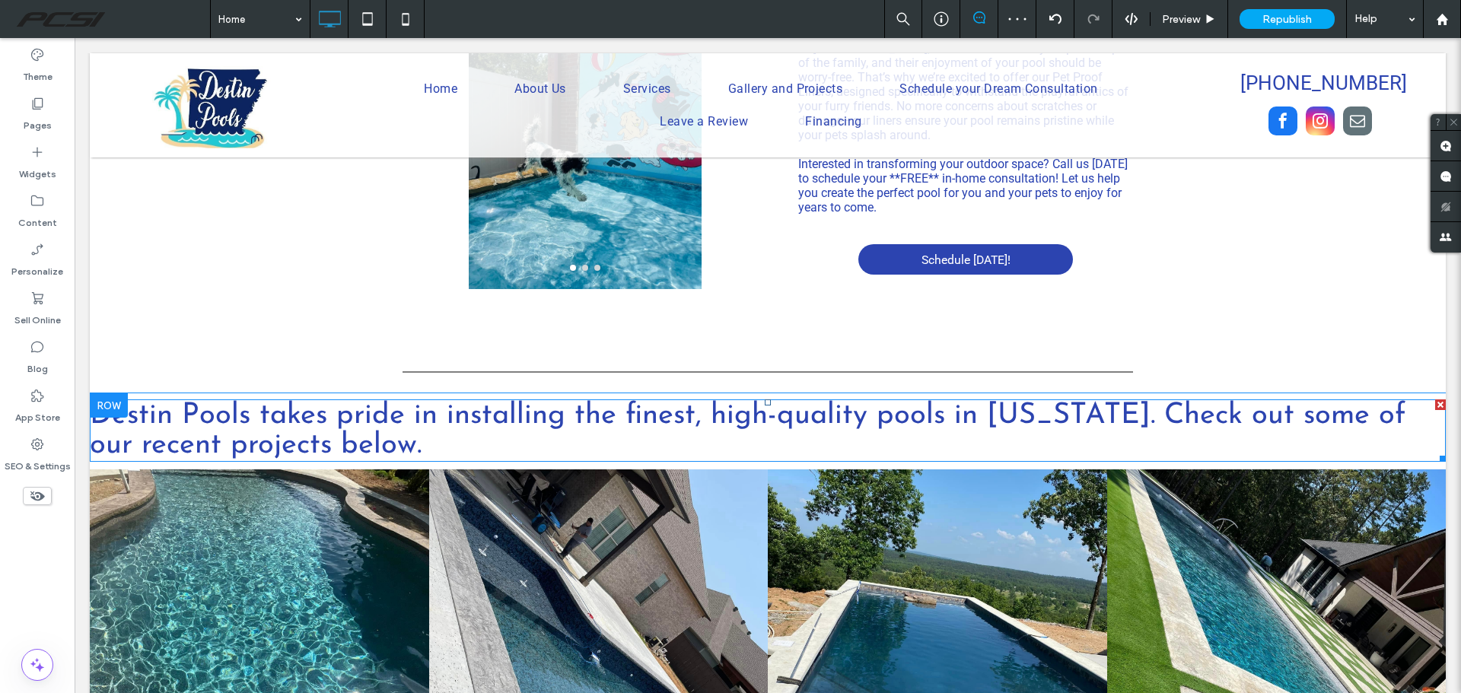
click at [583, 401] on span "Destin Pools takes pride in installing the finest, high-quality pools in Arkans…" at bounding box center [747, 430] width 1315 height 59
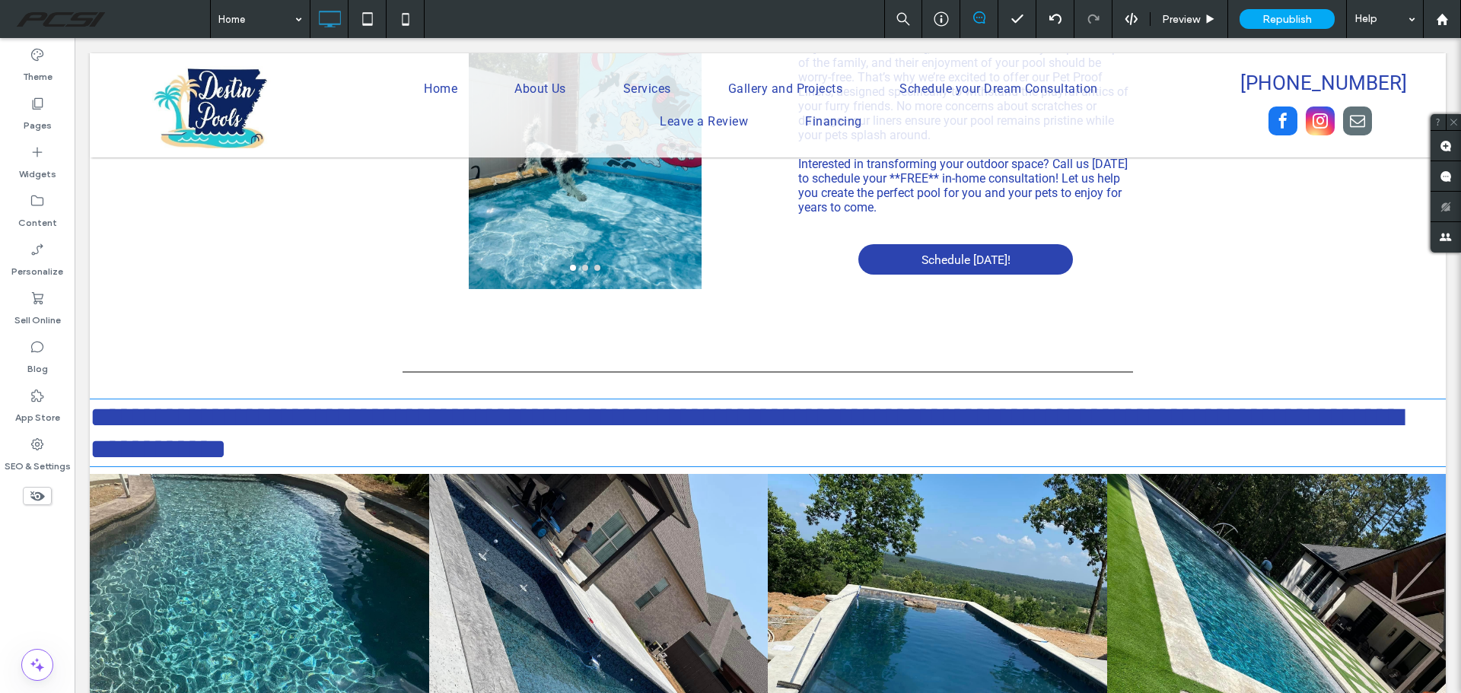
type input "**********"
type input "**"
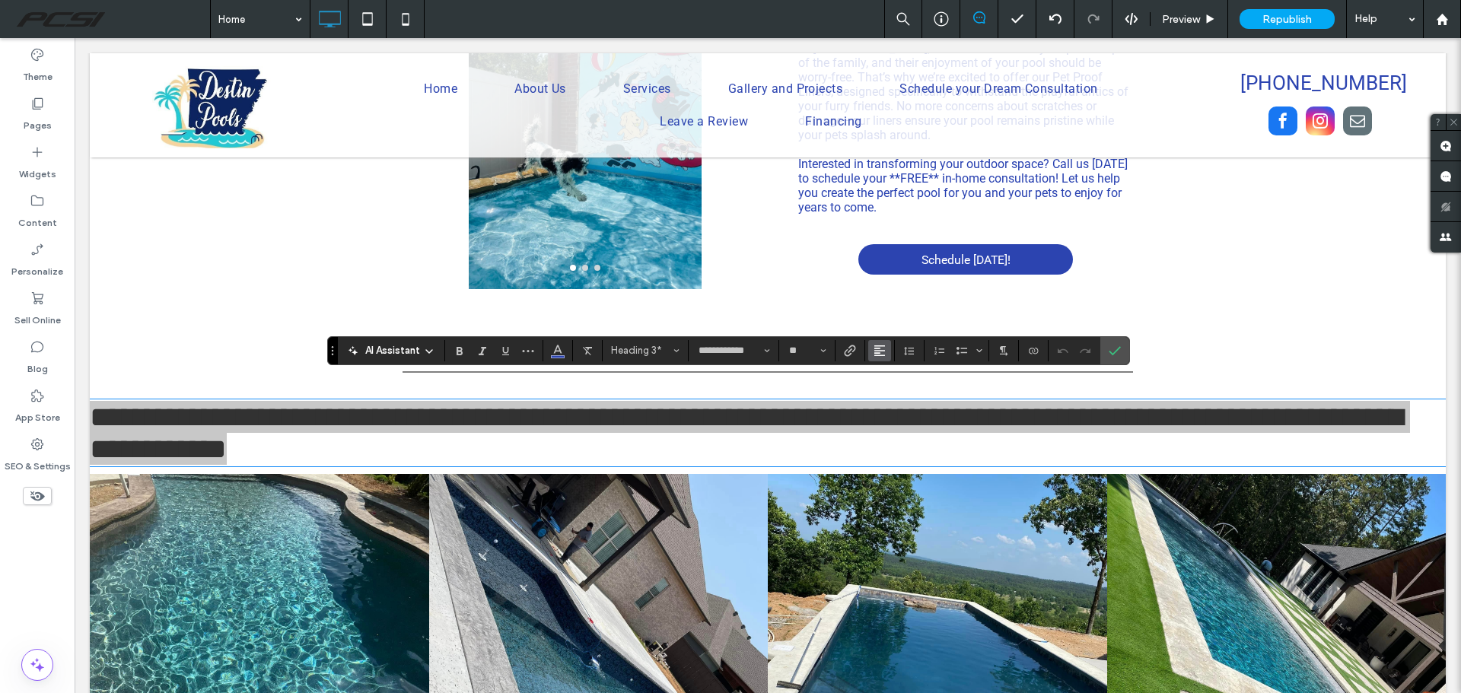
click at [883, 351] on icon "Alignment" at bounding box center [879, 351] width 12 height 12
click at [886, 396] on icon "ui.textEditor.alignment.center" at bounding box center [891, 397] width 12 height 12
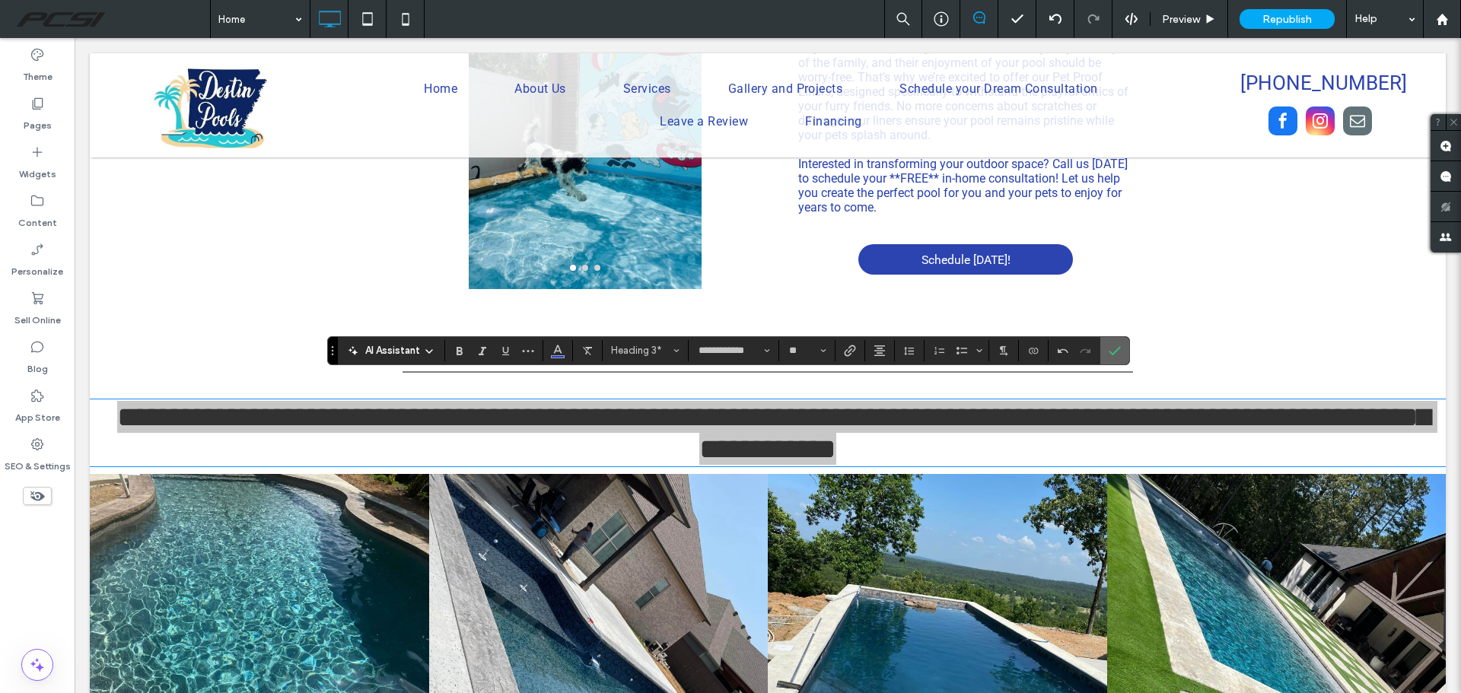
click at [1108, 351] on icon "Confirm" at bounding box center [1114, 351] width 12 height 12
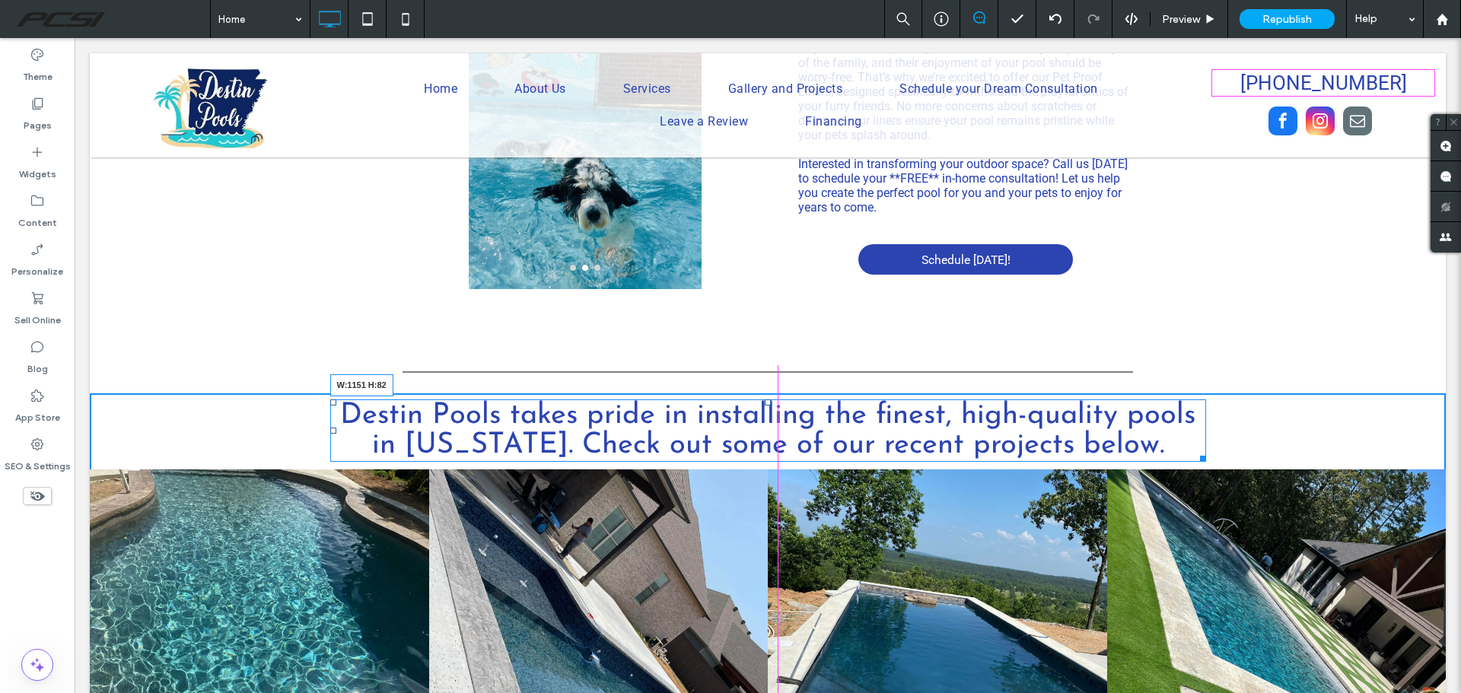
drag, startPoint x: 1424, startPoint y: 434, endPoint x: 1190, endPoint y: 421, distance: 234.7
click at [1190, 421] on div "Destin Pools takes pride in installing the finest, high-quality pools in Arkans…" at bounding box center [768, 430] width 876 height 62
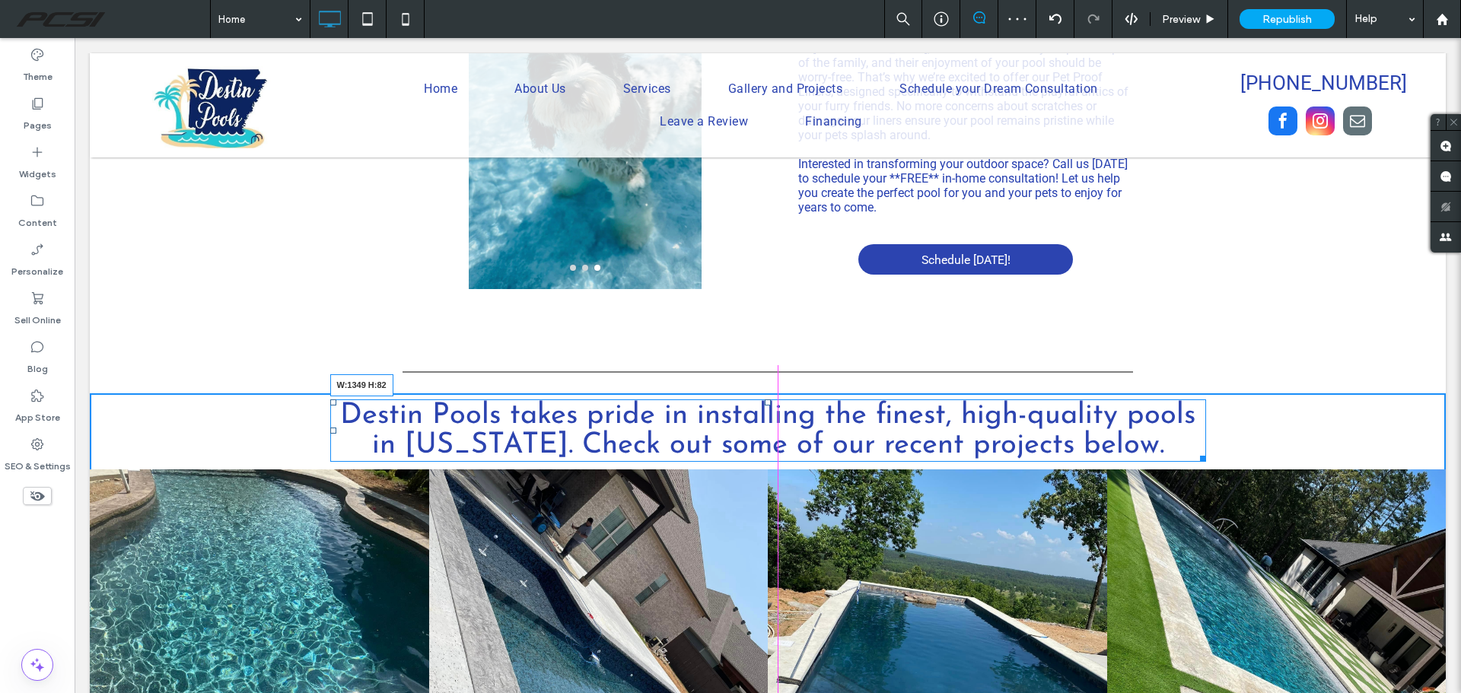
drag, startPoint x: 1194, startPoint y: 433, endPoint x: 1269, endPoint y: 426, distance: 75.6
click at [1206, 426] on div "Destin Pools takes pride in installing the finest, high-quality pools in Arkans…" at bounding box center [768, 430] width 876 height 62
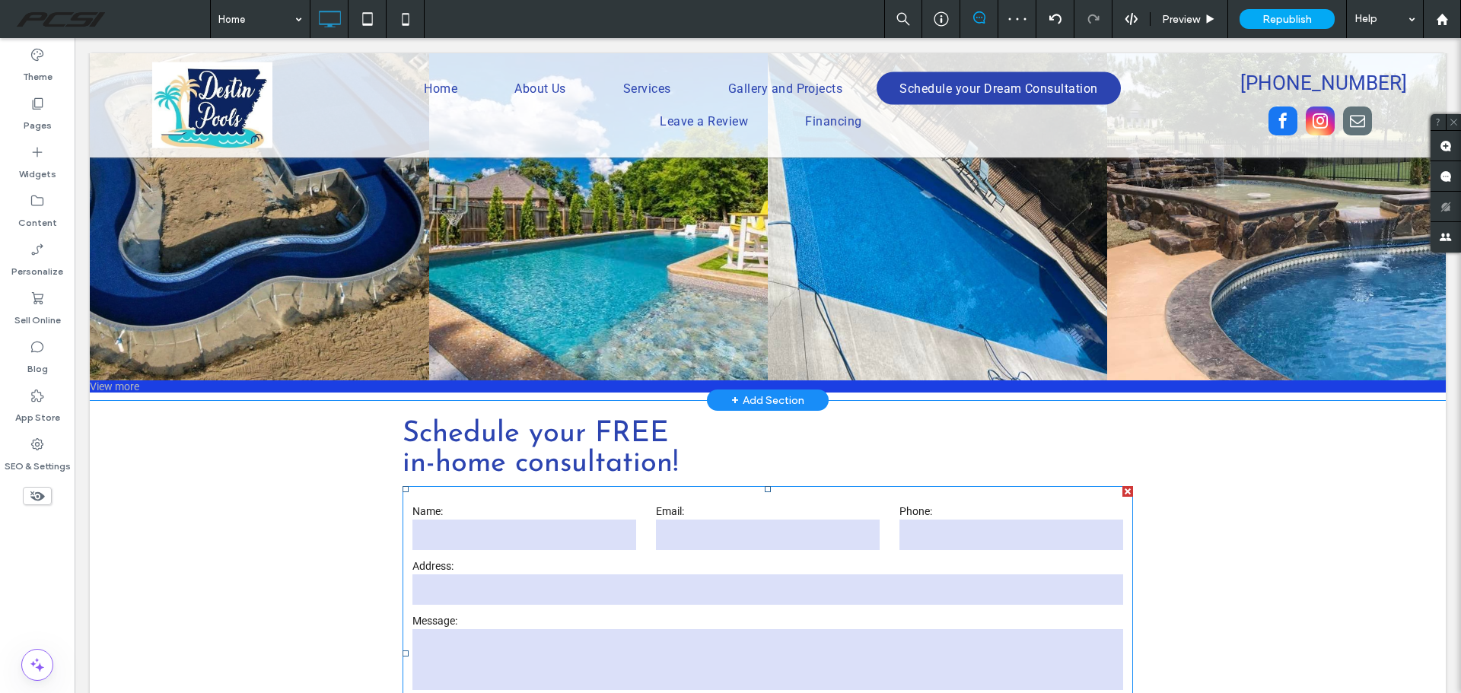
scroll to position [3331, 0]
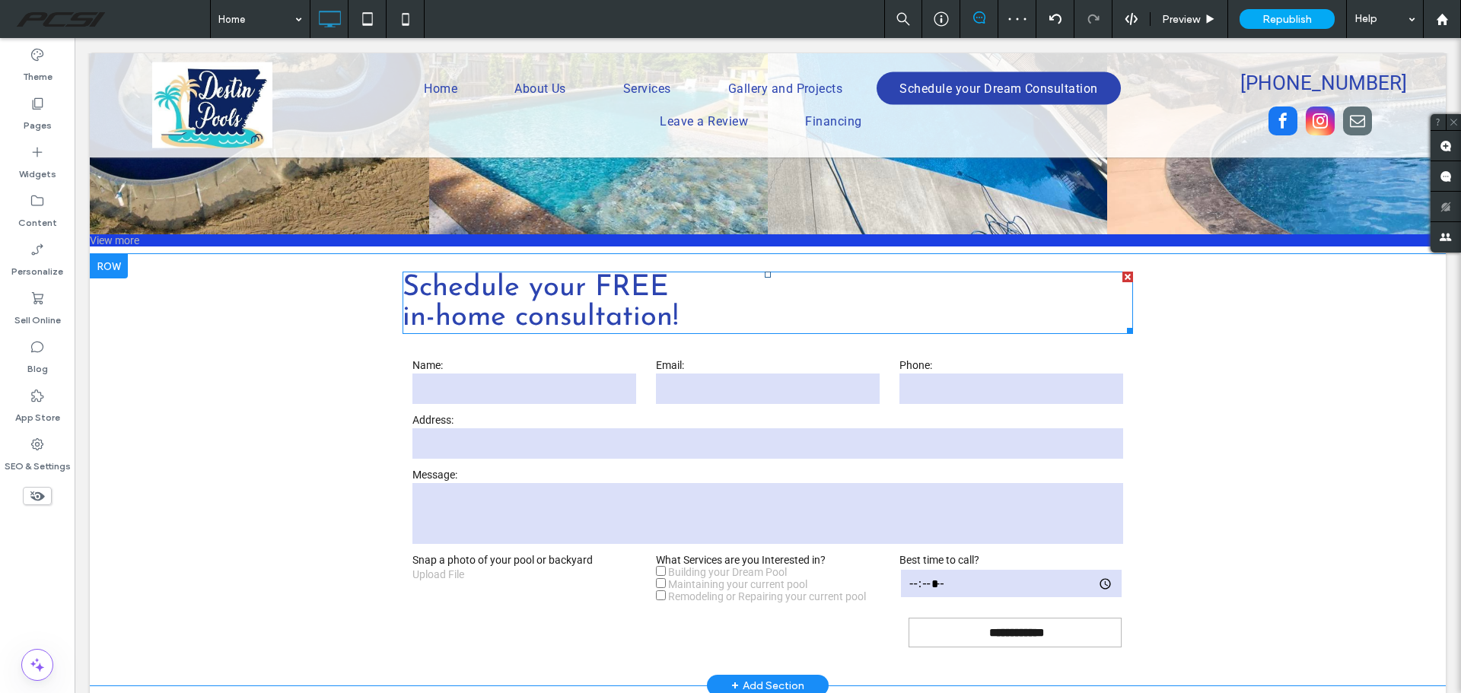
click at [682, 303] on h3 "in-home consultation!" at bounding box center [767, 318] width 730 height 30
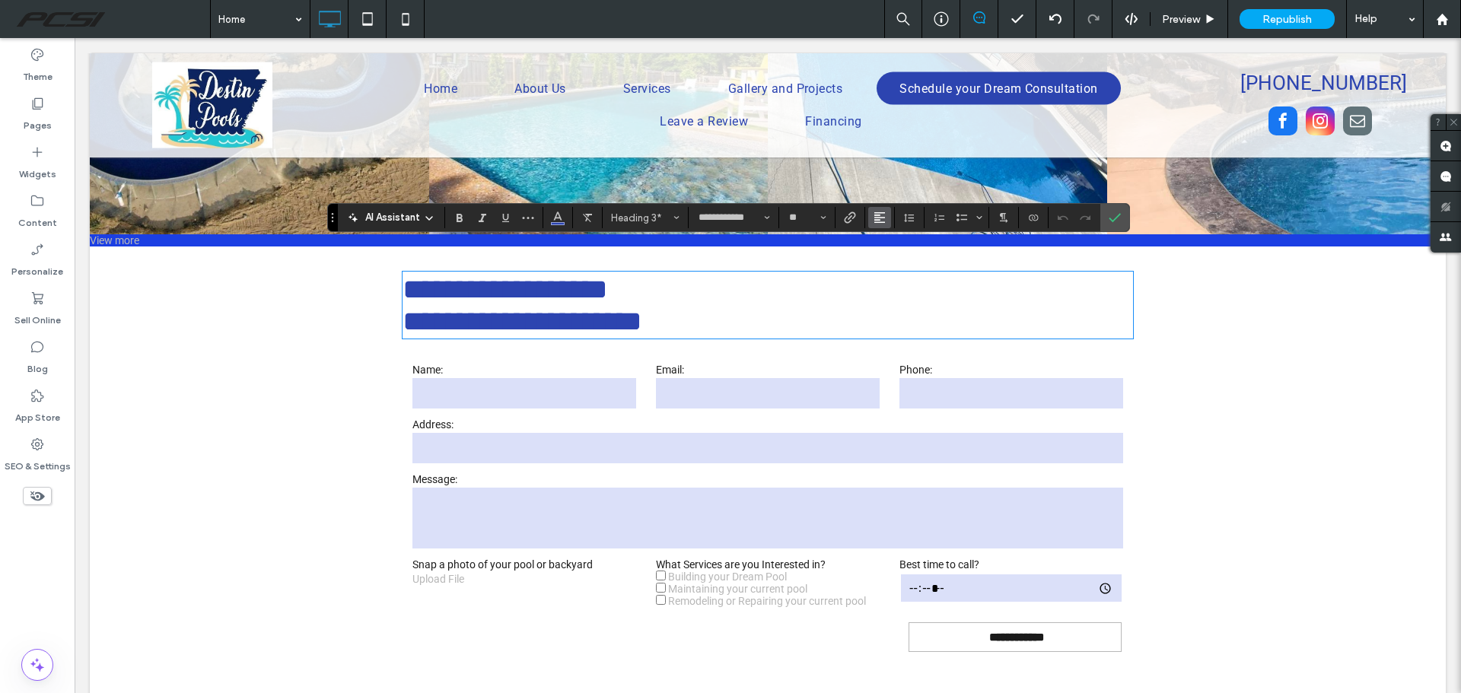
click at [882, 224] on icon "Alignment" at bounding box center [879, 217] width 12 height 12
click at [892, 265] on icon "ui.textEditor.alignment.center" at bounding box center [891, 265] width 12 height 12
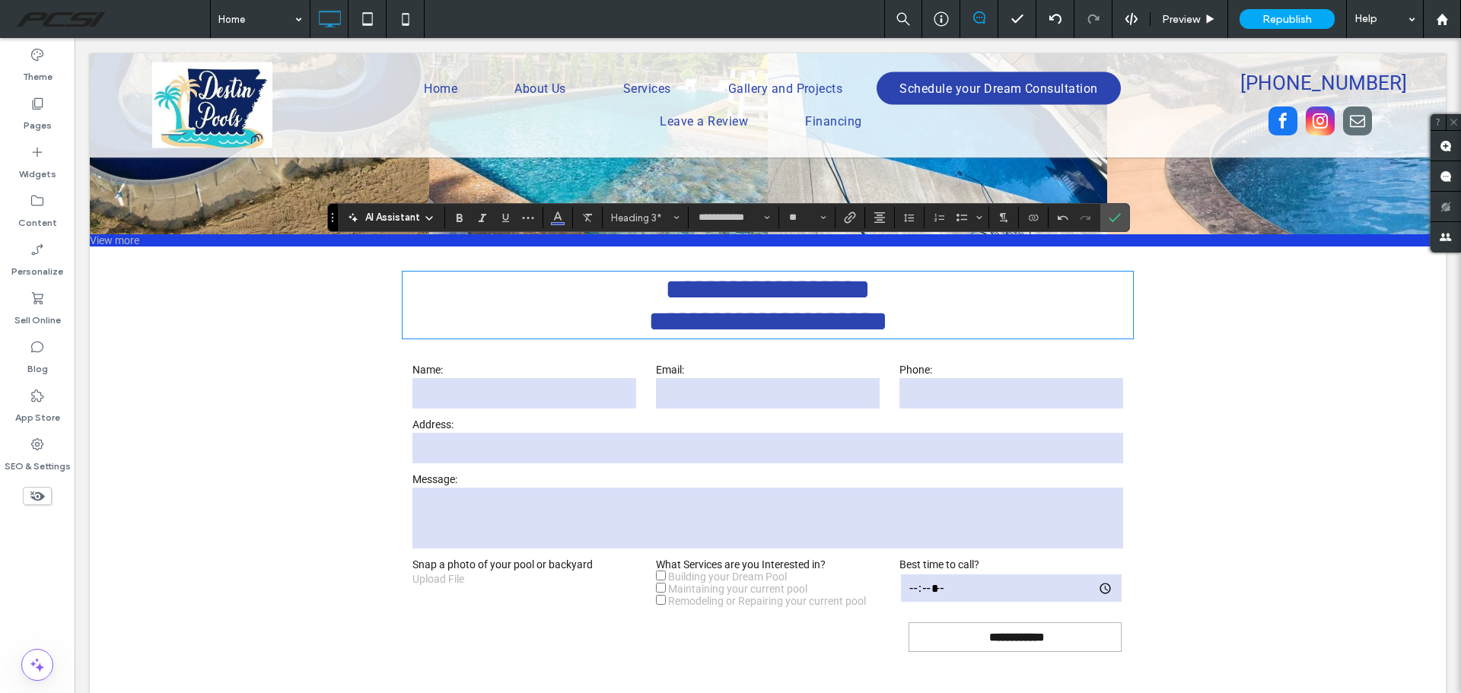
click at [908, 273] on h3 "**********" at bounding box center [767, 289] width 730 height 32
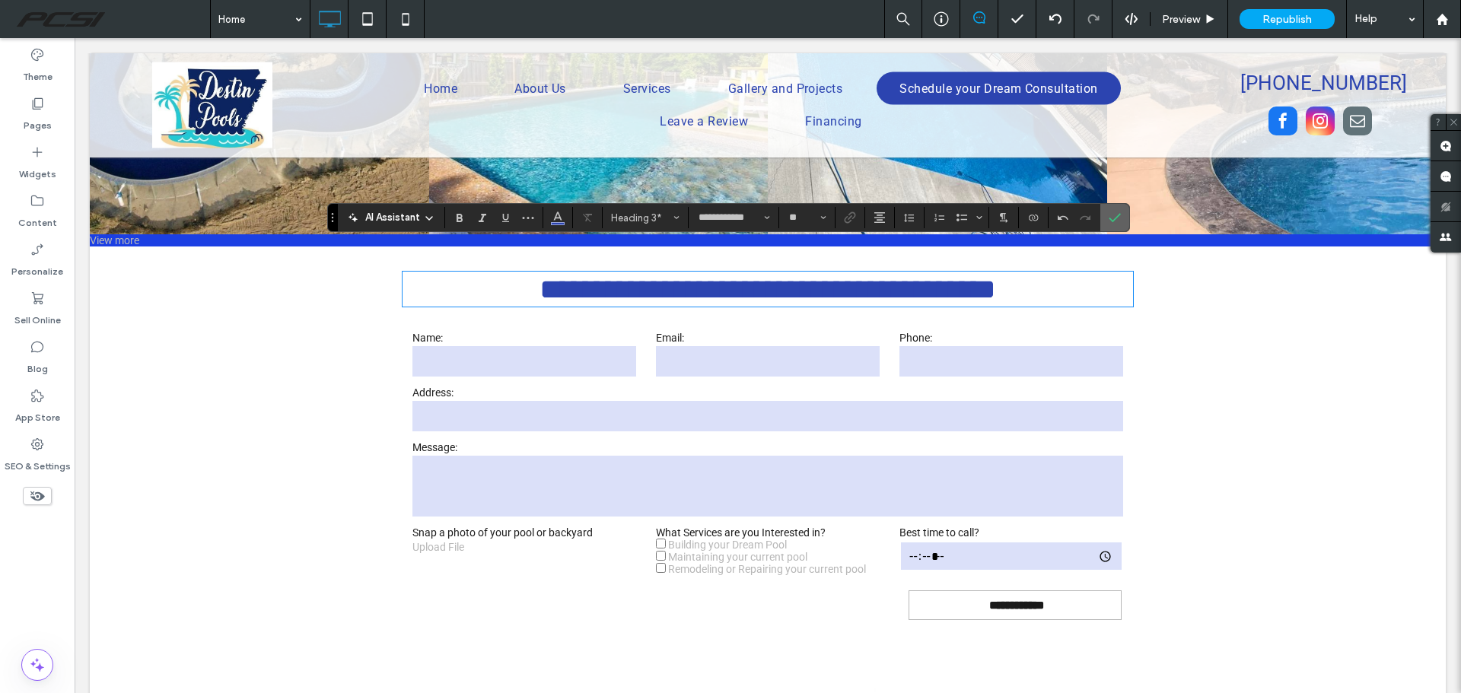
drag, startPoint x: 1111, startPoint y: 221, endPoint x: 1032, endPoint y: 199, distance: 82.3
click at [1111, 221] on icon "Confirm" at bounding box center [1114, 217] width 12 height 12
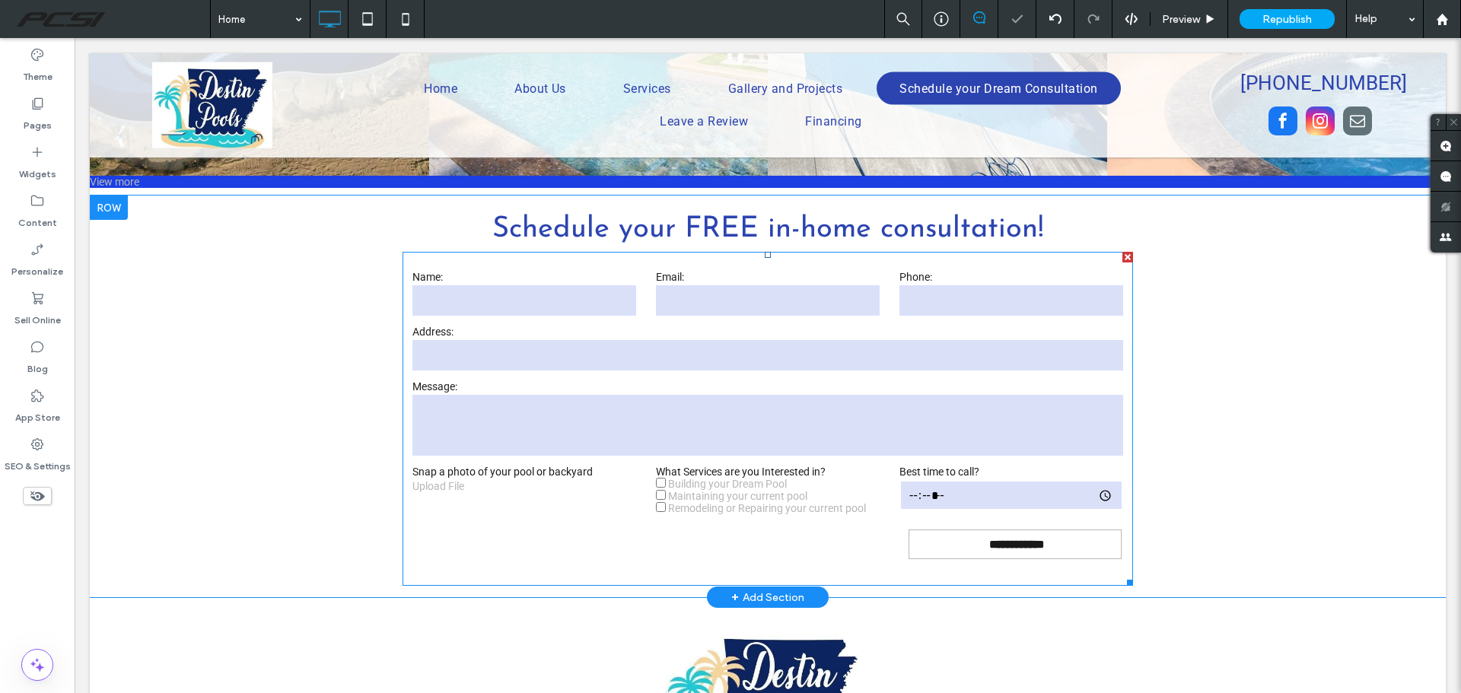
scroll to position [3483, 0]
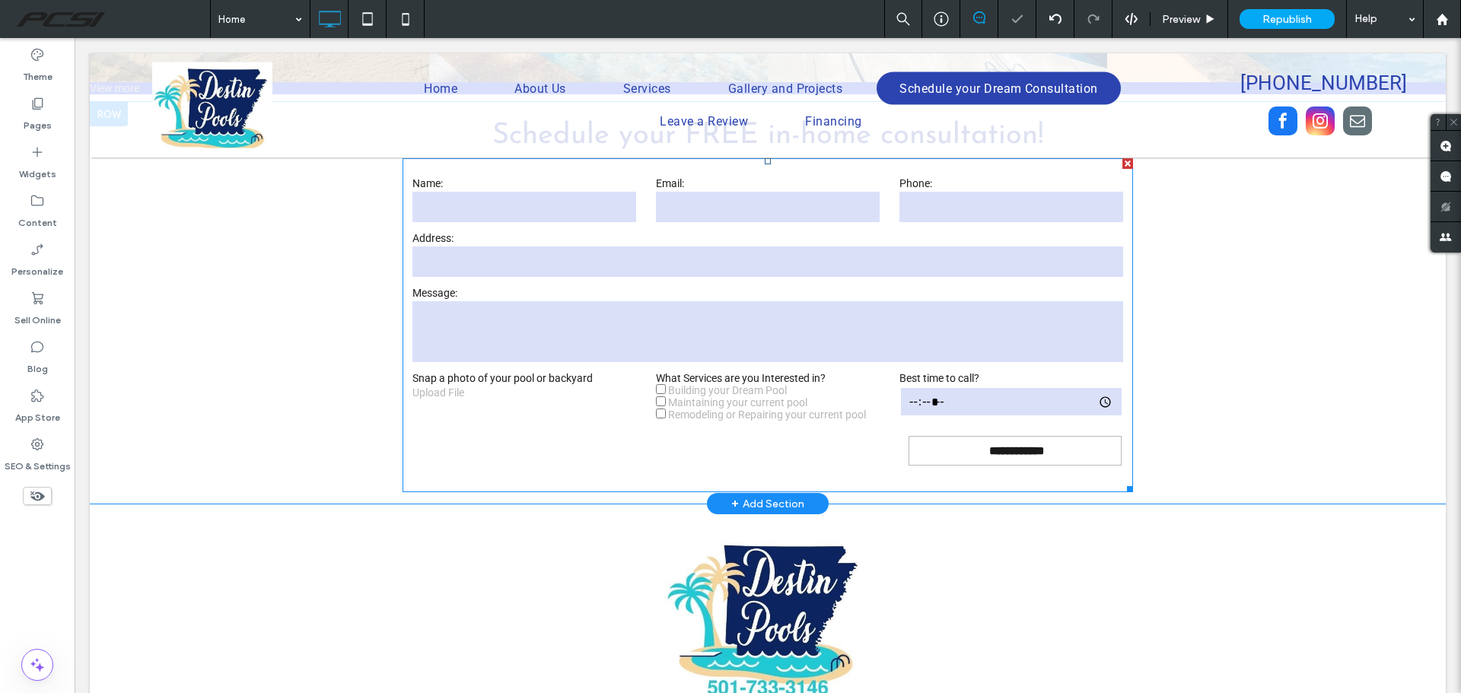
click at [741, 411] on form "**********" at bounding box center [767, 325] width 730 height 334
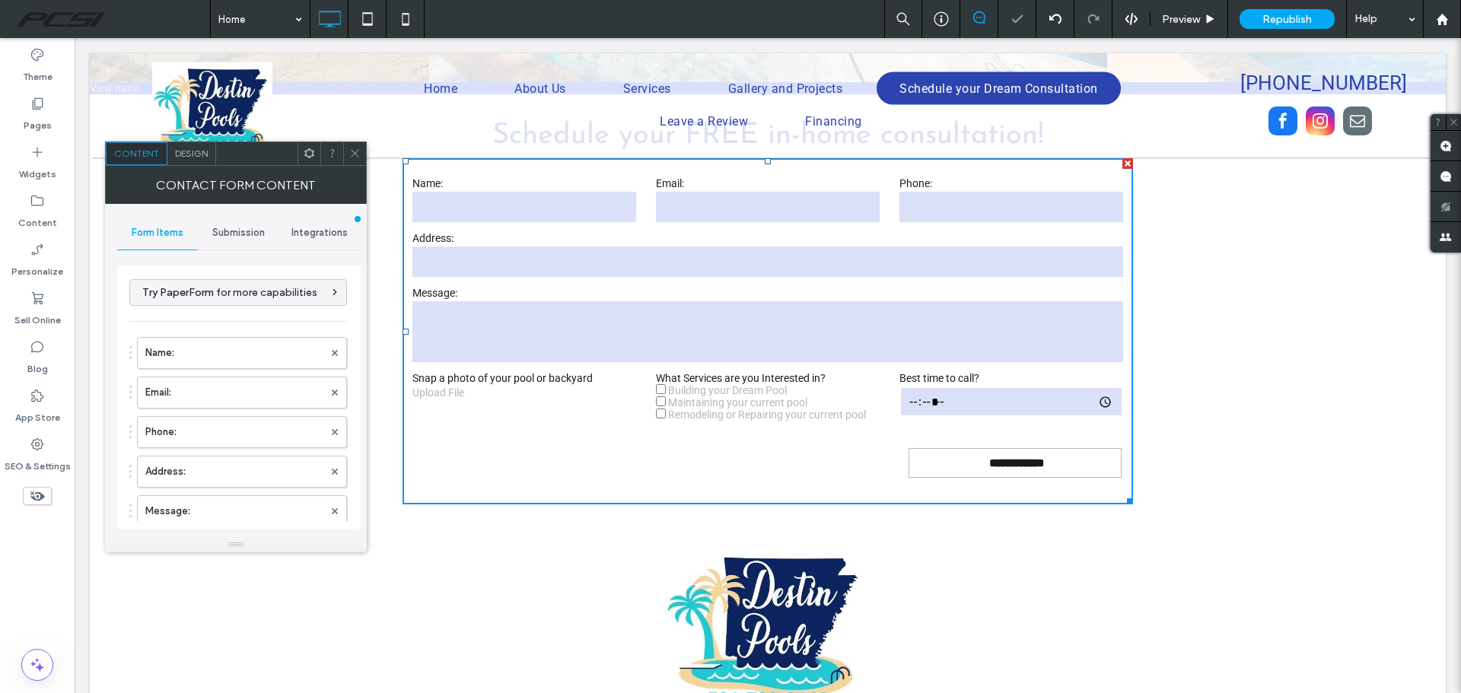
click at [194, 164] on div "Design" at bounding box center [191, 153] width 49 height 23
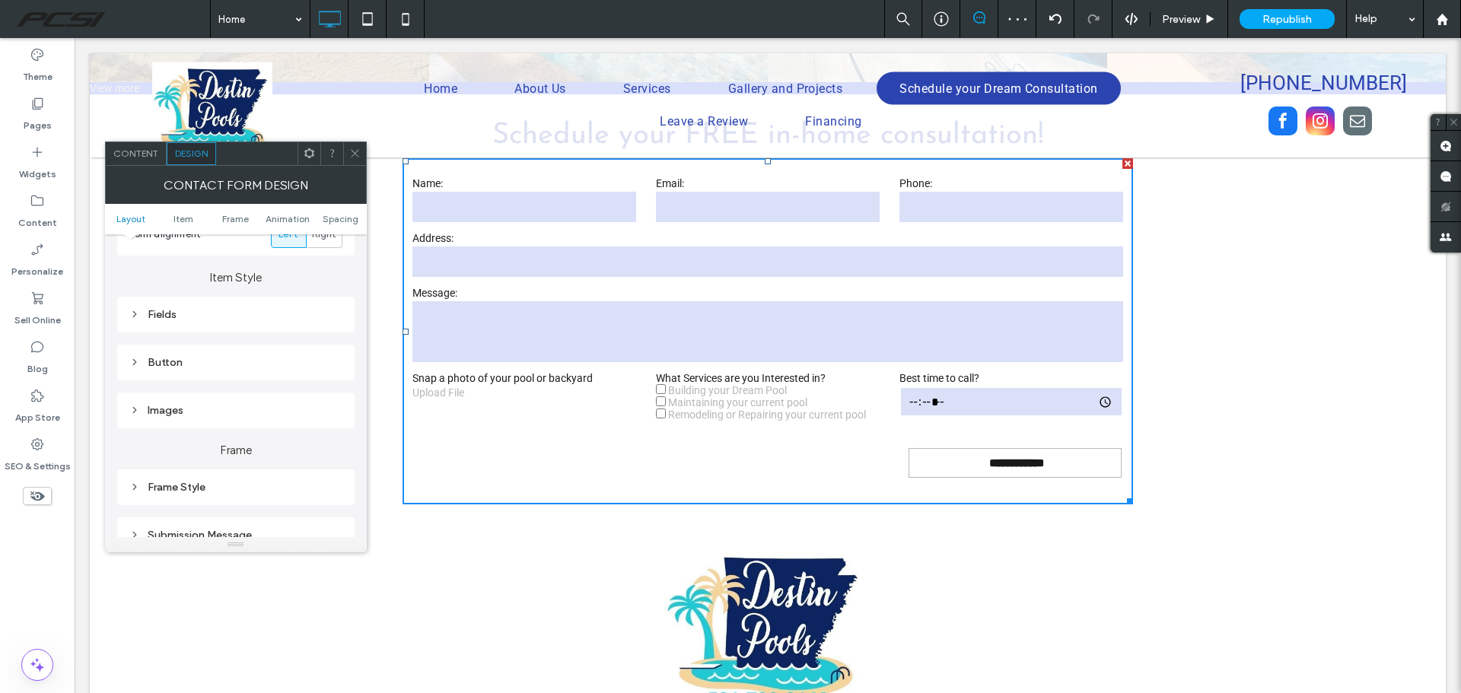
scroll to position [228, 0]
click at [162, 304] on div "Fields" at bounding box center [235, 306] width 213 height 13
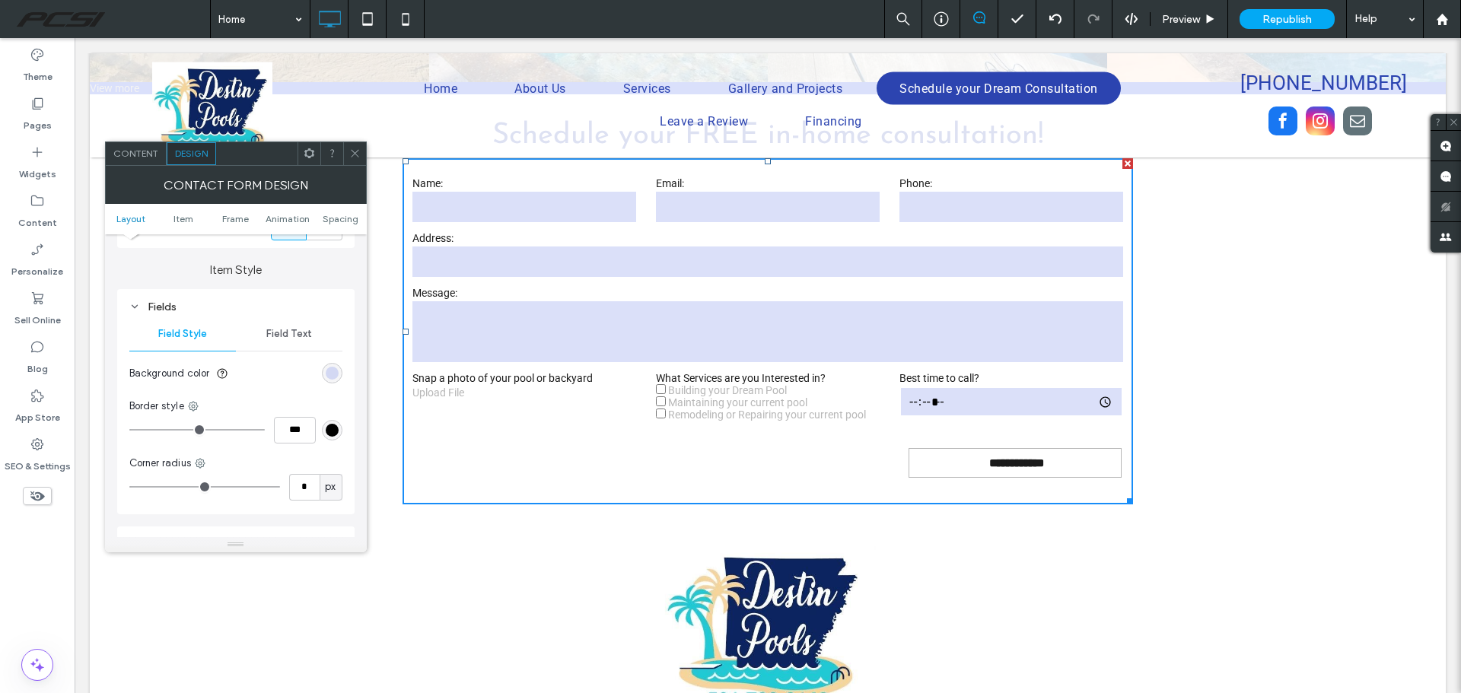
click at [278, 329] on span "Field Text" at bounding box center [289, 334] width 46 height 12
click at [183, 367] on label "Label" at bounding box center [229, 373] width 201 height 30
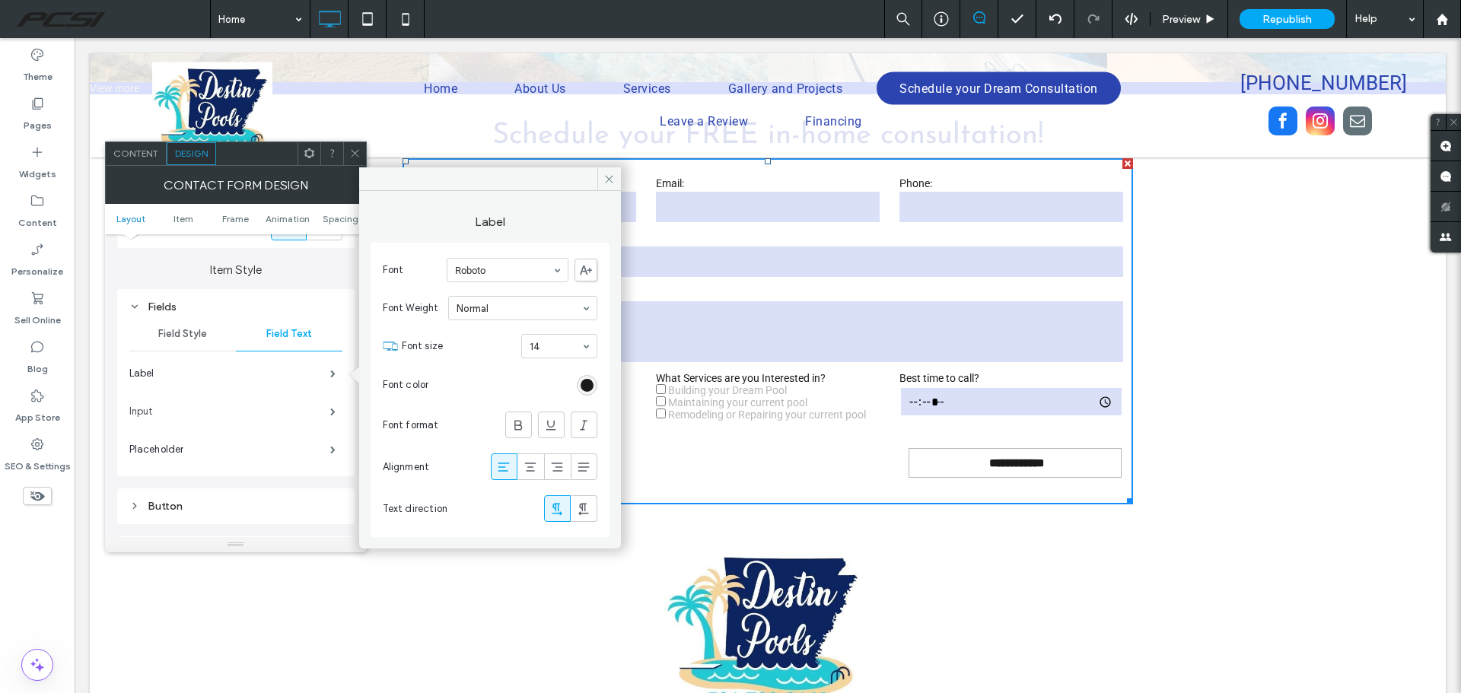
click at [272, 405] on label "Input" at bounding box center [229, 411] width 201 height 30
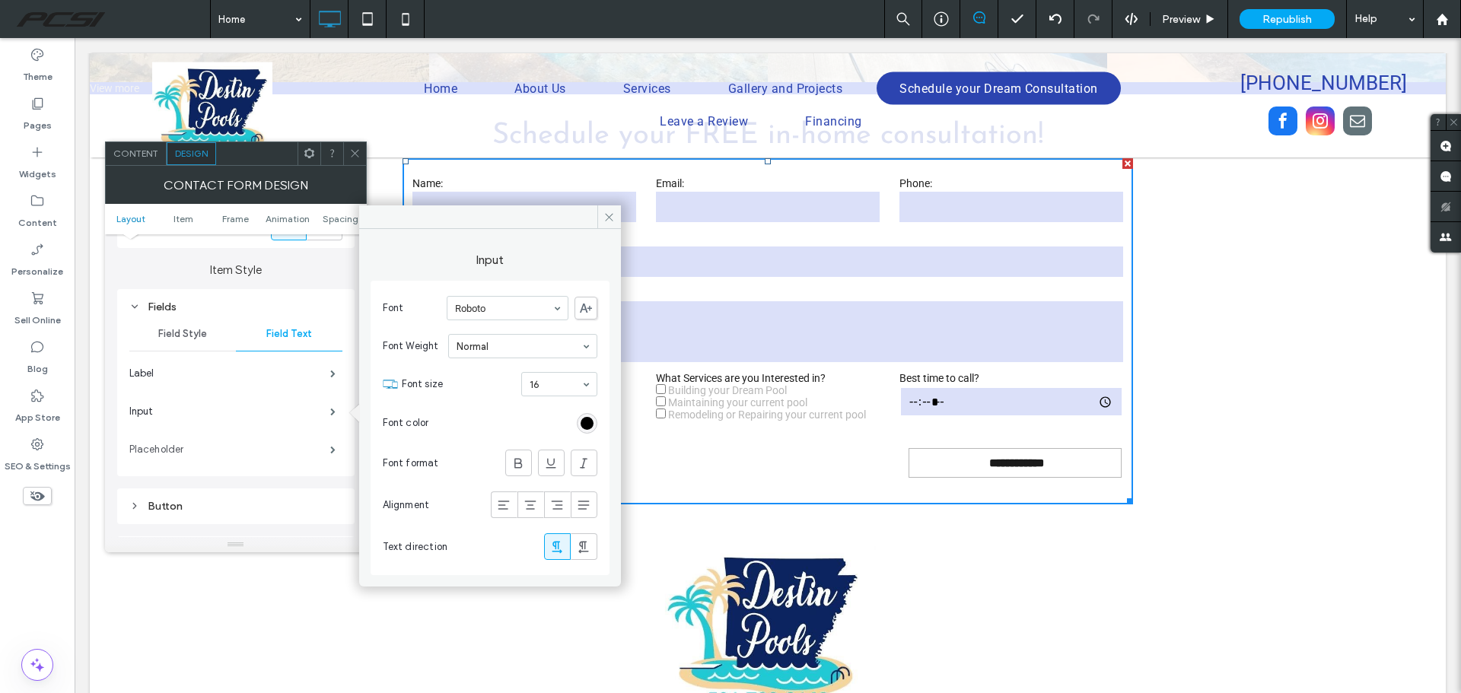
click at [296, 449] on label "Placeholder" at bounding box center [229, 449] width 201 height 30
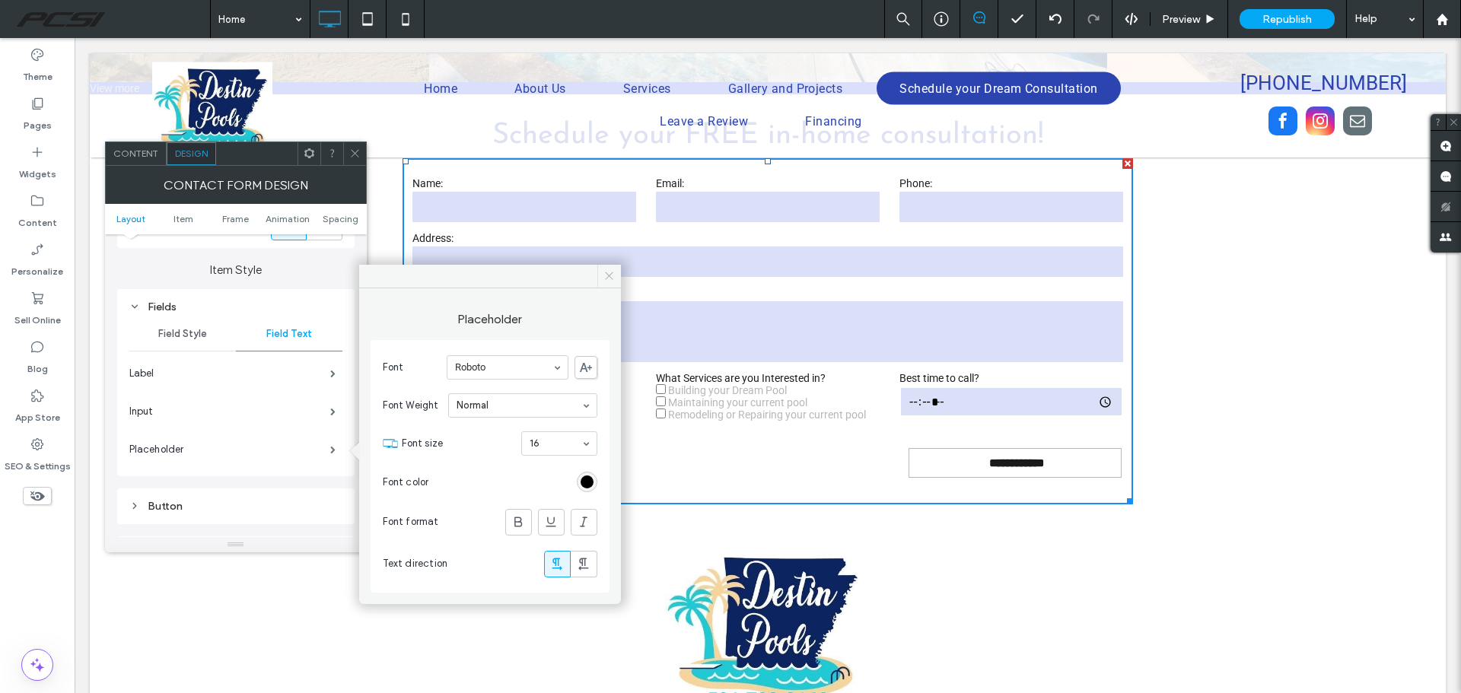
click at [605, 278] on icon at bounding box center [608, 275] width 11 height 11
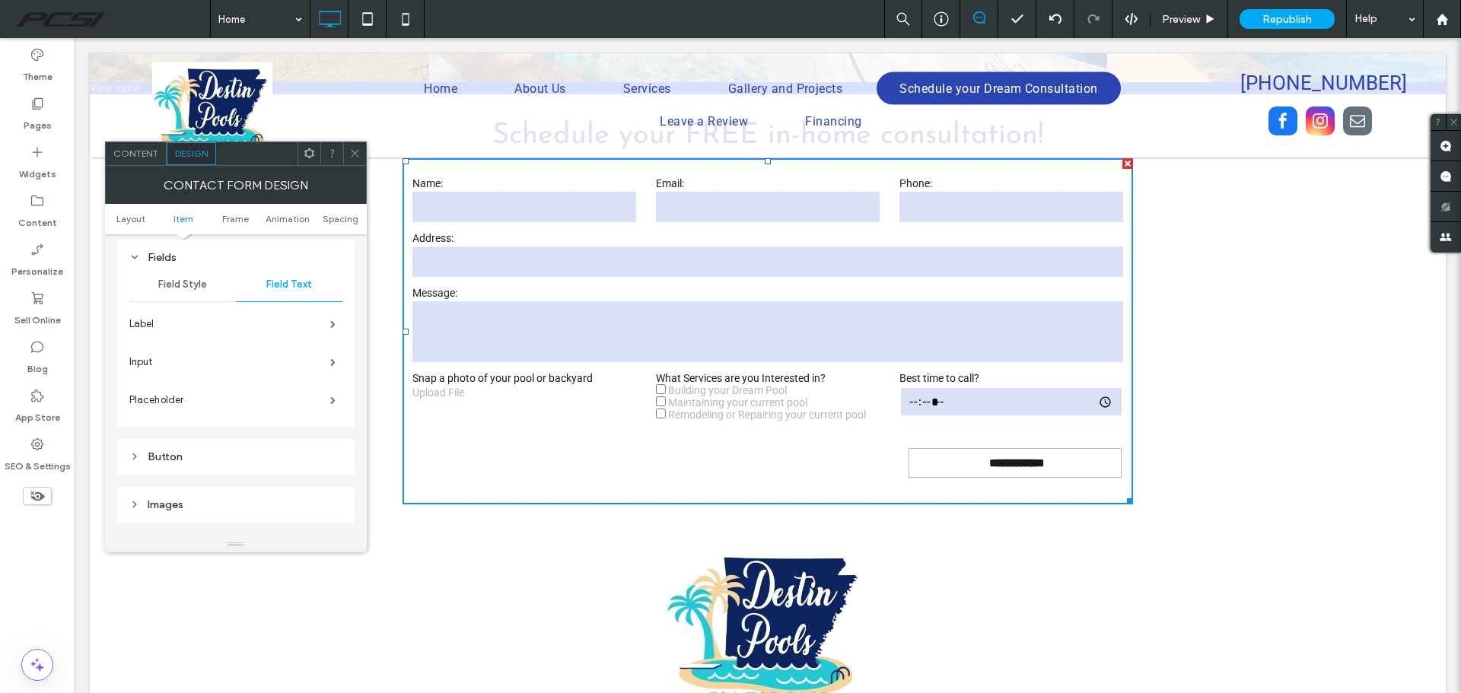
scroll to position [304, 0]
click at [182, 260] on span "Field Style" at bounding box center [182, 258] width 49 height 12
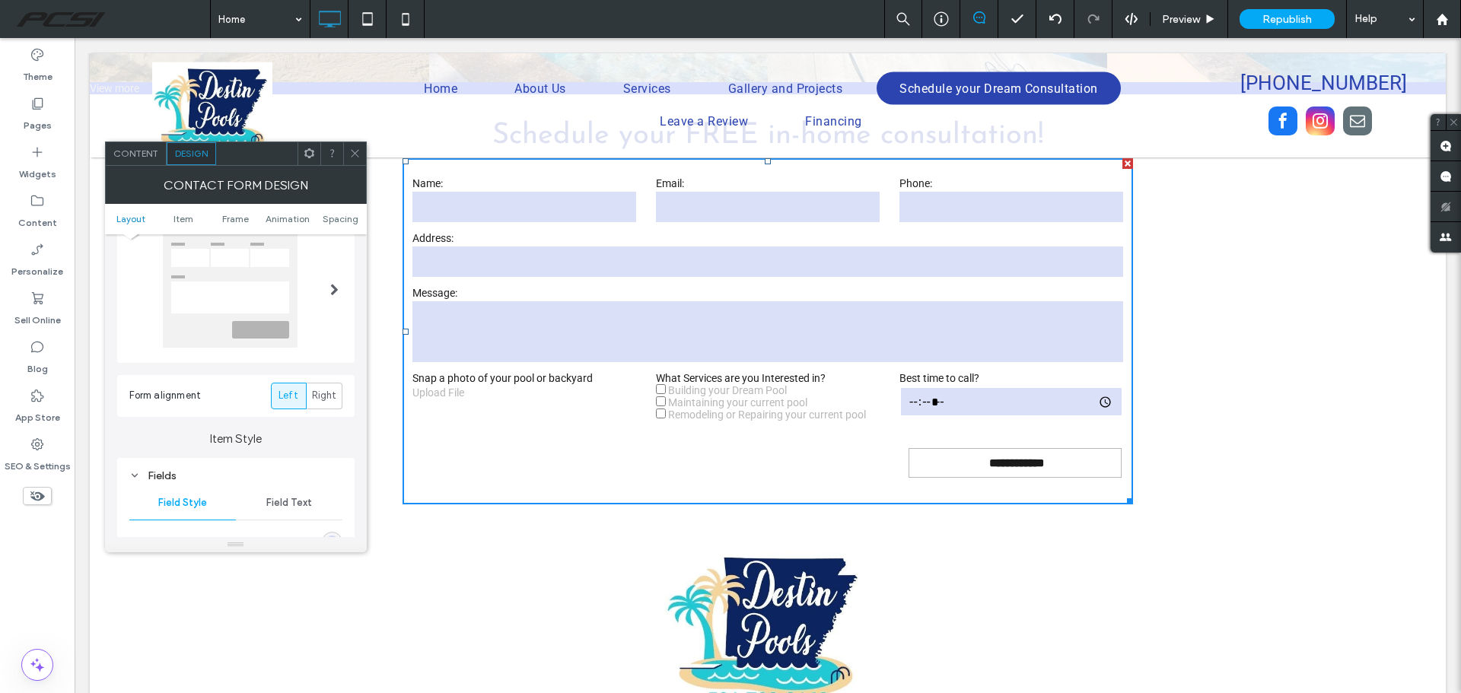
scroll to position [152, 0]
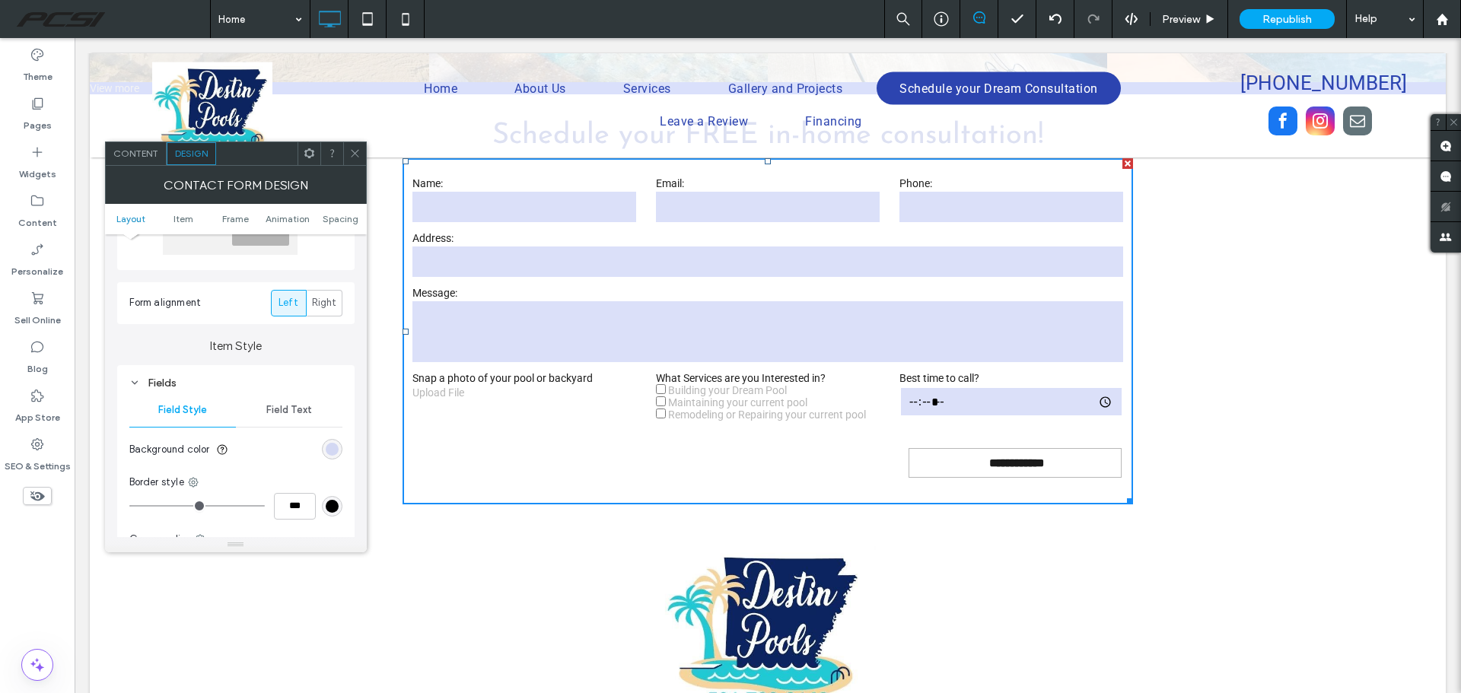
click at [275, 405] on span "Field Text" at bounding box center [289, 410] width 46 height 12
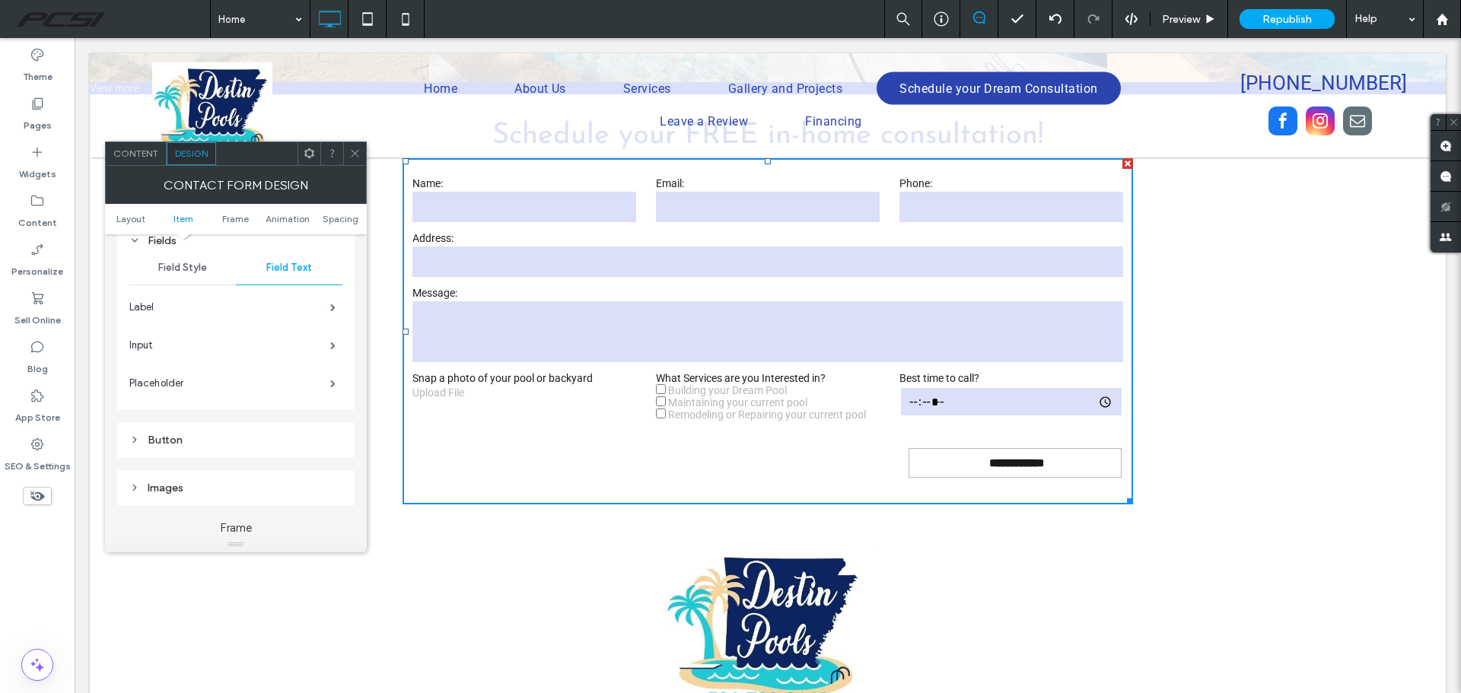
scroll to position [304, 0]
click at [173, 337] on label "Input" at bounding box center [229, 335] width 201 height 30
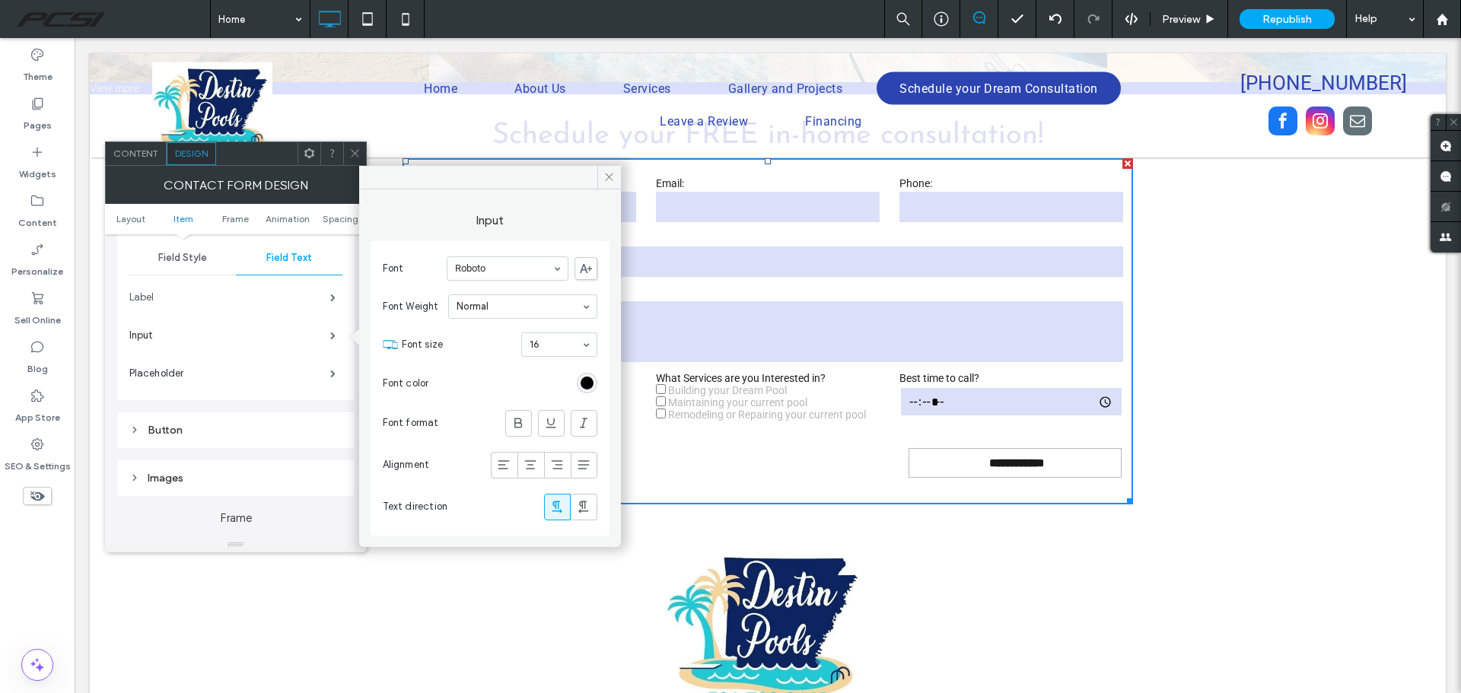
click at [255, 297] on label "Label" at bounding box center [229, 297] width 201 height 30
click at [304, 343] on label "Input" at bounding box center [229, 335] width 201 height 30
click at [583, 381] on div "rgb(0, 0, 0)" at bounding box center [586, 383] width 13 height 13
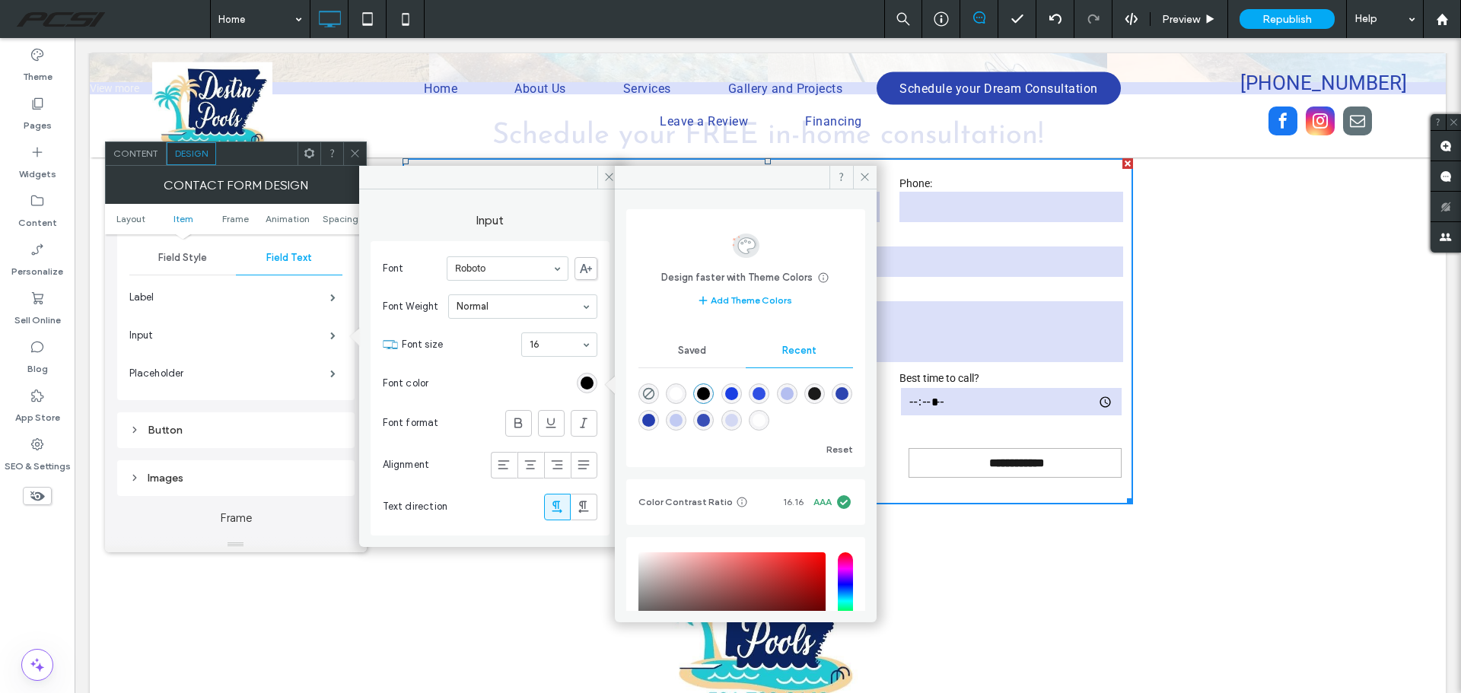
click at [710, 393] on div "rgba(0, 0, 0, 1)" at bounding box center [703, 393] width 13 height 13
click at [870, 177] on icon at bounding box center [864, 176] width 11 height 11
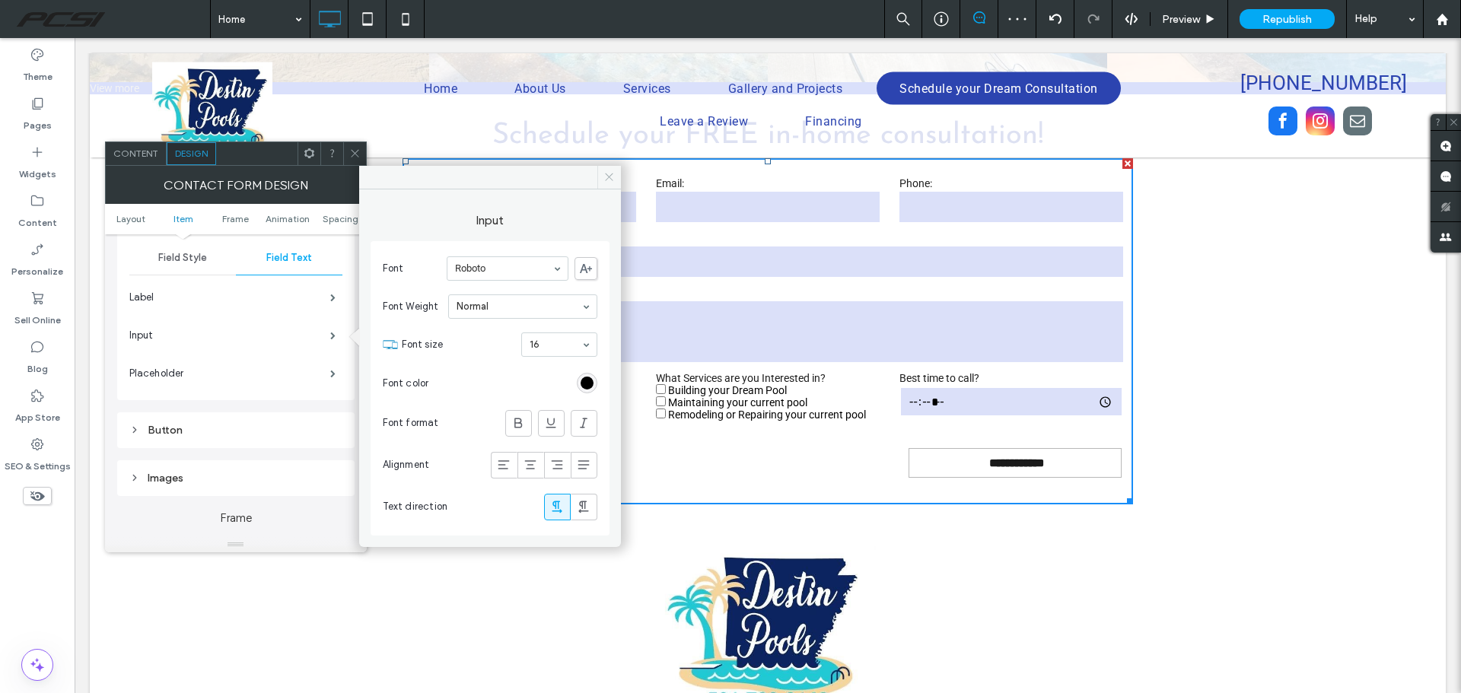
click at [618, 183] on span at bounding box center [609, 177] width 24 height 23
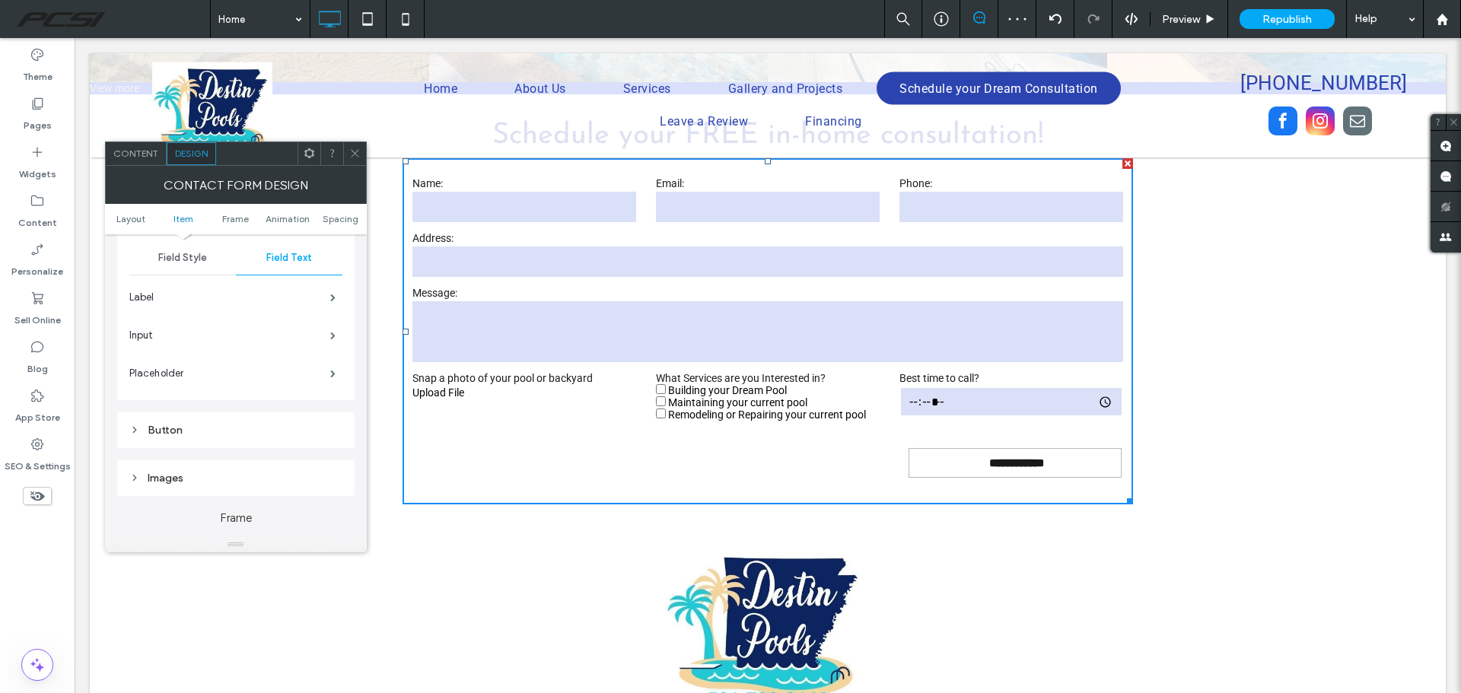
drag, startPoint x: 355, startPoint y: 149, endPoint x: 683, endPoint y: 199, distance: 332.5
click at [355, 149] on icon at bounding box center [354, 153] width 11 height 11
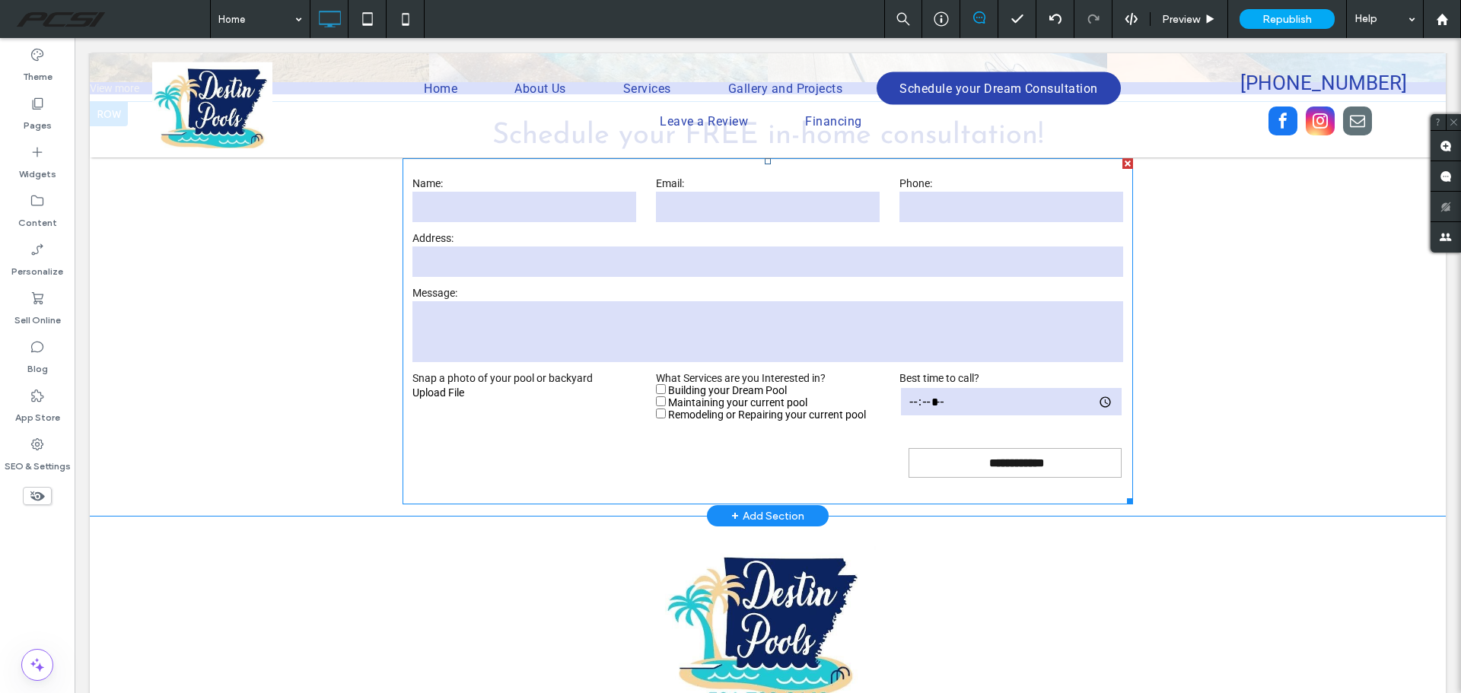
click at [518, 386] on div "Upload File" at bounding box center [524, 401] width 224 height 30
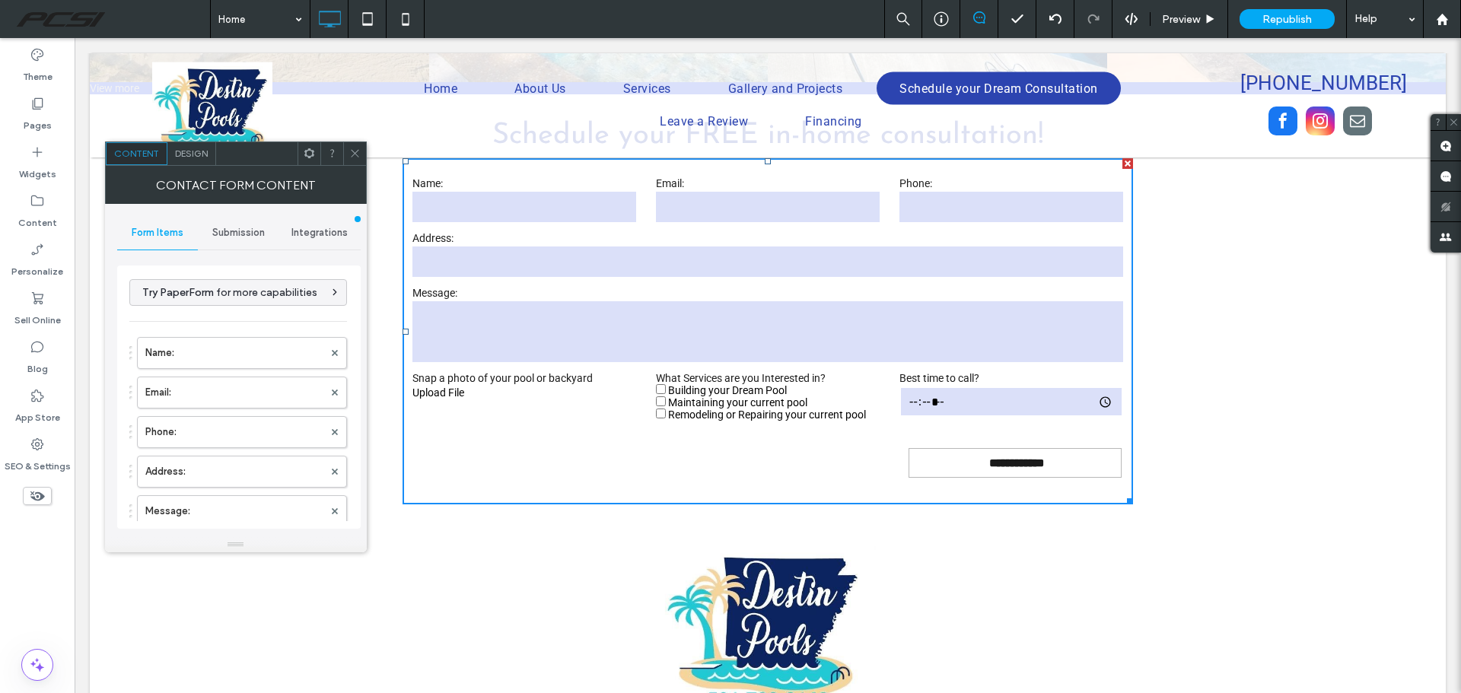
type input "**********"
click at [190, 163] on div "Design" at bounding box center [191, 153] width 49 height 23
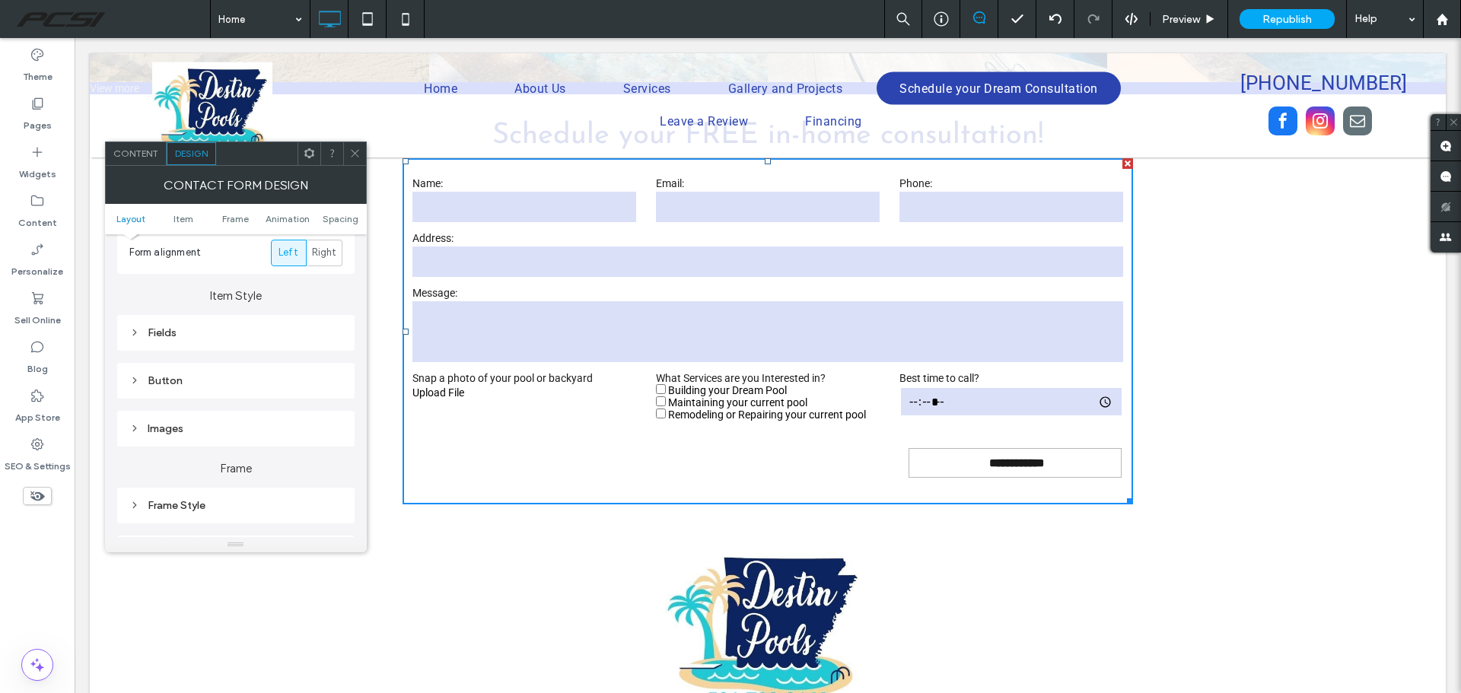
scroll to position [228, 0]
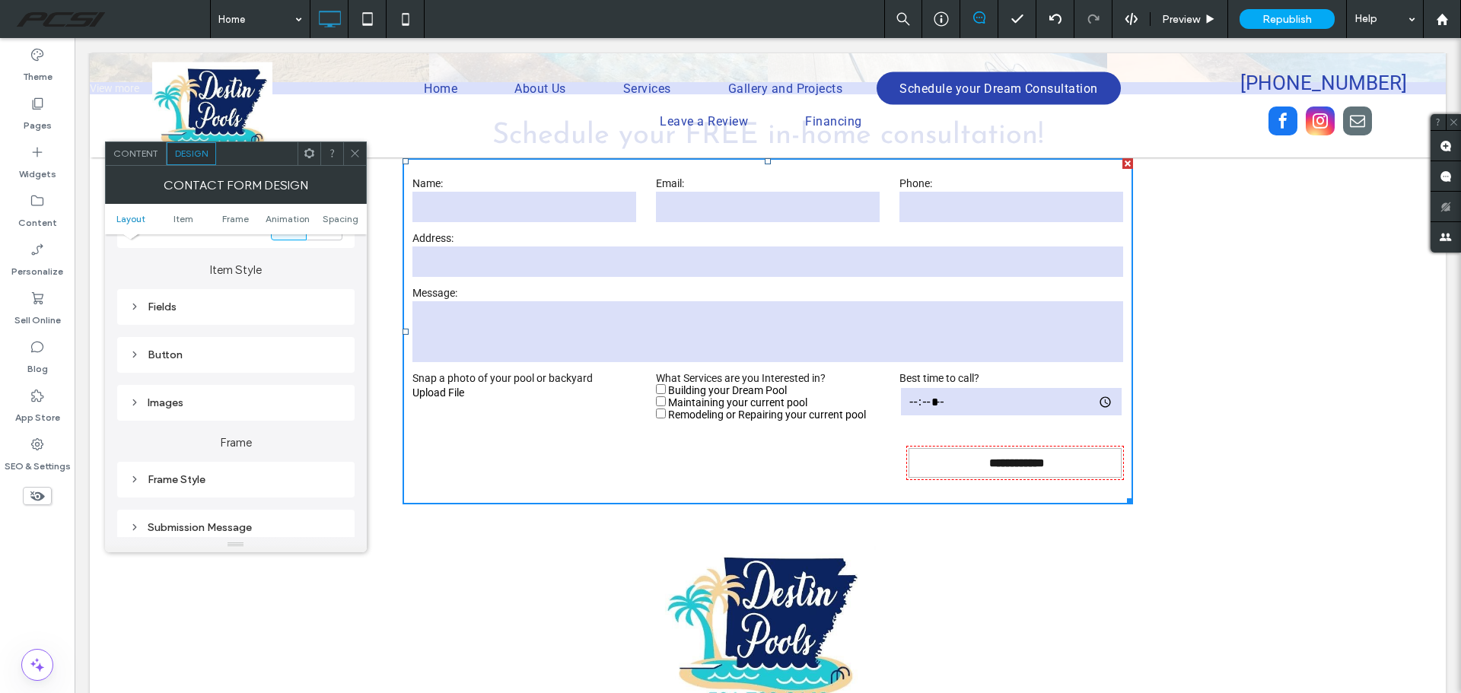
click at [186, 351] on div "Button" at bounding box center [235, 354] width 213 height 13
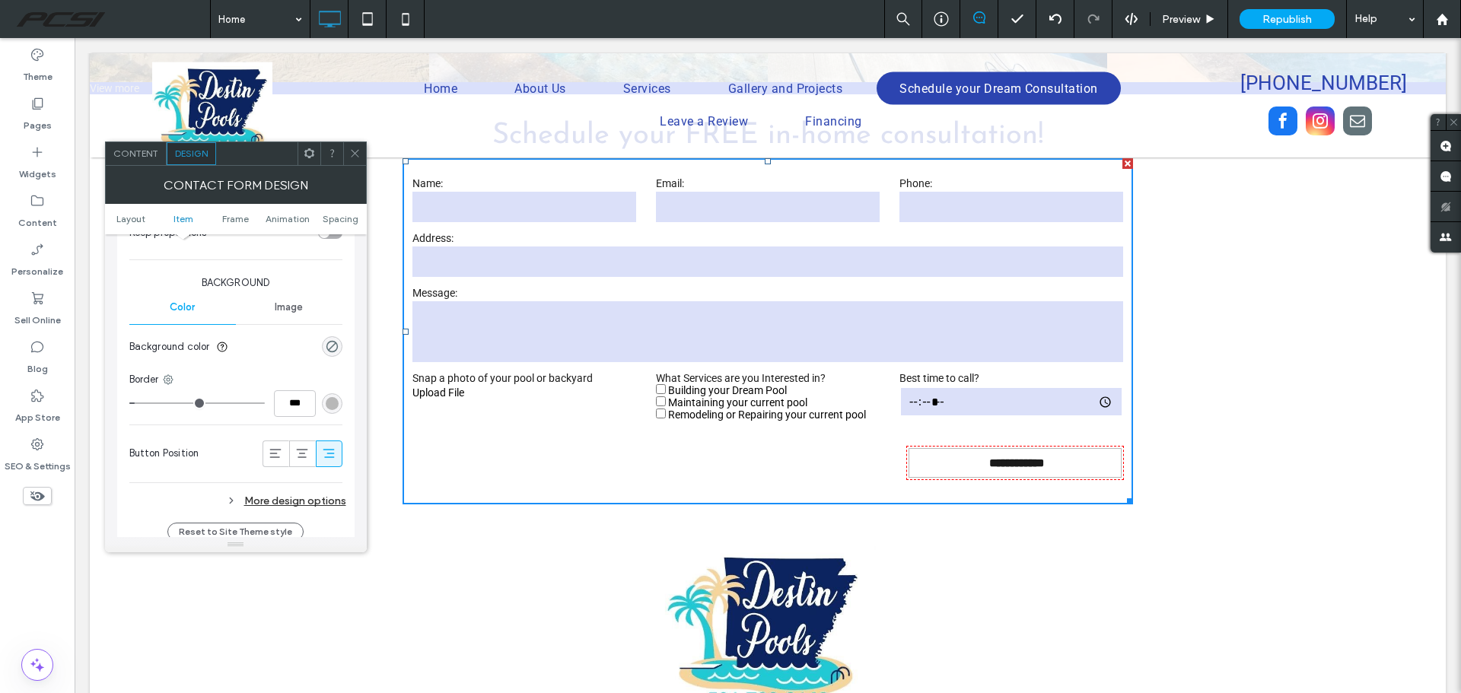
scroll to position [609, 0]
click at [329, 402] on div "rgb(184, 184, 184)" at bounding box center [332, 401] width 13 height 13
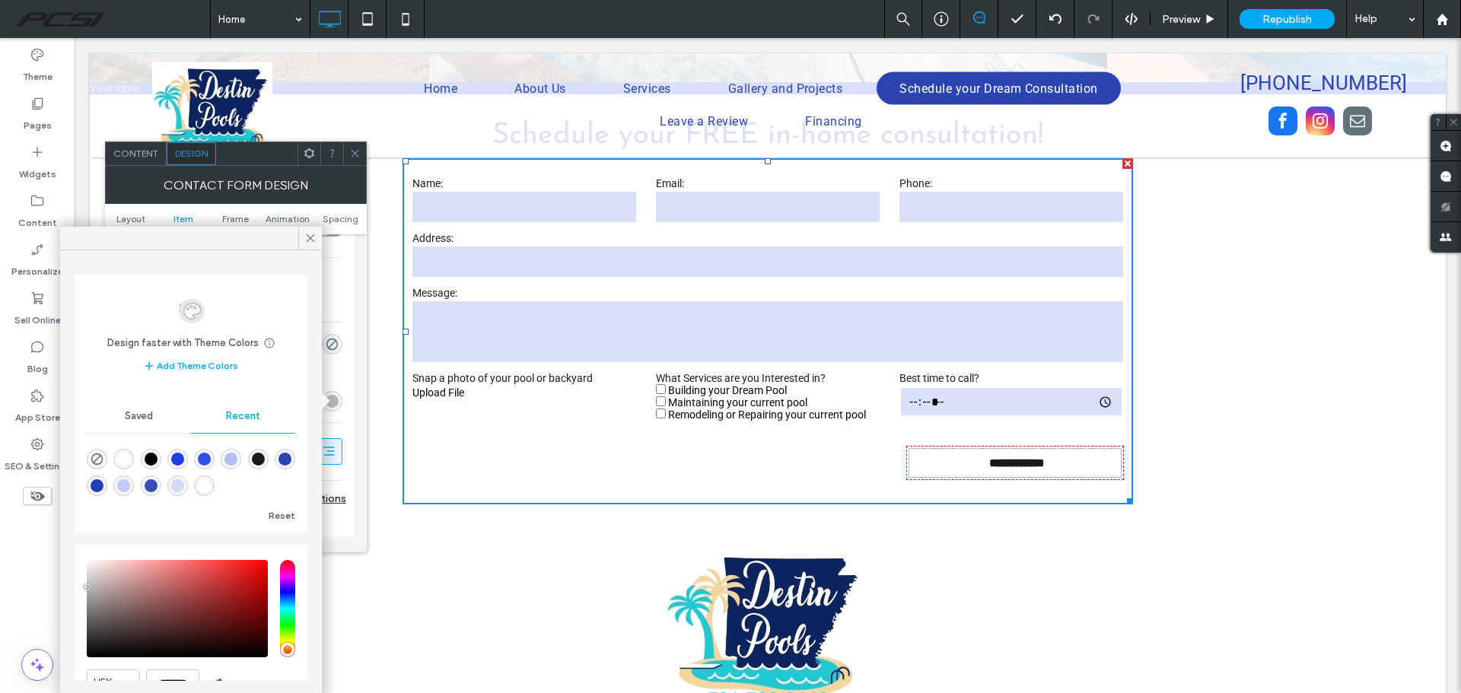
click at [181, 458] on div "rgba(27, 63, 227, 1)" at bounding box center [177, 459] width 13 height 13
type input "*******"
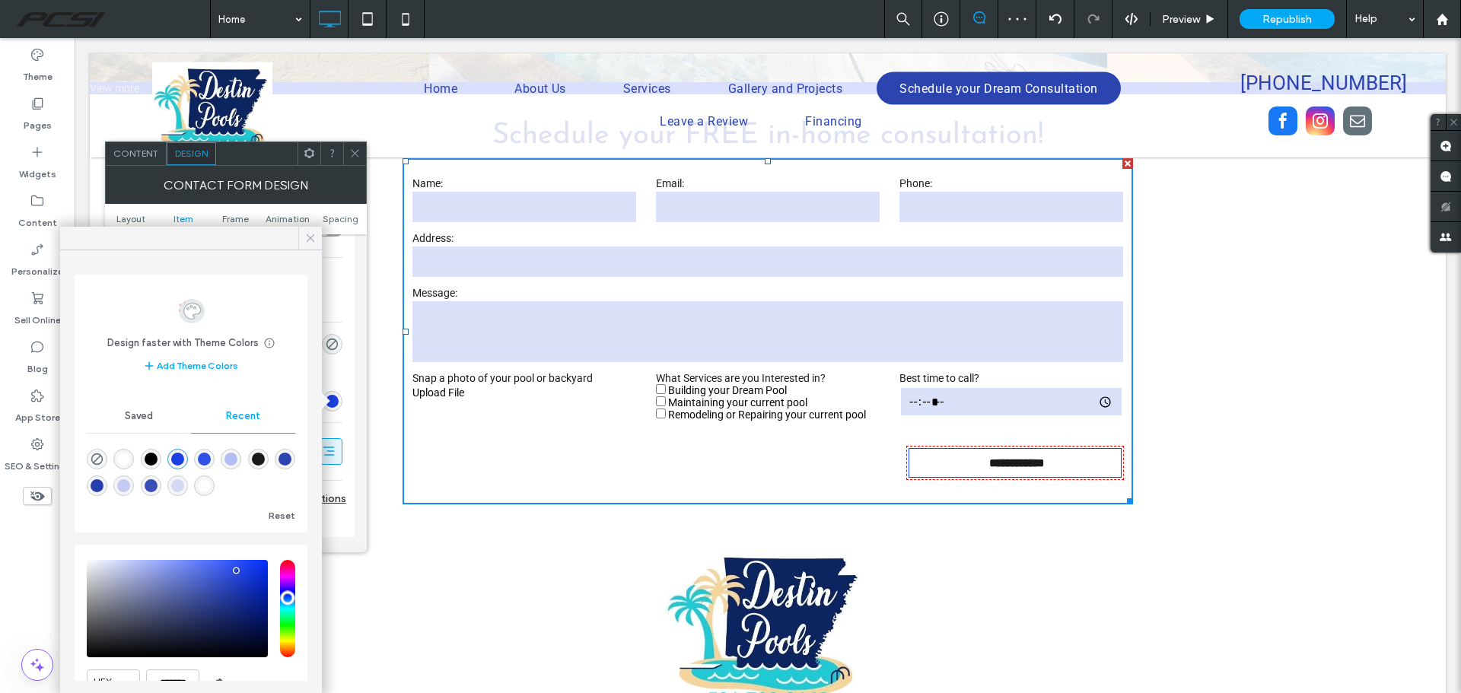
click at [309, 233] on icon at bounding box center [311, 238] width 14 height 14
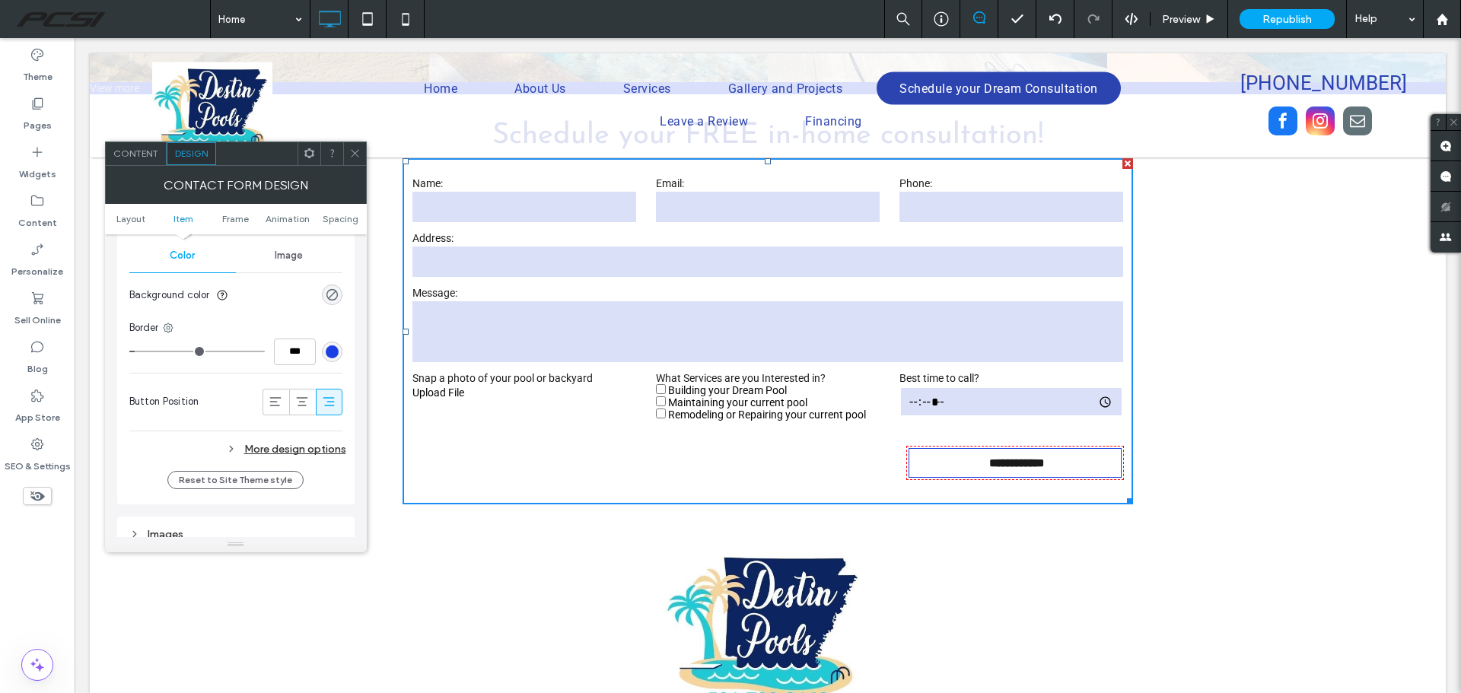
scroll to position [685, 0]
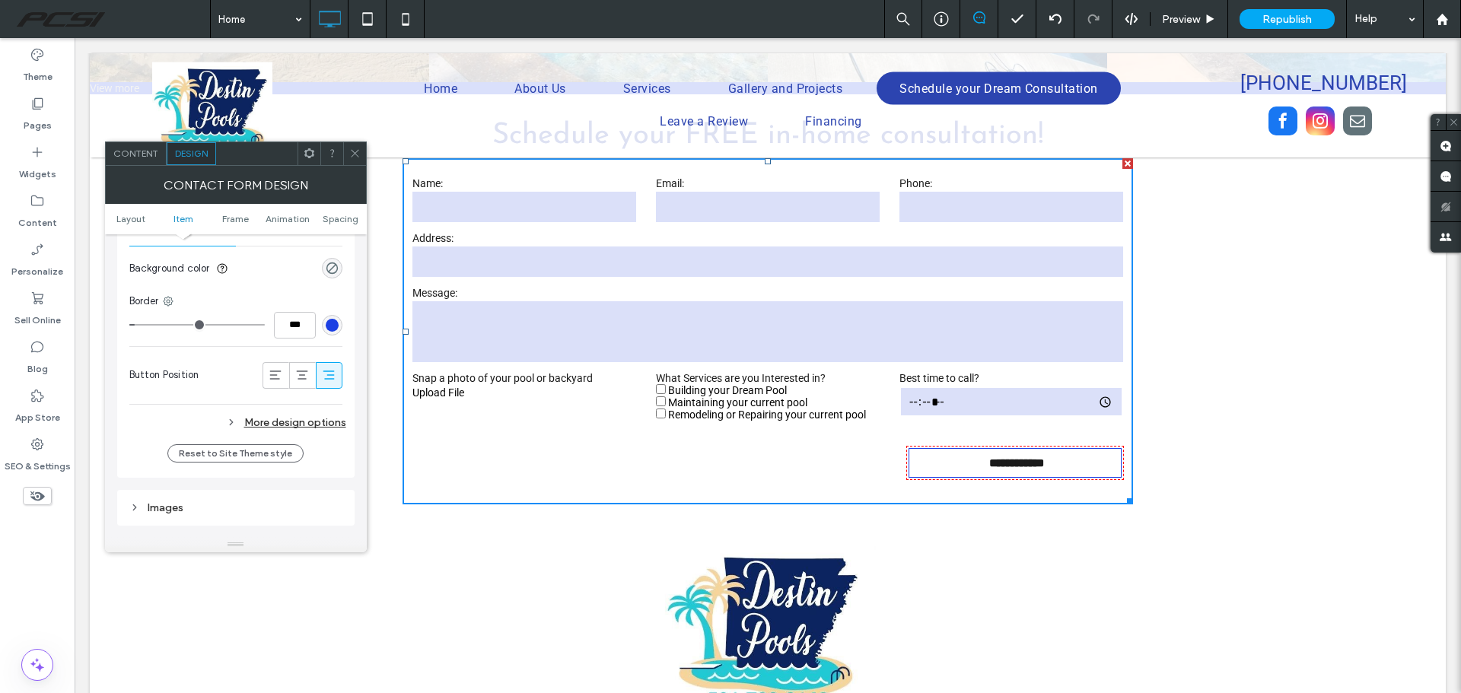
click at [266, 420] on div "More design options" at bounding box center [237, 422] width 217 height 21
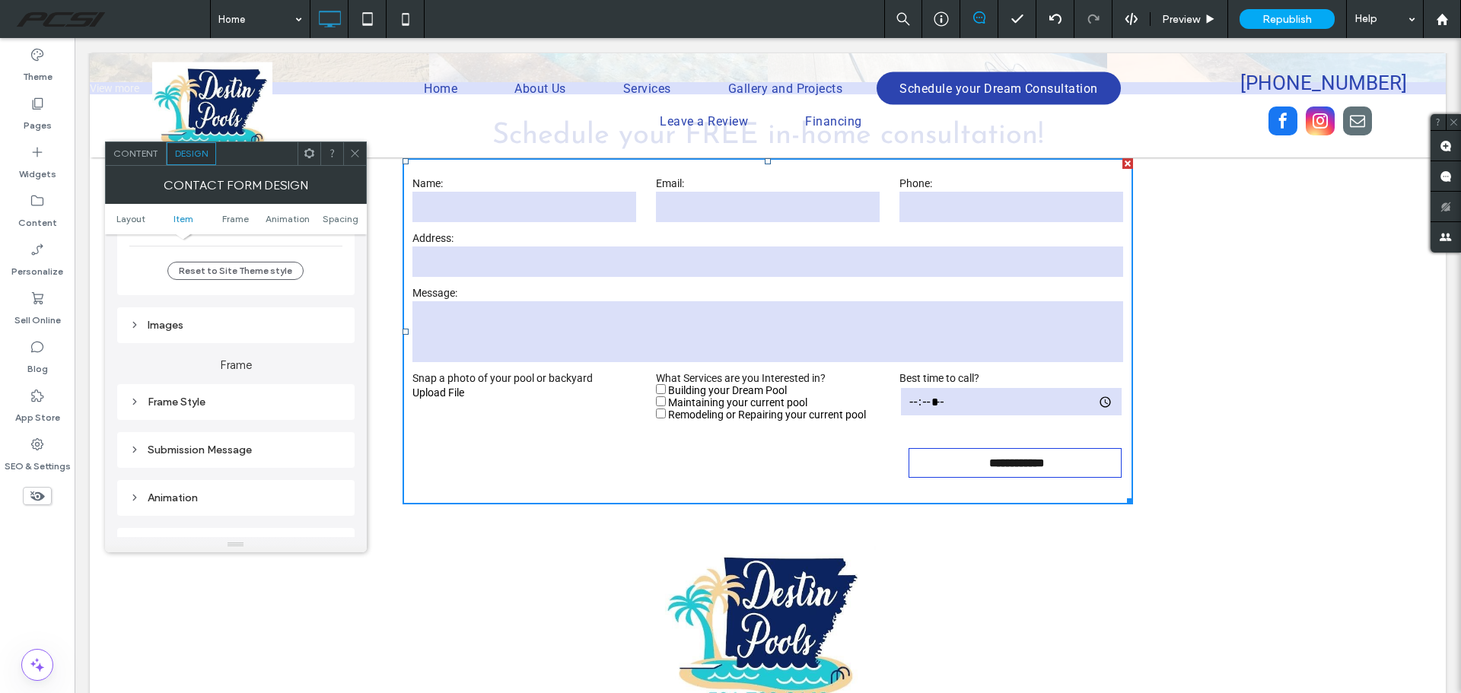
scroll to position [1141, 0]
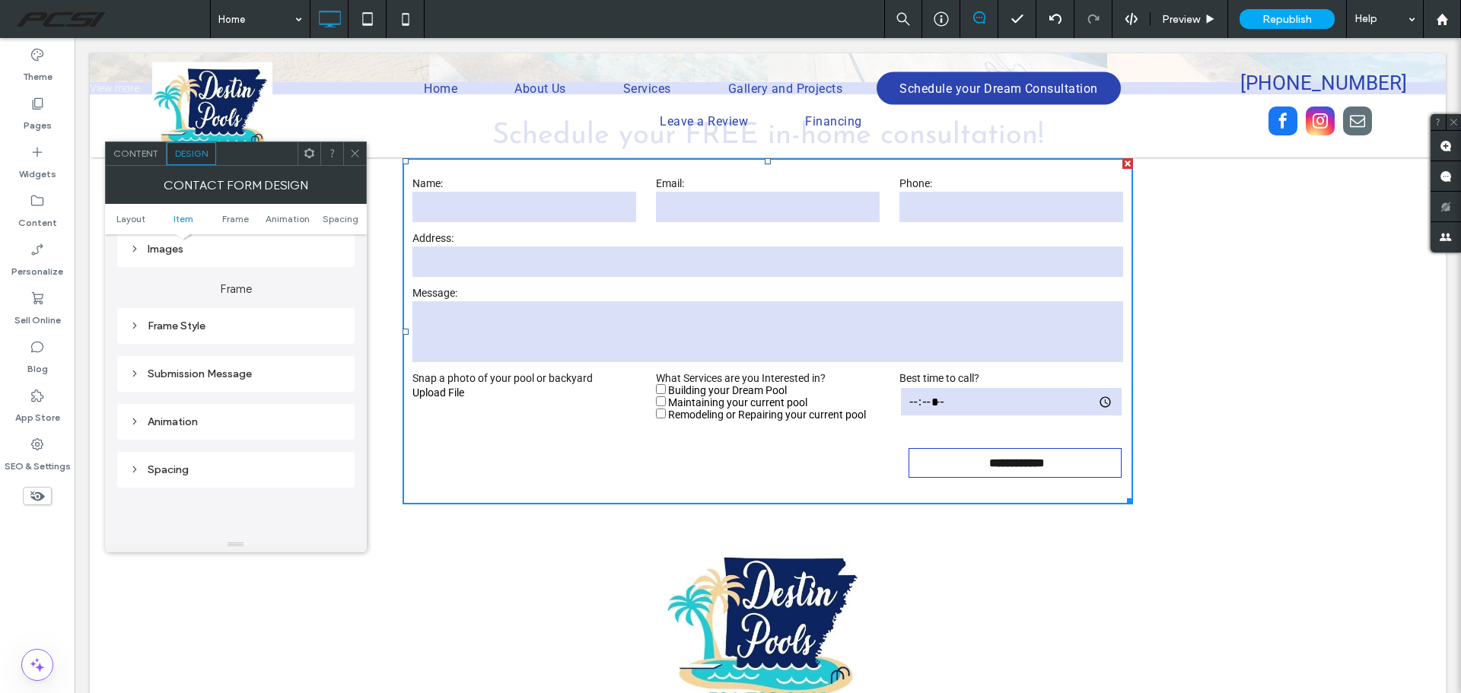
click at [183, 320] on div "Frame Style" at bounding box center [235, 326] width 213 height 13
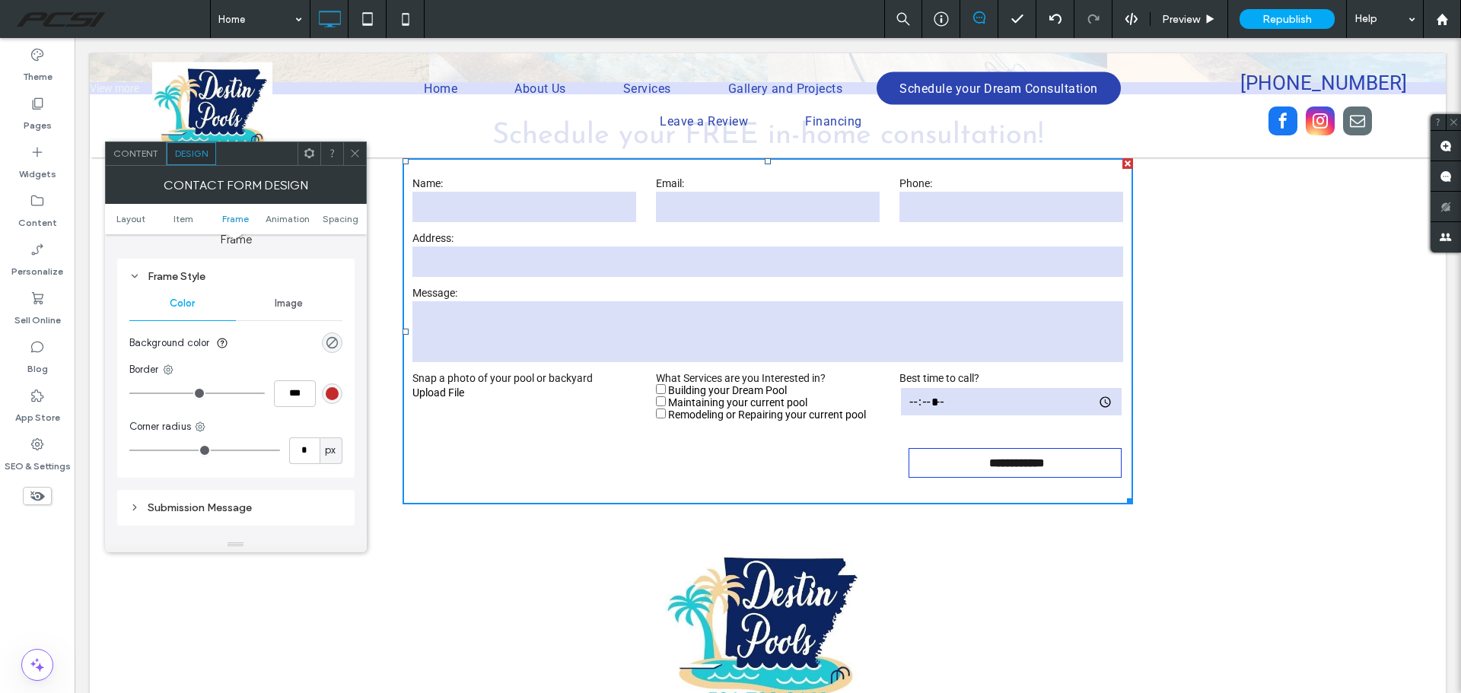
scroll to position [1217, 0]
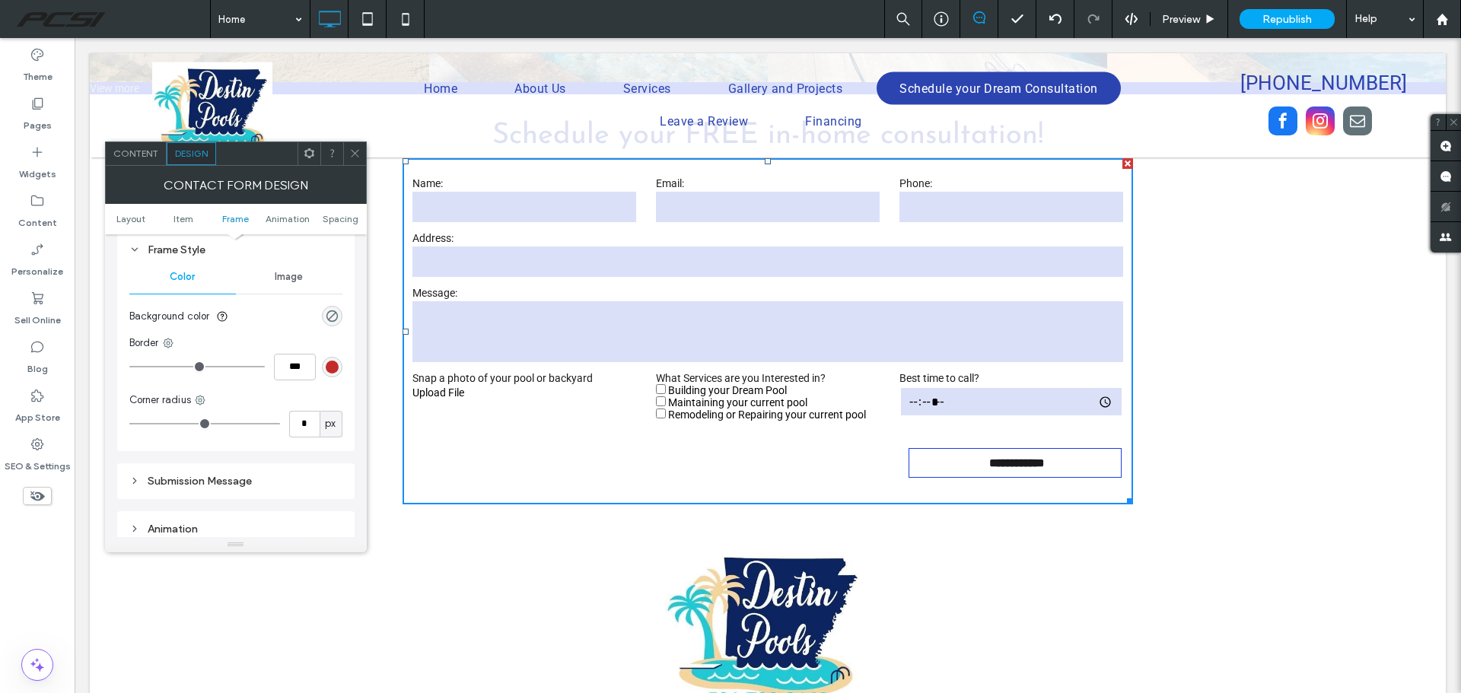
click at [330, 371] on div "rgb(195, 43, 43)" at bounding box center [332, 367] width 13 height 13
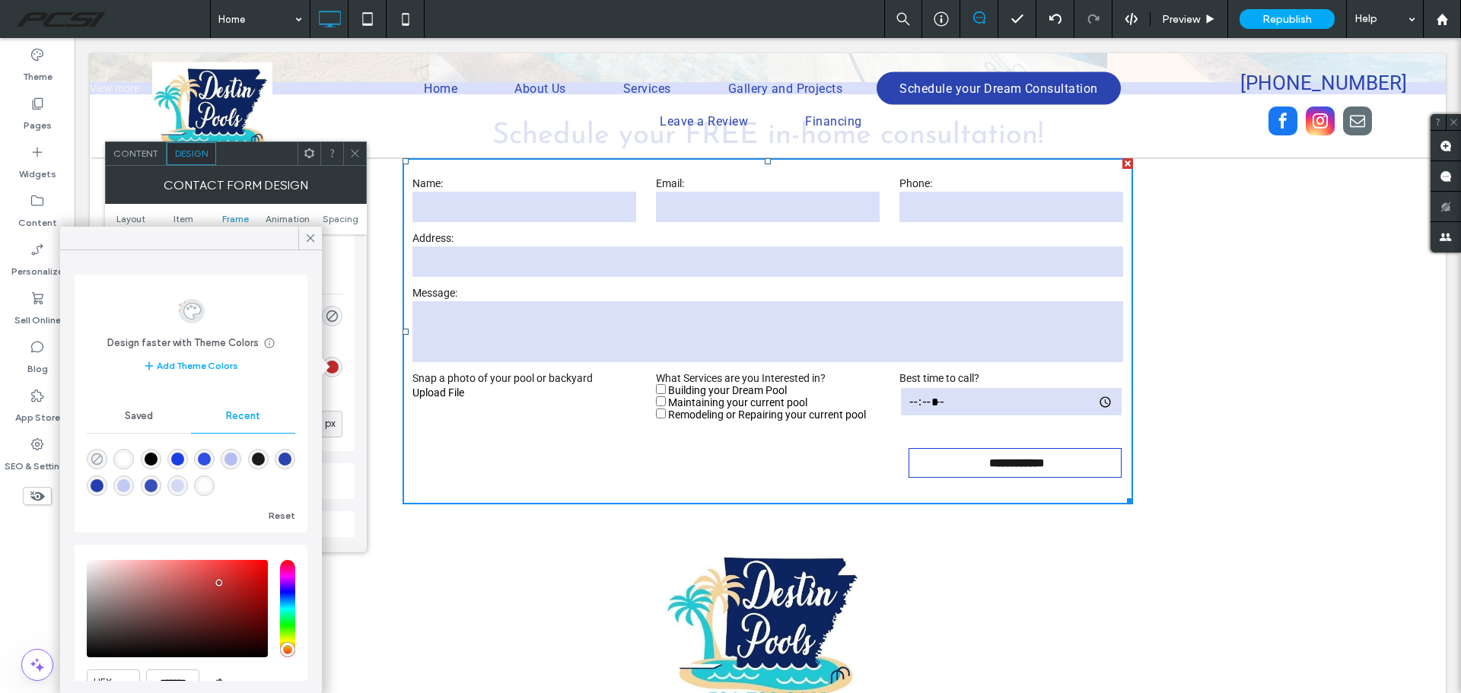
click at [99, 454] on use "rgba(0, 0, 0, 0)" at bounding box center [96, 458] width 11 height 11
type input "*"
type input "***"
type input "*******"
type input "*"
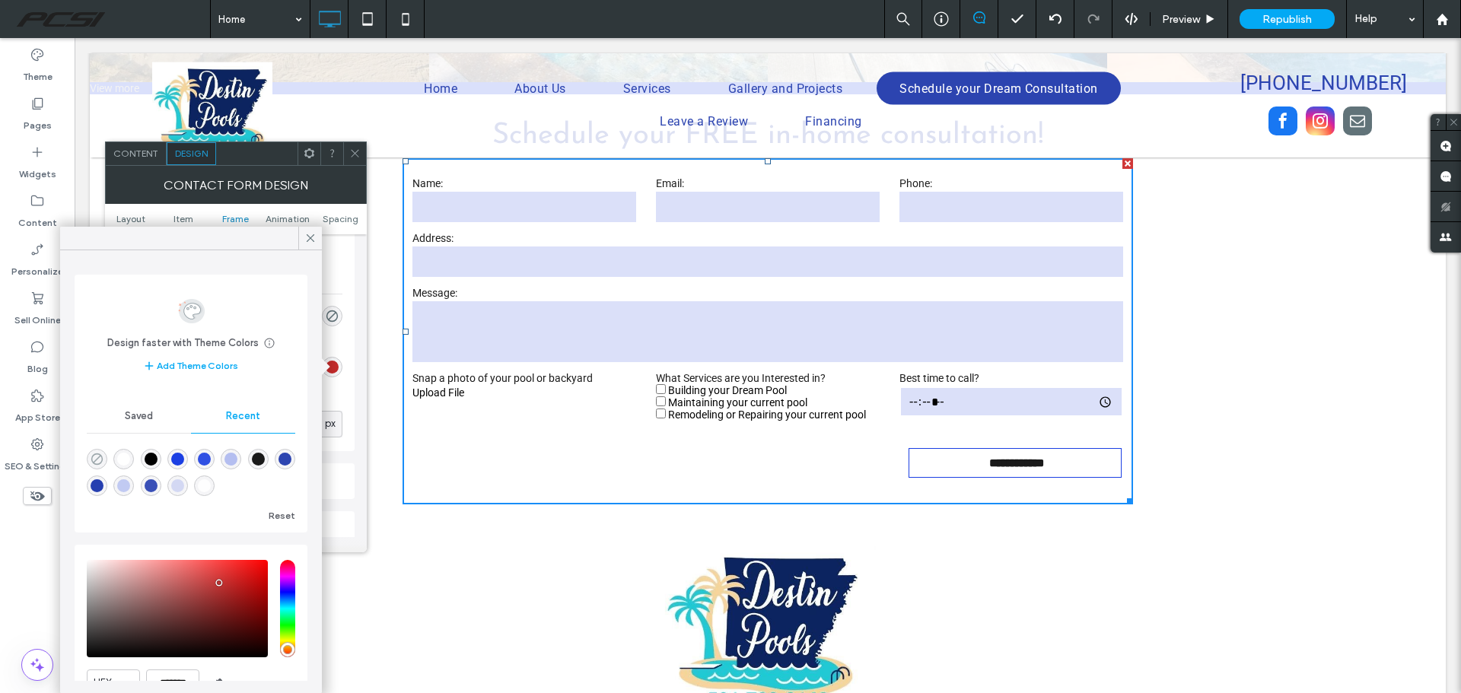
type input "**"
click at [305, 240] on icon at bounding box center [311, 238] width 14 height 14
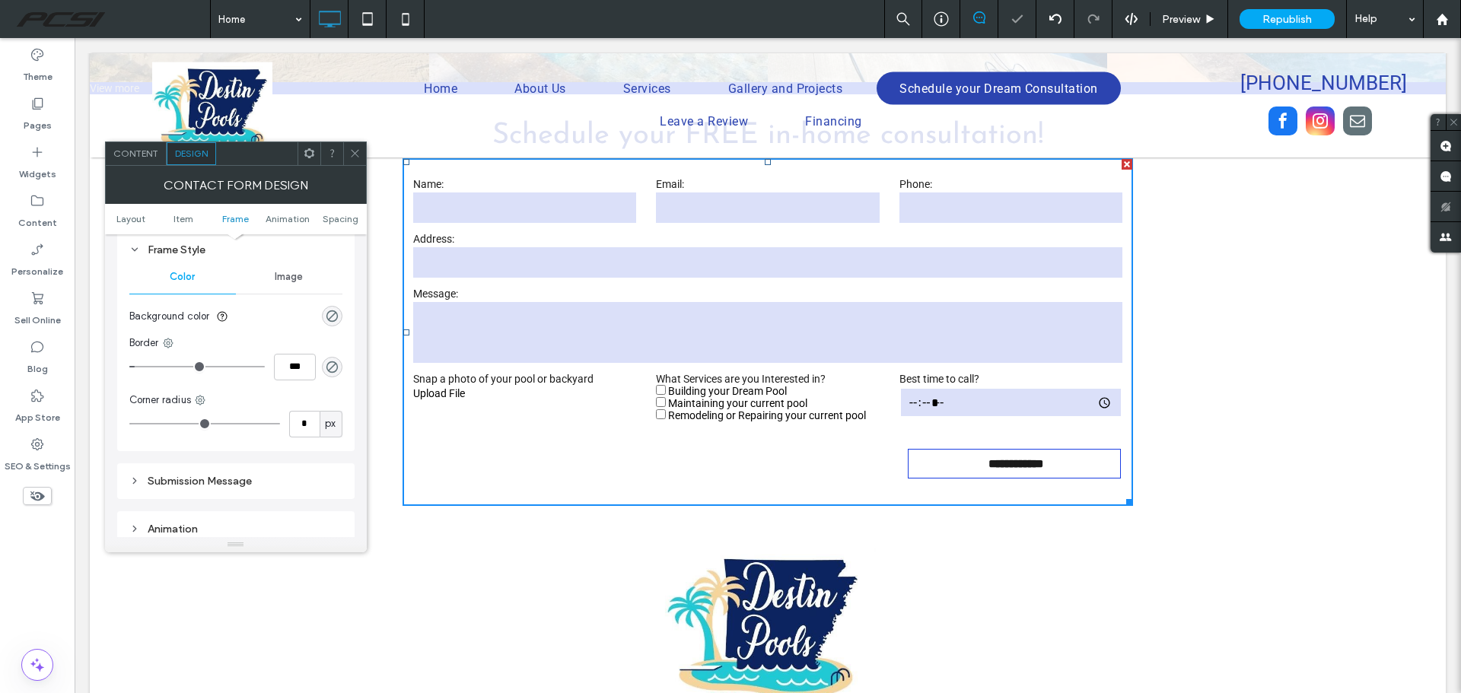
click at [281, 275] on span "Image" at bounding box center [289, 277] width 28 height 12
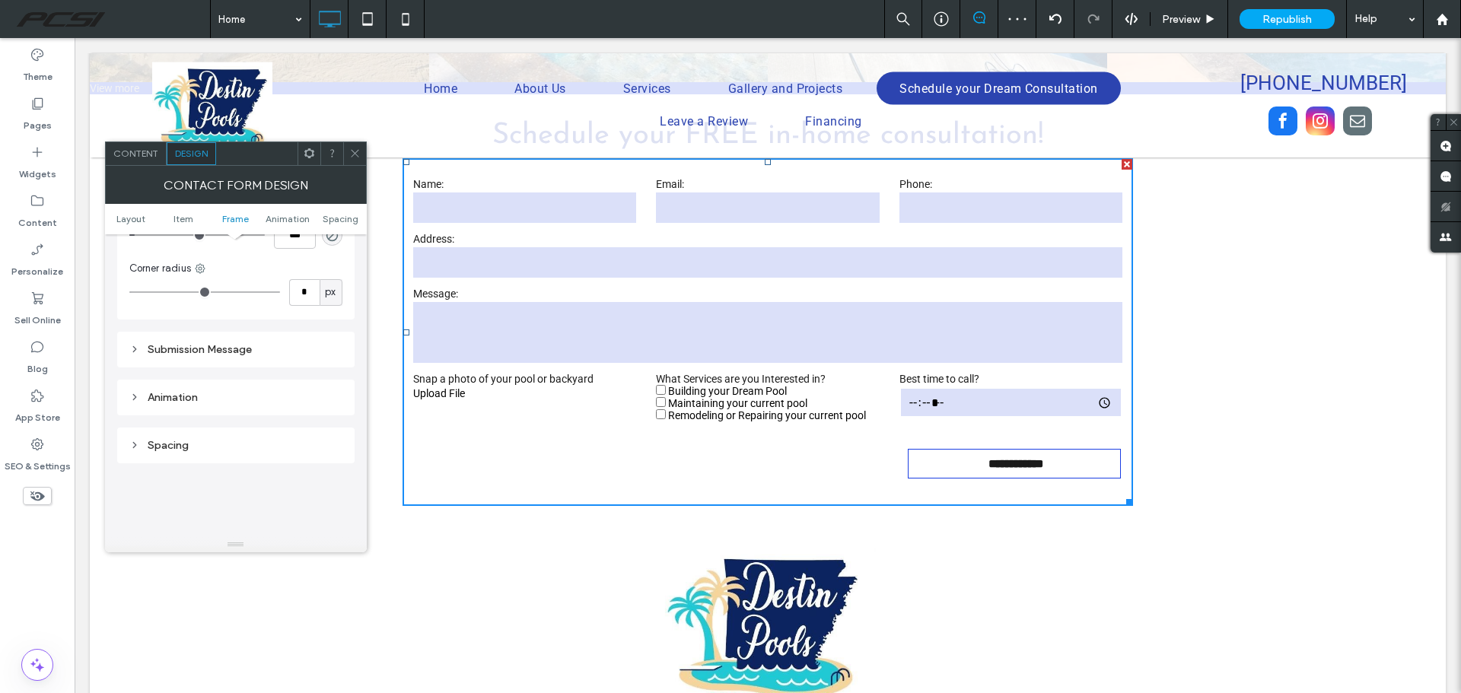
scroll to position [1445, 0]
click at [206, 341] on div "Submission Message" at bounding box center [235, 335] width 213 height 13
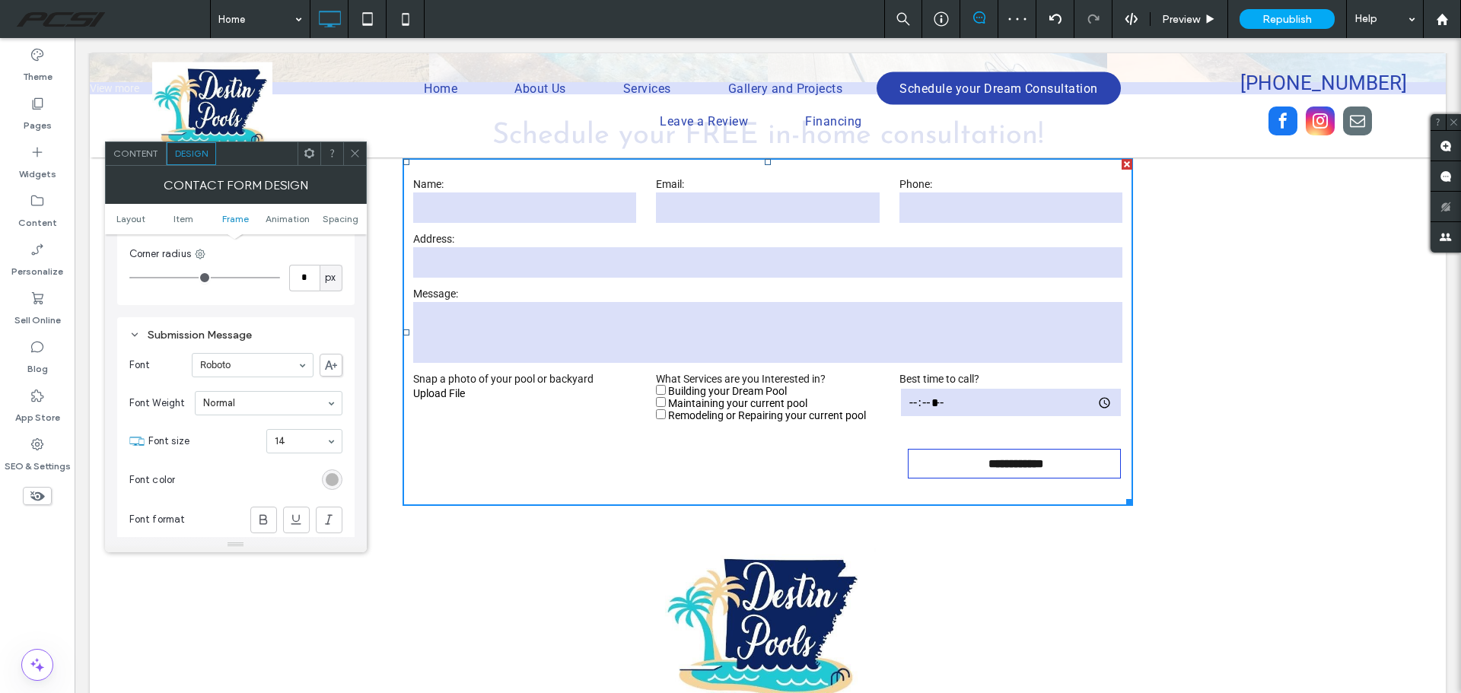
scroll to position [1521, 0]
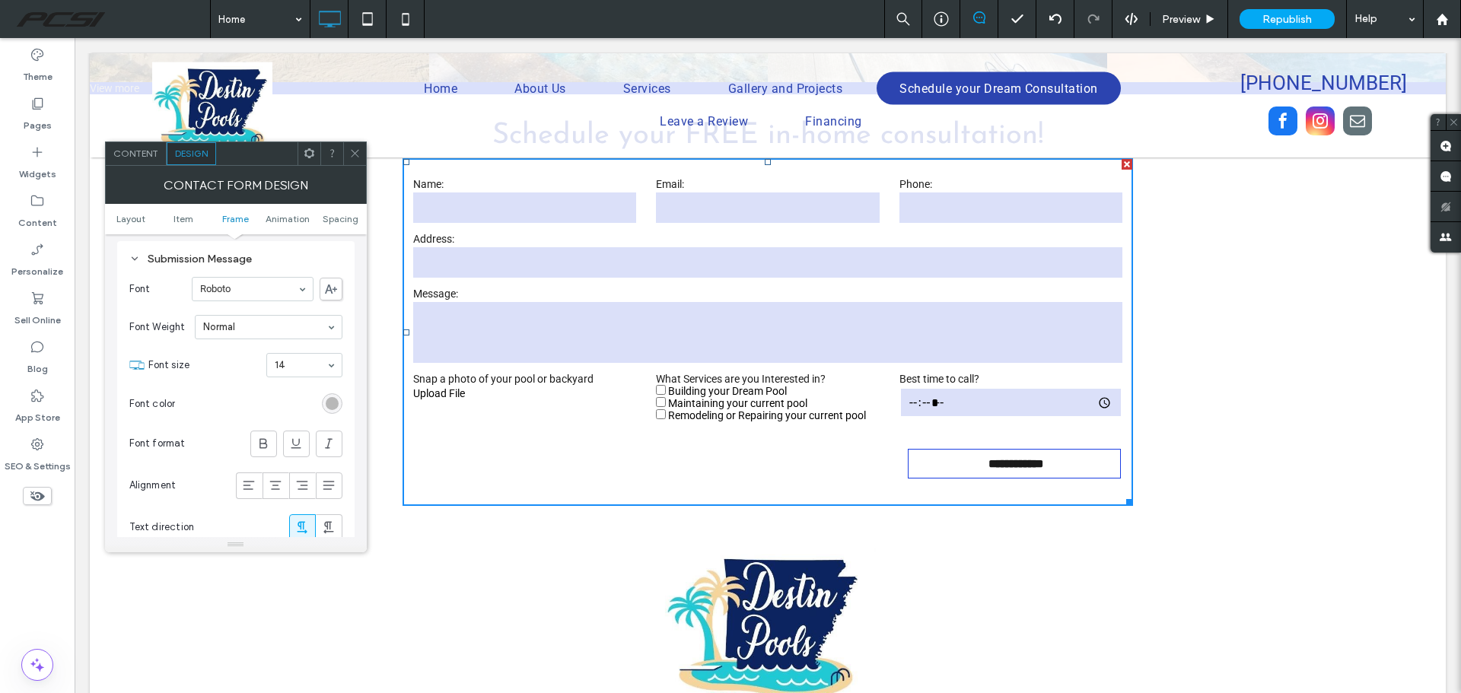
click at [326, 404] on div "rgb(184, 184, 184)" at bounding box center [332, 403] width 13 height 13
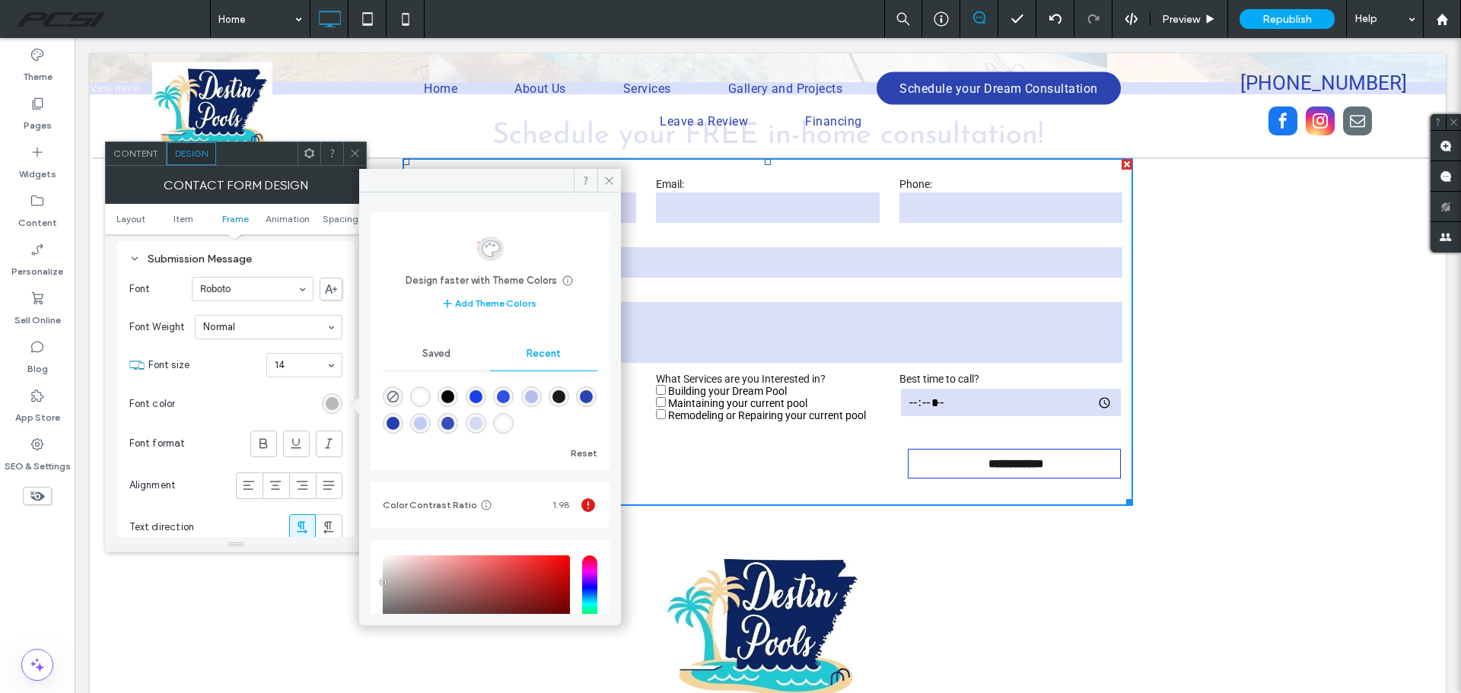
click at [454, 398] on div "rgba(0, 0, 0, 1)" at bounding box center [447, 396] width 13 height 13
type input "*******"
click at [611, 181] on icon at bounding box center [608, 180] width 11 height 11
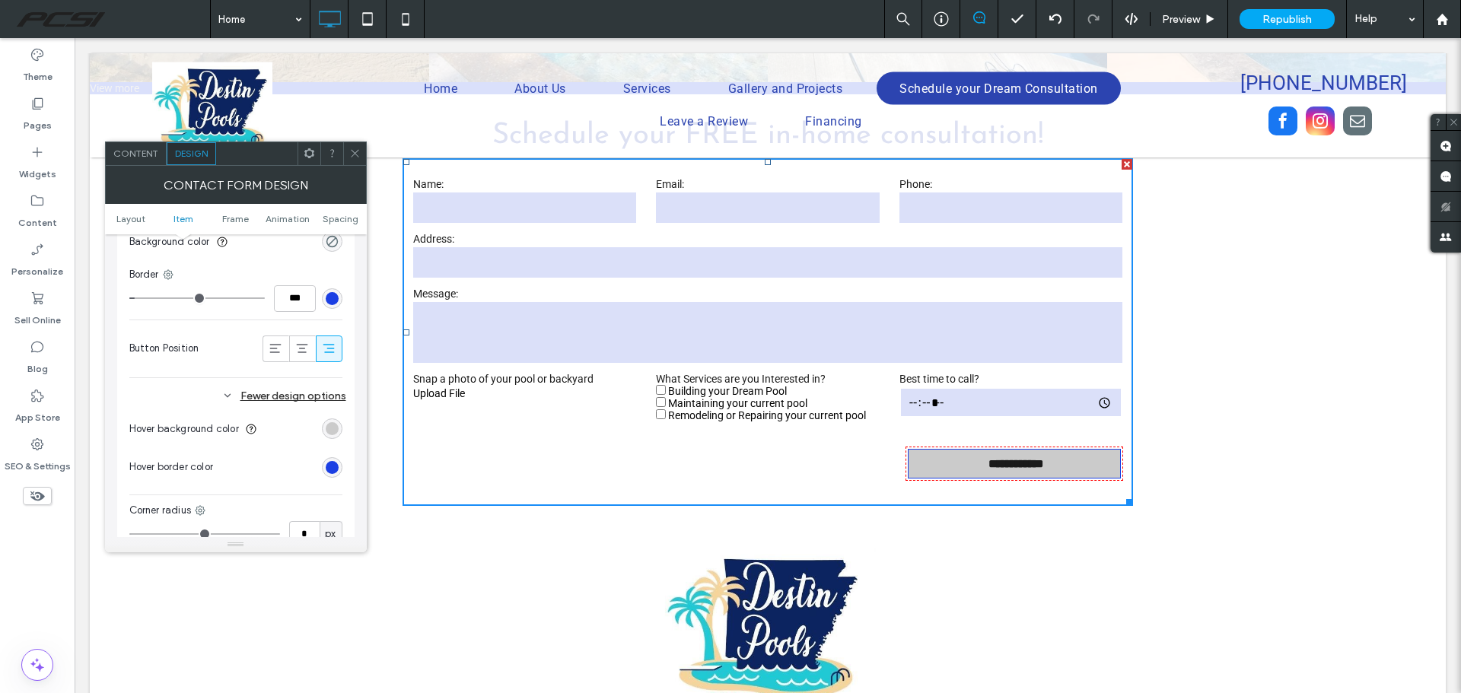
scroll to position [685, 0]
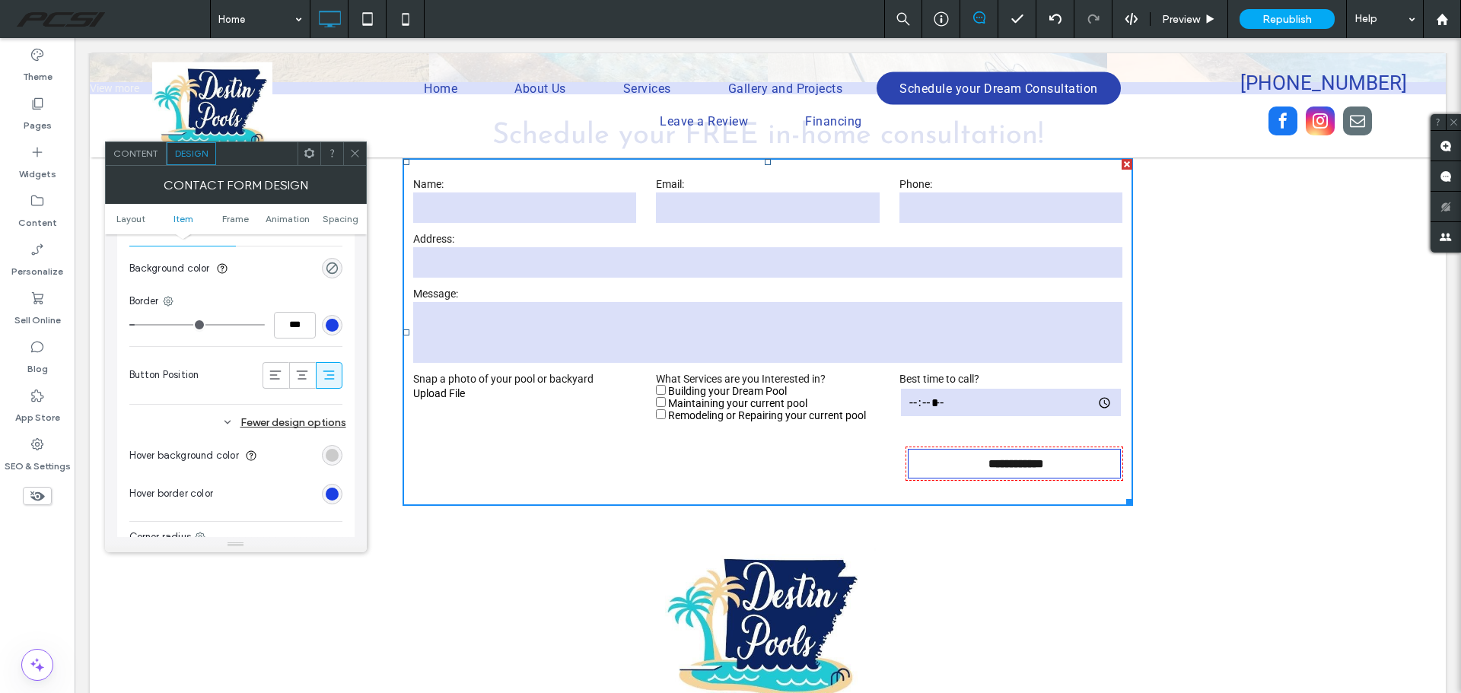
click at [228, 423] on use at bounding box center [226, 422] width 5 height 3
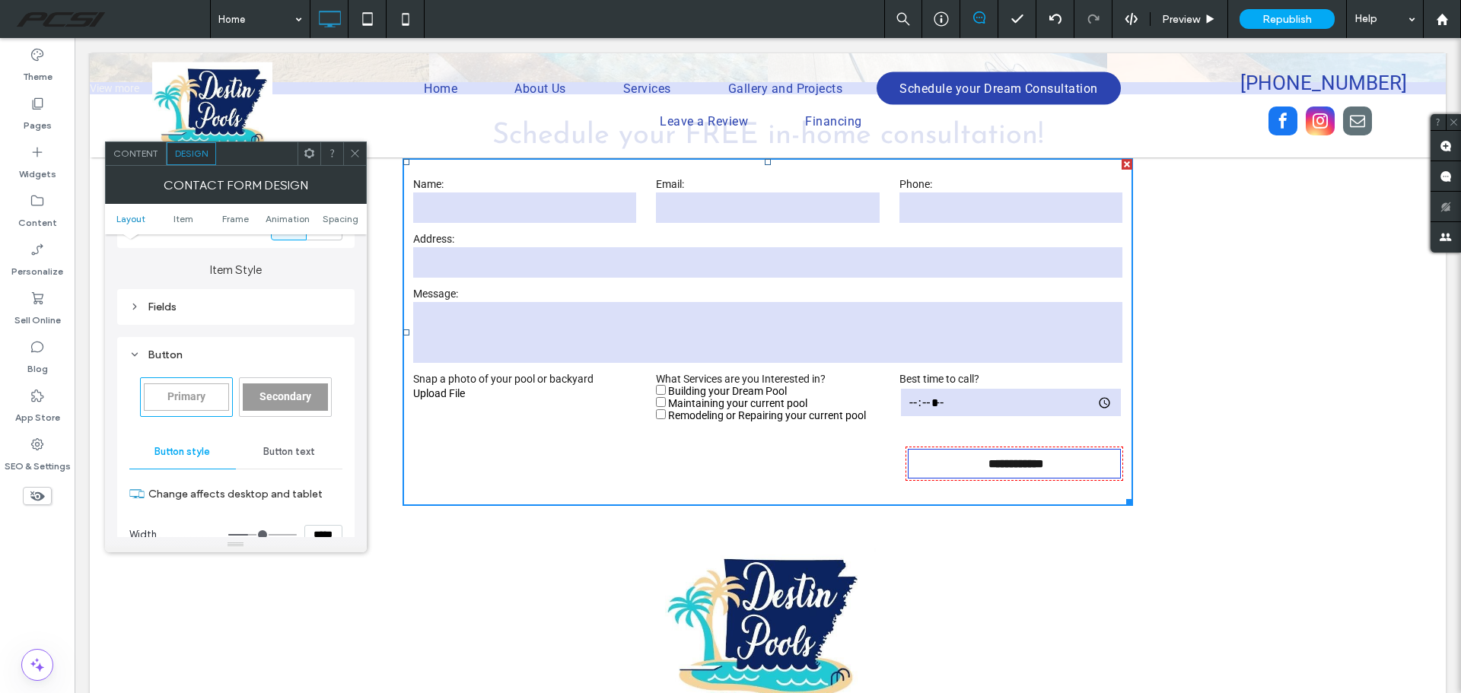
scroll to position [152, 0]
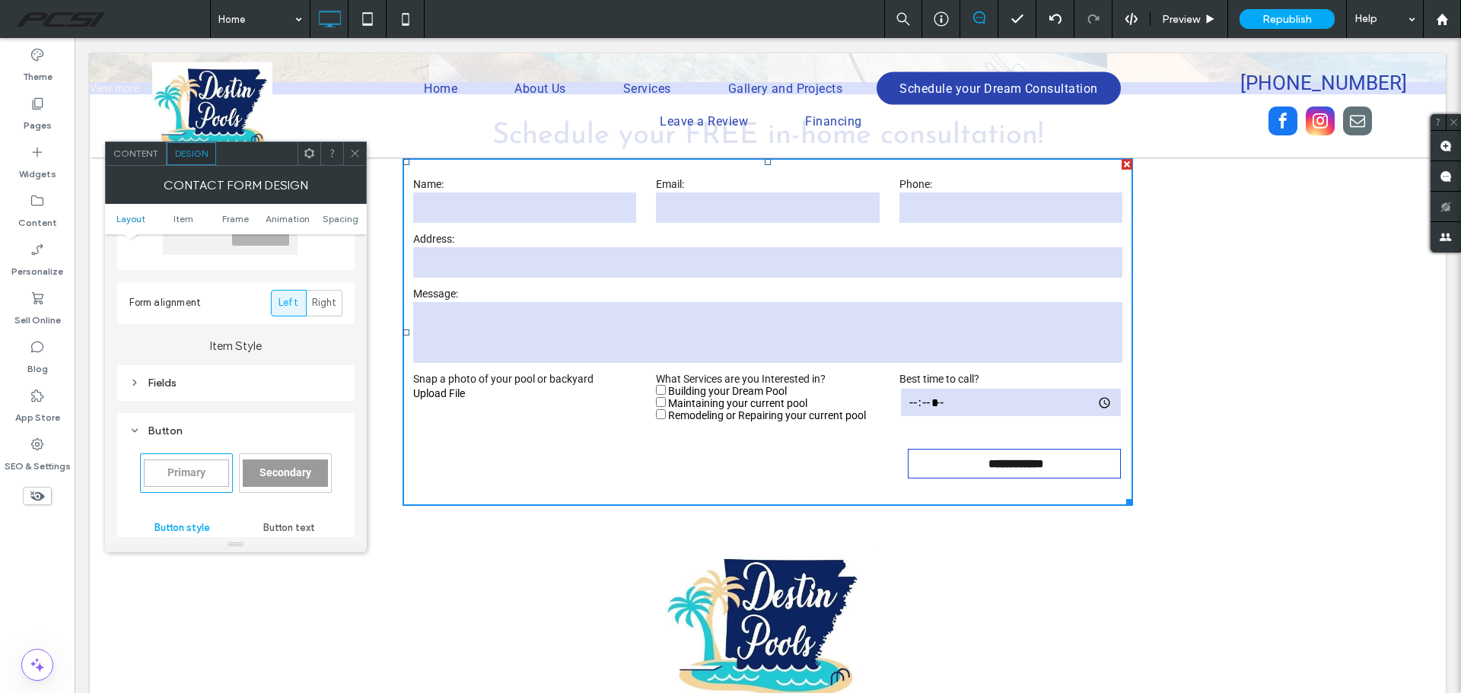
click at [173, 389] on div "Fields" at bounding box center [235, 383] width 213 height 21
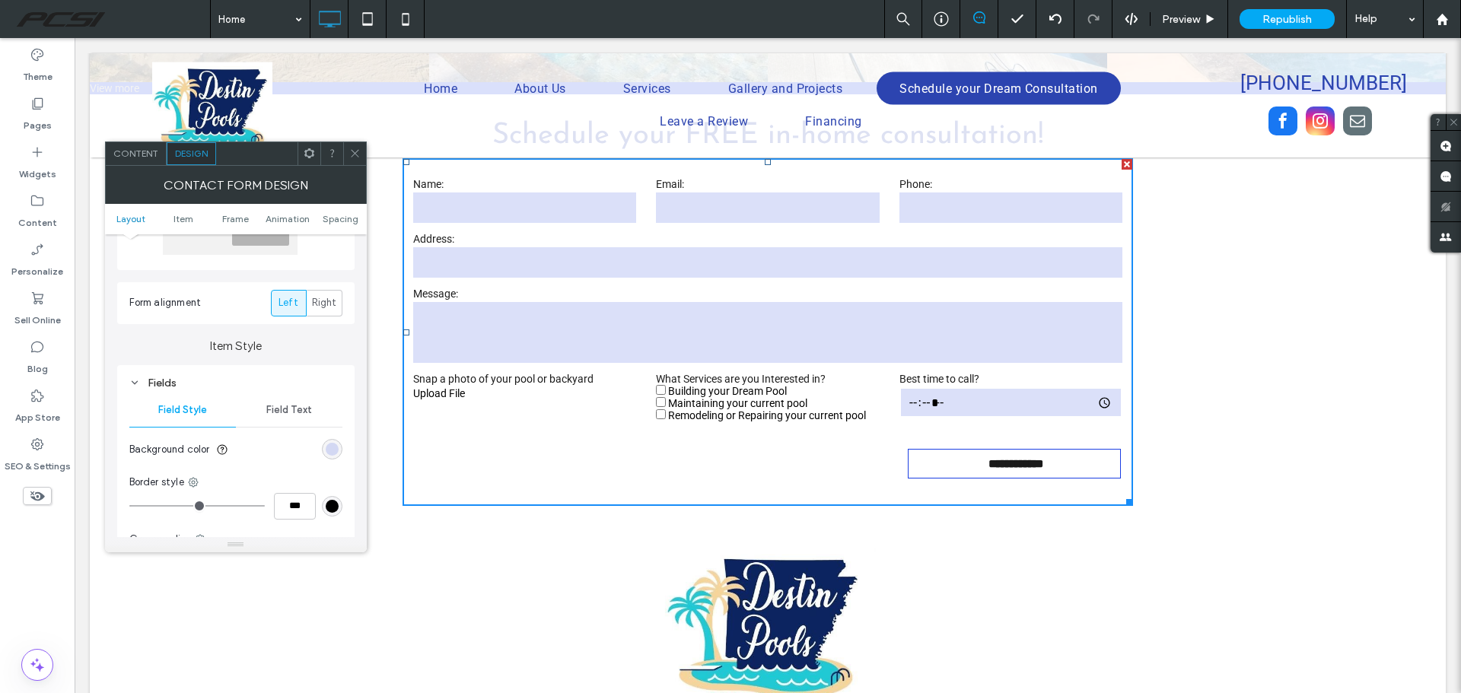
click at [136, 161] on div "Content" at bounding box center [136, 153] width 61 height 23
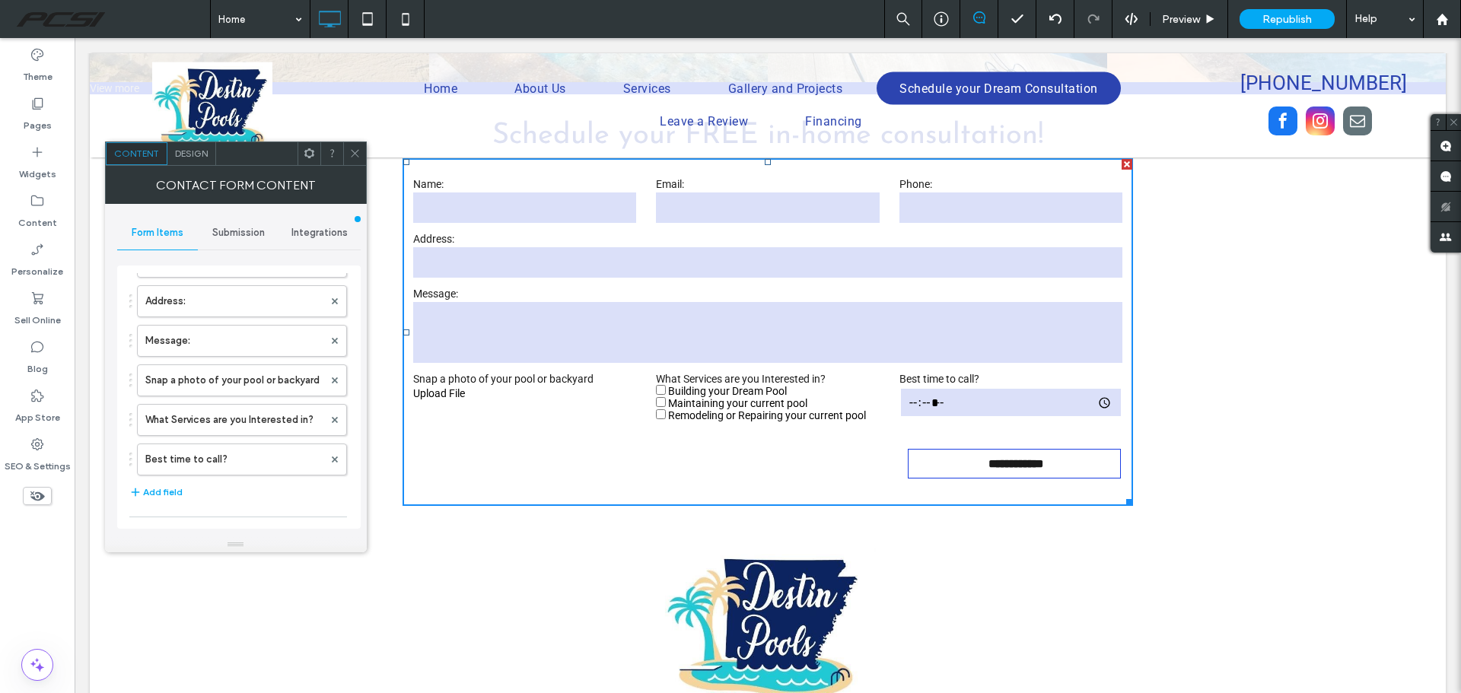
scroll to position [228, 0]
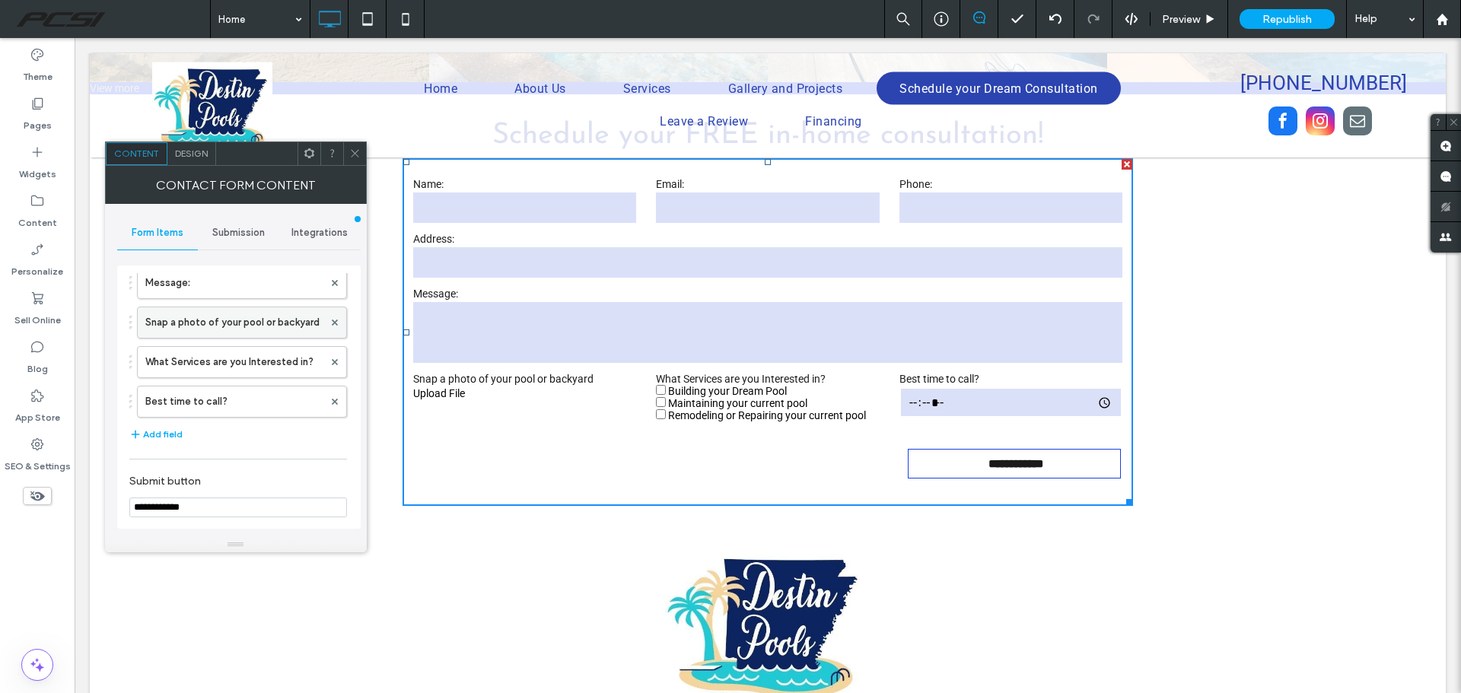
click at [237, 334] on label "Snap a photo of your pool or backyard" at bounding box center [234, 322] width 178 height 30
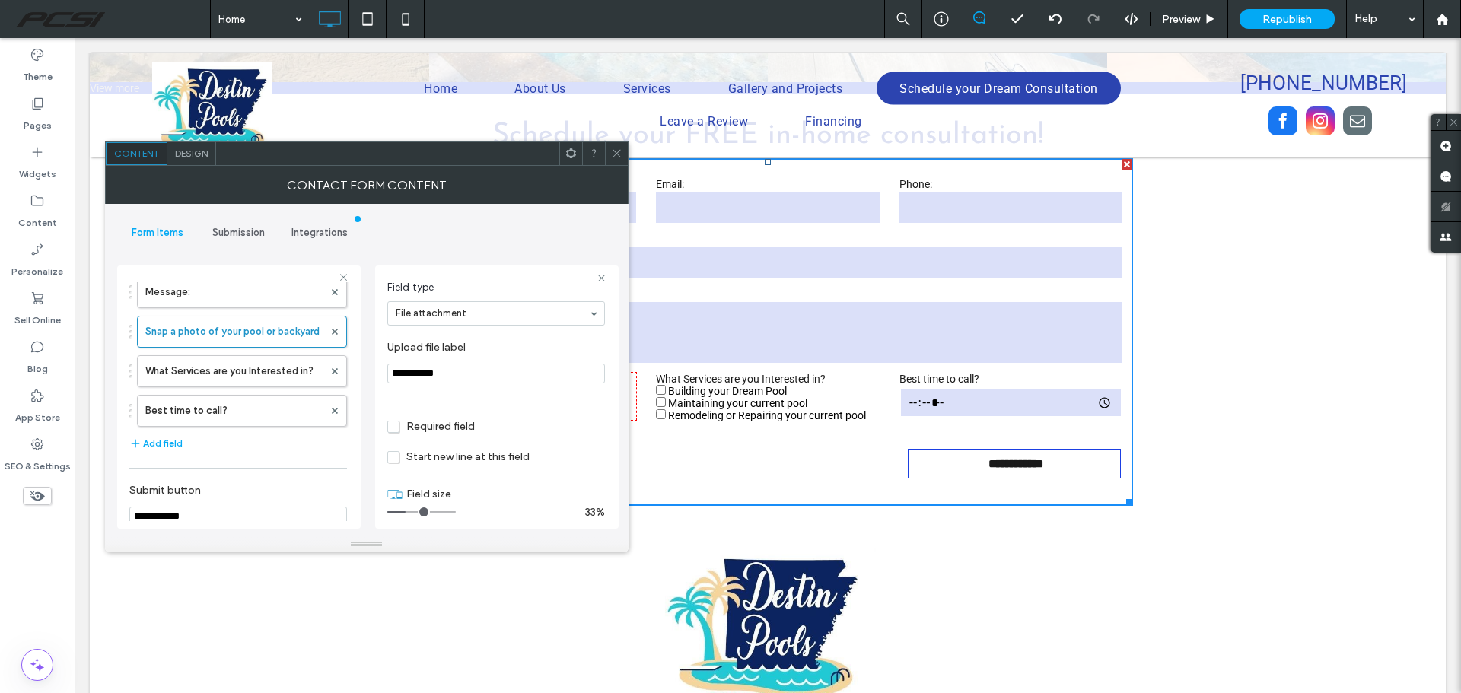
scroll to position [107, 0]
click at [391, 361] on input "**********" at bounding box center [496, 364] width 218 height 20
type input "**********"
click at [618, 160] on span at bounding box center [616, 153] width 11 height 23
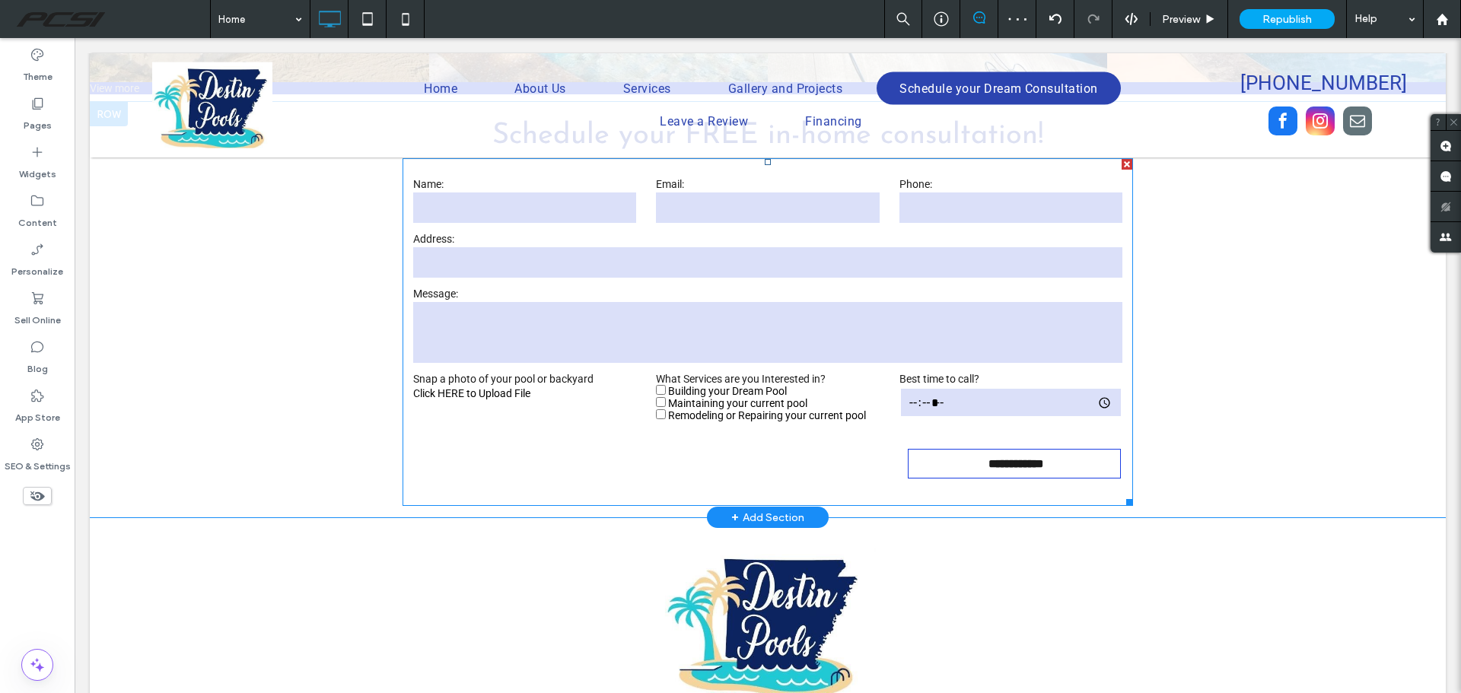
click at [497, 373] on label "Snap a photo of your pool or backyard" at bounding box center [524, 379] width 223 height 12
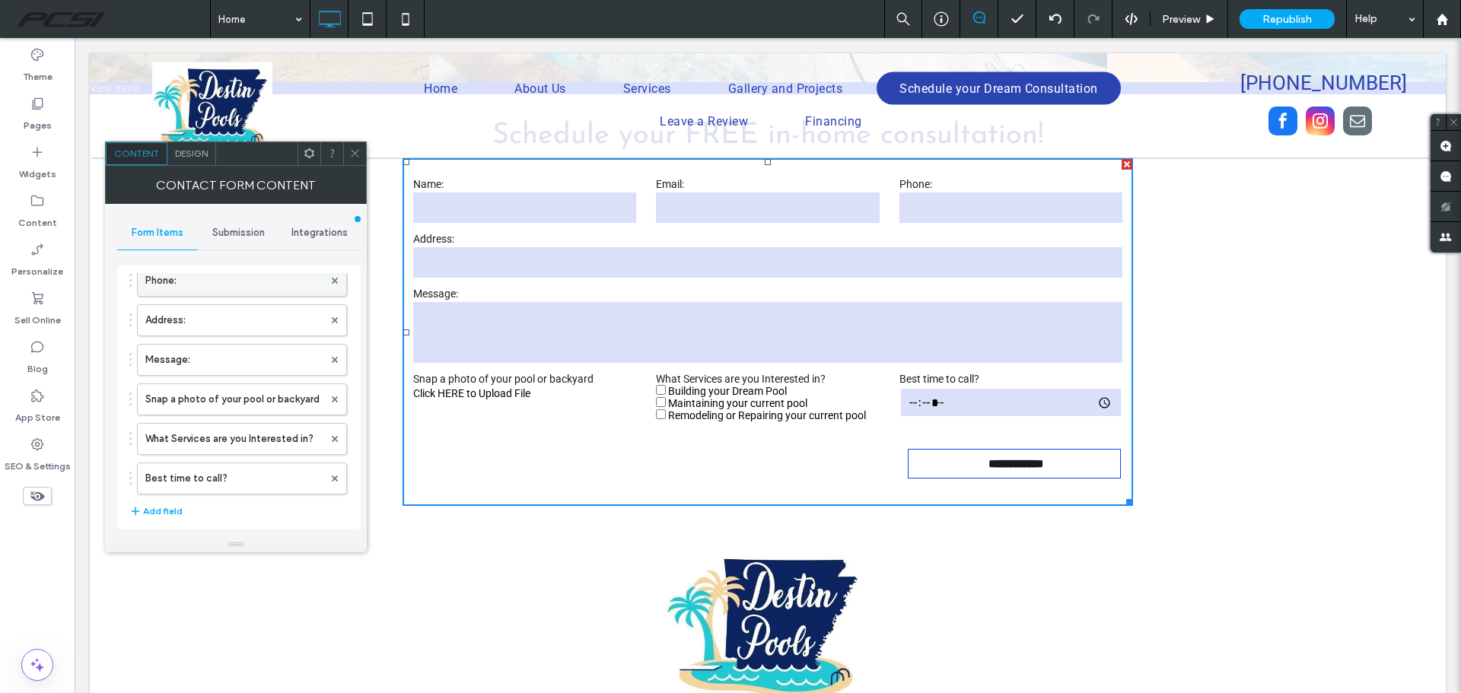
scroll to position [152, 0]
click at [226, 399] on label "Snap a photo of your pool or backyard" at bounding box center [234, 398] width 178 height 30
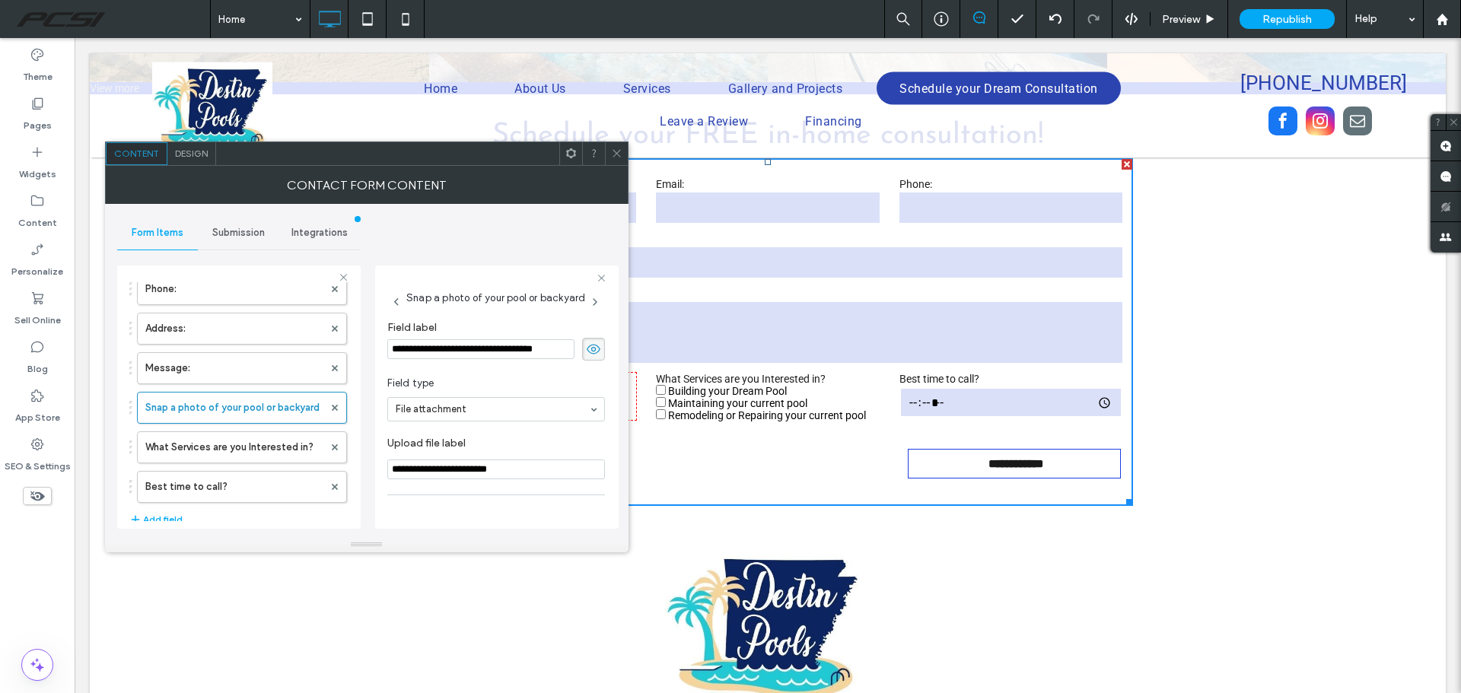
click at [543, 355] on input "**********" at bounding box center [480, 349] width 187 height 20
type input "**********"
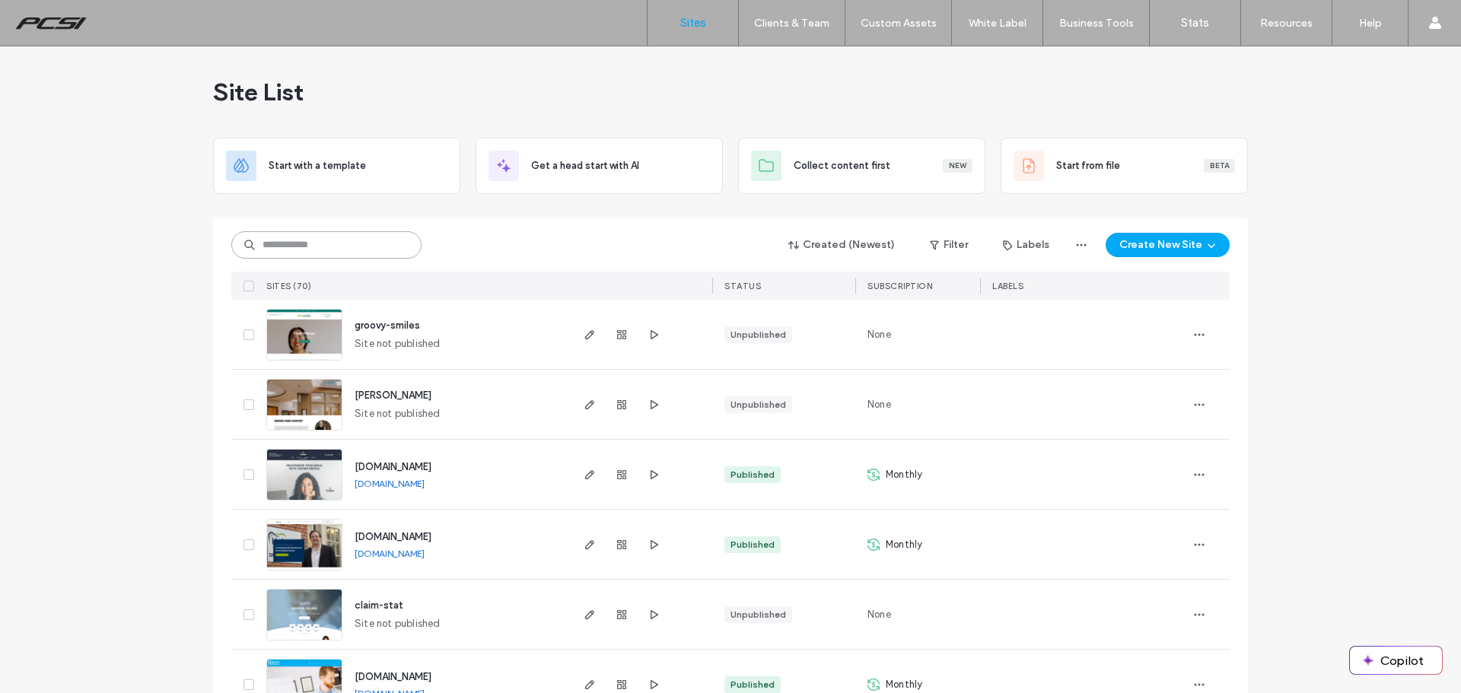
click at [345, 239] on input at bounding box center [326, 244] width 190 height 27
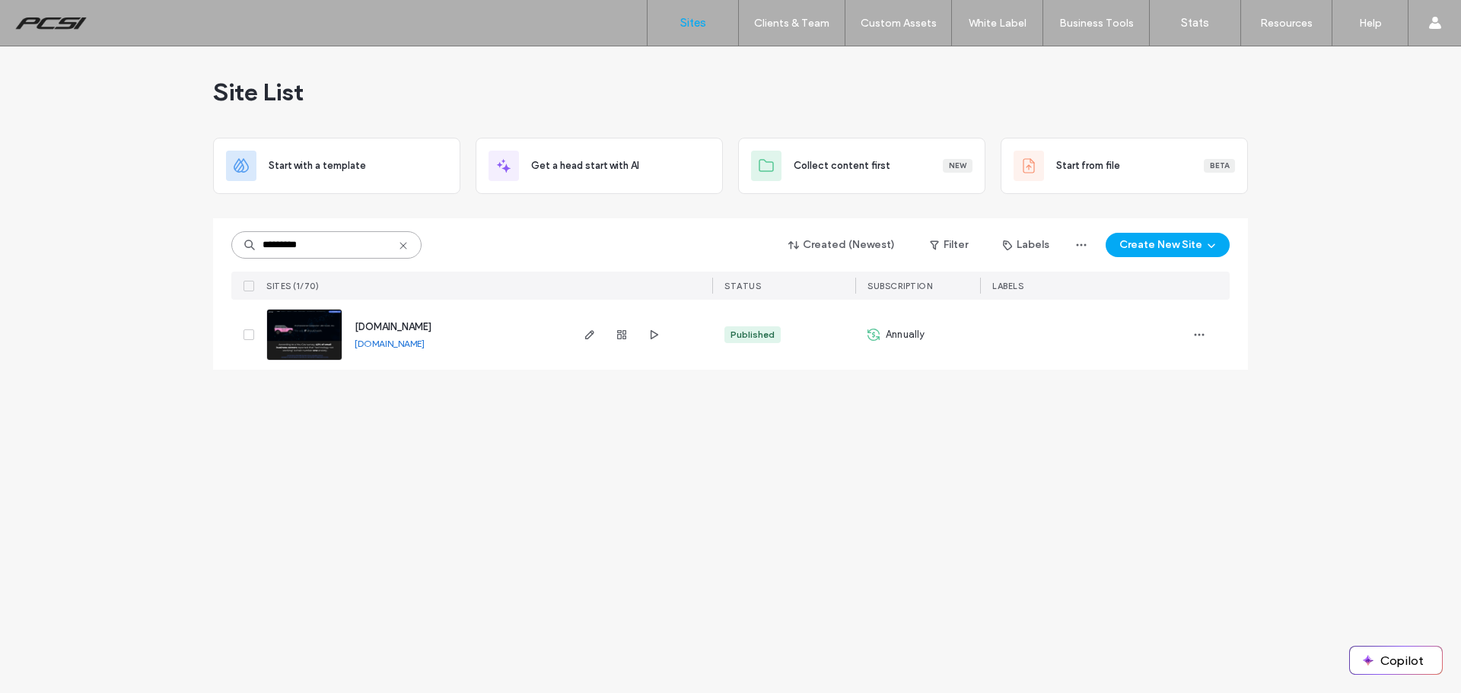
type input "*********"
click at [290, 331] on img at bounding box center [304, 361] width 75 height 103
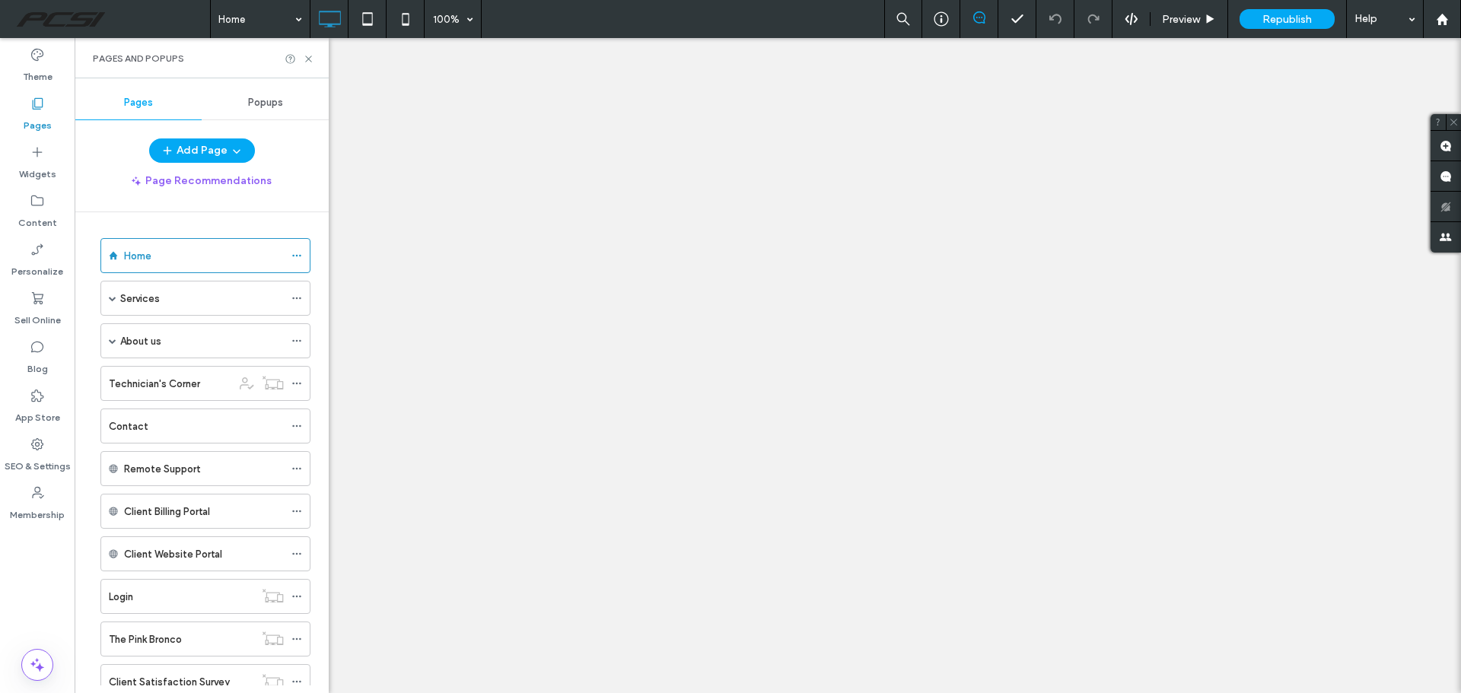
click at [148, 339] on label "About us" at bounding box center [140, 341] width 41 height 27
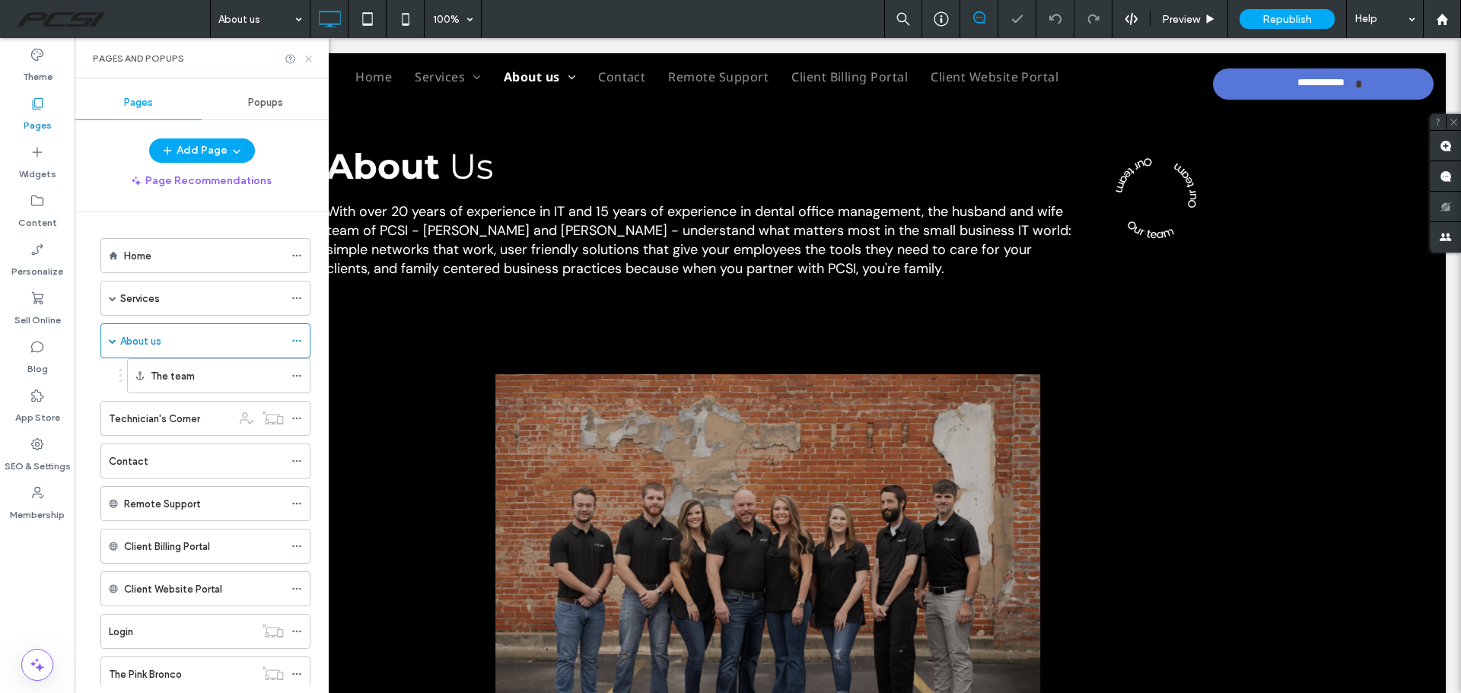
click at [307, 59] on use at bounding box center [308, 59] width 6 height 6
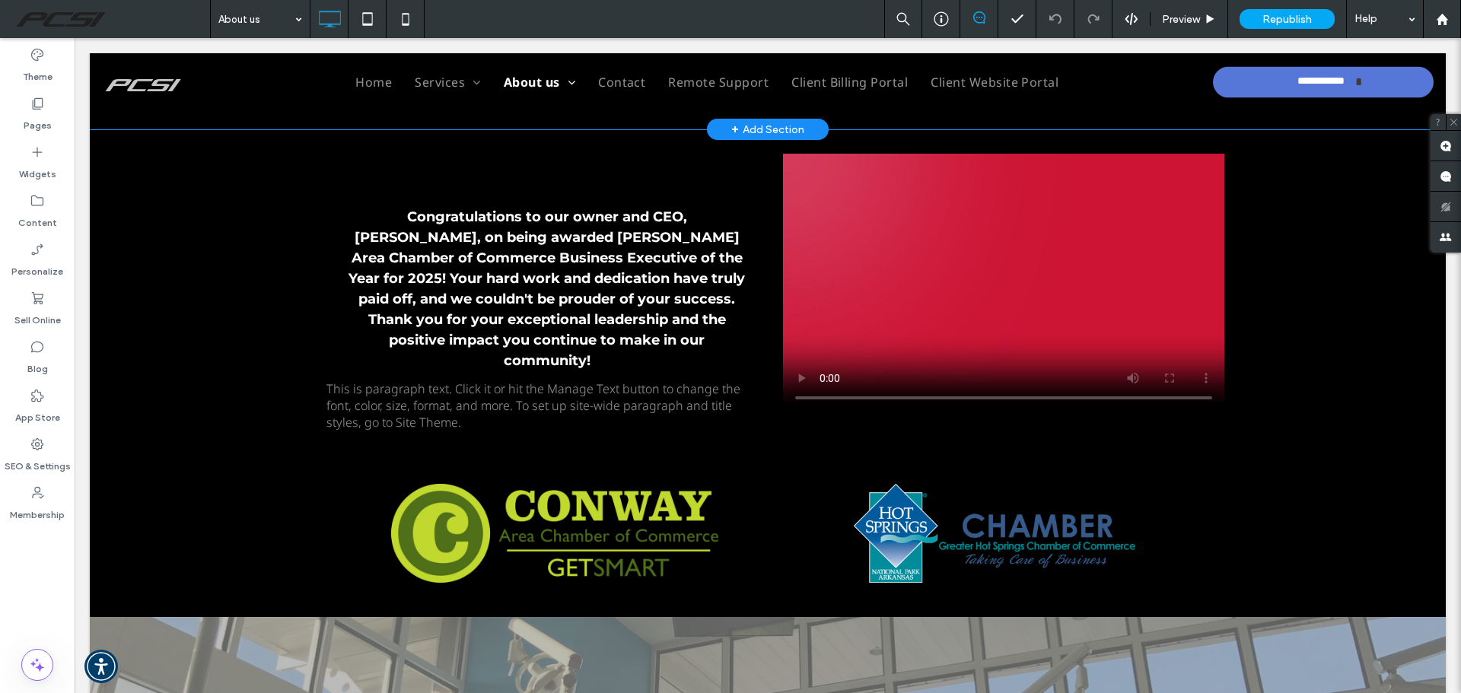
scroll to position [1750, 0]
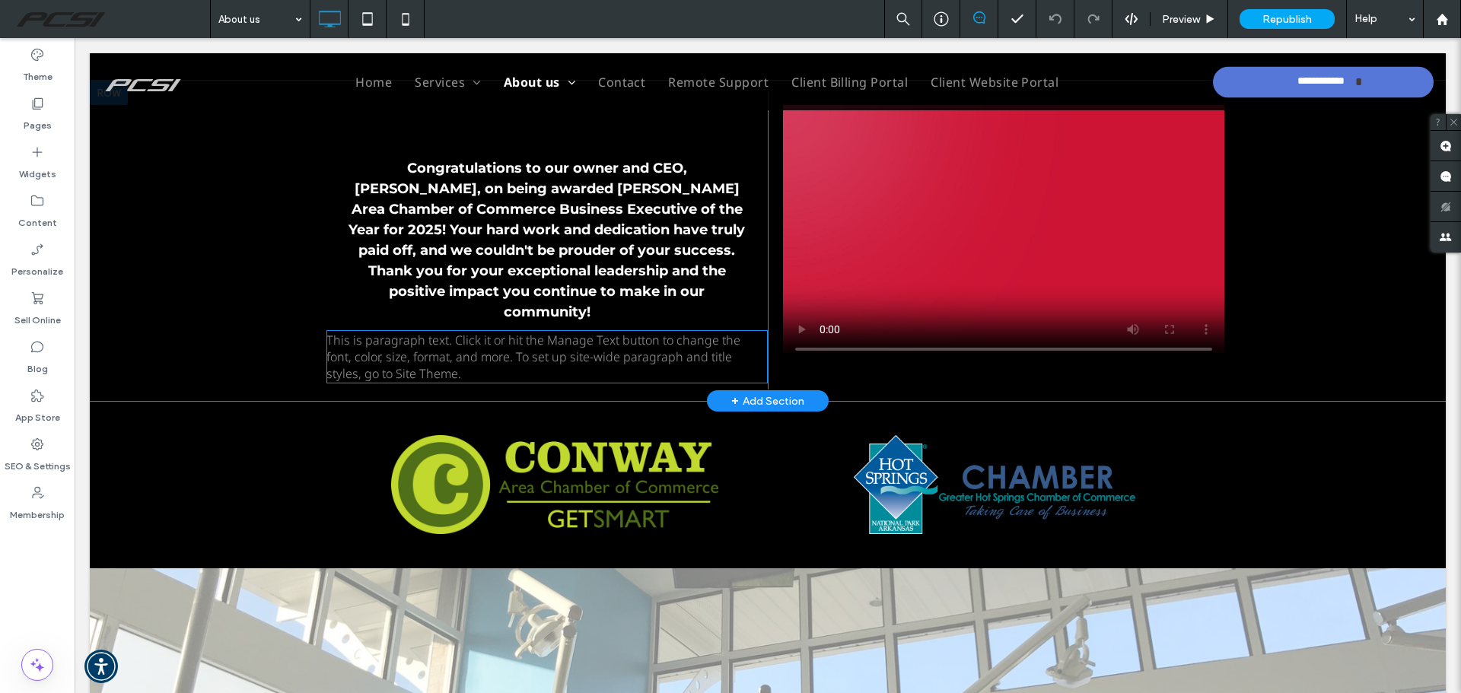
click at [373, 332] on span "This is paragraph text. Click it or hit the Manage Text button to change the fo…" at bounding box center [533, 357] width 414 height 50
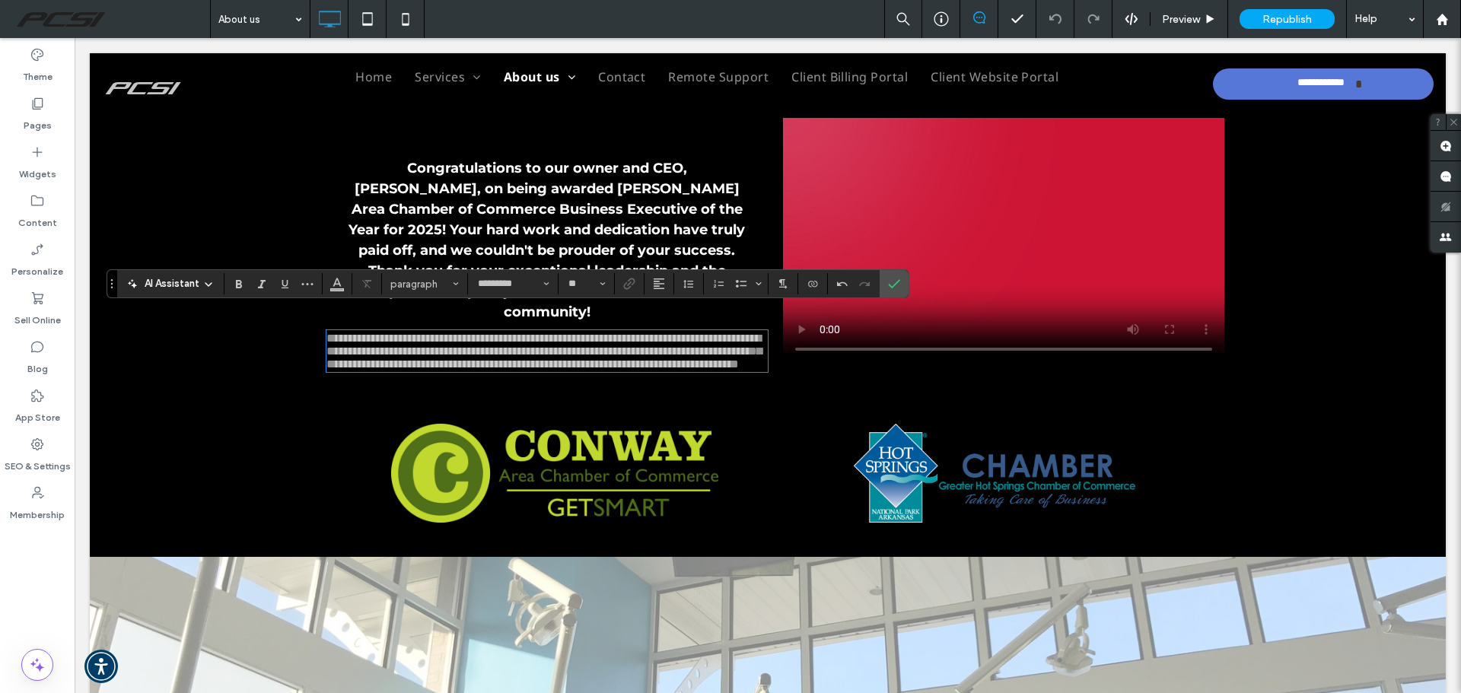
click at [207, 284] on icon at bounding box center [208, 284] width 12 height 12
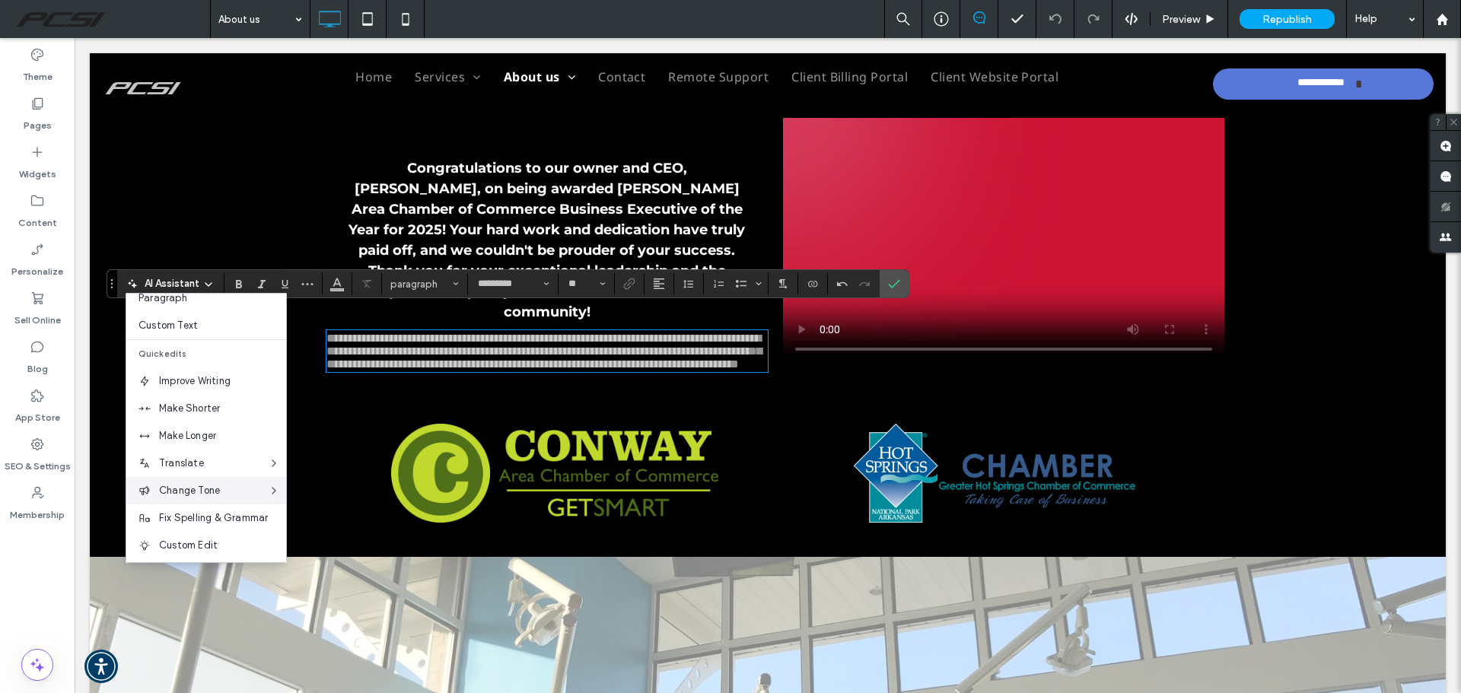
scroll to position [100, 0]
click at [208, 540] on span "Custom Edit" at bounding box center [222, 542] width 127 height 15
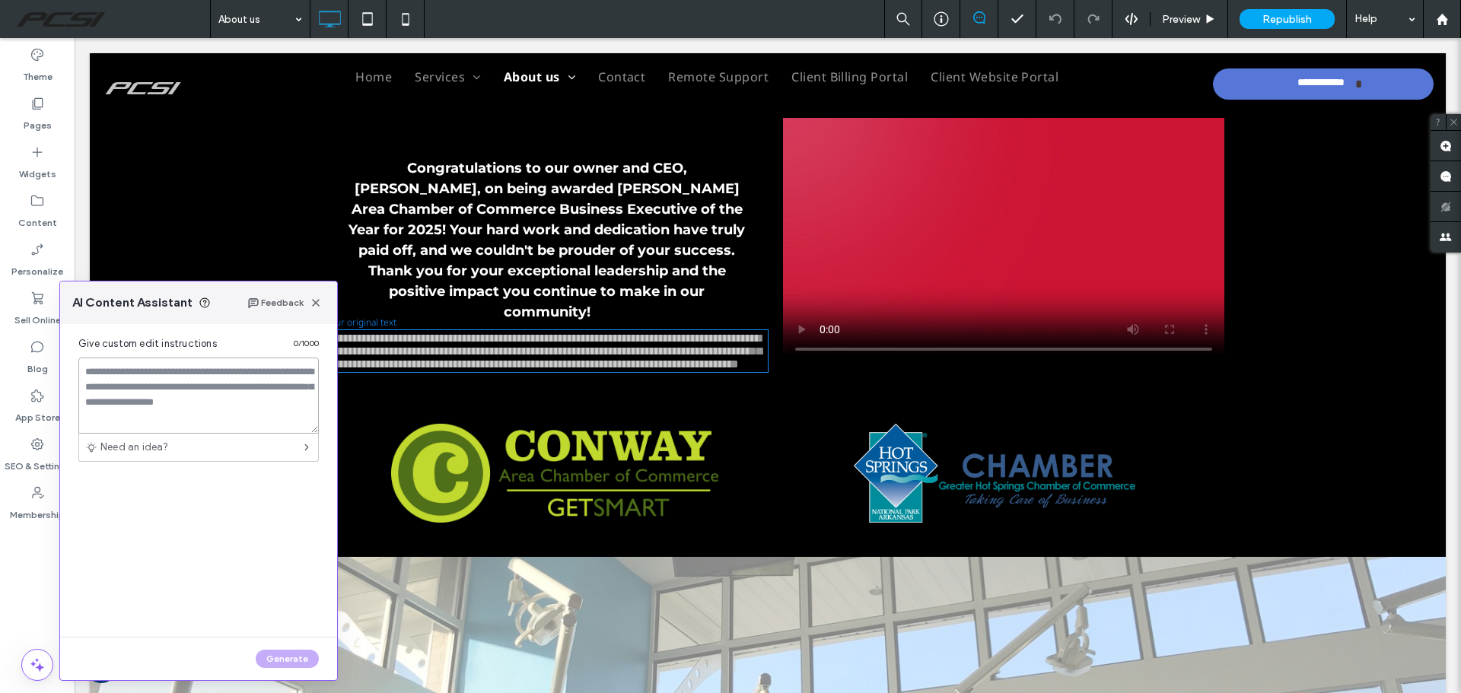
click at [134, 371] on textarea at bounding box center [198, 396] width 240 height 76
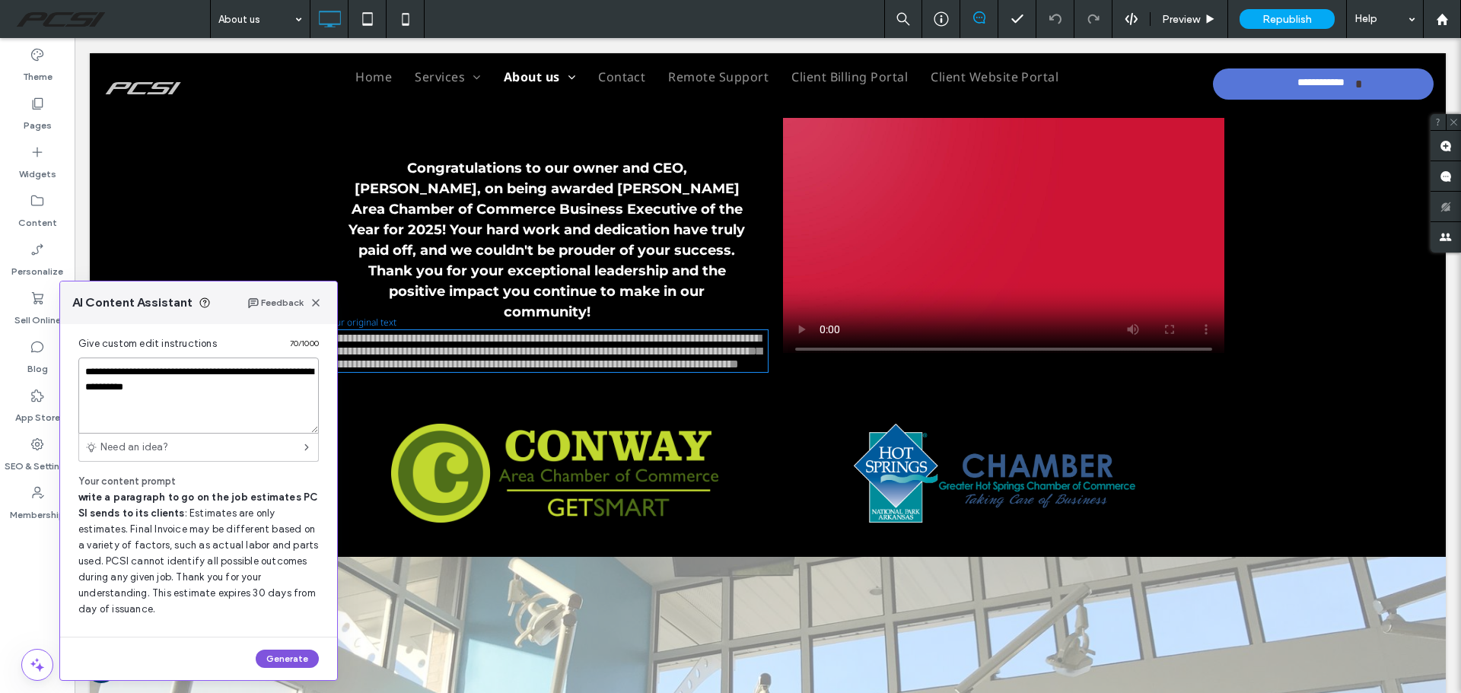
type textarea "**********"
click at [288, 657] on button "Generate" at bounding box center [287, 659] width 63 height 18
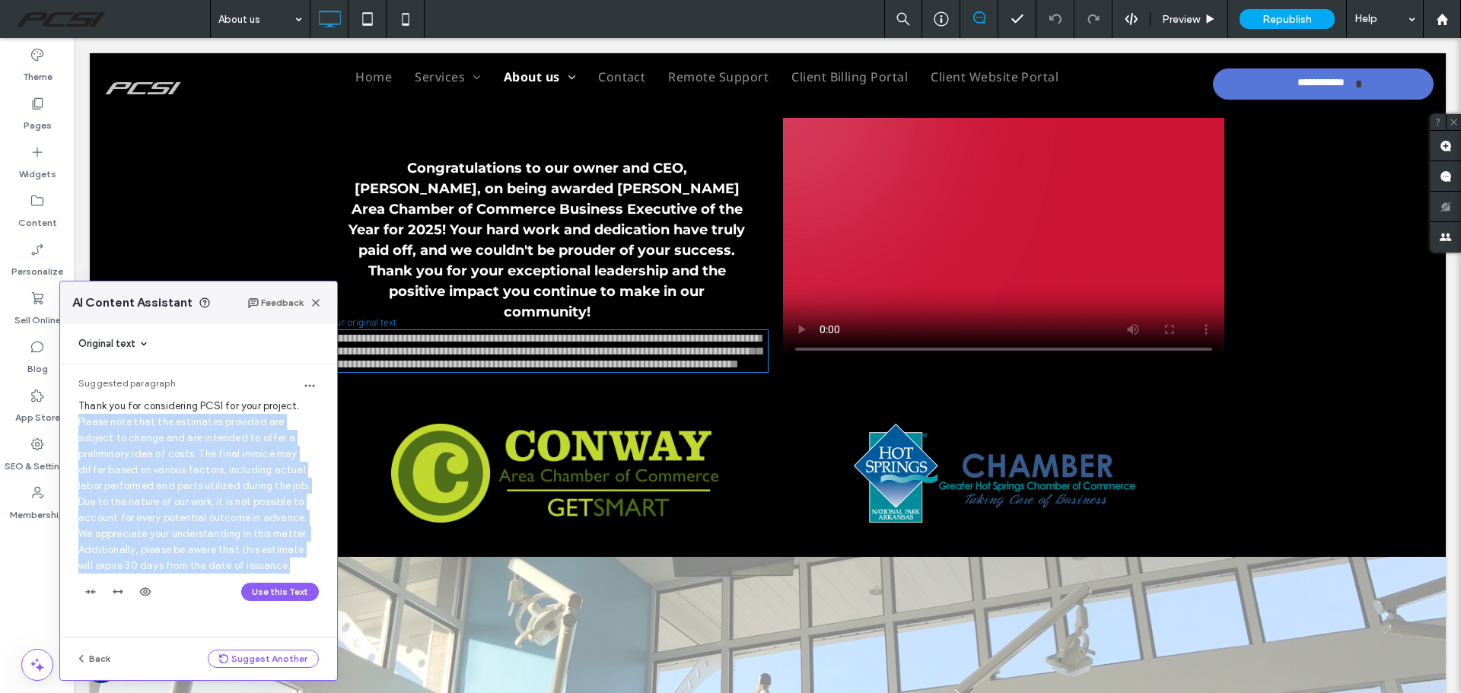
drag, startPoint x: 76, startPoint y: 422, endPoint x: 227, endPoint y: 562, distance: 205.6
click at [227, 562] on div "Suggested paragraph Thank you for considering PCSI for your project. Please not…" at bounding box center [198, 493] width 277 height 258
copy span "Please note that the estimates provided are subject to change and are intended …"
drag, startPoint x: 313, startPoint y: 305, endPoint x: 283, endPoint y: 269, distance: 47.5
click at [313, 305] on use "button" at bounding box center [316, 303] width 8 height 8
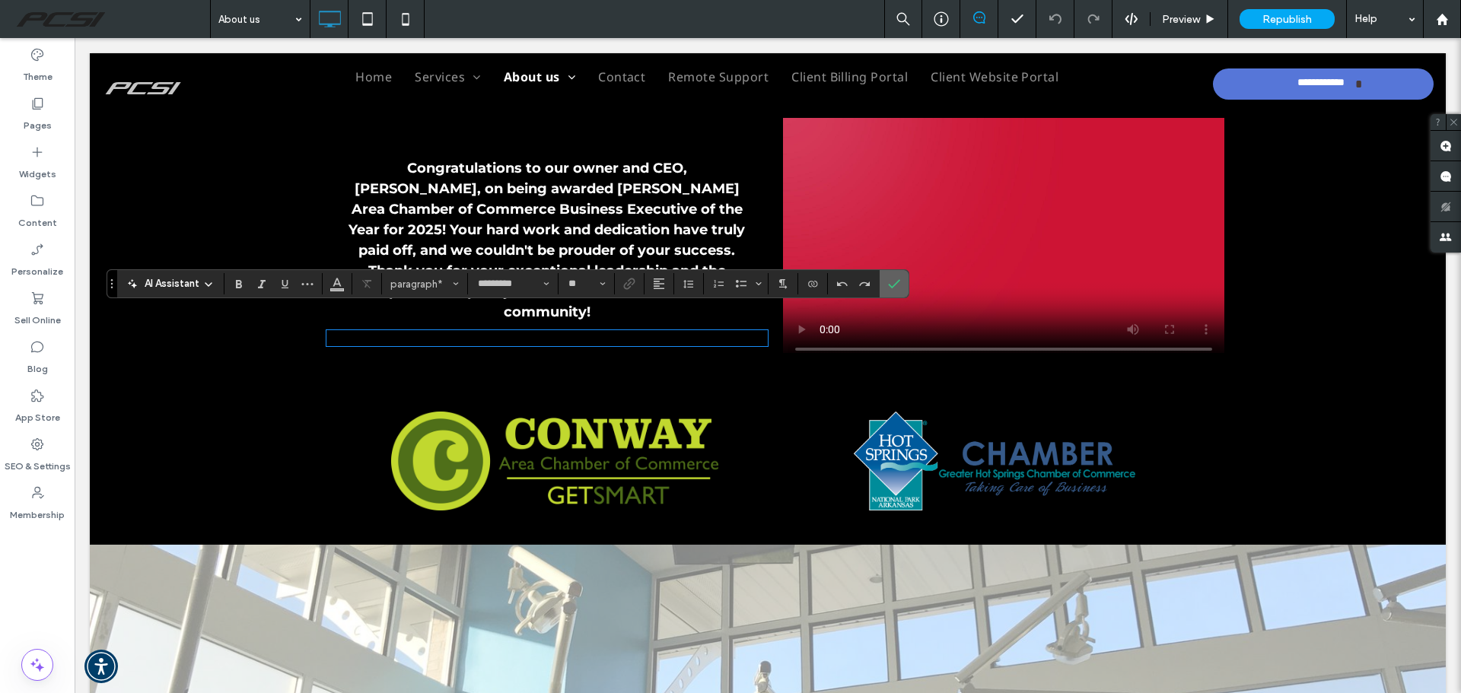
click at [891, 284] on icon "Confirm" at bounding box center [894, 284] width 12 height 12
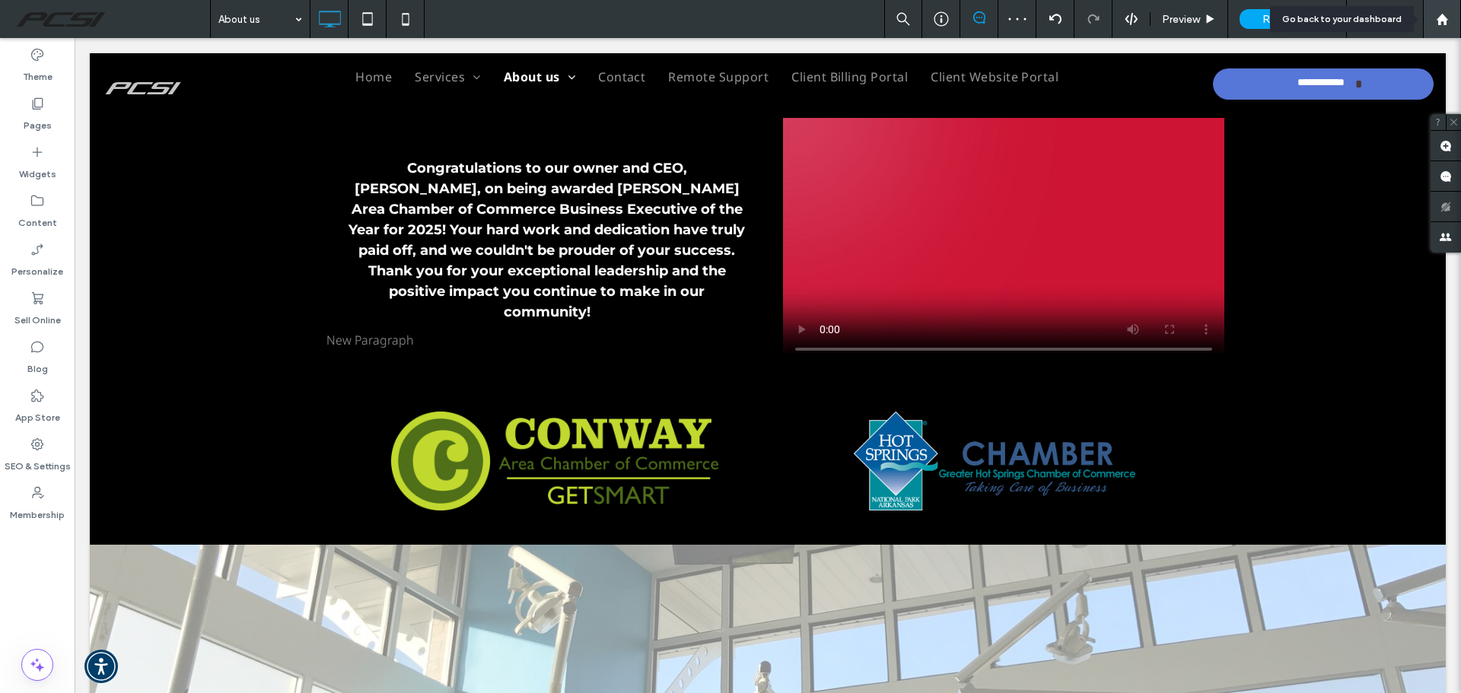
click at [1439, 24] on icon at bounding box center [1442, 19] width 13 height 13
